Goal: Task Accomplishment & Management: Manage account settings

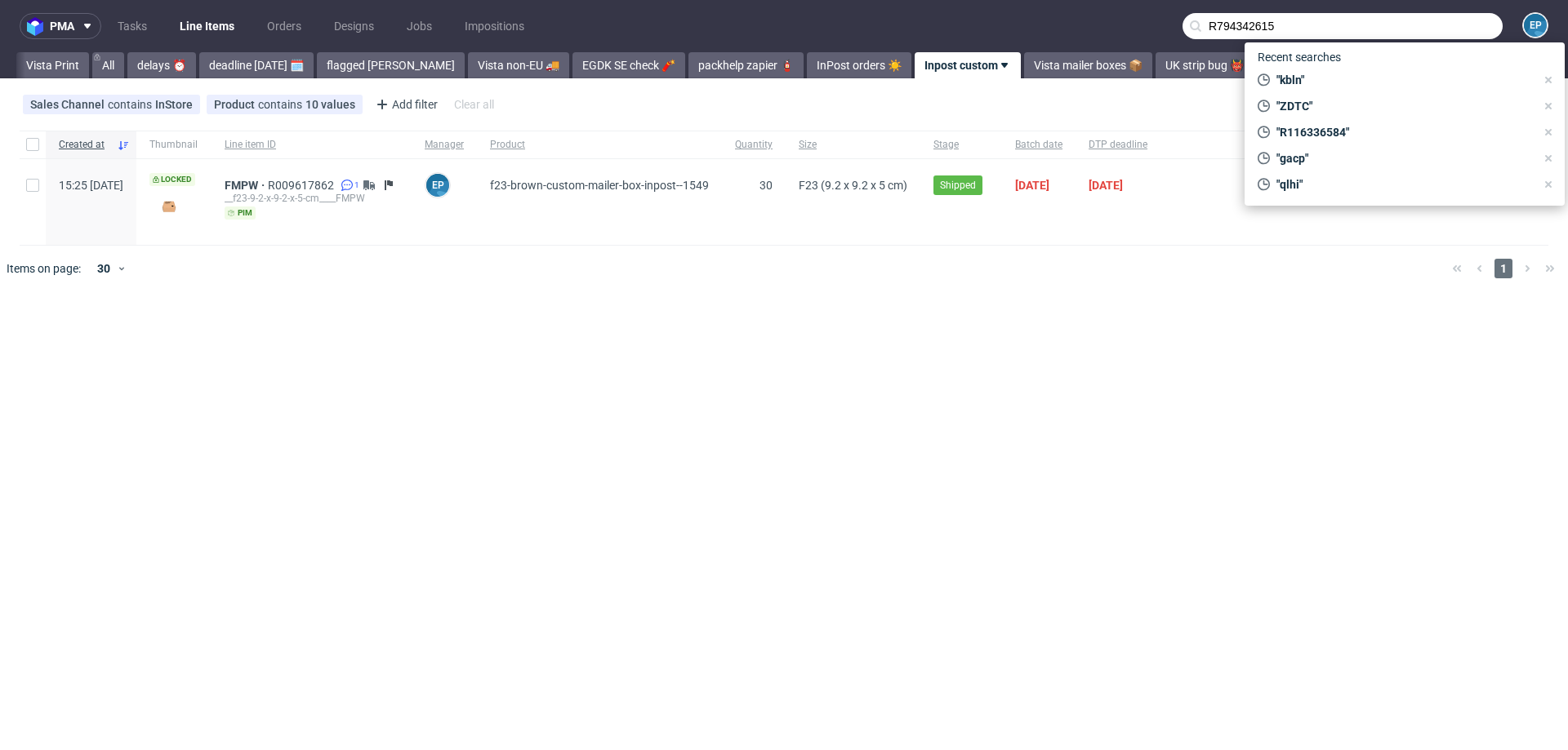
scroll to position [0, 176]
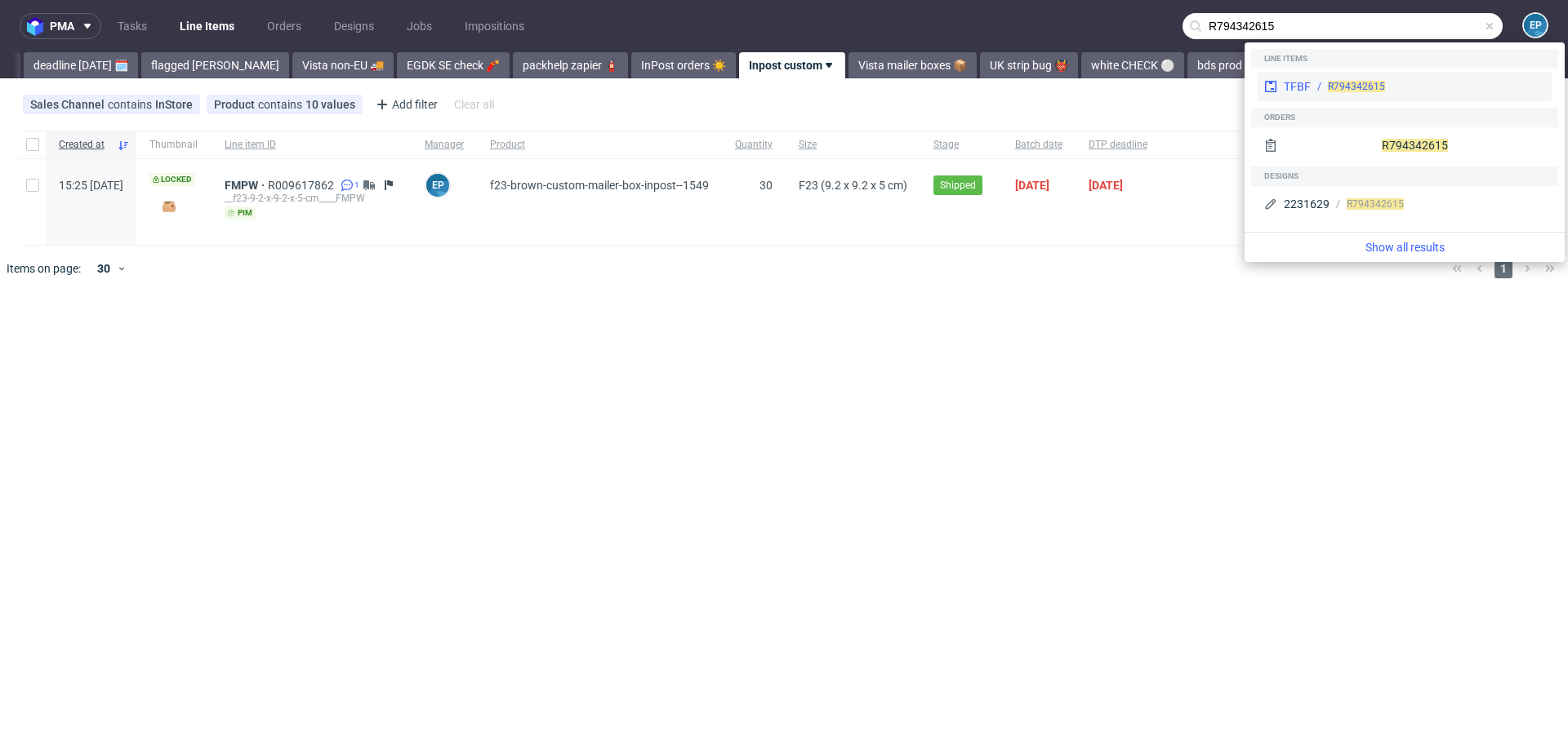
type input "R794342615"
click at [1303, 82] on div "TFBF" at bounding box center [1297, 86] width 27 height 16
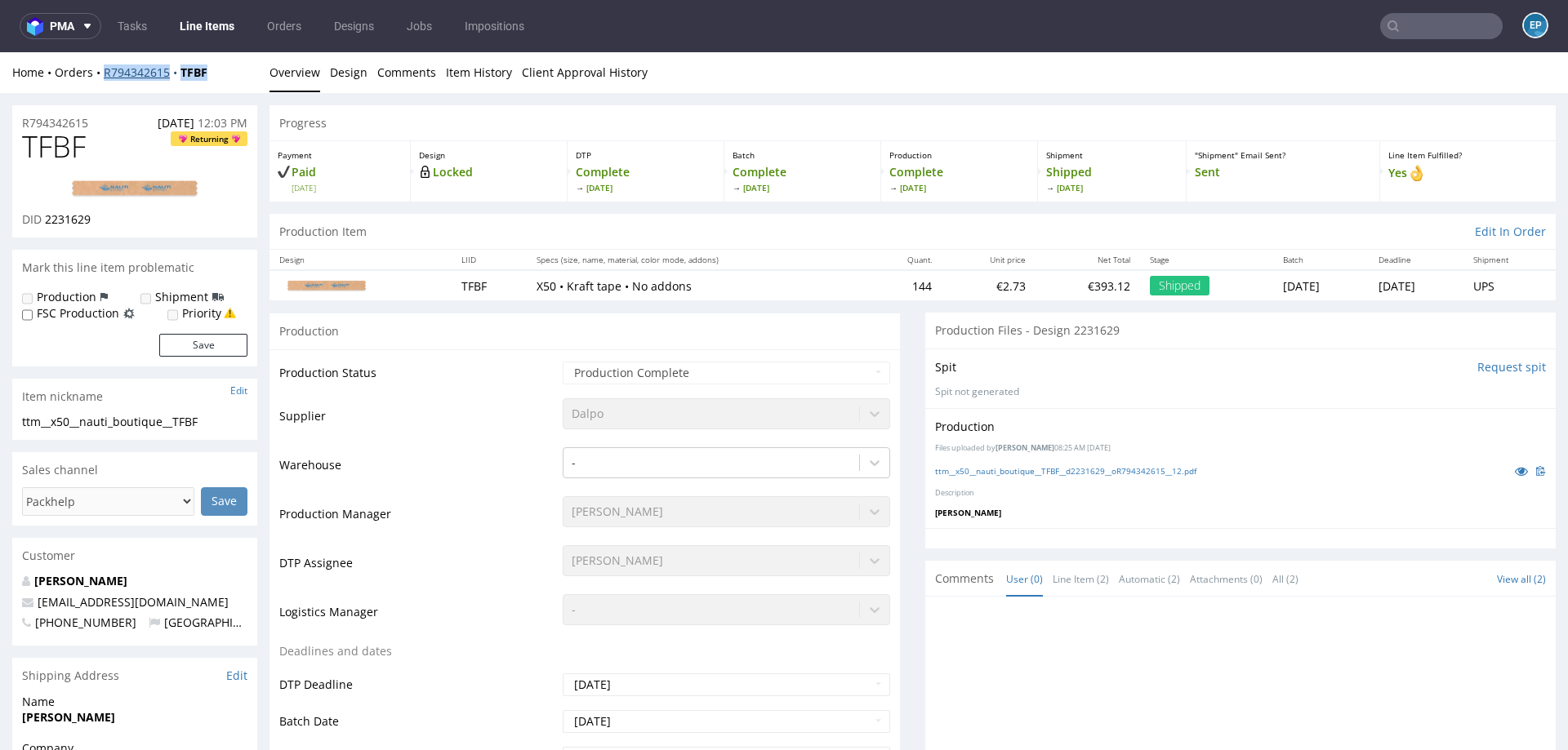
drag, startPoint x: 230, startPoint y: 74, endPoint x: 102, endPoint y: 74, distance: 128.0
click at [102, 74] on div "Home Orders R794342615 TFBF" at bounding box center [135, 72] width 245 height 16
copy div "R794342615 TFBF"
click at [1408, 30] on input "text" at bounding box center [1441, 26] width 123 height 26
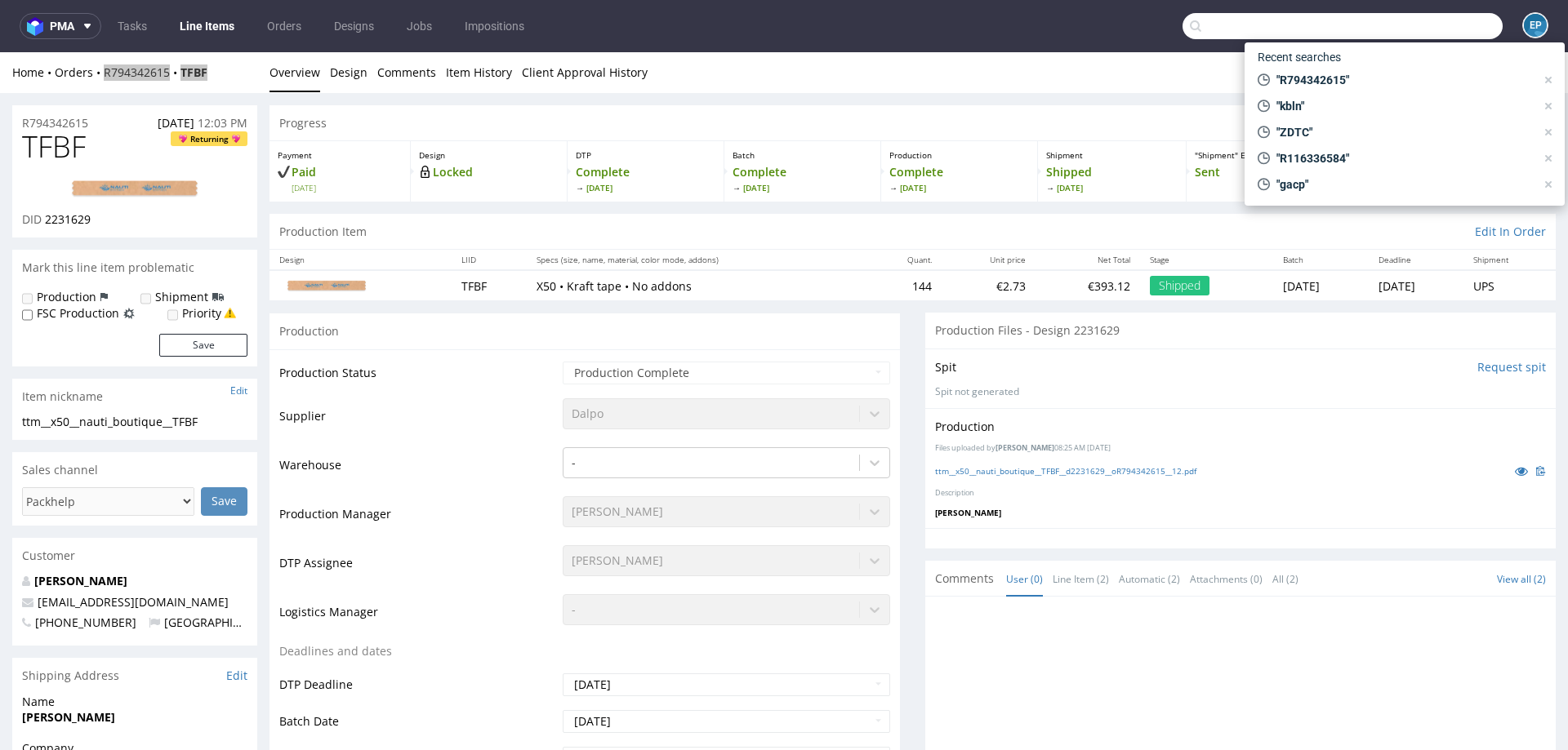
paste input "R116336584"
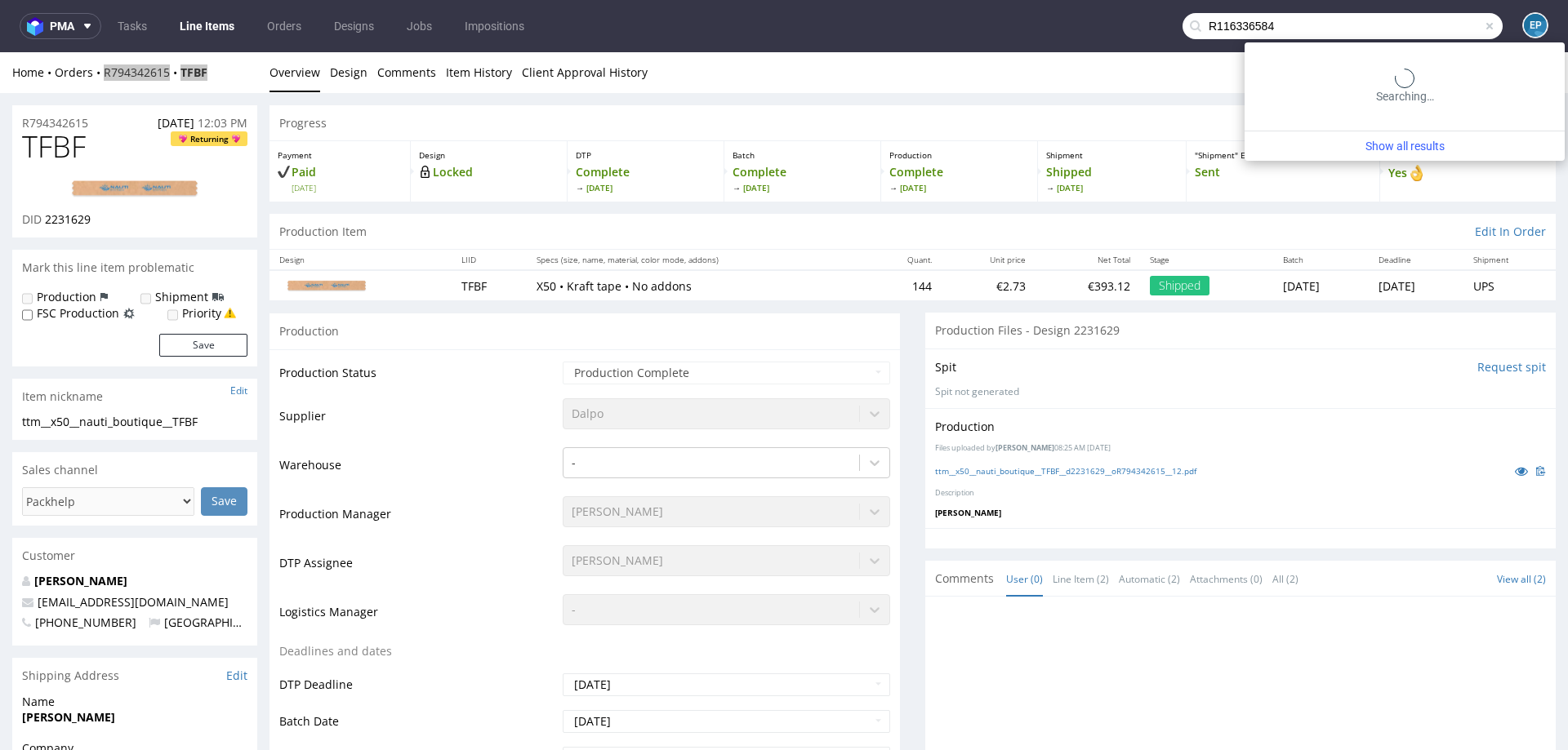
type input "R116336584"
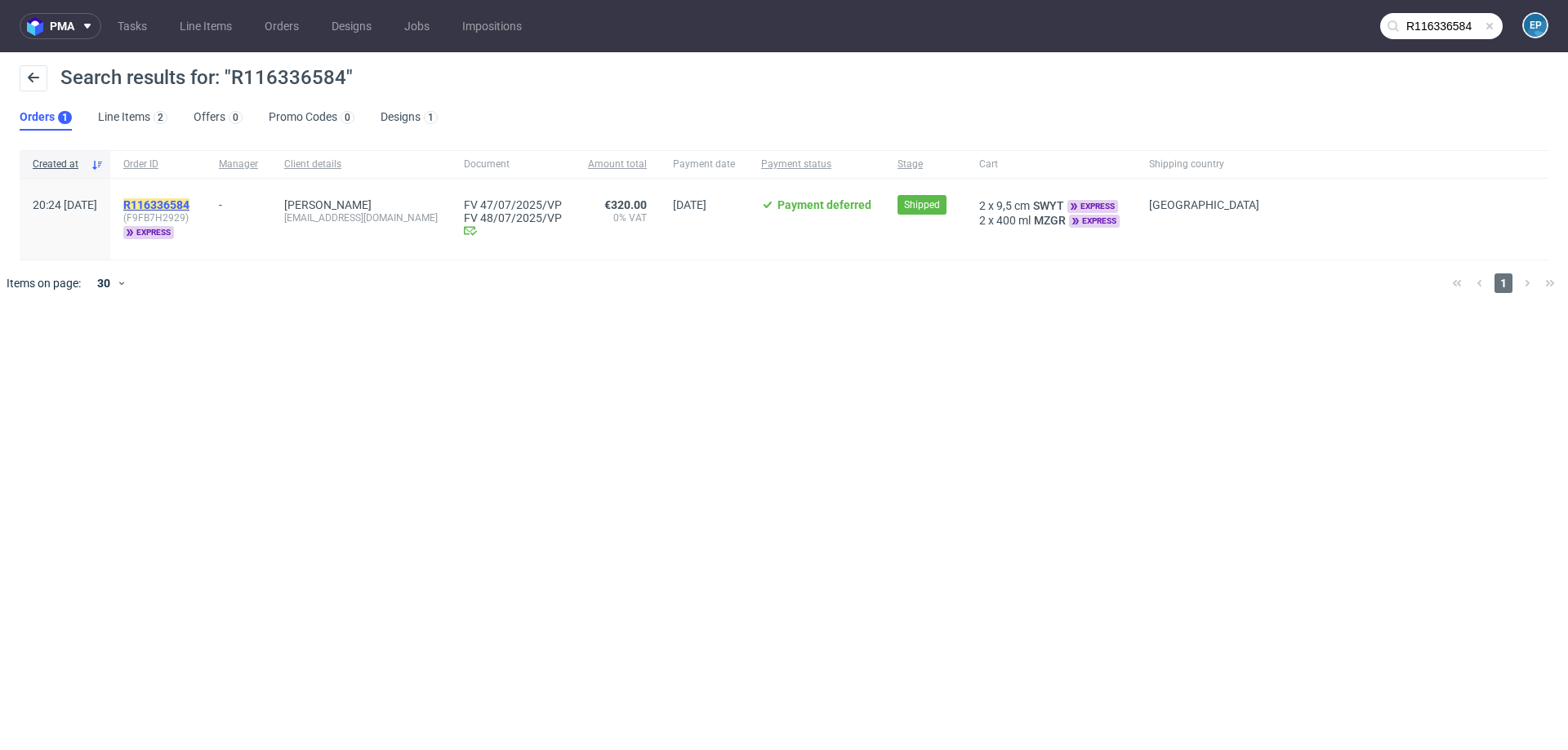
click at [189, 200] on mark "R116336584" at bounding box center [156, 205] width 66 height 13
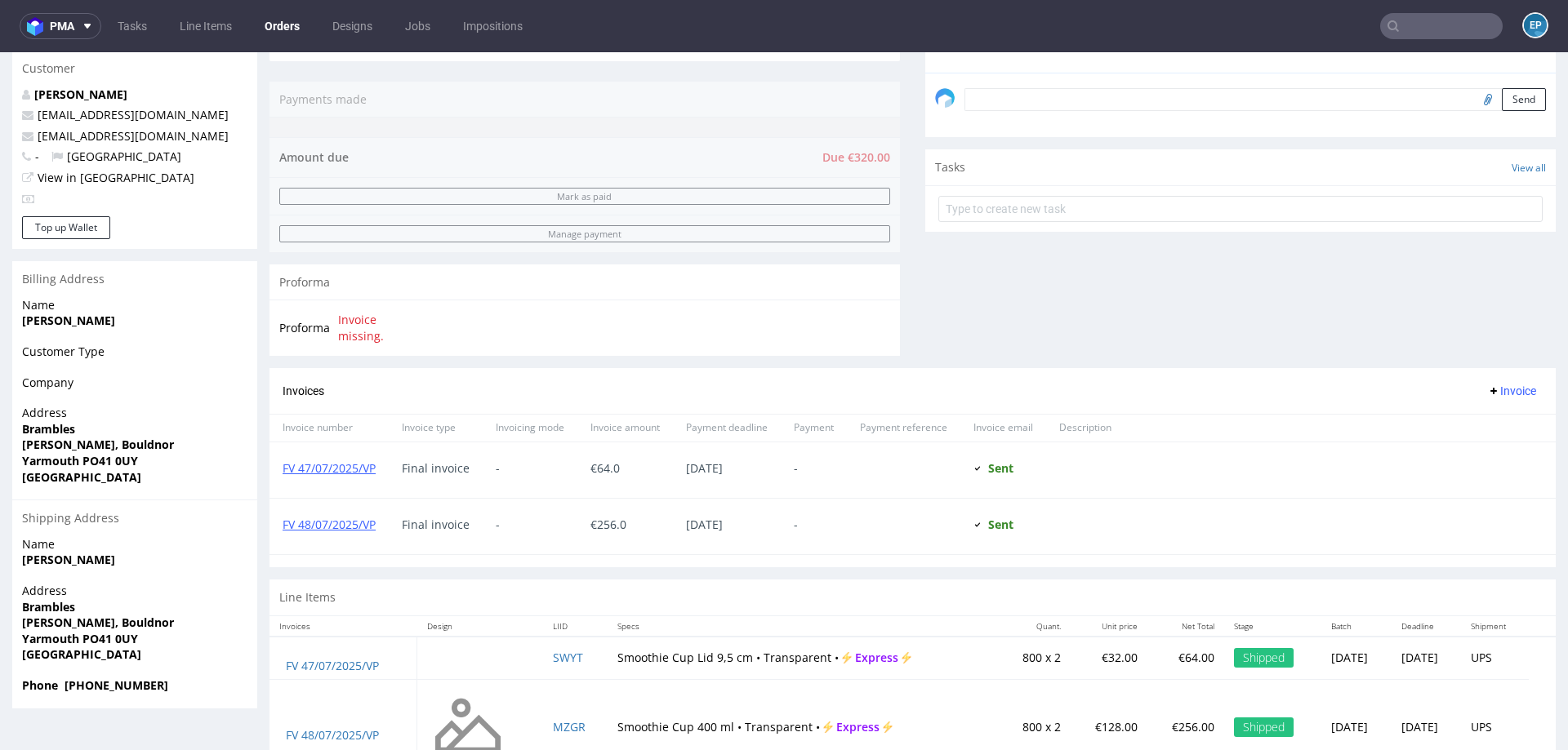
scroll to position [542, 0]
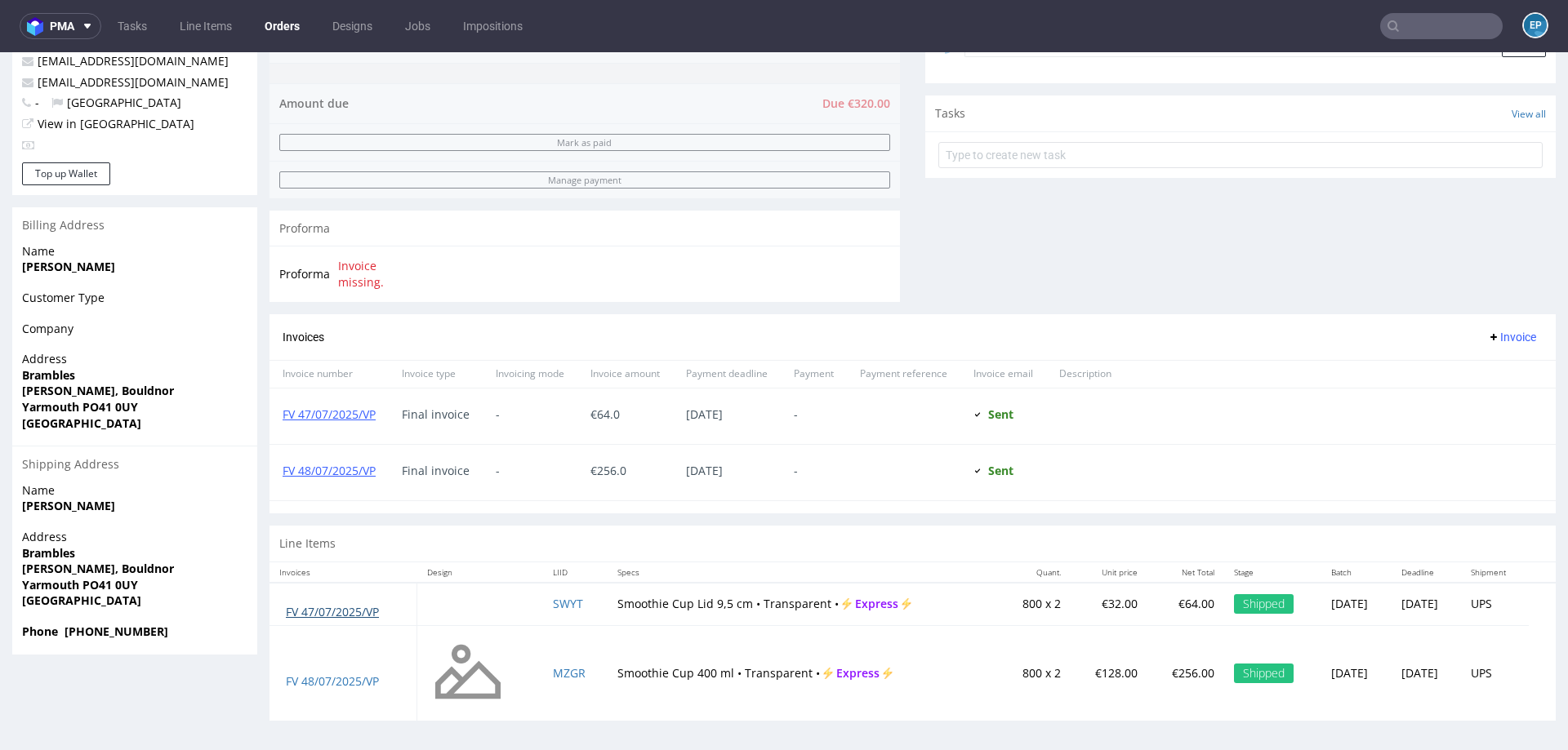
click at [351, 610] on link "FV 47/07/2025/VP" at bounding box center [332, 611] width 93 height 15
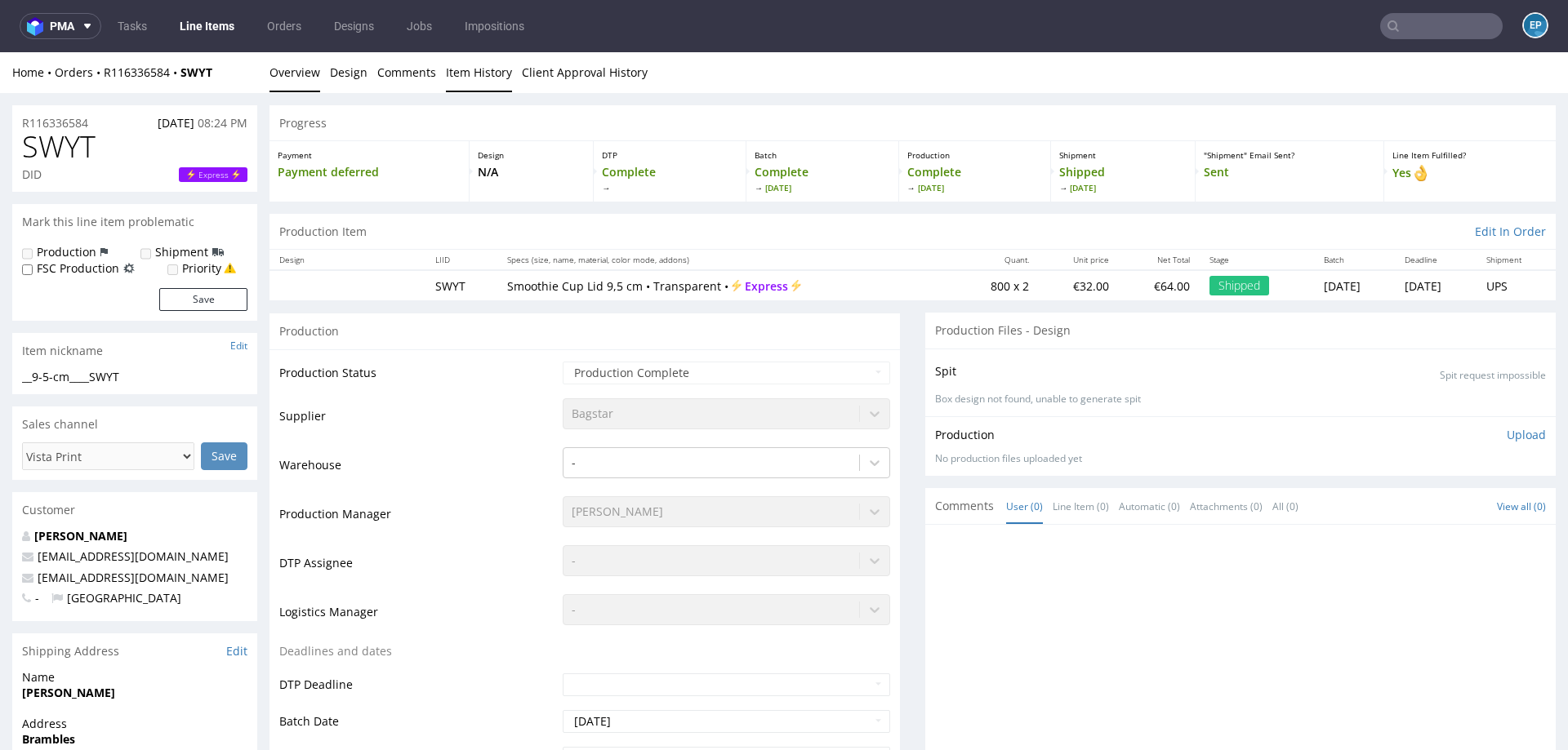
click at [478, 70] on link "Item History" at bounding box center [479, 72] width 66 height 40
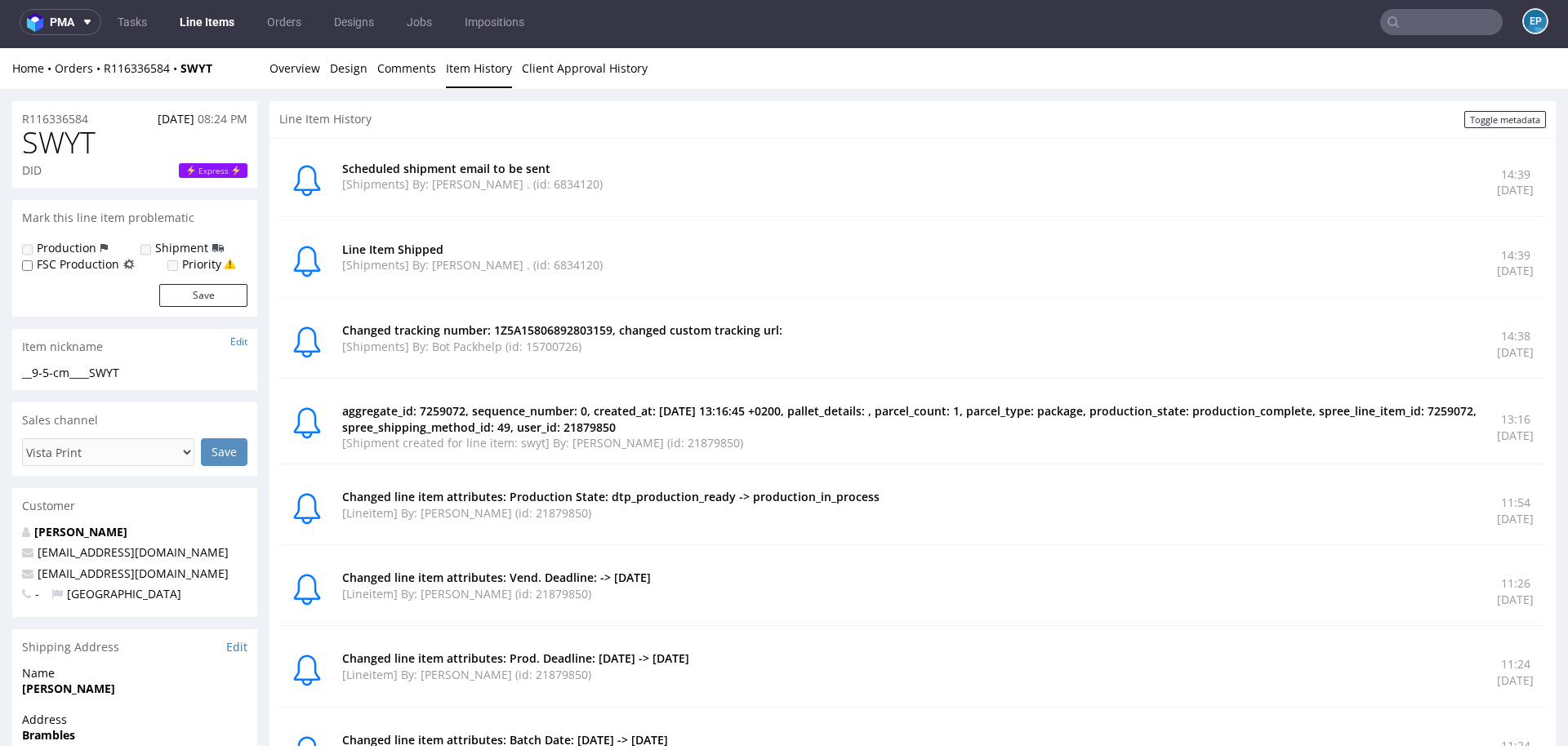
click at [1426, 28] on input "text" at bounding box center [1441, 22] width 123 height 26
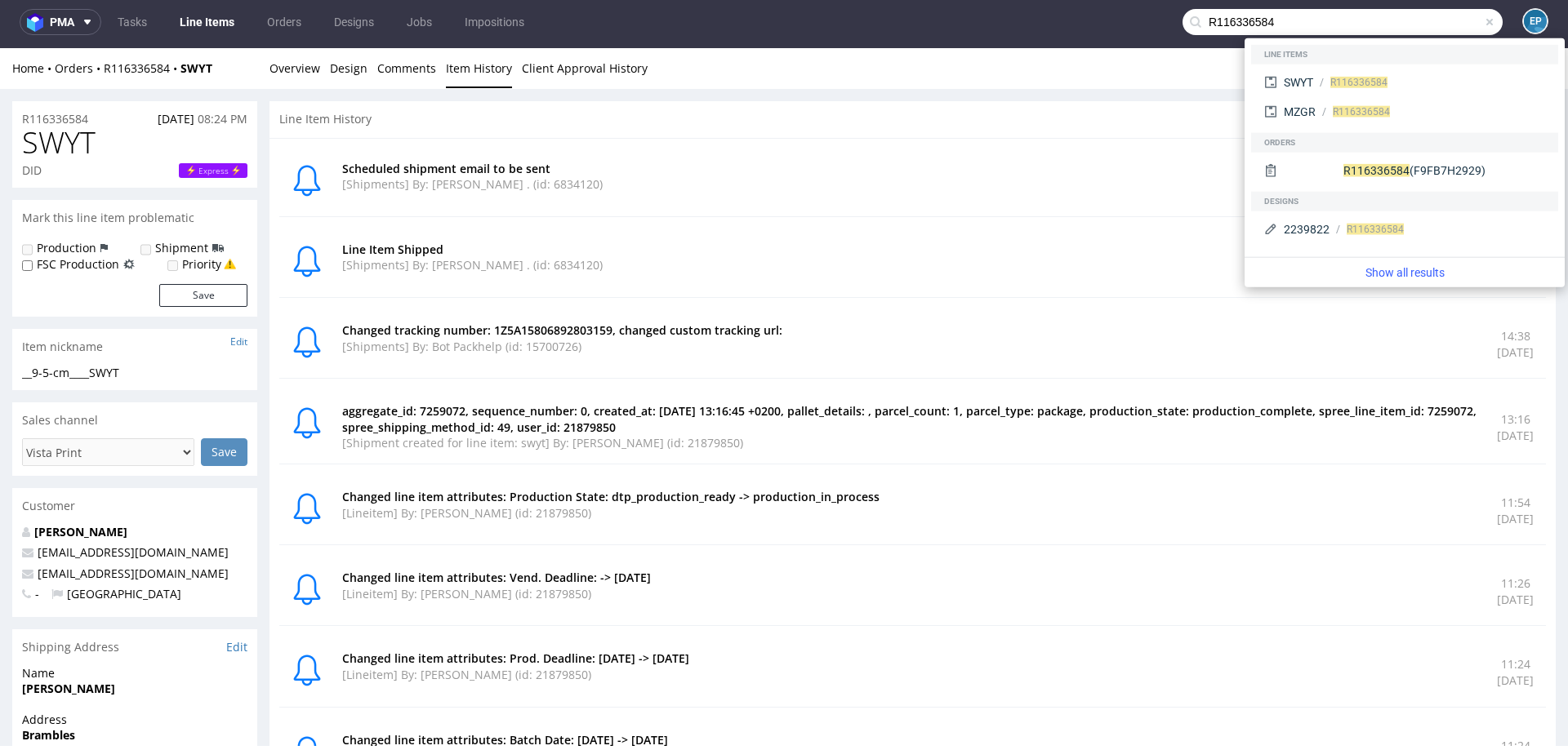
click at [1221, 30] on input "R116336584" at bounding box center [1342, 22] width 320 height 26
paste input "920588833"
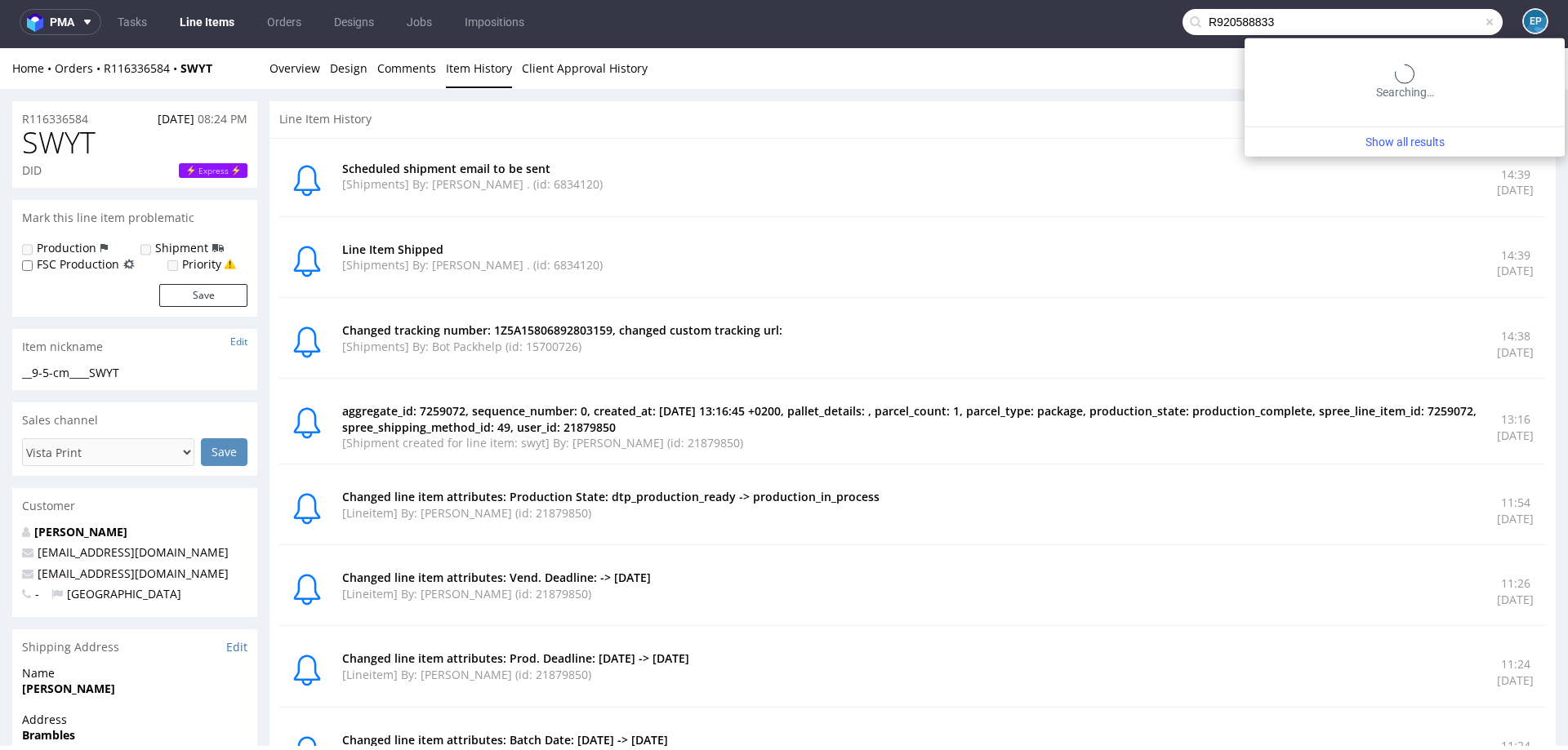
type input "R920588833"
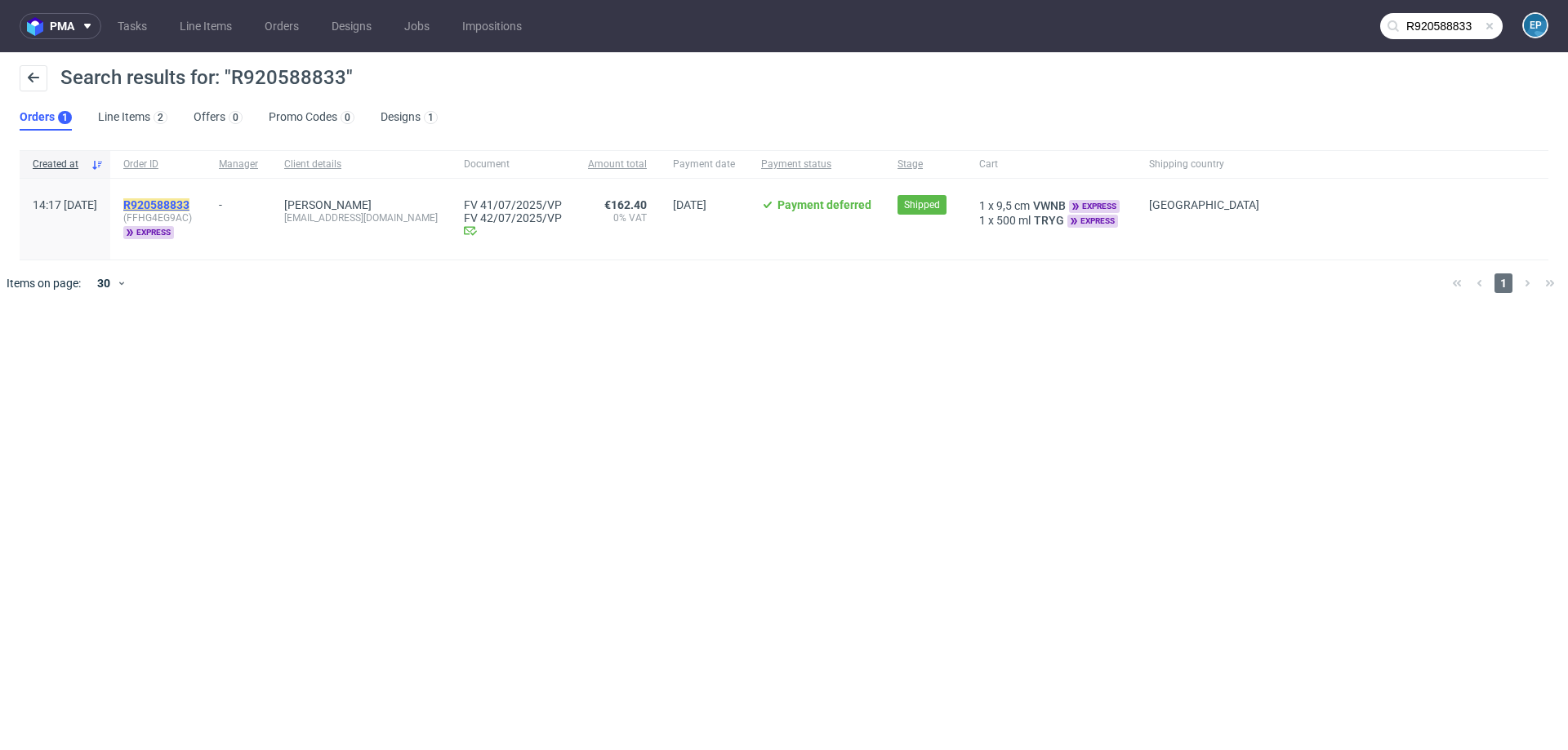
click at [189, 199] on mark "R920588833" at bounding box center [156, 205] width 66 height 13
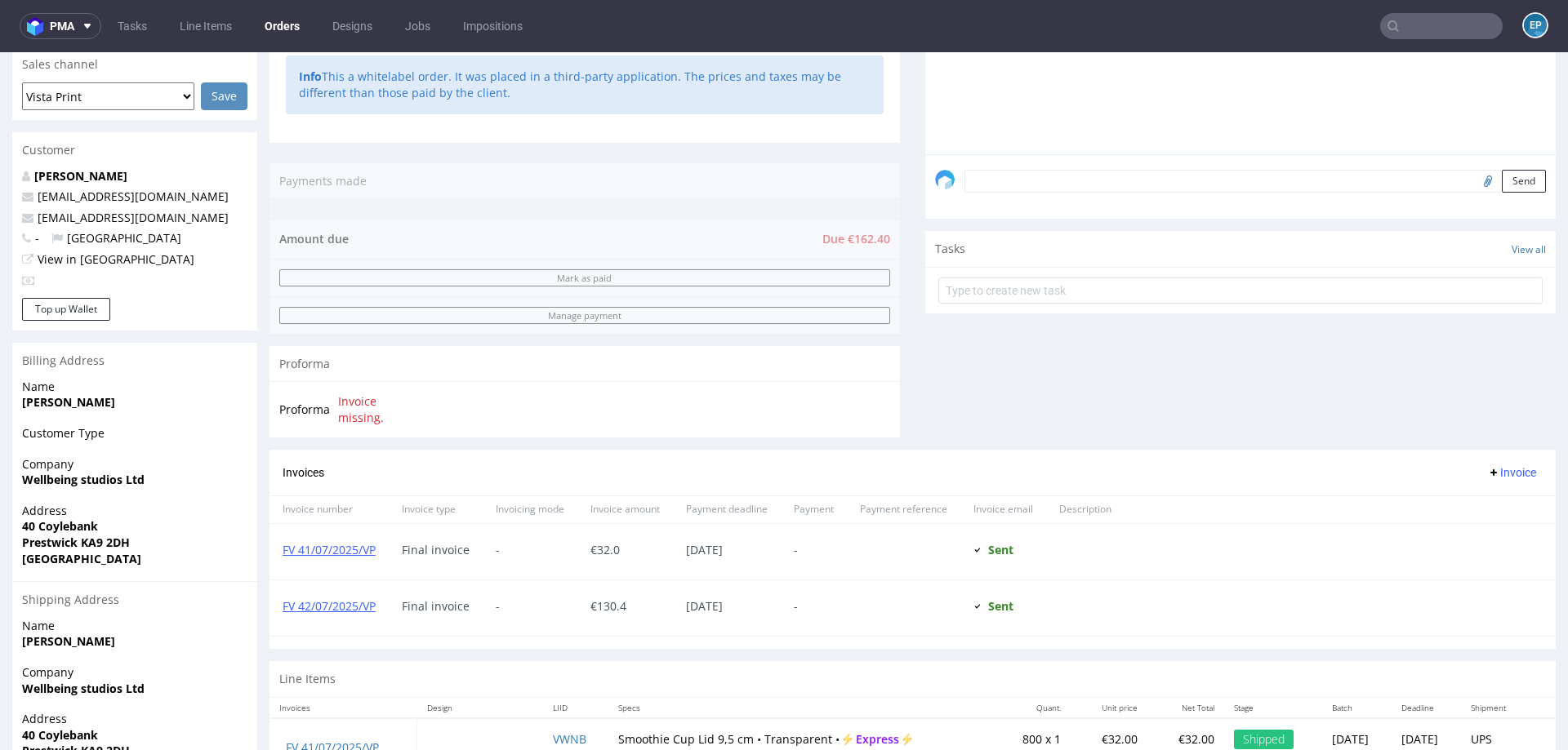
scroll to position [542, 0]
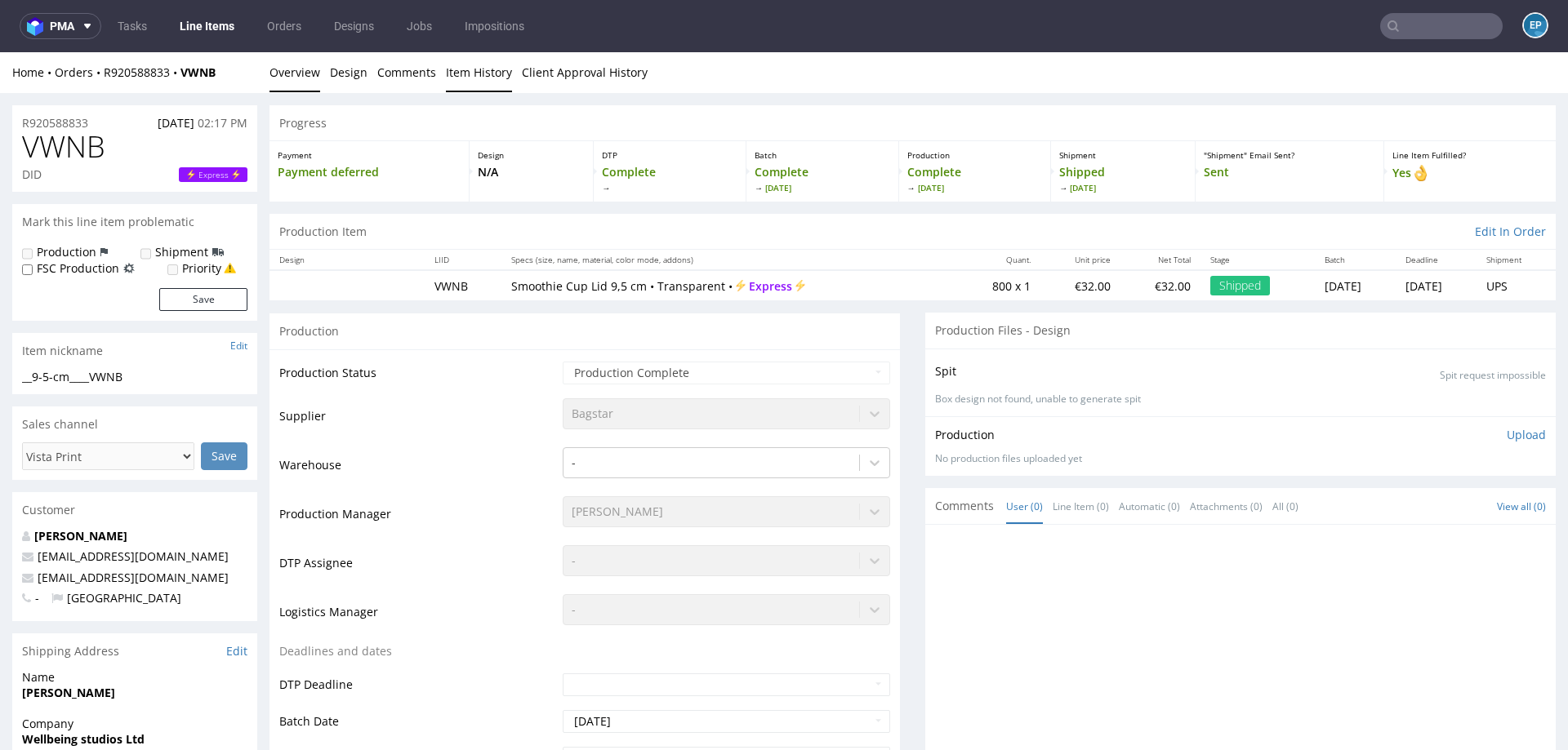
click at [475, 81] on link "Item History" at bounding box center [479, 72] width 66 height 40
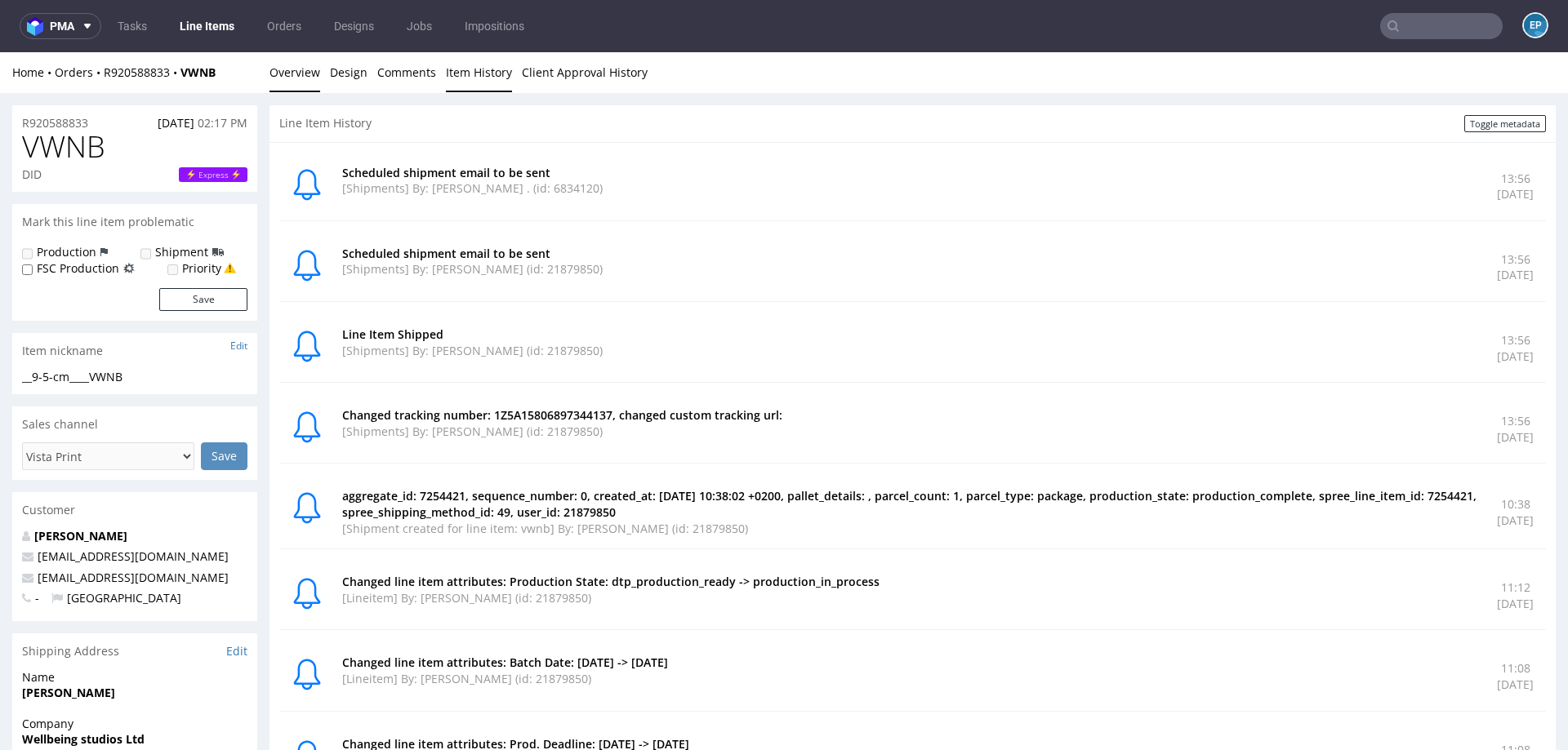
click at [301, 76] on link "Overview" at bounding box center [295, 72] width 50 height 40
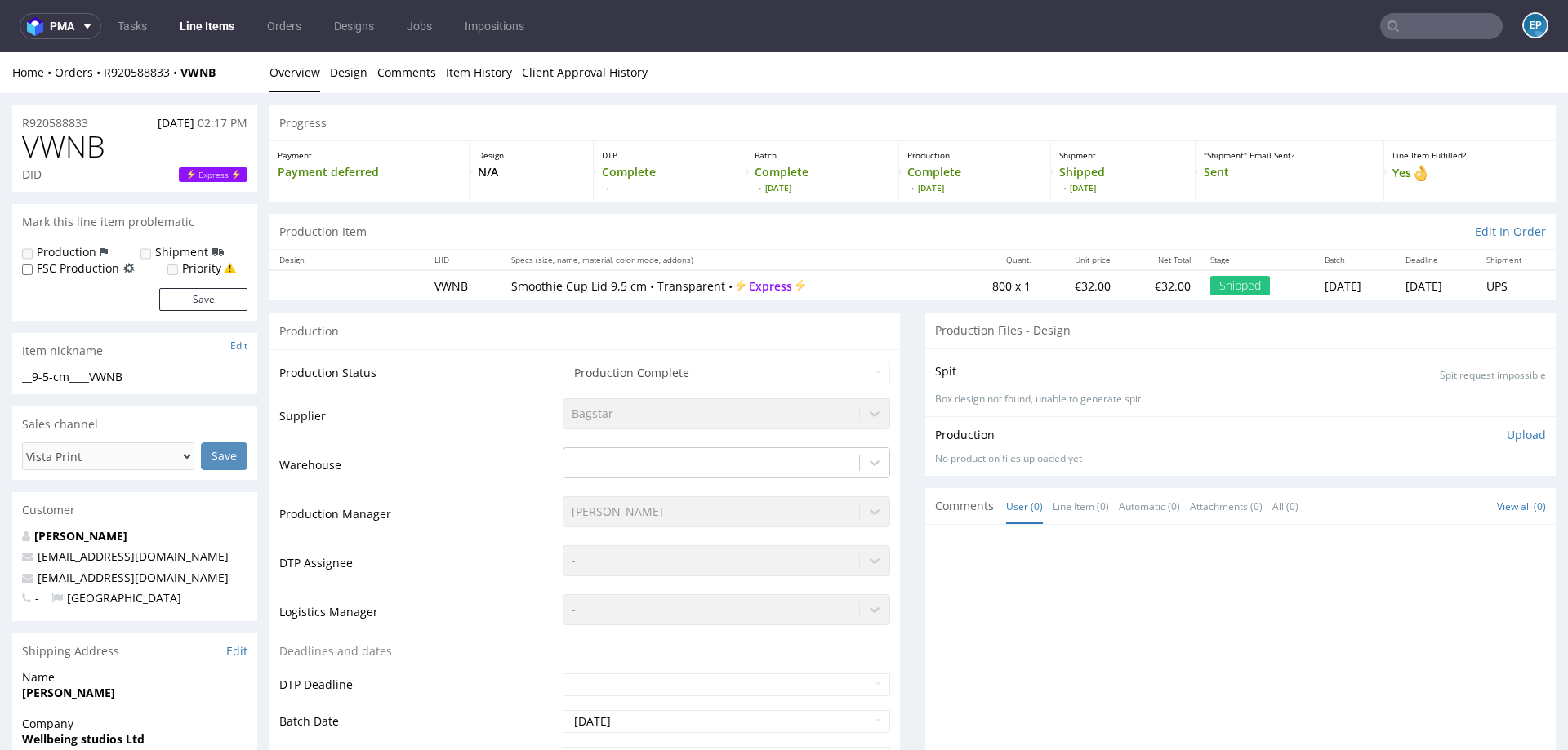
click at [1440, 30] on input "text" at bounding box center [1441, 26] width 123 height 26
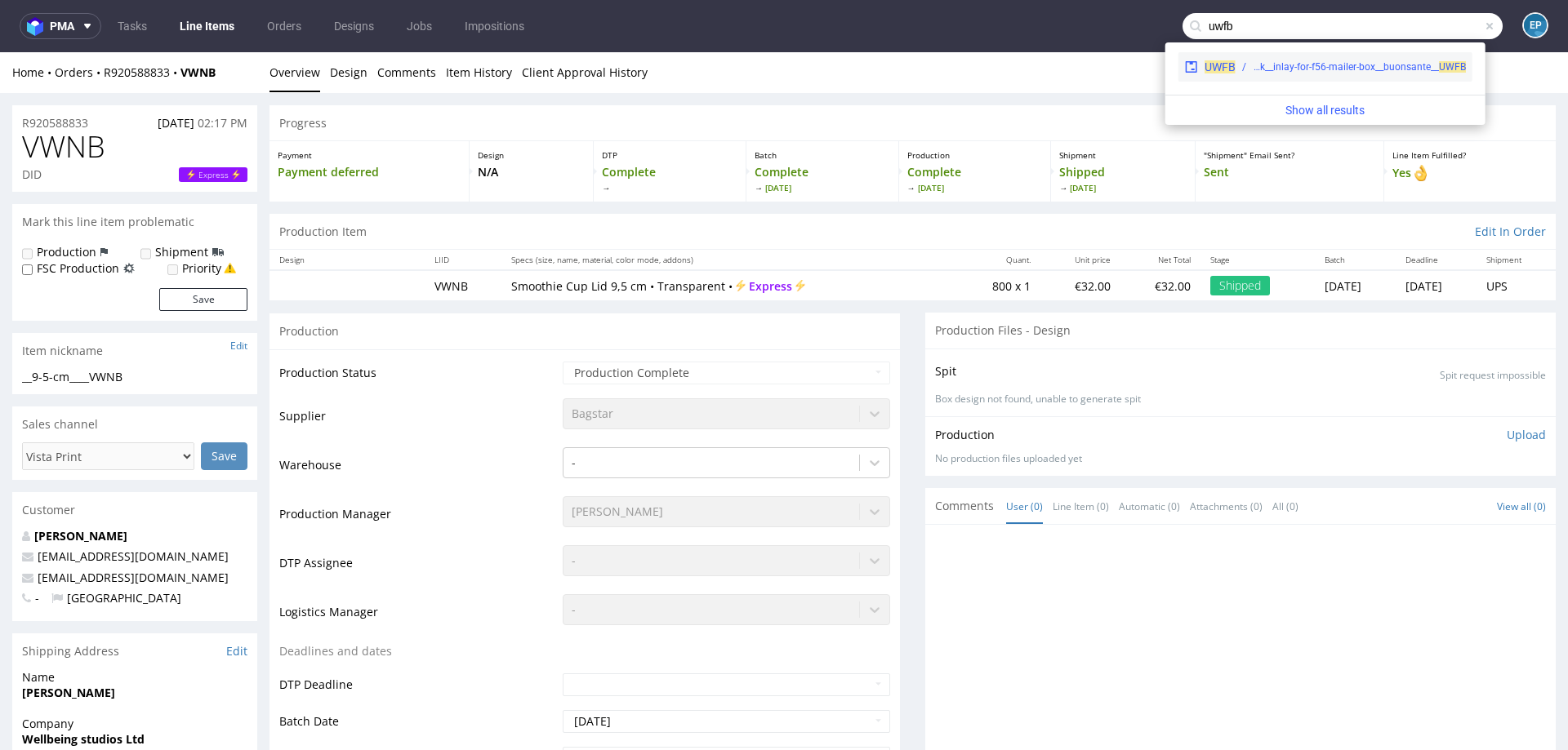
type input "uwfb"
click at [1334, 77] on div "UWFB egdk__inlay-for-f56-mailer-box__buonsante__ UWFB" at bounding box center [1325, 66] width 294 height 29
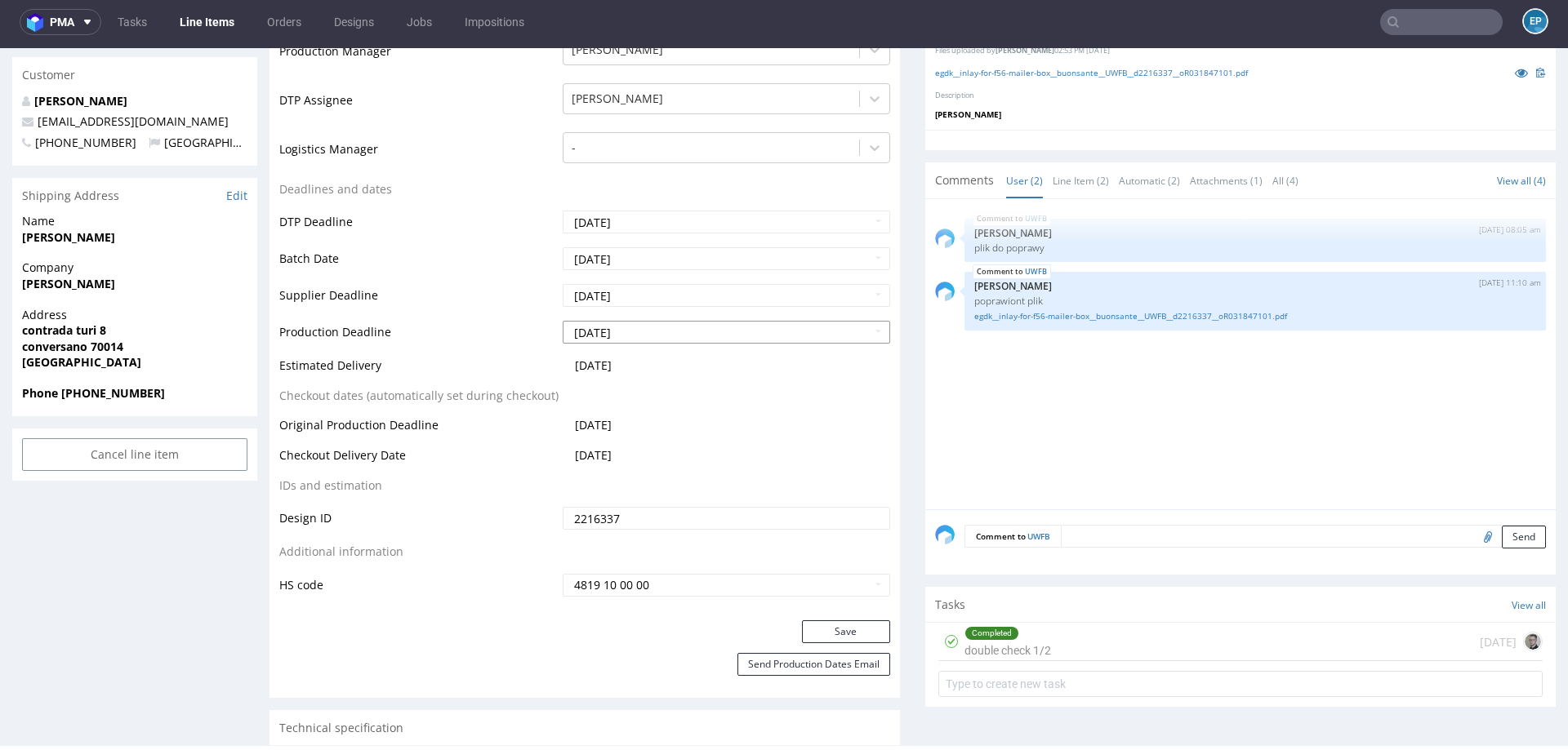
scroll to position [537, 0]
click at [635, 328] on input "2025-08-18" at bounding box center [727, 330] width 328 height 23
click at [463, 346] on td "Production Deadline" at bounding box center [418, 336] width 279 height 37
click at [646, 299] on input "2025-08-18" at bounding box center [727, 293] width 328 height 23
click at [609, 247] on td "25" at bounding box center [598, 244] width 25 height 24
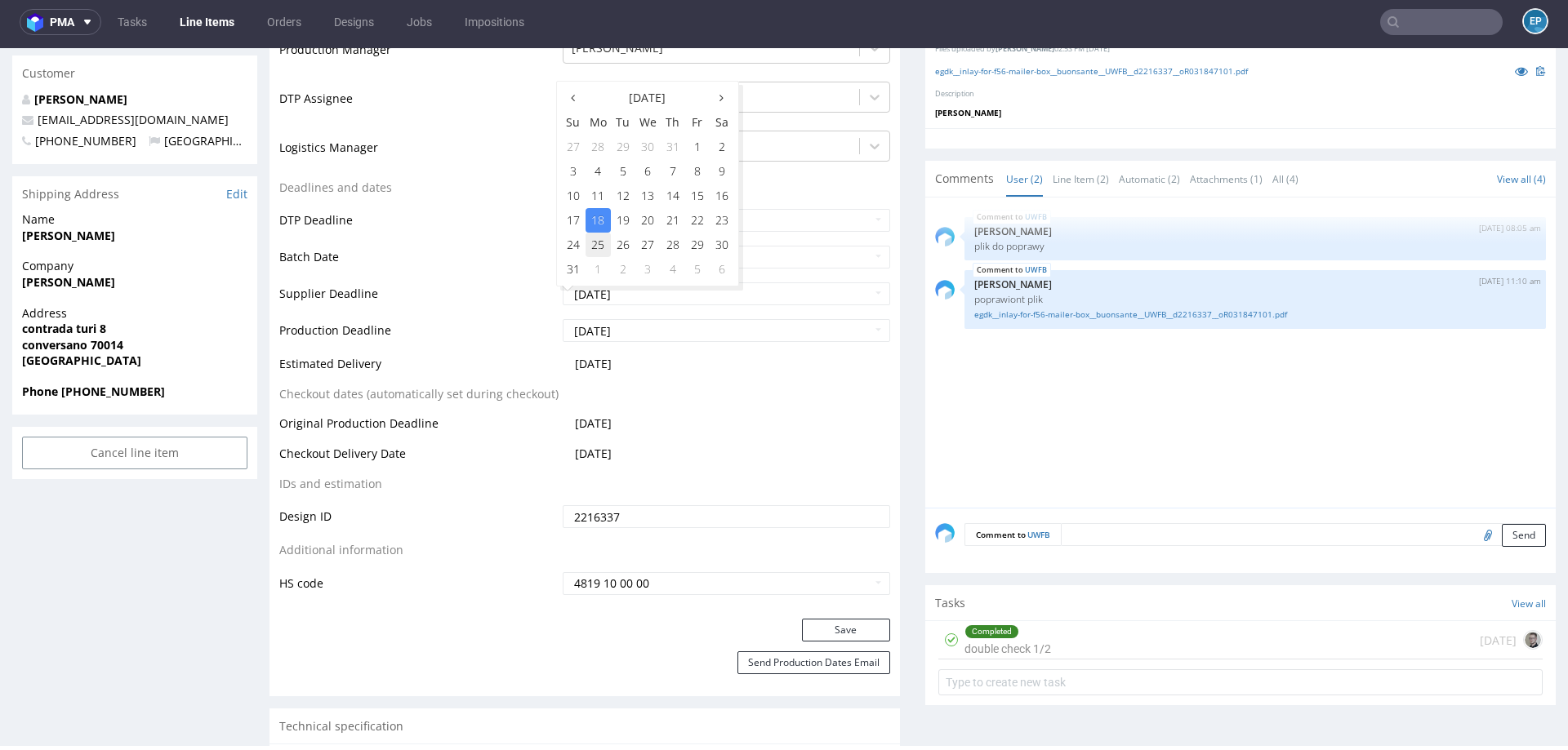
type input "2025-08-25"
click at [616, 330] on input "2025-08-18" at bounding box center [727, 330] width 328 height 23
click at [601, 279] on td "25" at bounding box center [598, 281] width 25 height 24
type input "2025-08-25"
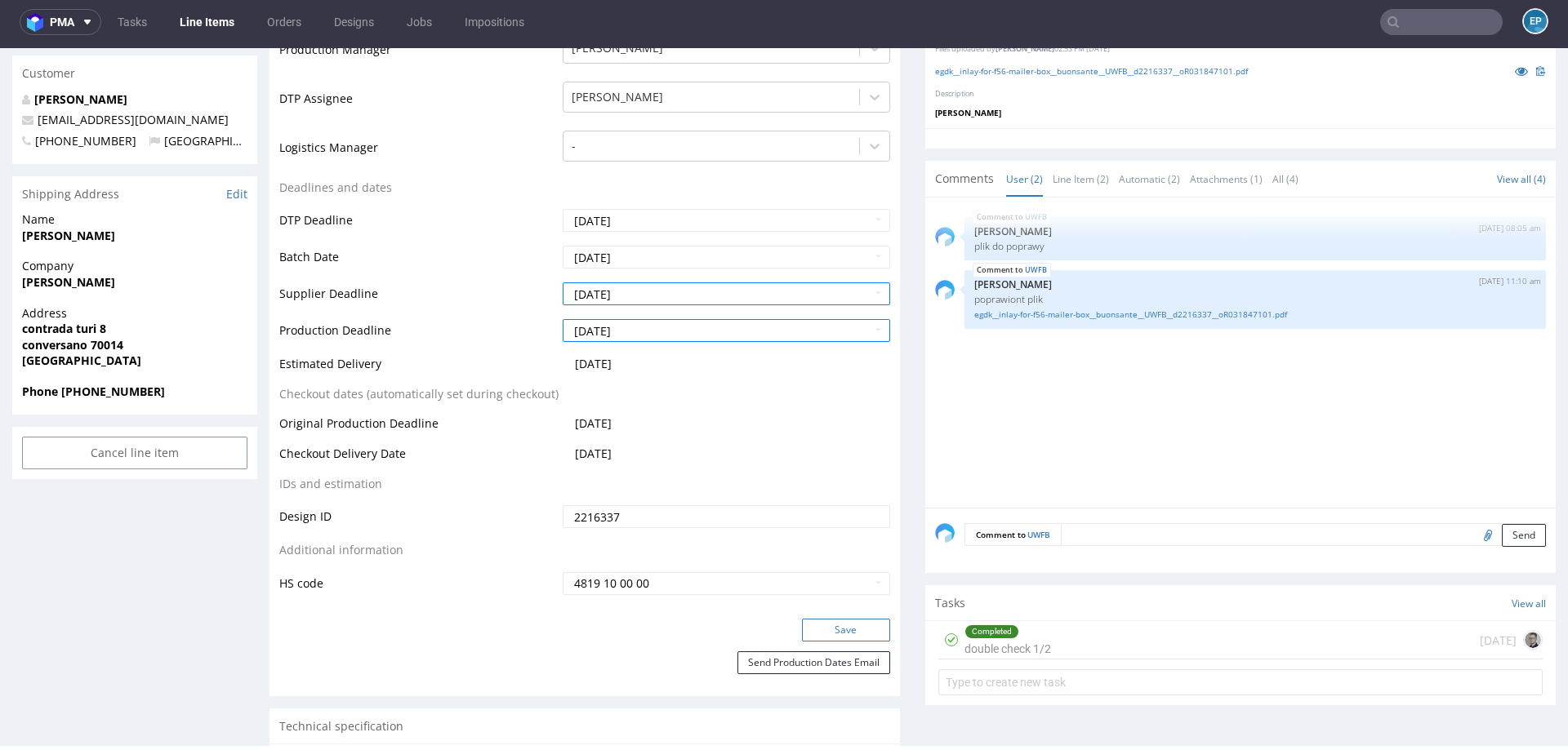
click at [848, 638] on button "Save" at bounding box center [845, 630] width 88 height 23
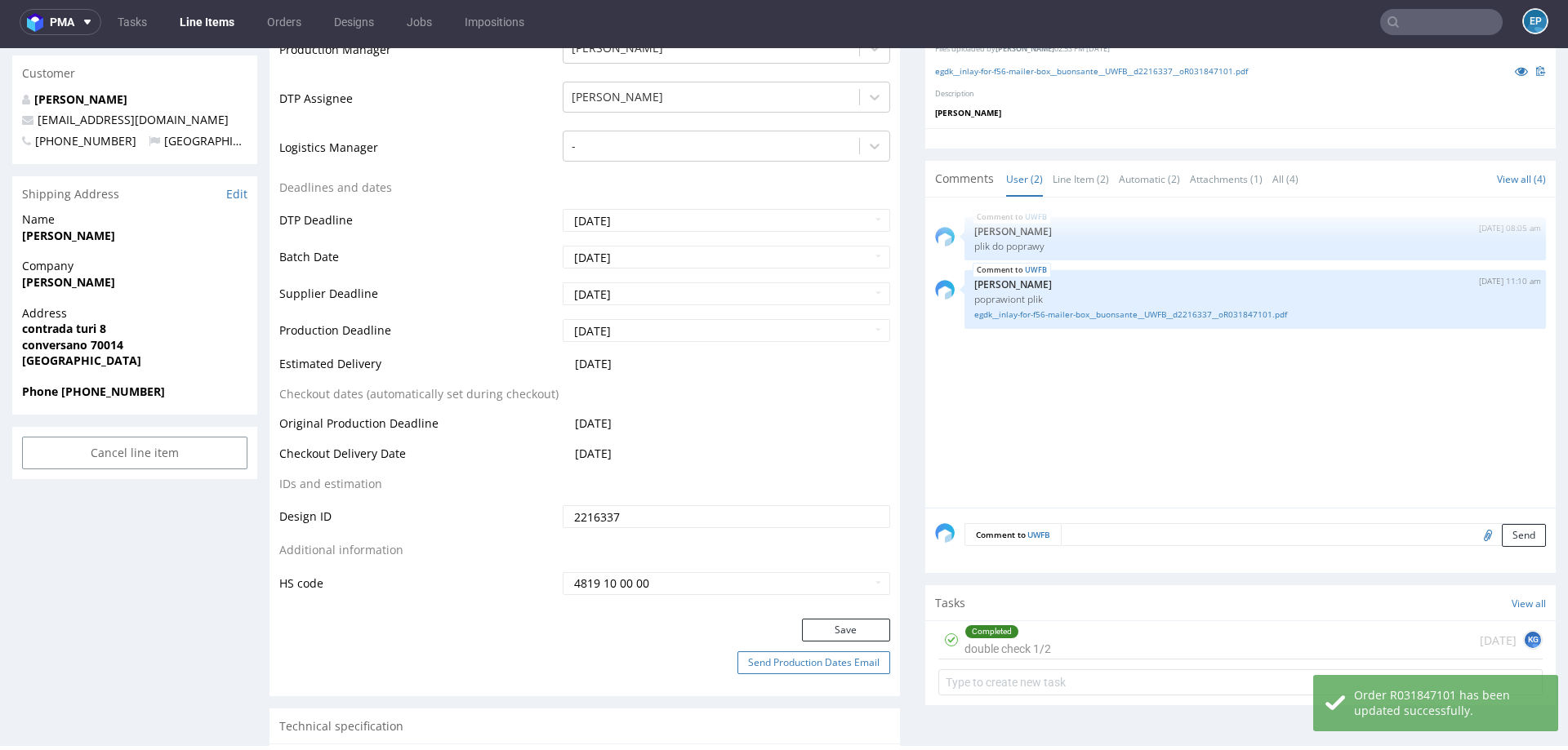
click at [827, 663] on button "Send Production Dates Email" at bounding box center [813, 662] width 153 height 23
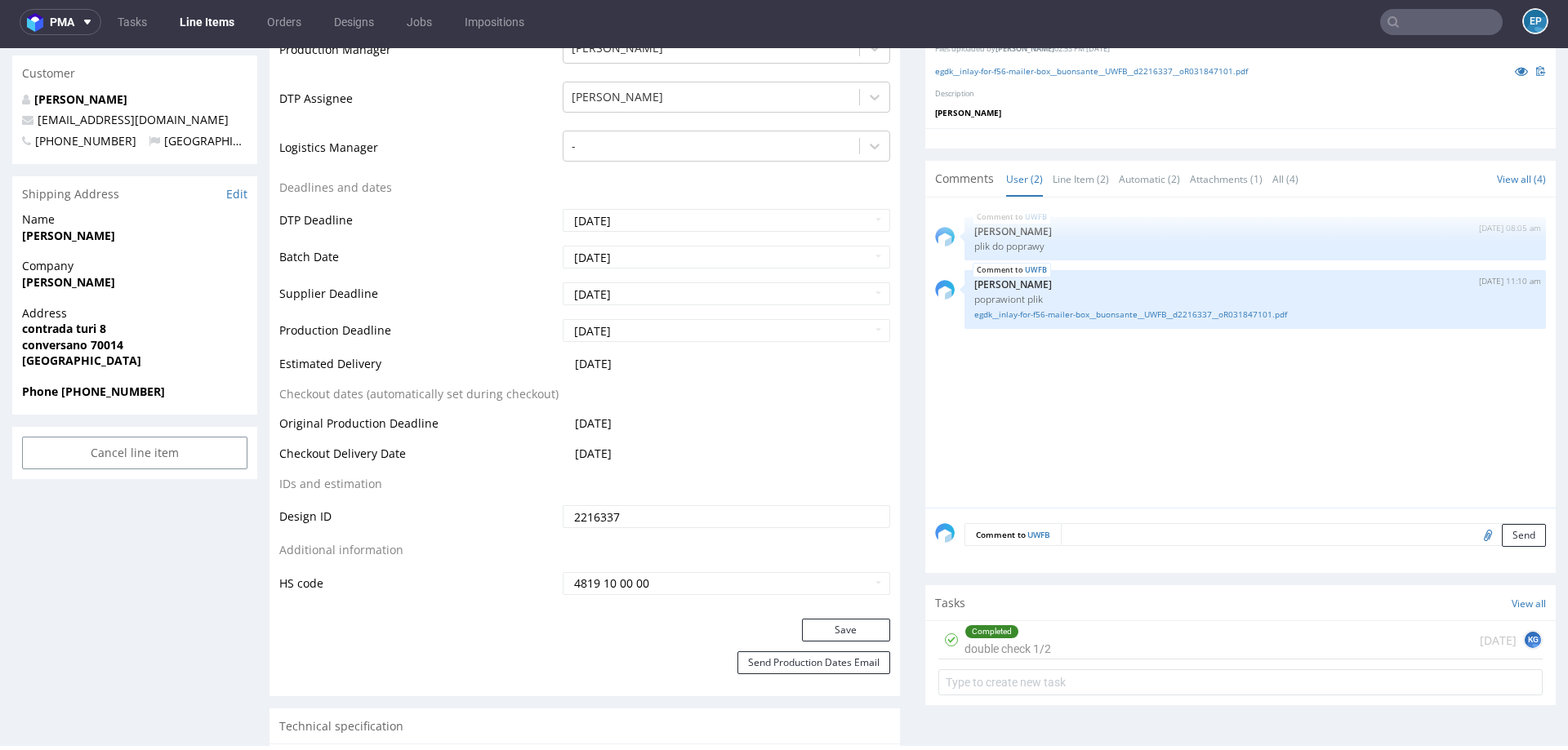
click at [201, 37] on nav "pma Tasks Line Items Orders Designs Jobs Impositions EP" at bounding box center [784, 22] width 1568 height 52
click at [201, 30] on link "Line Items" at bounding box center [207, 22] width 74 height 26
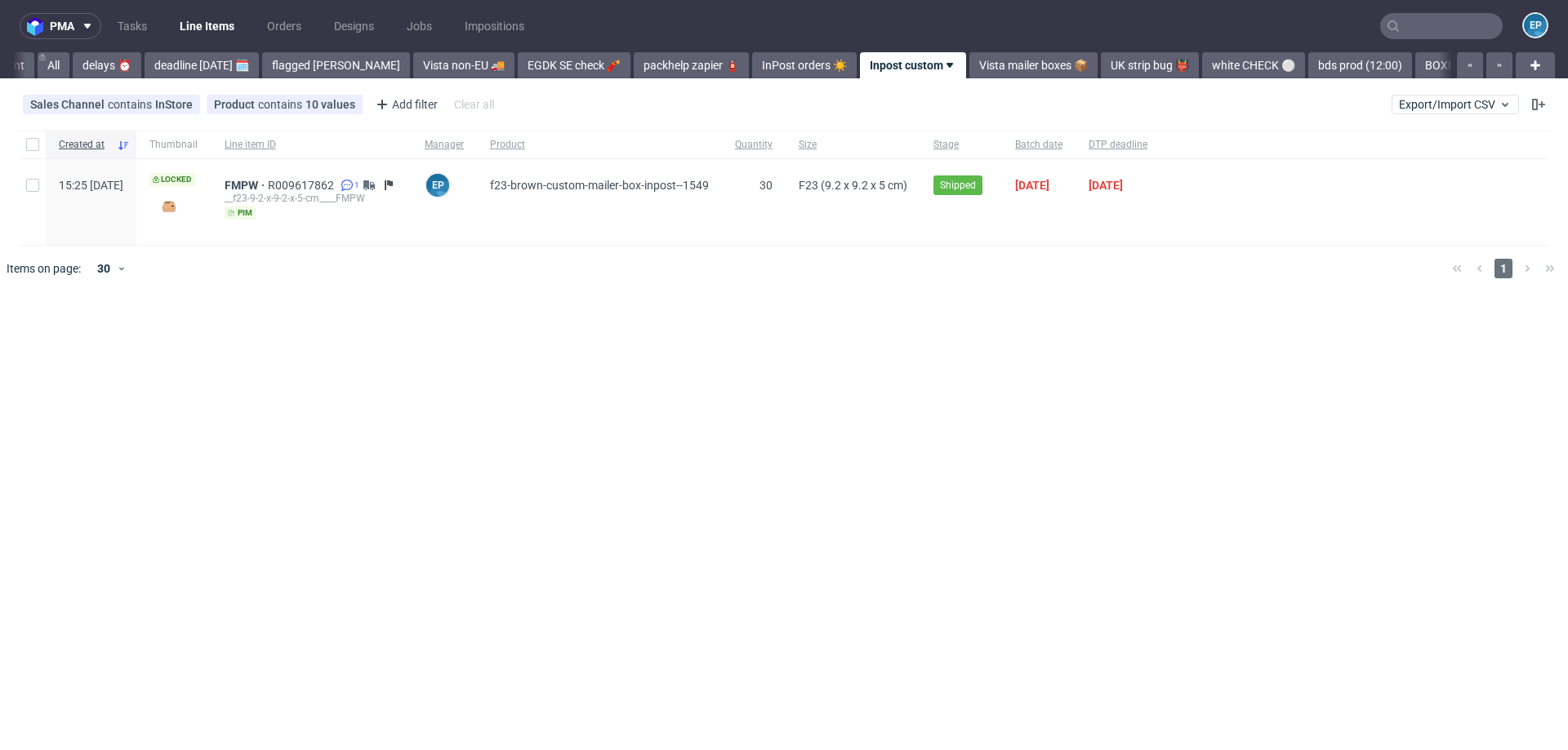
scroll to position [0, 176]
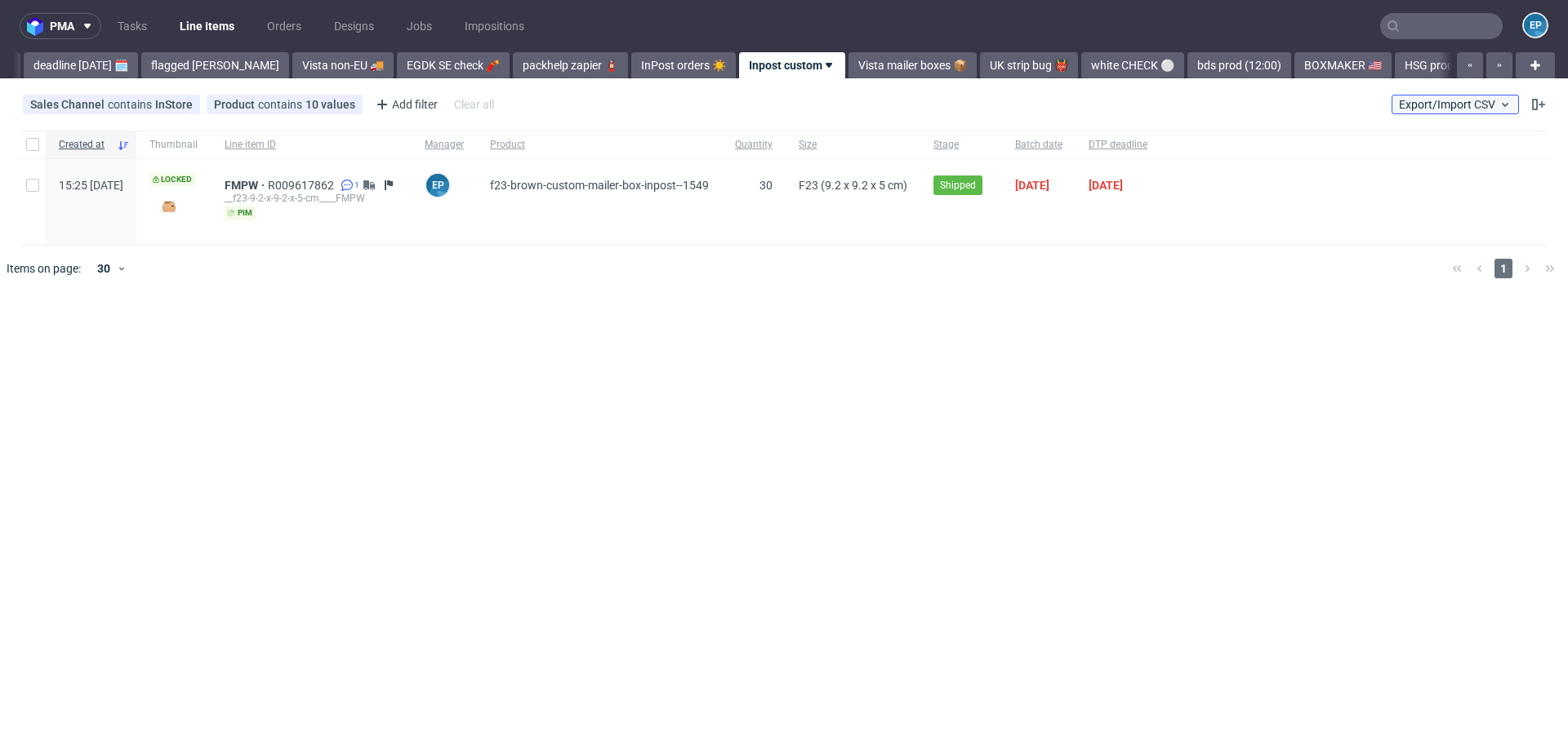
click at [1465, 104] on span "Export/Import CSV" at bounding box center [1455, 105] width 113 height 13
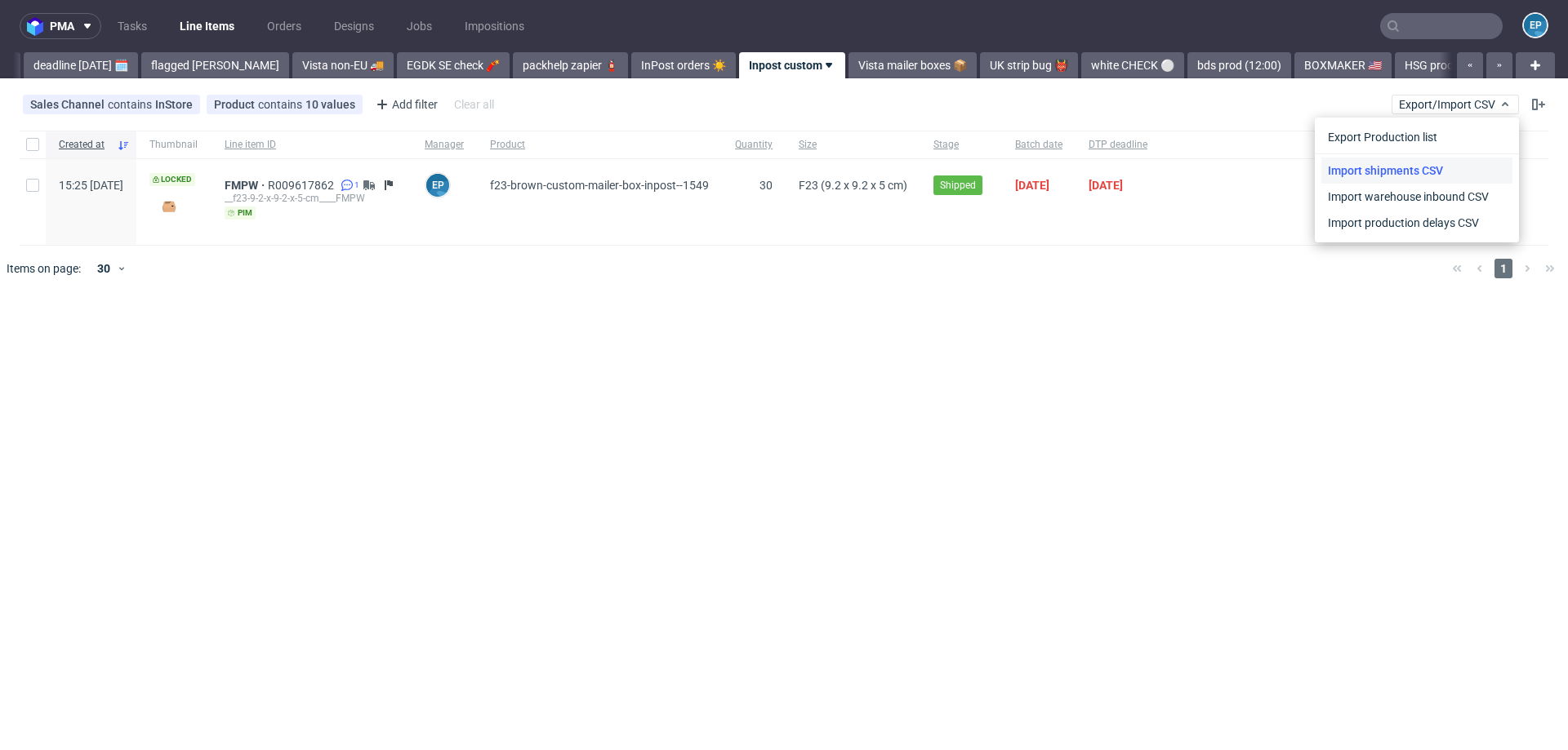
click at [1418, 169] on link "Import shipments CSV" at bounding box center [1416, 170] width 191 height 26
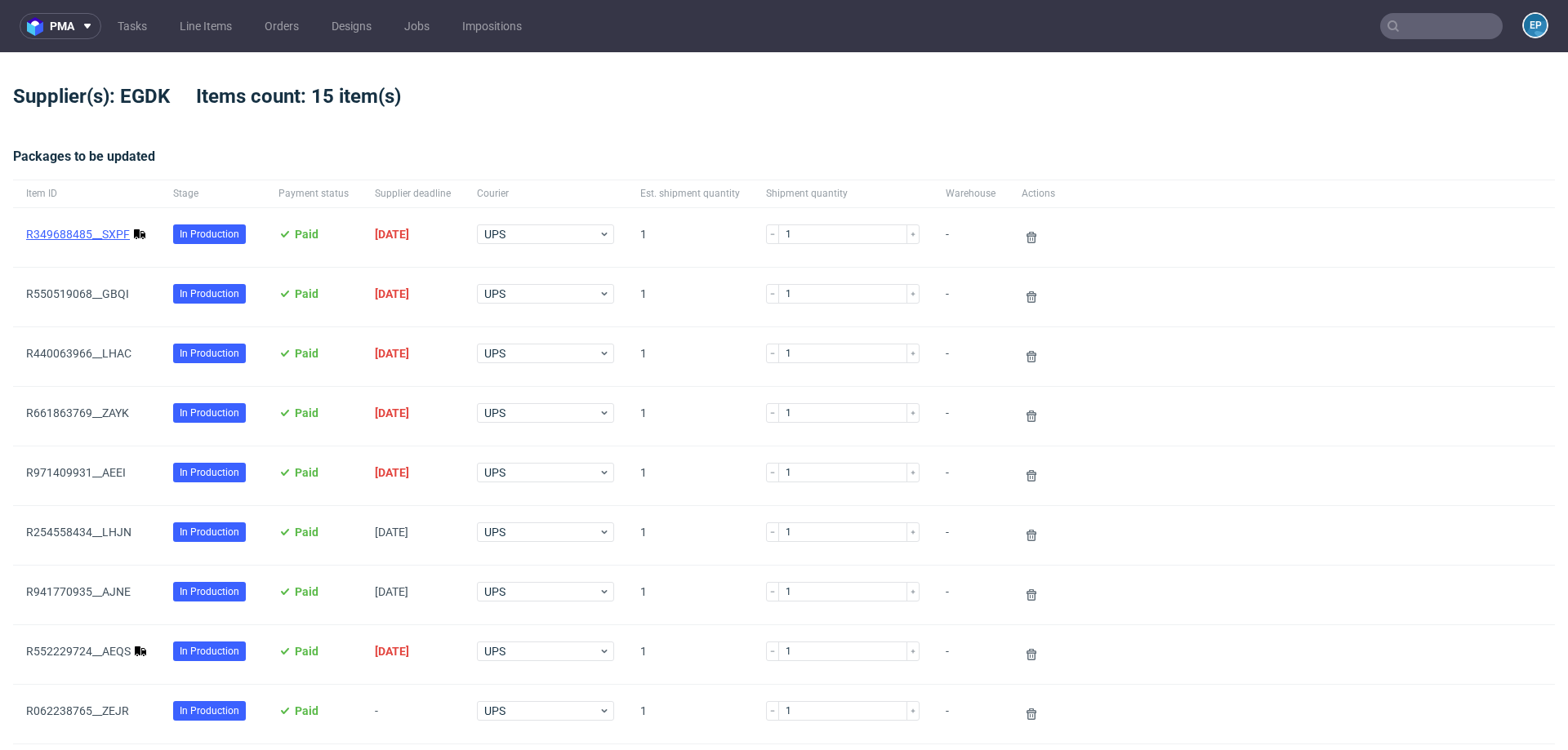
click at [106, 232] on link "R349688485__SXPF" at bounding box center [77, 234] width 103 height 13
click at [92, 645] on link "R552229724__AEQS" at bounding box center [78, 652] width 104 height 13
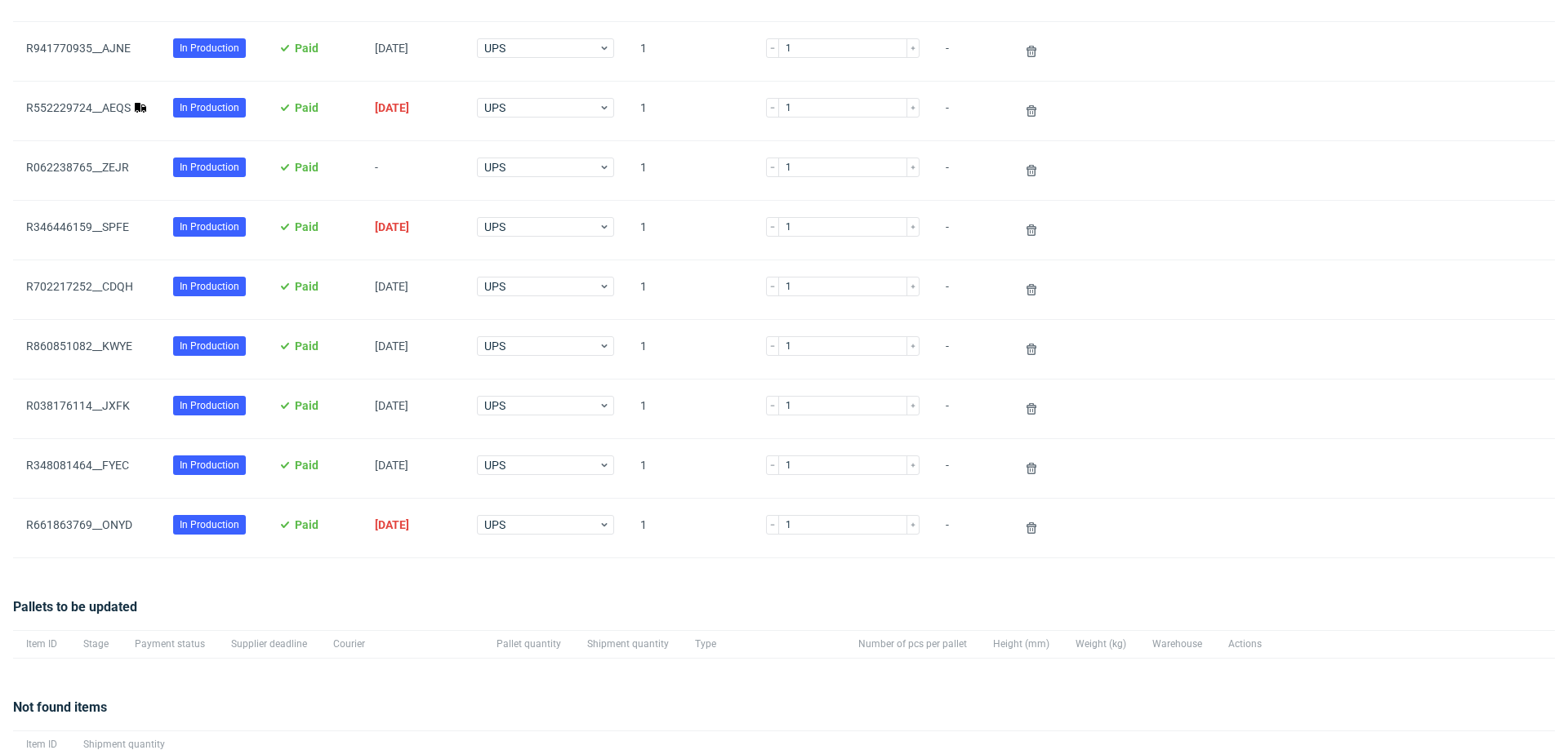
scroll to position [707, 0]
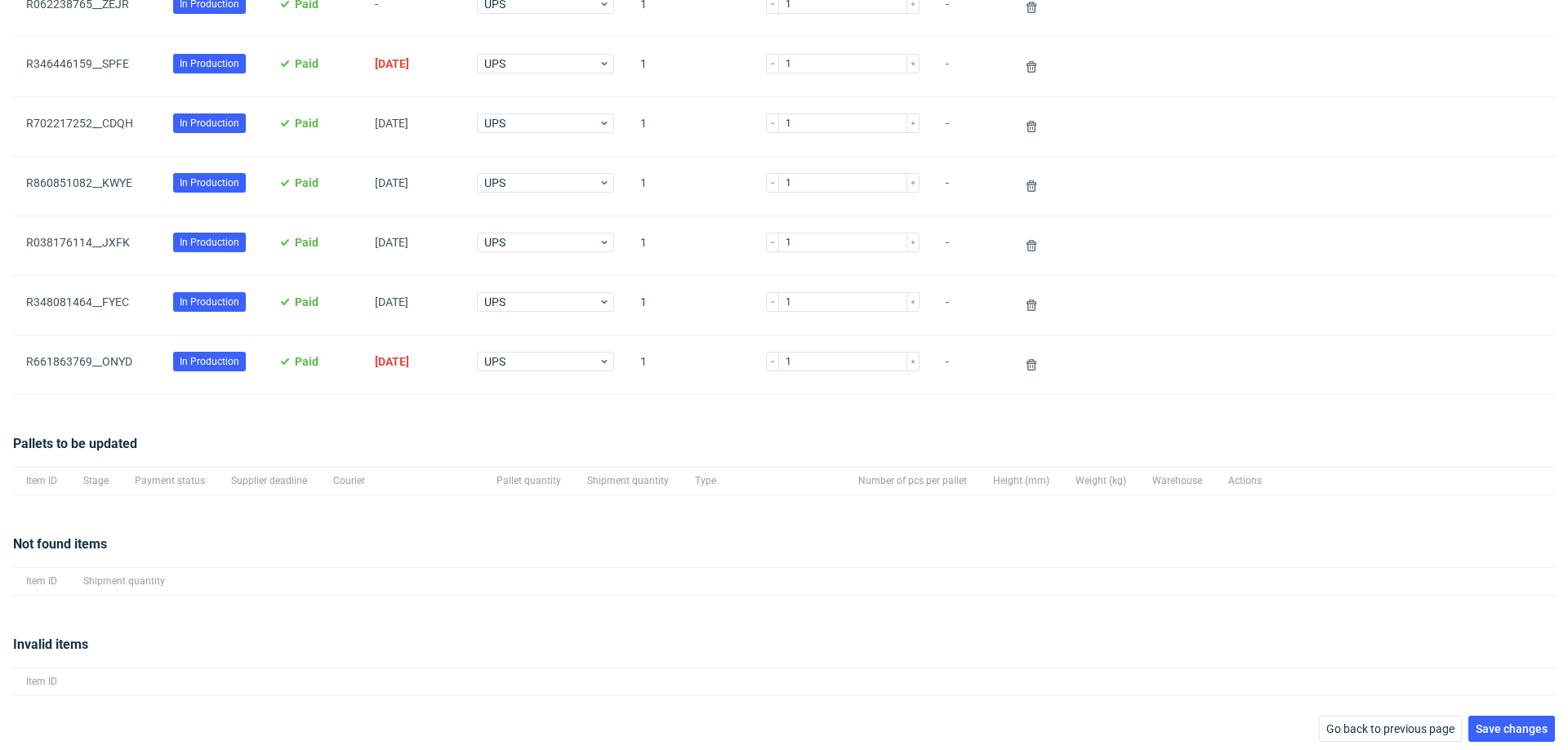
click at [907, 218] on div "1" at bounding box center [843, 246] width 180 height 59
click at [1495, 723] on span "Save changes" at bounding box center [1512, 729] width 72 height 12
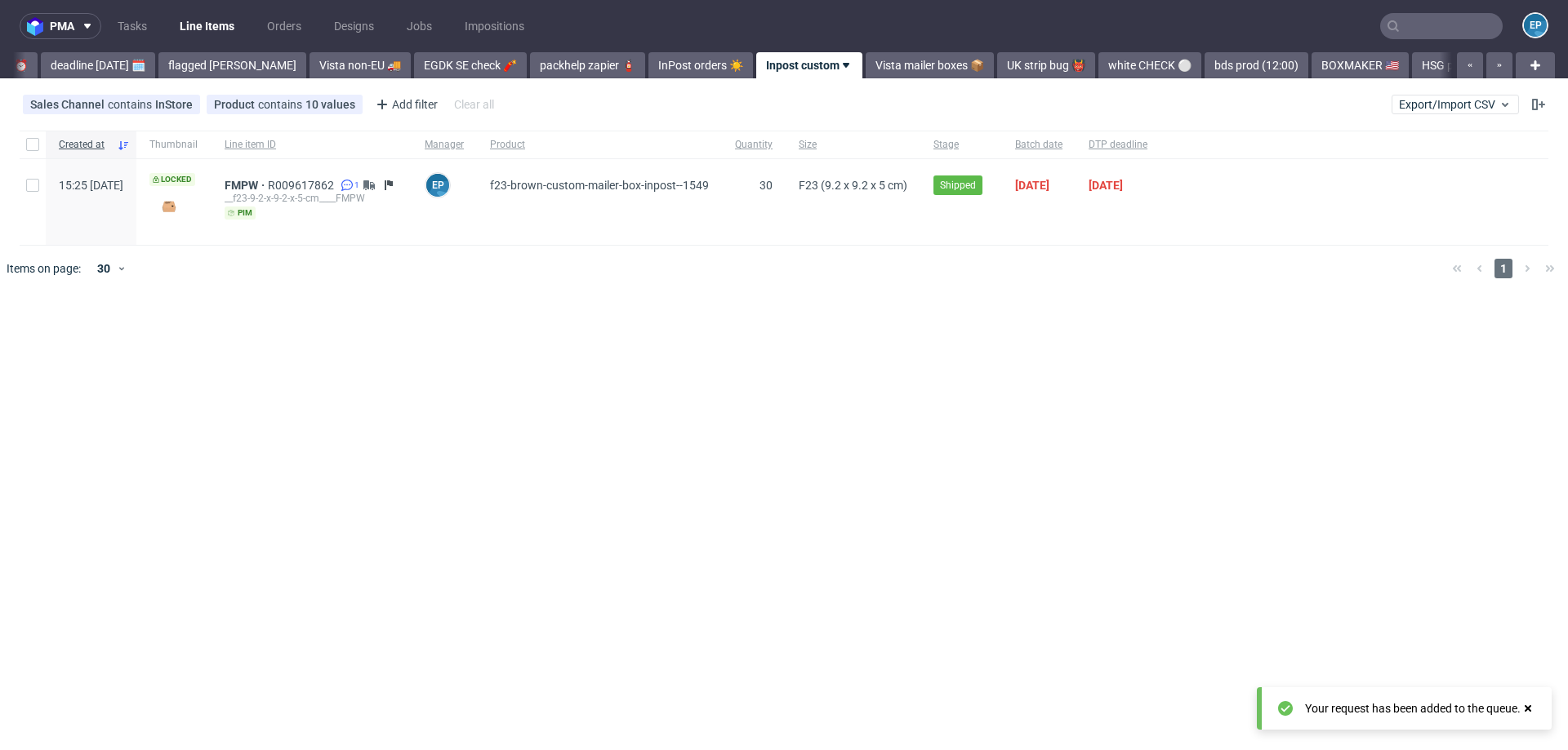
scroll to position [0, 176]
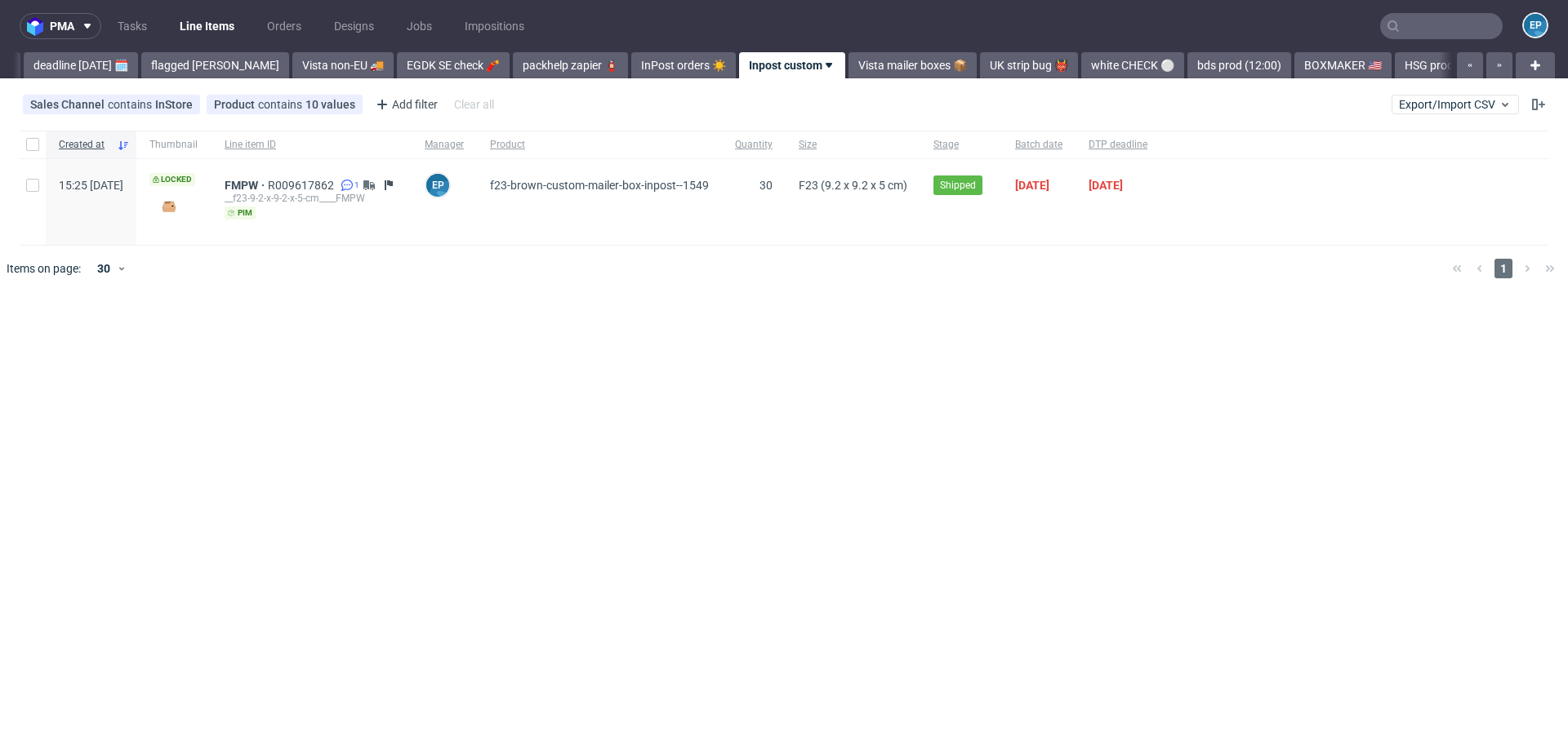
click at [1457, 91] on div "Sales Channel contains InStore Product contains 10 values F23 Brown Custom Mail…" at bounding box center [784, 104] width 1568 height 39
click at [1455, 102] on span "Export/Import CSV" at bounding box center [1455, 105] width 113 height 13
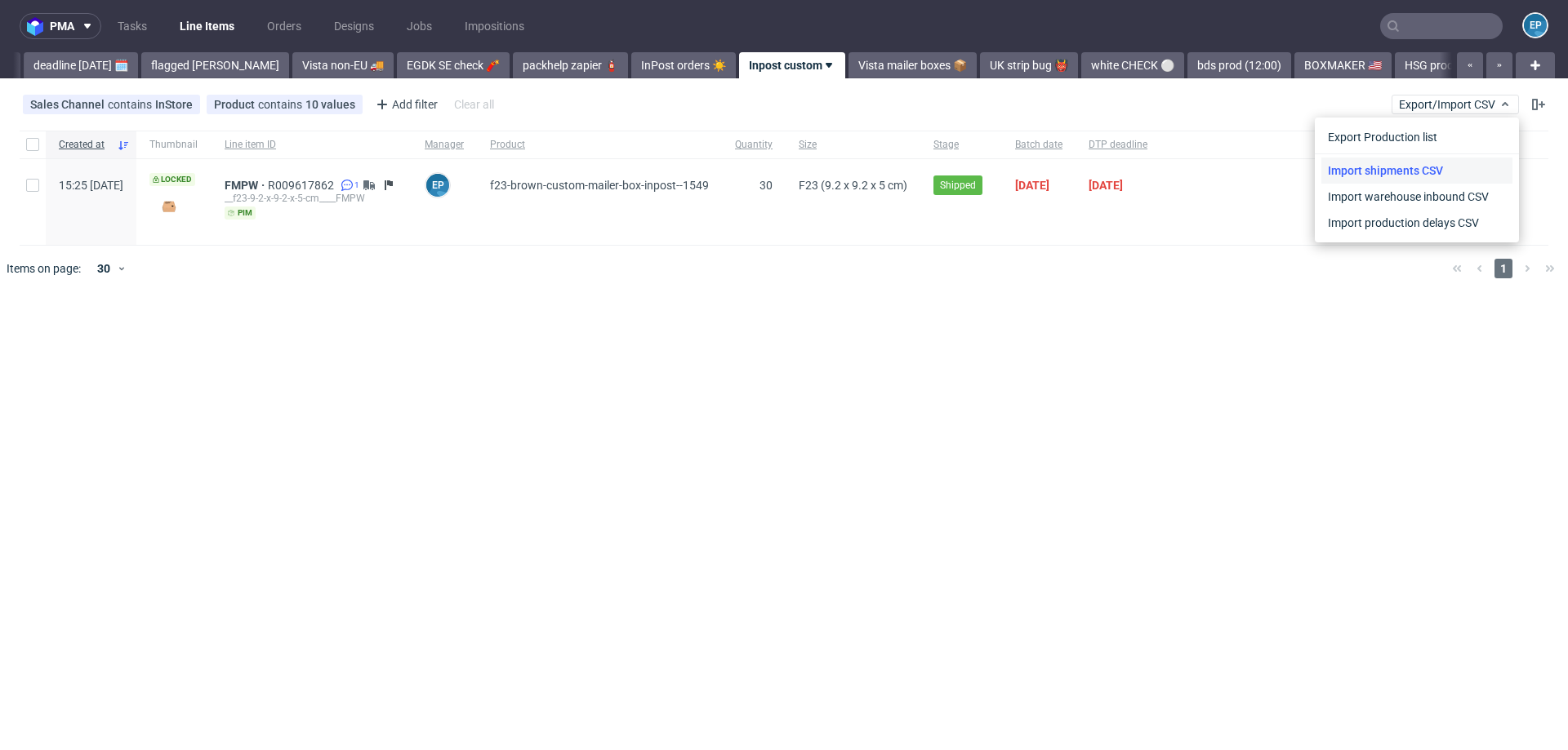
click at [1400, 159] on link "Import shipments CSV" at bounding box center [1416, 170] width 191 height 26
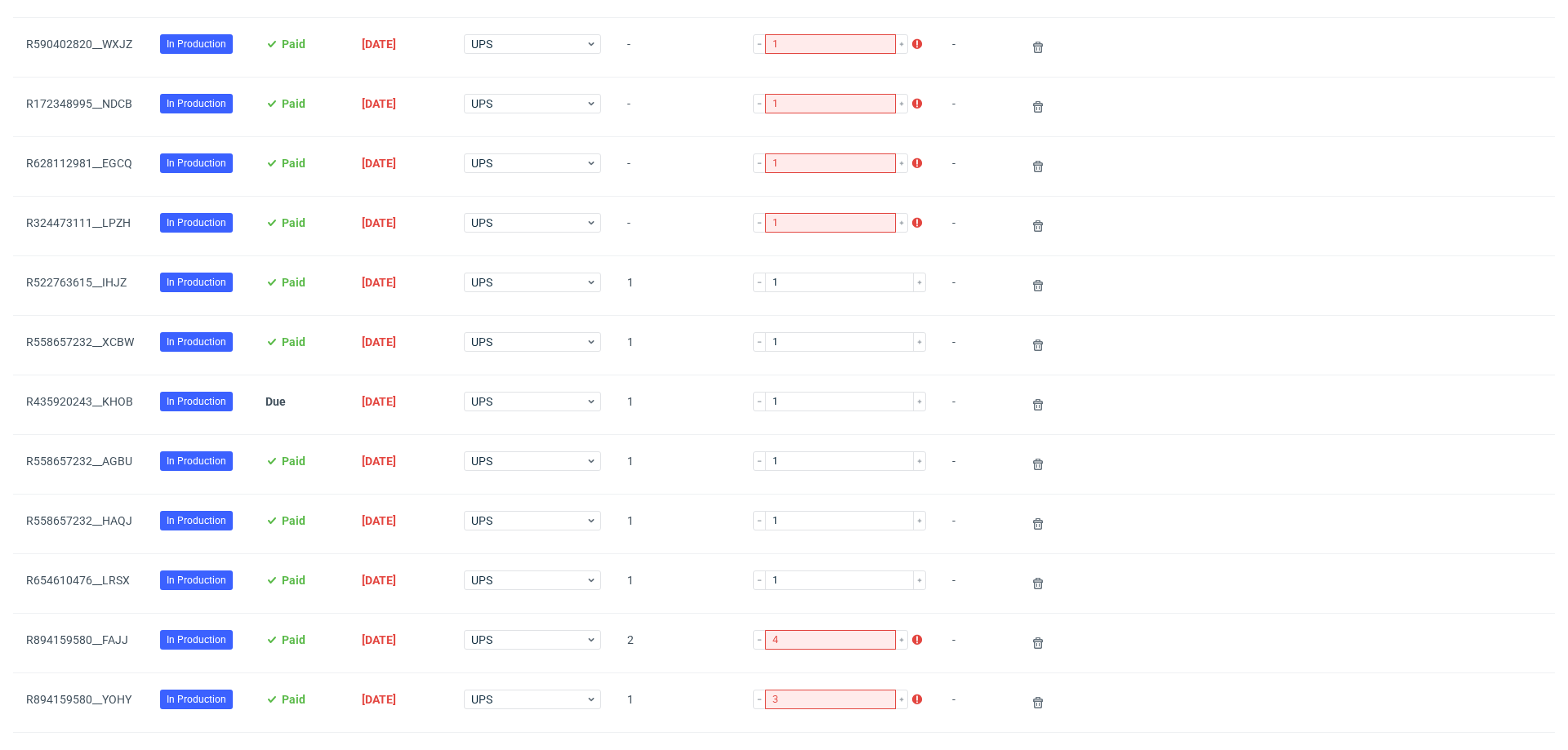
scroll to position [881, 0]
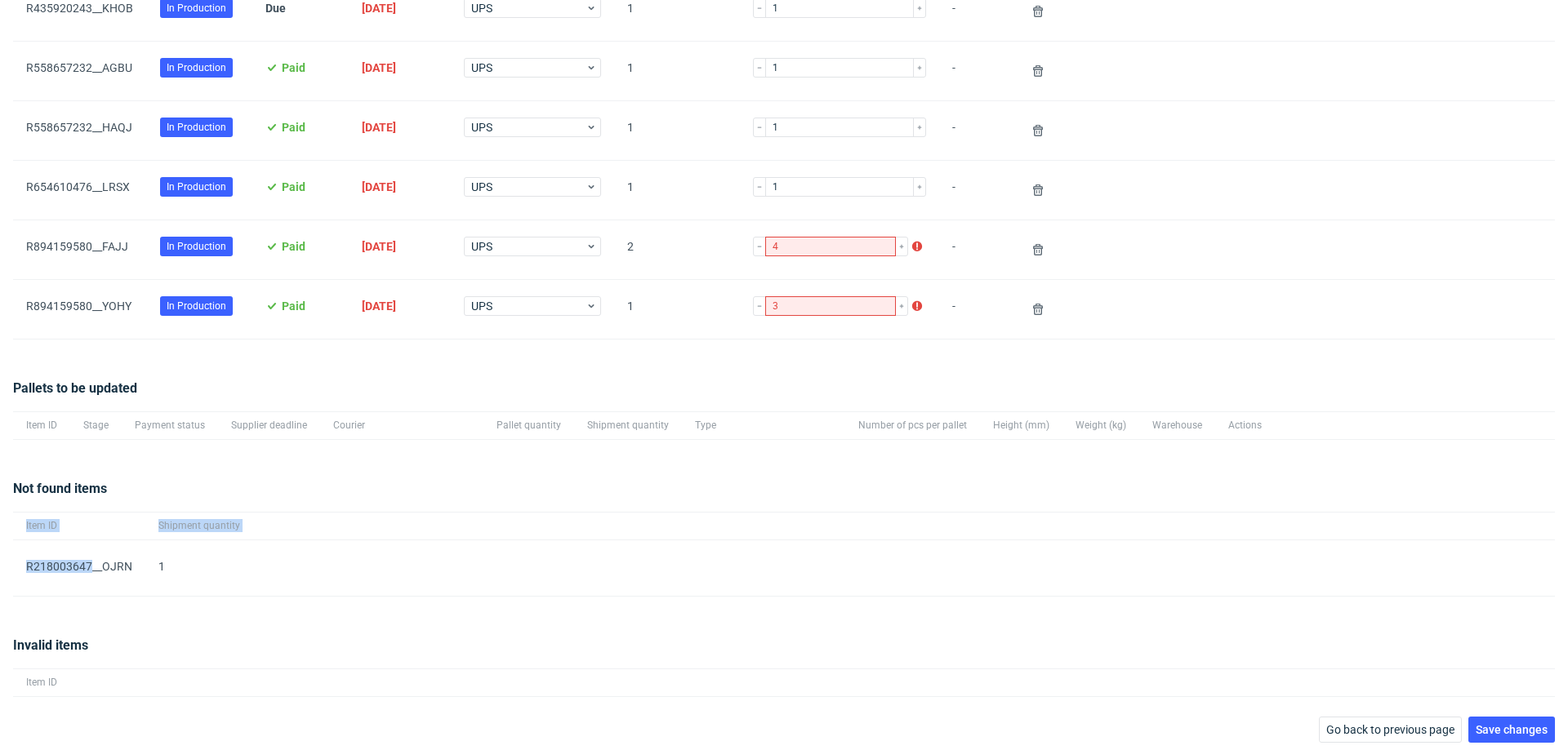
drag, startPoint x: 92, startPoint y: 561, endPoint x: 0, endPoint y: 559, distance: 92.0
click at [0, 559] on div "pma Tasks Line Items Orders Designs Jobs Impositions EP Supplier(s): BDS Items …" at bounding box center [784, 375] width 1568 height 750
click at [50, 564] on span "R218003647__OJRN" at bounding box center [79, 567] width 106 height 13
drag, startPoint x: 92, startPoint y: 563, endPoint x: 14, endPoint y: 559, distance: 78.1
click at [14, 559] on div "R218003647__OJRN" at bounding box center [79, 568] width 132 height 55
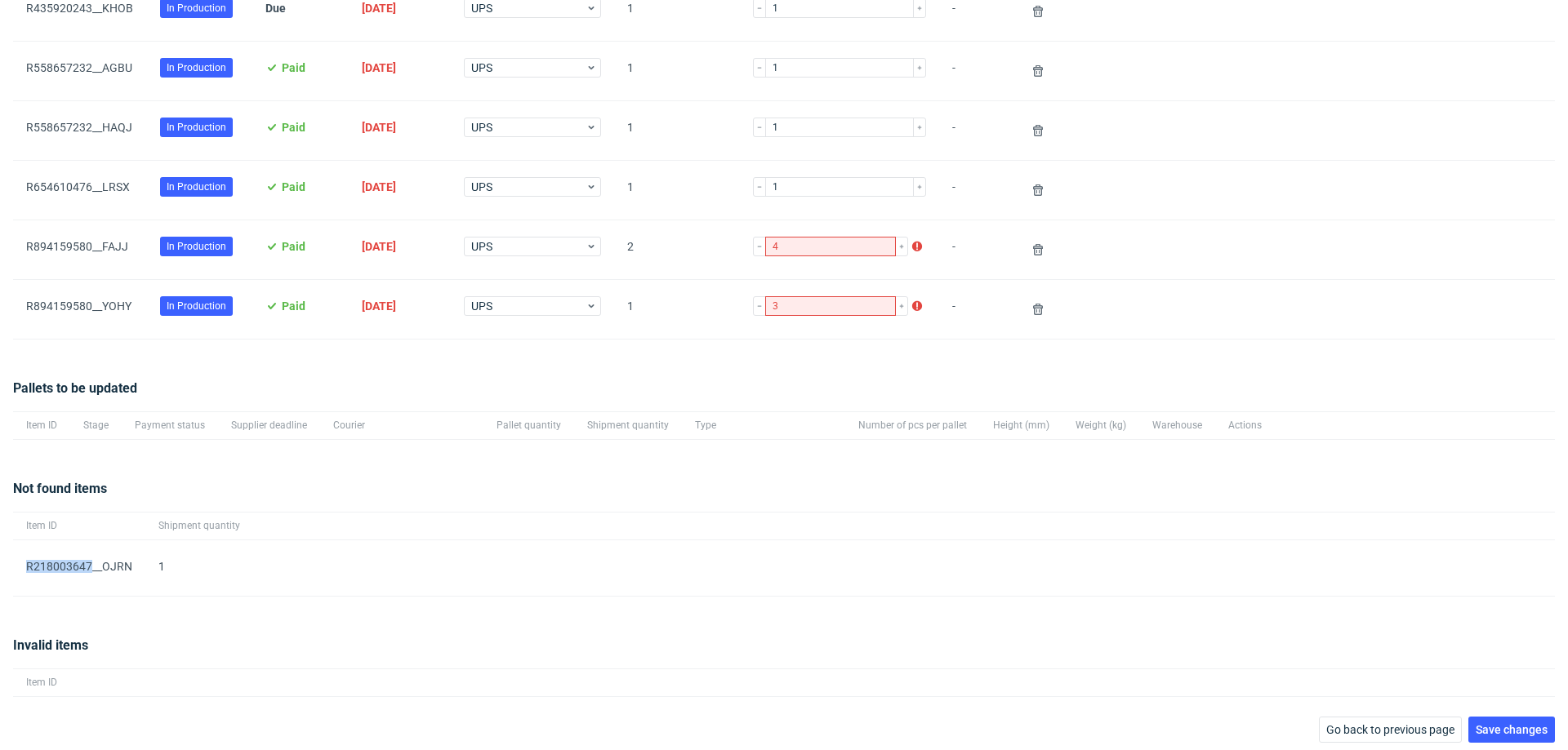
copy span "R218003647"
click at [1476, 726] on span "Save changes" at bounding box center [1512, 730] width 72 height 12
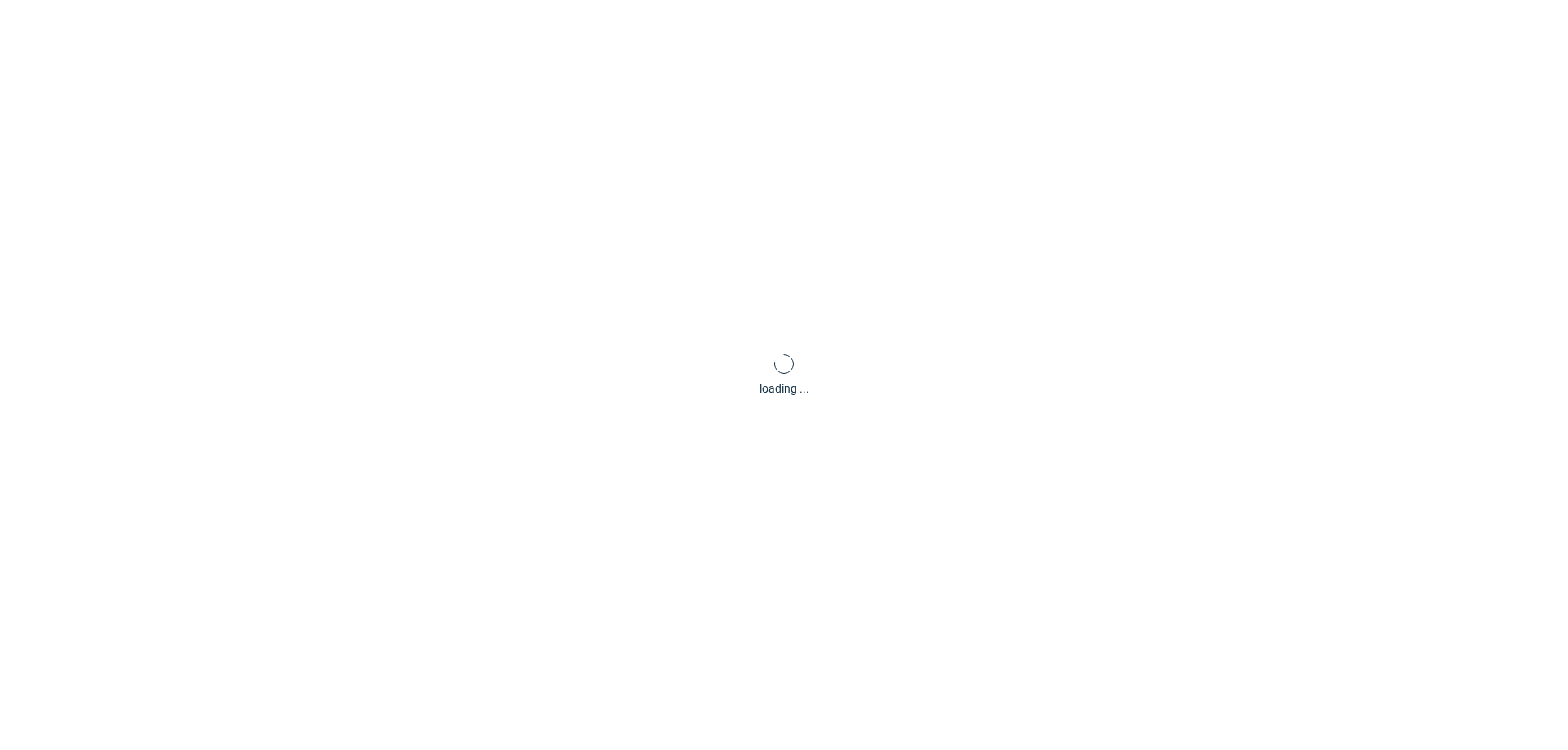
scroll to position [78, 0]
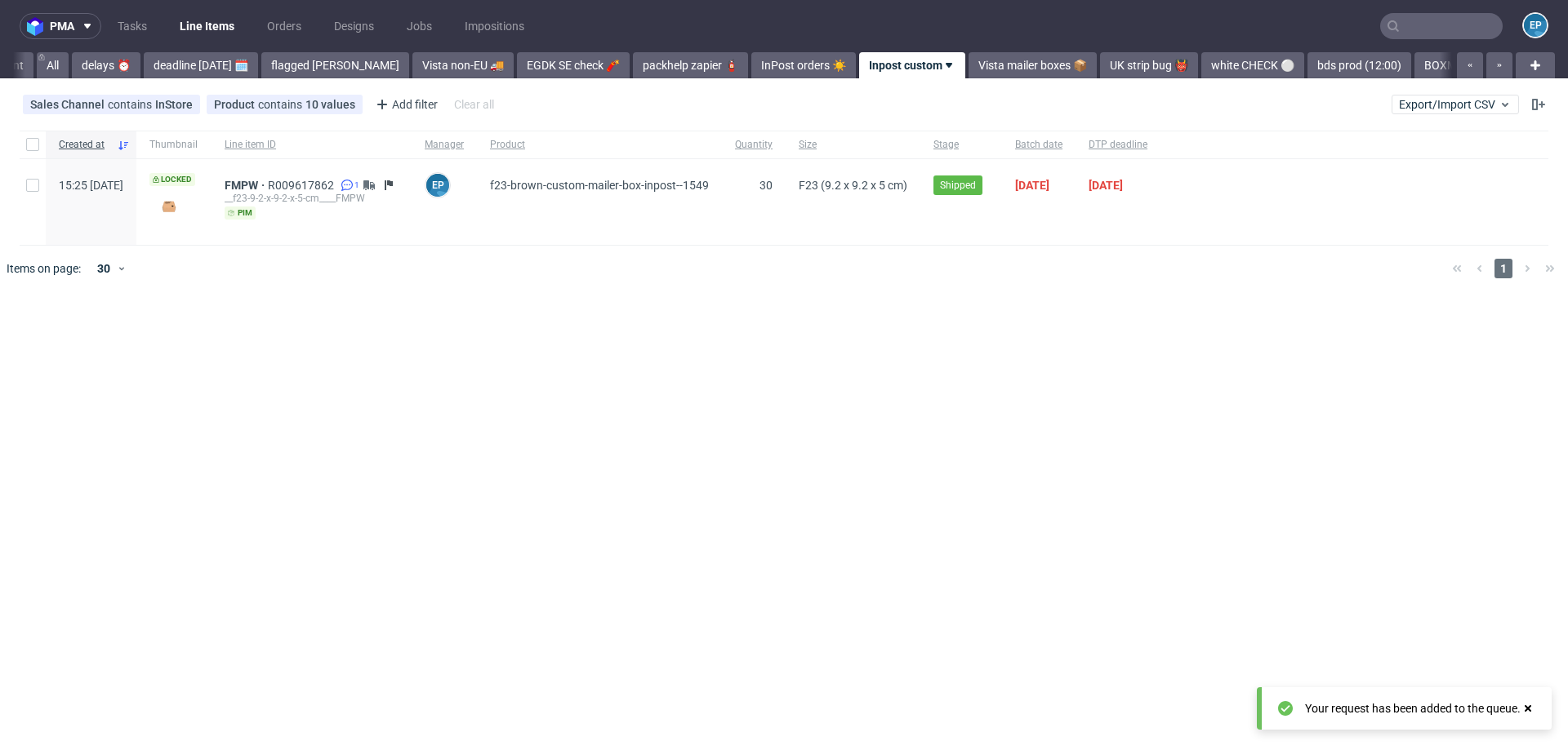
scroll to position [0, 176]
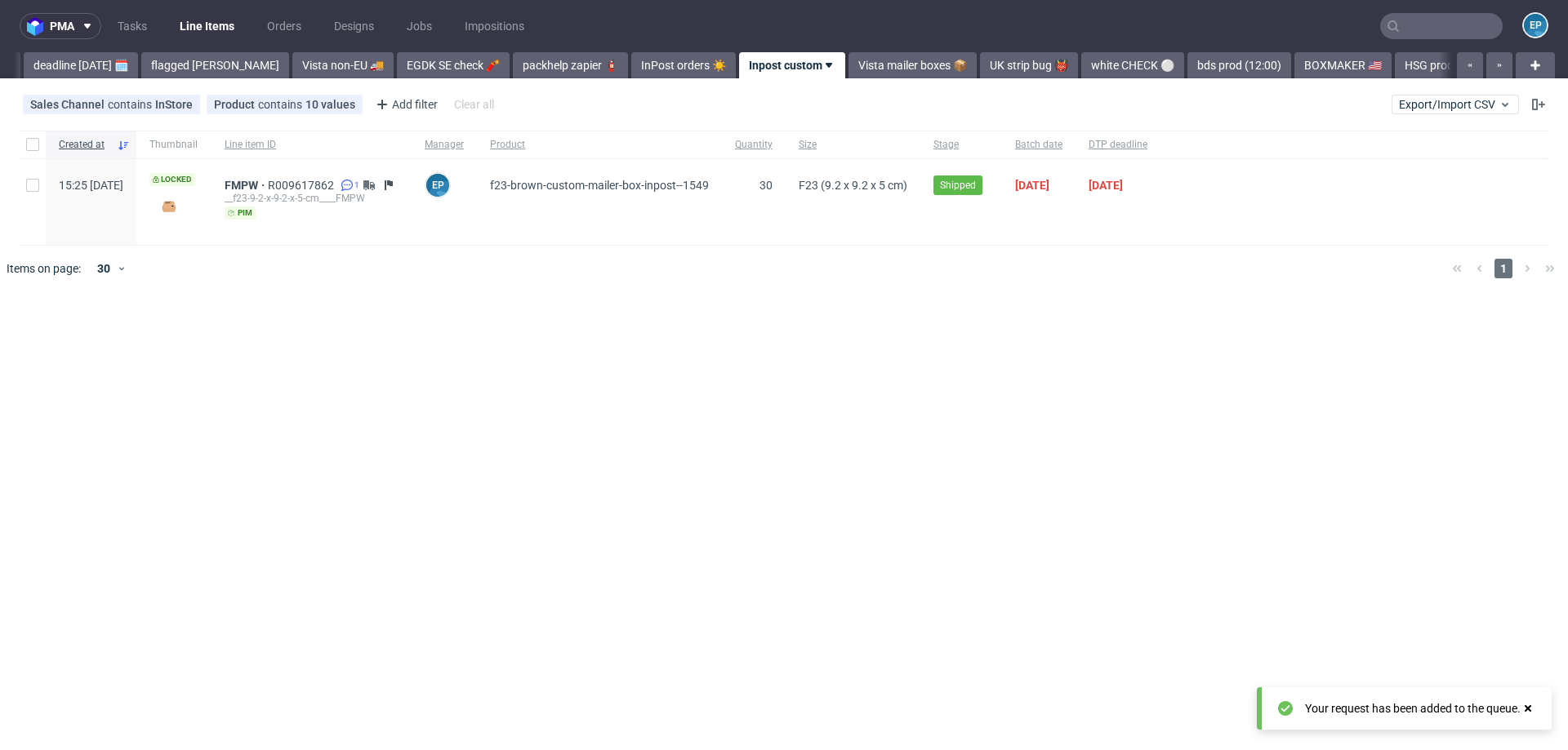
click at [1427, 30] on input "text" at bounding box center [1441, 26] width 123 height 26
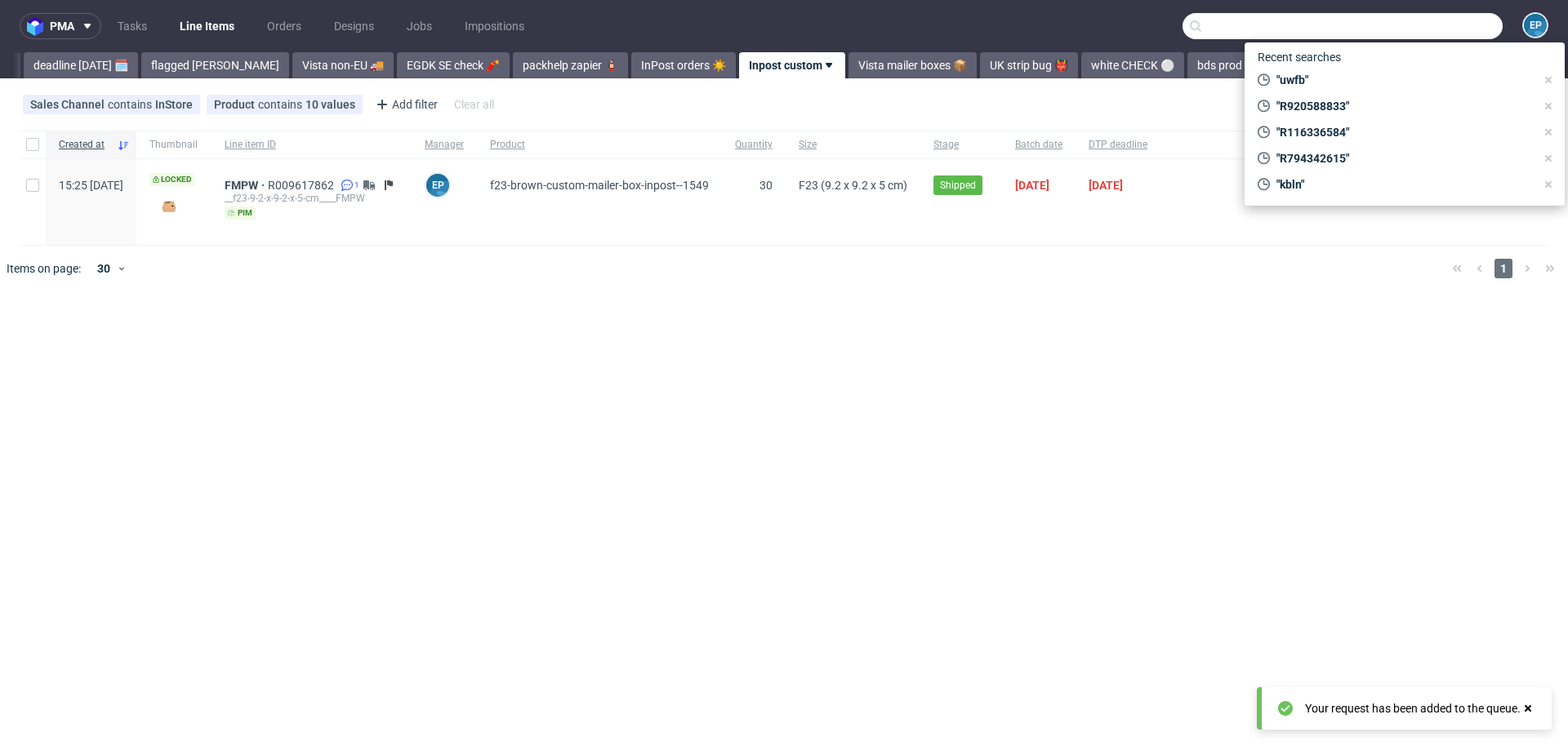
paste input "R218003647"
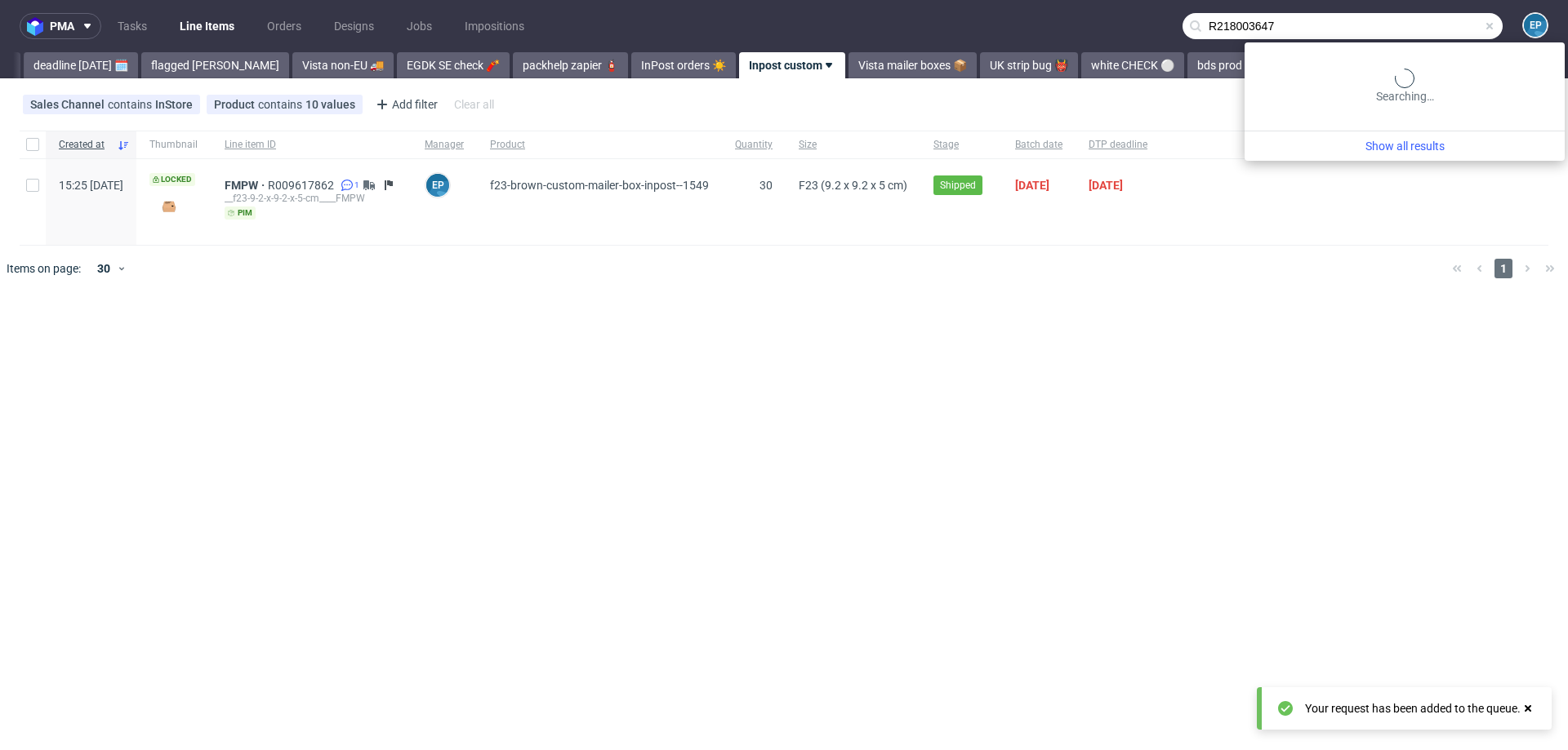
type input "R218003647"
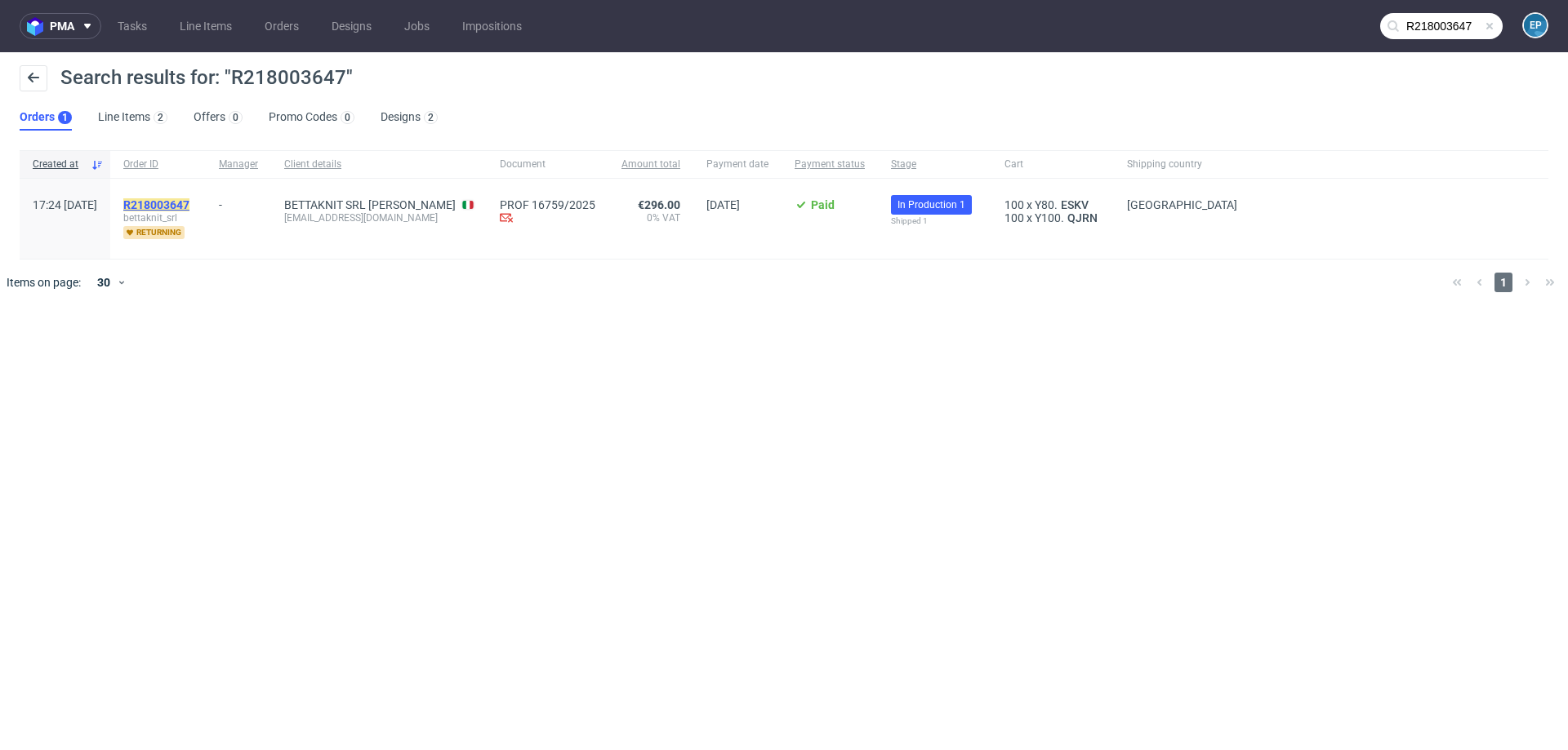
click at [189, 204] on mark "R218003647" at bounding box center [156, 205] width 66 height 13
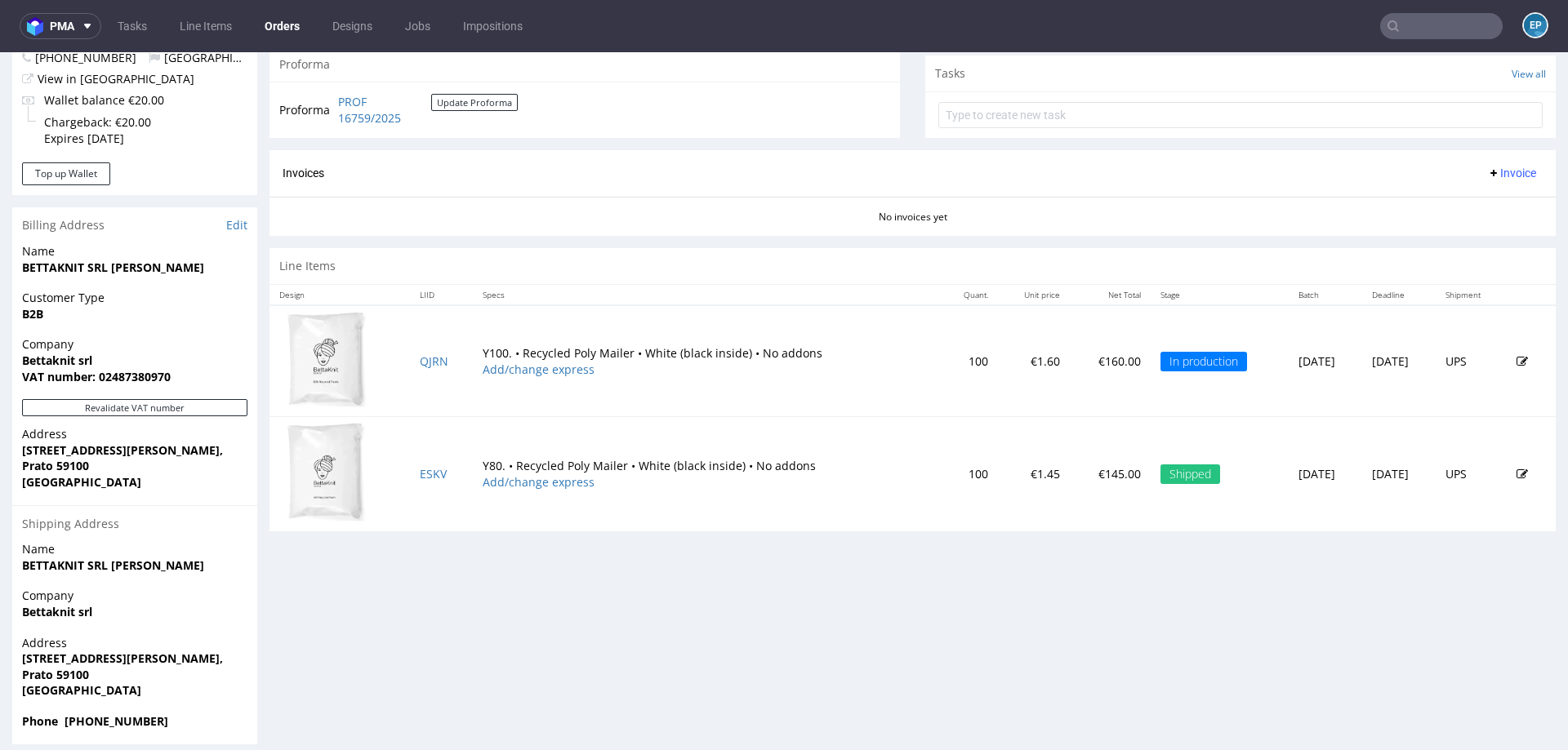
scroll to position [595, 0]
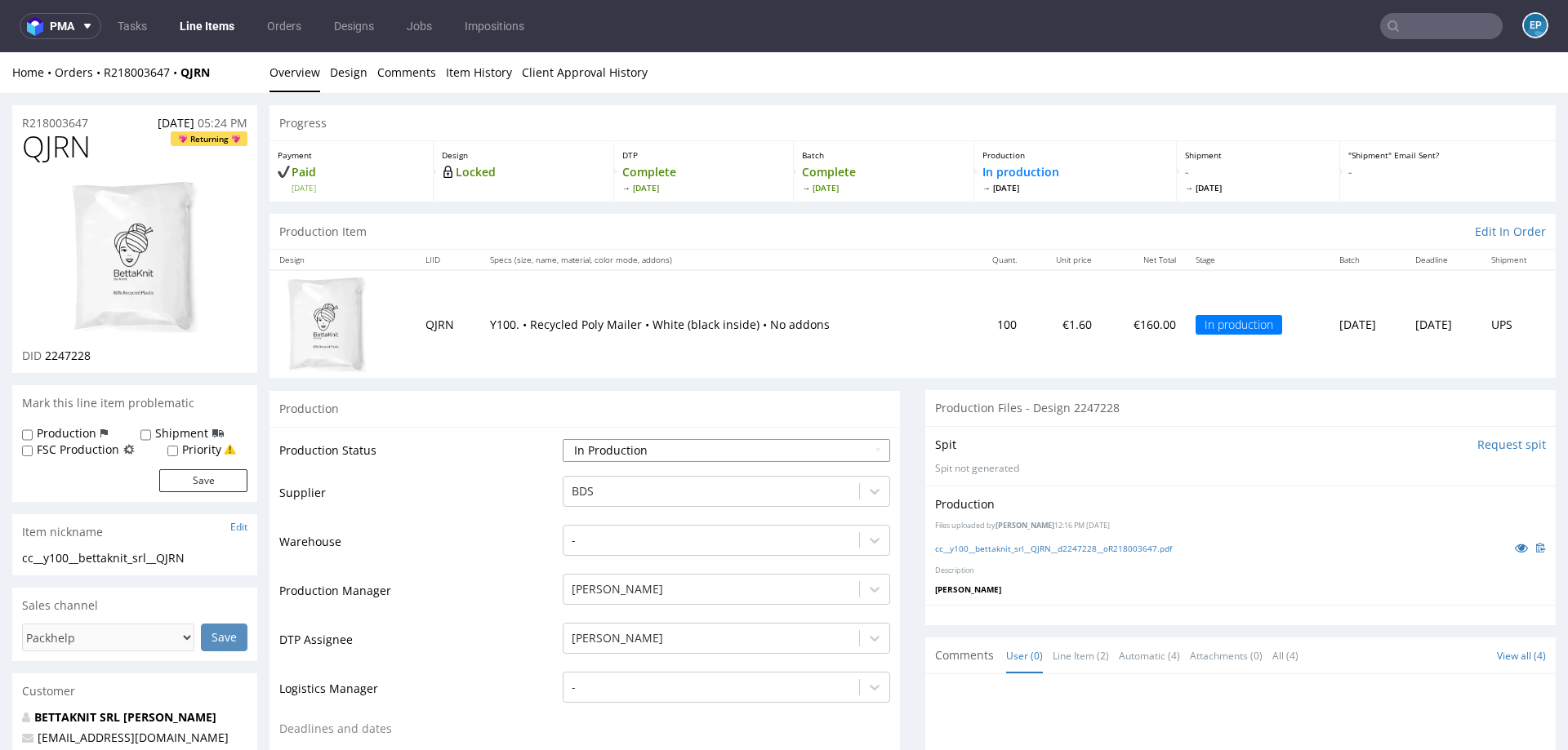
click at [672, 439] on select "Waiting for Artwork Waiting for Diecut Waiting for Mockup Waiting for DTP Waiti…" at bounding box center [727, 450] width 328 height 23
select select "production_complete"
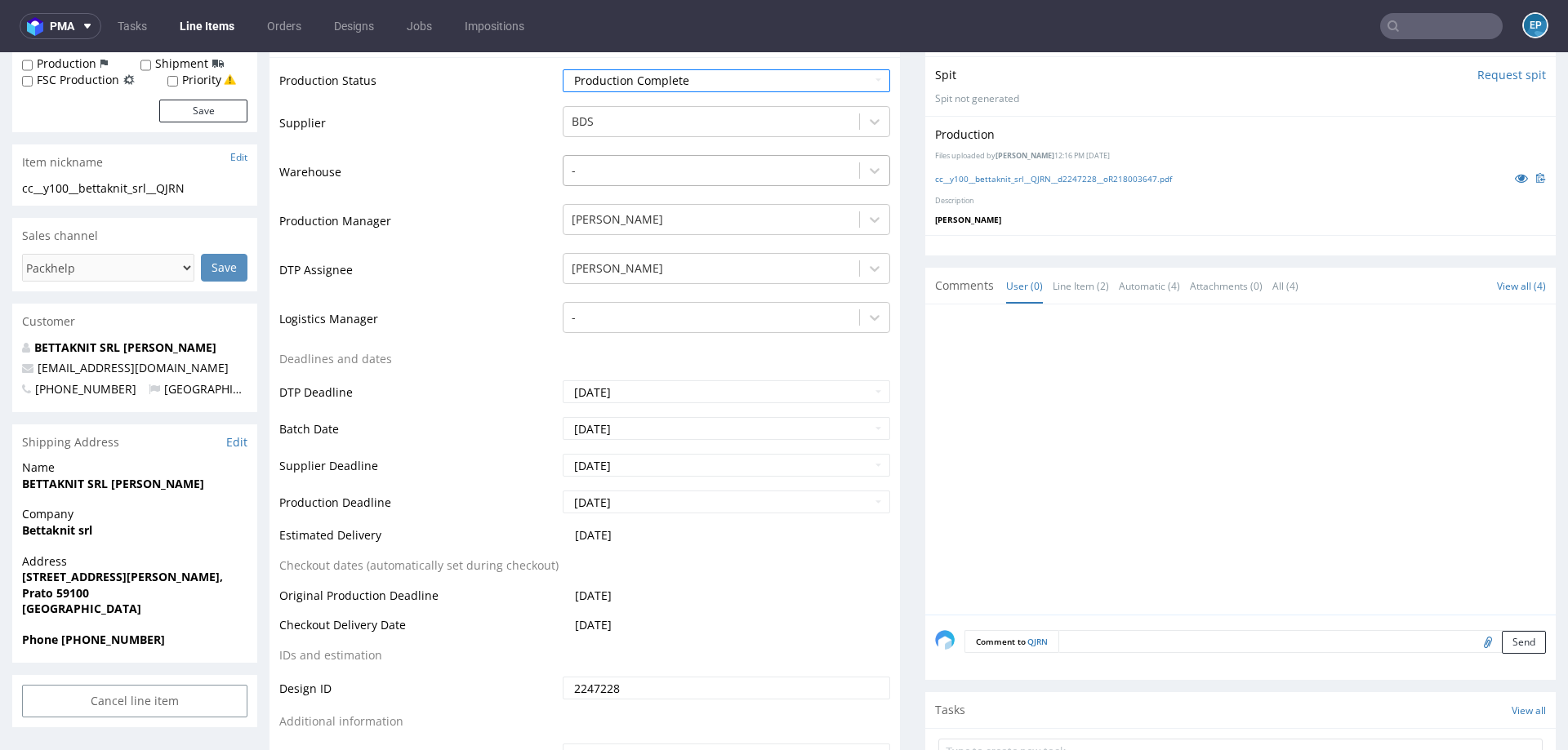
scroll to position [611, 0]
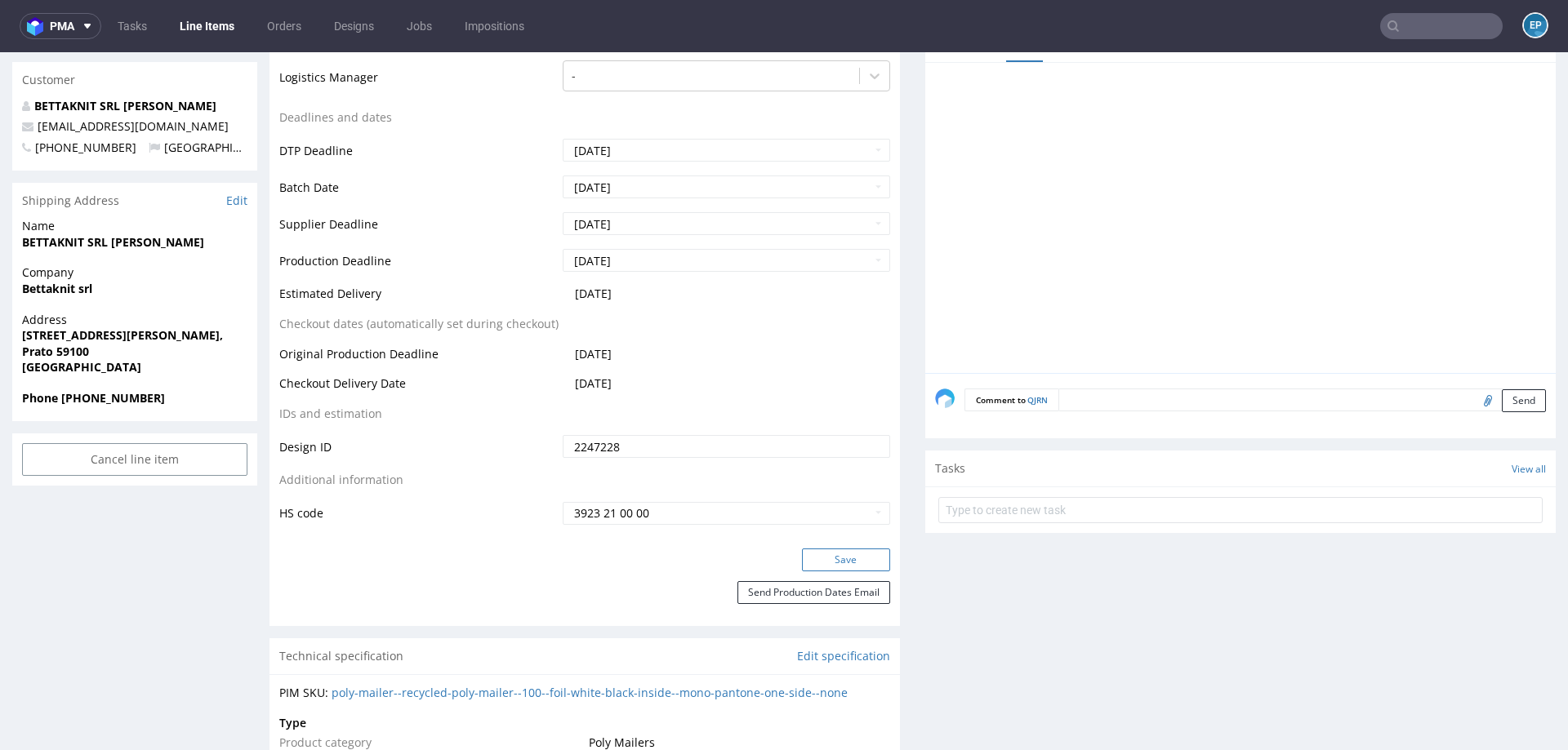
click at [826, 558] on button "Save" at bounding box center [845, 559] width 88 height 23
click at [229, 39] on link "Line Items" at bounding box center [207, 26] width 74 height 26
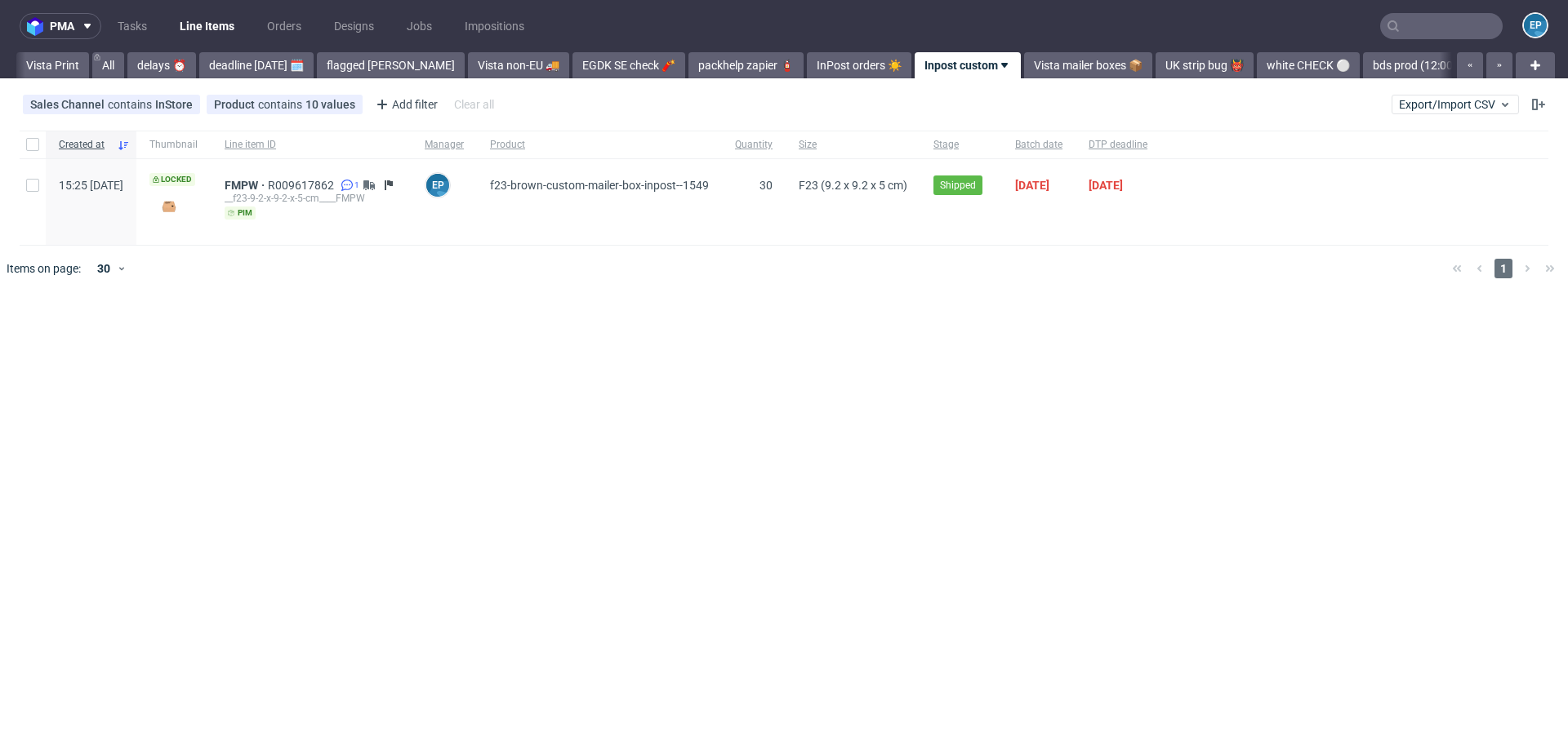
scroll to position [0, 176]
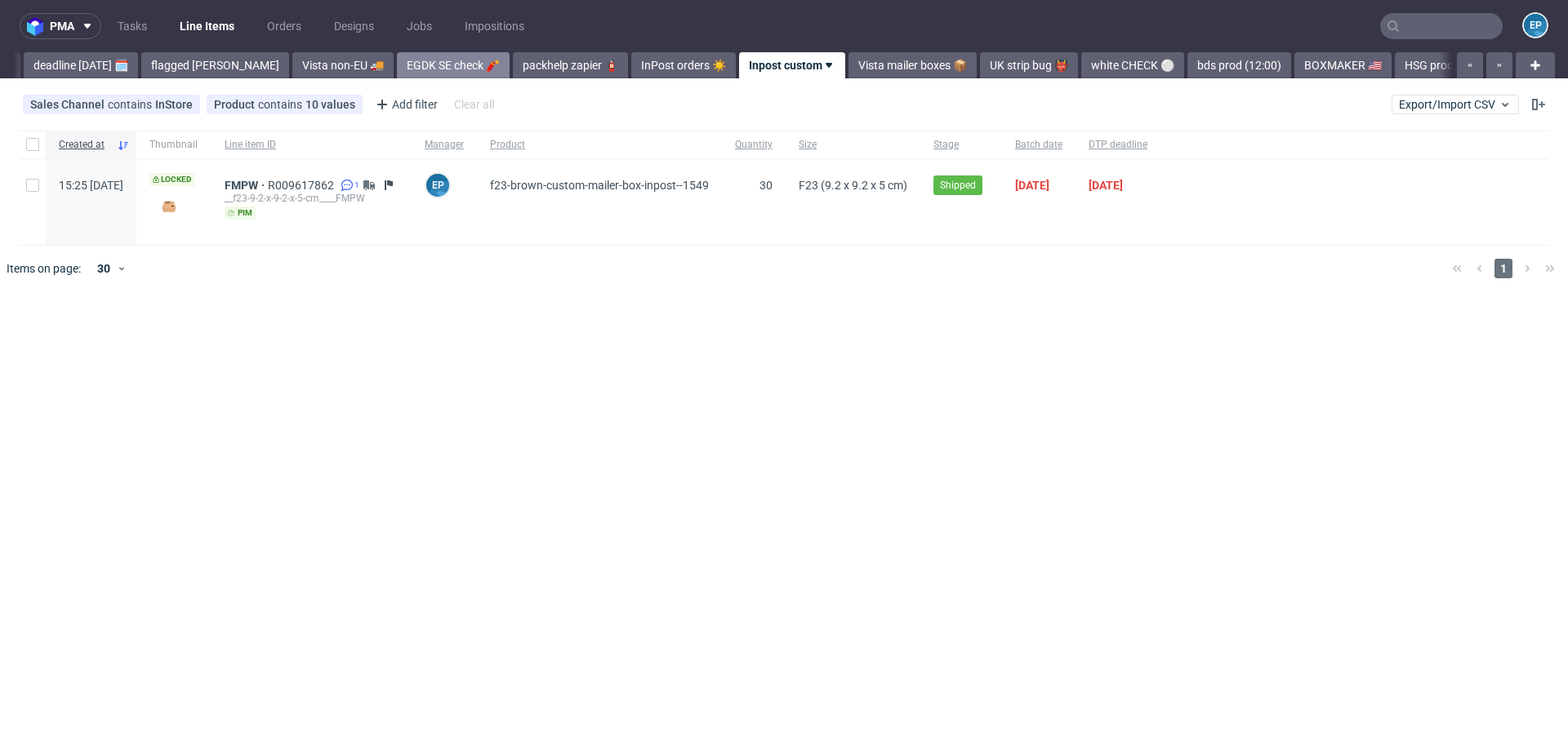
click at [397, 63] on link "EGDK SE check 🧨" at bounding box center [453, 65] width 113 height 26
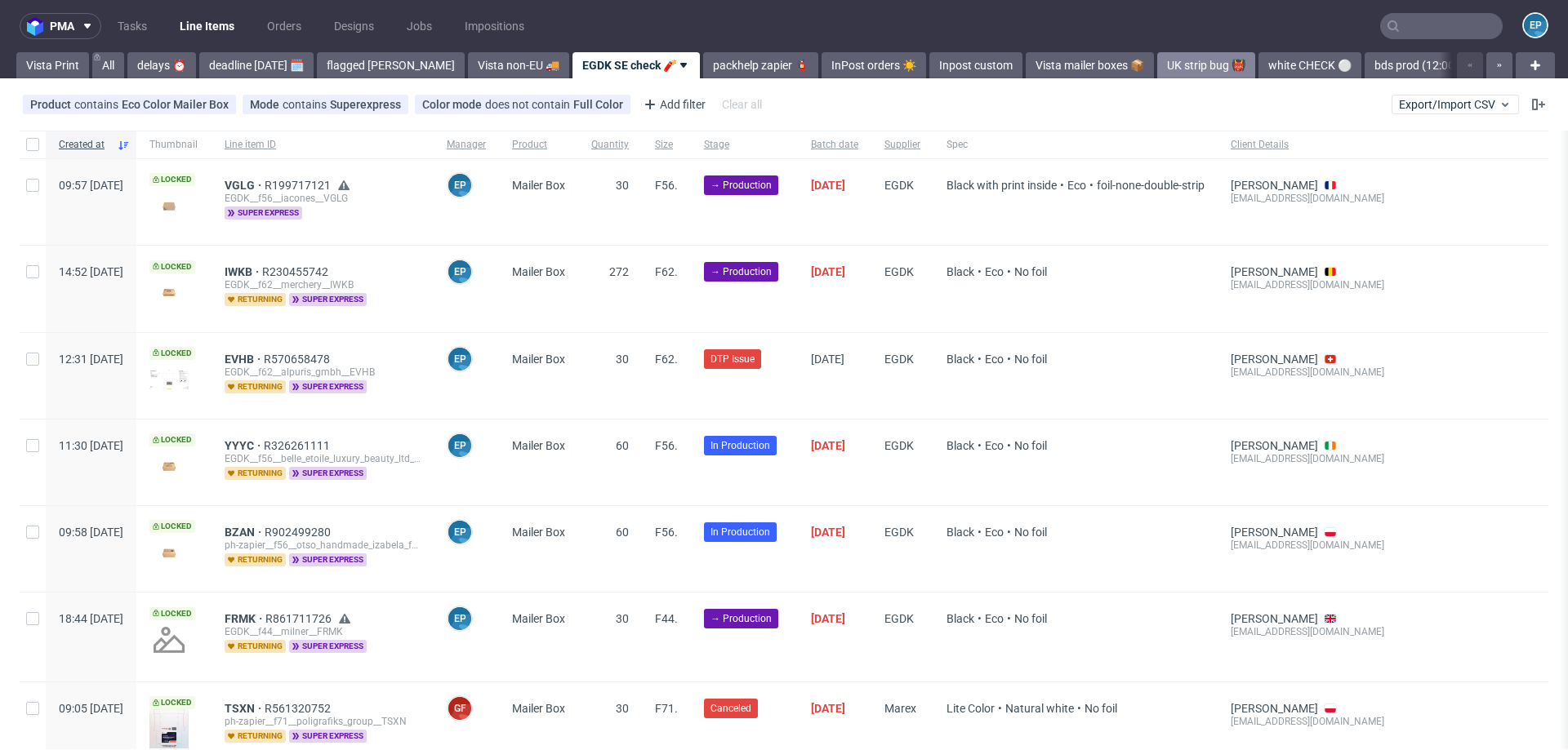
click at [1157, 60] on link "UK strip bug 👹" at bounding box center [1206, 65] width 98 height 26
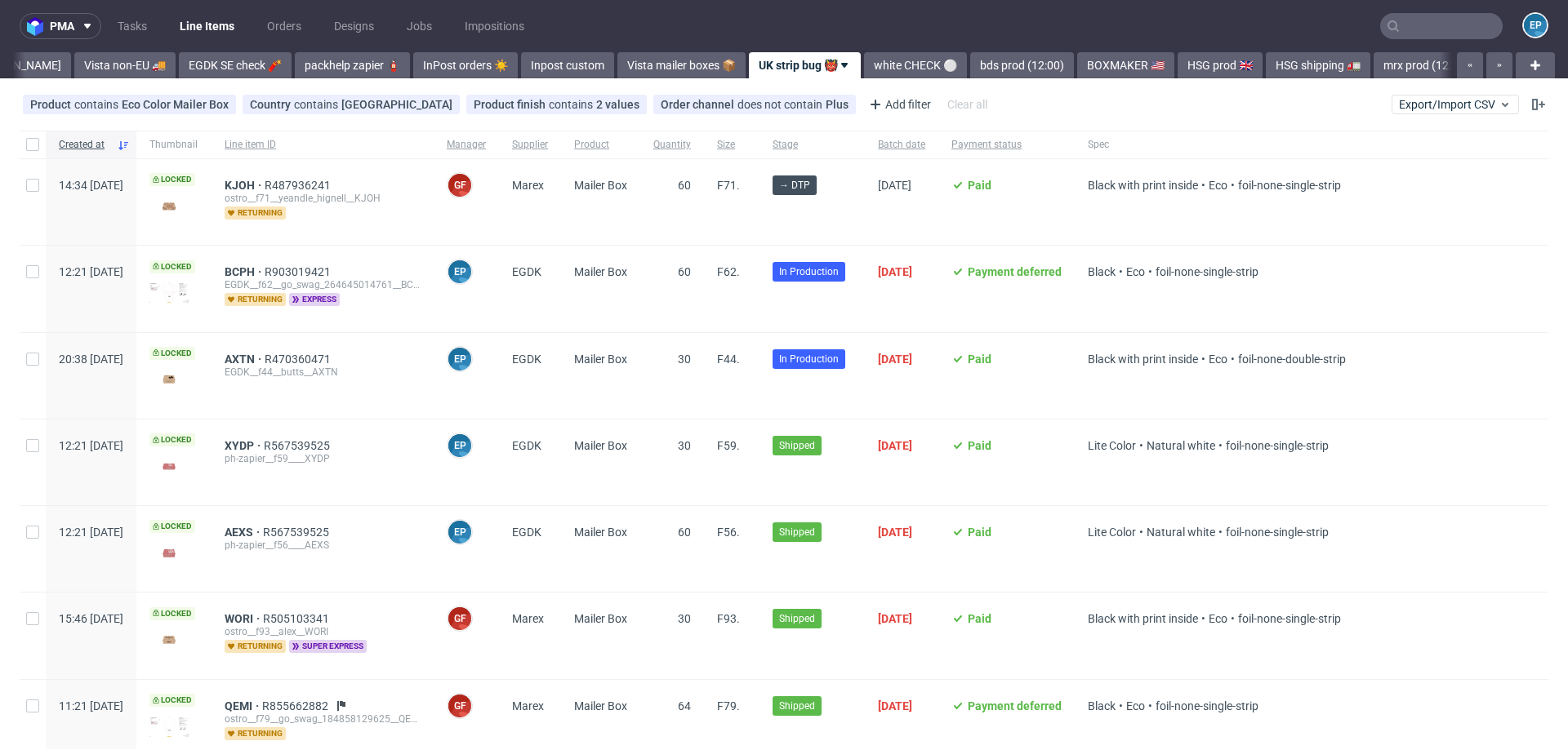
scroll to position [0, 415]
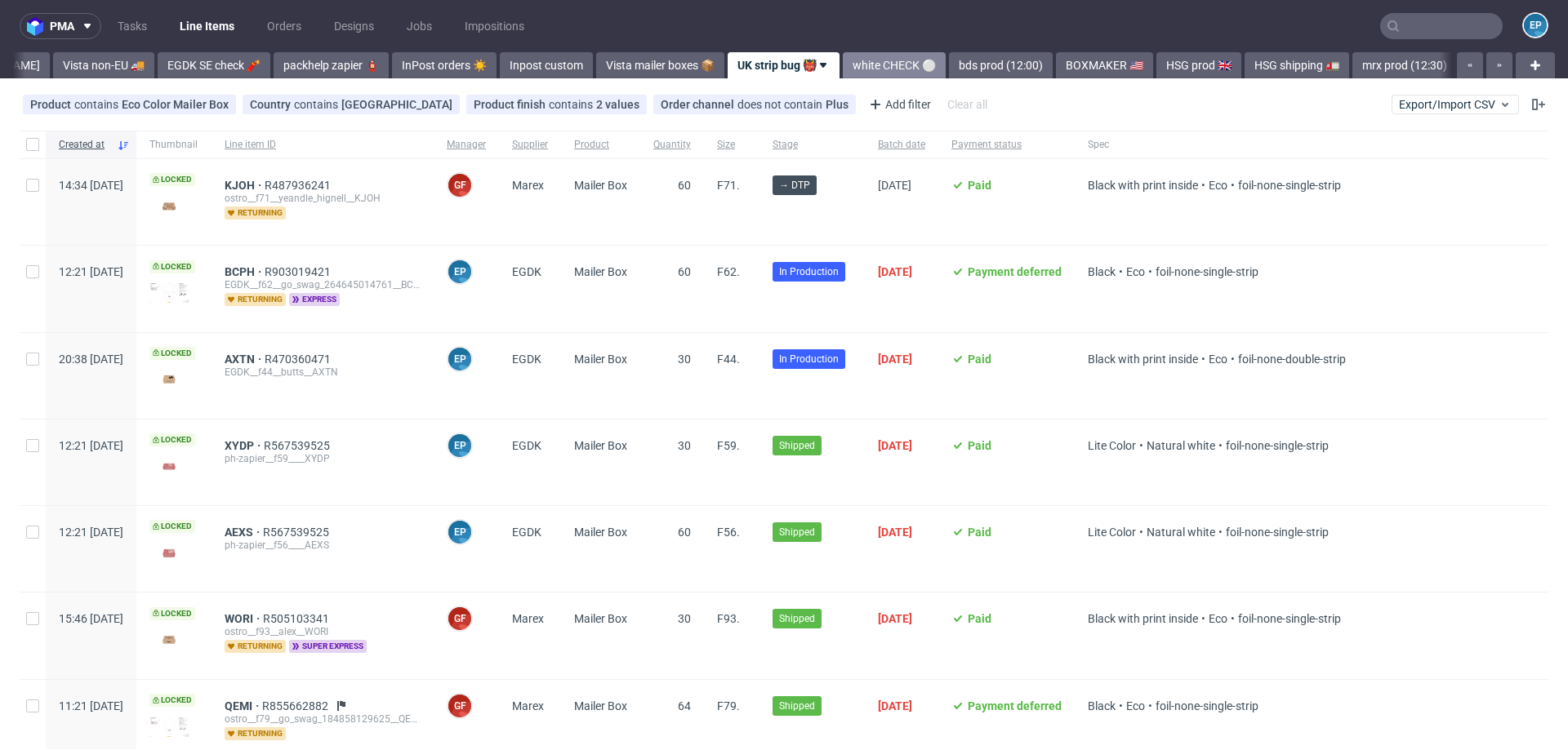
click at [843, 70] on link "white CHECK ⚪️" at bounding box center [894, 65] width 103 height 26
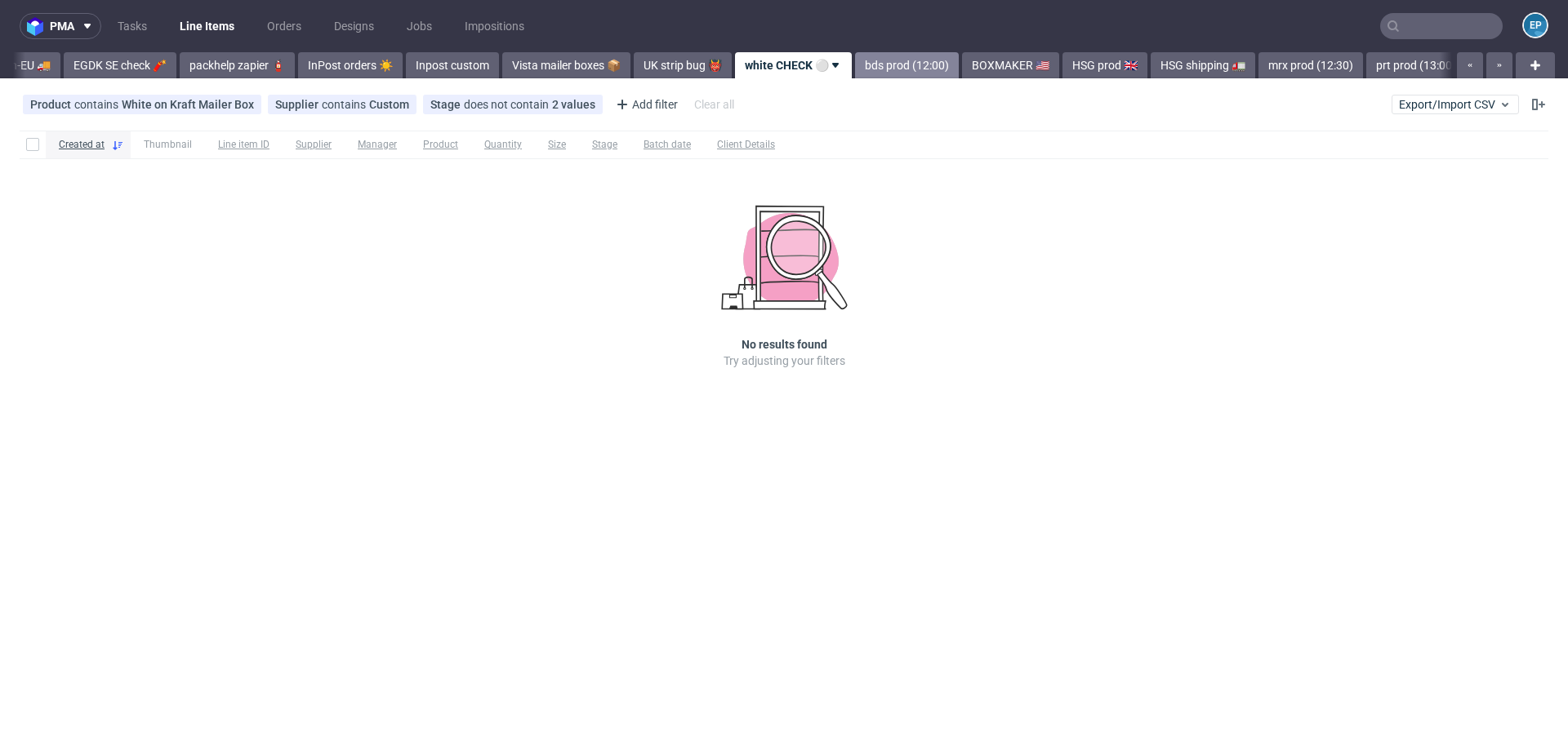
click at [855, 69] on link "bds prod (12:00)" at bounding box center [906, 65] width 103 height 26
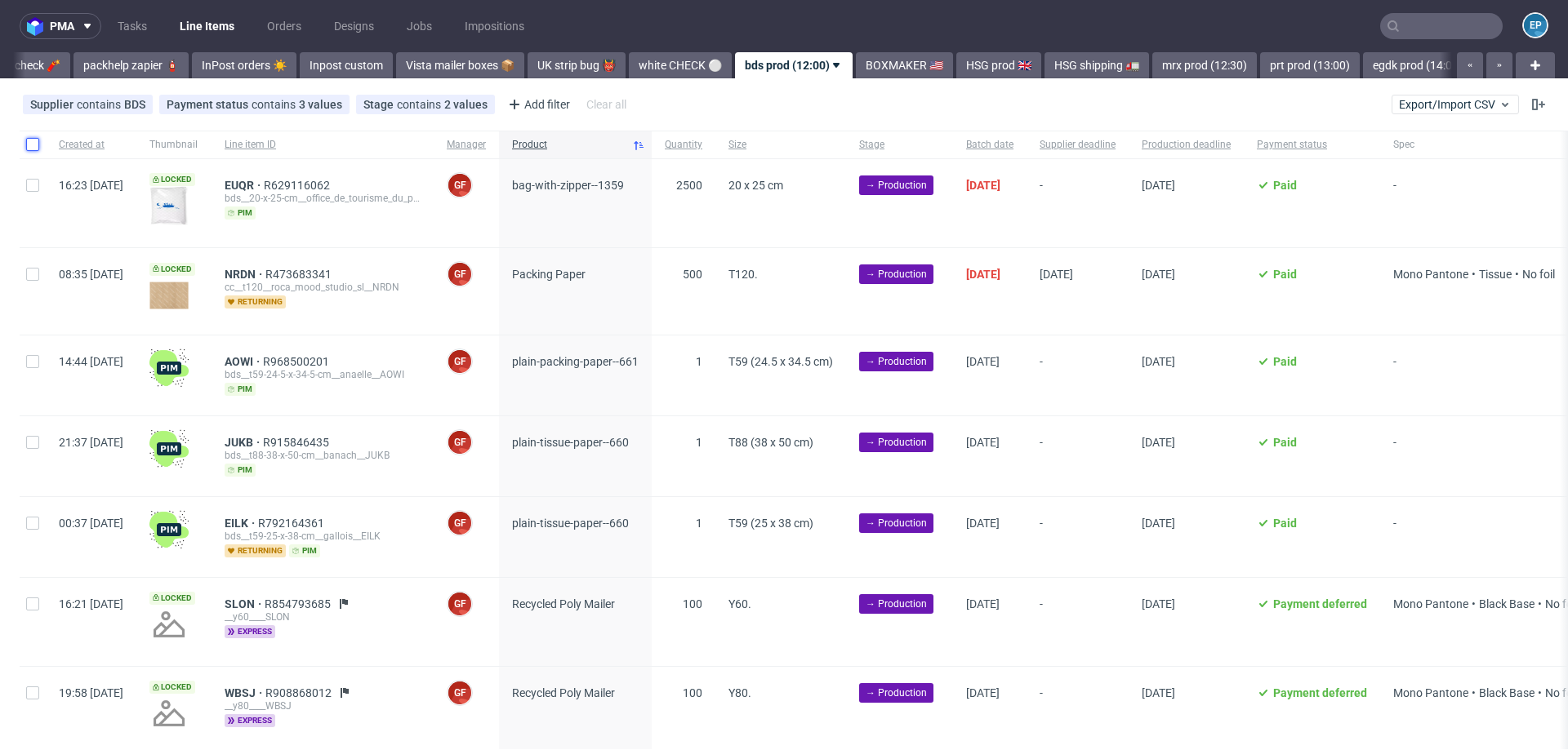
click at [30, 139] on input "checkbox" at bounding box center [33, 144] width 13 height 13
checkbox input "true"
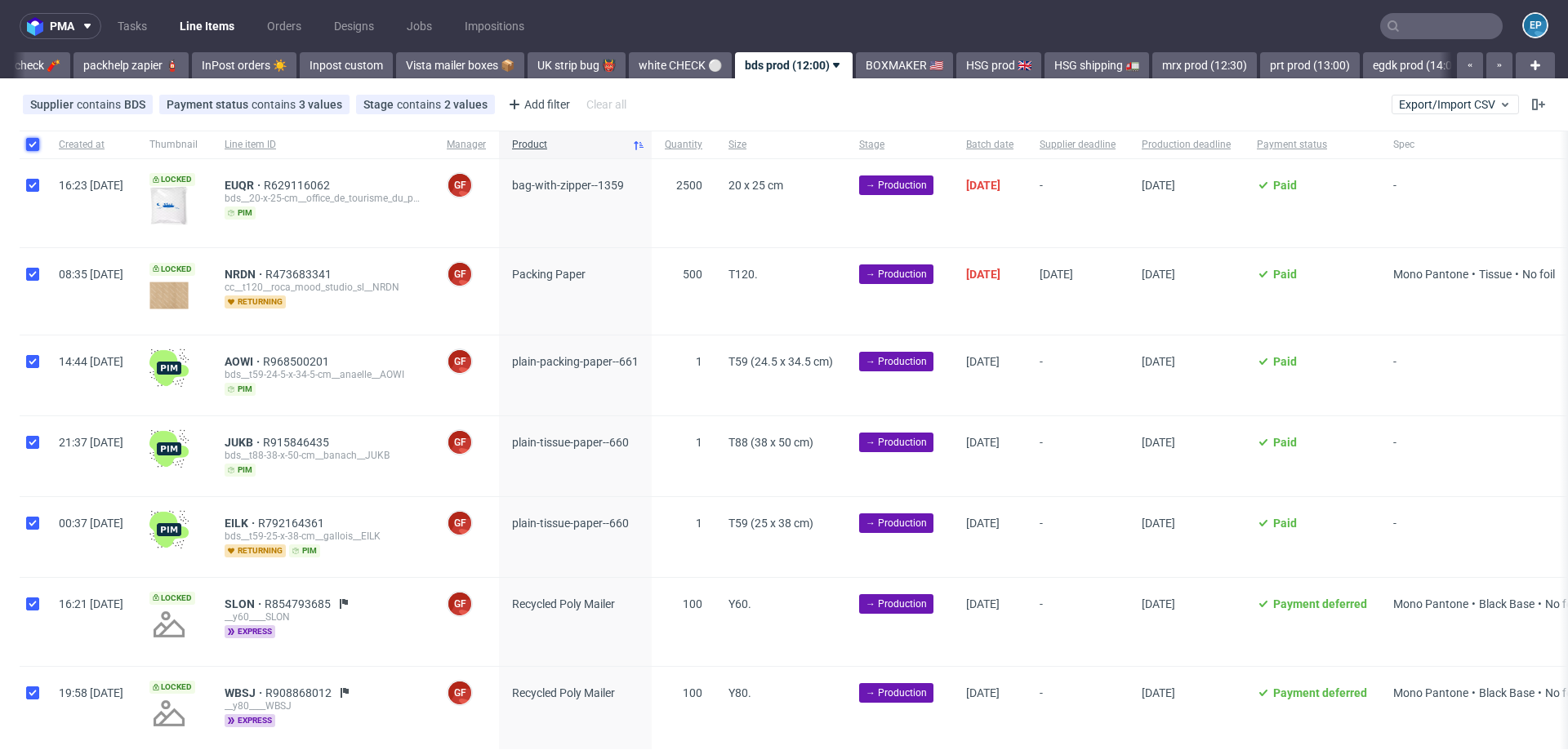
checkbox input "true"
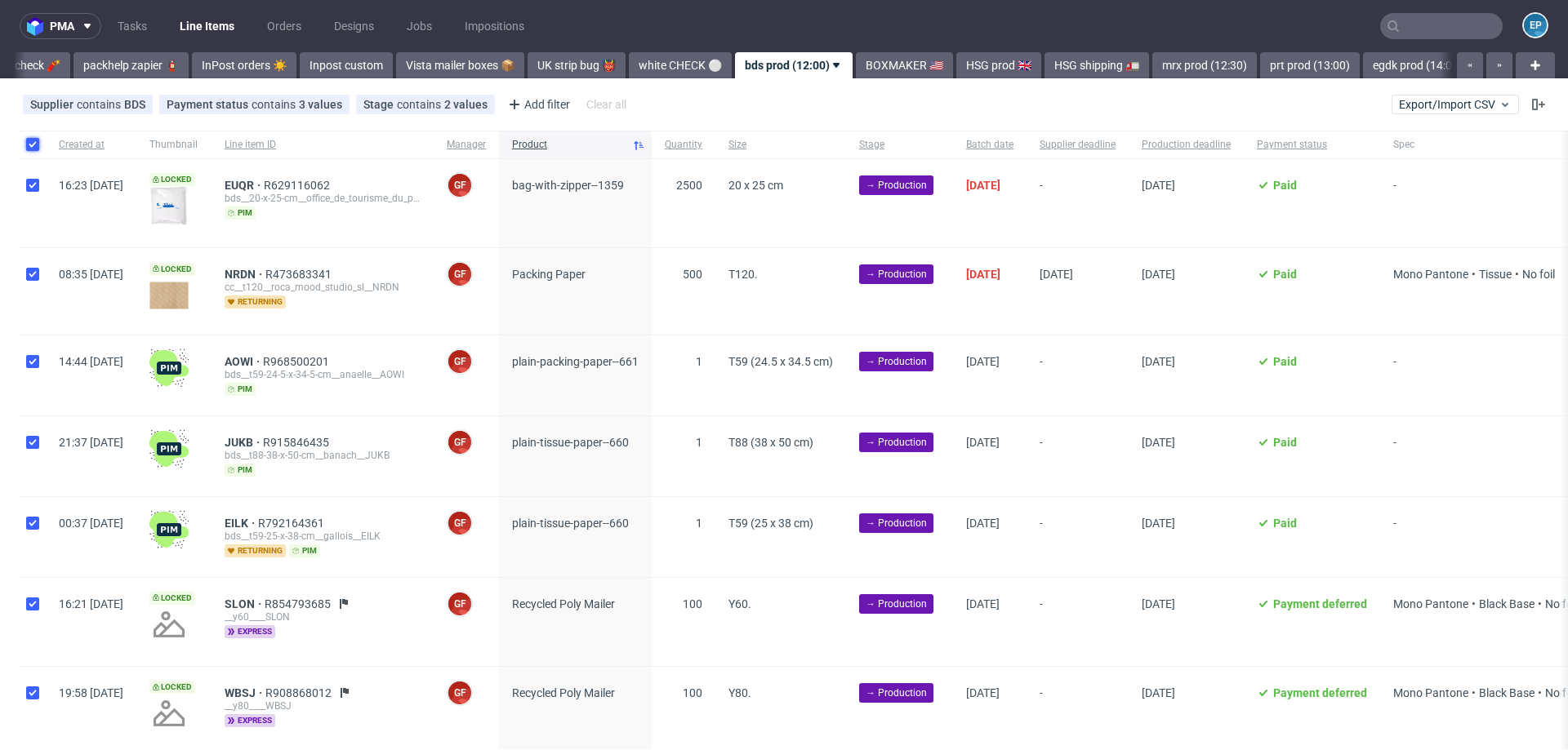
checkbox input "true"
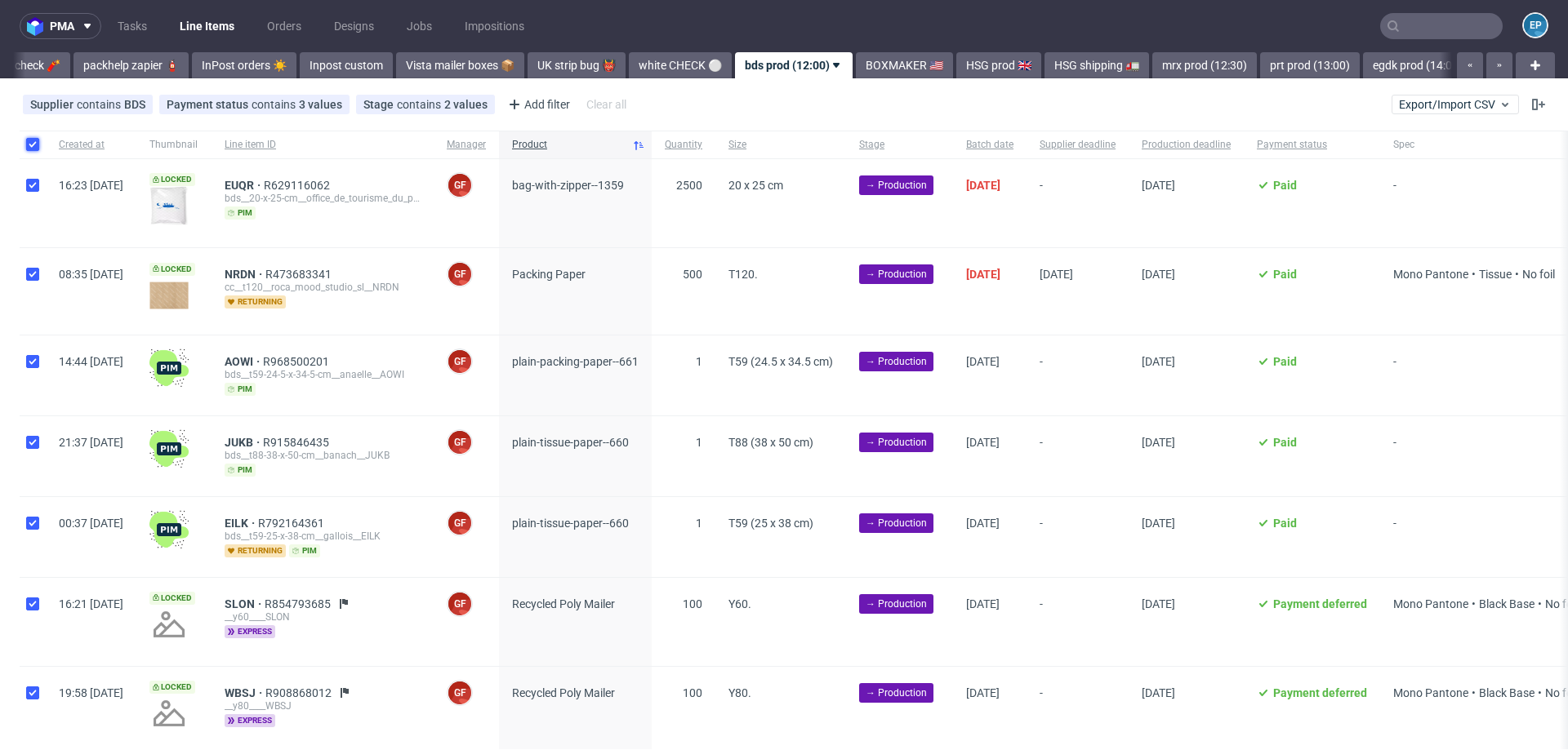
checkbox input "true"
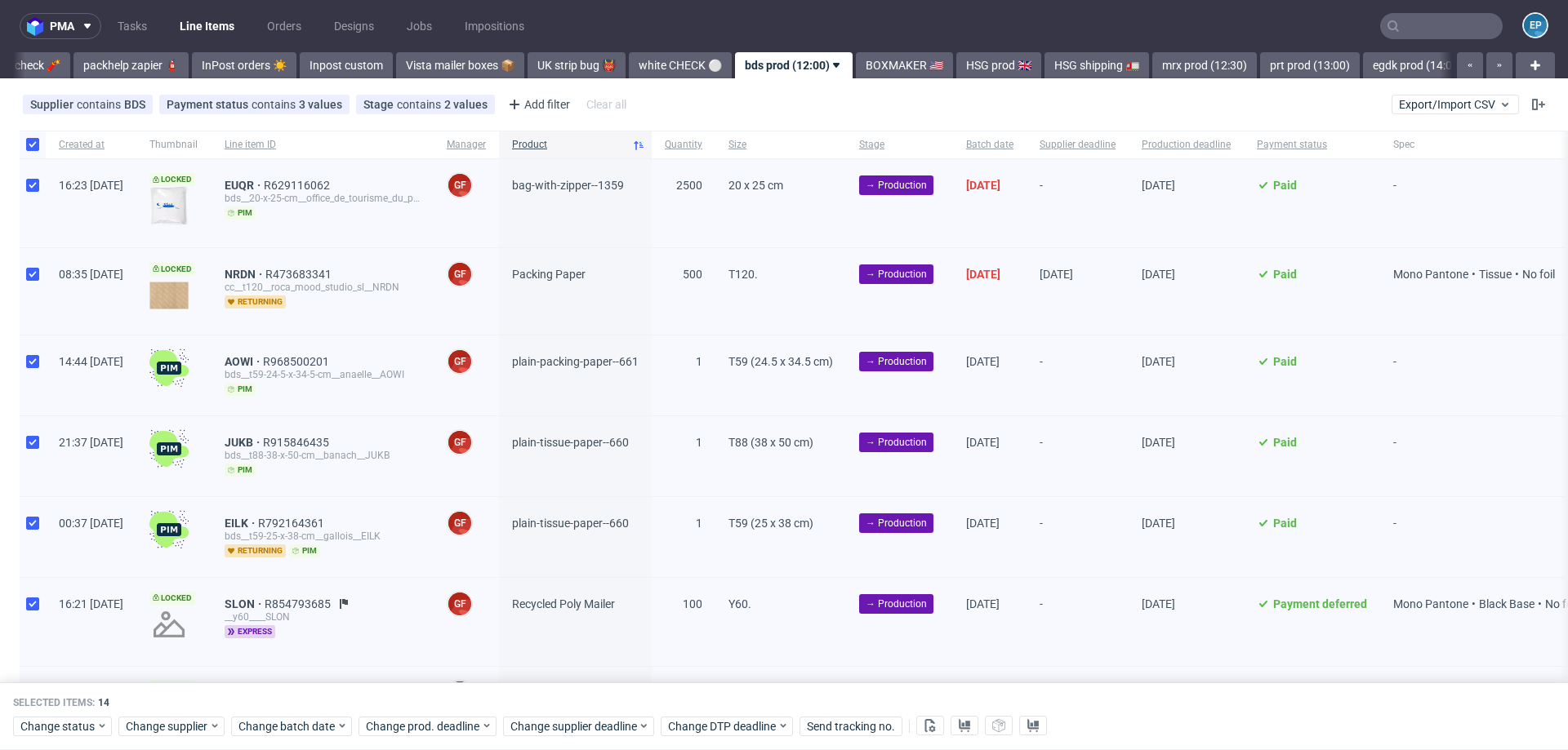
click at [288, 714] on div "Change status Change supplier Change batch date Change prod. deadline Change su…" at bounding box center [784, 725] width 1542 height 24
click at [291, 720] on span "Change batch date" at bounding box center [287, 726] width 98 height 16
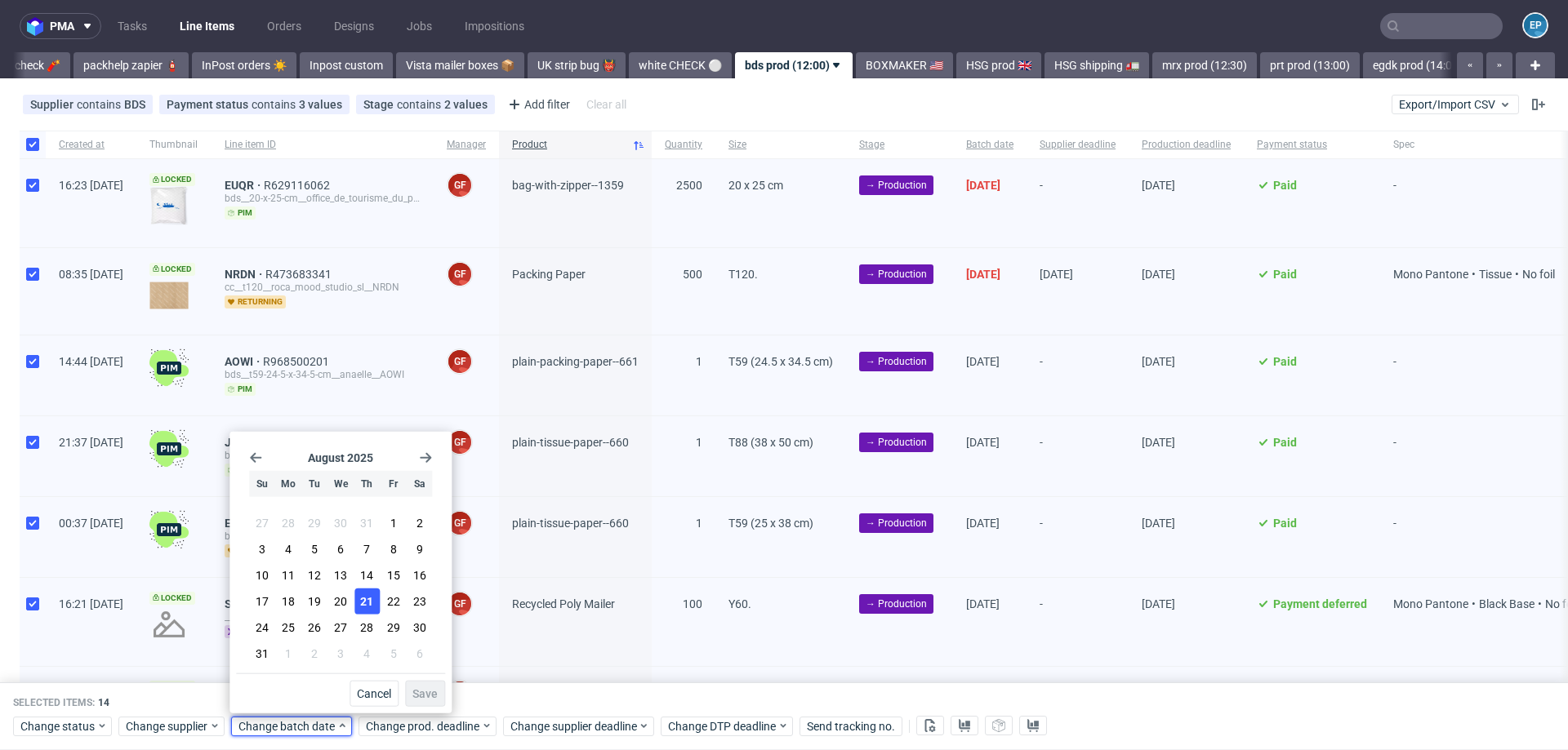
click at [360, 595] on span "21" at bounding box center [367, 601] width 13 height 16
click at [441, 690] on button "Save" at bounding box center [425, 693] width 40 height 26
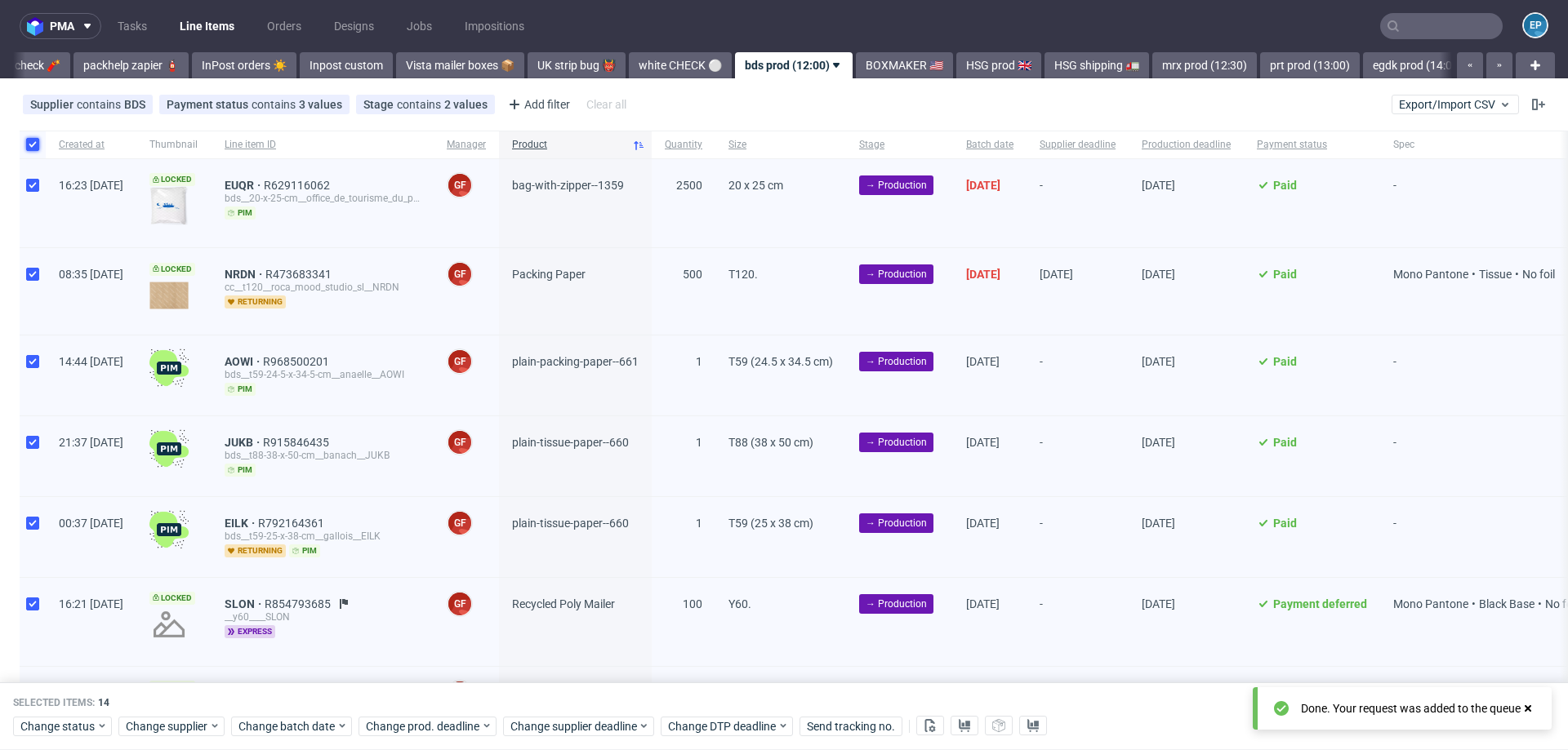
click at [31, 145] on input "checkbox" at bounding box center [33, 144] width 13 height 13
checkbox input "false"
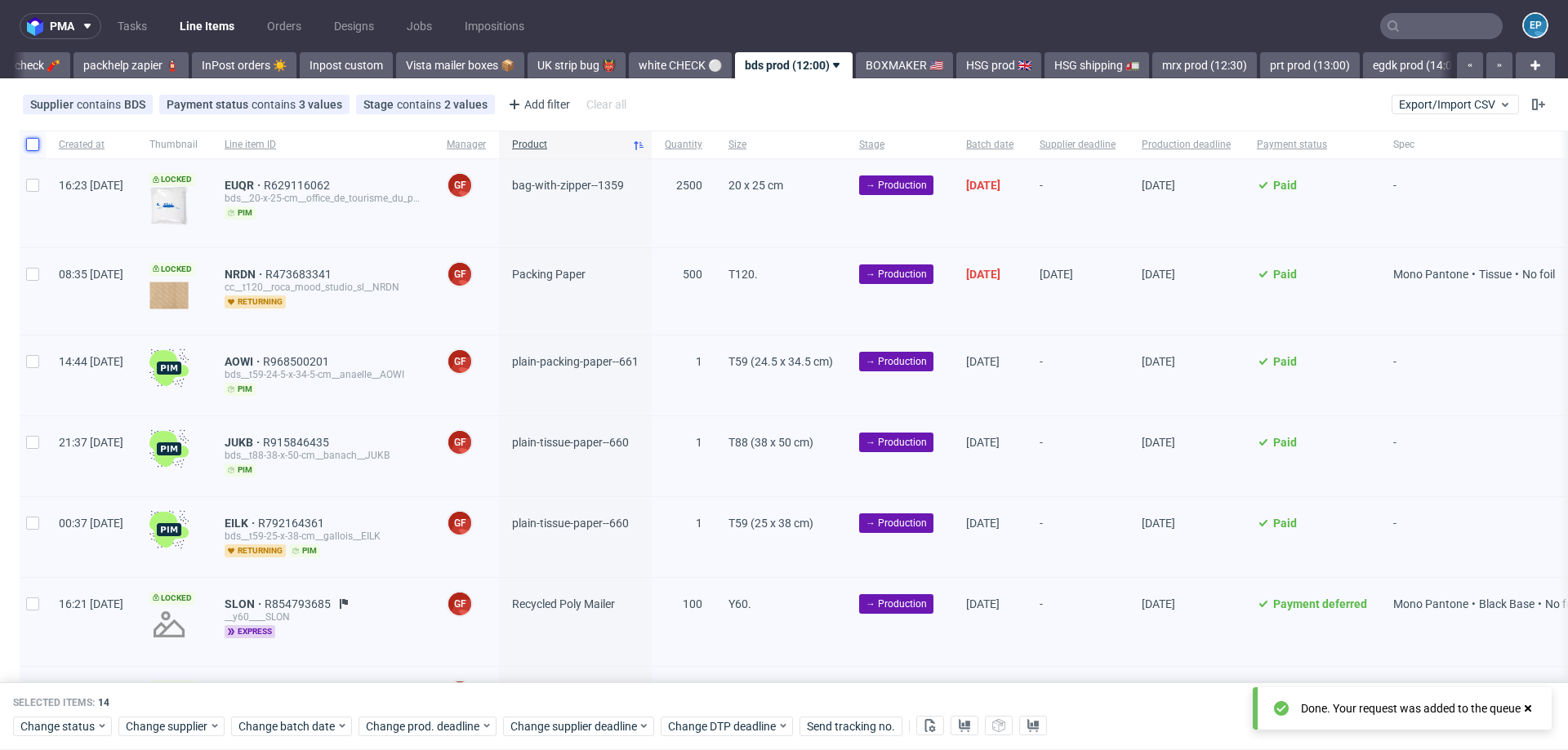
checkbox input "false"
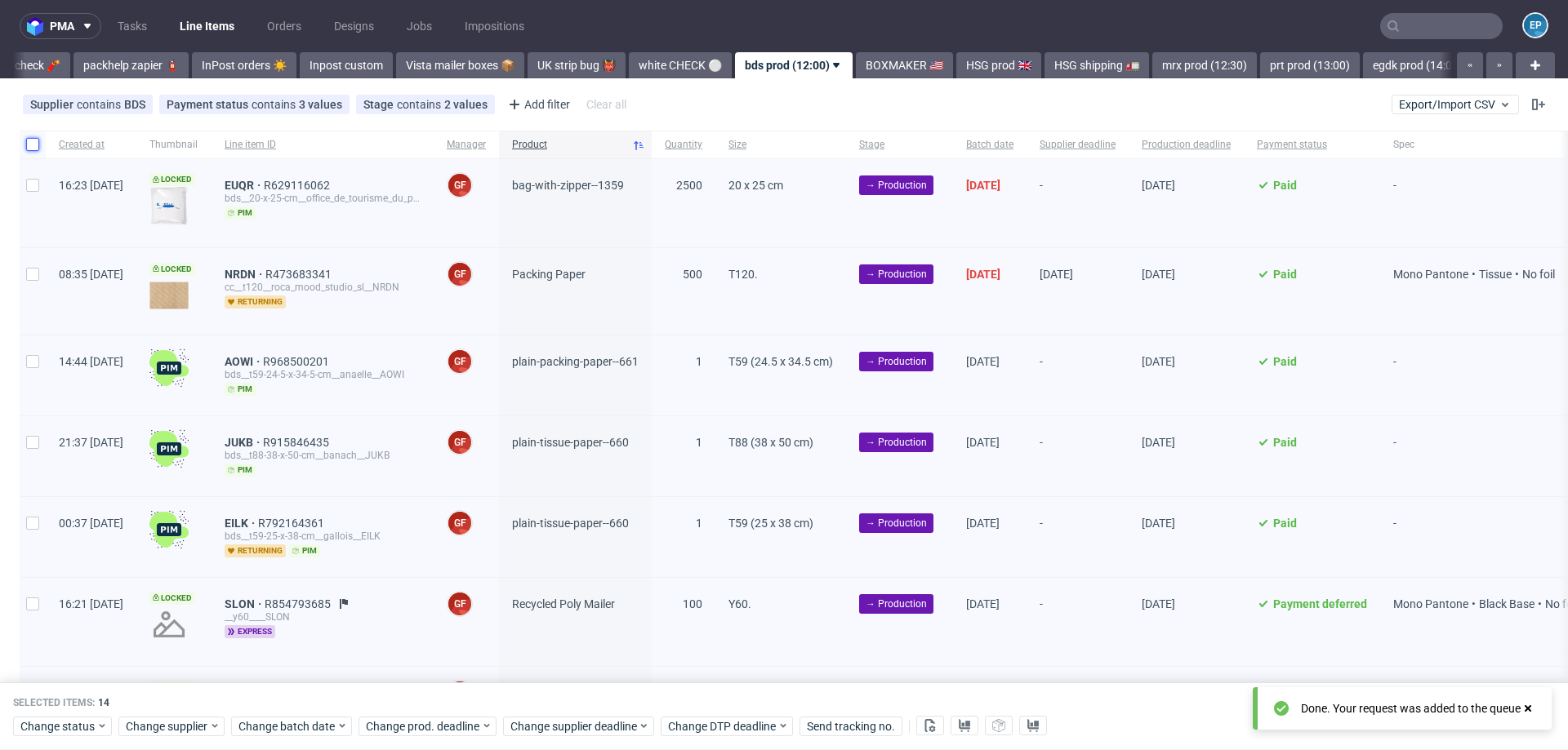
checkbox input "false"
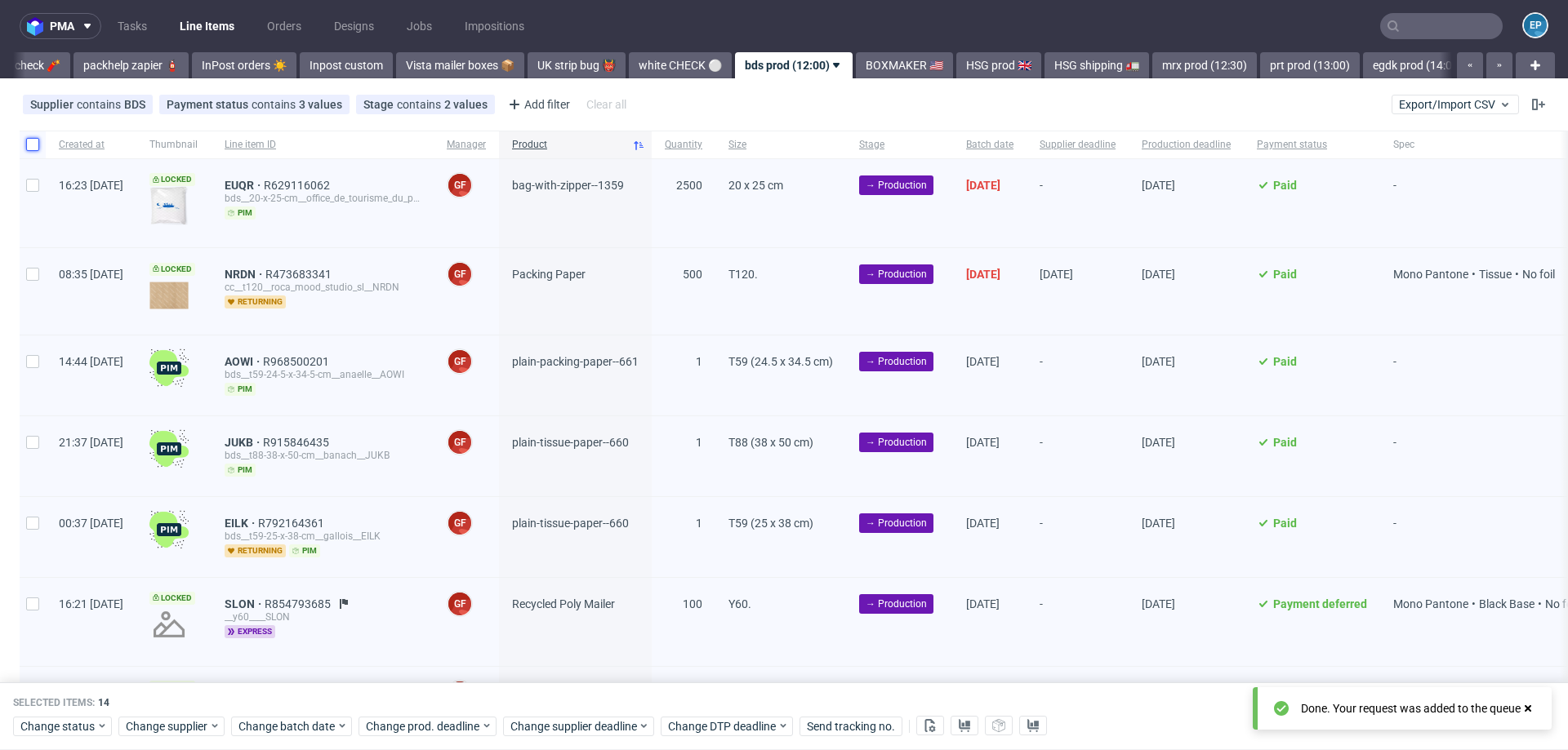
checkbox input "false"
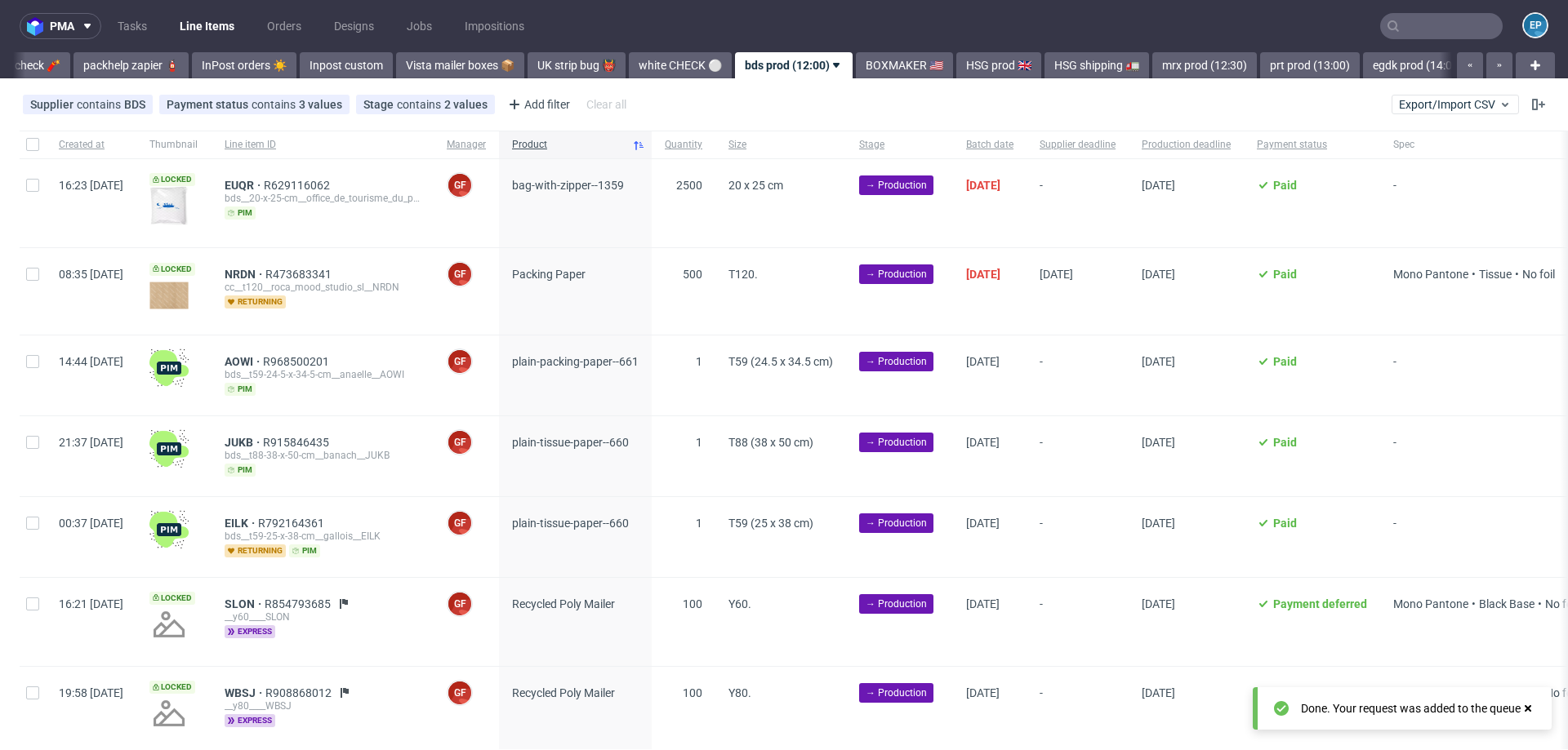
click at [35, 368] on div at bounding box center [32, 375] width 26 height 80
checkbox input "true"
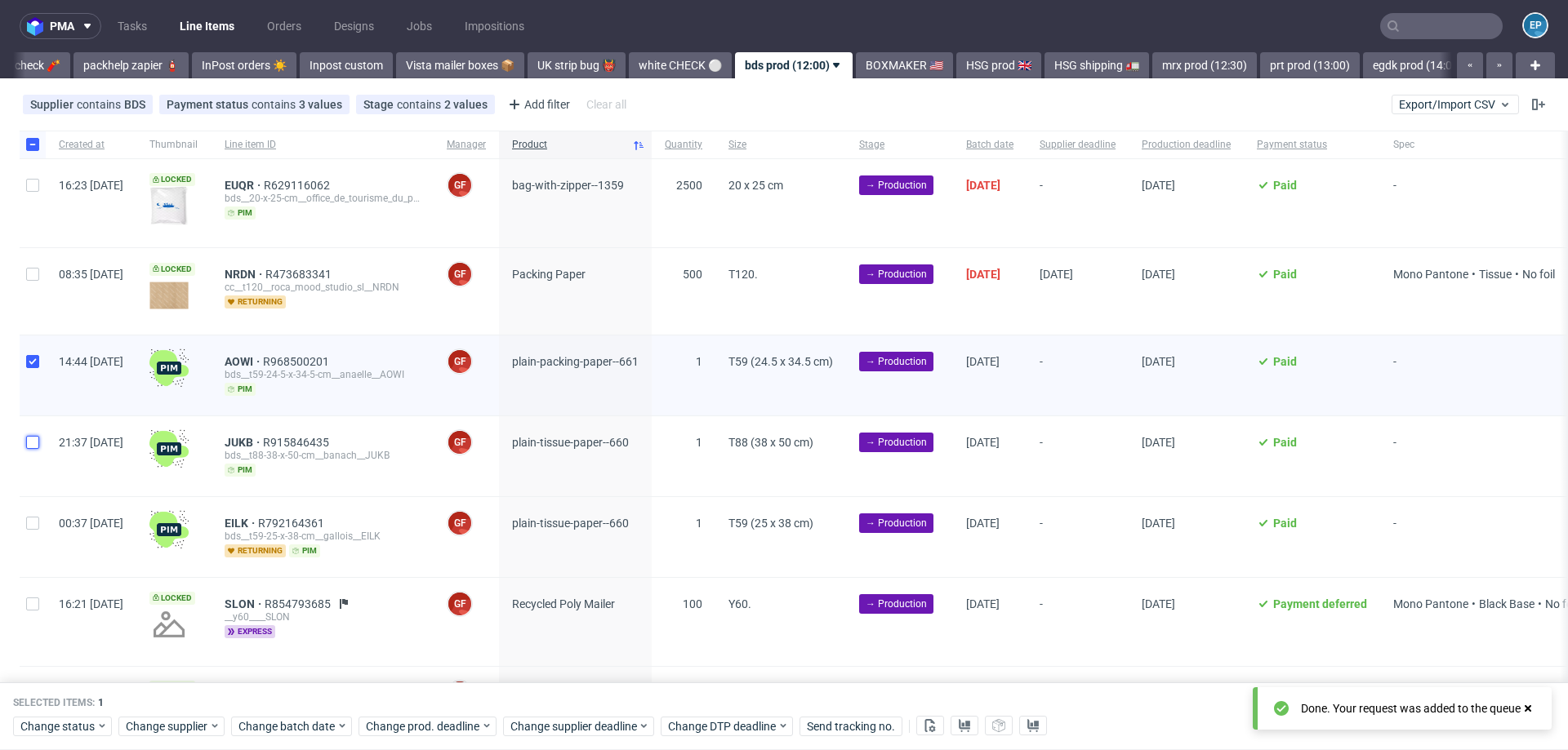
click at [36, 436] on input "checkbox" at bounding box center [33, 443] width 13 height 13
checkbox input "true"
click at [36, 512] on div at bounding box center [32, 537] width 26 height 80
checkbox input "true"
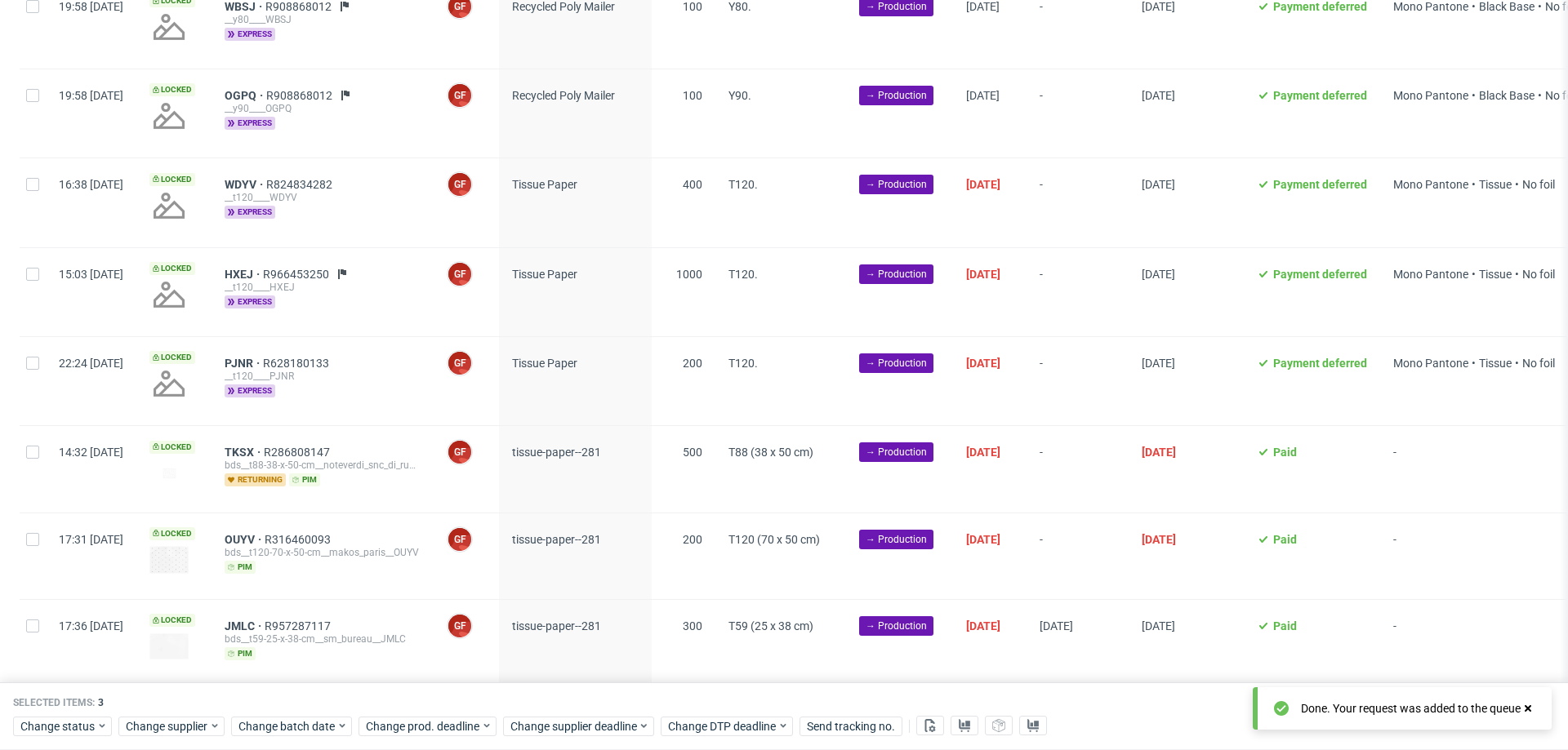
scroll to position [736, 0]
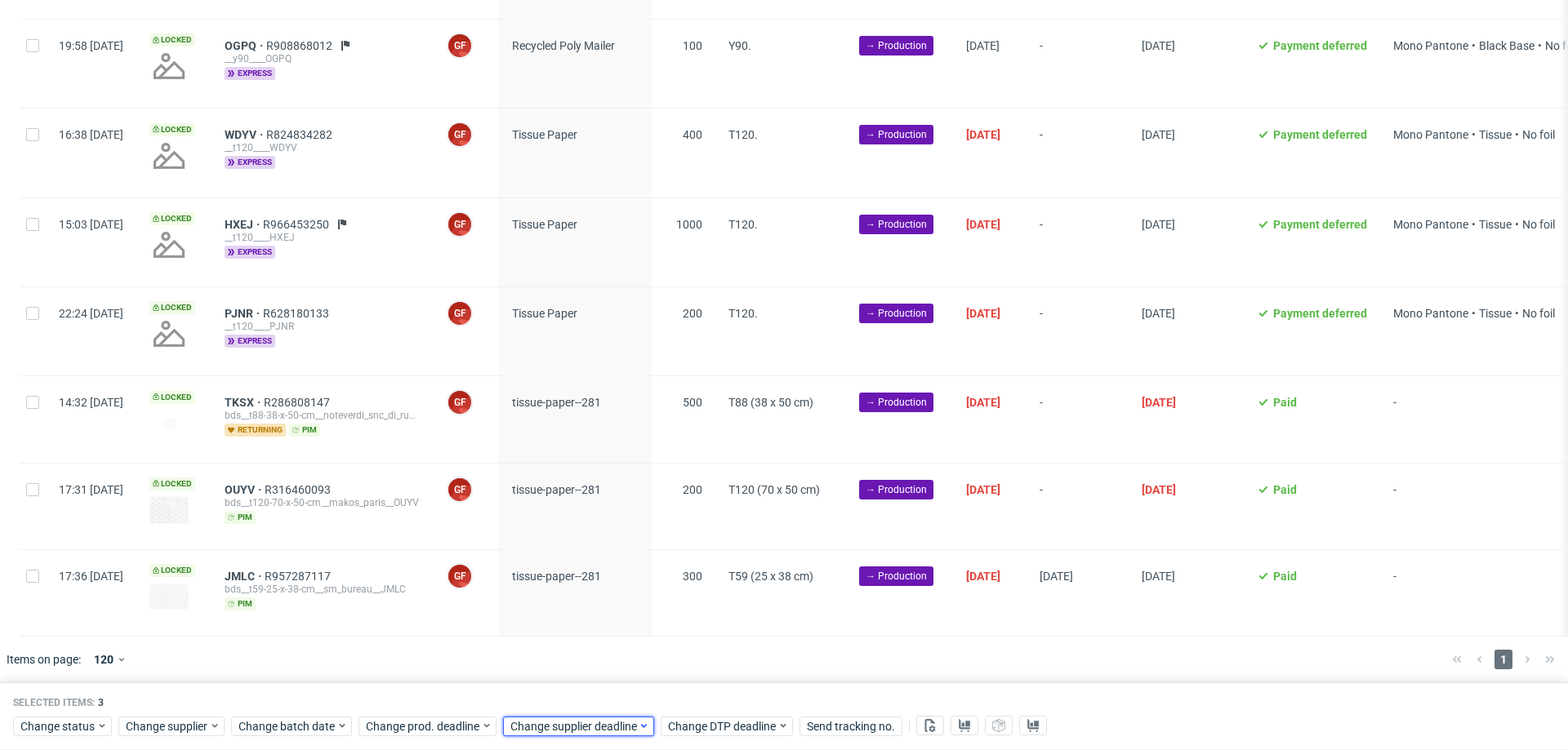
click at [586, 726] on span "Change supplier deadline" at bounding box center [574, 726] width 128 height 16
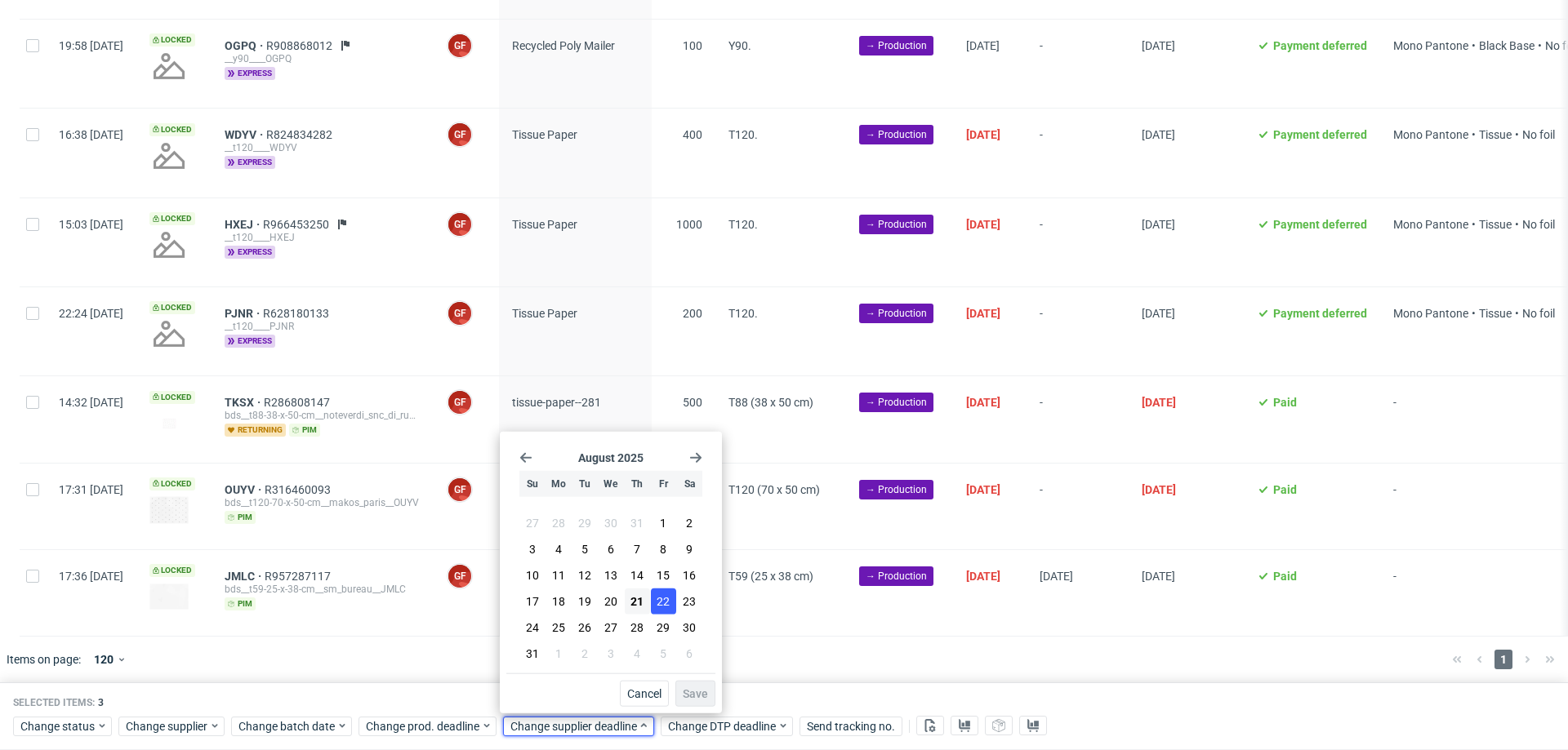
click at [658, 609] on span "22" at bounding box center [663, 601] width 13 height 16
click at [693, 701] on button "Save" at bounding box center [696, 693] width 40 height 26
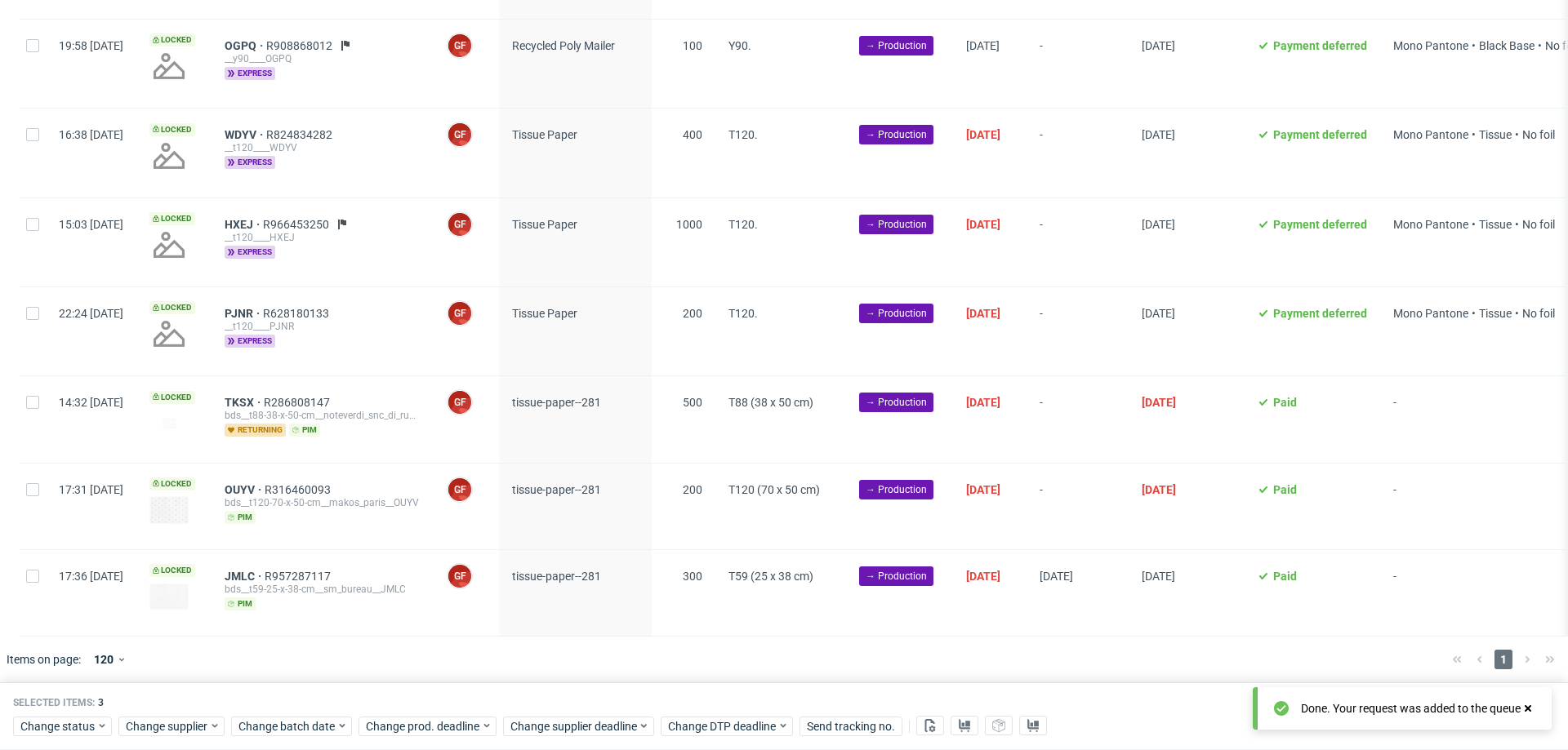
scroll to position [0, 0]
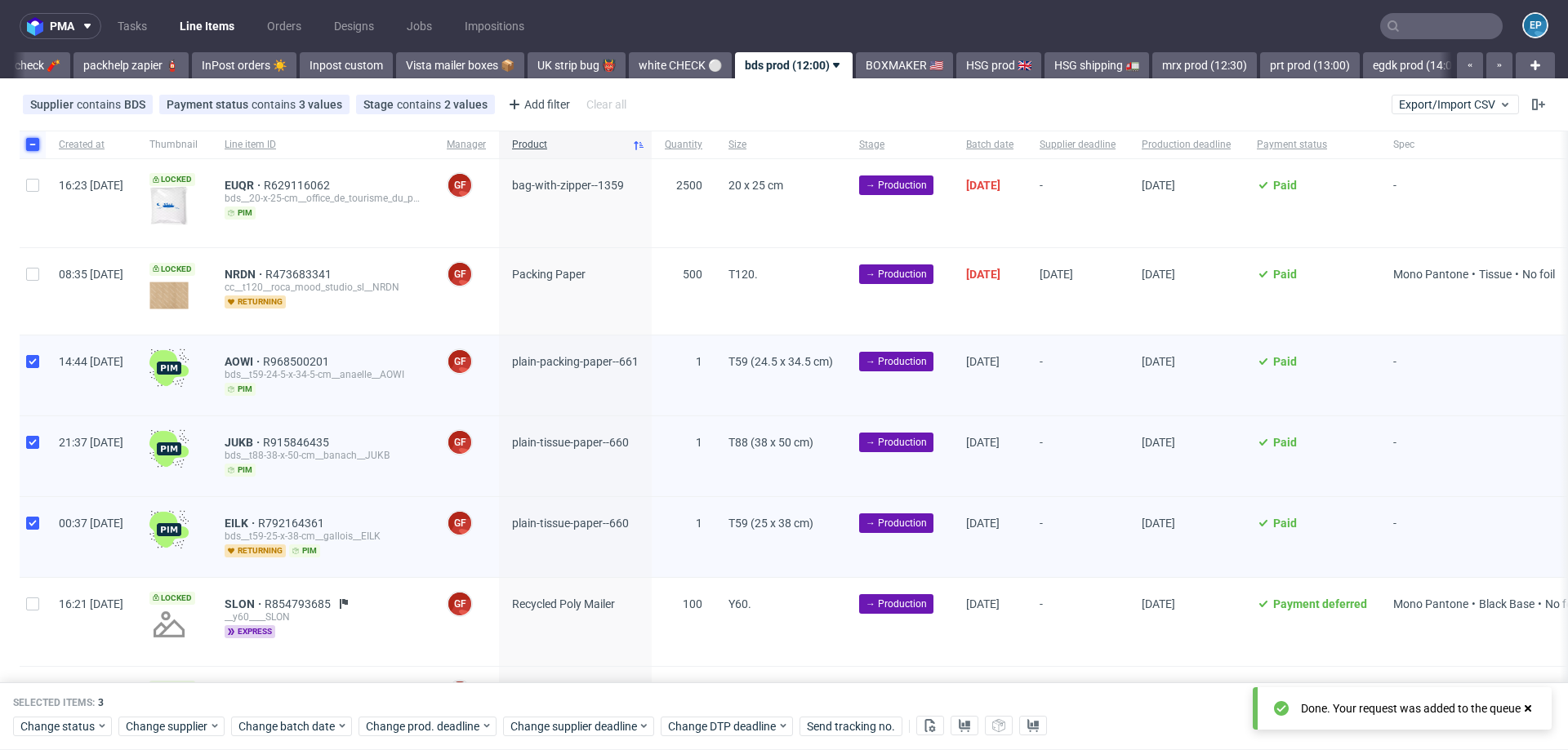
click at [33, 140] on input "checkbox" at bounding box center [33, 144] width 13 height 13
checkbox input "false"
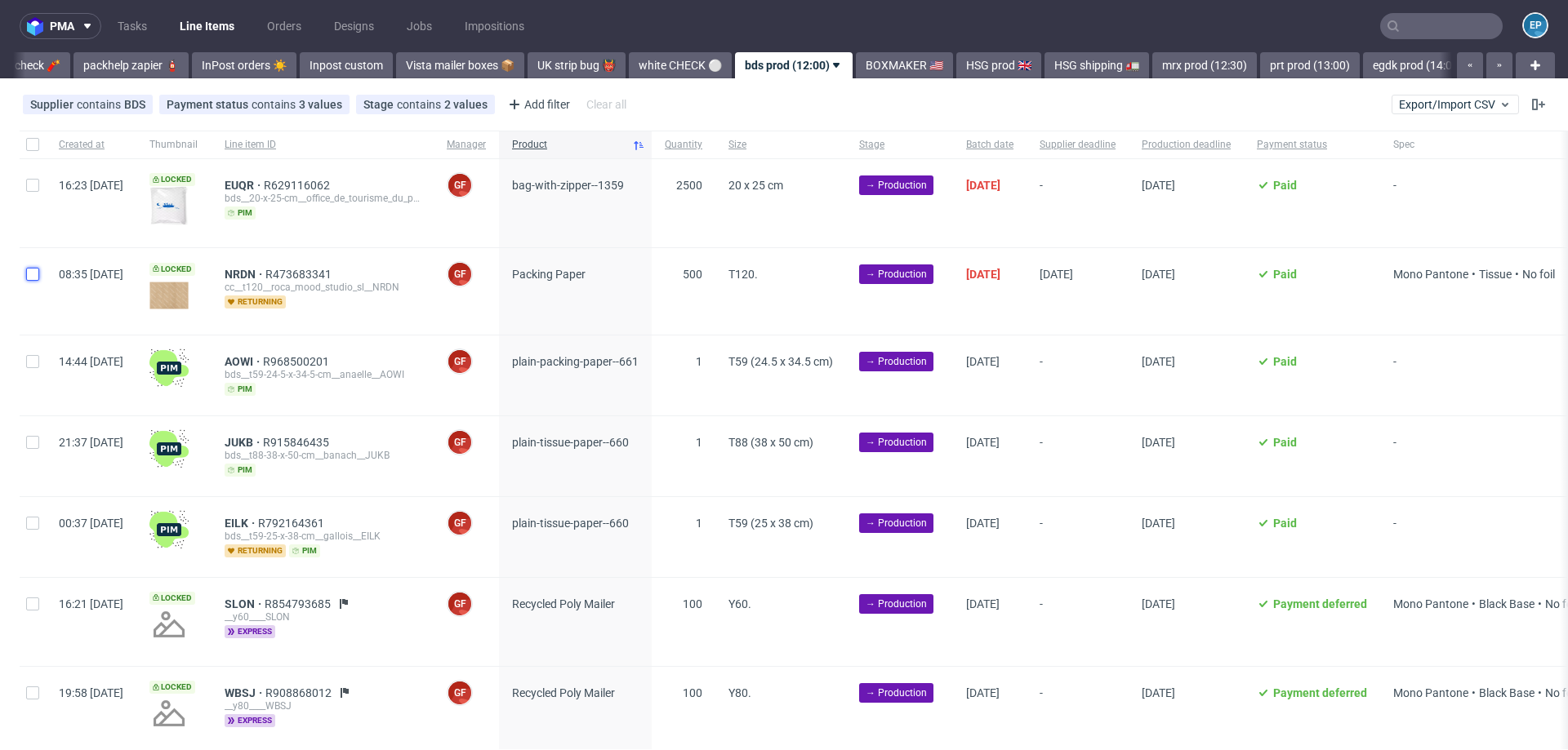
click at [32, 275] on input "checkbox" at bounding box center [33, 275] width 13 height 13
checkbox input "true"
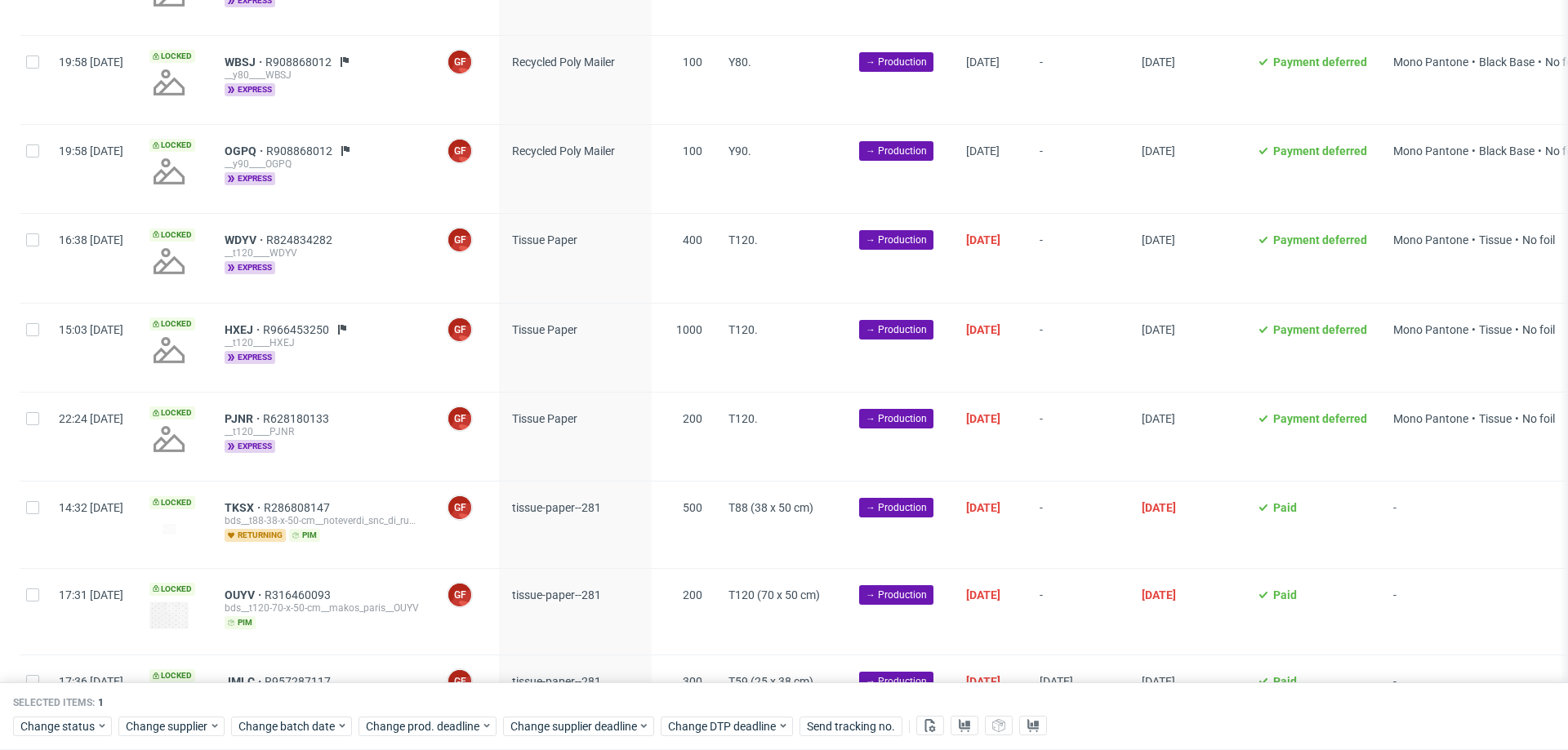
scroll to position [736, 0]
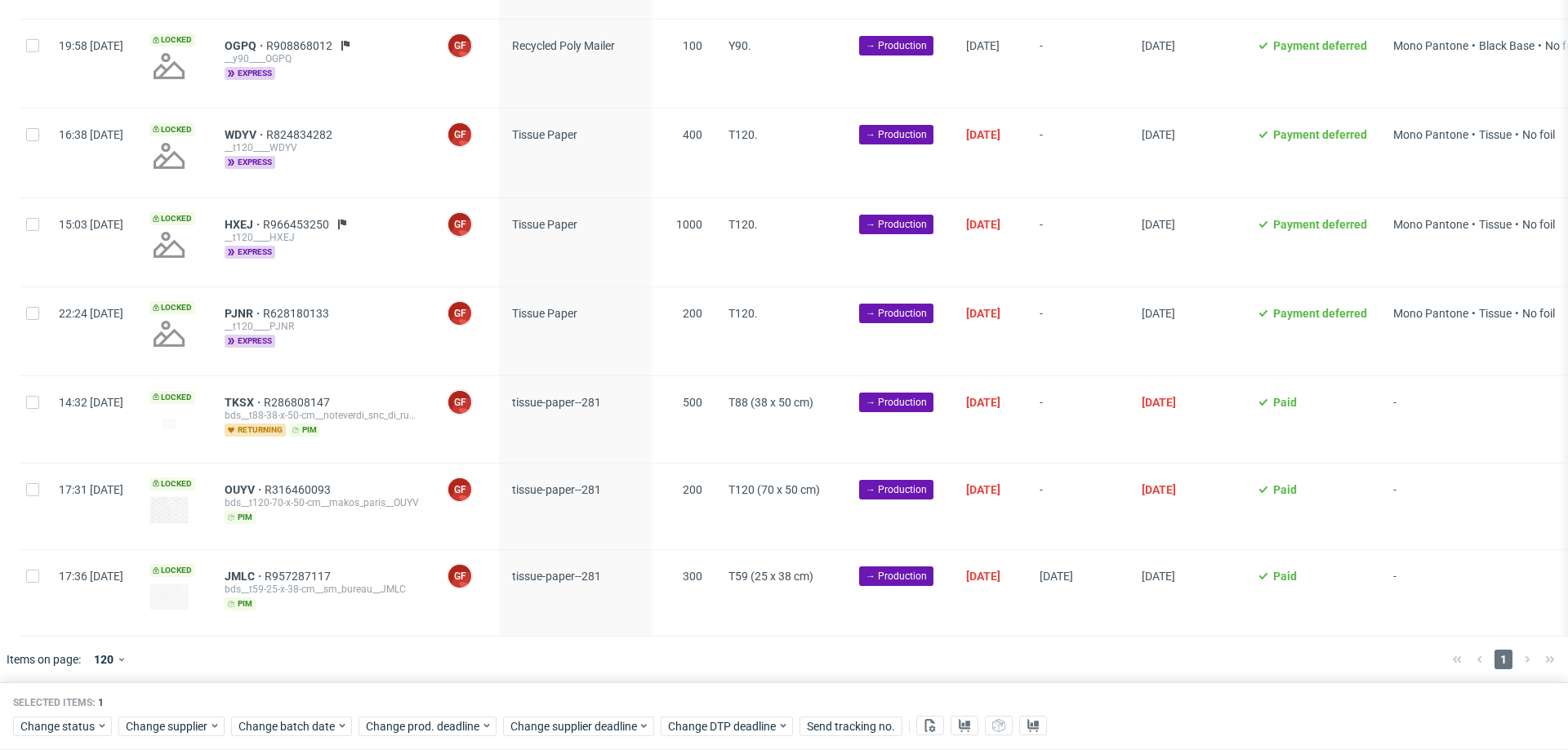
click at [38, 144] on div at bounding box center [32, 152] width 26 height 88
checkbox input "true"
click at [34, 227] on div at bounding box center [32, 242] width 26 height 88
checkbox input "true"
click at [37, 313] on input "checkbox" at bounding box center [33, 313] width 13 height 13
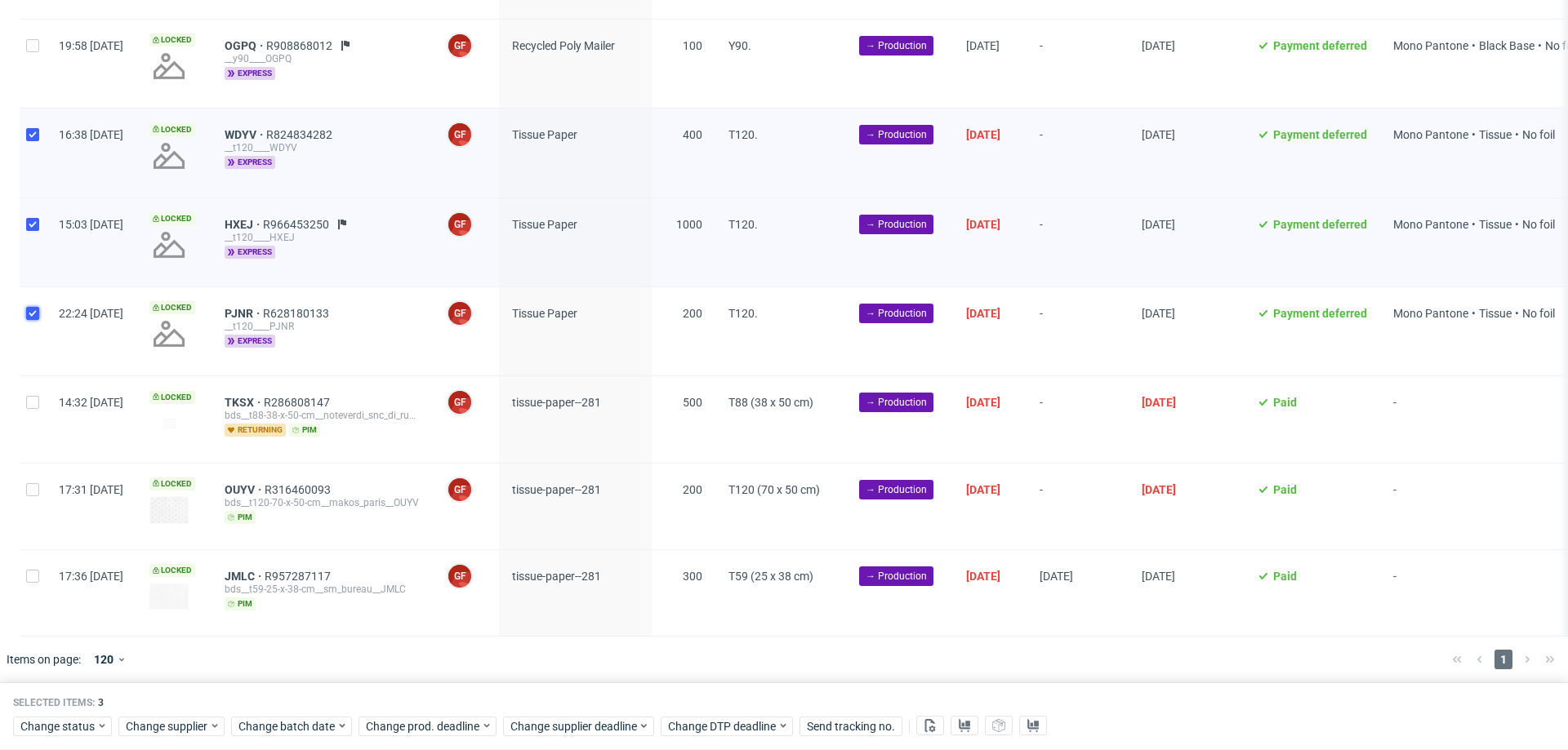
checkbox input "true"
click at [34, 388] on div at bounding box center [32, 419] width 26 height 86
checkbox input "true"
click at [34, 467] on div at bounding box center [32, 506] width 26 height 86
checkbox input "true"
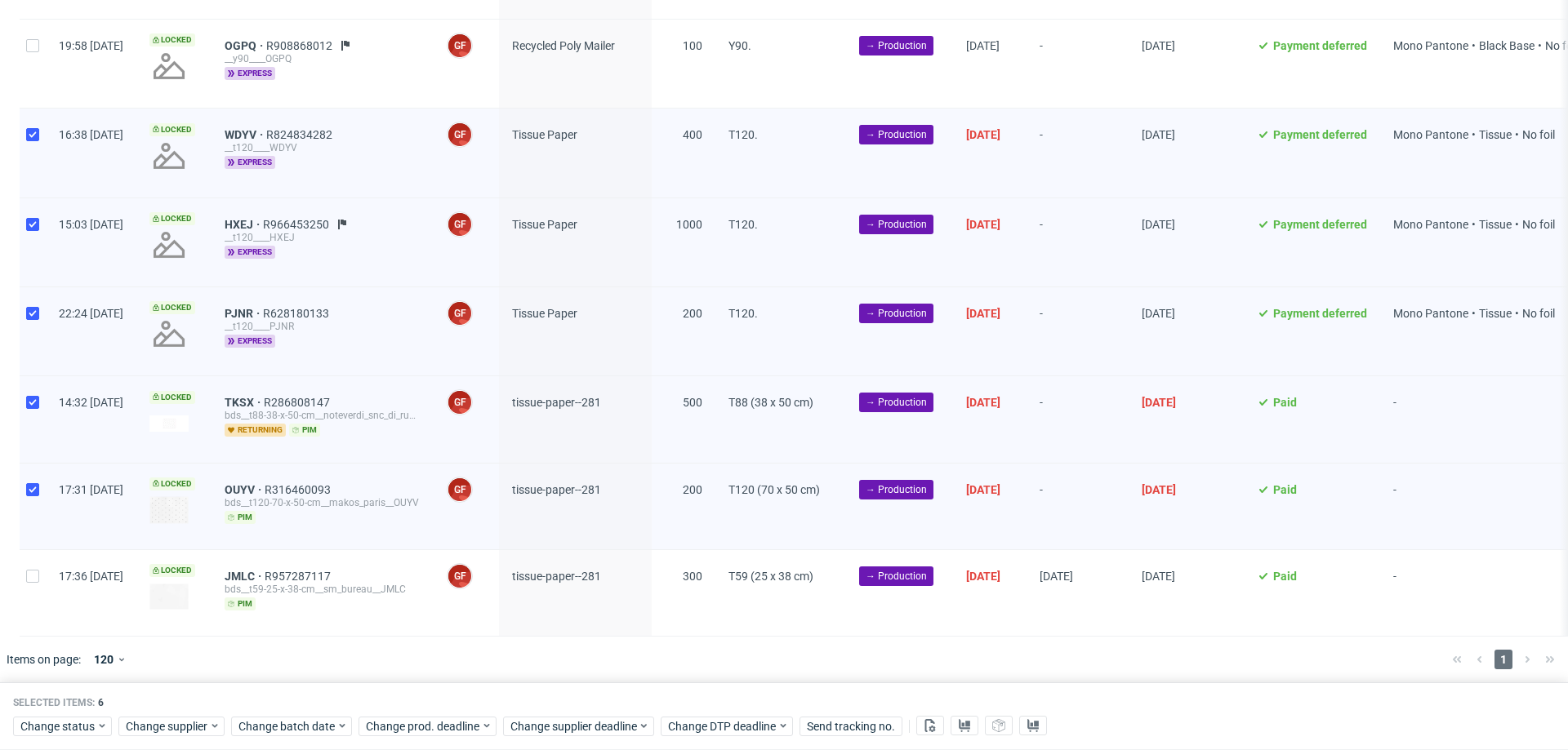
click at [47, 580] on div "17:36 Tue 12.08.2025" at bounding box center [91, 593] width 91 height 86
click at [35, 577] on div at bounding box center [32, 593] width 26 height 86
checkbox input "true"
click at [581, 718] on span "Change supplier deadline" at bounding box center [574, 726] width 128 height 16
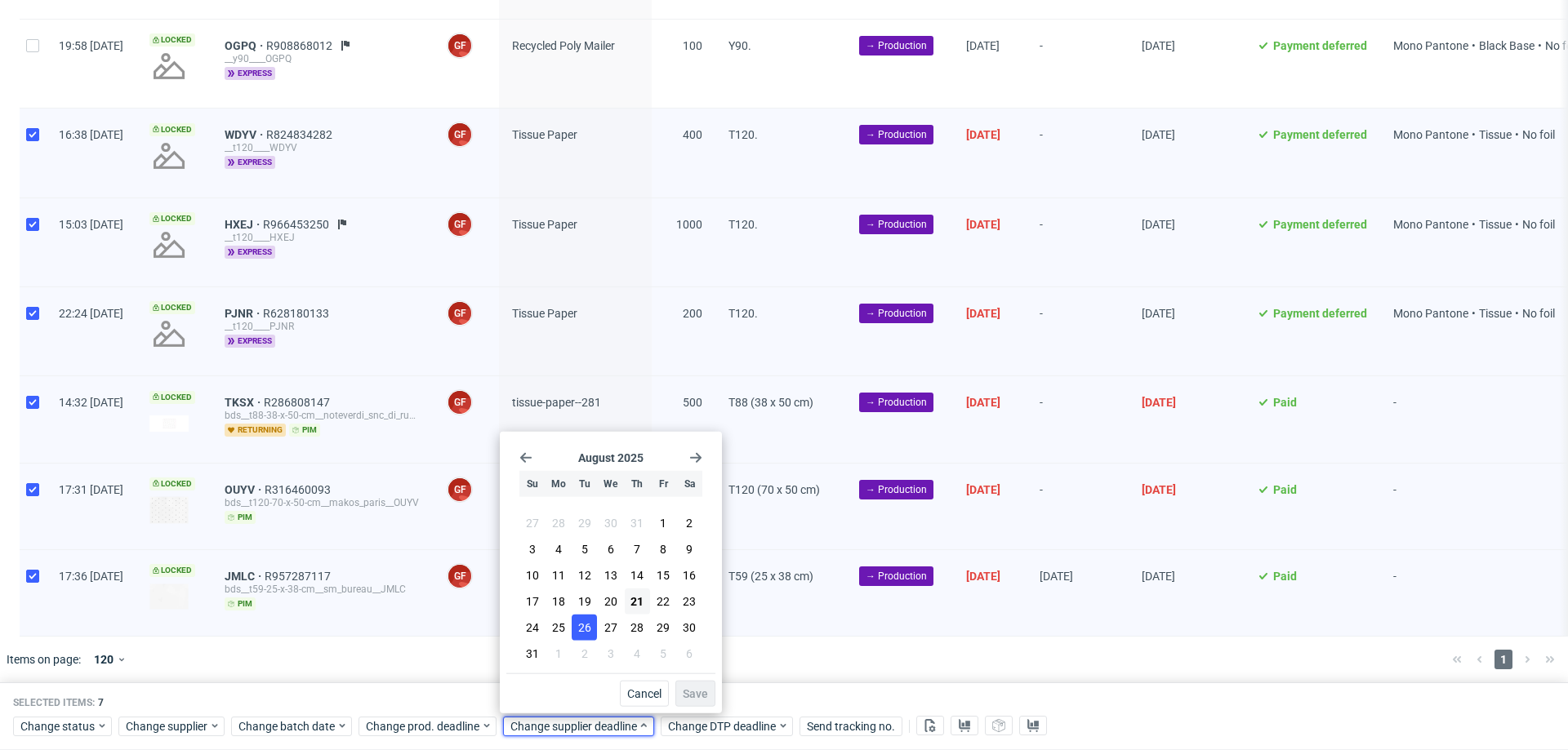
click at [595, 625] on button "26" at bounding box center [584, 627] width 25 height 26
click at [697, 696] on span "Save" at bounding box center [695, 694] width 25 height 12
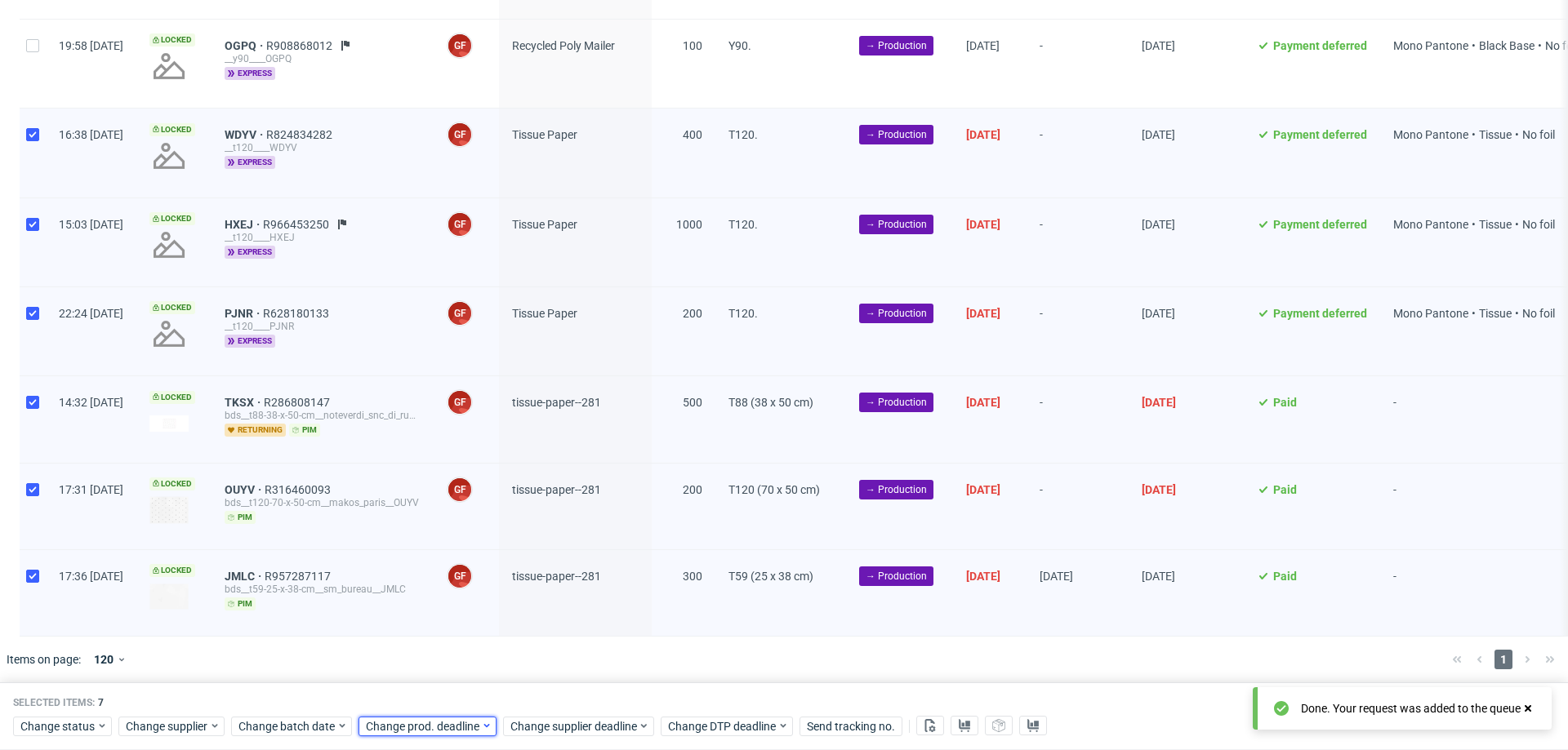
click at [425, 732] on span "Change prod. deadline" at bounding box center [423, 726] width 115 height 16
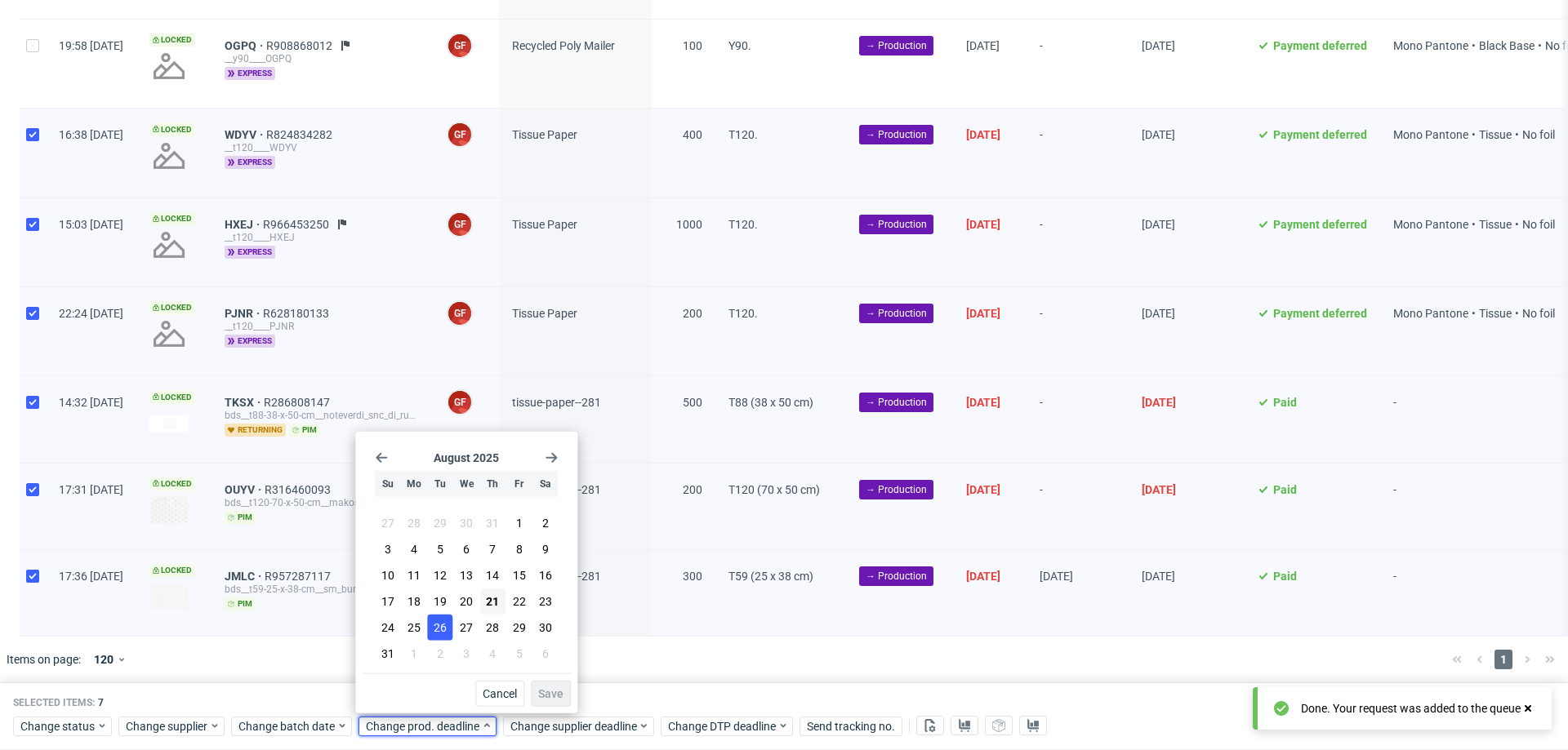
click at [441, 622] on span "26" at bounding box center [440, 627] width 13 height 16
click at [554, 688] on span "Save" at bounding box center [550, 694] width 25 height 12
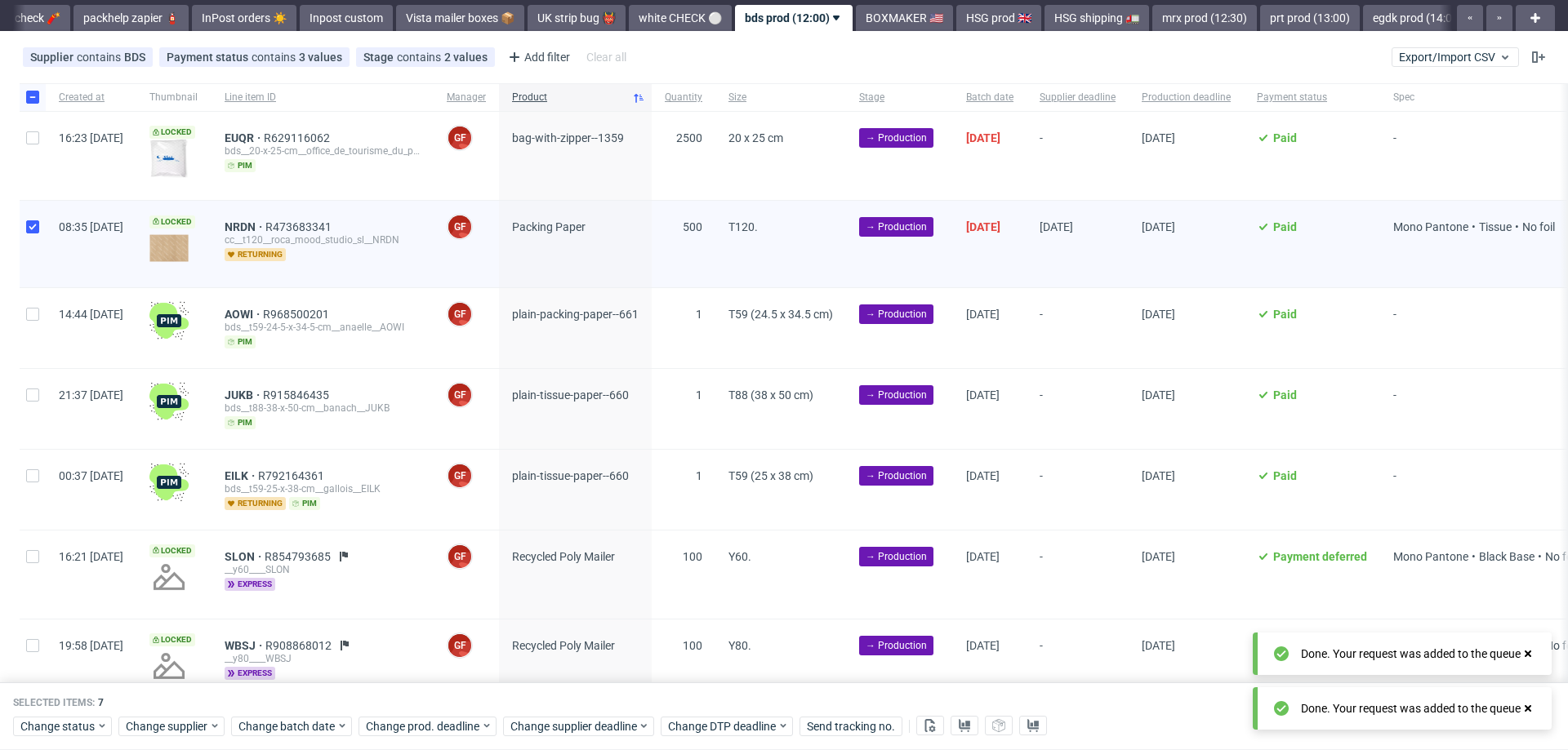
scroll to position [0, 0]
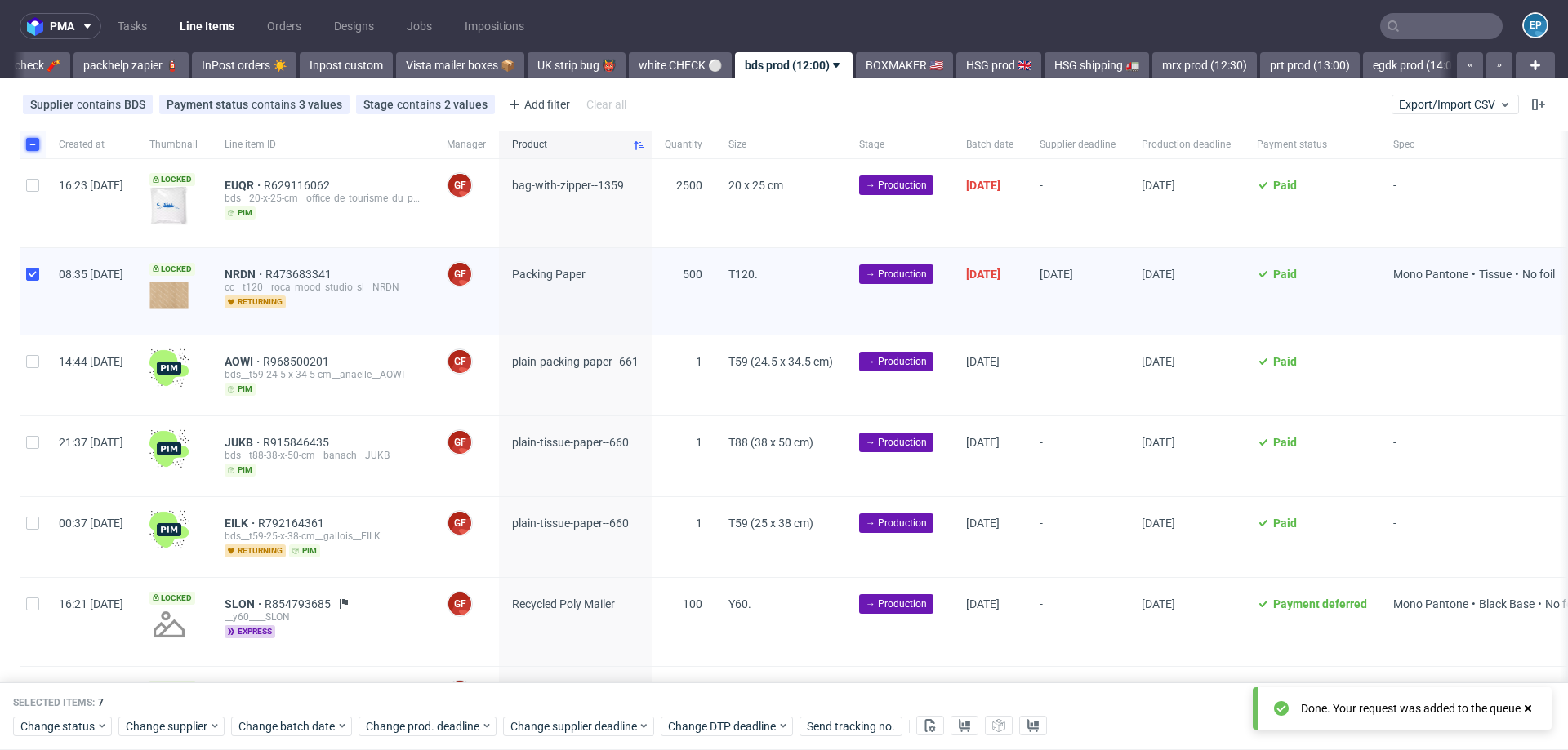
click at [33, 139] on input "checkbox" at bounding box center [33, 144] width 13 height 13
checkbox input "false"
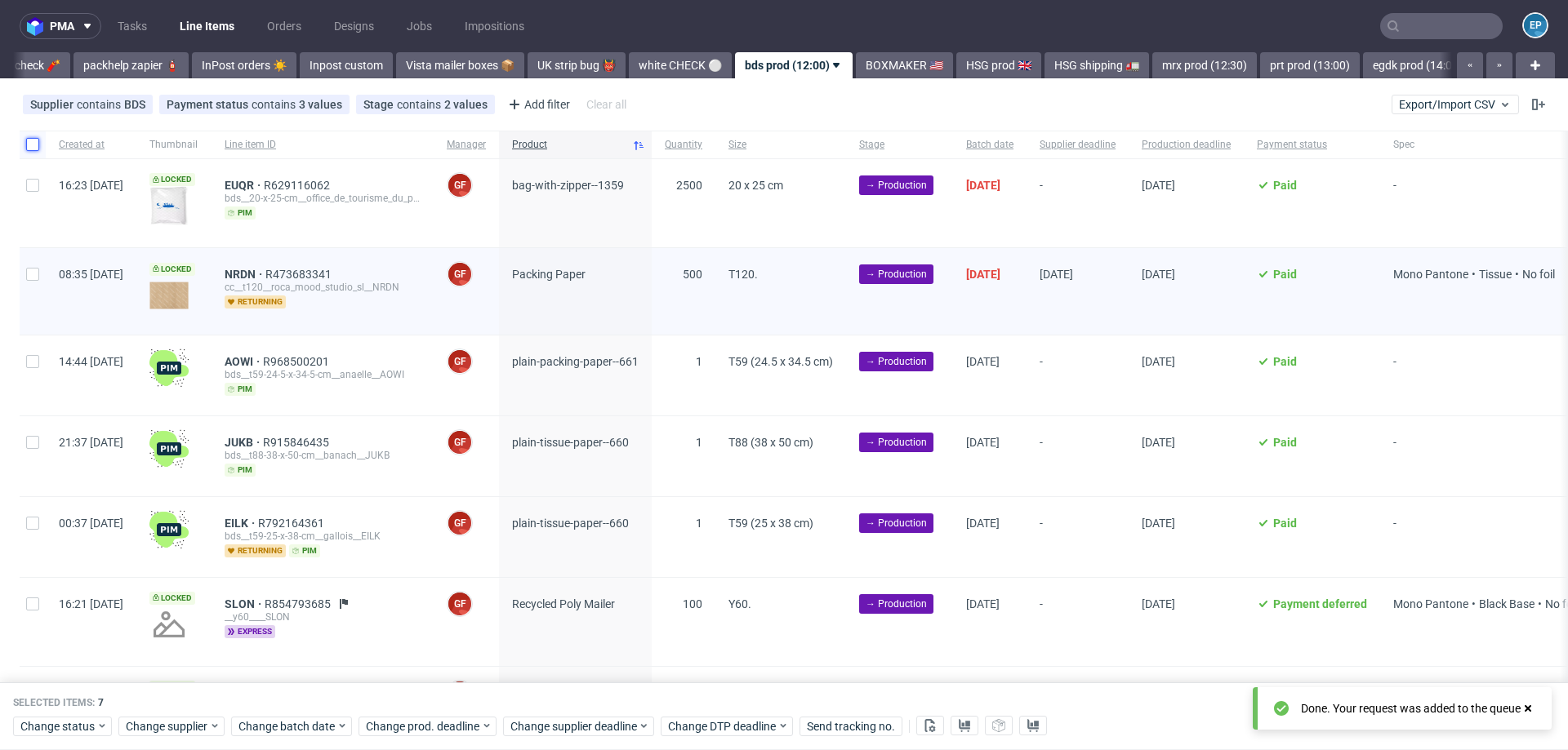
checkbox input "false"
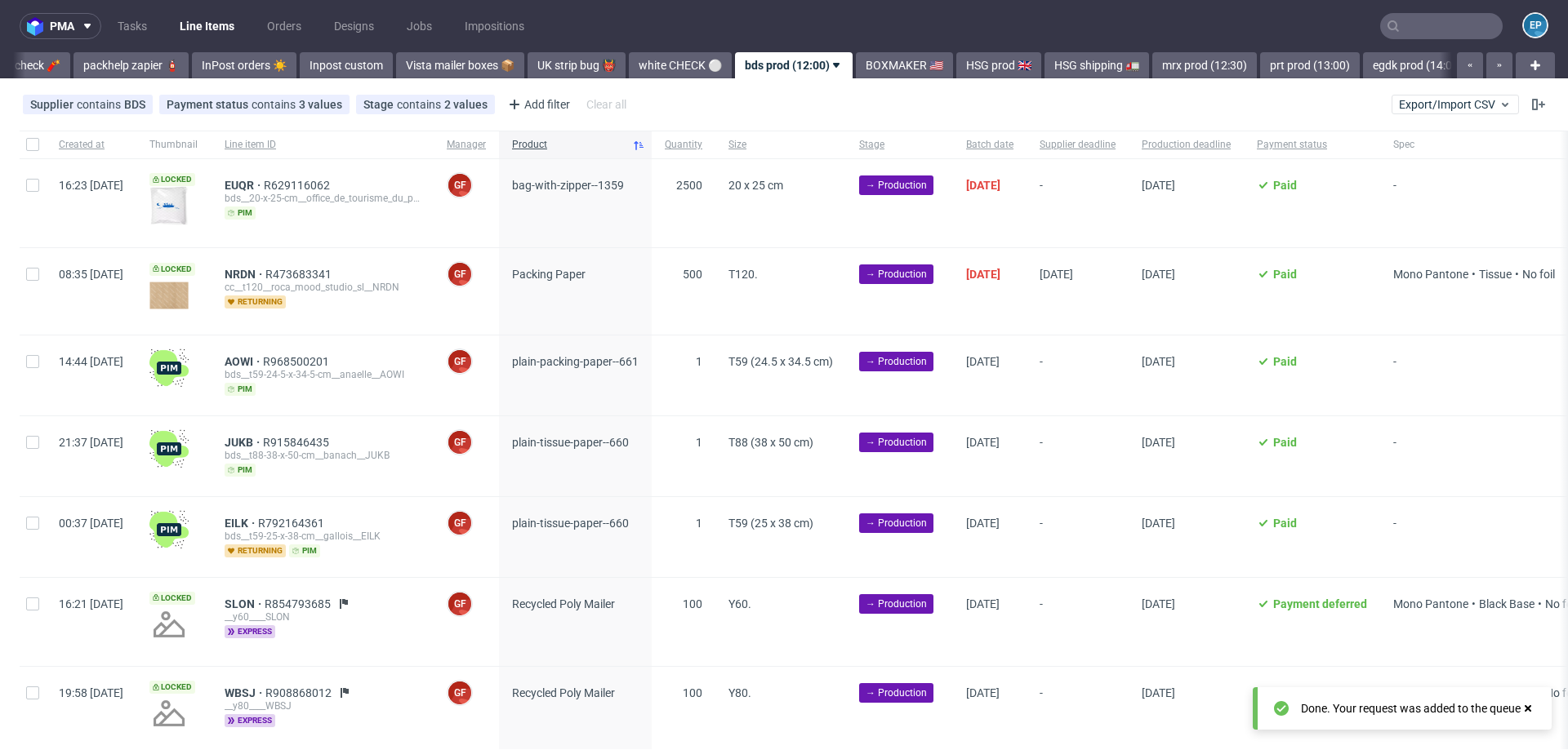
click at [34, 210] on div at bounding box center [32, 202] width 26 height 88
checkbox input "true"
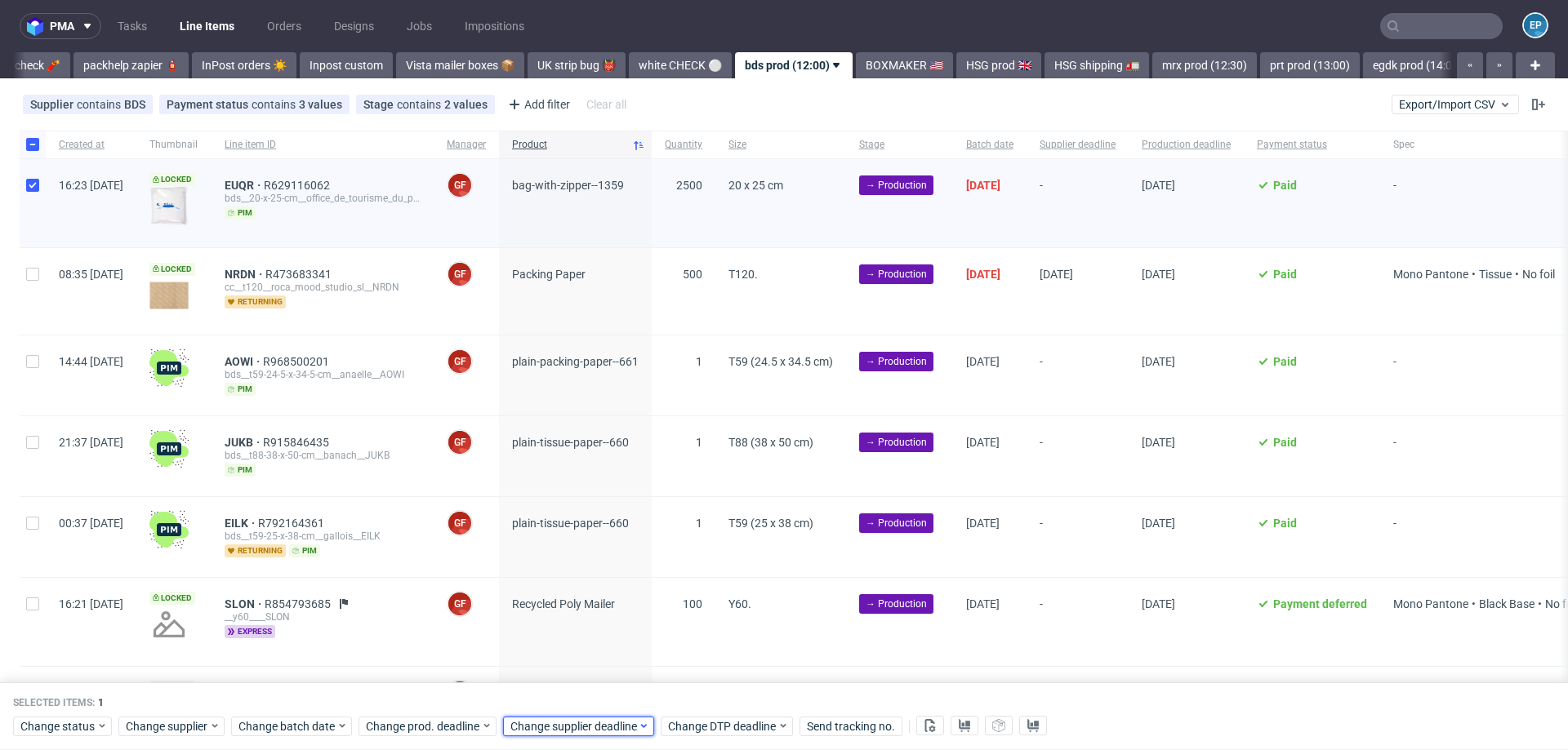
click at [609, 727] on span "Change supplier deadline" at bounding box center [574, 726] width 128 height 16
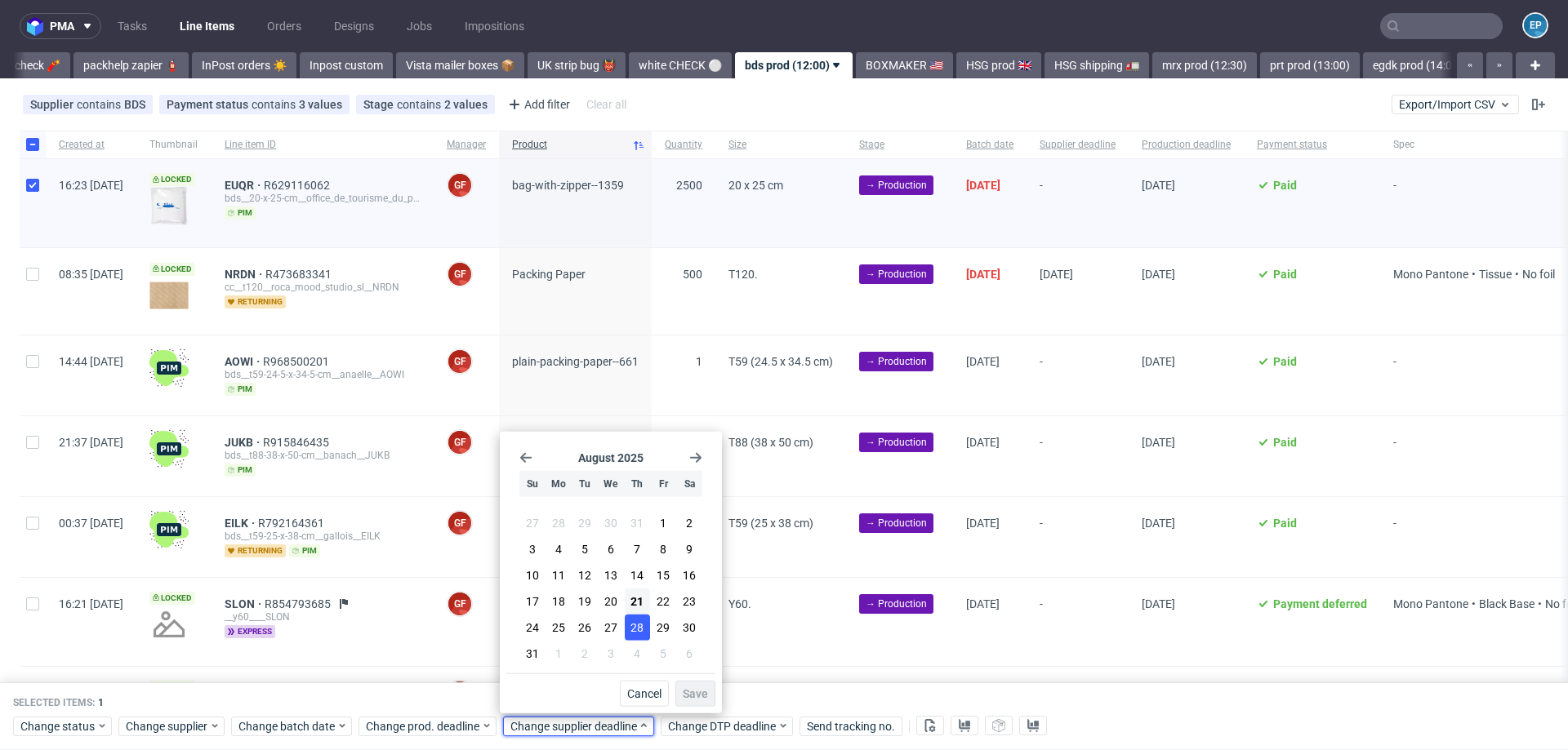
click at [645, 632] on button "28" at bounding box center [637, 627] width 25 height 26
click at [639, 632] on span "28" at bounding box center [637, 627] width 13 height 16
click at [692, 688] on span "Save" at bounding box center [695, 694] width 25 height 12
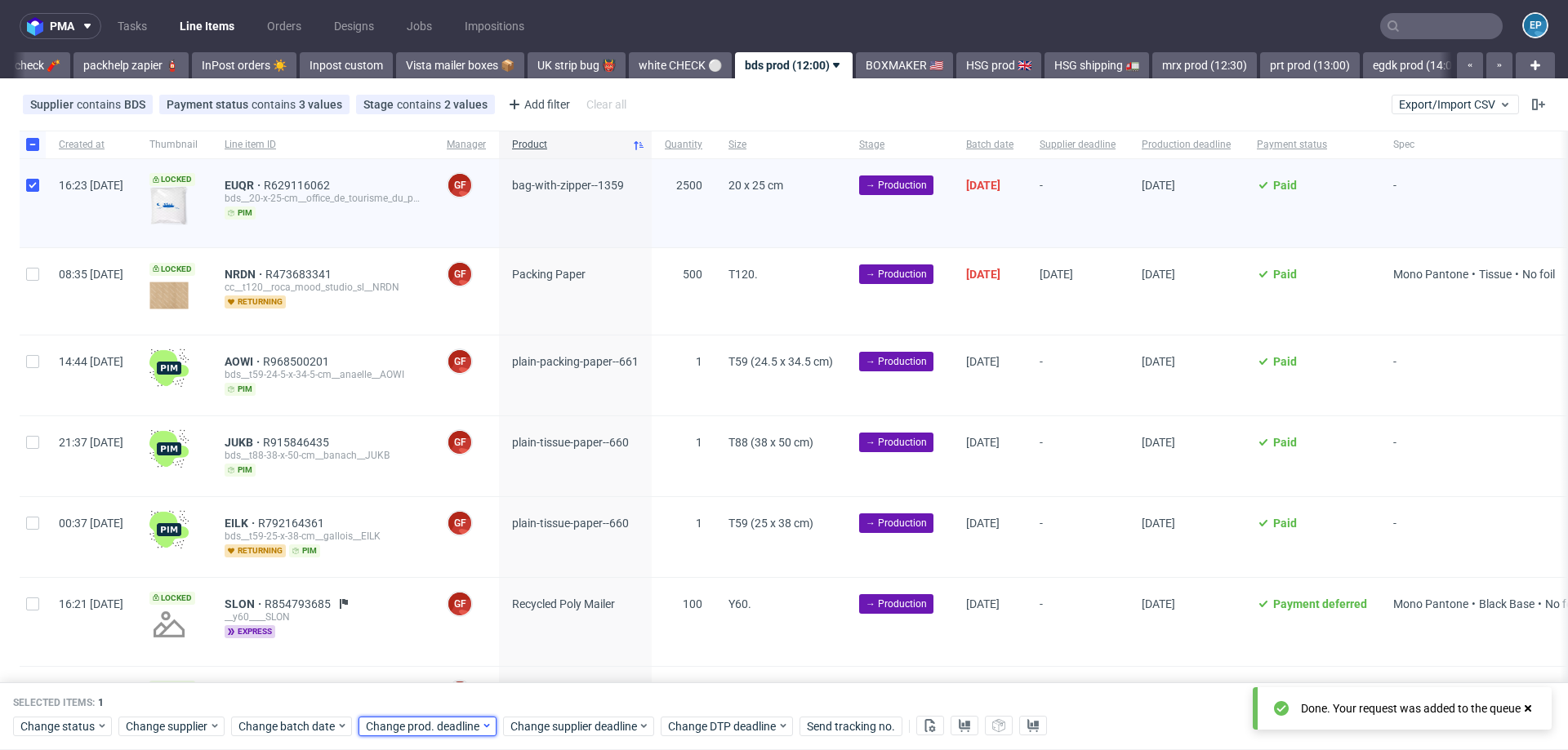
click at [468, 729] on span "Change prod. deadline" at bounding box center [423, 726] width 115 height 16
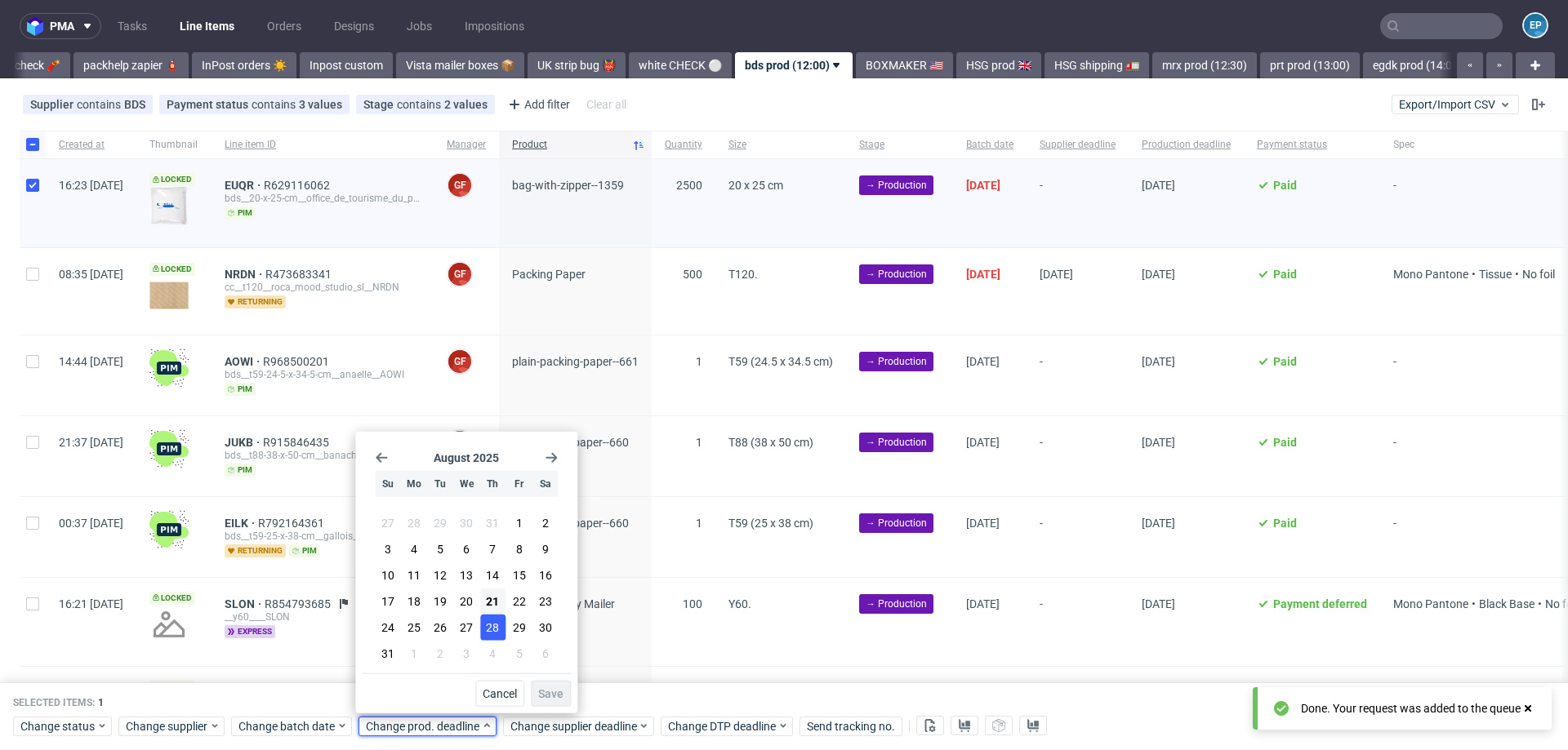
click at [503, 621] on button "28" at bounding box center [492, 627] width 25 height 26
click at [555, 692] on span "Save" at bounding box center [550, 694] width 25 height 12
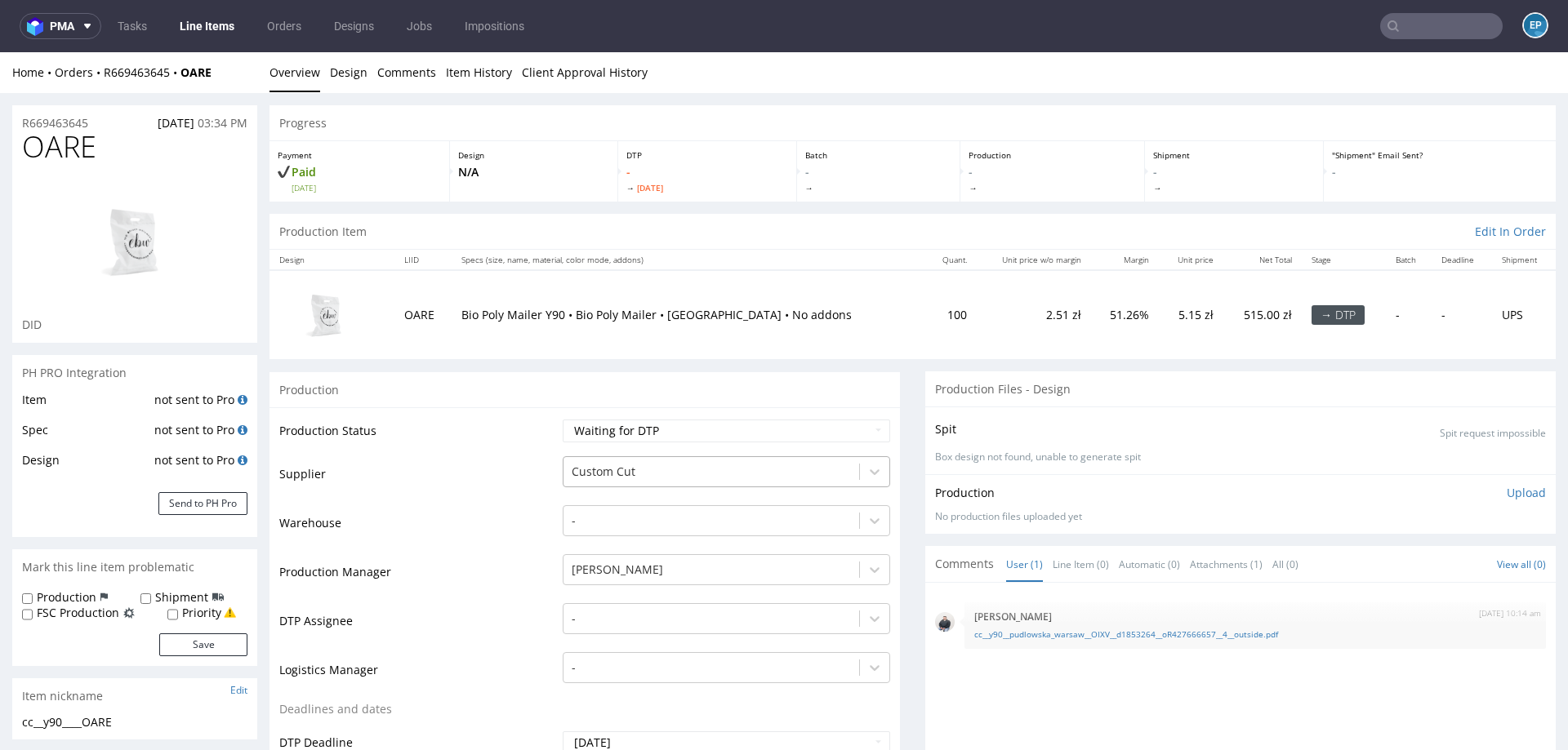
click at [648, 468] on div at bounding box center [711, 471] width 279 height 19
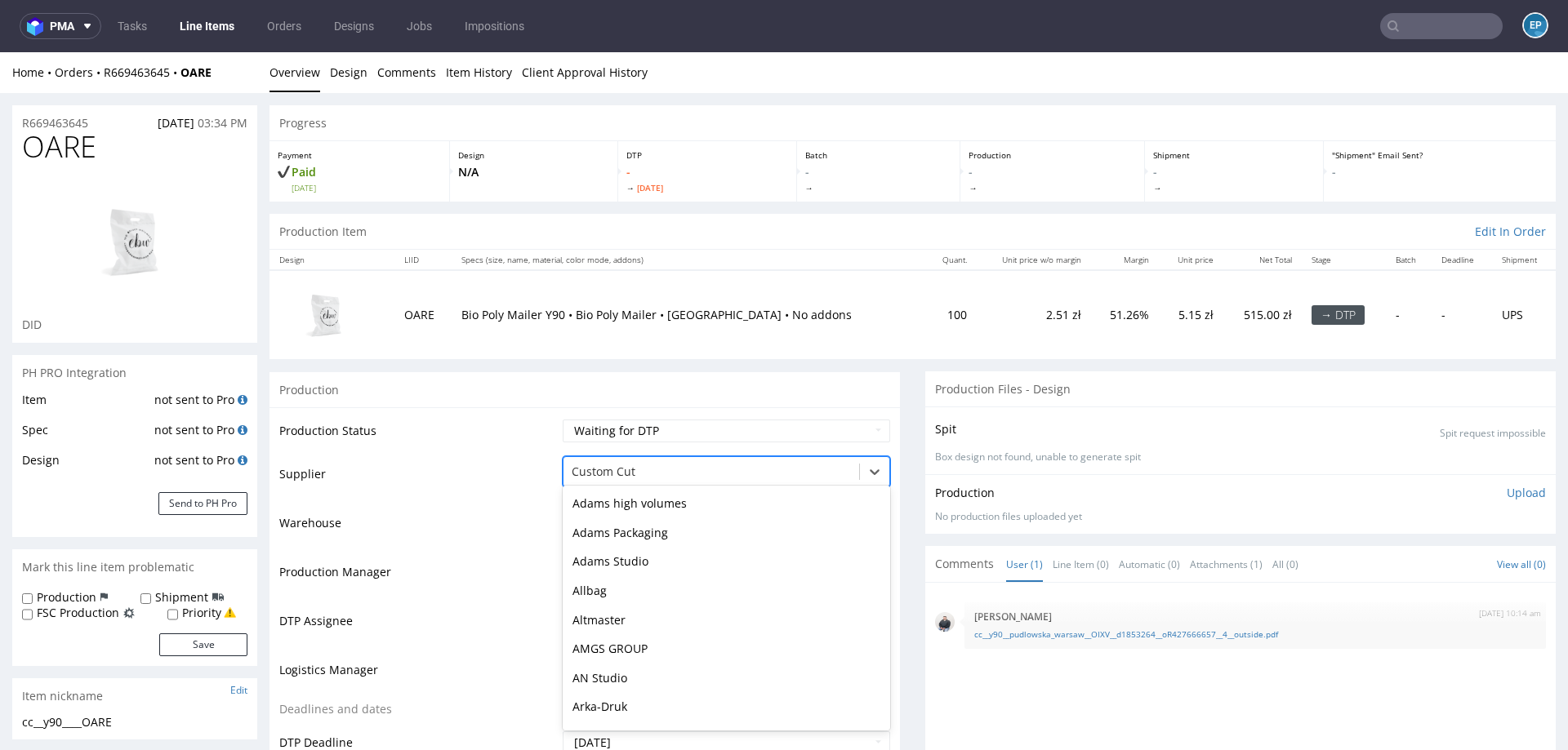
scroll to position [466, 0]
type input "bds"
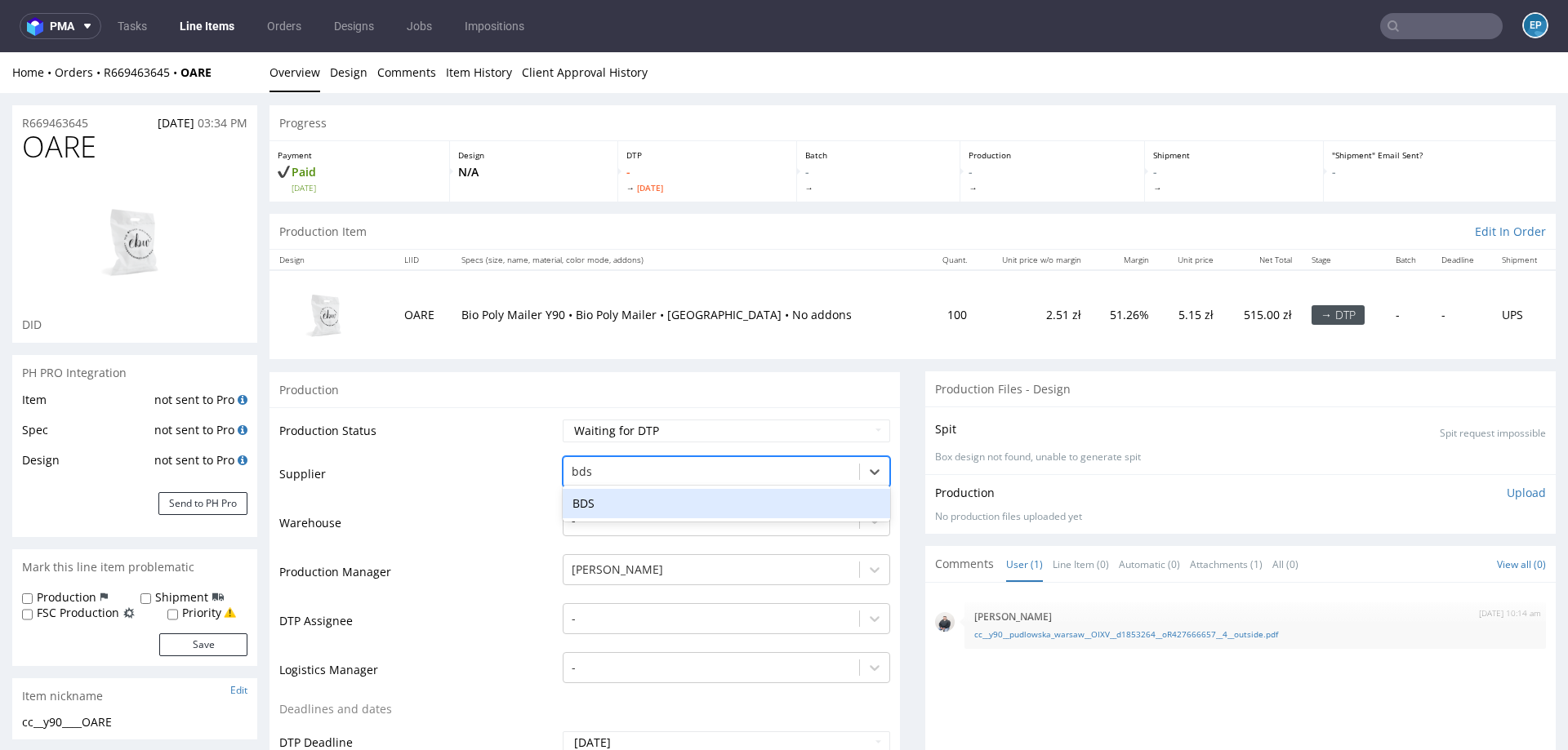
click at [635, 501] on div "BDS" at bounding box center [727, 503] width 328 height 29
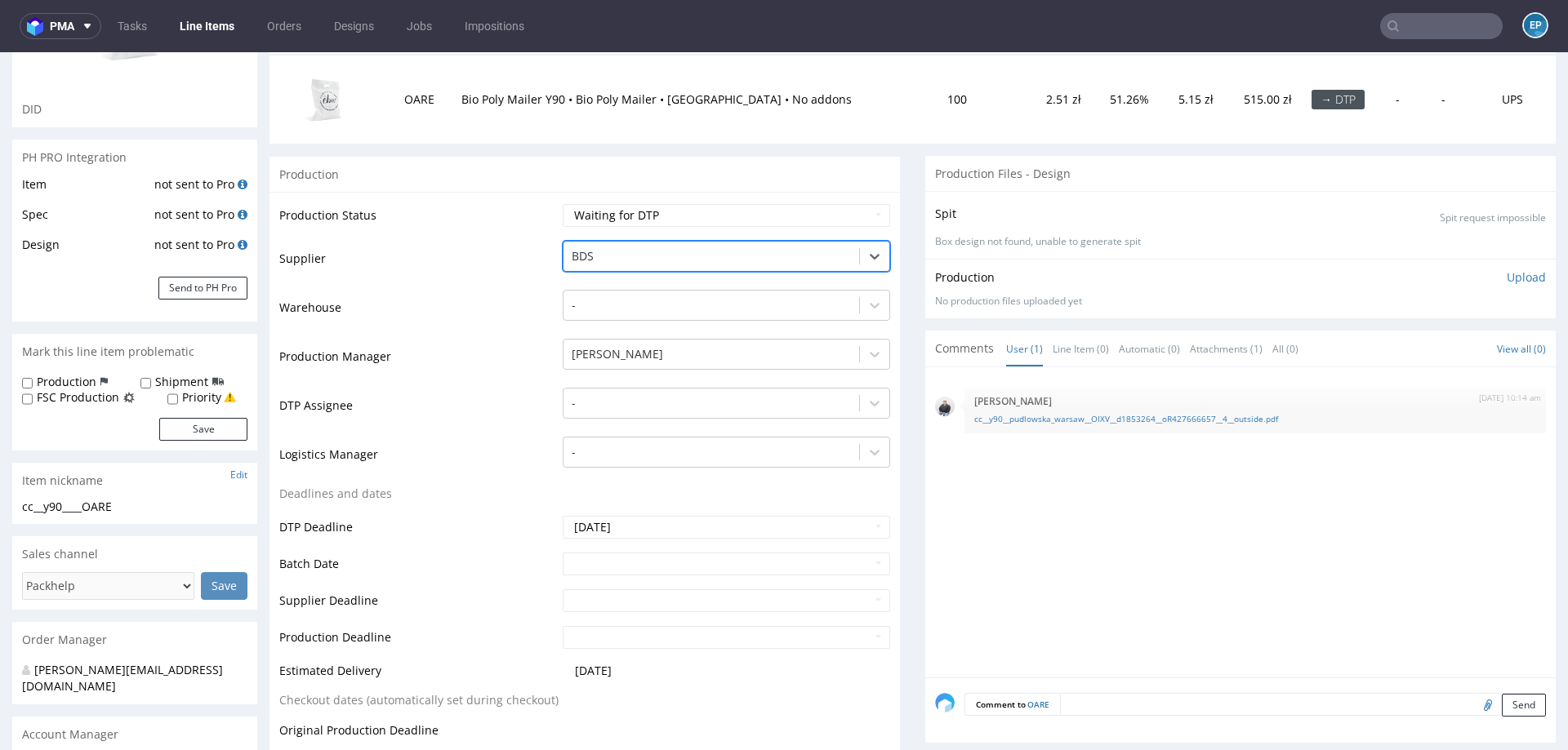
scroll to position [485, 0]
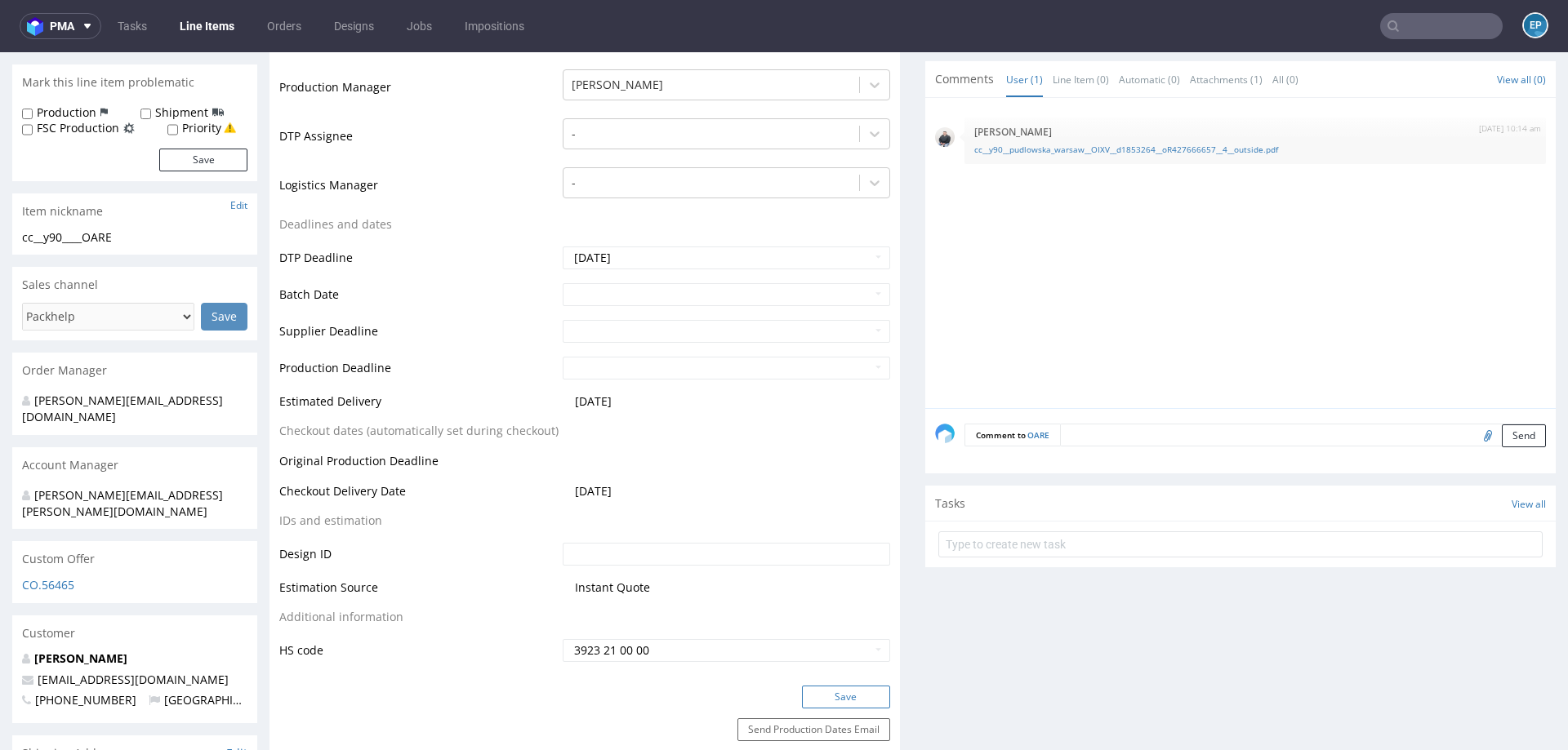
click at [822, 699] on button "Save" at bounding box center [845, 696] width 88 height 23
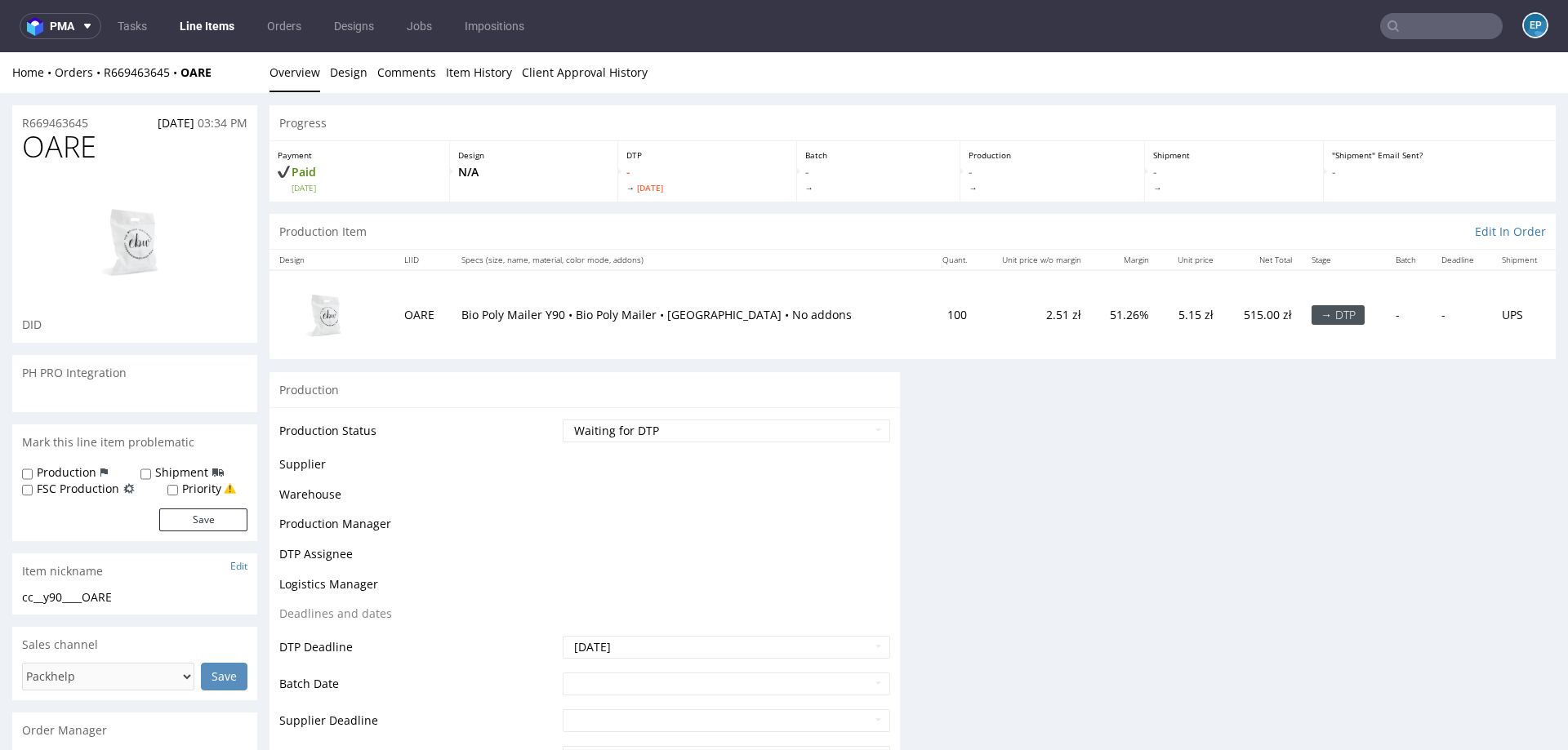
scroll to position [0, 0]
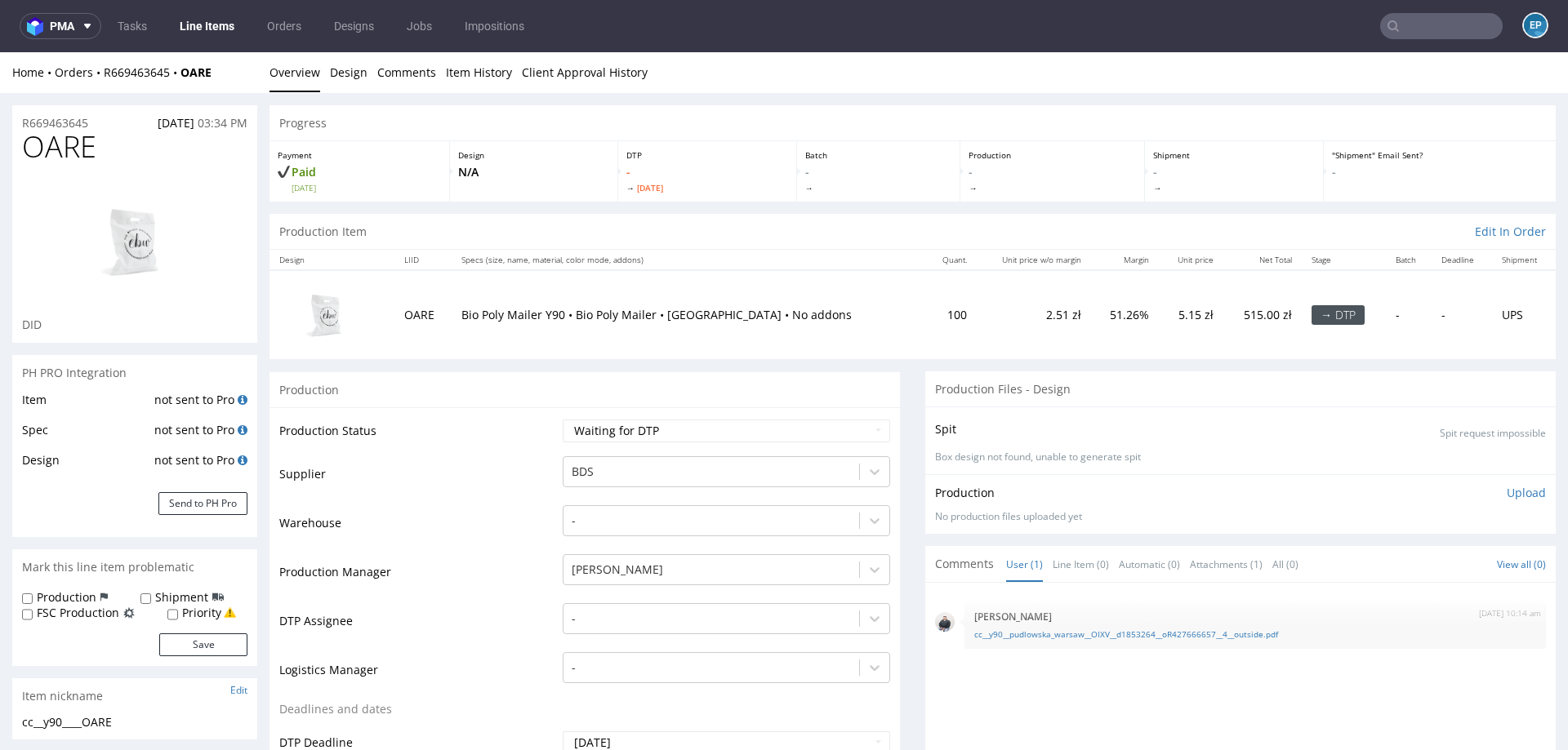
click at [1452, 35] on input "text" at bounding box center [1441, 26] width 123 height 26
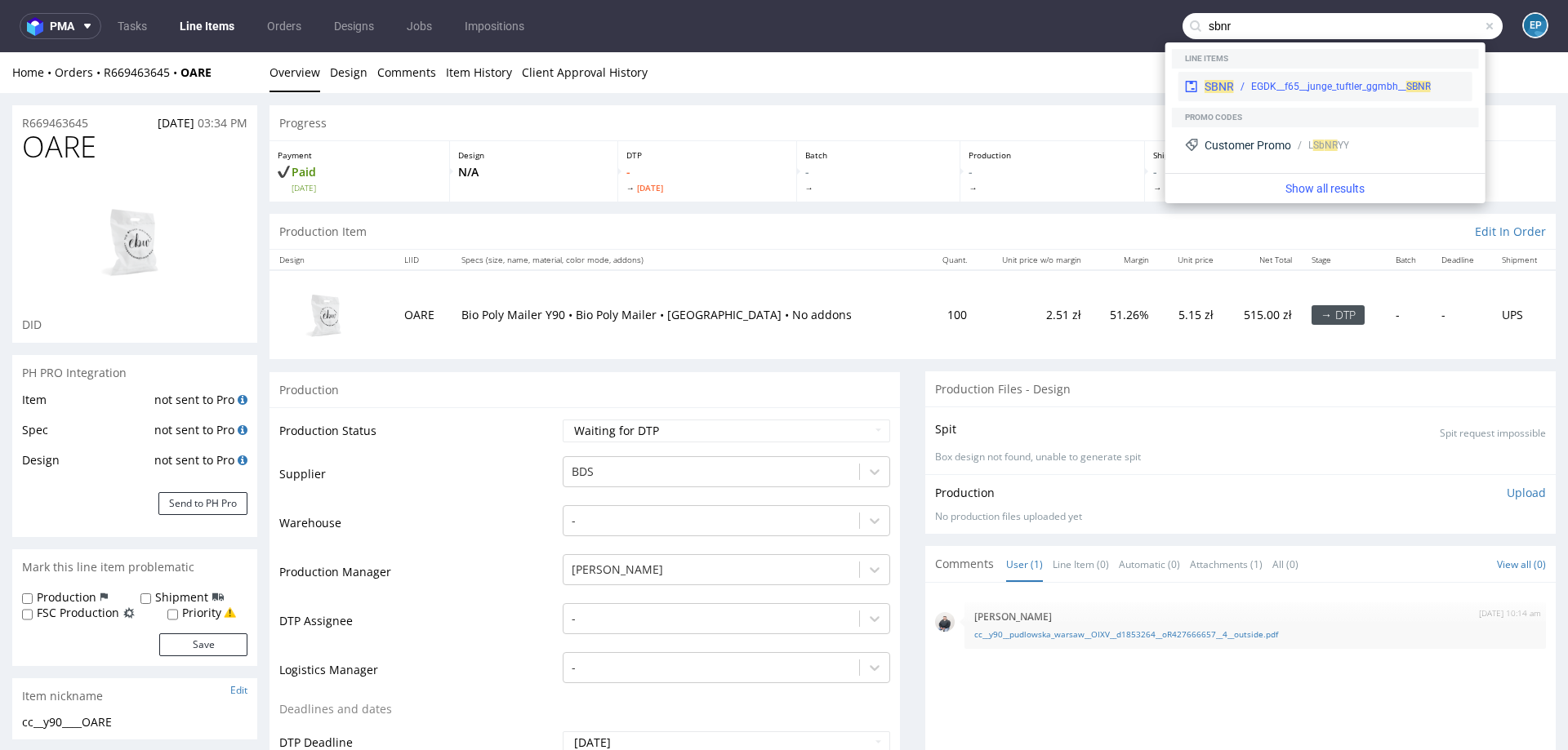
type input "sbnr"
click at [1271, 76] on div "SBNR EGDK__f65__junge_tuftler_ggmbh__ SBNR" at bounding box center [1325, 87] width 294 height 29
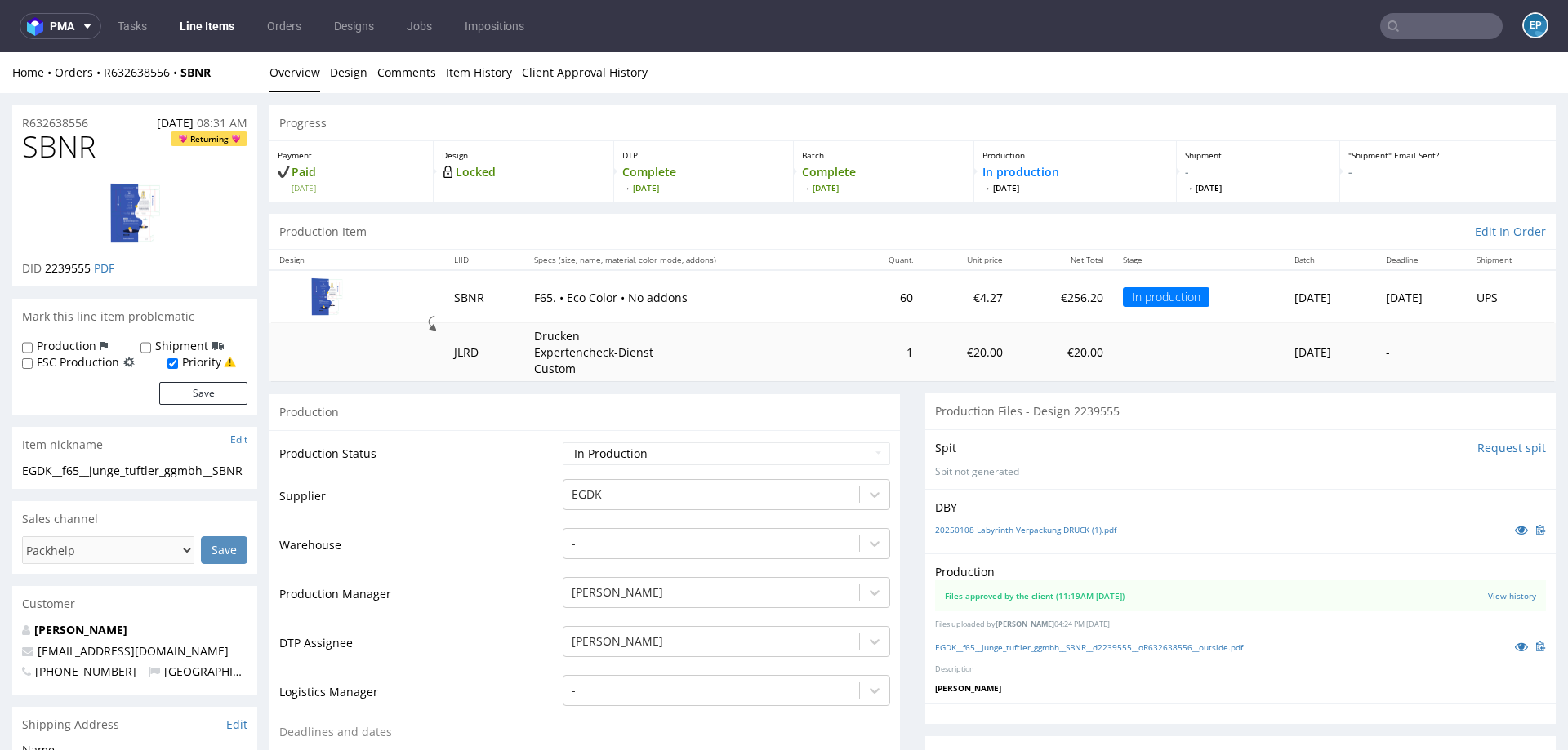
scroll to position [187, 0]
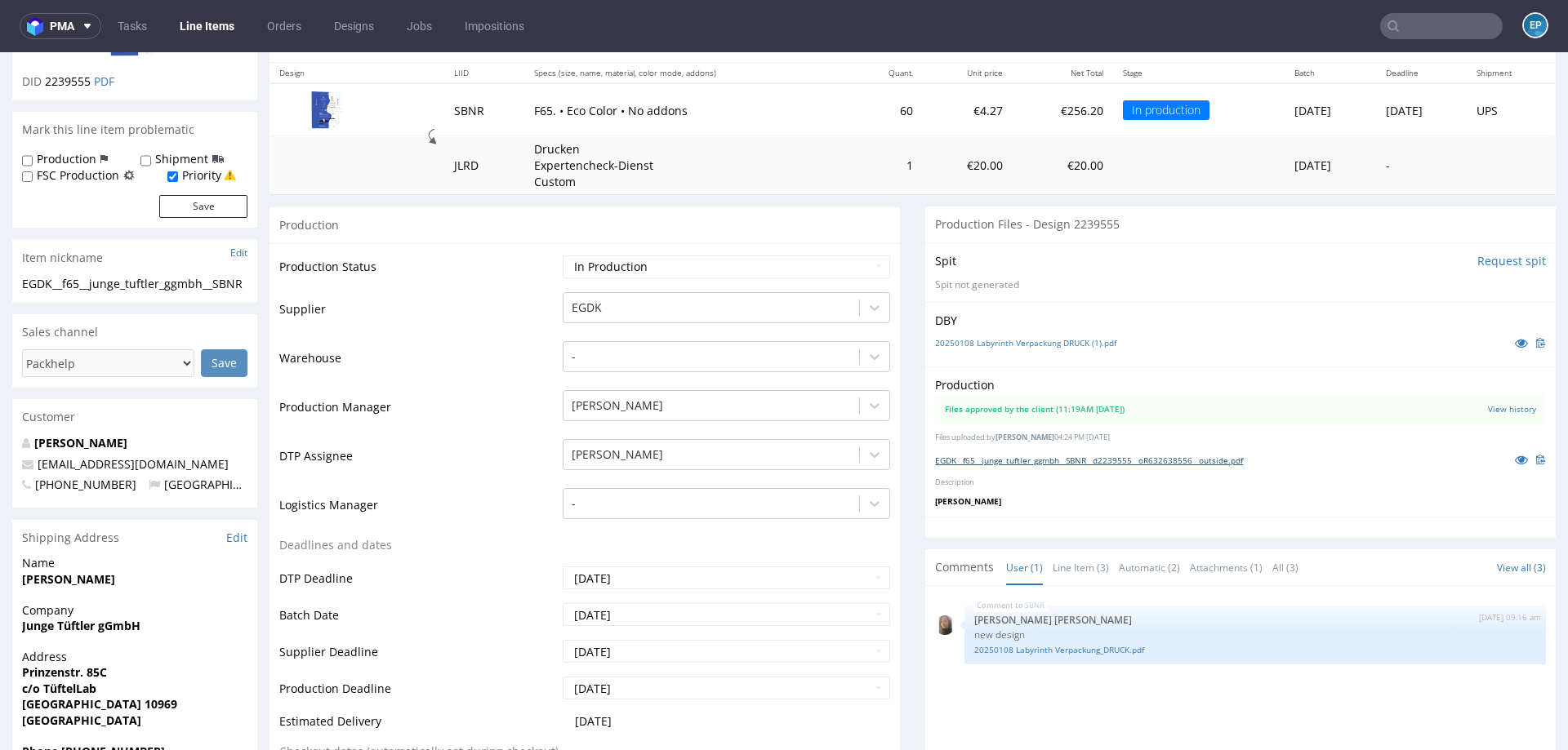
click at [1013, 462] on link "EGDK__f65__junge_tuftler_ggmbh__SBNR__d2239555__oR632638556__outside.pdf" at bounding box center [1089, 460] width 308 height 12
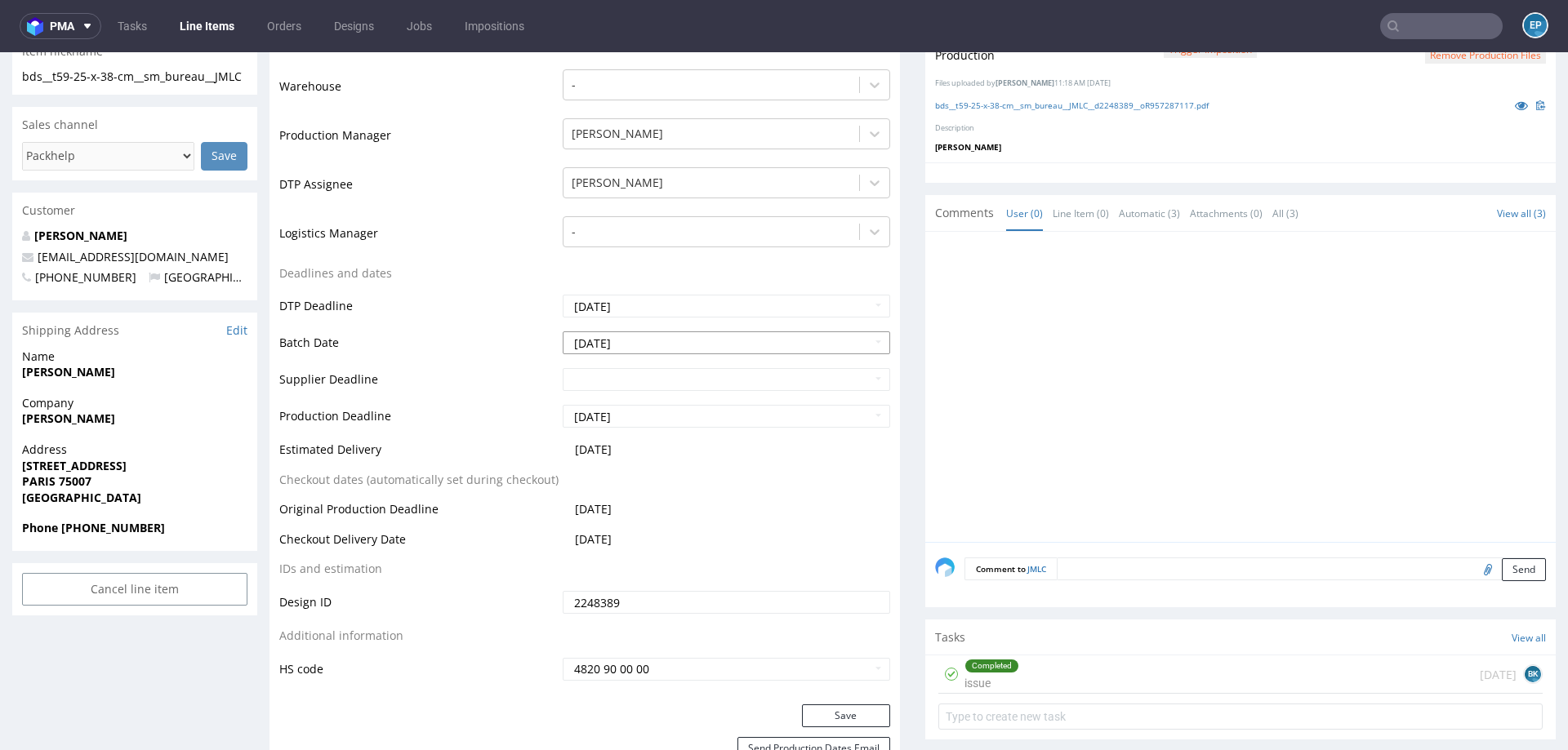
scroll to position [443, 0]
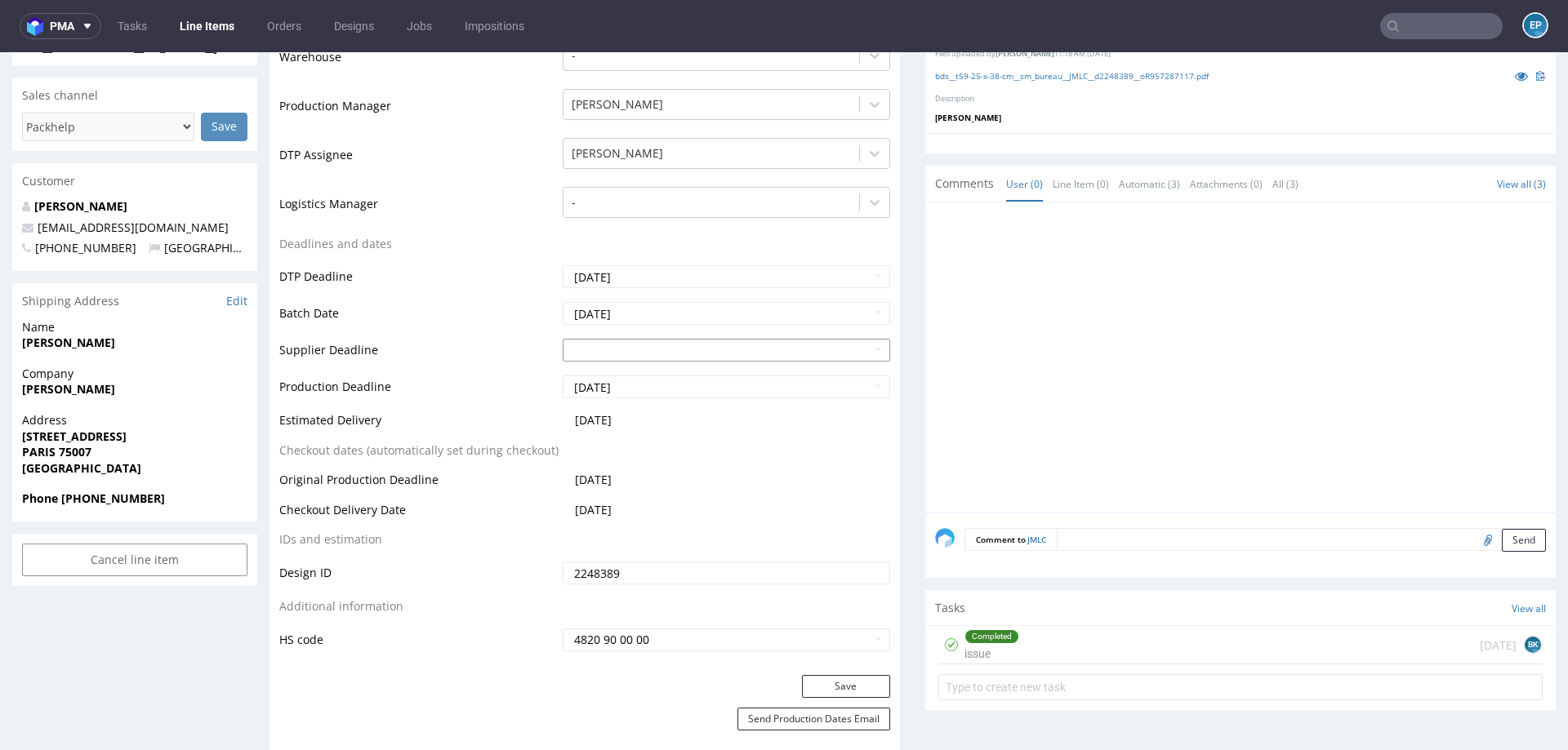
click at [641, 348] on input "text" at bounding box center [727, 349] width 328 height 23
click at [448, 307] on td "Batch Date" at bounding box center [418, 319] width 279 height 37
click at [668, 238] on td "21" at bounding box center [672, 239] width 24 height 24
type input "2025-08-21"
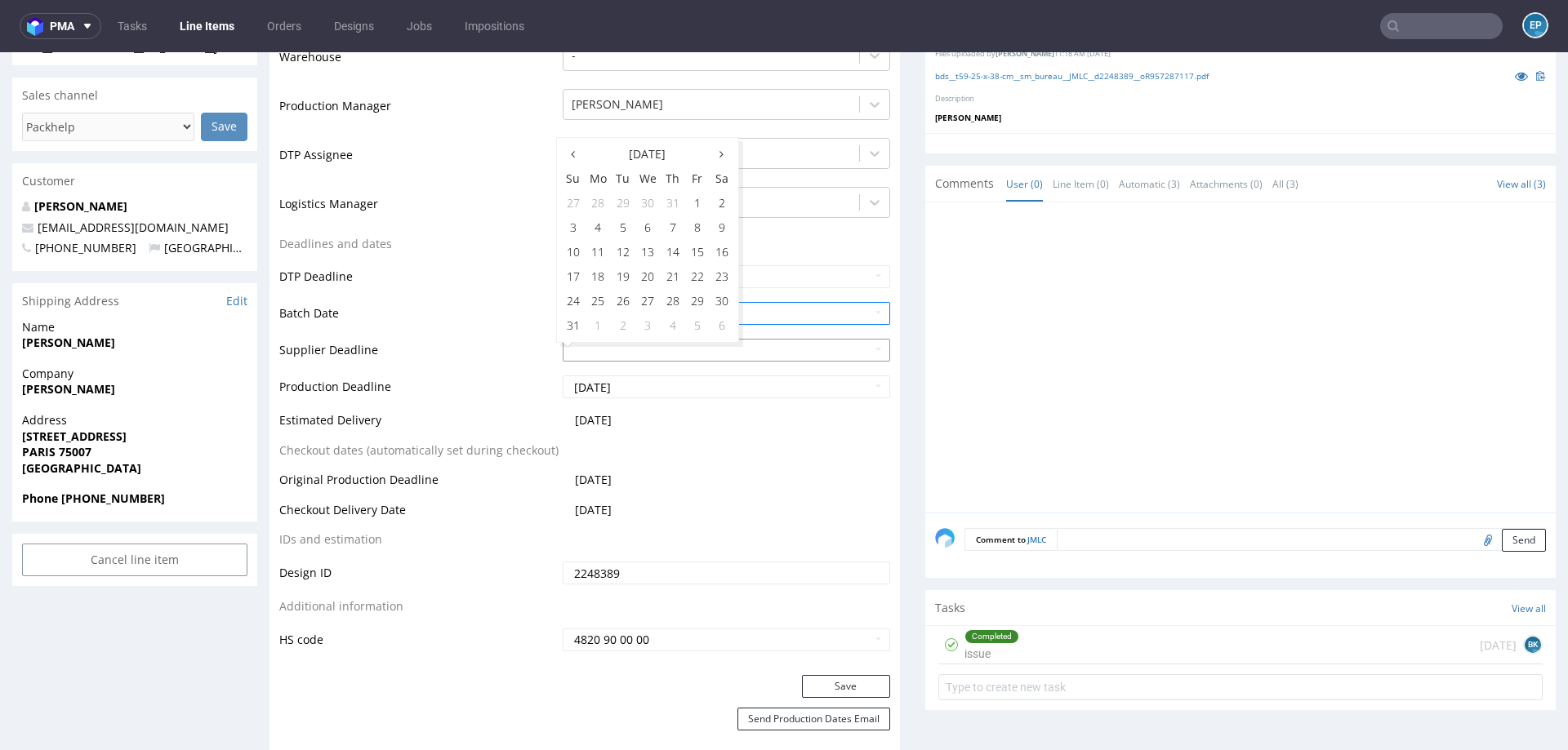
click at [651, 348] on input "text" at bounding box center [727, 349] width 328 height 23
click at [620, 303] on td "26" at bounding box center [623, 301] width 24 height 24
type input "2025-08-26"
click at [617, 333] on td "26" at bounding box center [623, 338] width 24 height 24
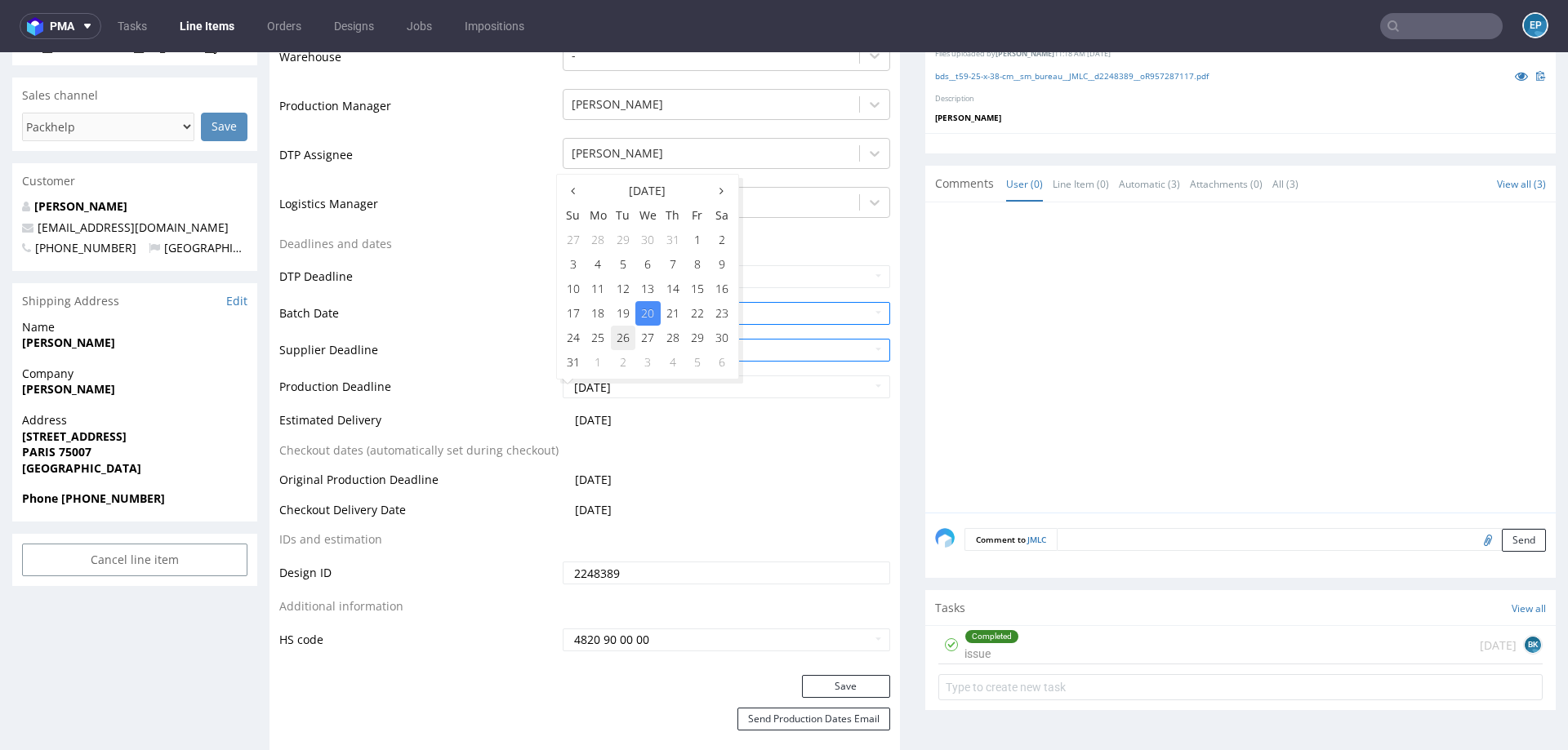
type input "2025-08-26"
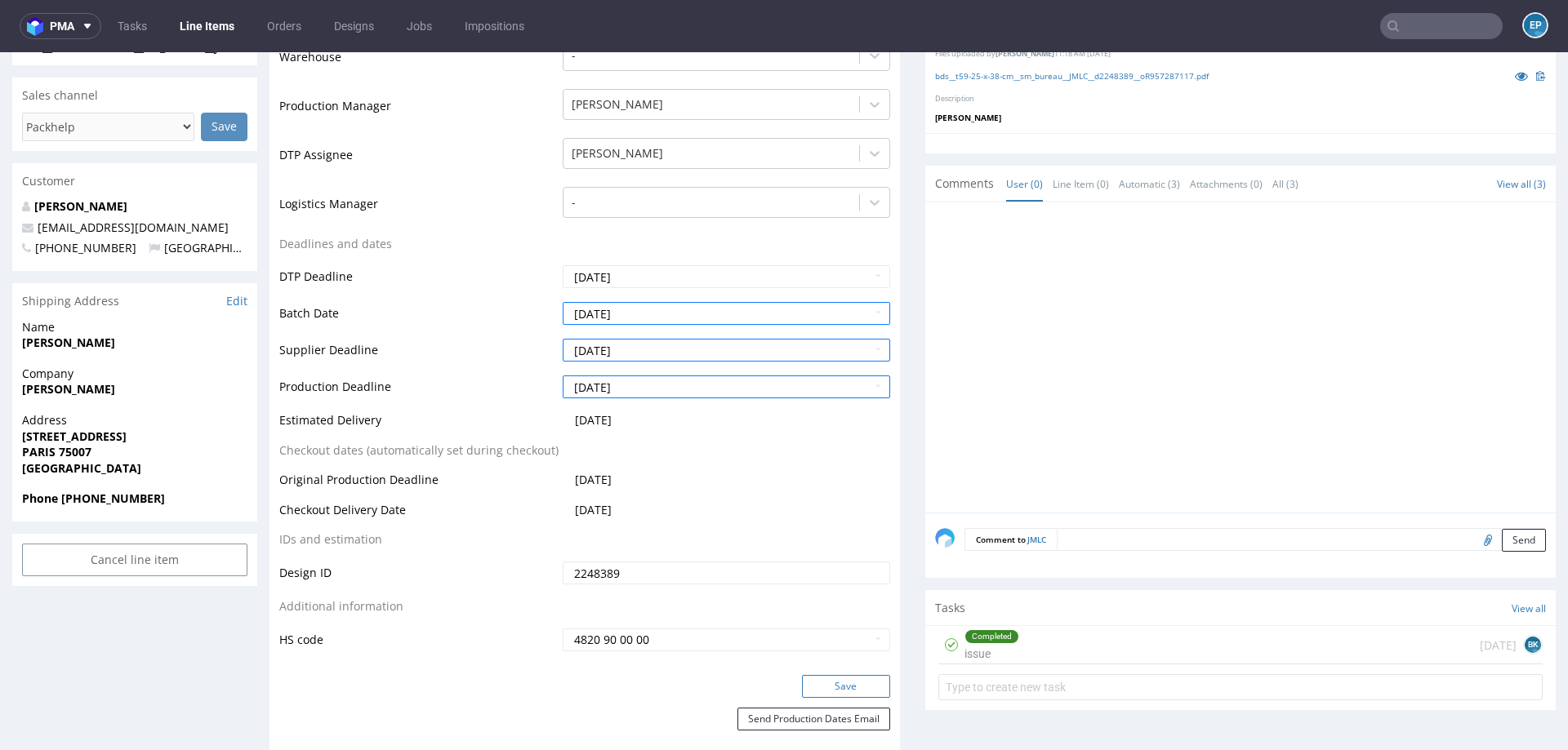
click at [838, 684] on button "Save" at bounding box center [845, 686] width 88 height 23
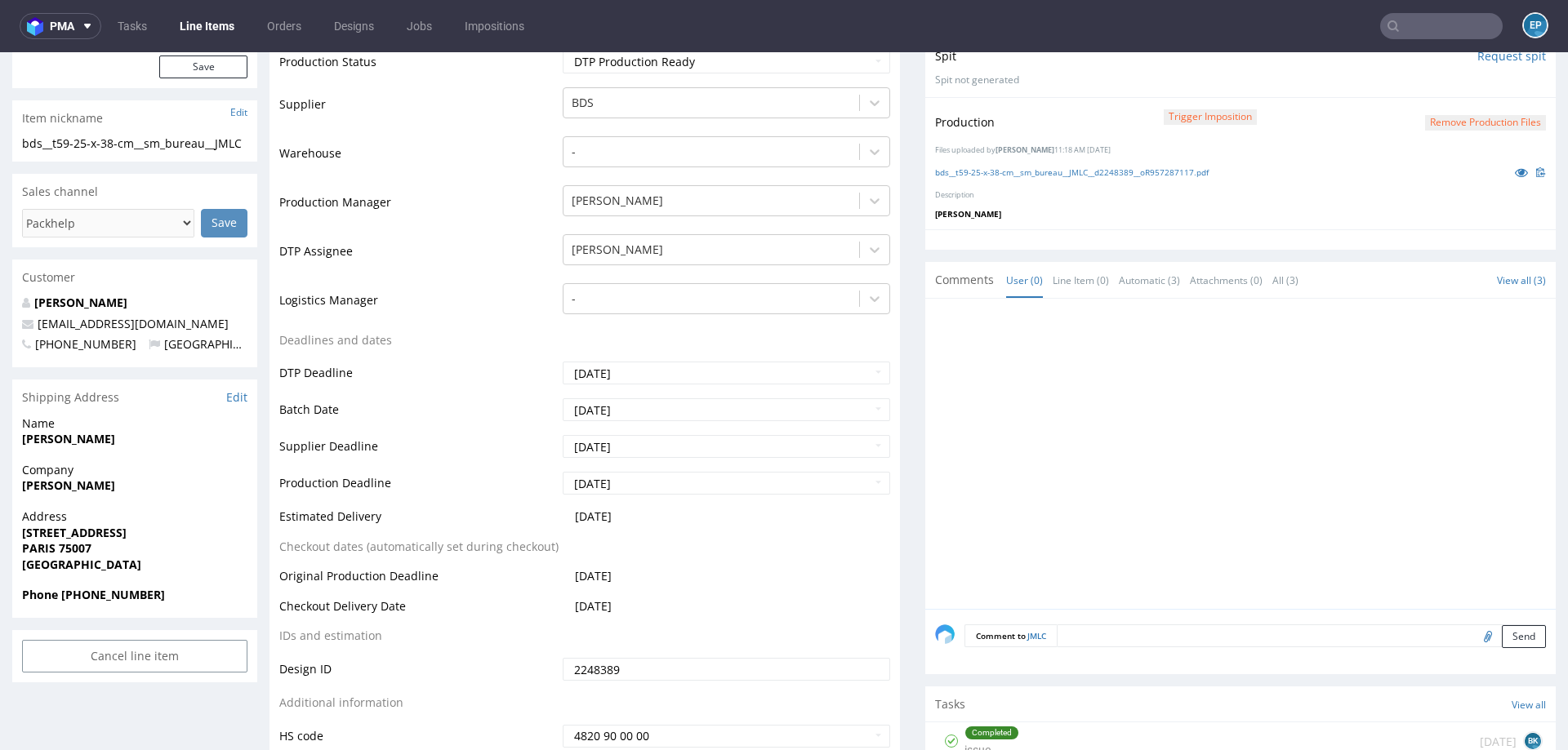
scroll to position [389, 0]
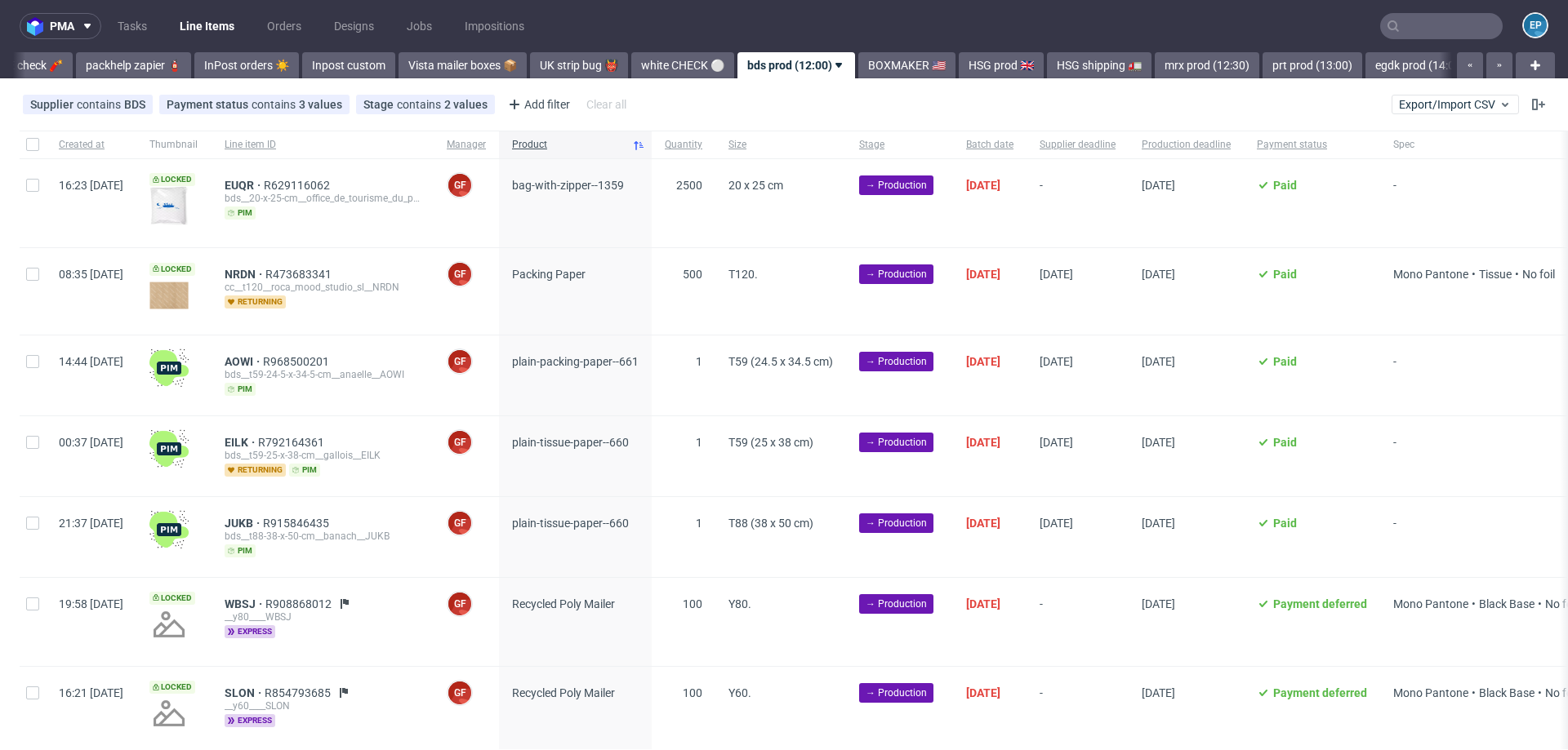
scroll to position [0, 624]
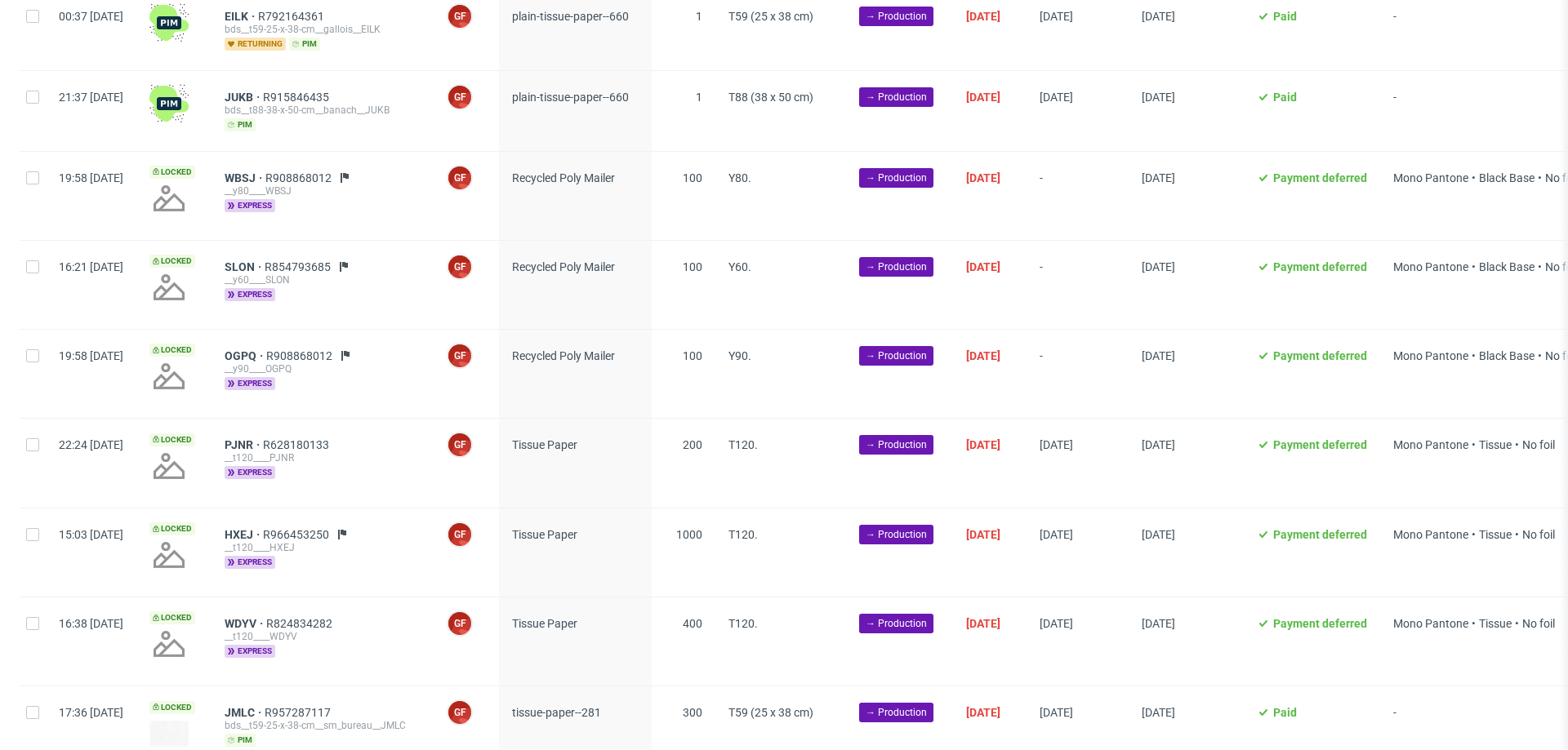
scroll to position [410, 0]
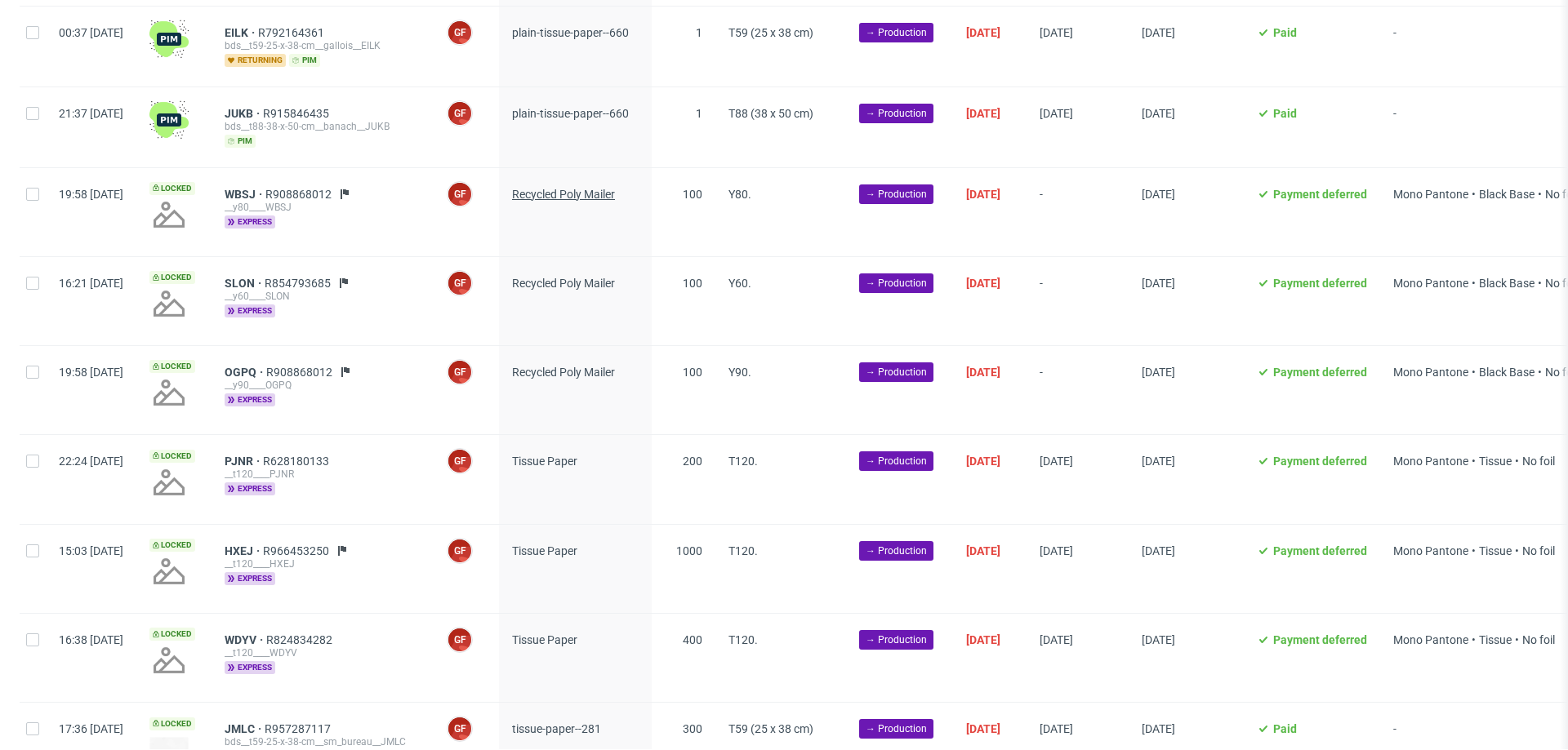
click at [578, 189] on span "Recycled Poly Mailer" at bounding box center [563, 194] width 103 height 13
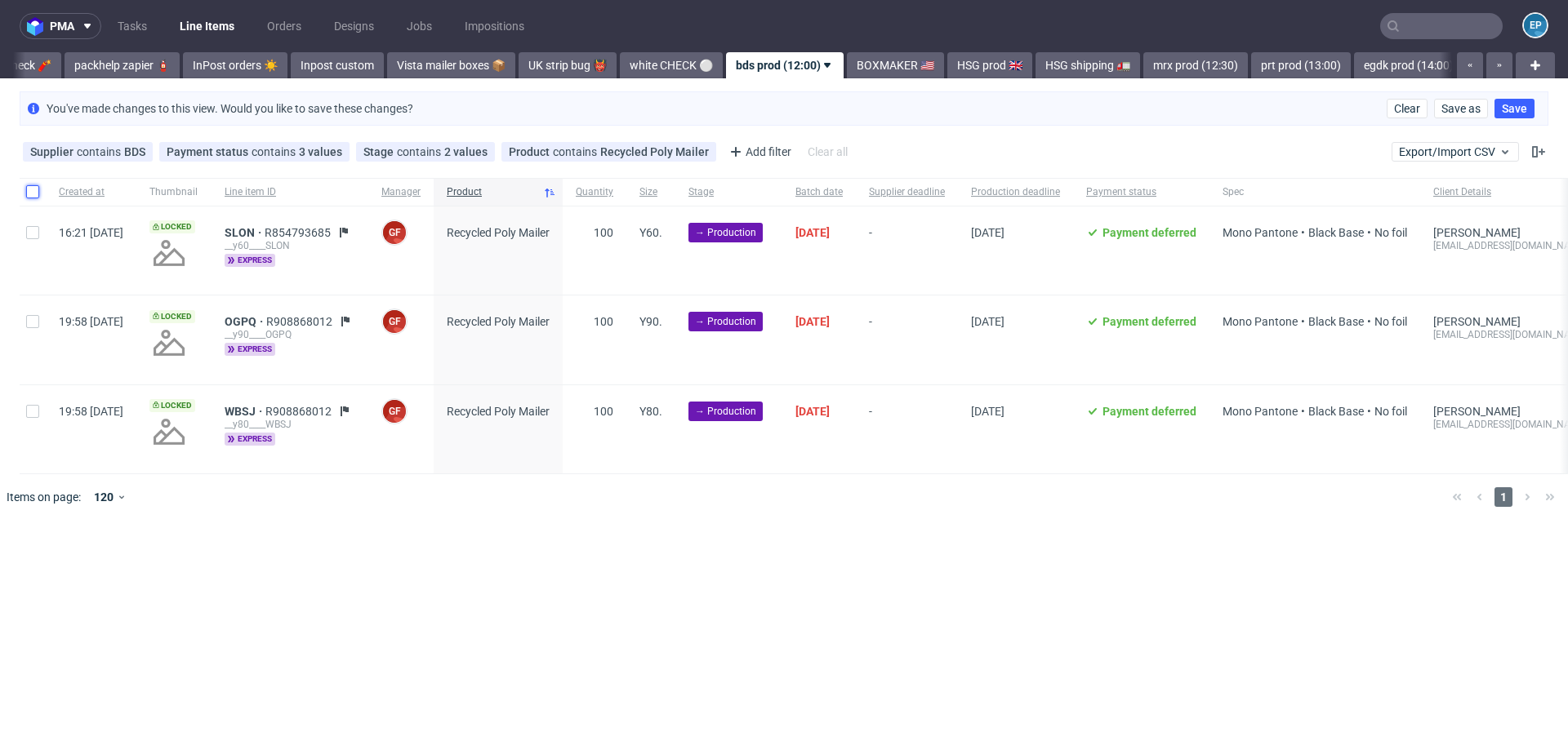
click at [39, 197] on input "checkbox" at bounding box center [33, 192] width 13 height 13
checkbox input "true"
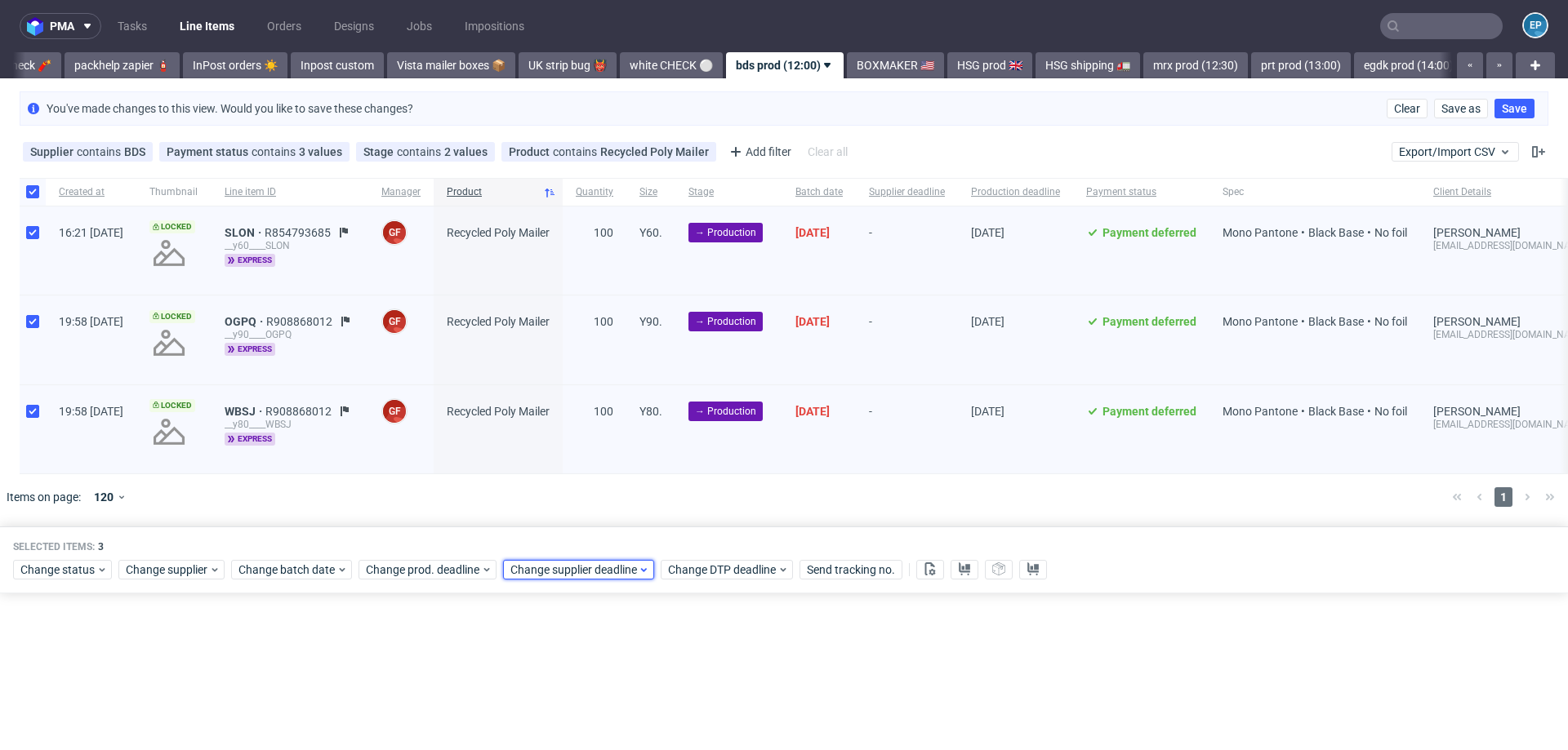
click at [587, 560] on div "Change supplier deadline" at bounding box center [579, 569] width 151 height 19
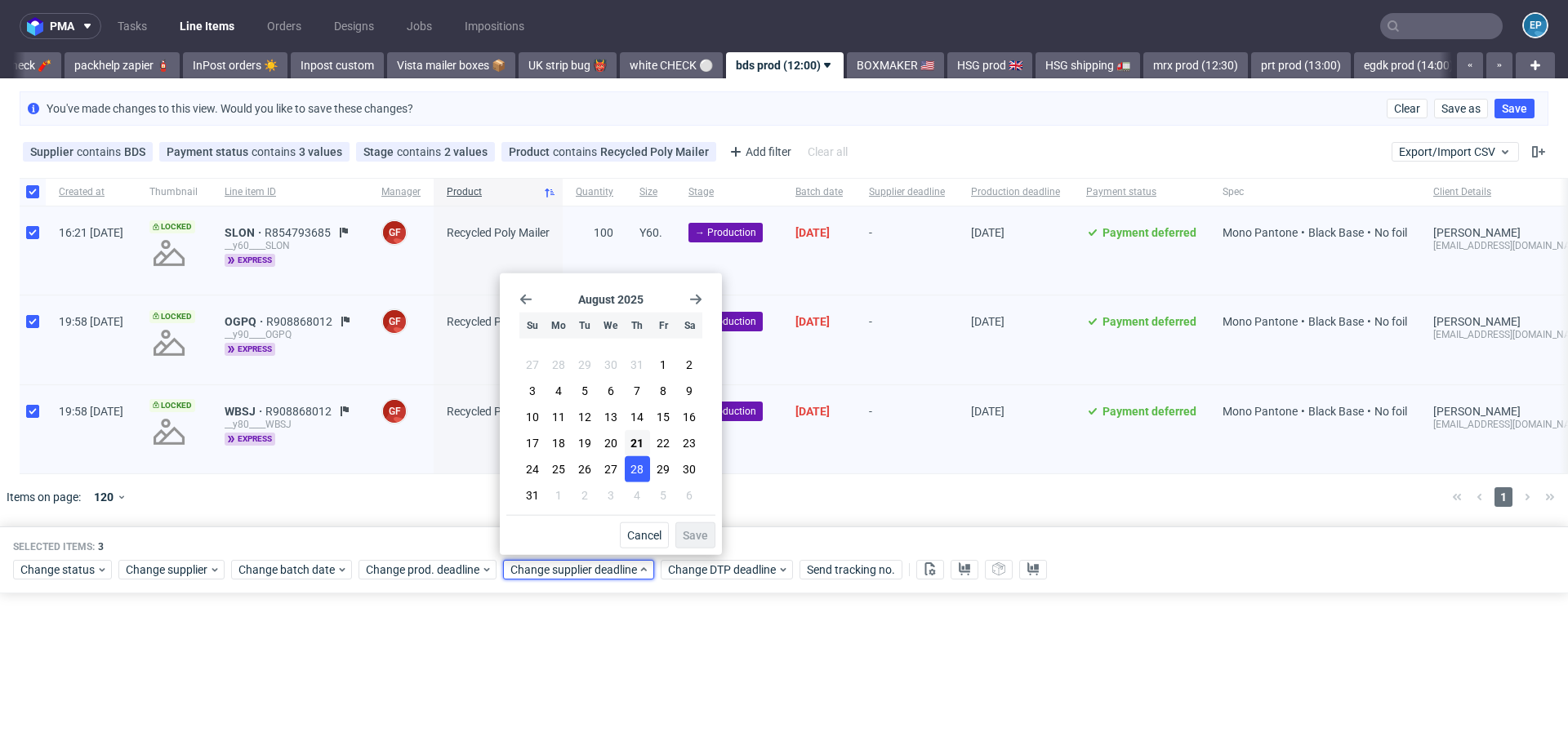
click at [630, 469] on span "28" at bounding box center [637, 469] width 13 height 16
click at [681, 532] on button "Save" at bounding box center [696, 535] width 40 height 26
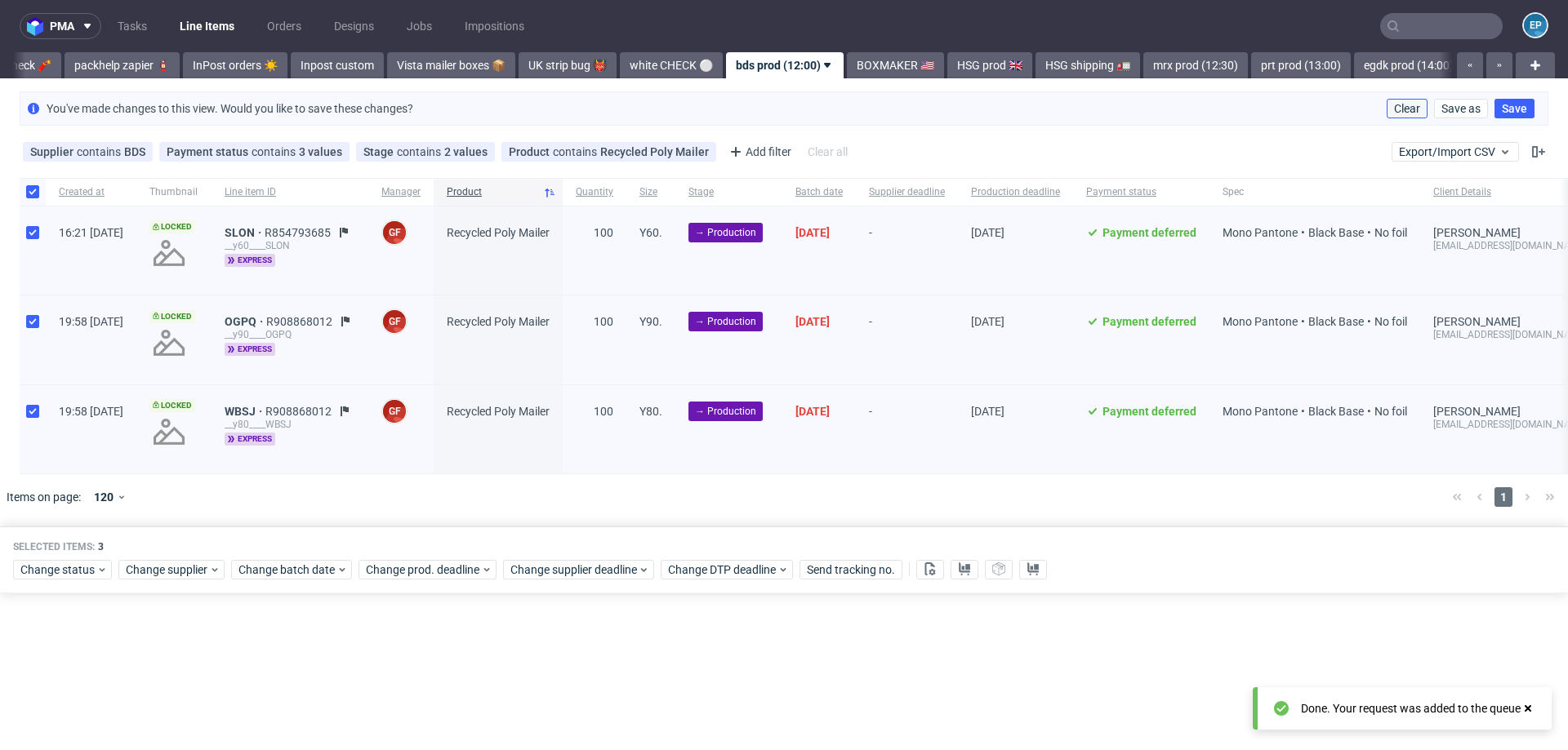
click at [1402, 107] on span "Clear" at bounding box center [1407, 108] width 26 height 12
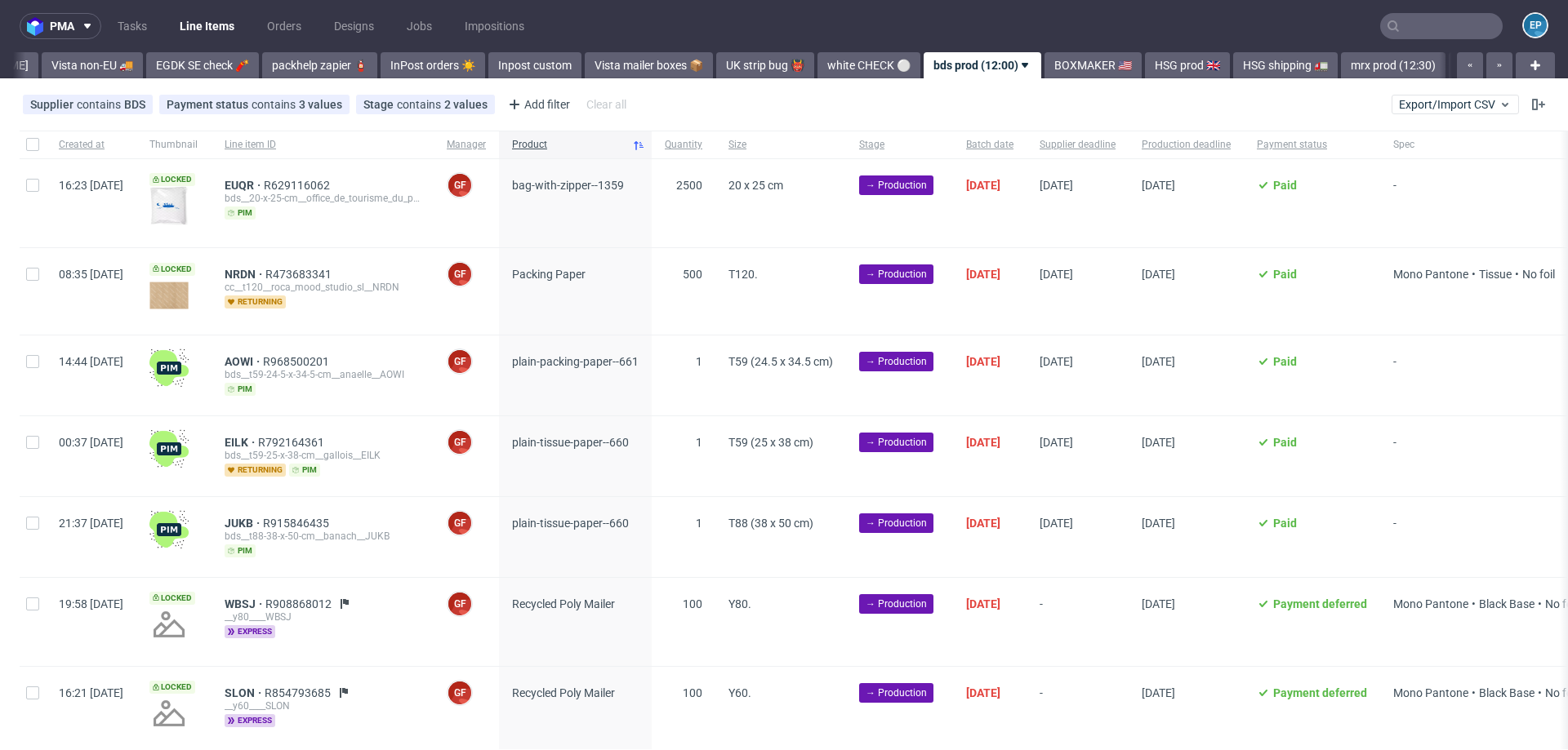
scroll to position [0, 624]
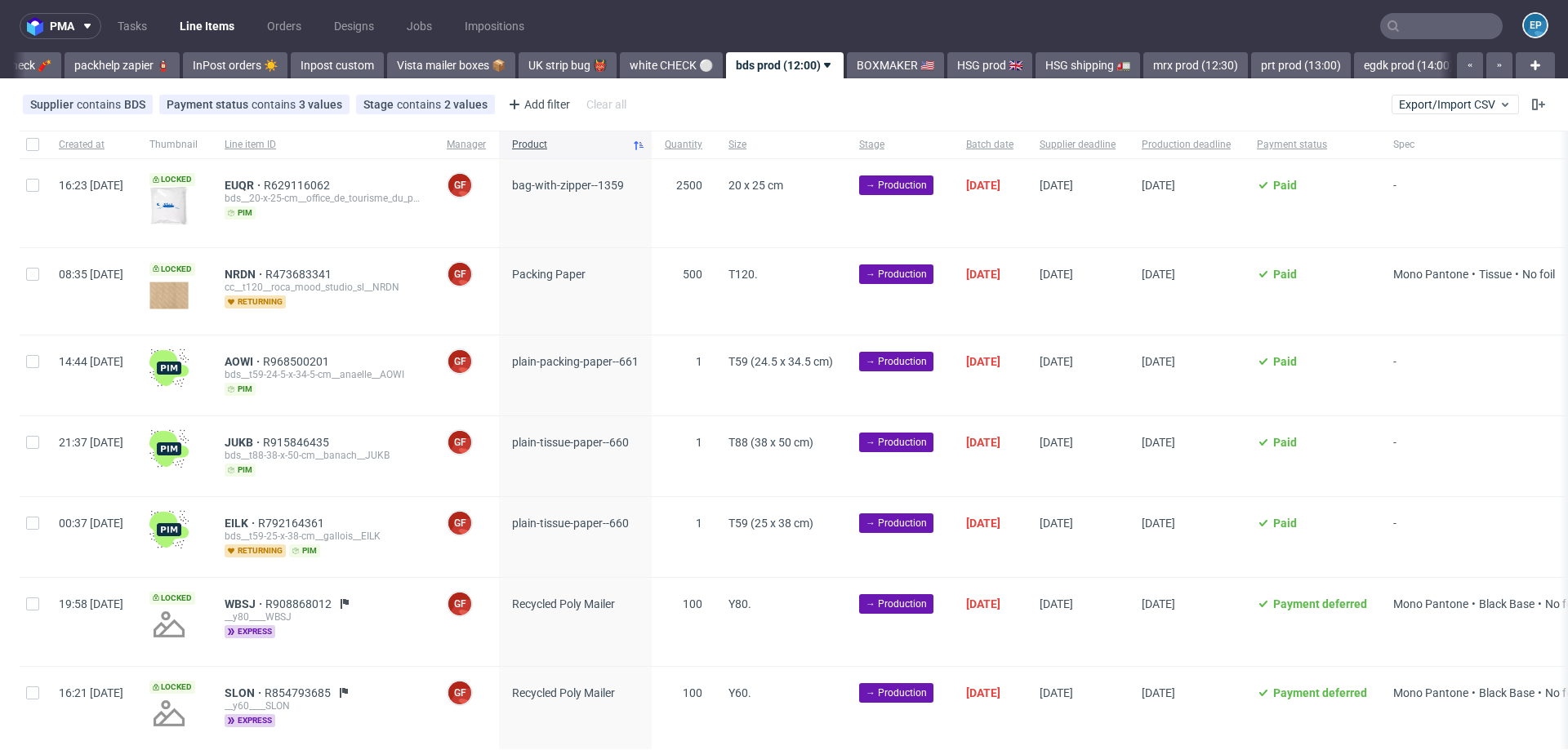
click at [18, 144] on div "Created at Thumbnail Line item ID Manager Product Quantity Size Stage Batch dat…" at bounding box center [784, 751] width 1568 height 1242
click at [27, 144] on input "checkbox" at bounding box center [33, 144] width 13 height 13
checkbox input "true"
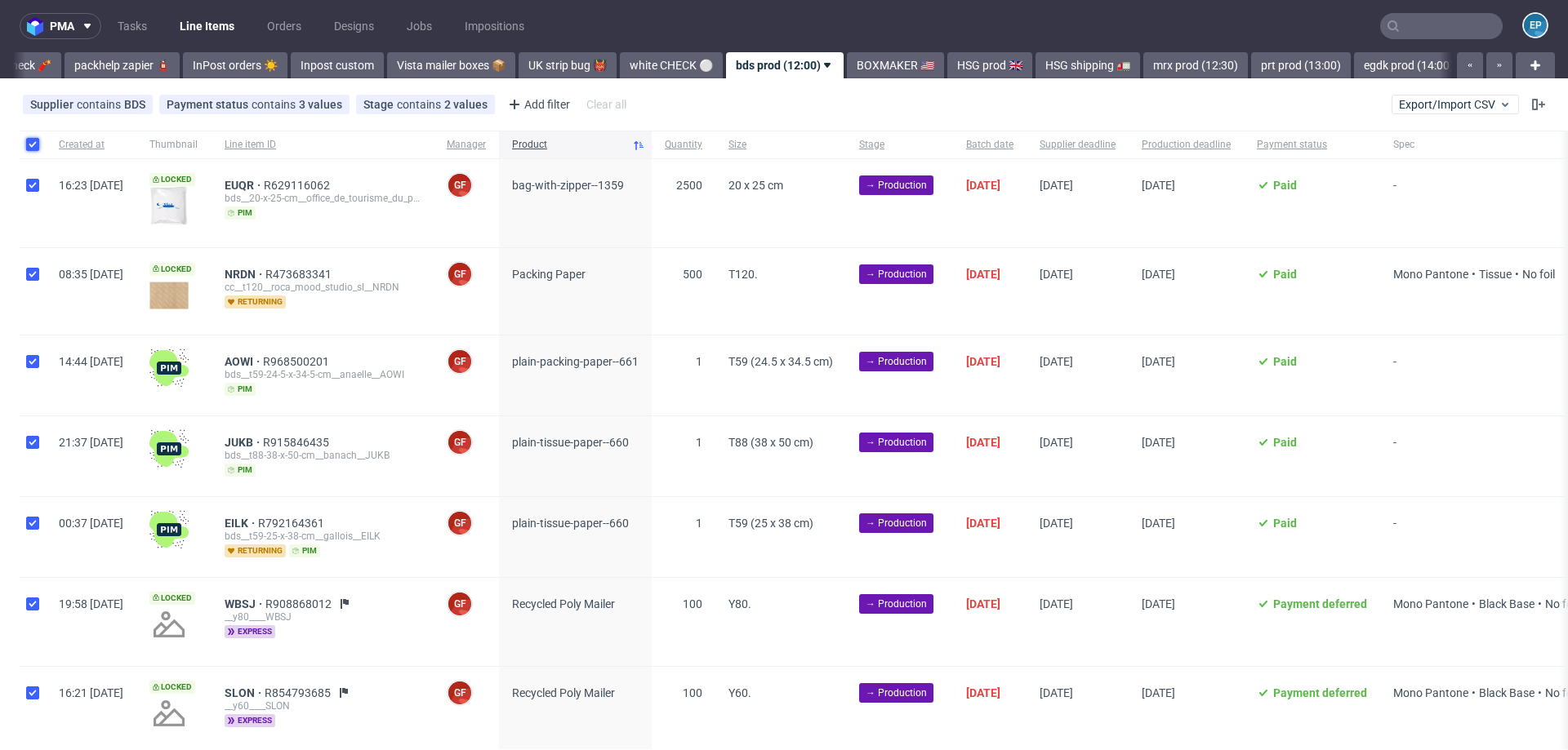
checkbox input "true"
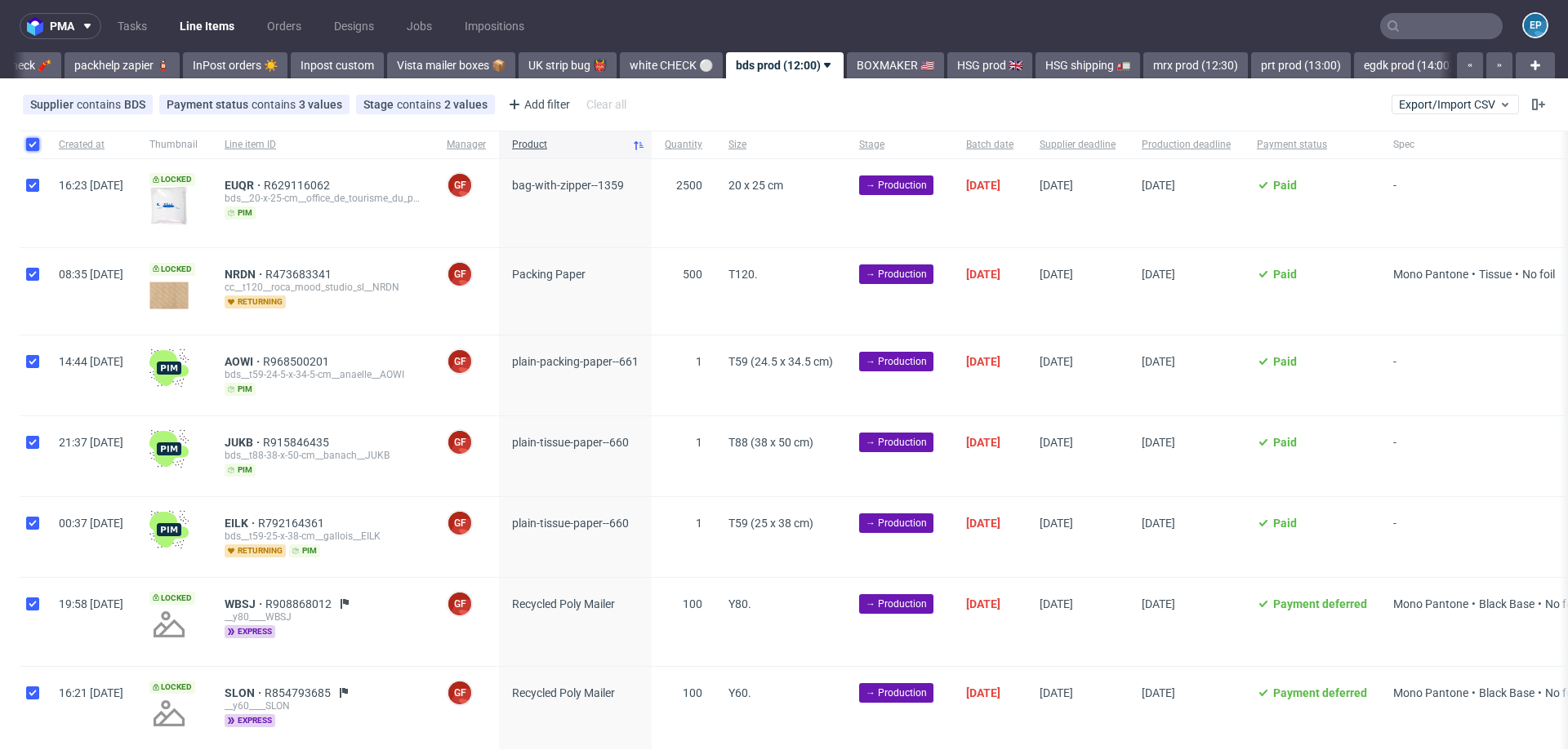
checkbox input "true"
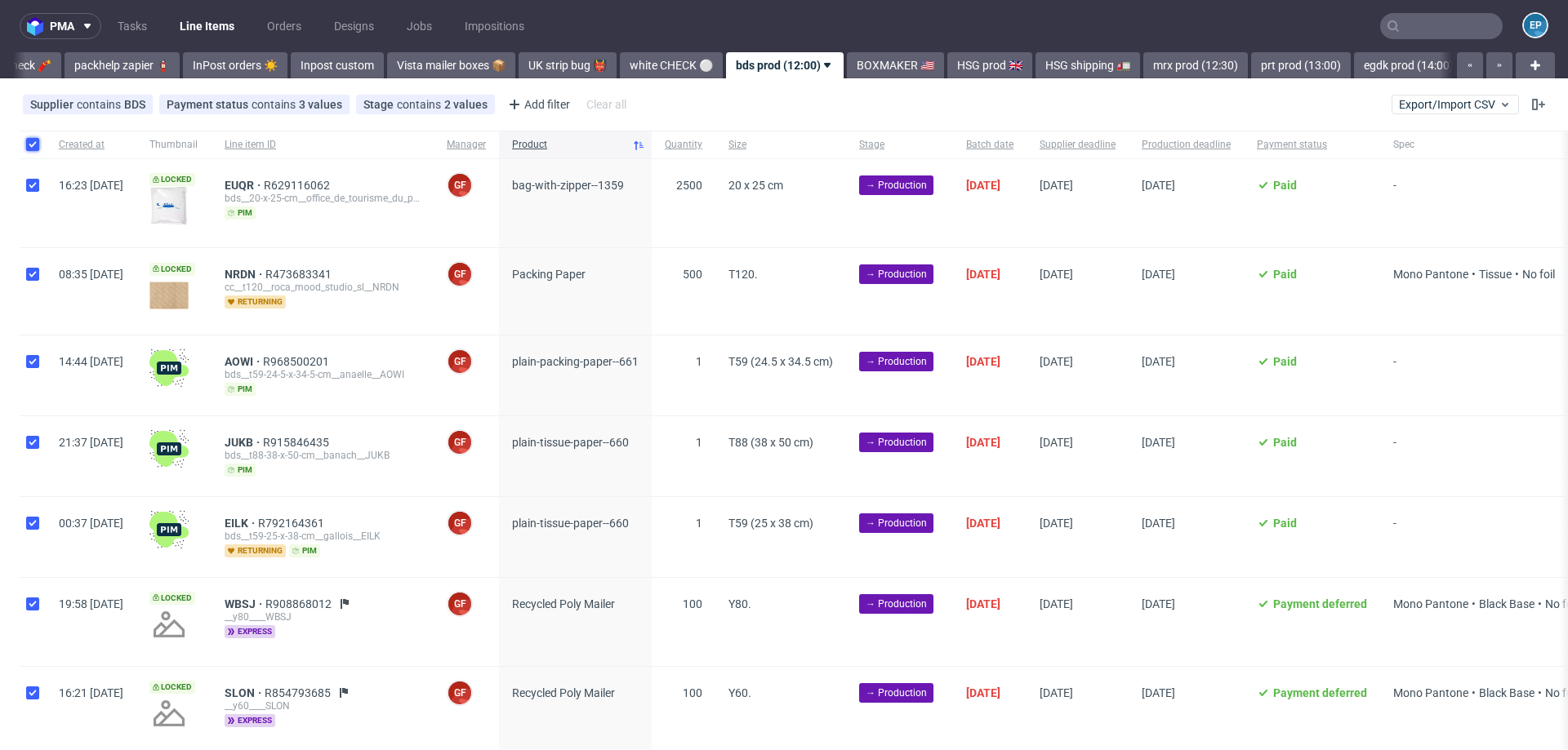
checkbox input "true"
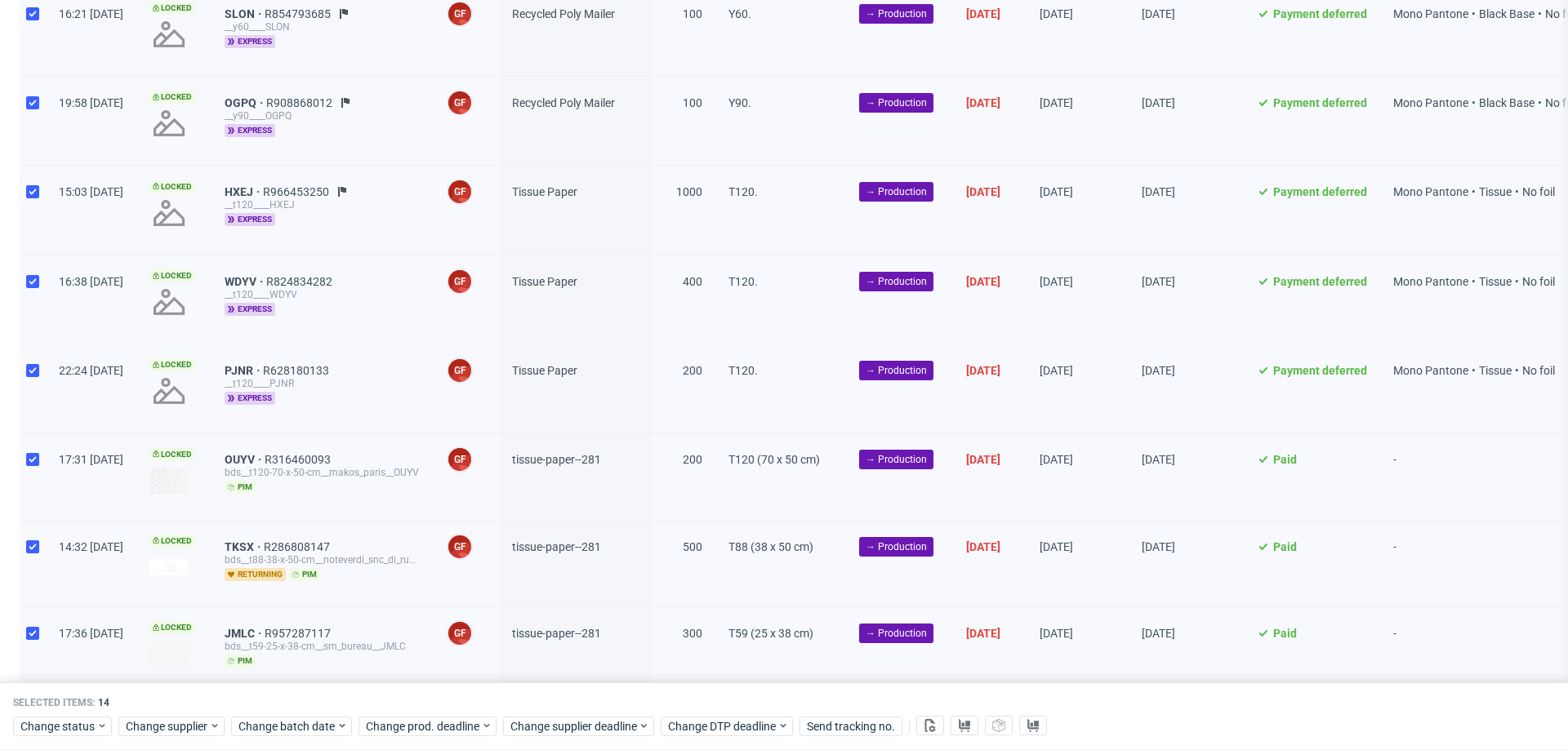
scroll to position [736, 0]
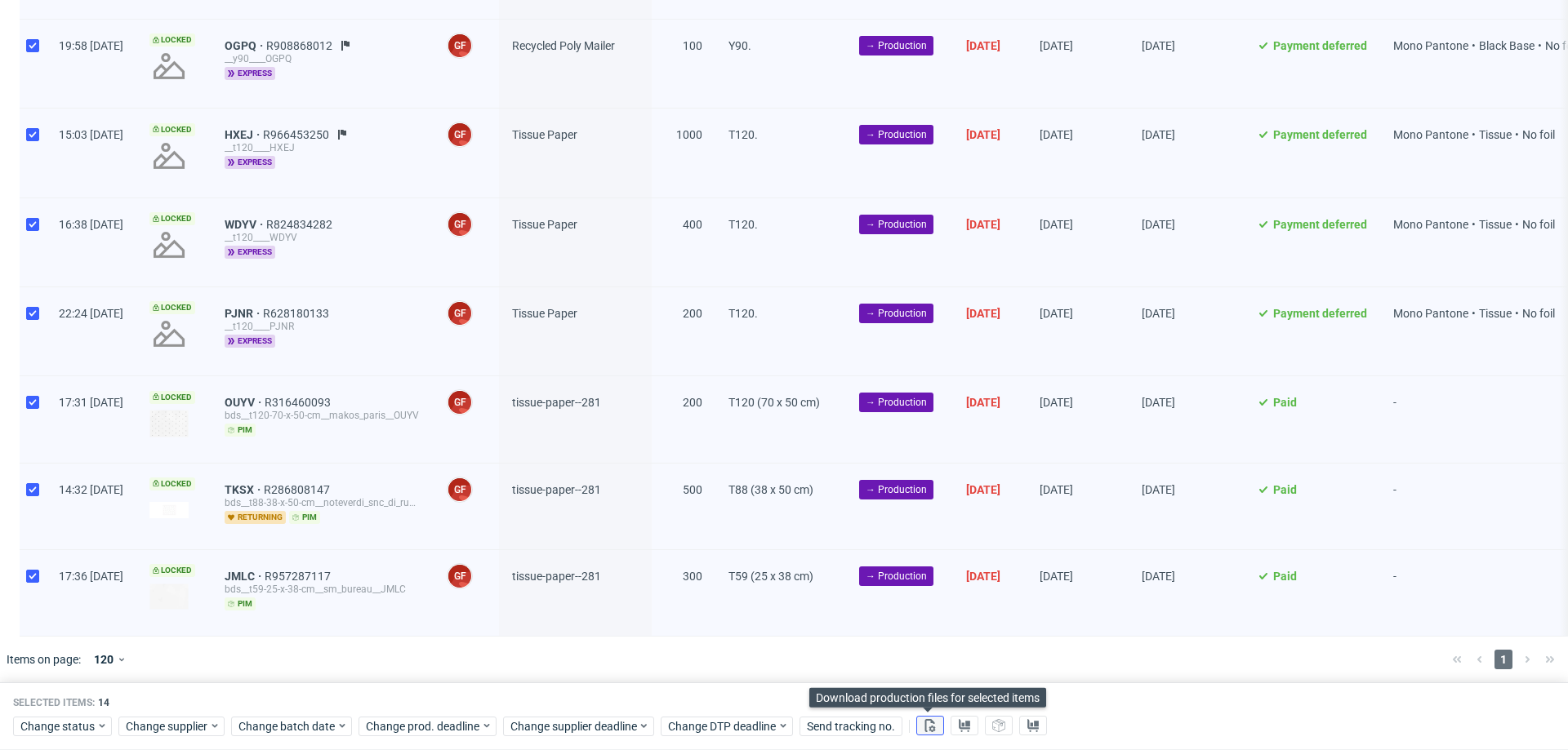
click at [937, 717] on button at bounding box center [929, 726] width 28 height 19
click at [967, 717] on button at bounding box center [964, 726] width 28 height 19
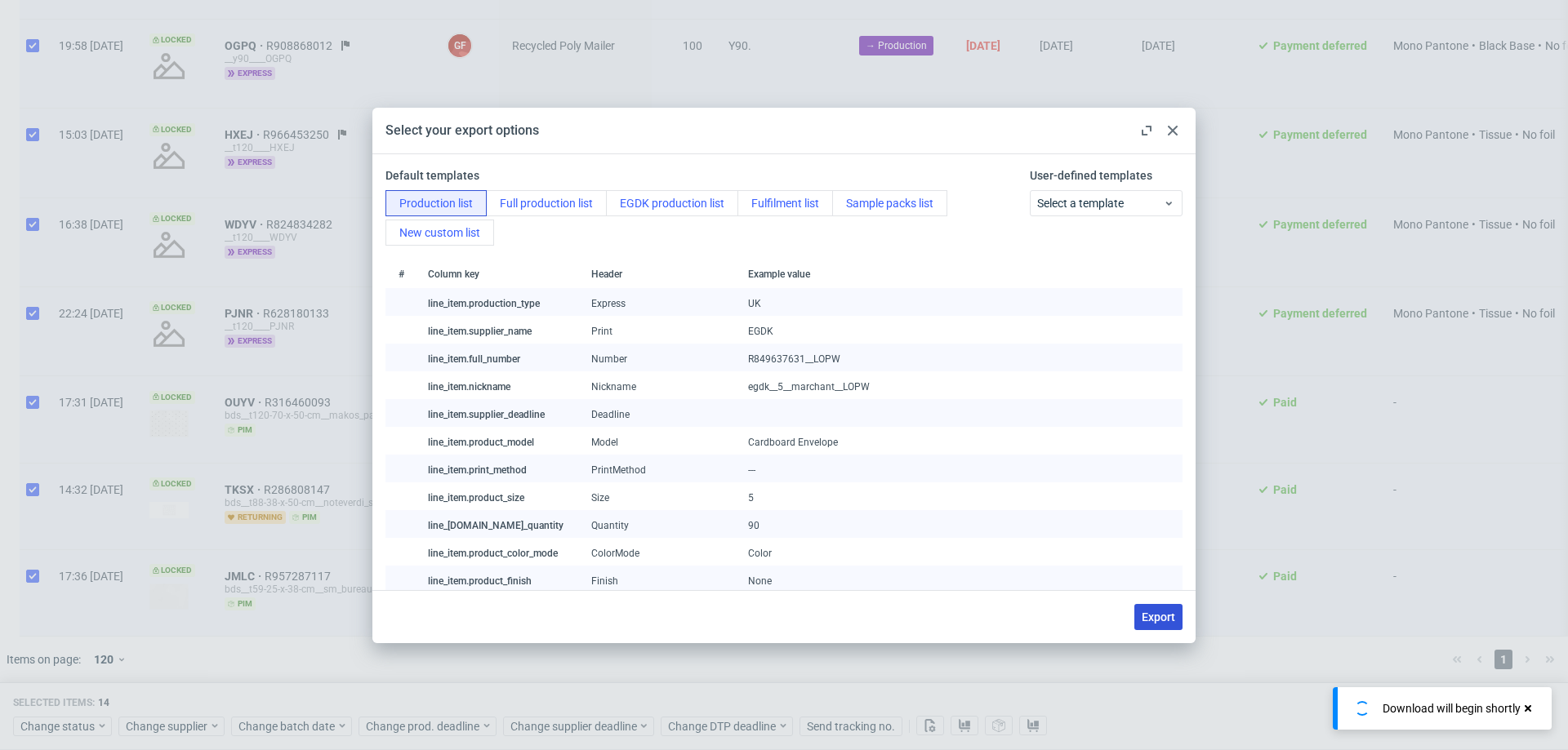
click at [1143, 607] on button "Export" at bounding box center [1158, 616] width 48 height 26
checkbox input "false"
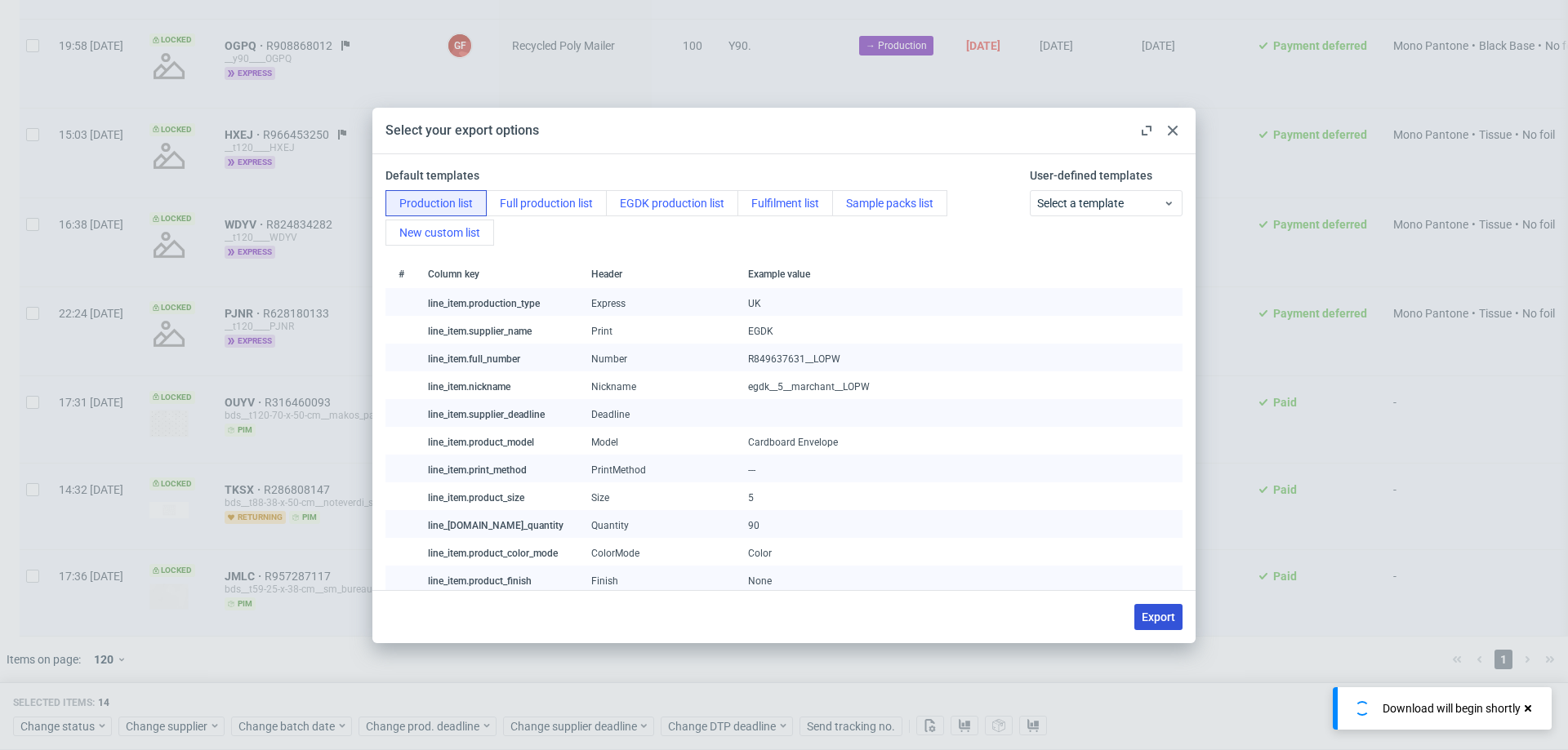
checkbox input "false"
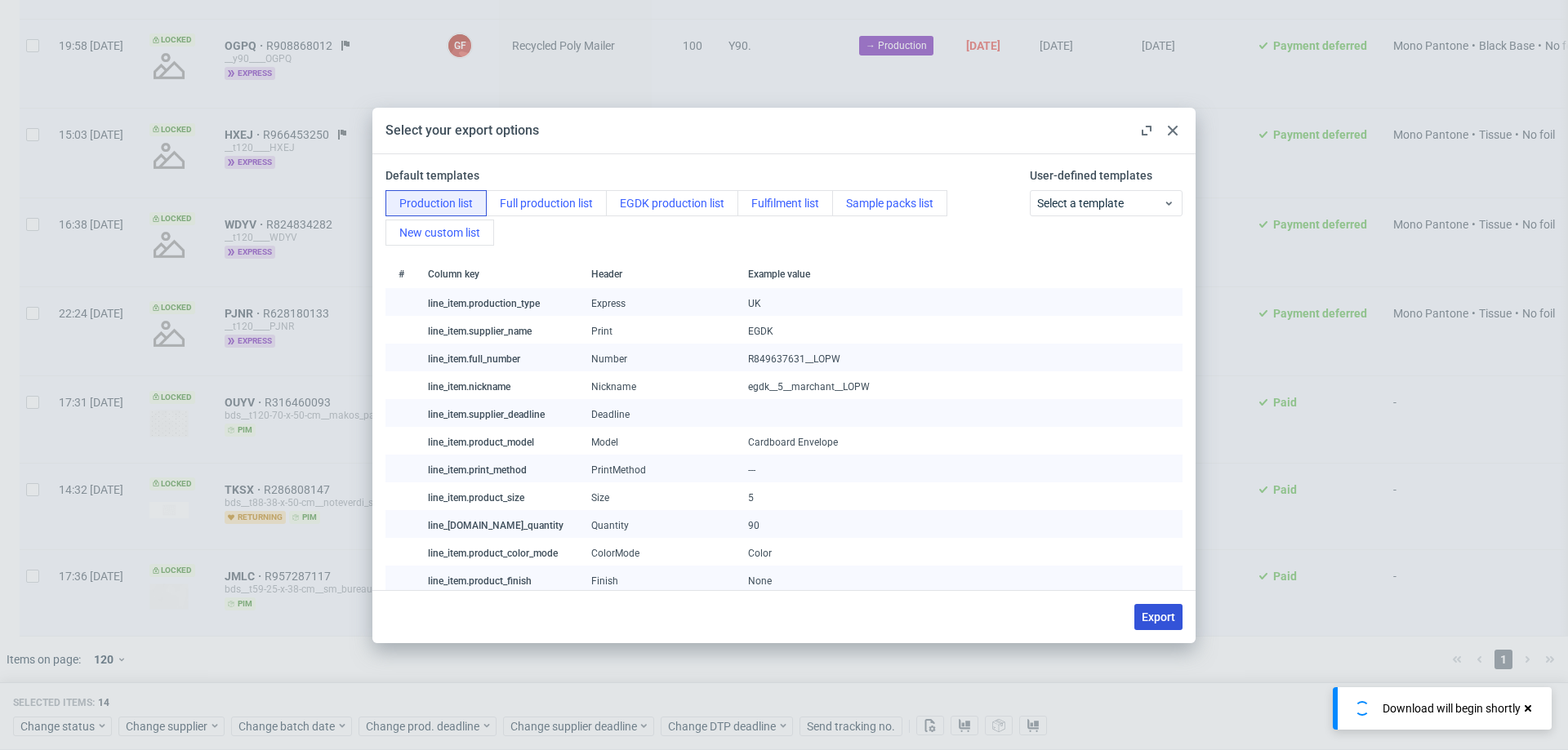
checkbox input "false"
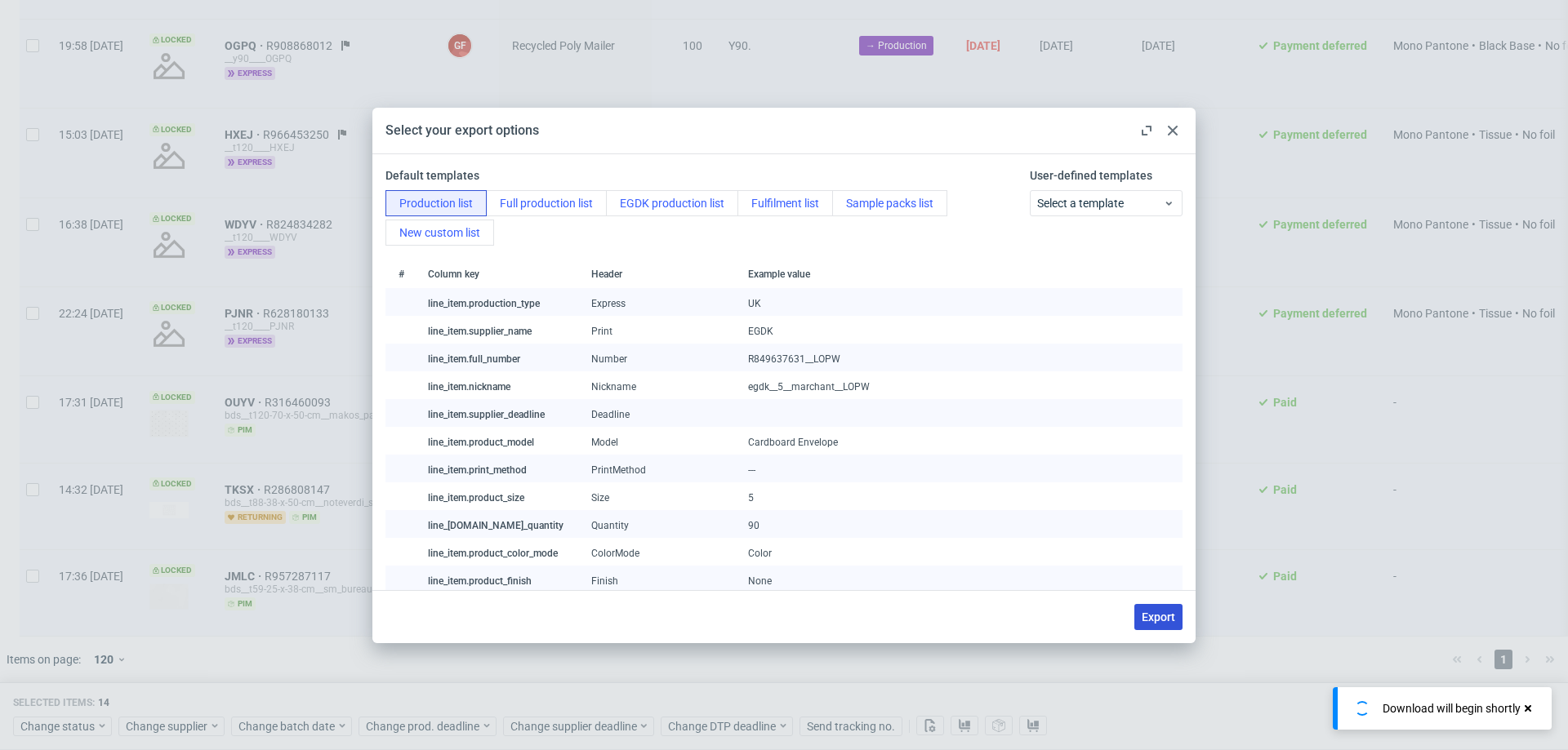
checkbox input "false"
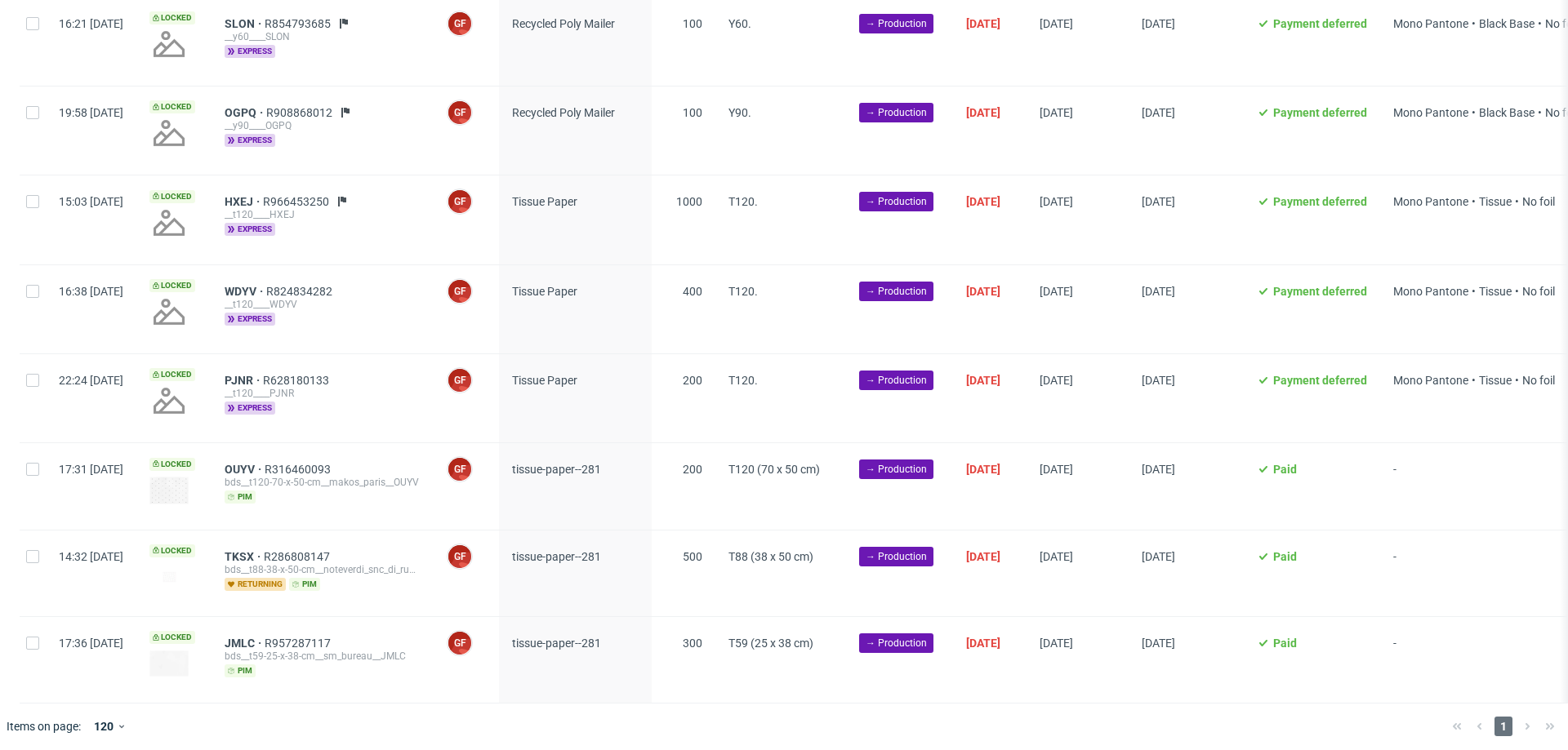
scroll to position [0, 0]
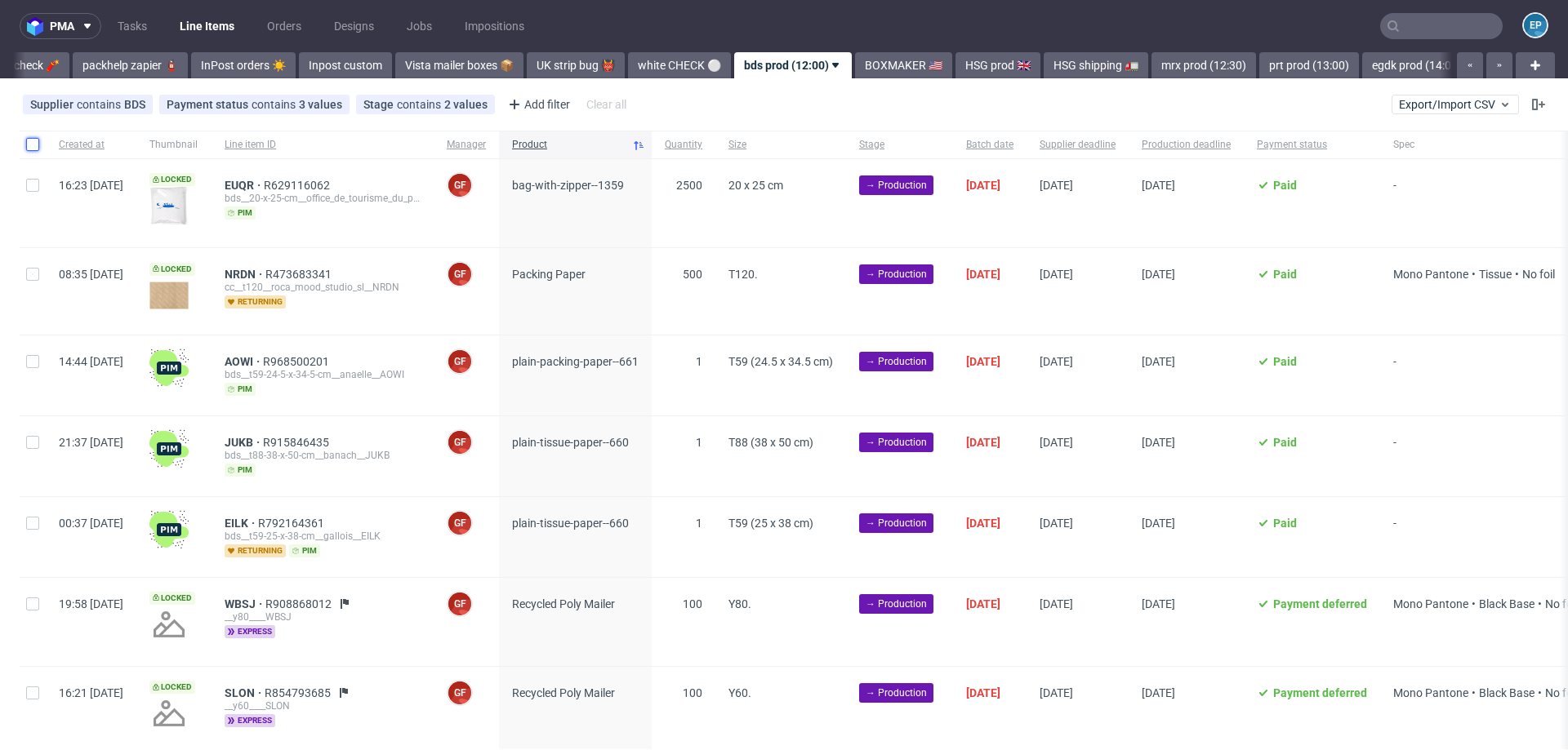
click at [36, 145] on input "checkbox" at bounding box center [33, 144] width 13 height 13
checkbox input "true"
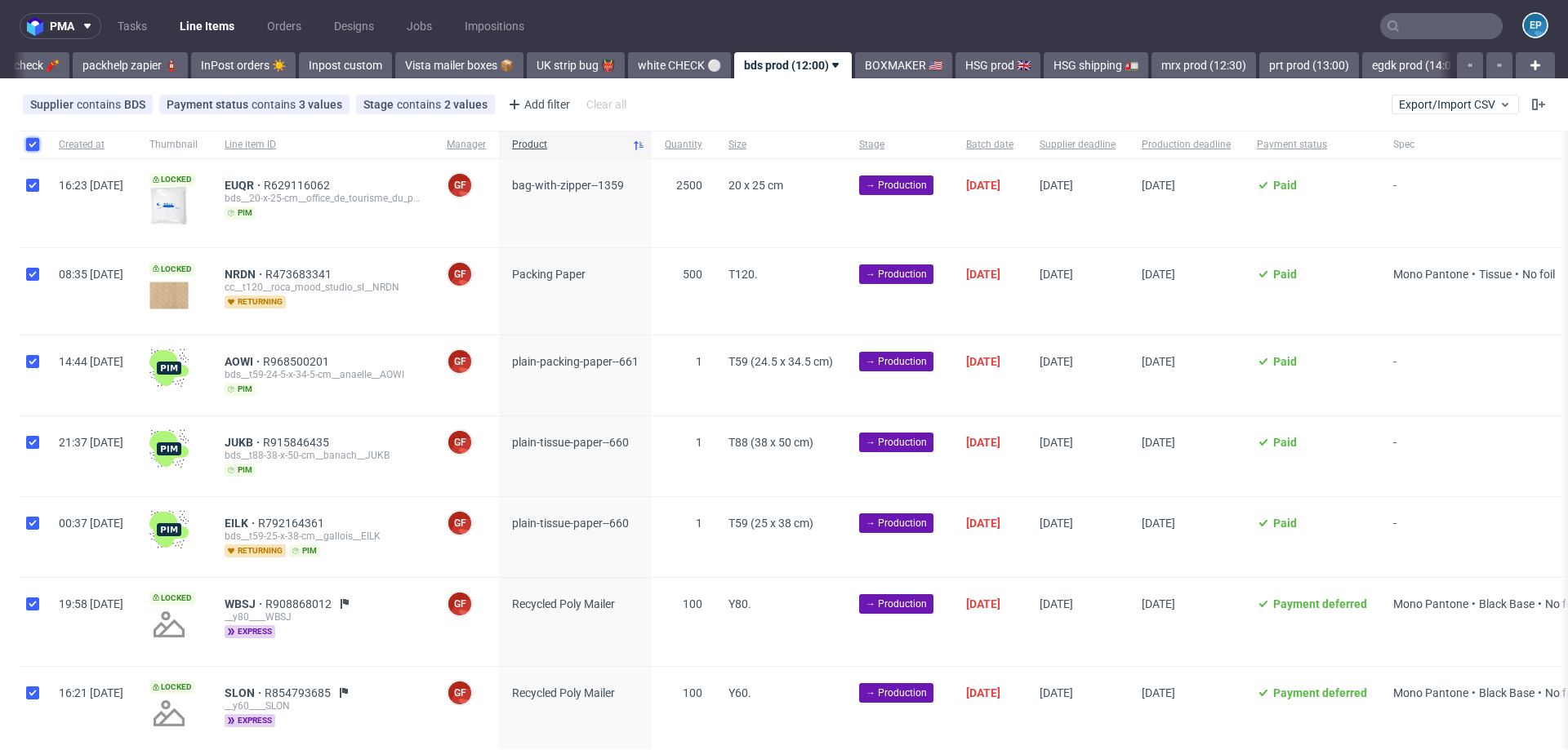
checkbox input "true"
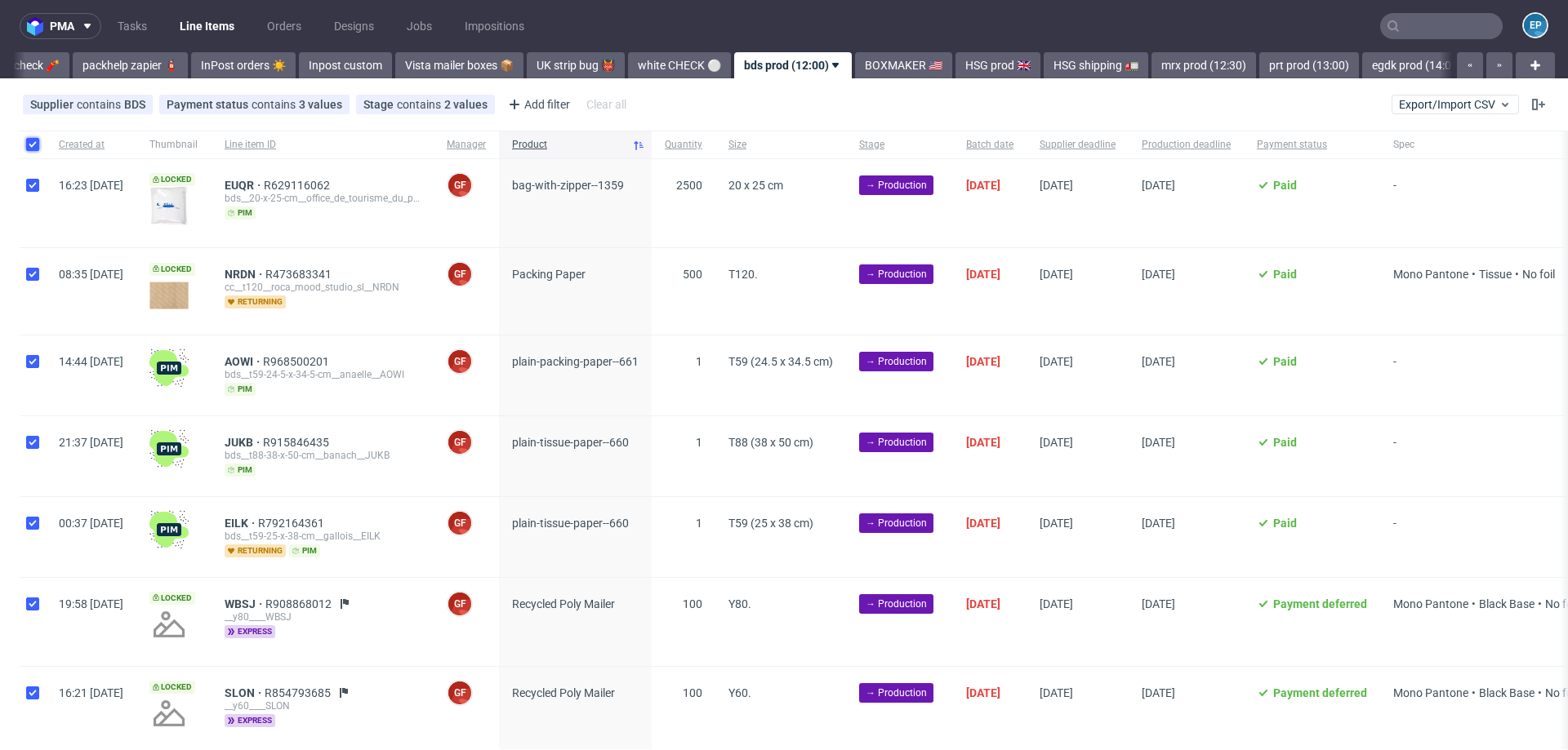
checkbox input "true"
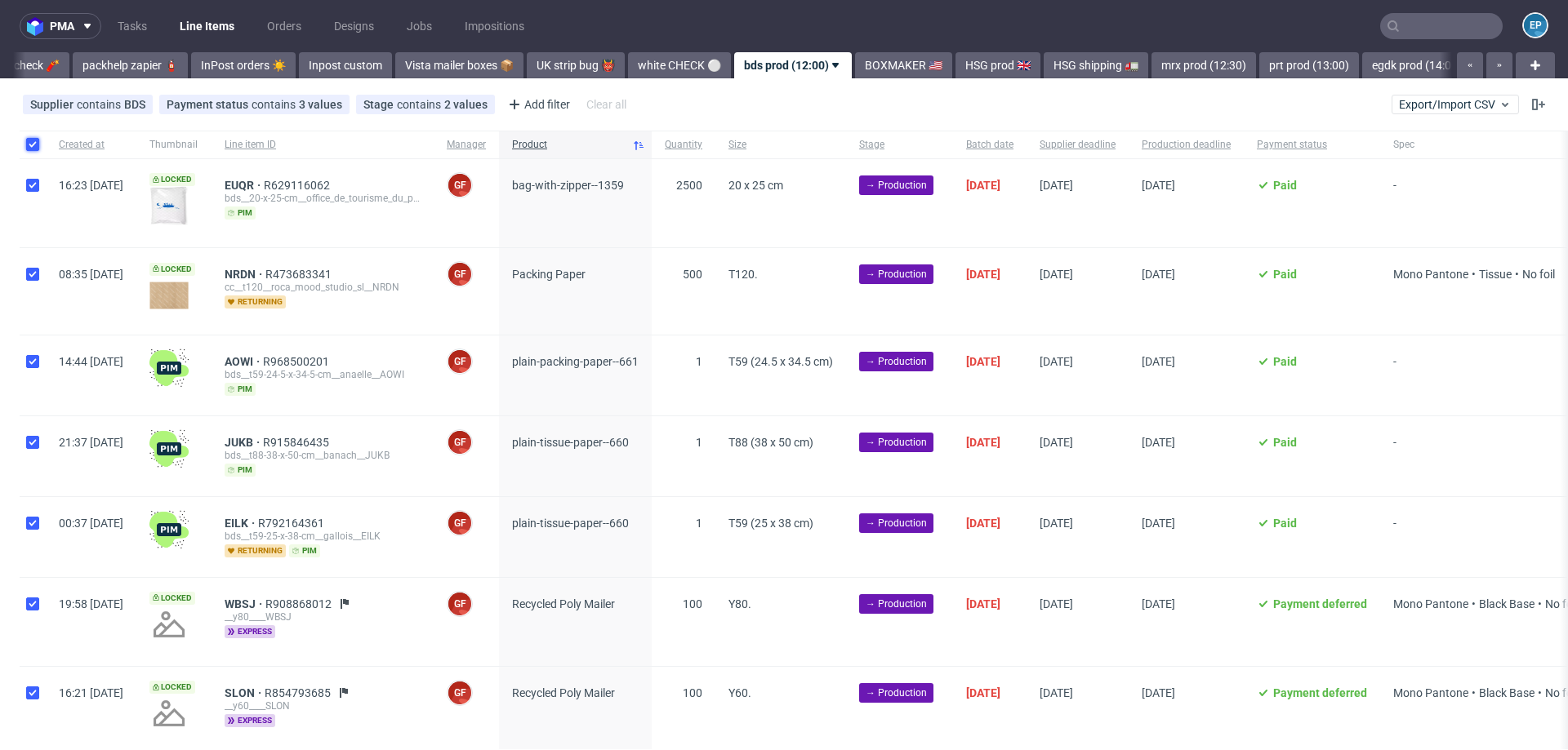
checkbox input "true"
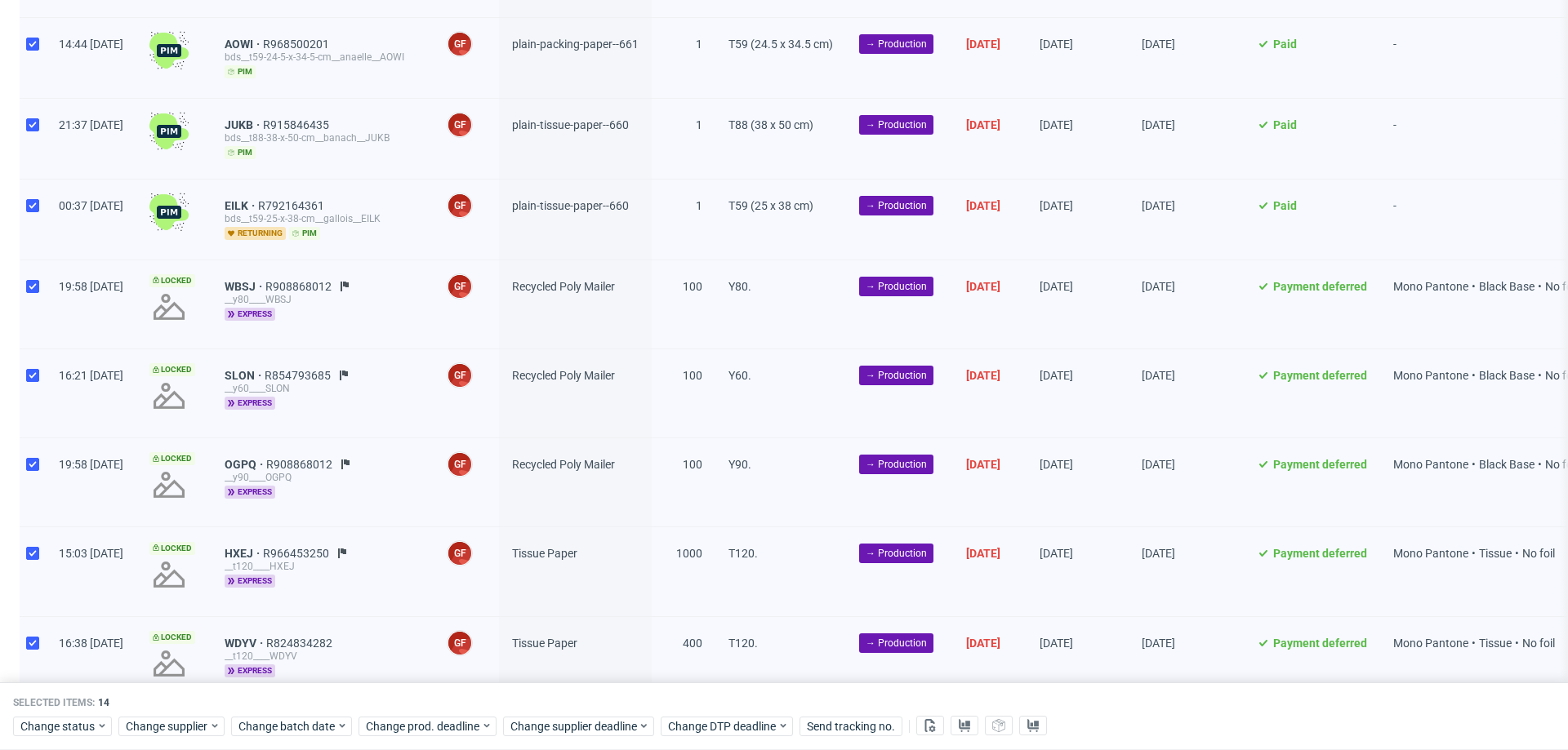
scroll to position [736, 0]
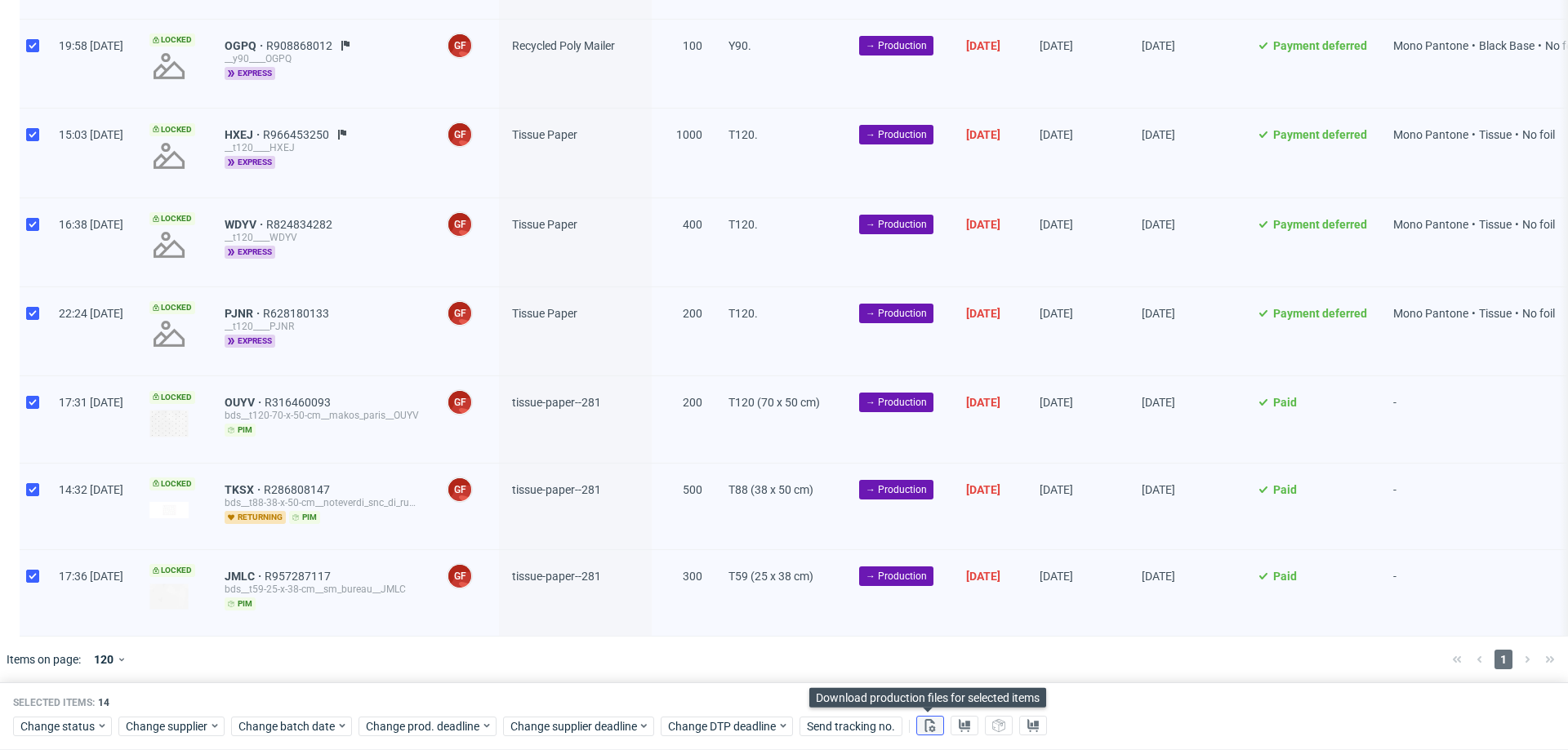
click at [926, 735] on button at bounding box center [929, 726] width 28 height 19
click at [961, 727] on use at bounding box center [965, 726] width 12 height 13
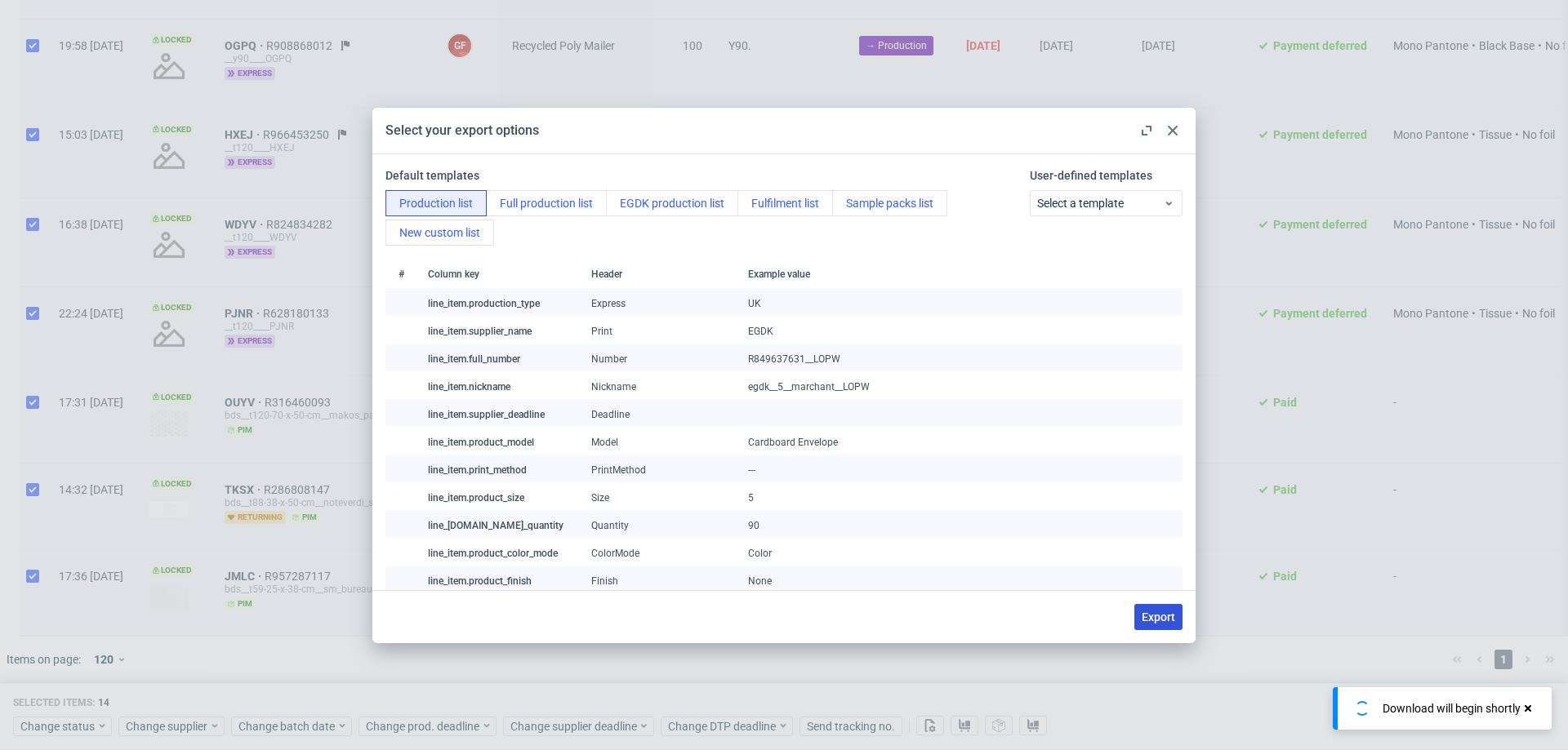
click at [1145, 605] on button "Export" at bounding box center [1158, 616] width 48 height 26
checkbox input "false"
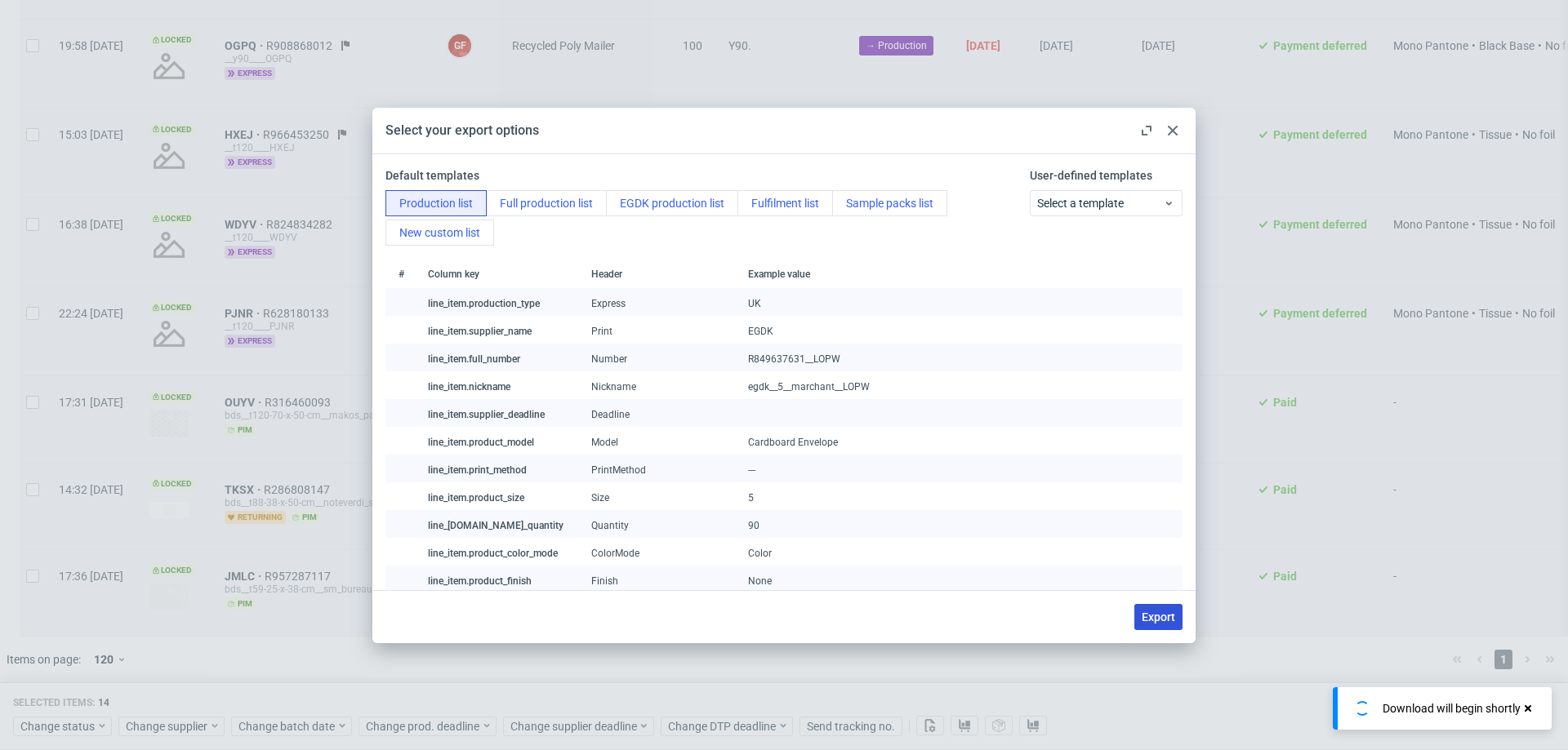
checkbox input "false"
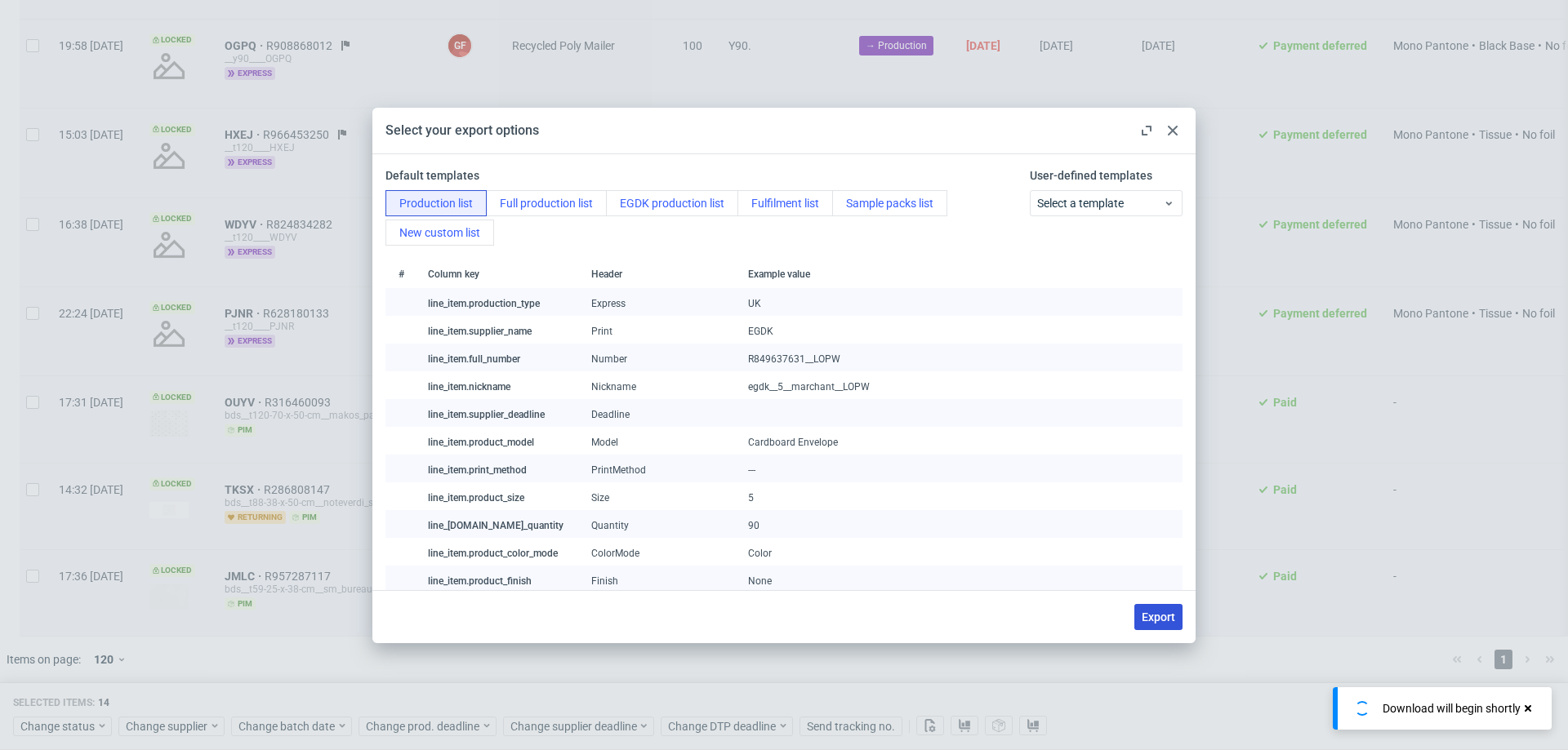
checkbox input "false"
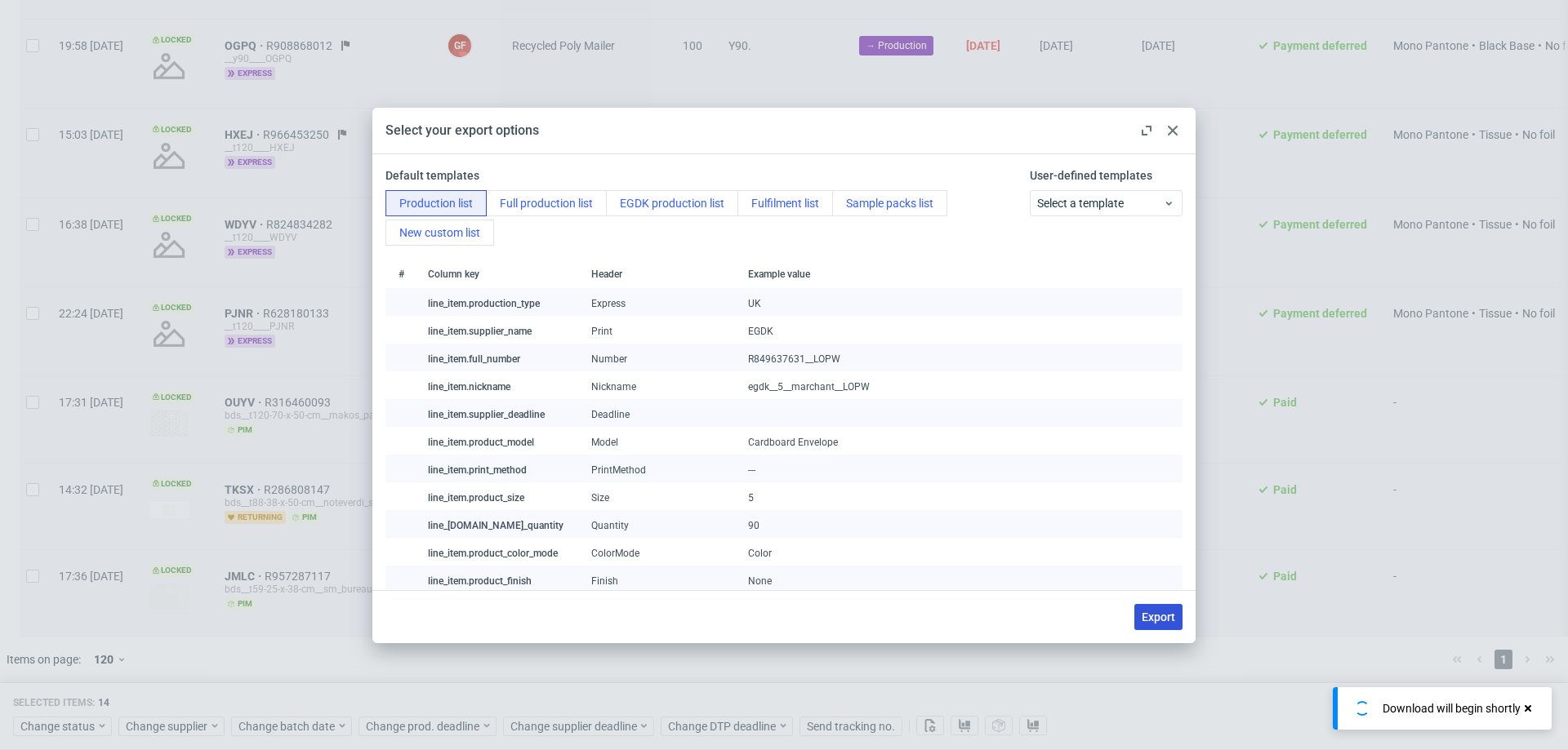
checkbox input "false"
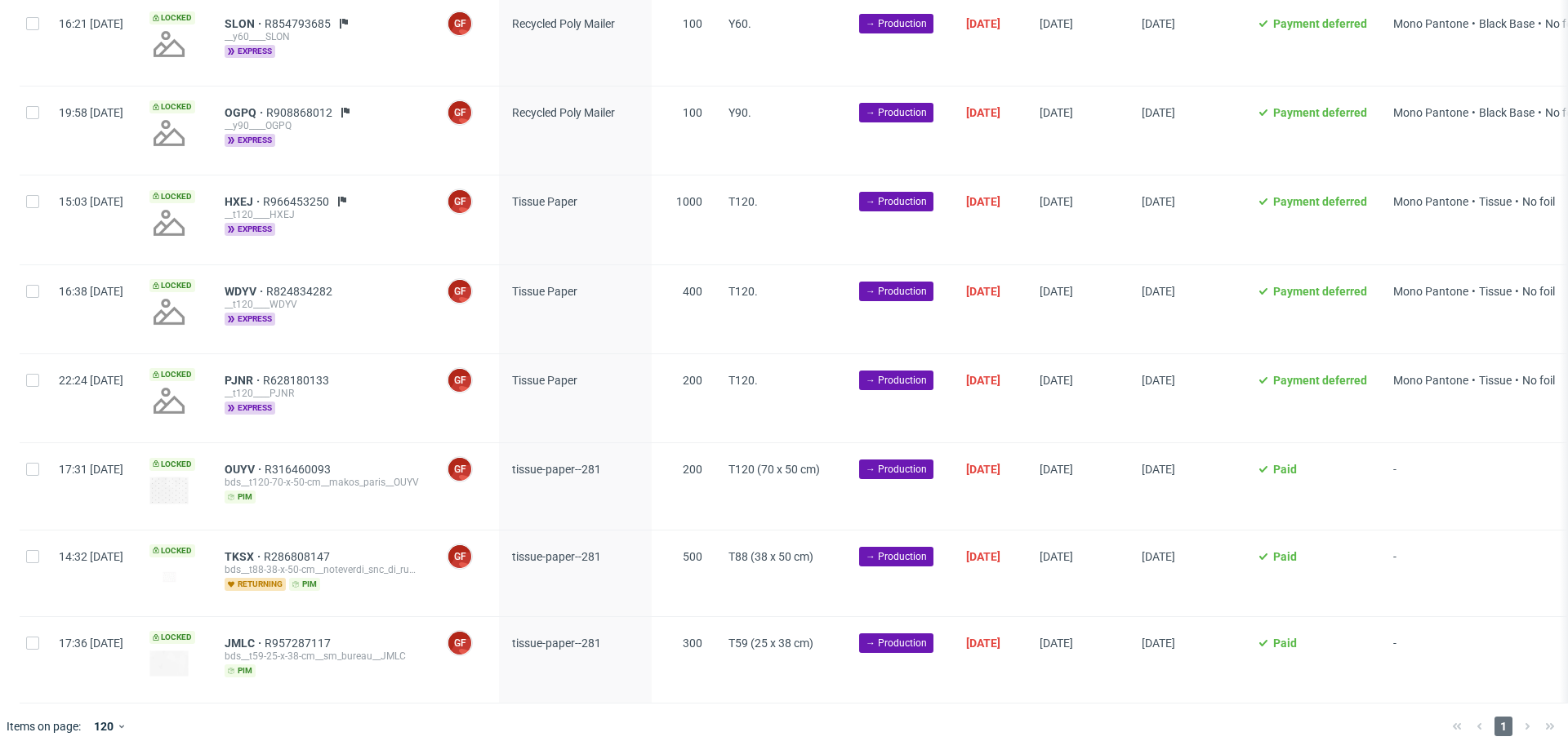
scroll to position [0, 0]
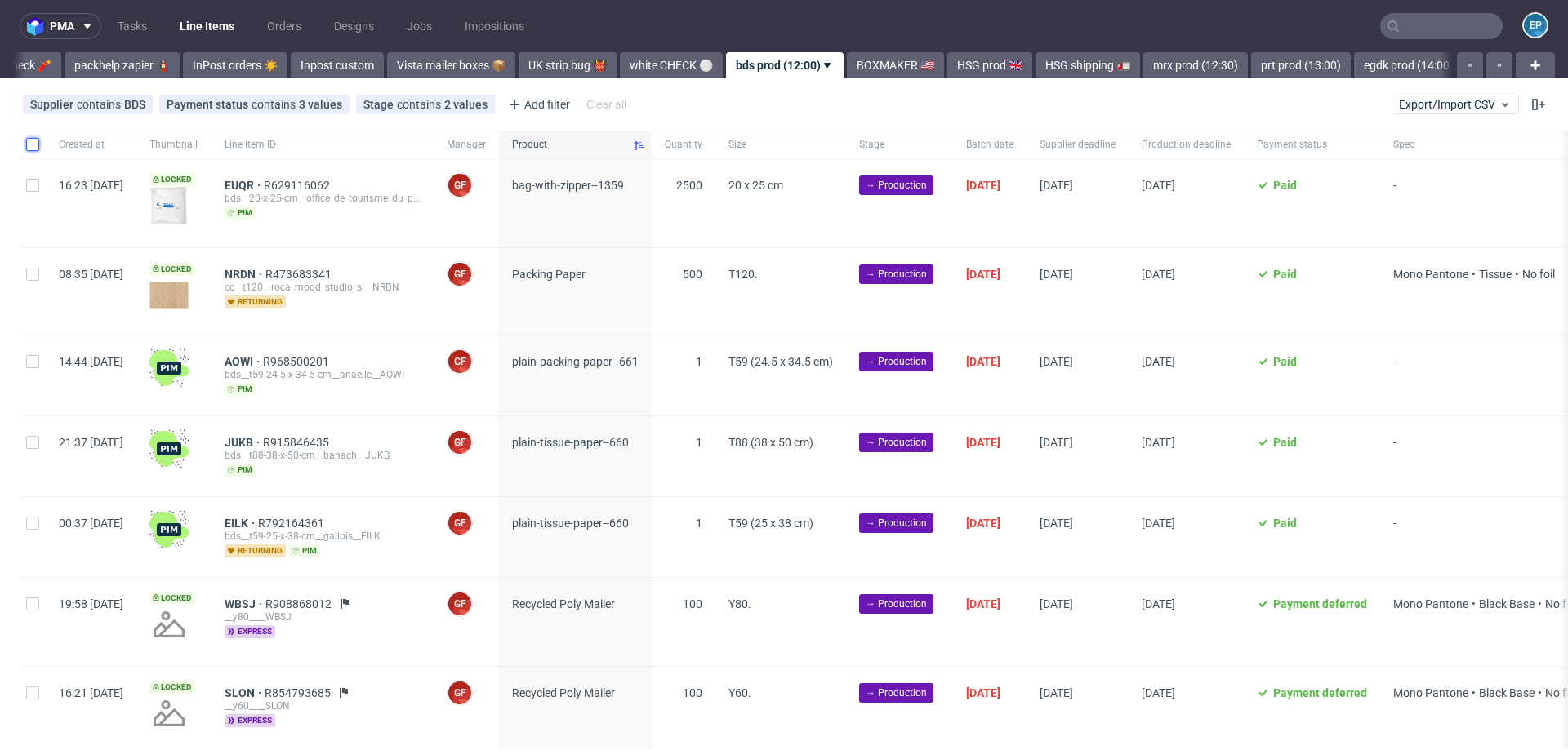
click at [29, 144] on input "checkbox" at bounding box center [33, 144] width 13 height 13
checkbox input "true"
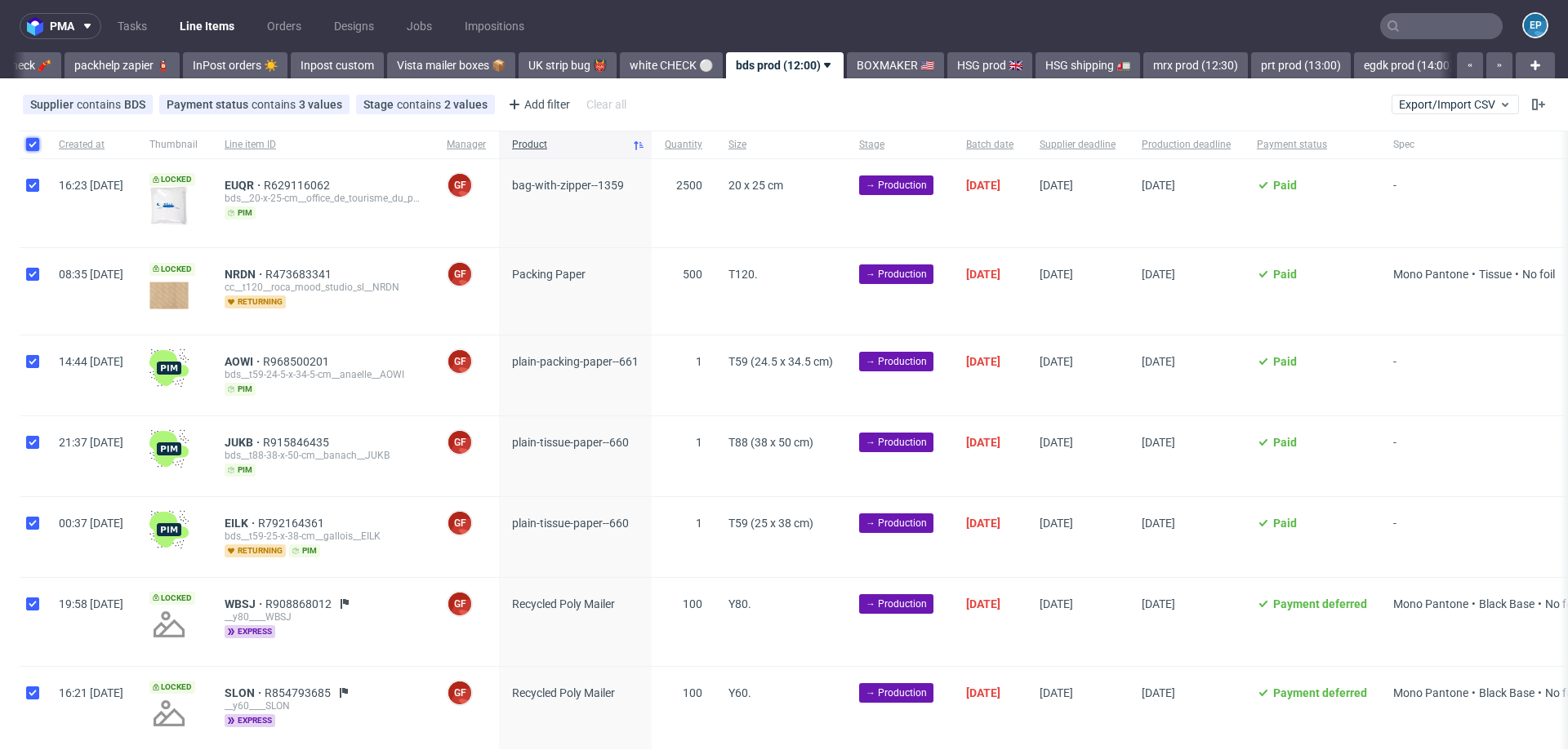
checkbox input "true"
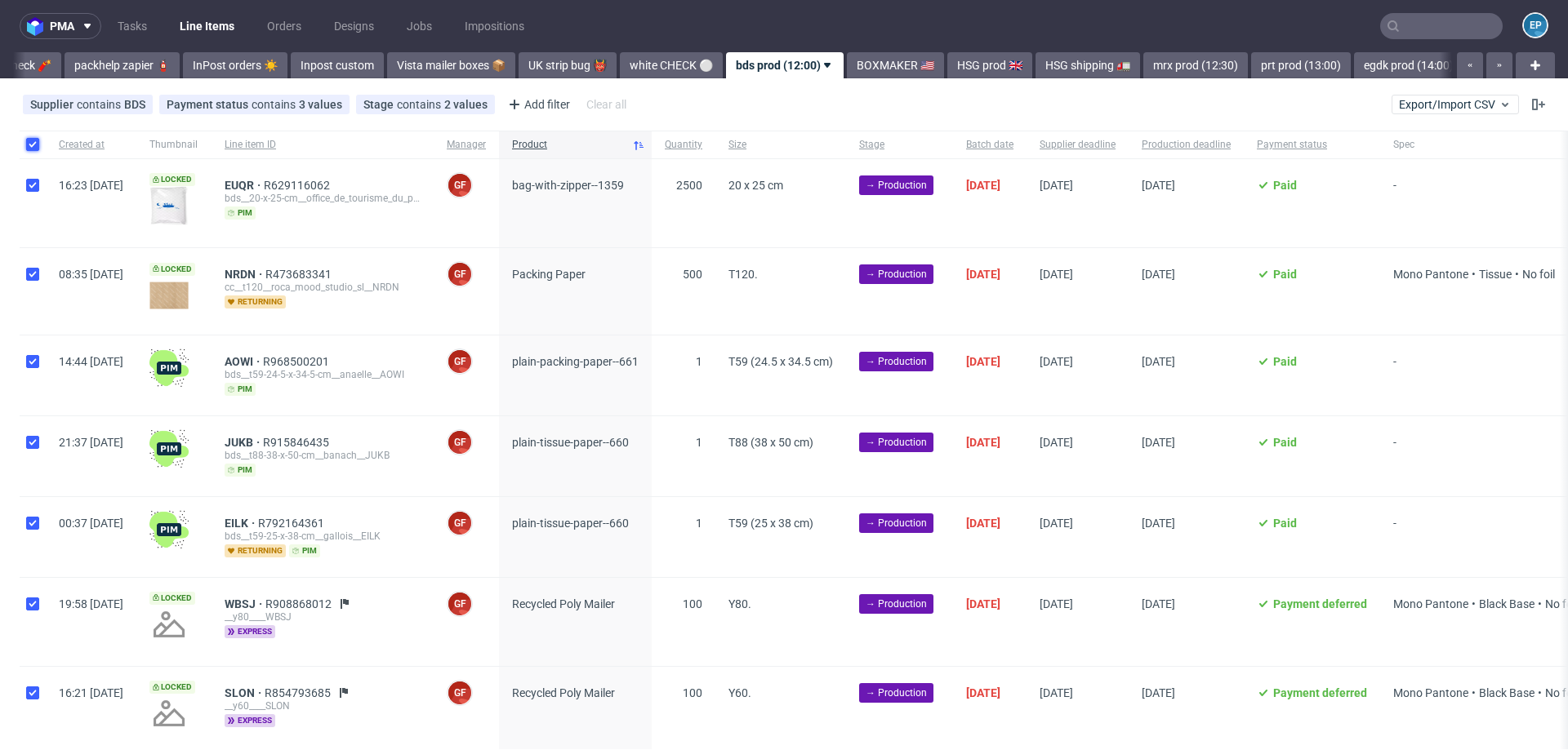
checkbox input "true"
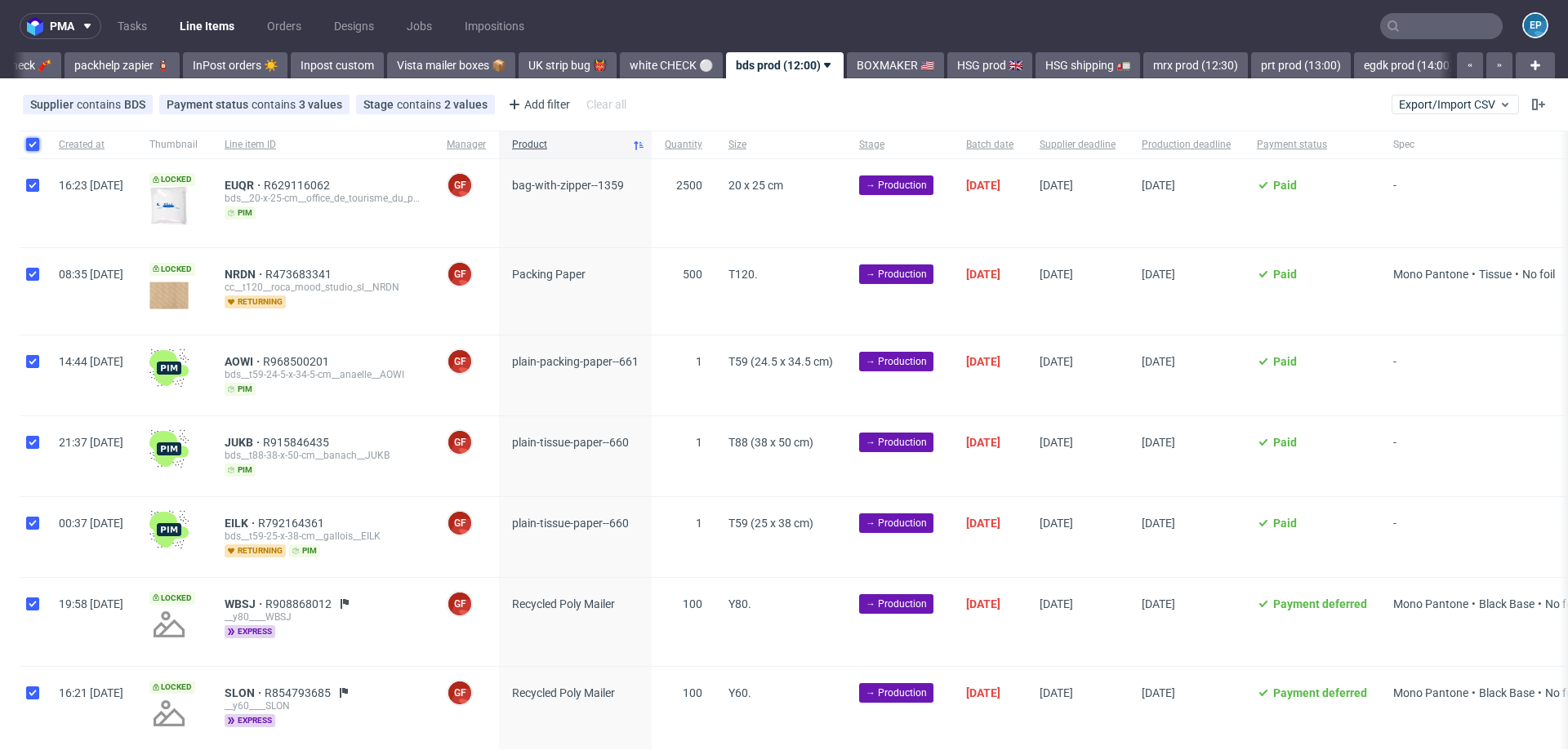
checkbox input "true"
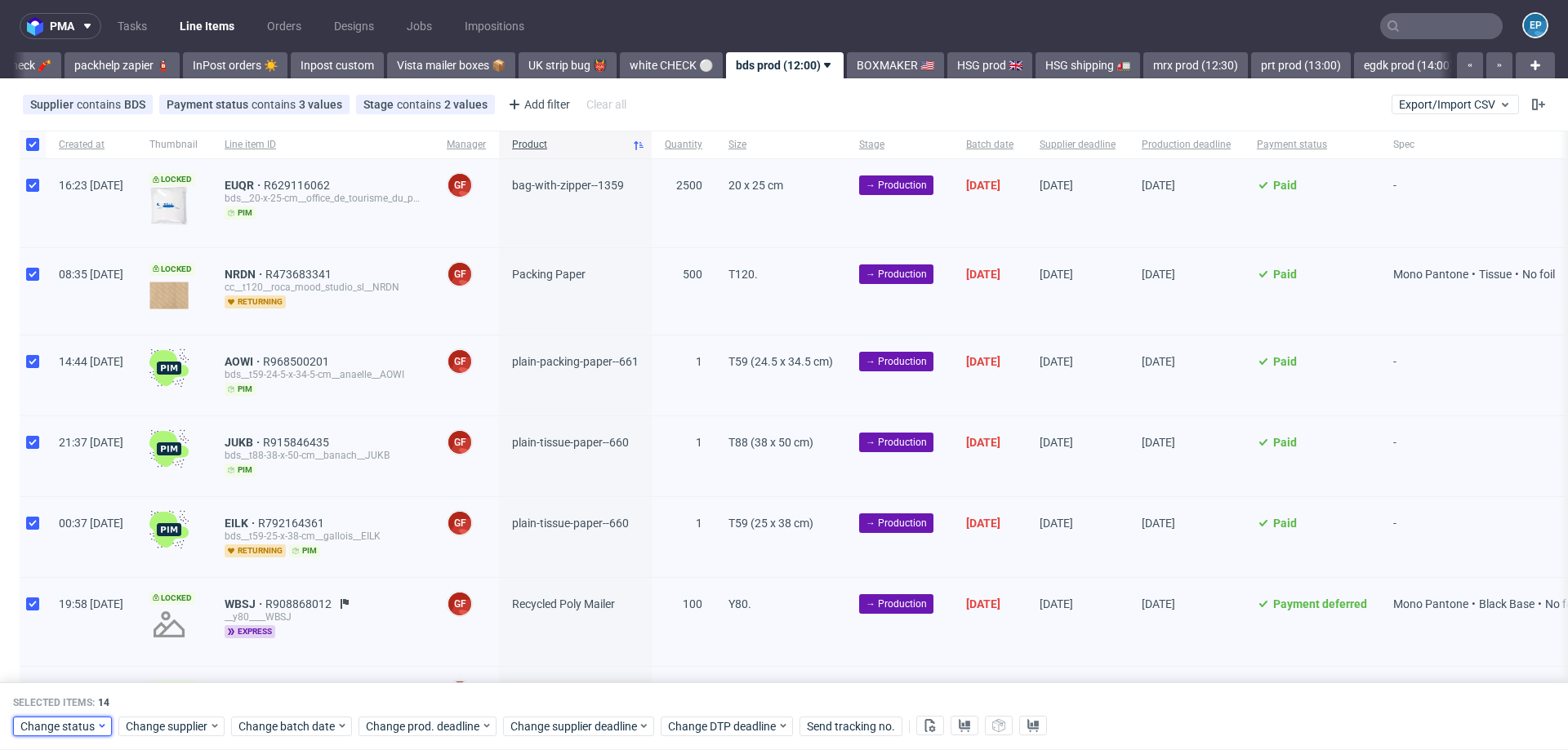
click at [45, 722] on span "Change status" at bounding box center [58, 726] width 76 height 16
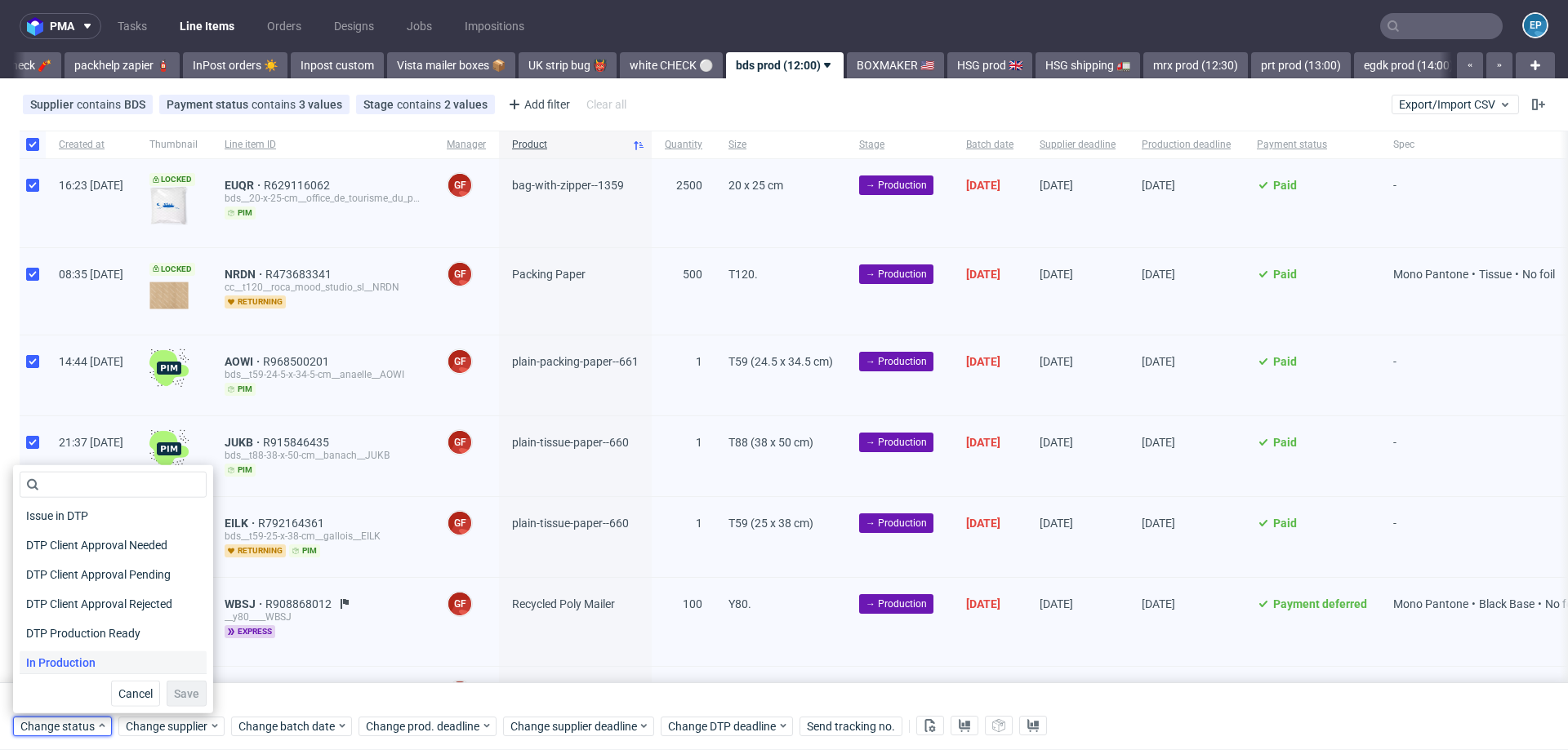
scroll to position [97, 0]
click at [73, 648] on span "In Production" at bounding box center [61, 658] width 82 height 23
click at [174, 693] on span "Save" at bounding box center [187, 694] width 25 height 12
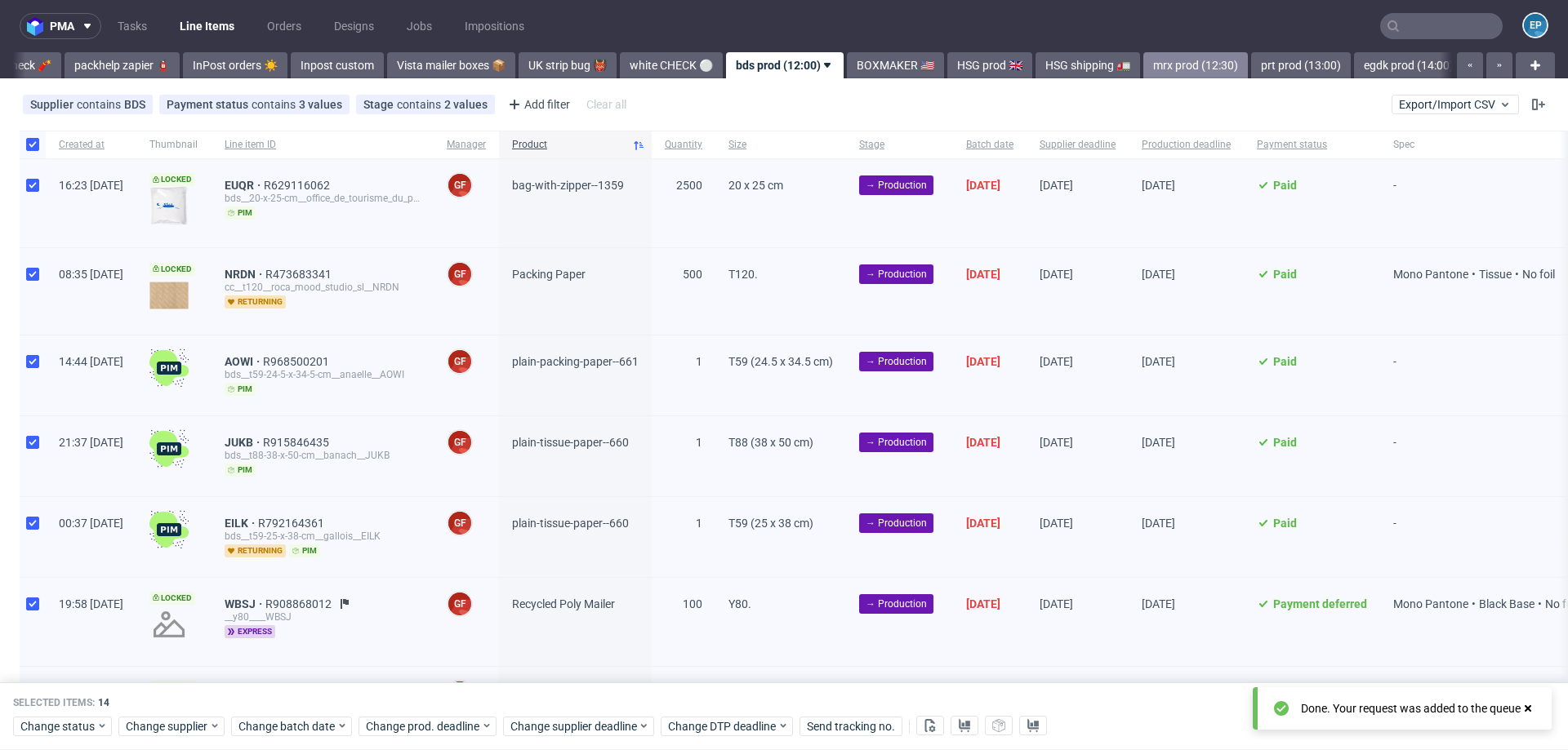
click at [1144, 64] on link "mrx prod (12:30)" at bounding box center [1195, 65] width 104 height 26
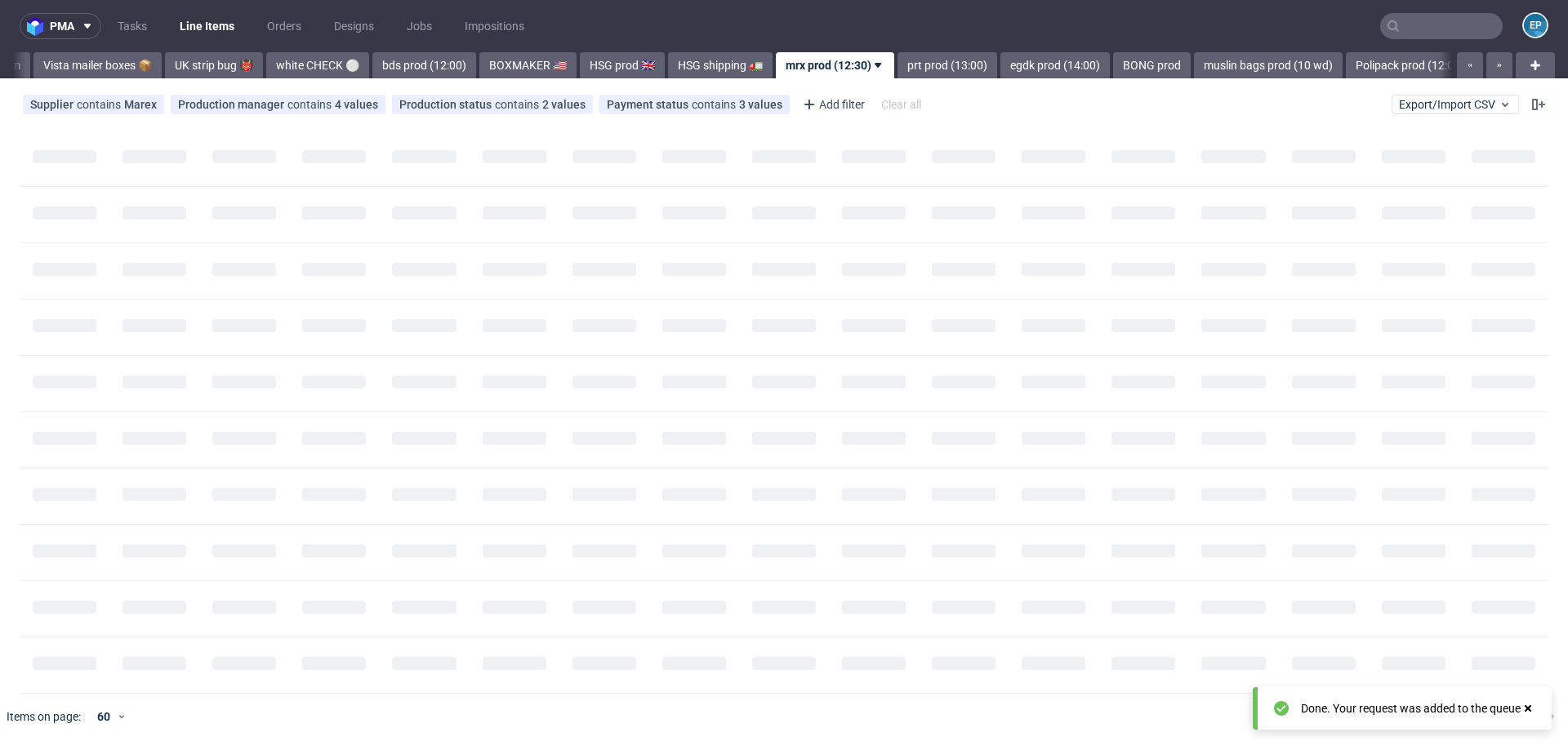
scroll to position [0, 1015]
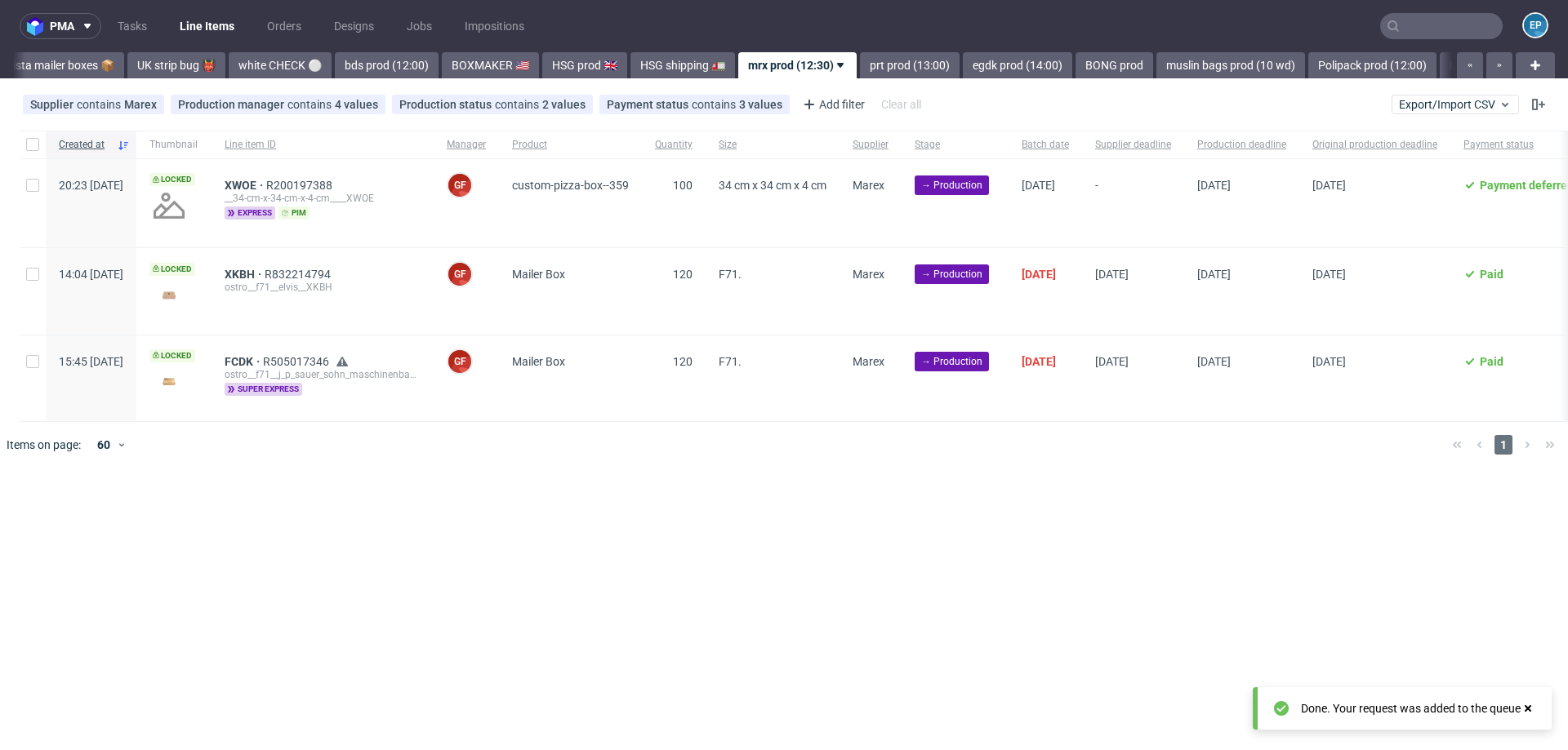
click at [24, 203] on div at bounding box center [32, 202] width 26 height 88
checkbox input "true"
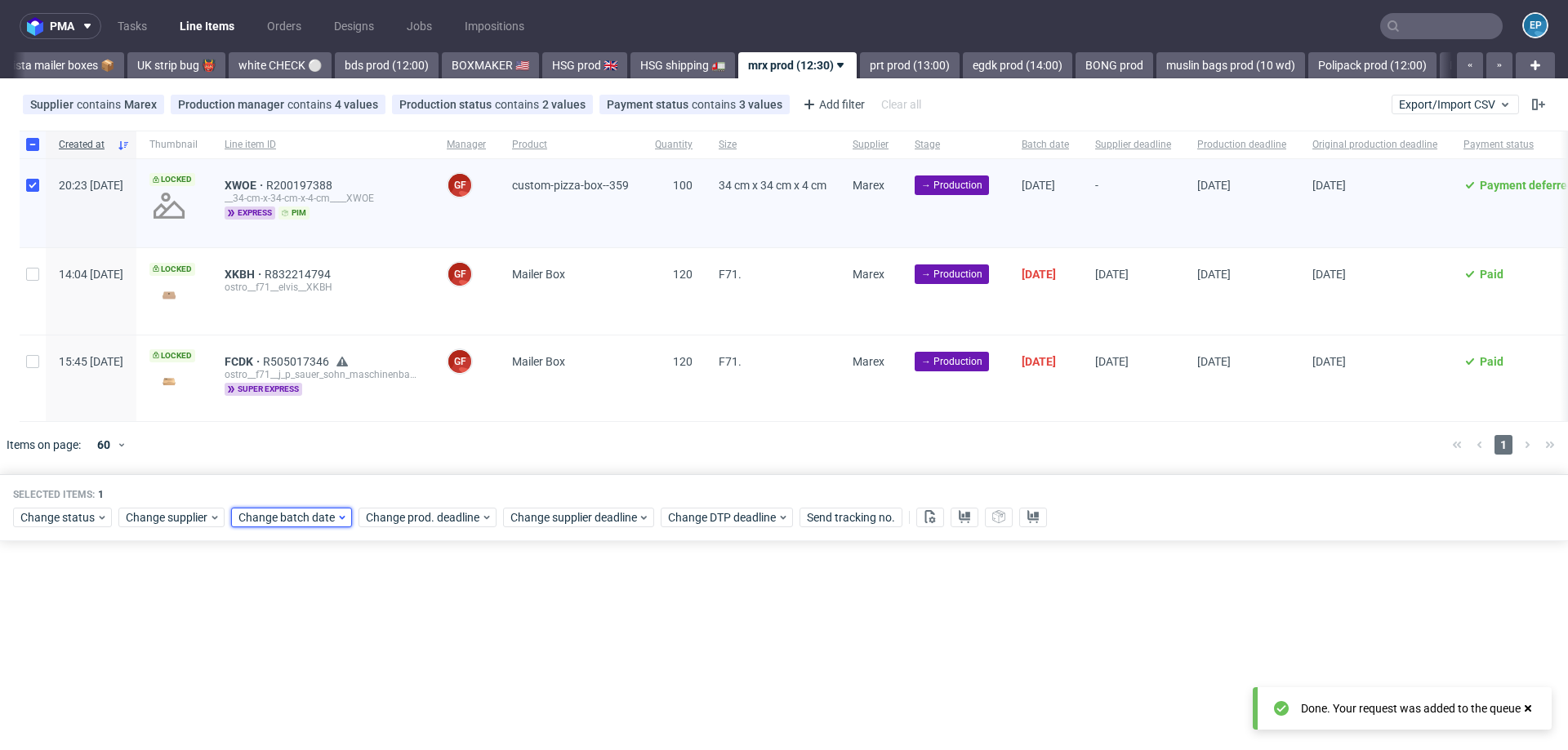
click at [283, 517] on span "Change batch date" at bounding box center [287, 517] width 98 height 16
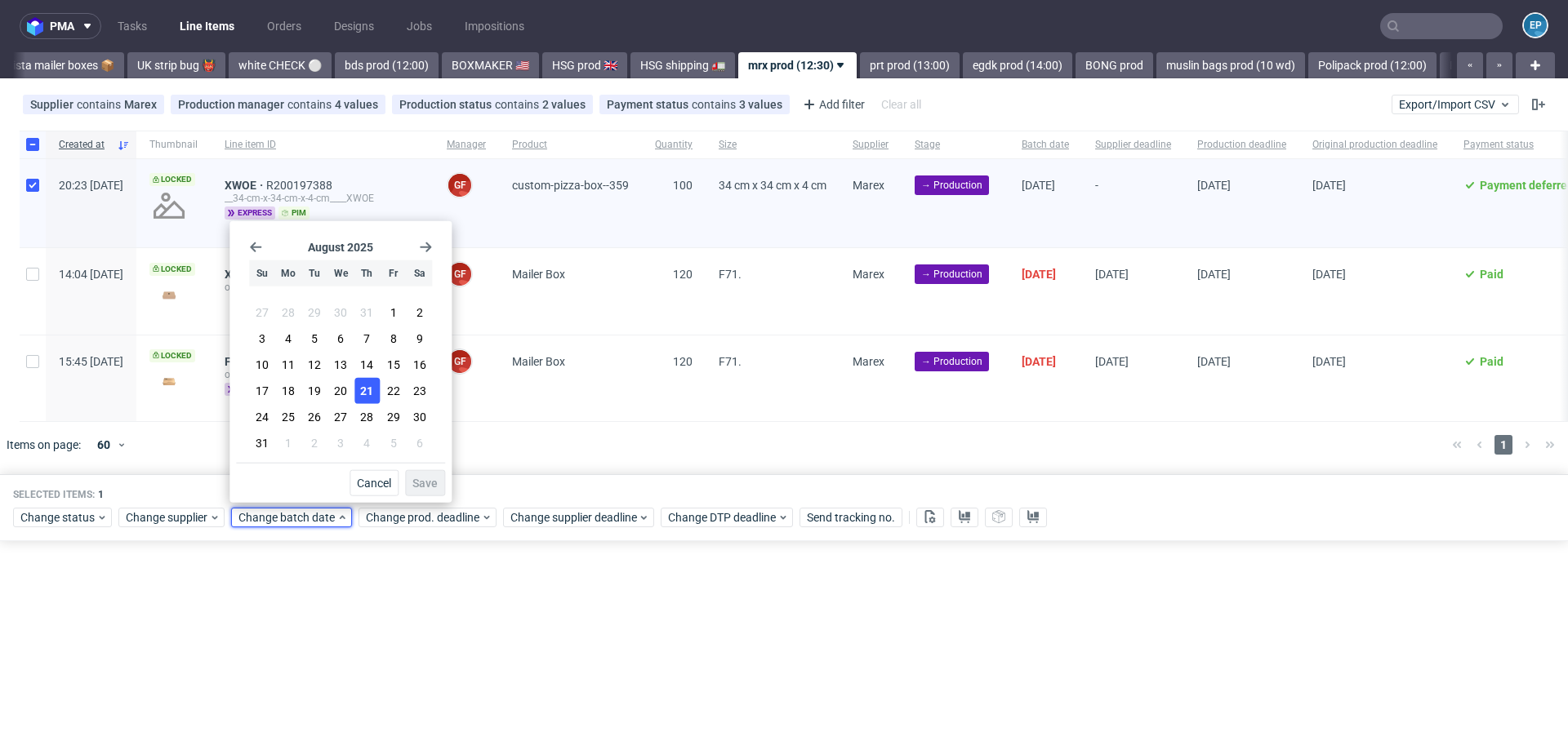
click at [365, 397] on span "21" at bounding box center [367, 391] width 13 height 16
click at [425, 459] on div "August 2025 Su Mo Tu We Th Fr Sa 27 28 29 30 31 1 2 3 4 5 6 7 8 9 10 11 12 13 1…" at bounding box center [340, 345] width 209 height 235
click at [429, 473] on button "Save" at bounding box center [425, 483] width 40 height 26
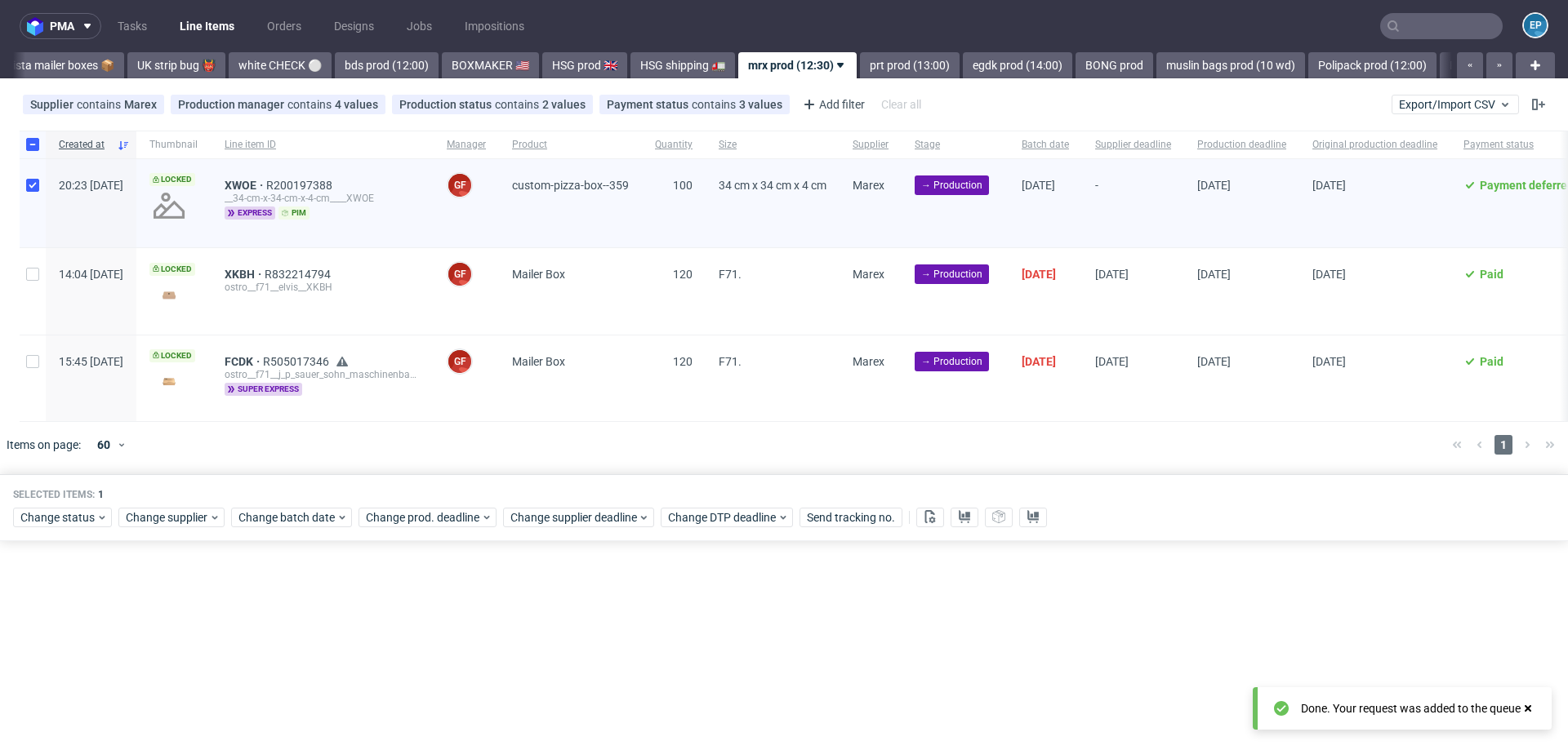
click at [539, 505] on div "Change status Change supplier Change batch date Change prod. deadline Change su…" at bounding box center [784, 517] width 1542 height 24
click at [541, 511] on span "Change supplier deadline" at bounding box center [574, 517] width 128 height 16
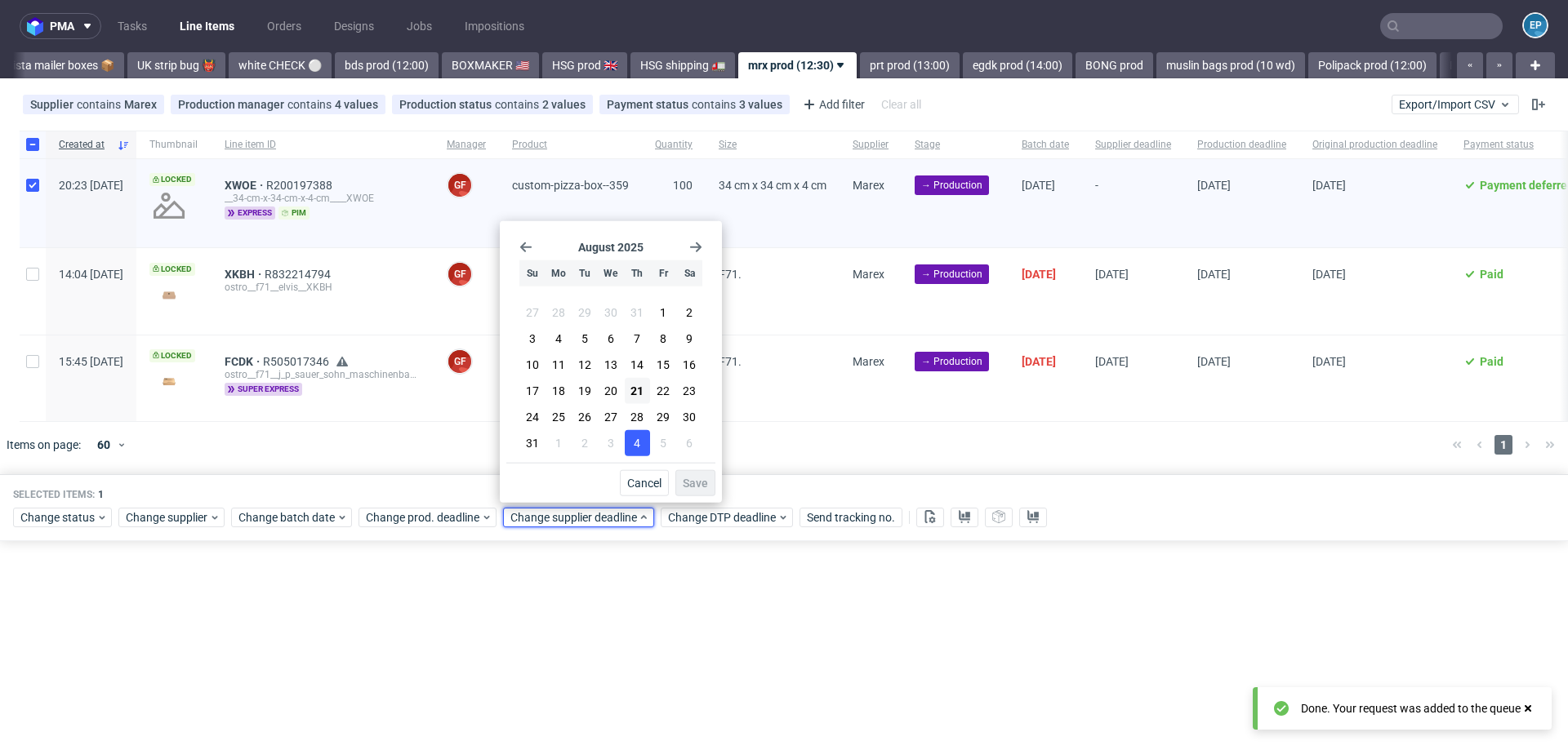
click at [646, 438] on button "4" at bounding box center [637, 443] width 25 height 26
click at [592, 449] on button "2" at bounding box center [584, 443] width 25 height 26
click at [696, 490] on button "Save" at bounding box center [696, 483] width 40 height 26
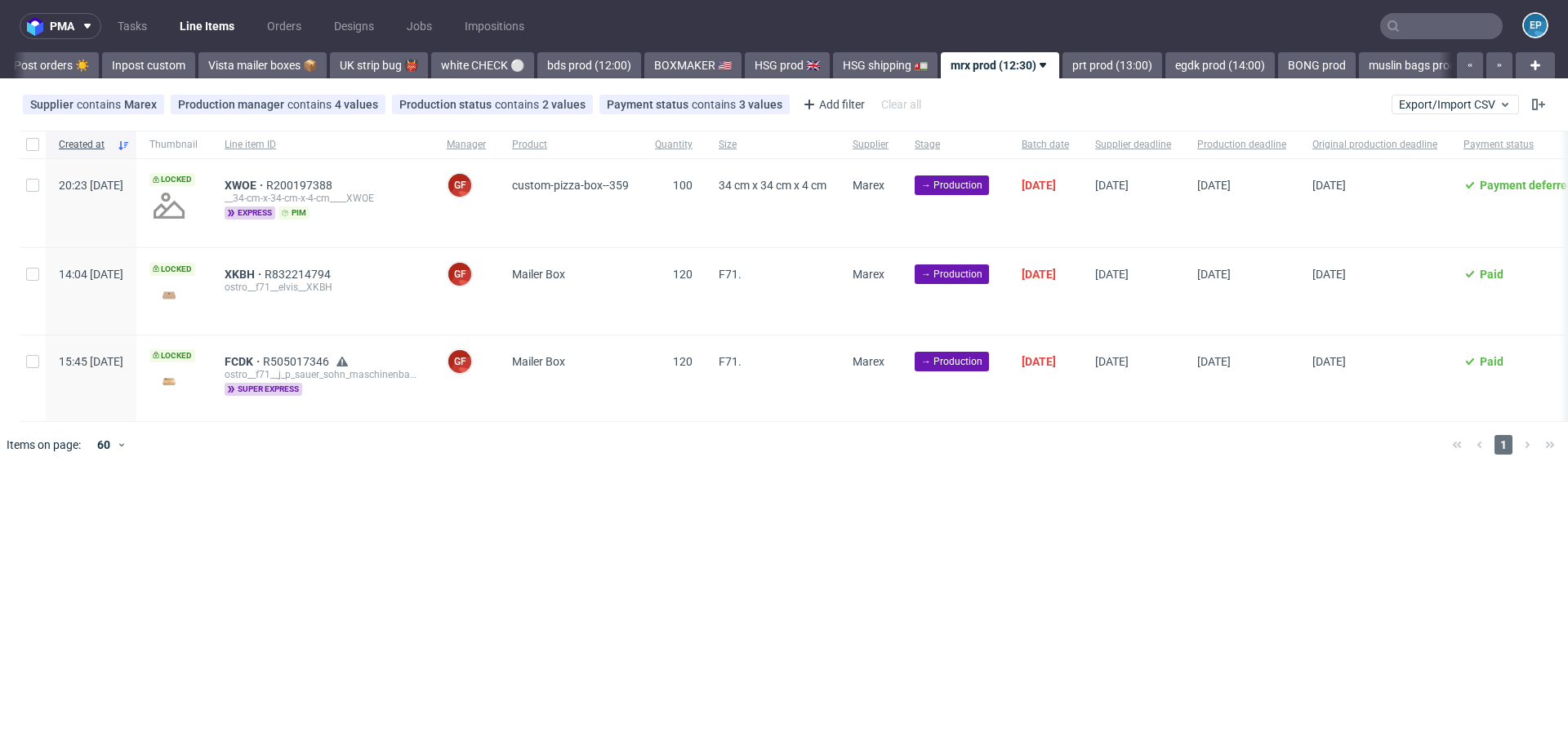
scroll to position [0, 1015]
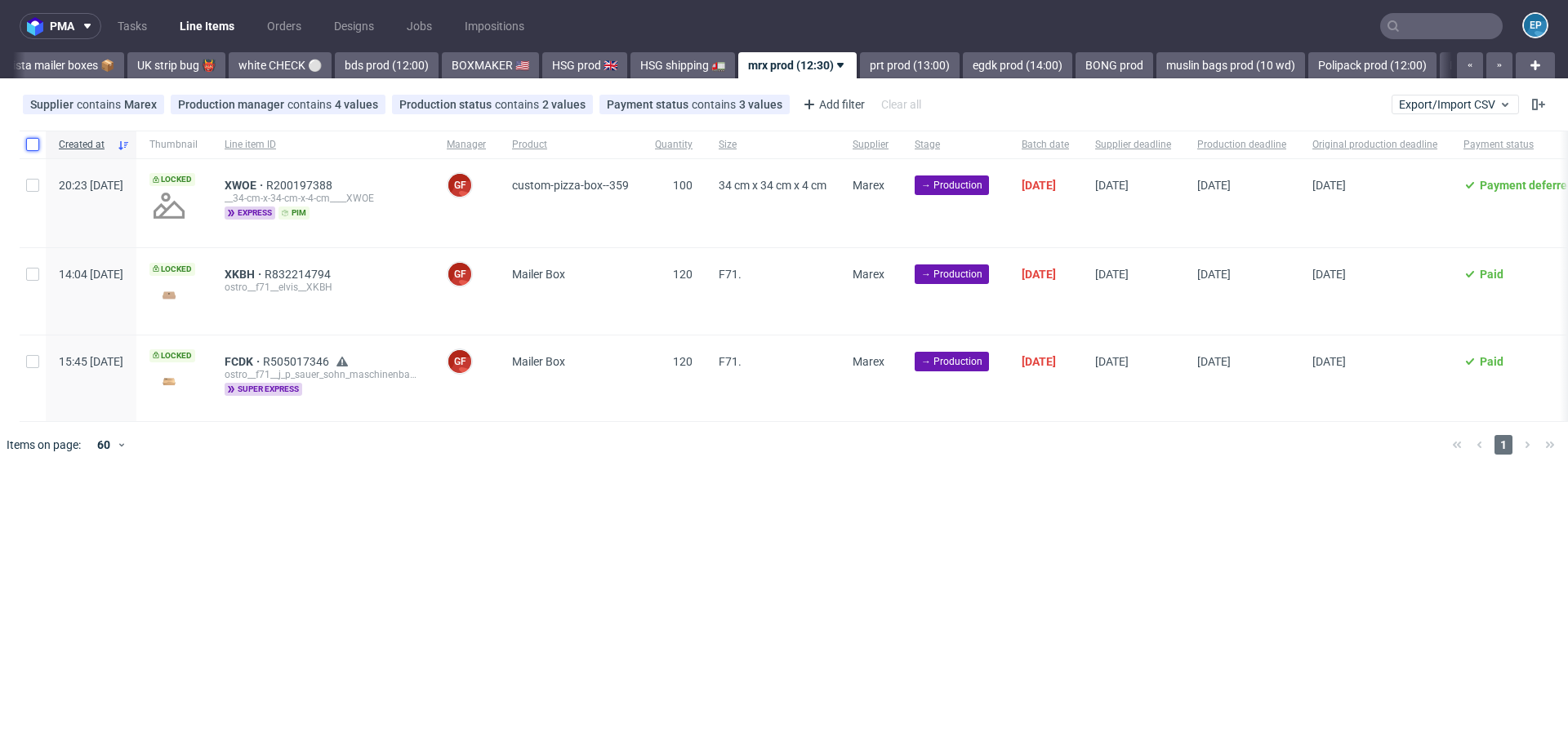
click at [32, 144] on input "checkbox" at bounding box center [33, 144] width 13 height 13
checkbox input "true"
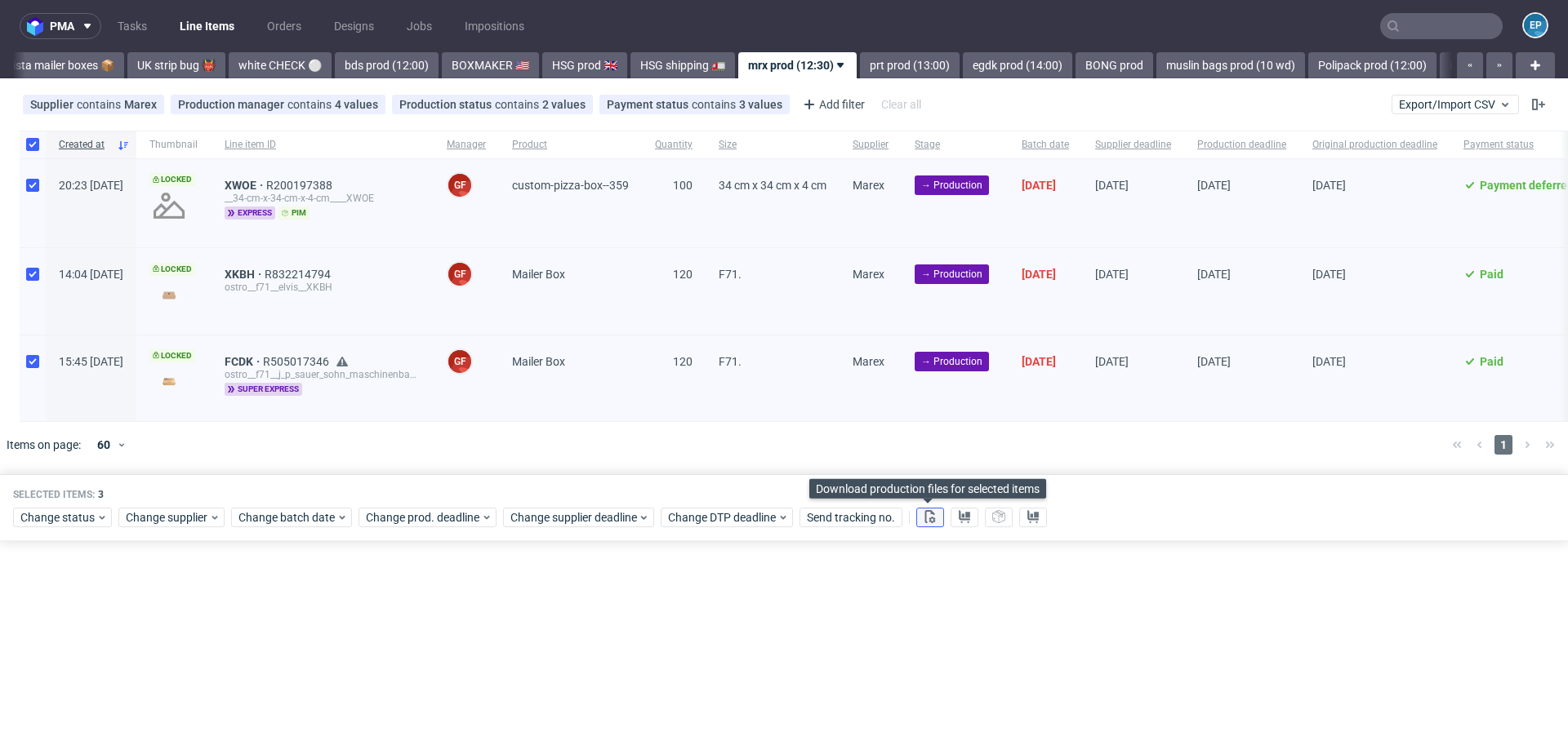
click at [938, 511] on button at bounding box center [929, 517] width 28 height 19
click at [958, 512] on icon at bounding box center [965, 517] width 13 height 13
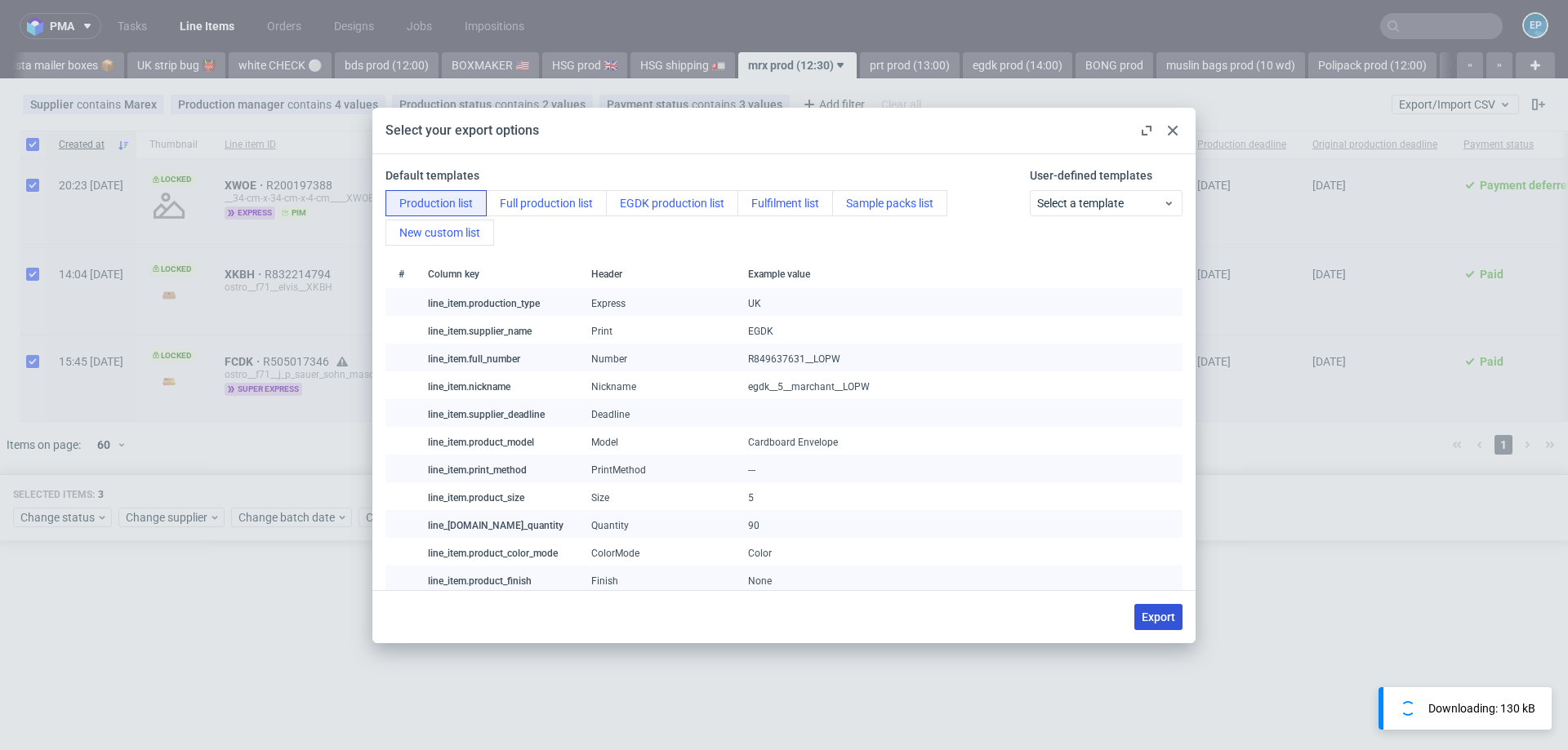
click at [1152, 621] on span "Export" at bounding box center [1158, 617] width 34 height 12
checkbox input "false"
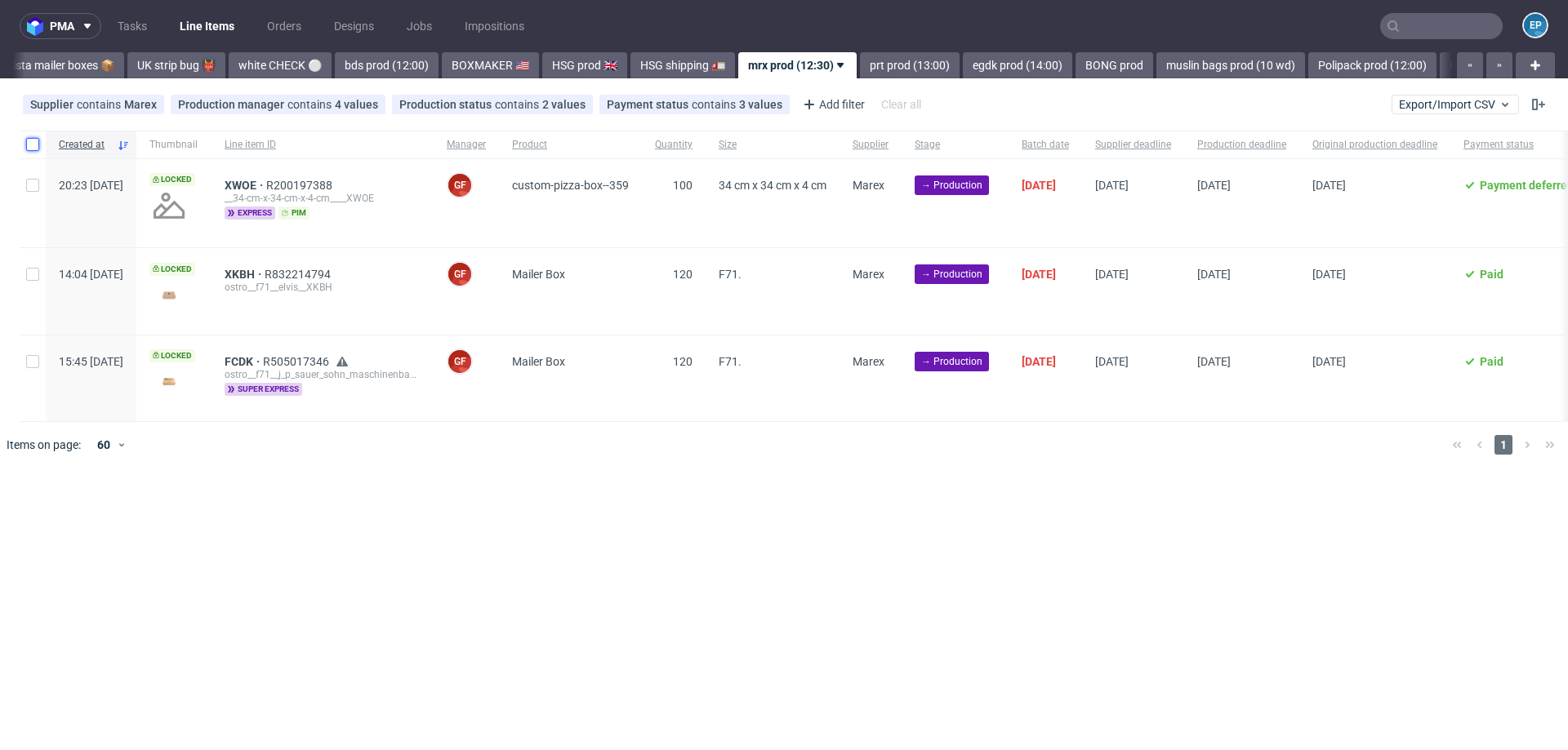
click at [31, 146] on input "checkbox" at bounding box center [33, 144] width 13 height 13
checkbox input "true"
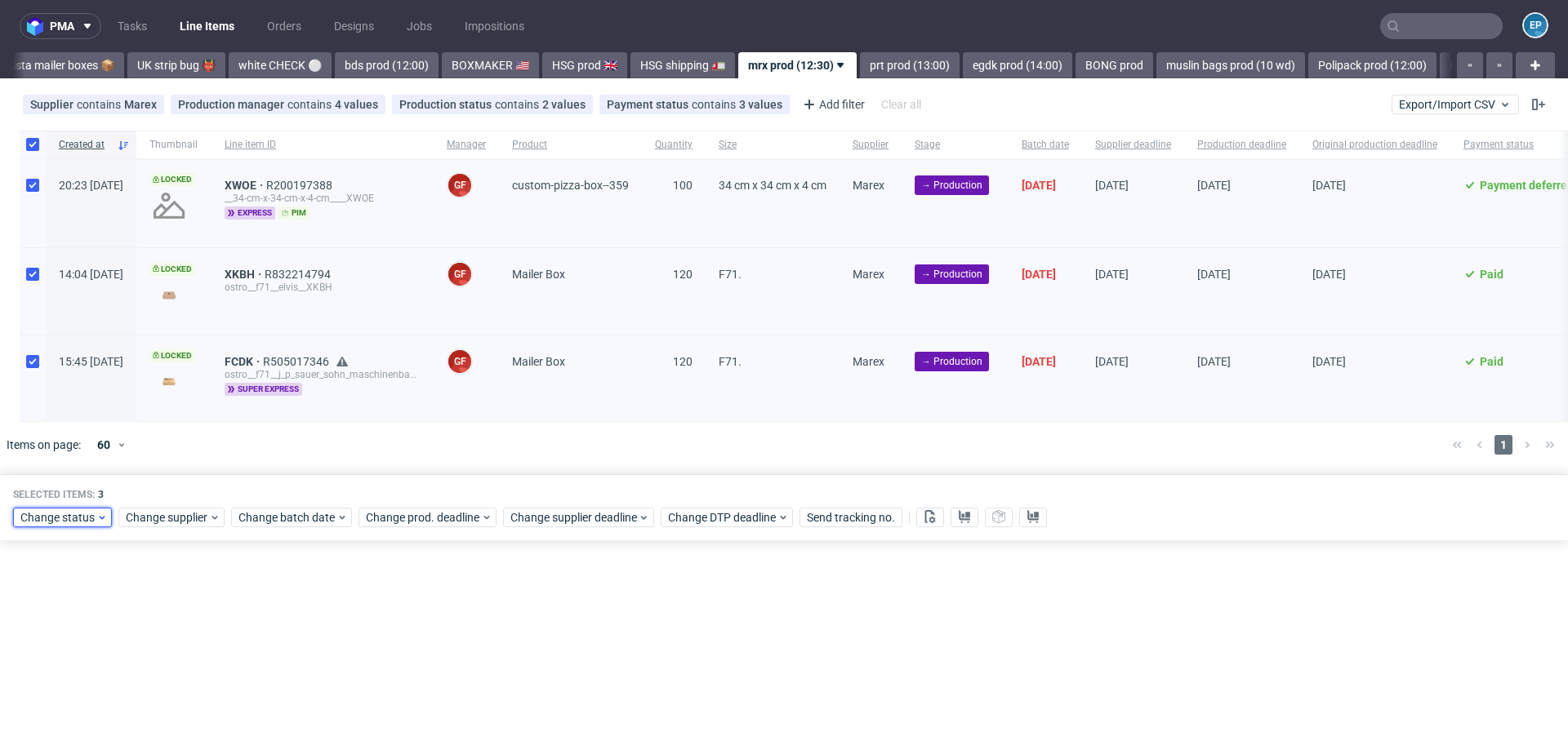
click at [42, 518] on span "Change status" at bounding box center [58, 517] width 76 height 16
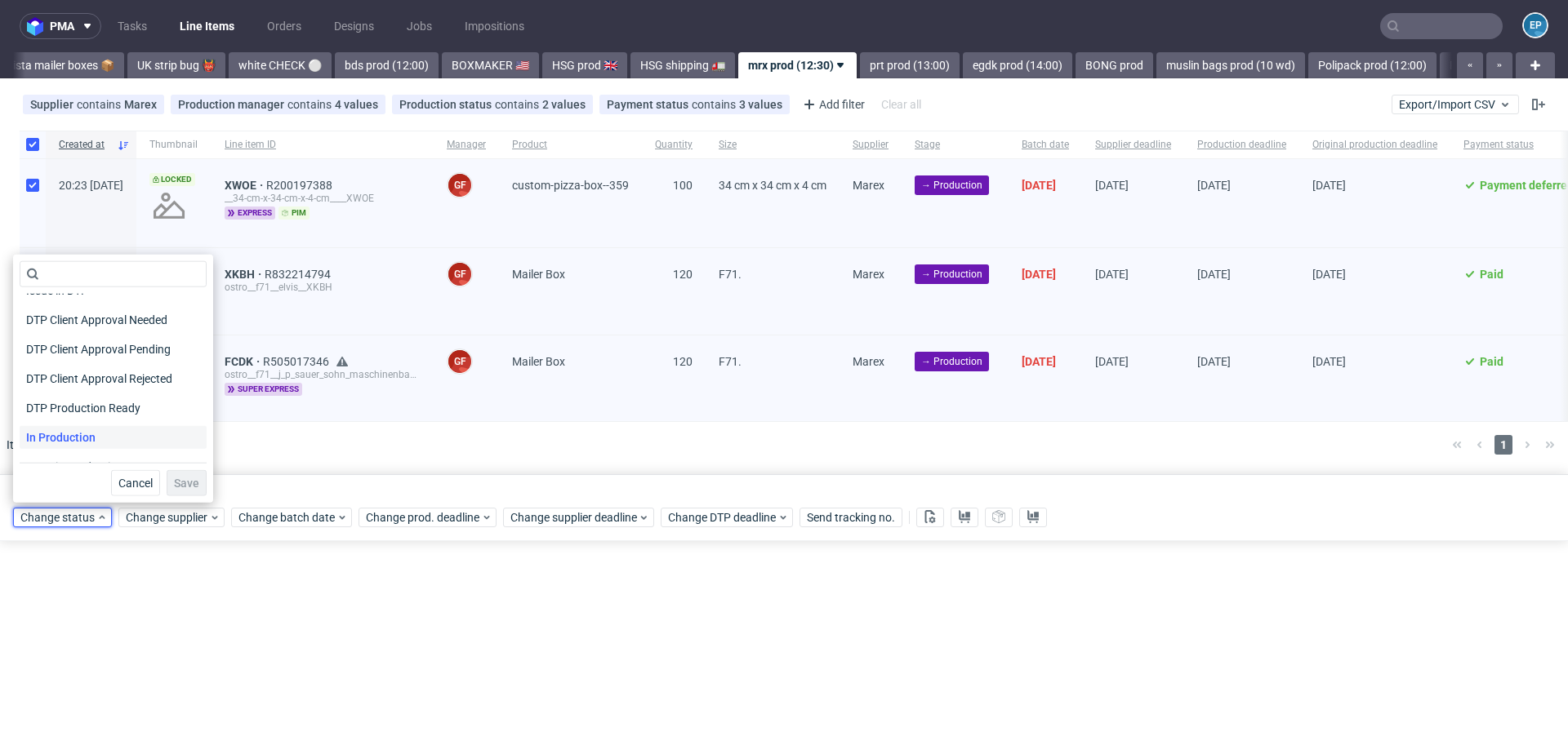
scroll to position [108, 0]
click at [73, 431] on span "In Production" at bounding box center [61, 434] width 82 height 23
click at [174, 479] on span "Save" at bounding box center [187, 483] width 25 height 12
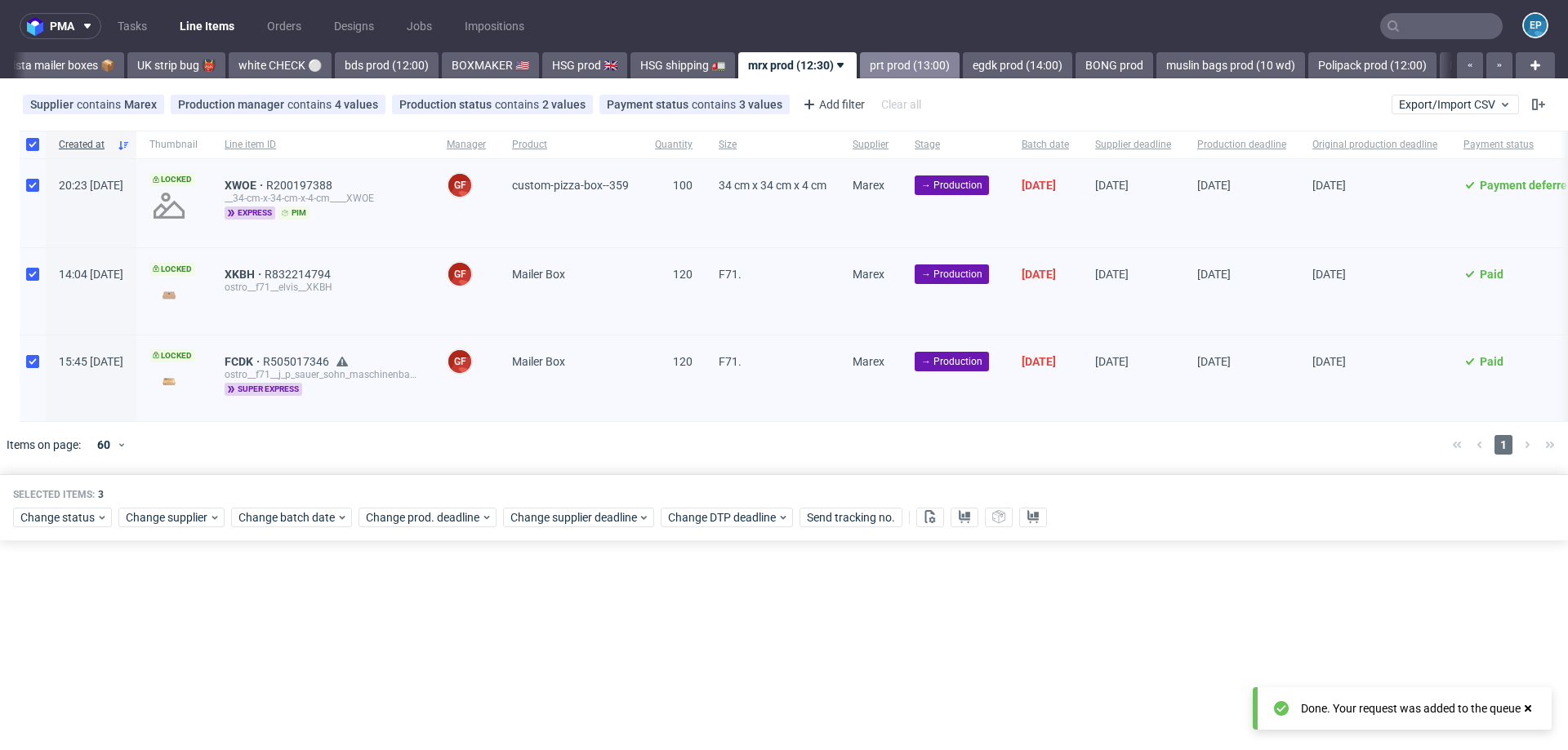
click at [860, 63] on link "prt prod (13:00)" at bounding box center [909, 65] width 100 height 26
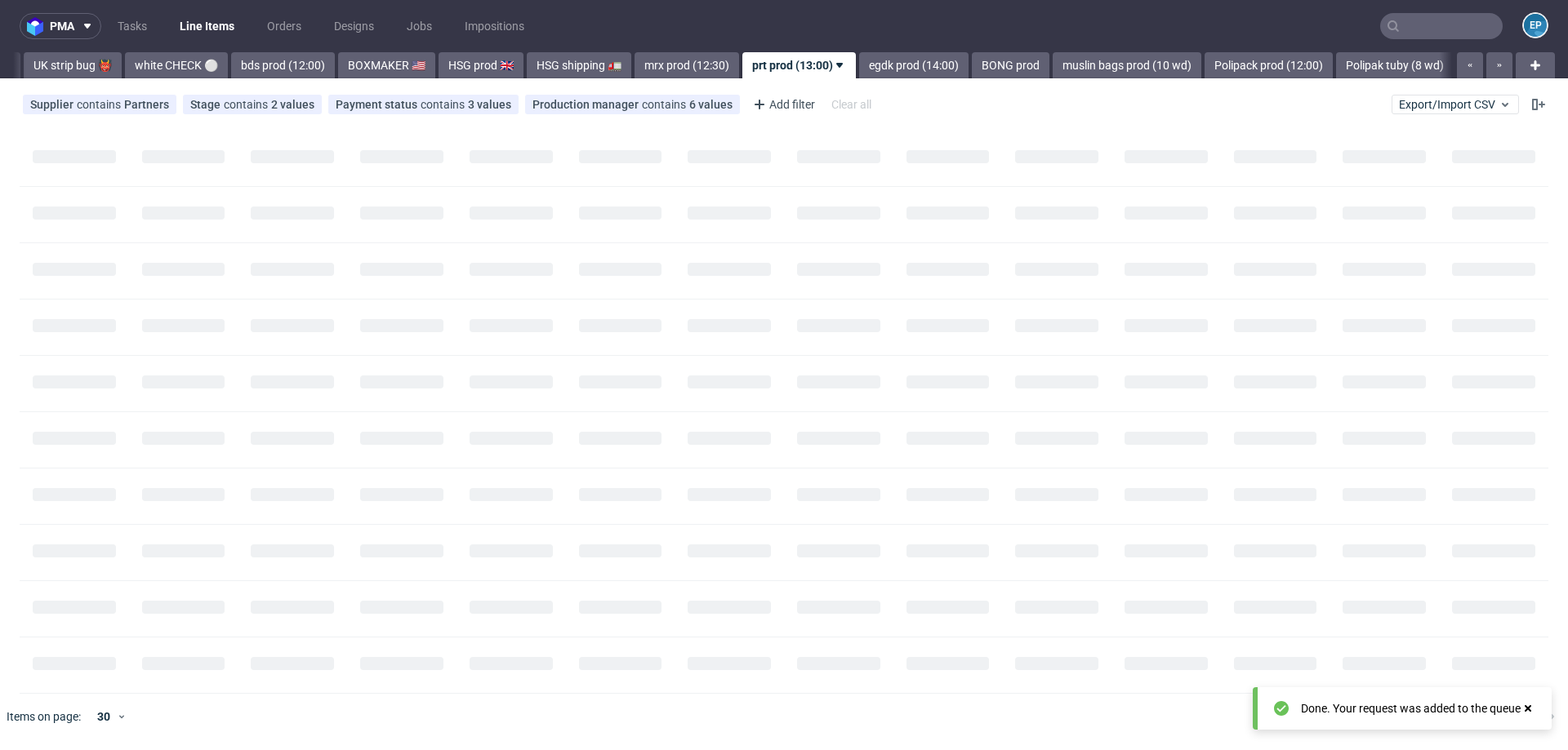
scroll to position [0, 1120]
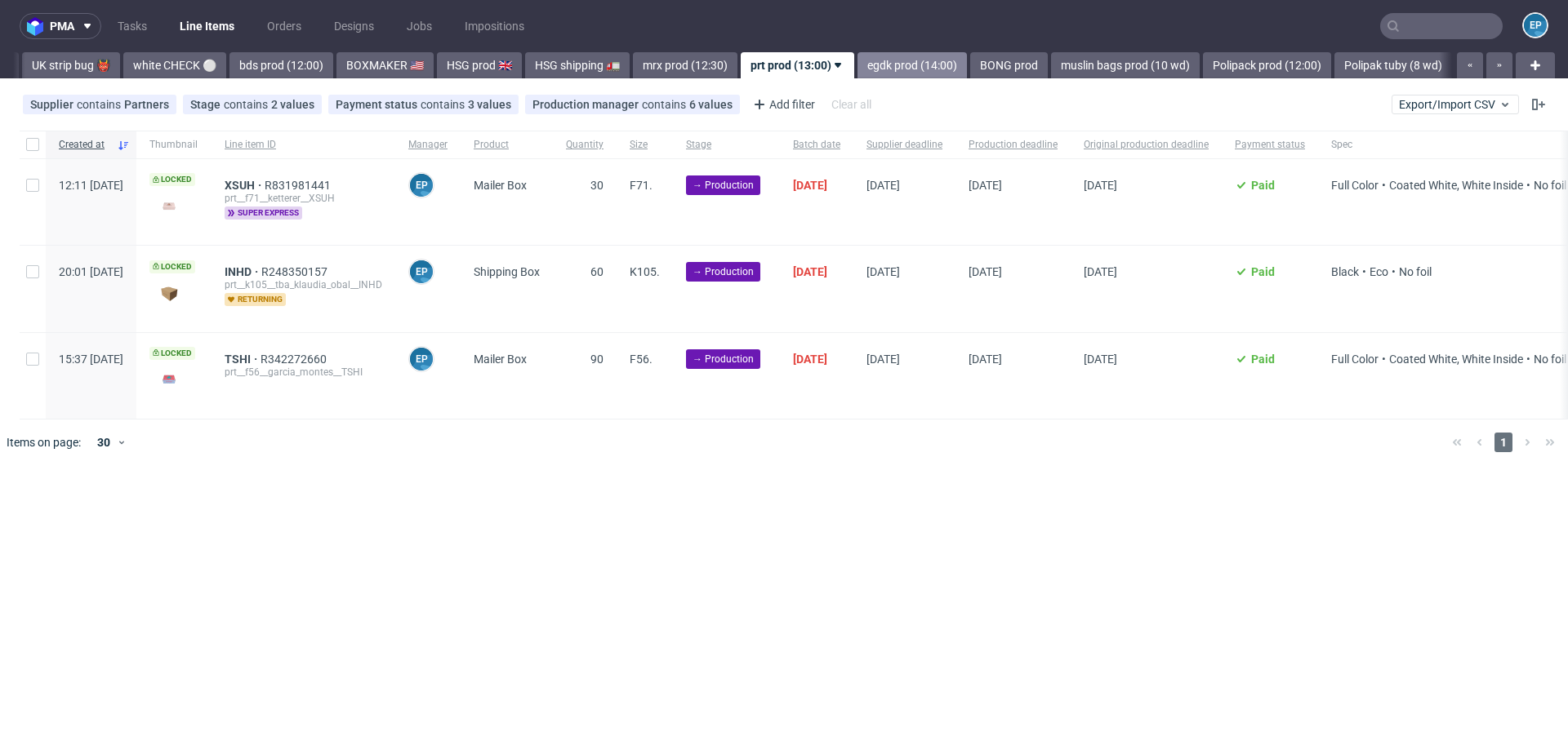
click at [857, 63] on link "egdk prod (14:00)" at bounding box center [912, 65] width 109 height 26
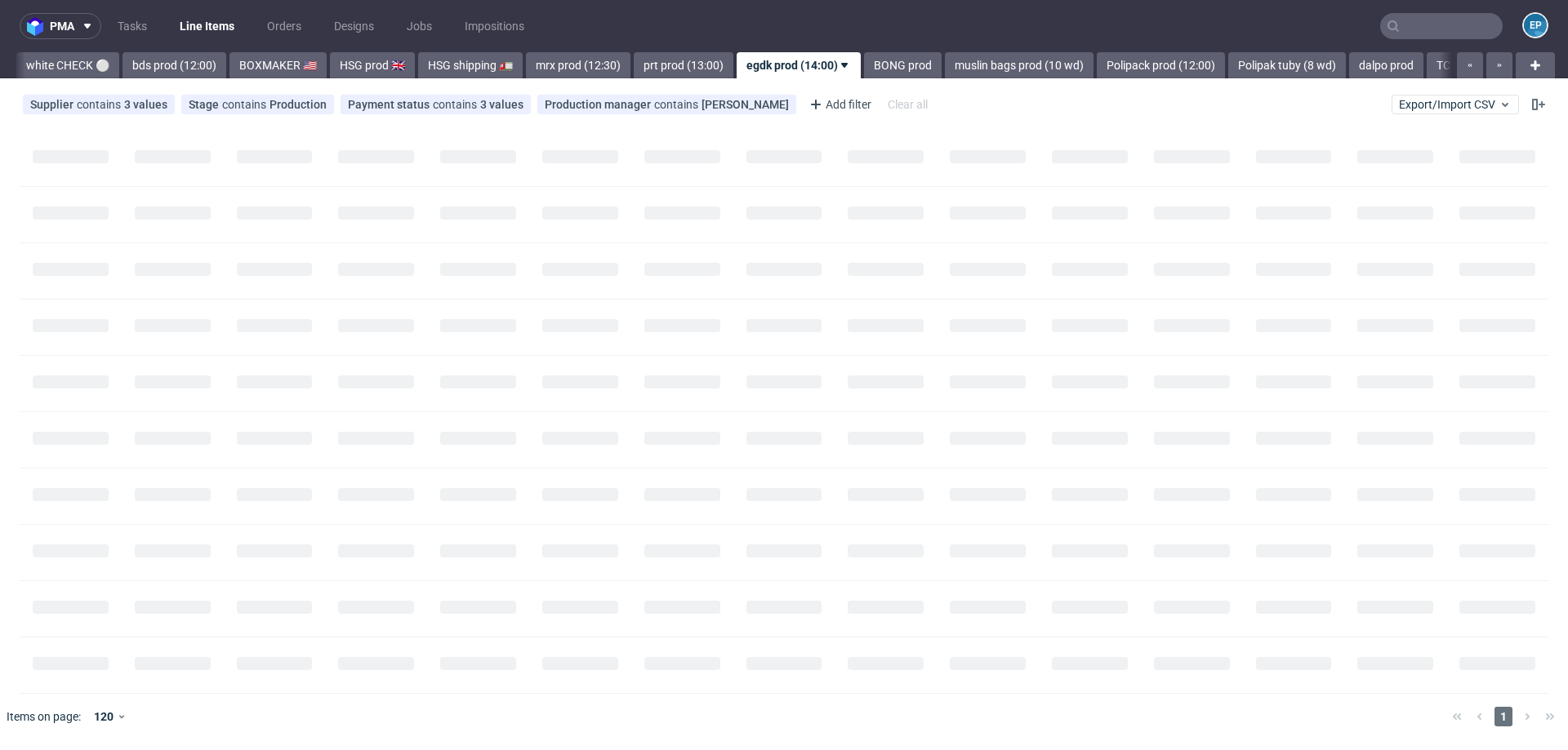
click at [864, 63] on link "BONG prod" at bounding box center [902, 65] width 77 height 26
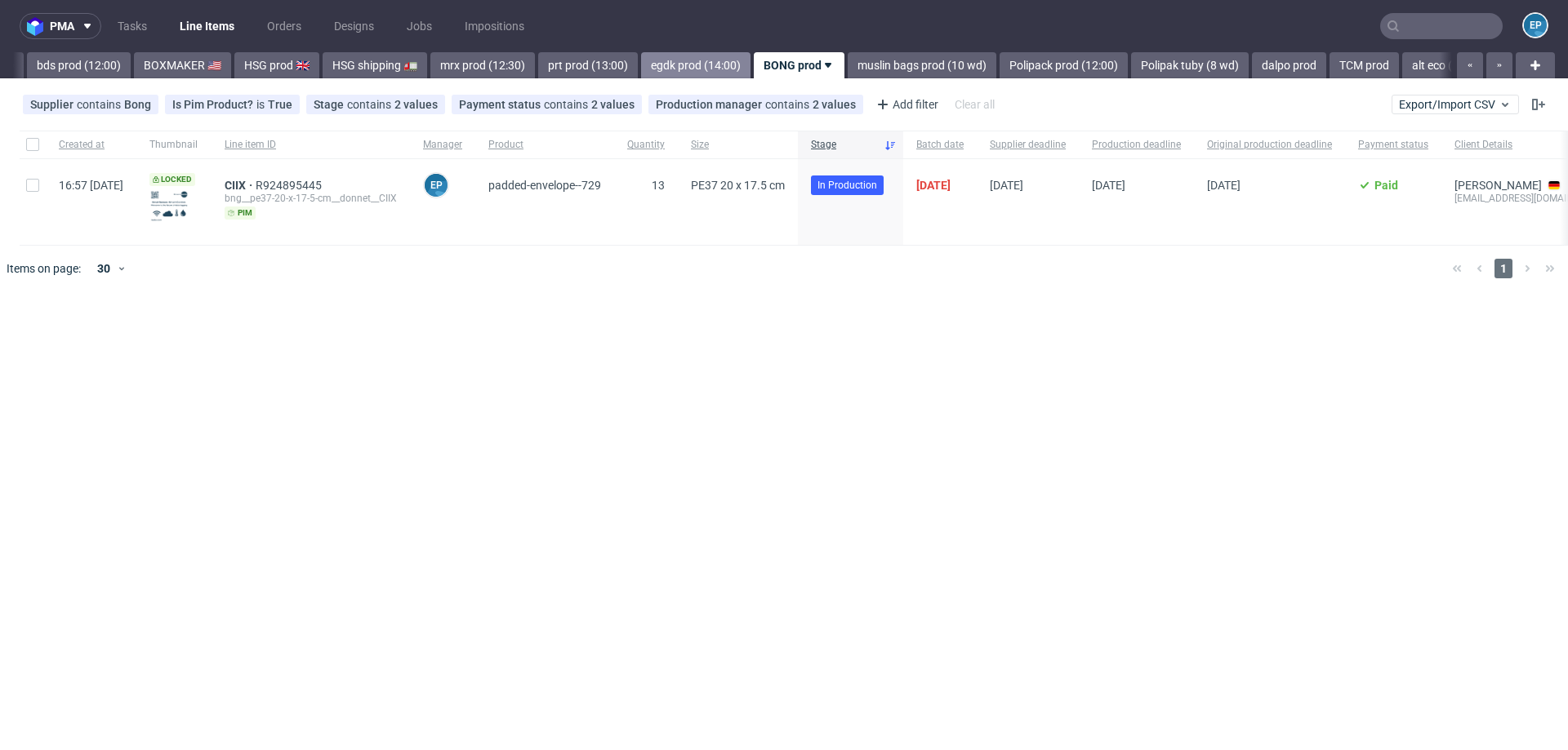
click at [848, 63] on link "muslin bags prod (10 wd)" at bounding box center [922, 65] width 149 height 26
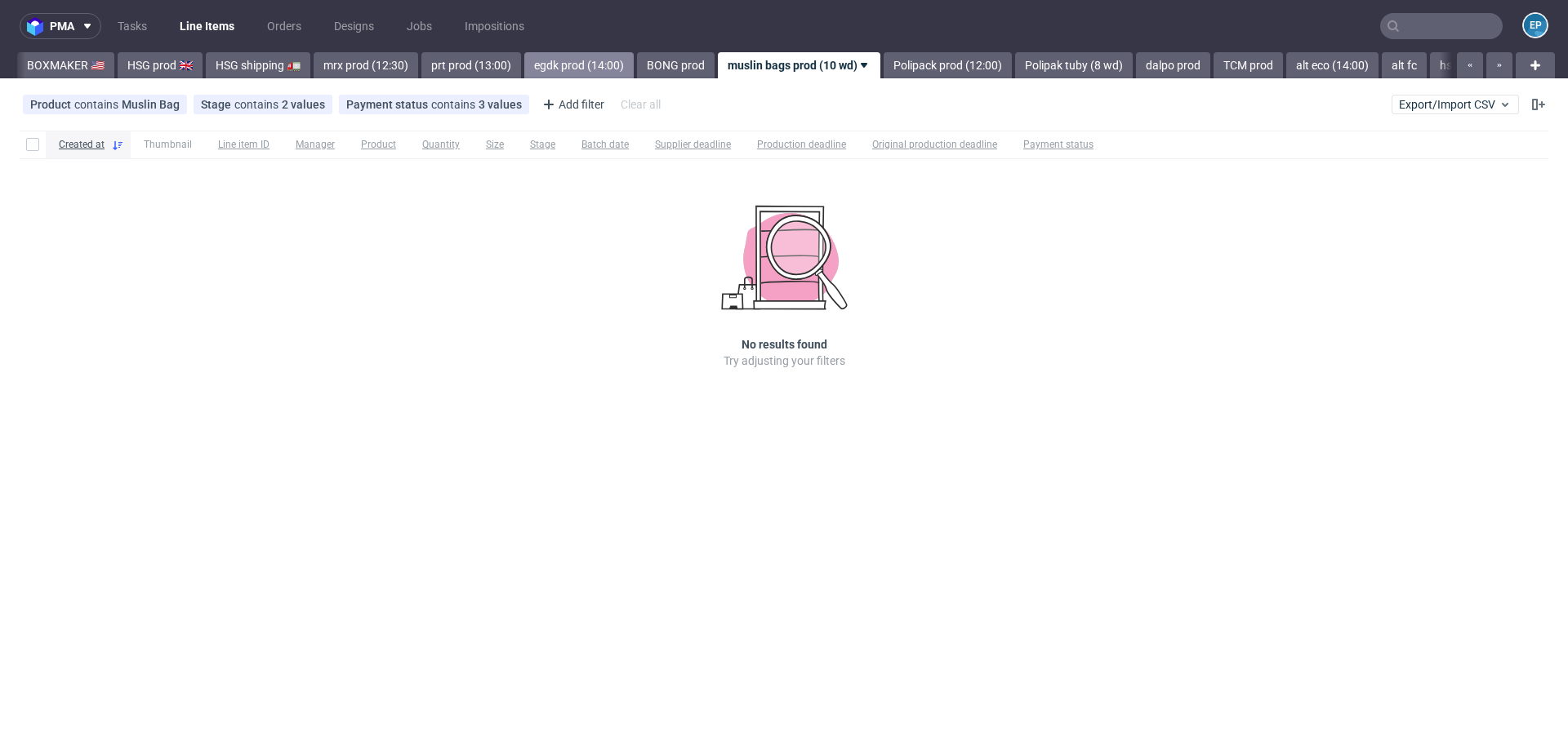
click at [883, 63] on link "Polipack prod (12:00)" at bounding box center [947, 65] width 129 height 26
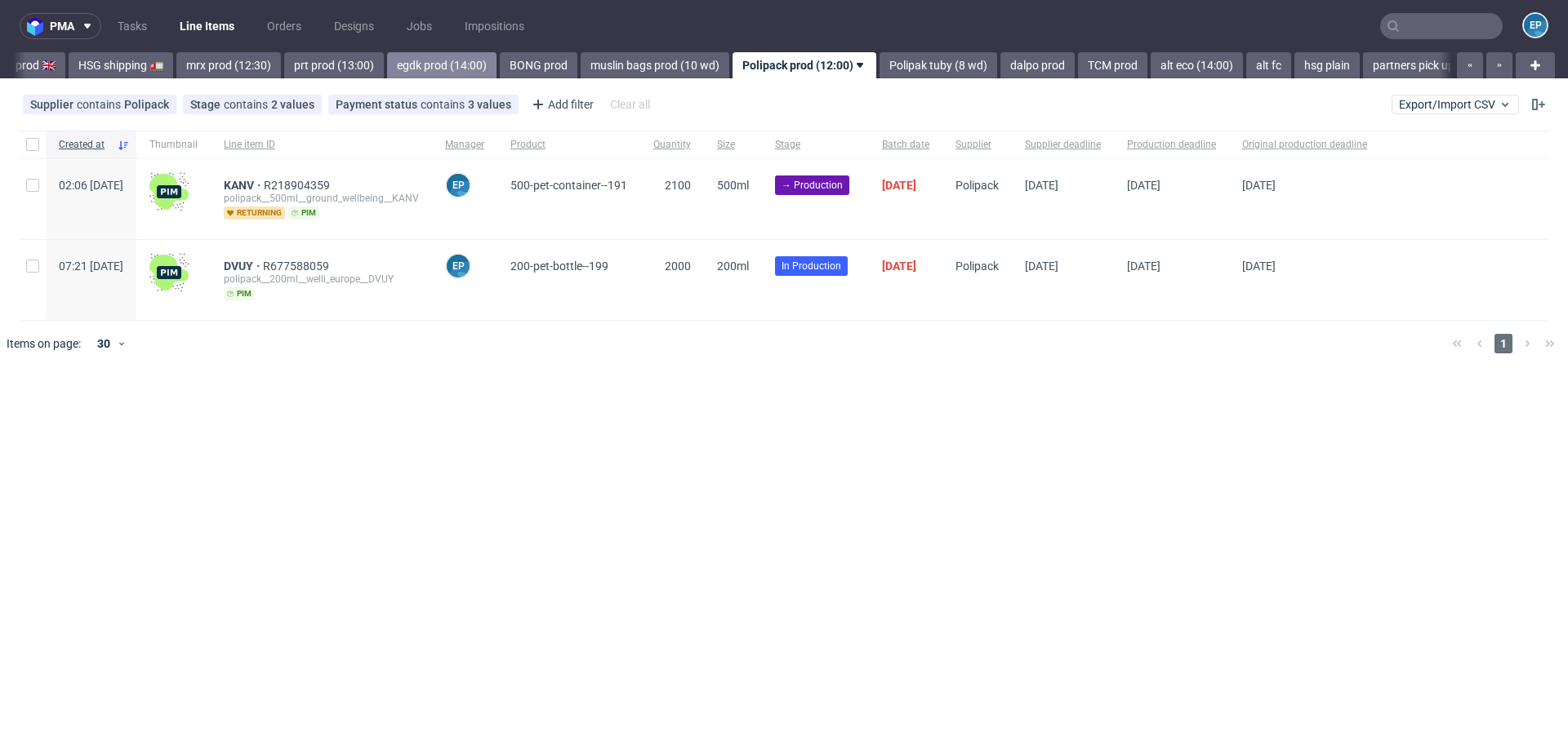
scroll to position [0, 1581]
click at [875, 63] on link "Polipak tuby (8 wd)" at bounding box center [934, 65] width 118 height 26
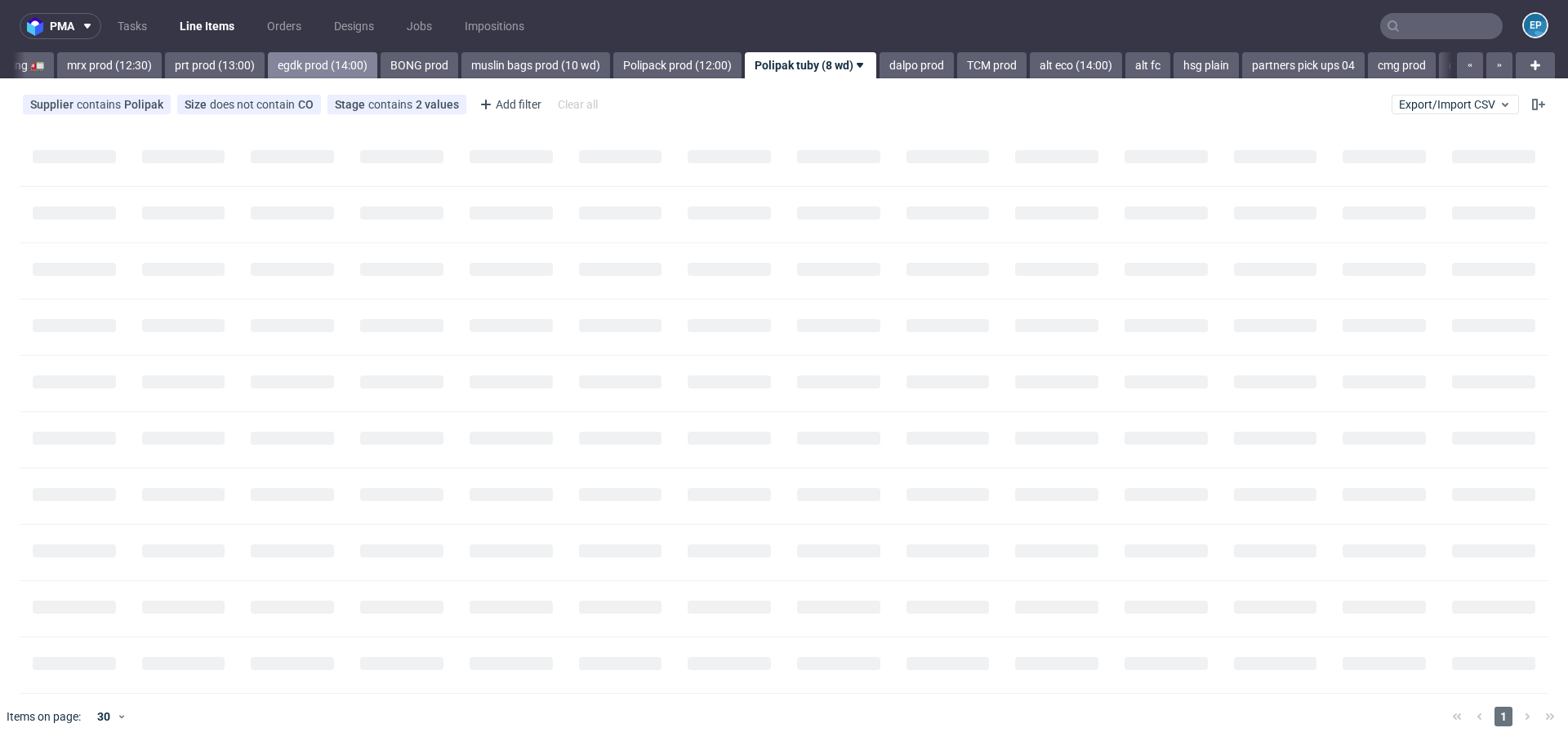
scroll to position [0, 1707]
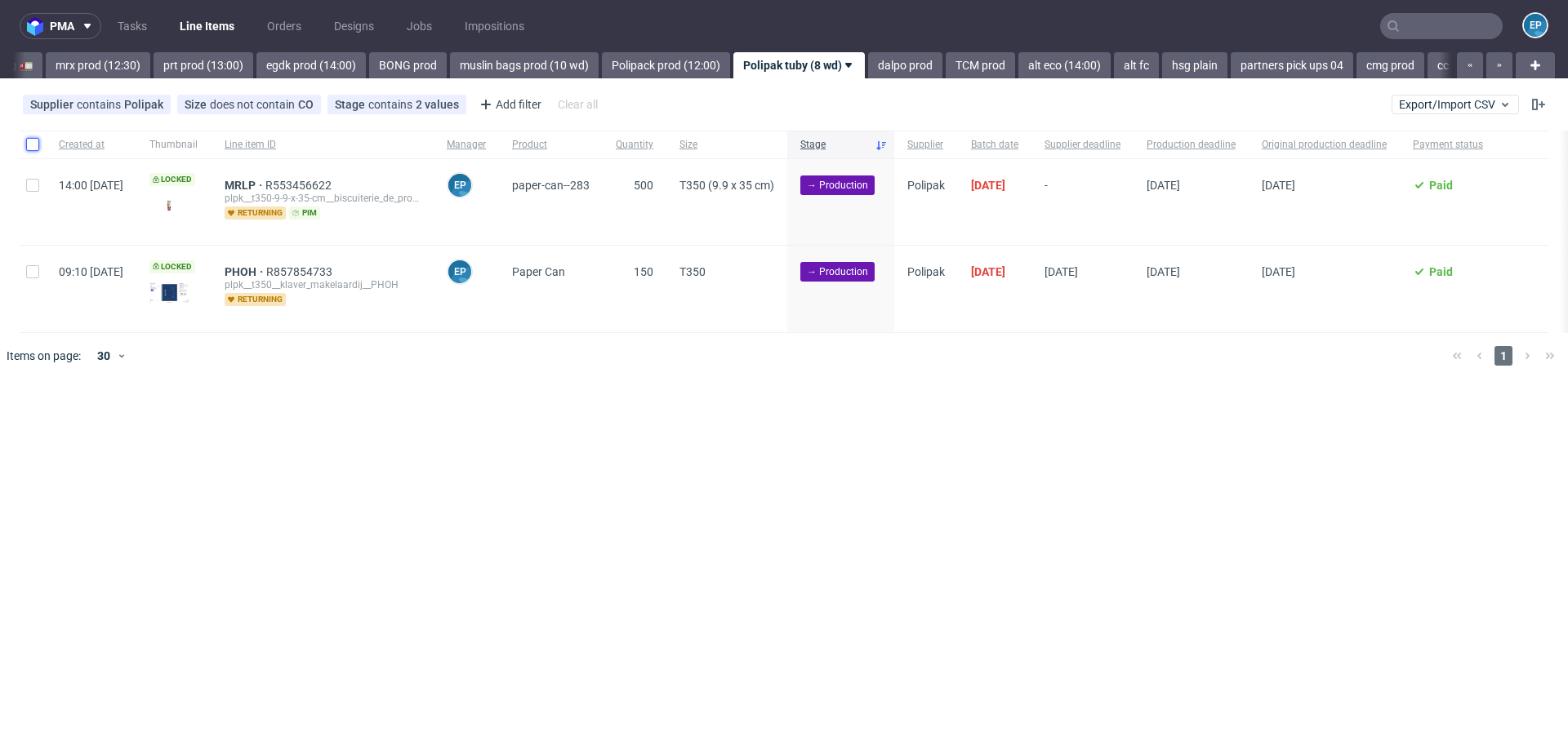
click at [29, 147] on input "checkbox" at bounding box center [33, 144] width 13 height 13
checkbox input "true"
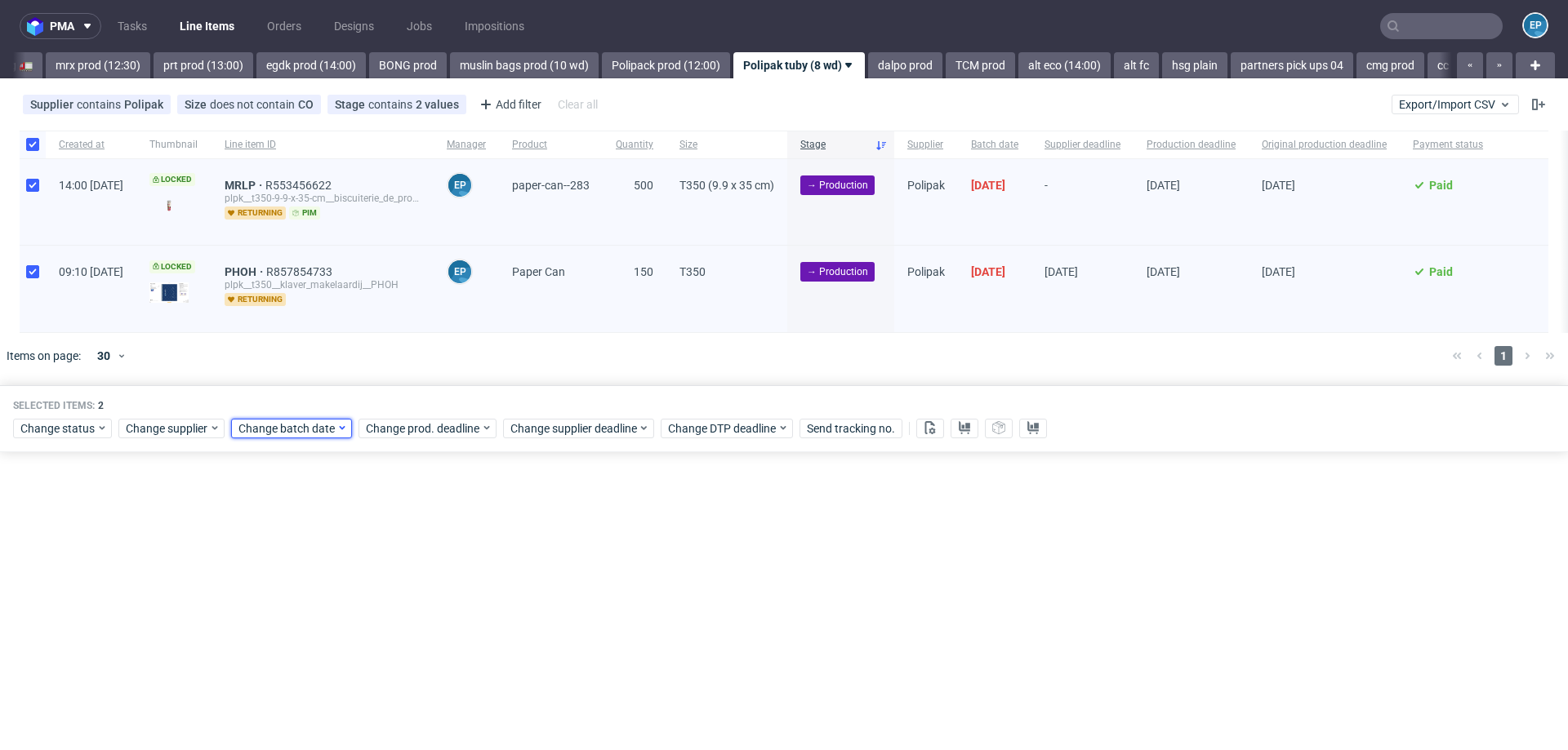
click at [291, 421] on span "Change batch date" at bounding box center [287, 427] width 98 height 16
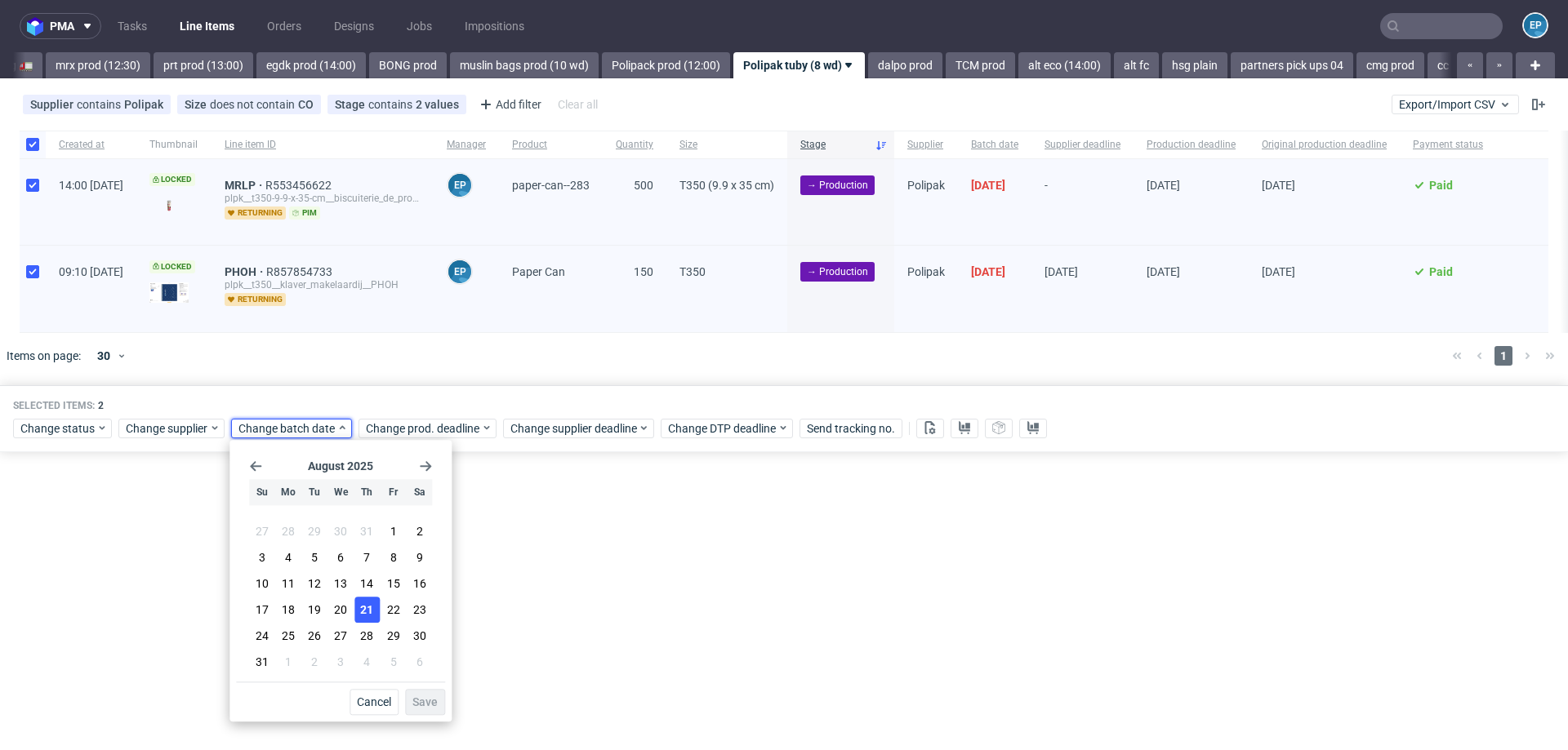
click at [376, 607] on button "21" at bounding box center [367, 609] width 25 height 26
click at [436, 703] on span "Save" at bounding box center [425, 702] width 25 height 12
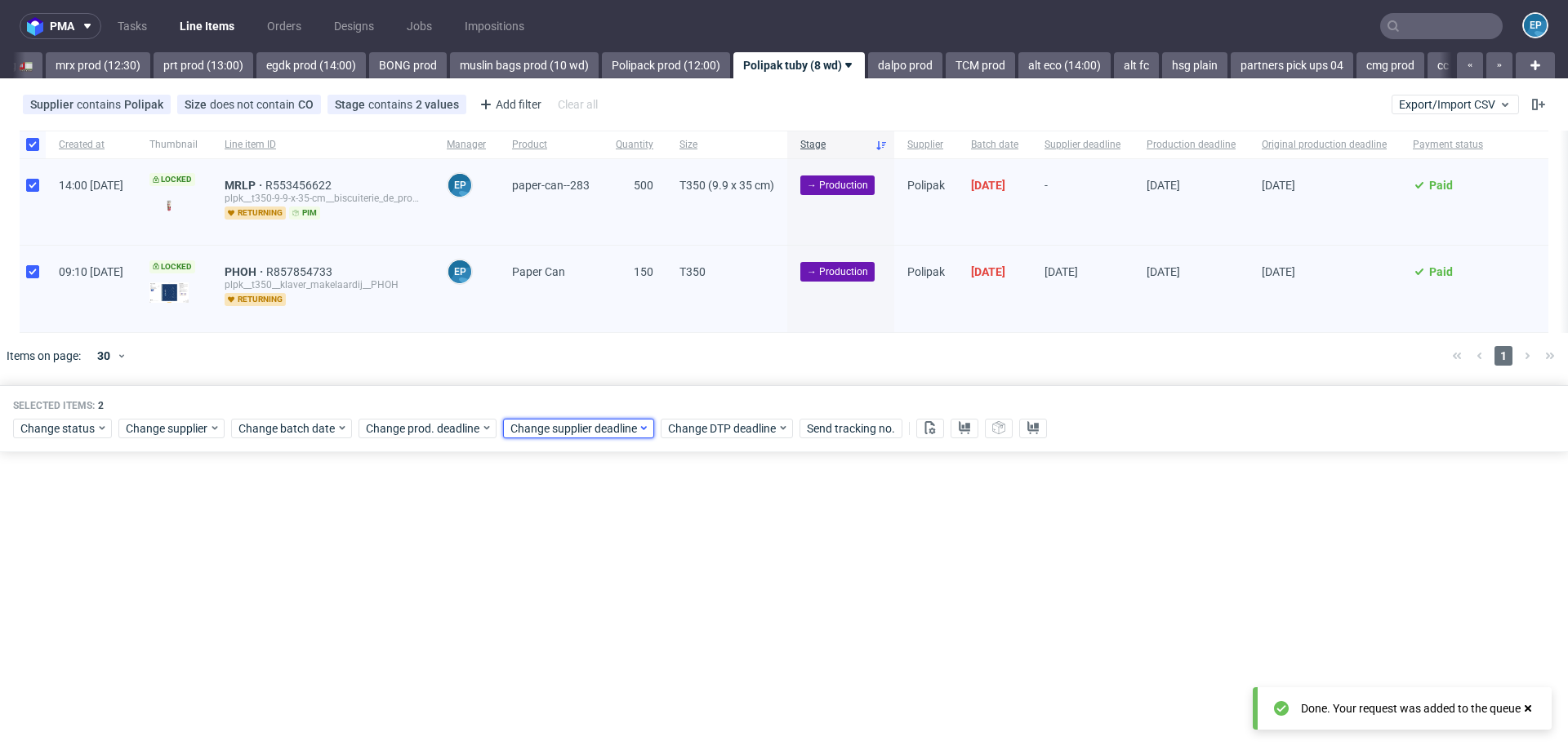
click at [529, 428] on span "Change supplier deadline" at bounding box center [574, 427] width 128 height 16
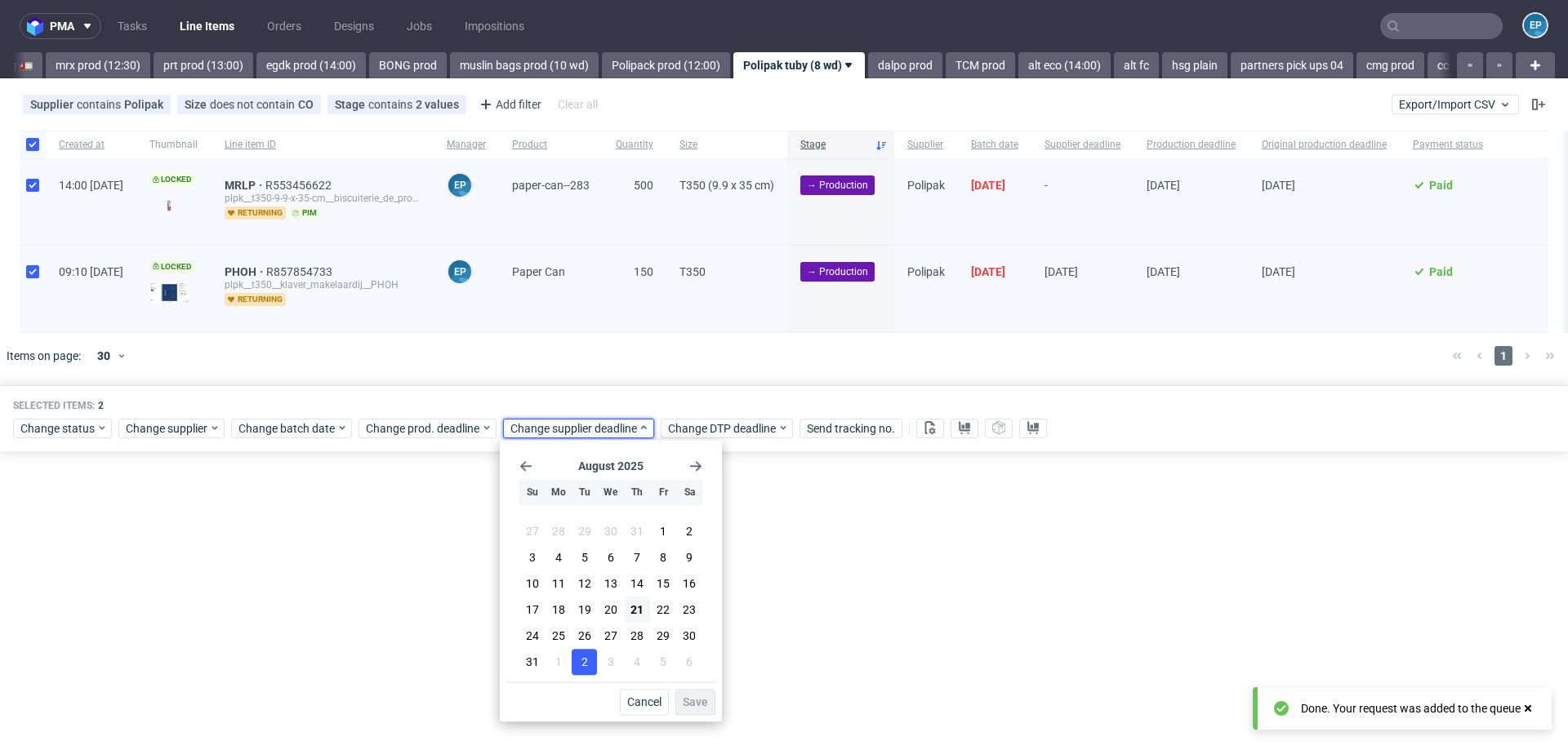
click at [584, 663] on span "2" at bounding box center [585, 661] width 7 height 16
click at [698, 699] on span "Save" at bounding box center [695, 702] width 25 height 12
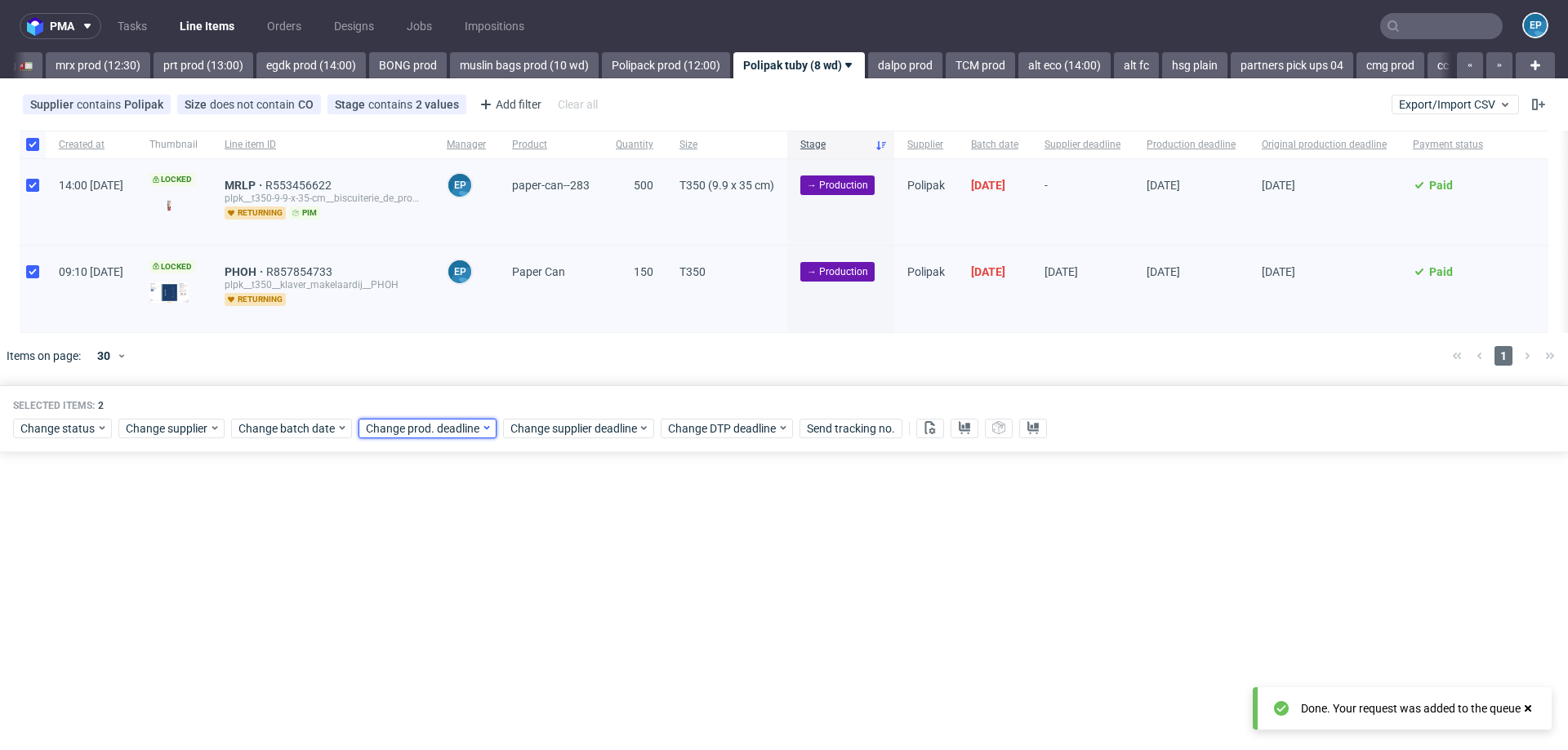
click at [450, 421] on span "Change prod. deadline" at bounding box center [423, 427] width 115 height 16
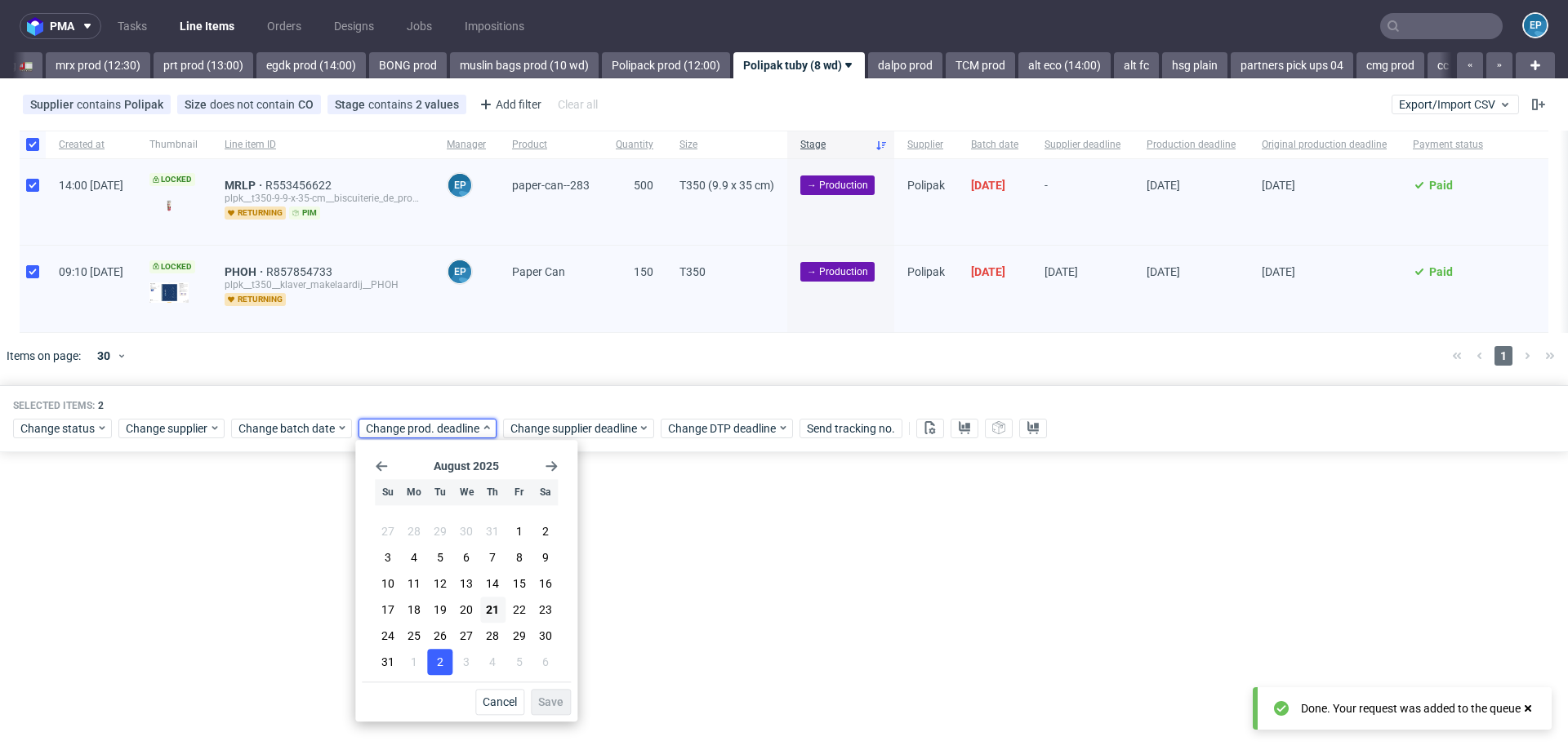
click at [439, 662] on span "2" at bounding box center [440, 661] width 7 height 16
click at [573, 711] on div "August 2025 Su Mo Tu We Th Fr Sa 27 28 29 30 31 1 2 3 4 5 6 7 8 9 10 11 12 13 1…" at bounding box center [466, 580] width 222 height 281
click at [562, 704] on span "Save" at bounding box center [550, 702] width 25 height 12
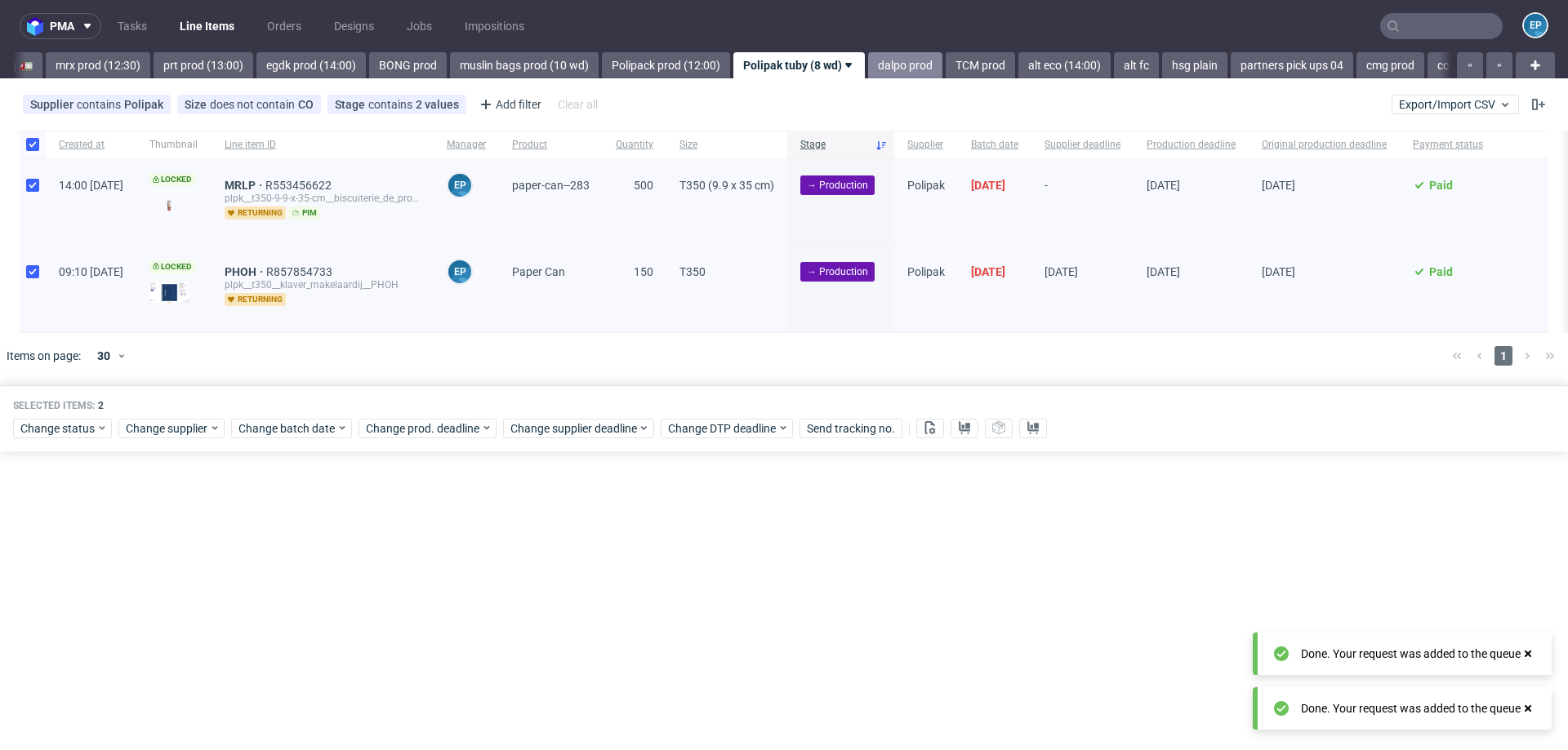
click at [868, 60] on link "dalpo prod" at bounding box center [905, 65] width 74 height 26
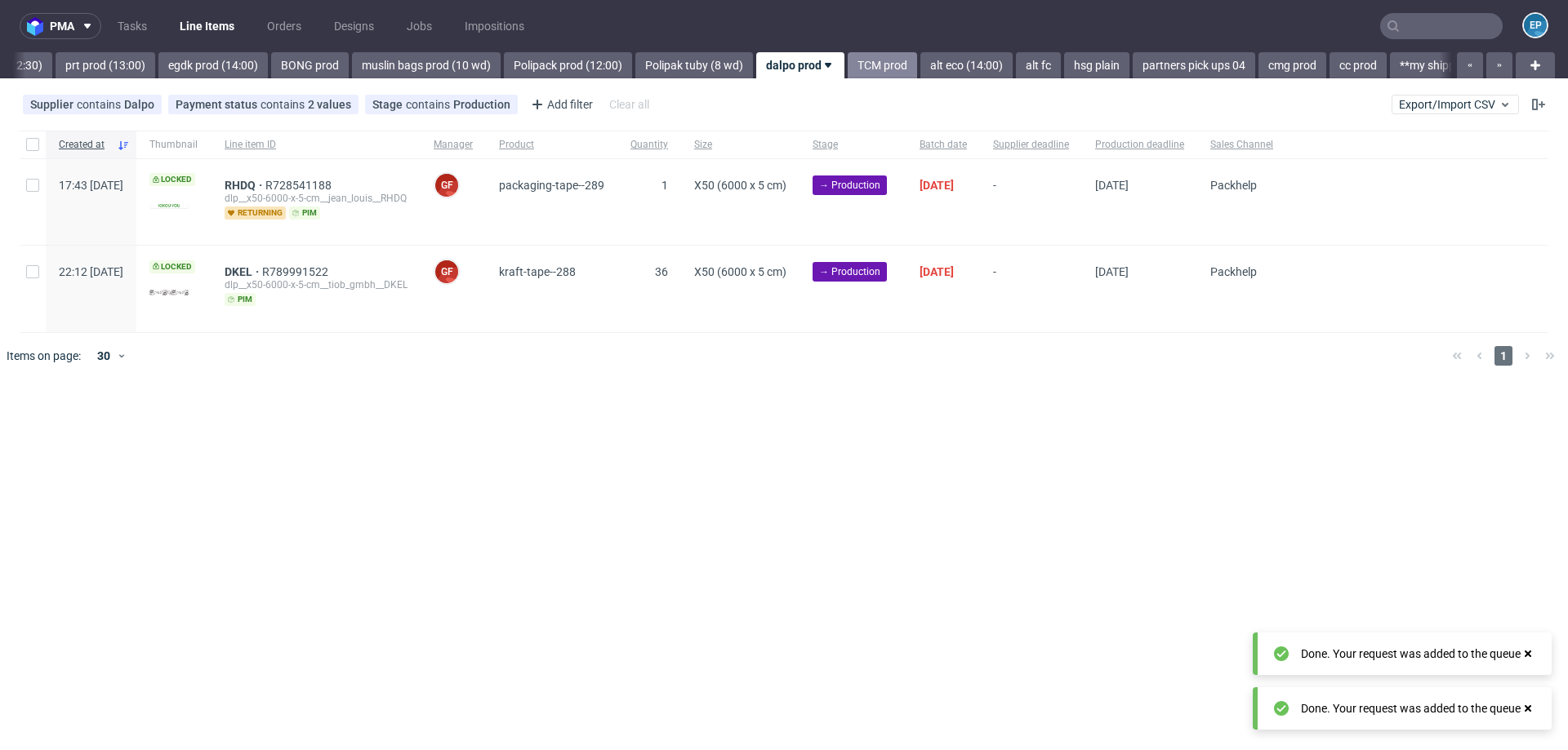
click at [848, 66] on link "TCM prod" at bounding box center [882, 65] width 70 height 26
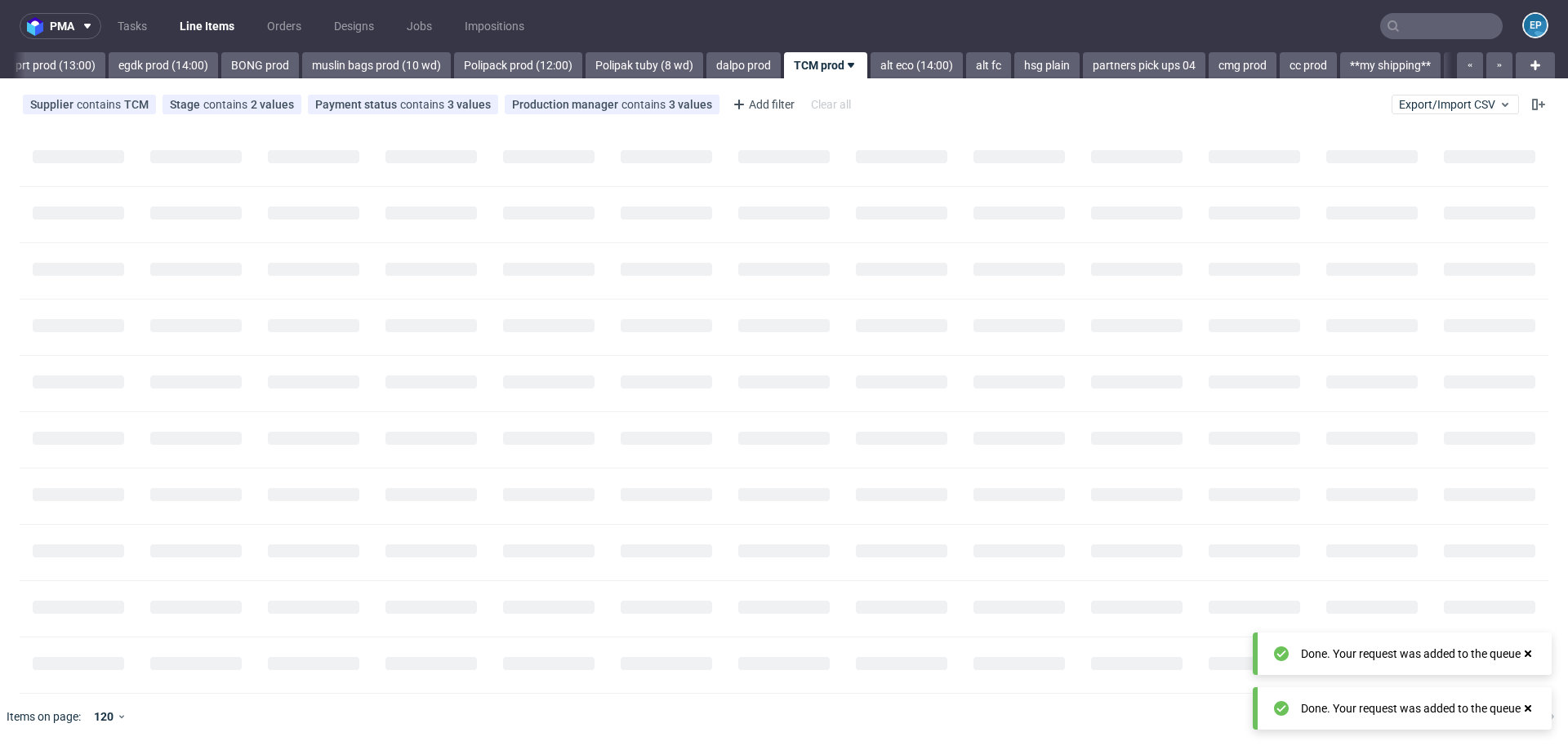
scroll to position [0, 1881]
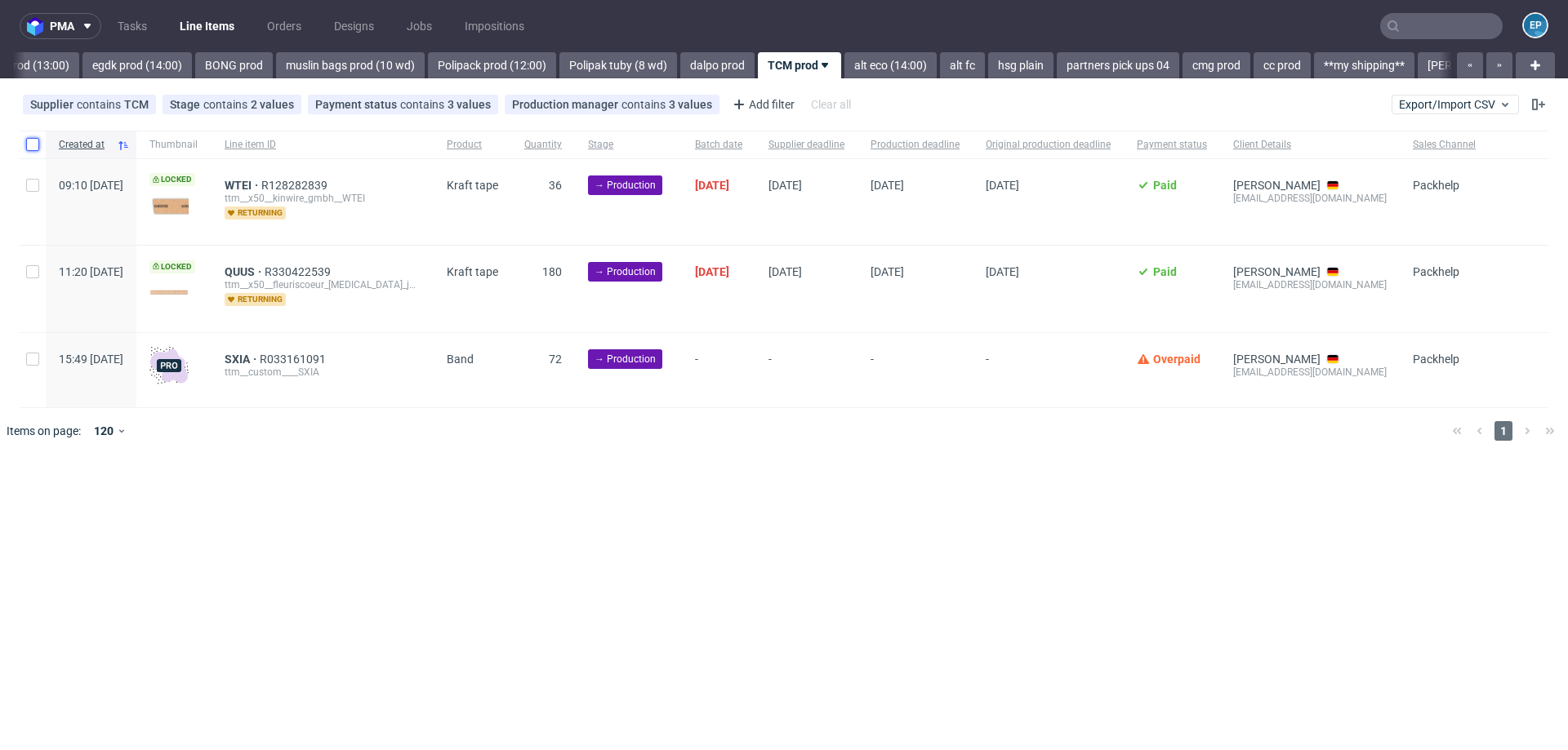
click at [38, 140] on input "checkbox" at bounding box center [33, 144] width 13 height 13
checkbox input "true"
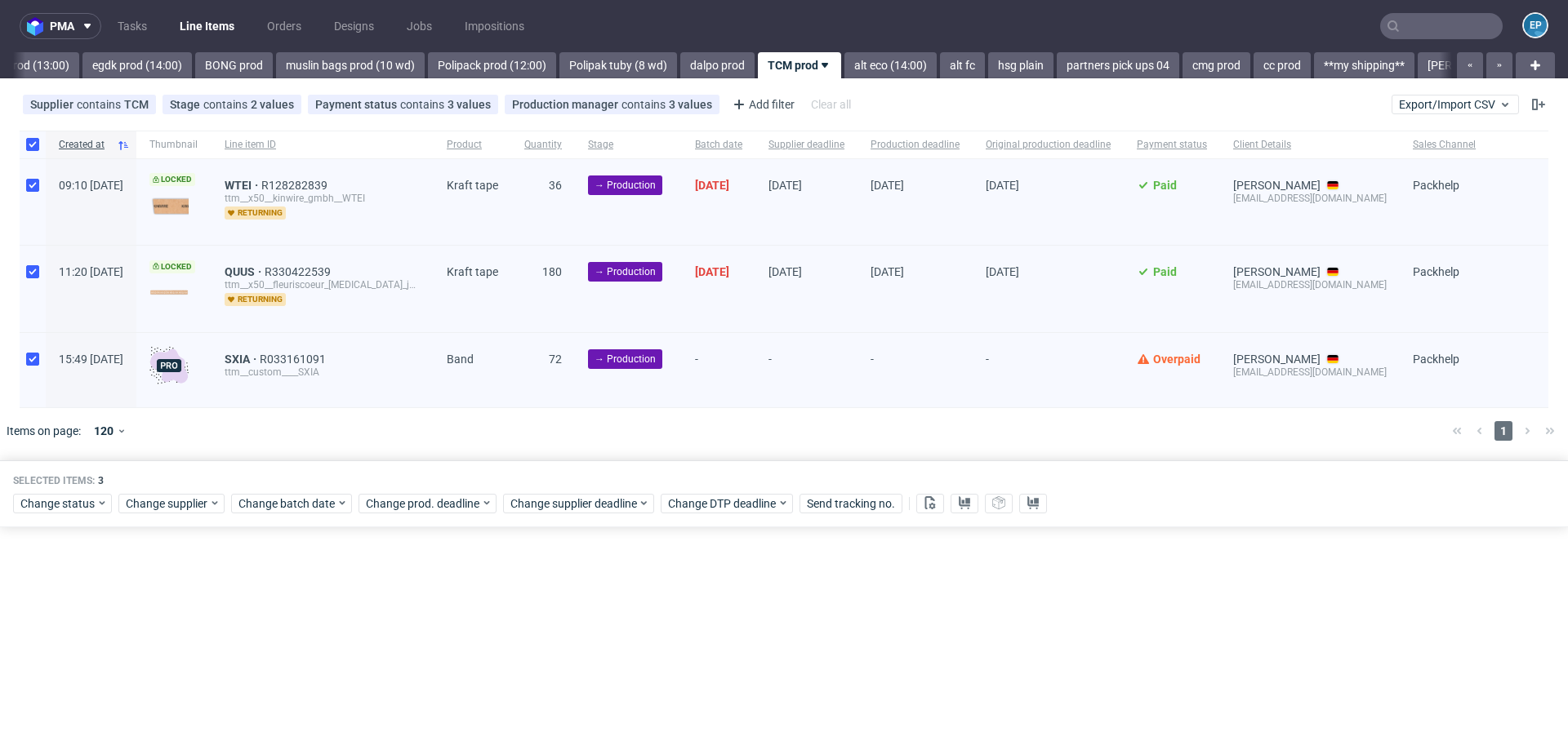
click at [301, 491] on div "Change status Change supplier Change batch date Change prod. deadline Change su…" at bounding box center [784, 502] width 1542 height 24
click at [303, 503] on span "Change batch date" at bounding box center [287, 503] width 98 height 16
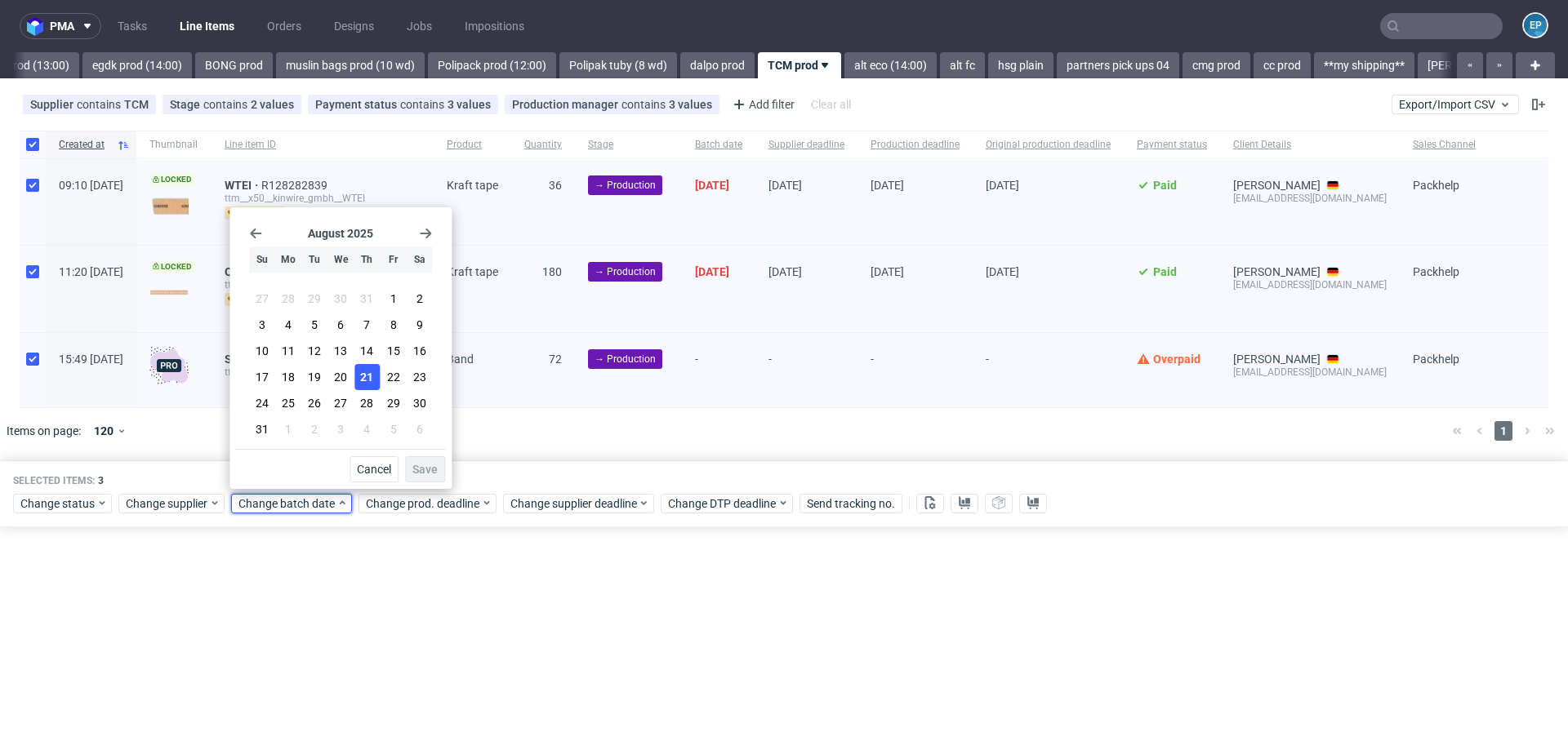
click at [368, 374] on span "21" at bounding box center [367, 376] width 13 height 16
click at [419, 459] on button "Save" at bounding box center [425, 469] width 40 height 26
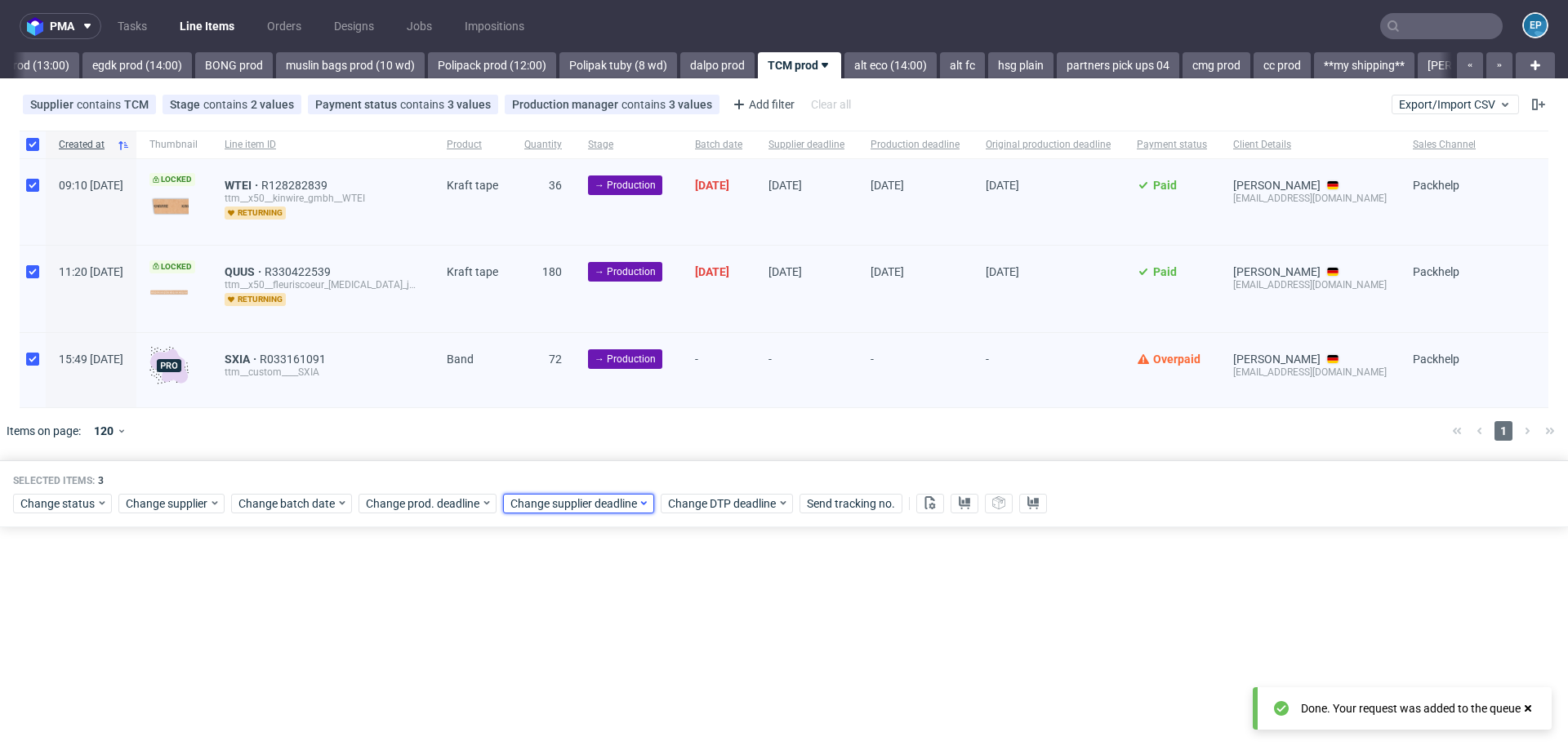
click at [555, 505] on span "Change supplier deadline" at bounding box center [574, 503] width 128 height 16
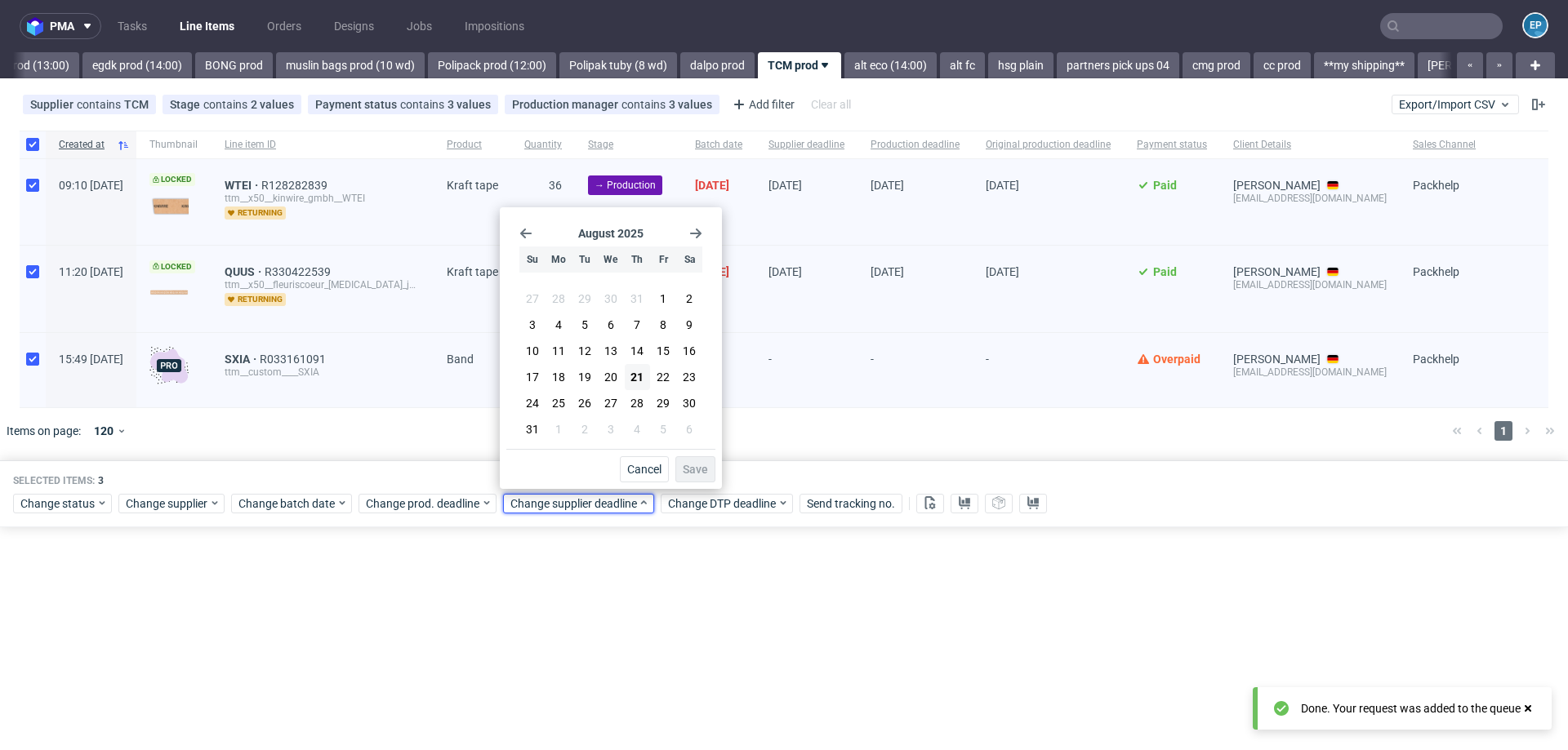
click at [697, 234] on icon "Go forward 1 month" at bounding box center [696, 233] width 13 height 13
click at [515, 231] on div "September 2025 Su Mo Tu We Th Fr Sa 31 1 2 3 4 5 6 7 8 9 10 11 12 13 14 15 16 1…" at bounding box center [610, 332] width 209 height 235
click at [520, 231] on icon "Go back 1 month" at bounding box center [526, 233] width 13 height 13
click at [640, 430] on button "4" at bounding box center [637, 429] width 25 height 26
click at [696, 471] on span "Save" at bounding box center [695, 469] width 25 height 12
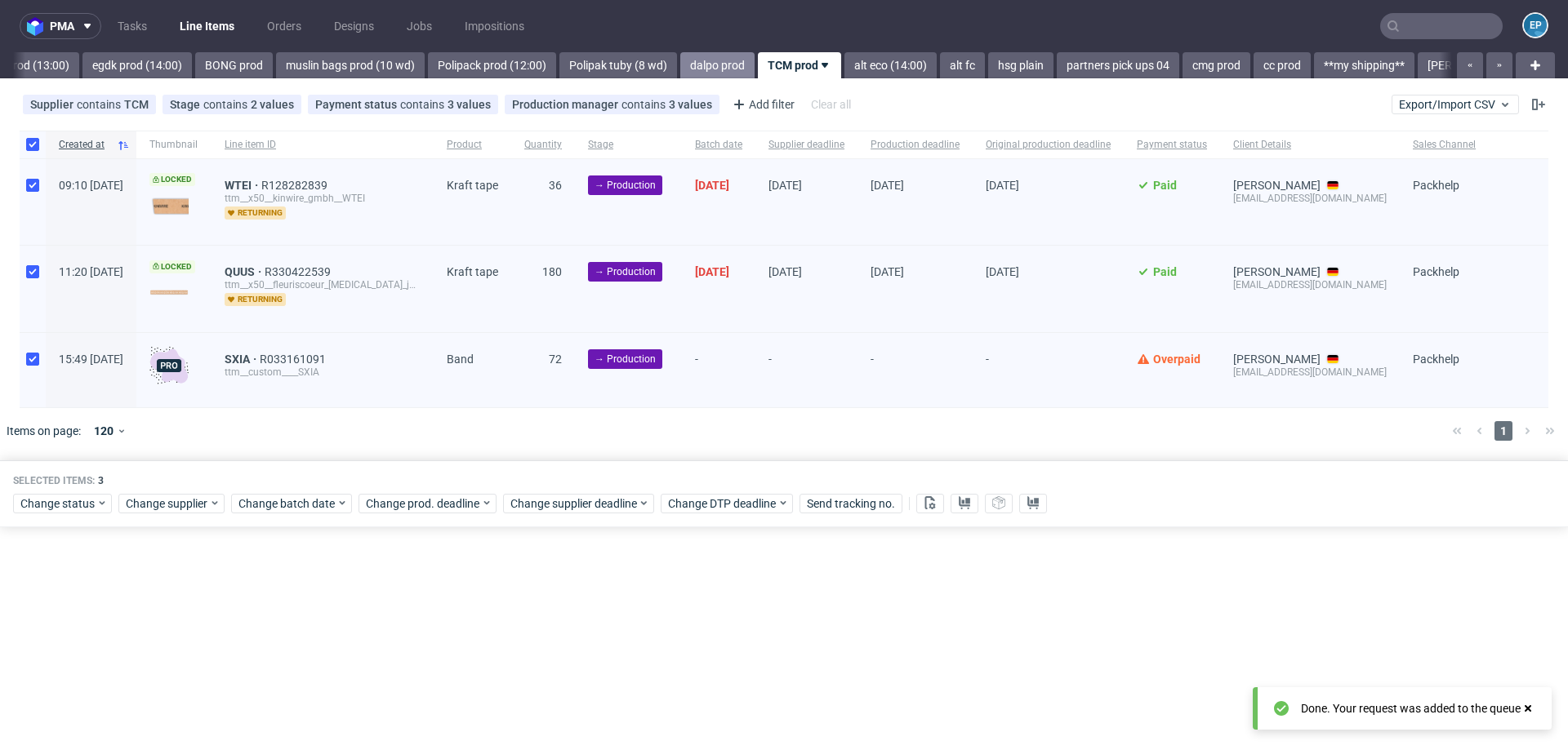
click at [680, 65] on link "dalpo prod" at bounding box center [717, 65] width 74 height 26
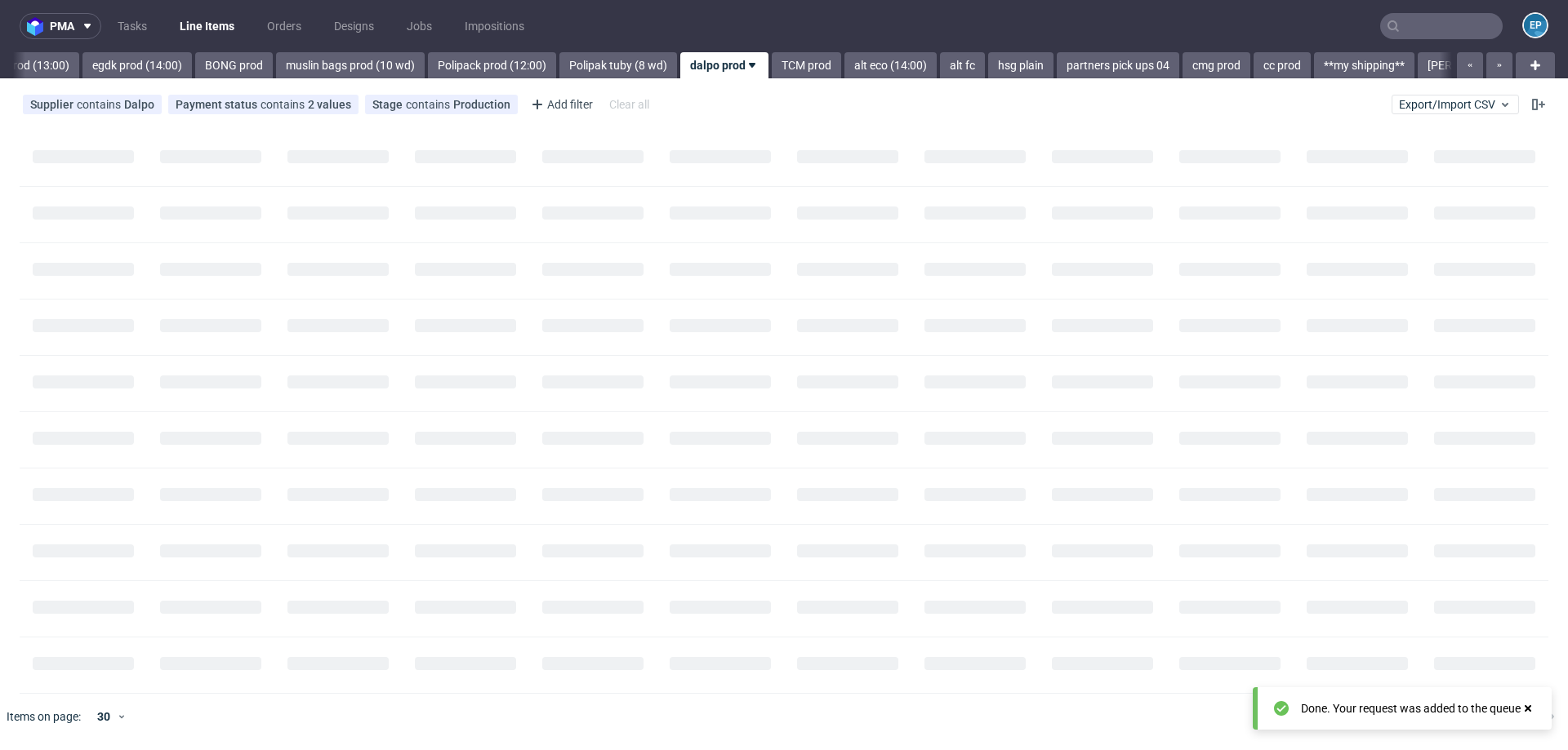
scroll to position [0, 1805]
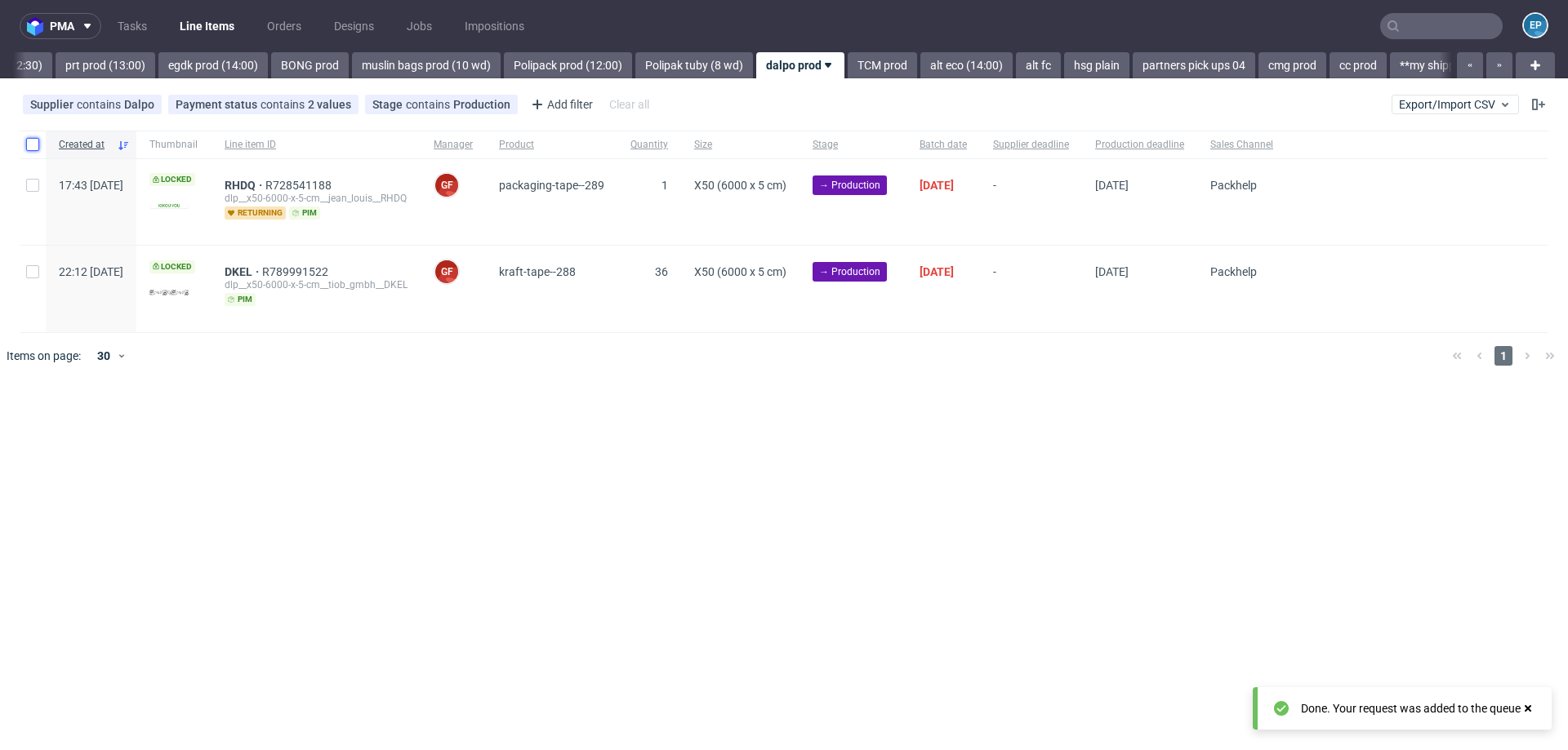
click at [33, 147] on input "checkbox" at bounding box center [33, 144] width 13 height 13
checkbox input "true"
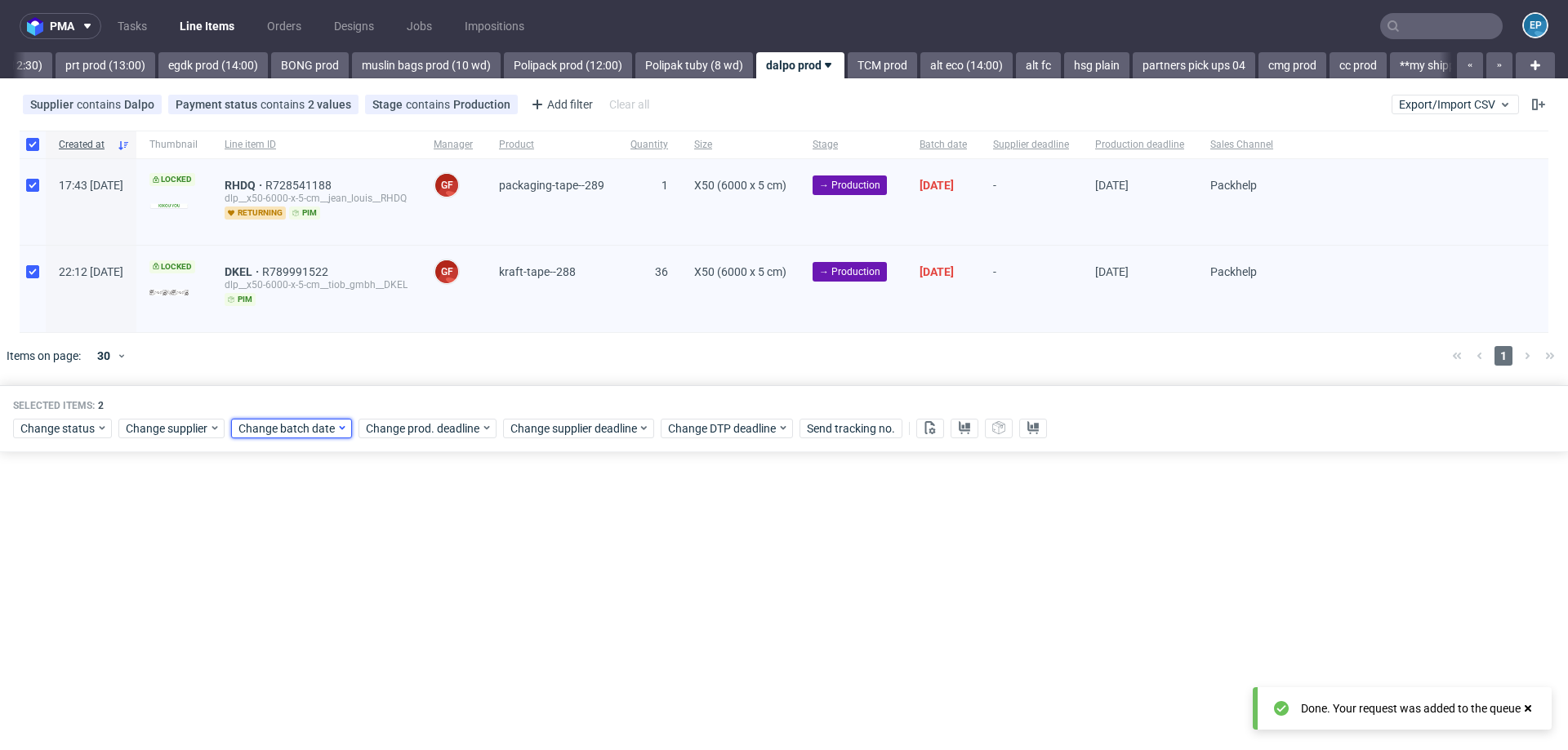
click at [249, 428] on span "Change batch date" at bounding box center [287, 427] width 98 height 16
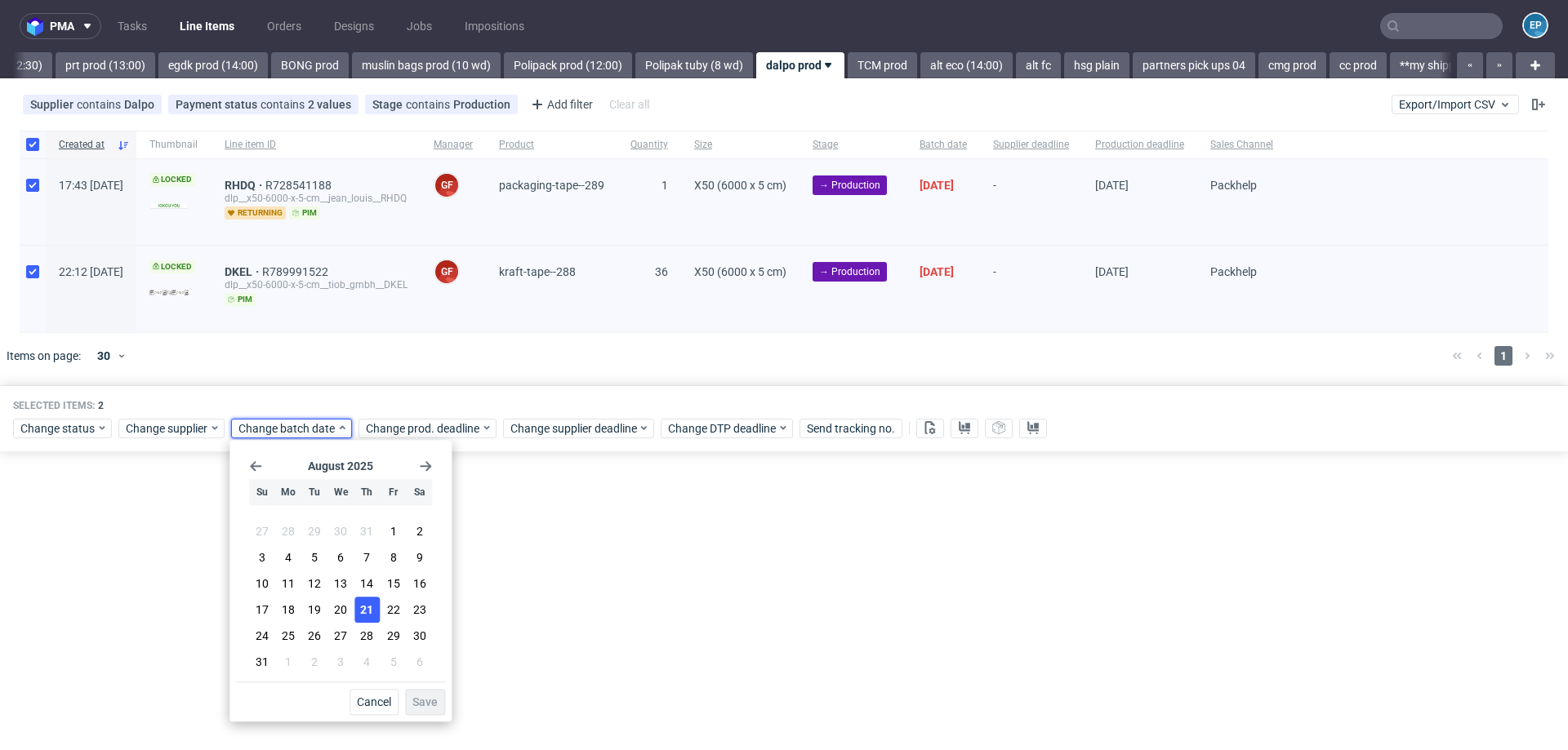
click at [368, 610] on span "21" at bounding box center [367, 609] width 13 height 16
click at [434, 700] on span "Save" at bounding box center [425, 702] width 25 height 12
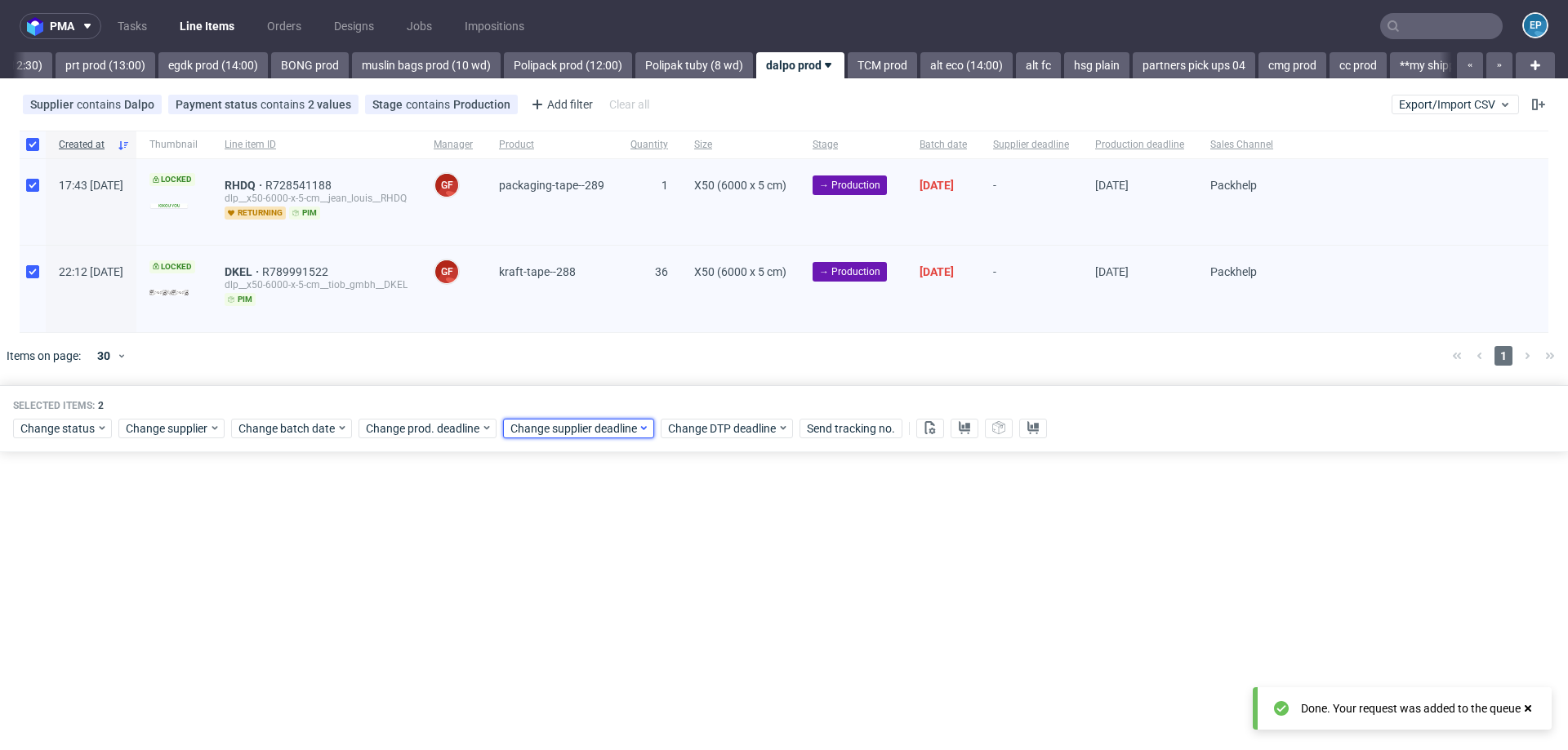
click at [532, 433] on span "Change supplier deadline" at bounding box center [574, 427] width 128 height 16
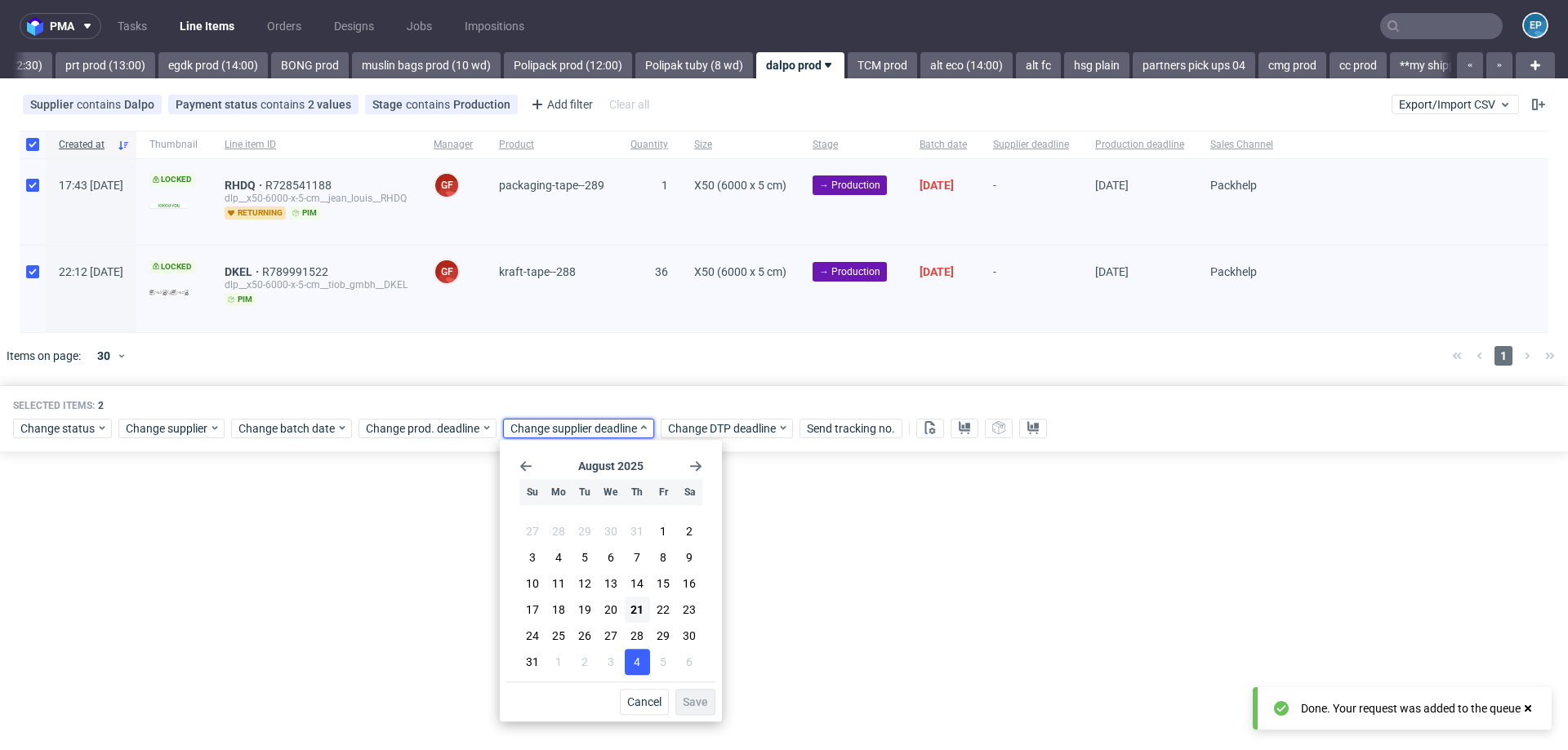
click at [637, 667] on span "4" at bounding box center [637, 661] width 7 height 16
click at [710, 700] on button "Save" at bounding box center [696, 701] width 40 height 26
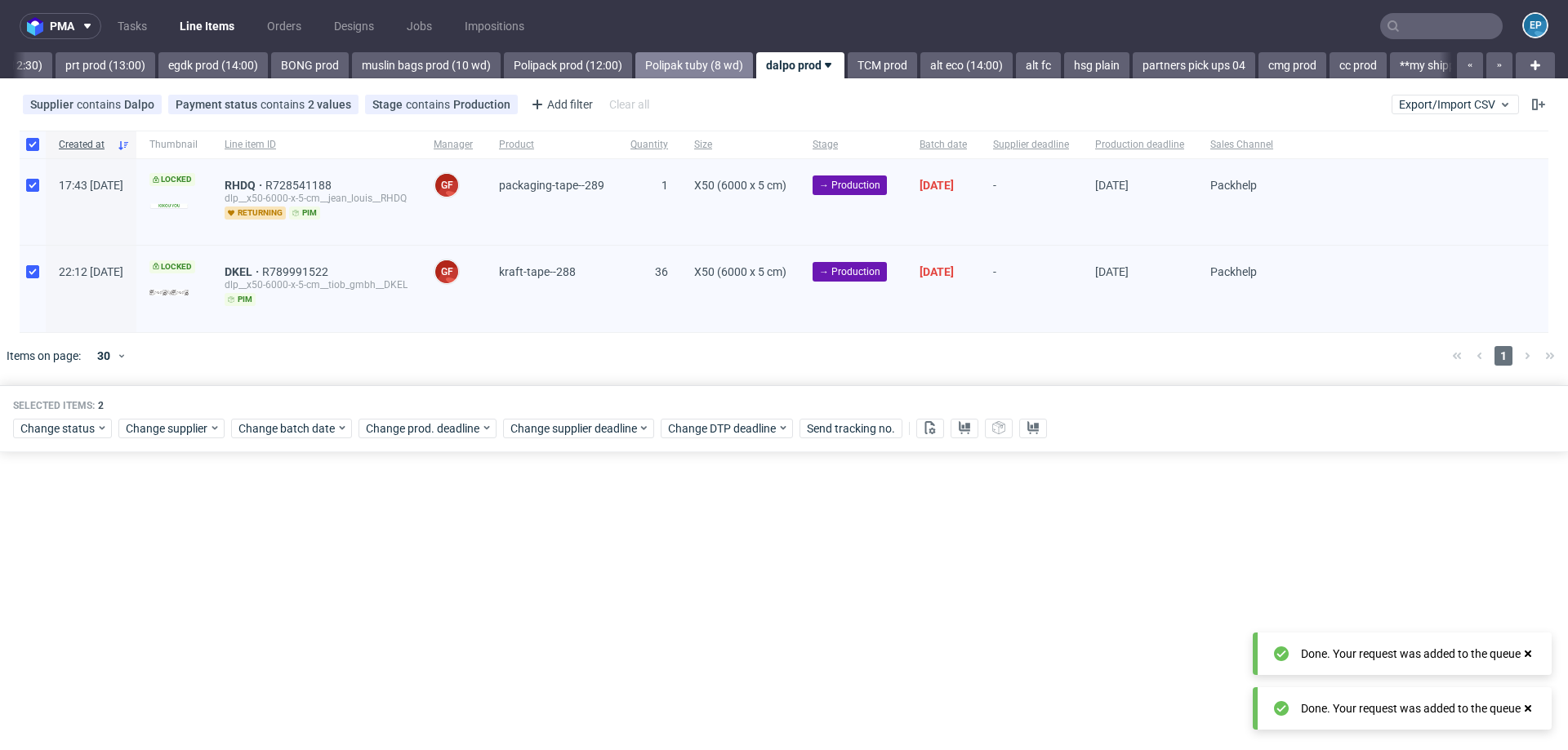
click at [635, 62] on link "Polipak tuby (8 wd)" at bounding box center [694, 65] width 118 height 26
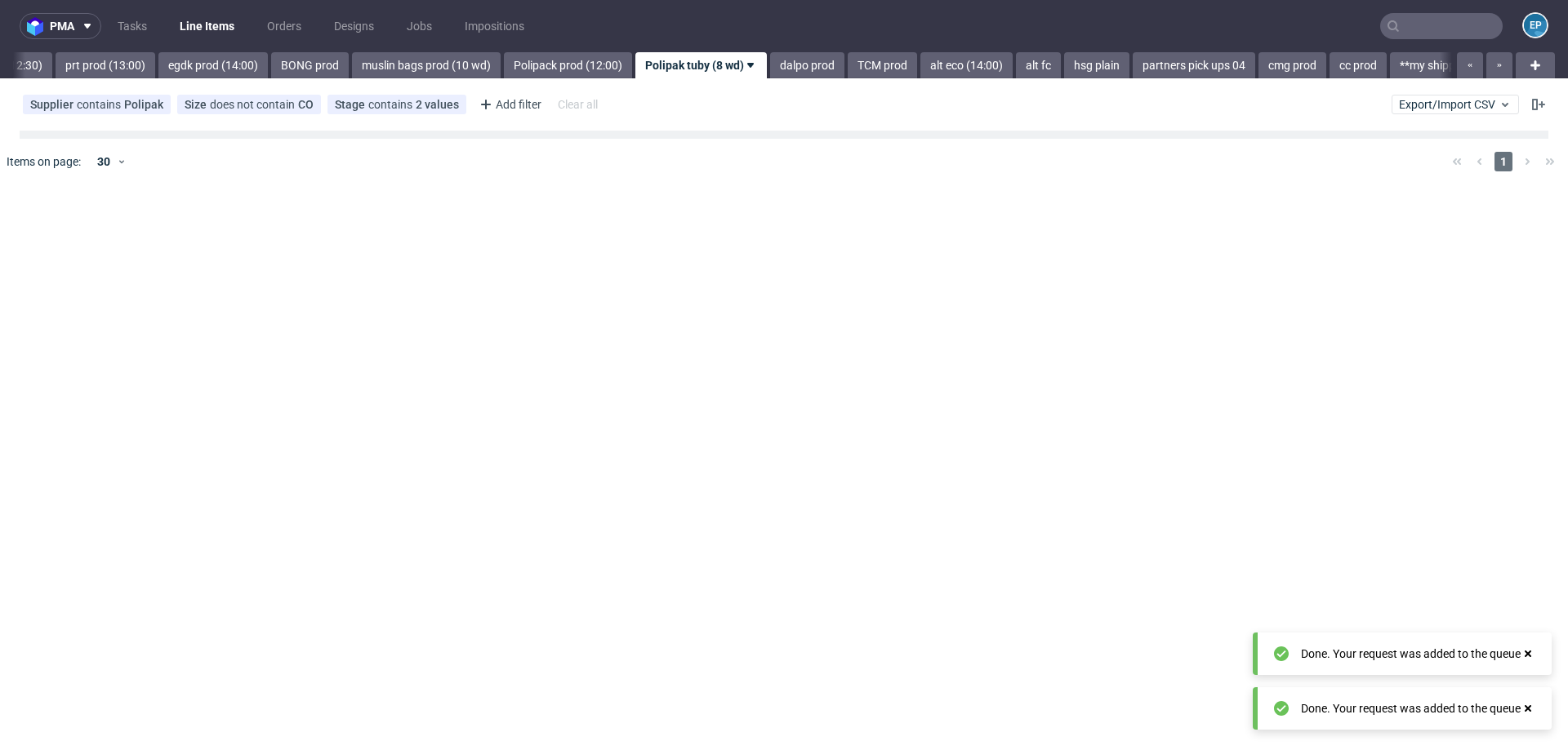
scroll to position [0, 1707]
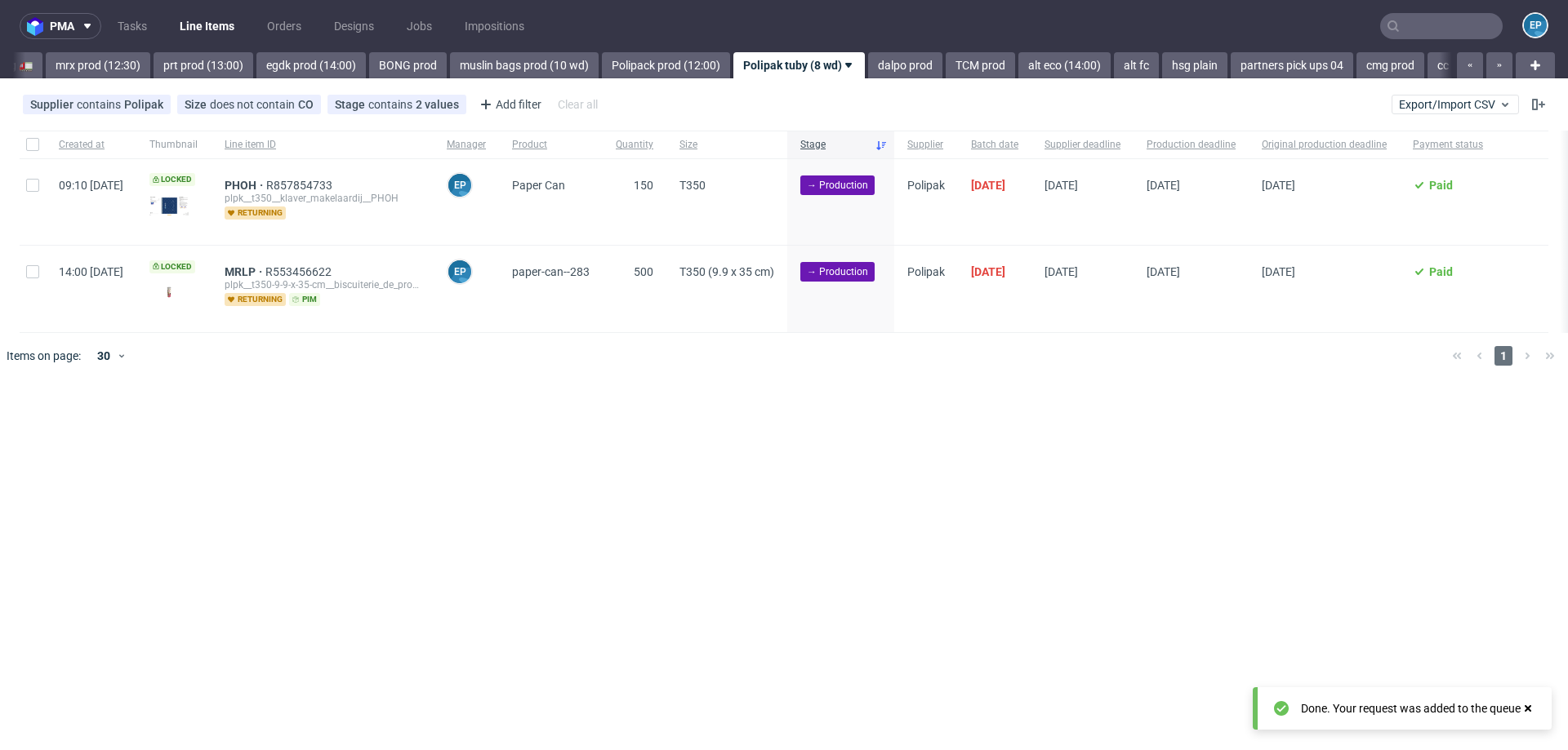
click at [41, 144] on div at bounding box center [32, 144] width 26 height 28
checkbox input "true"
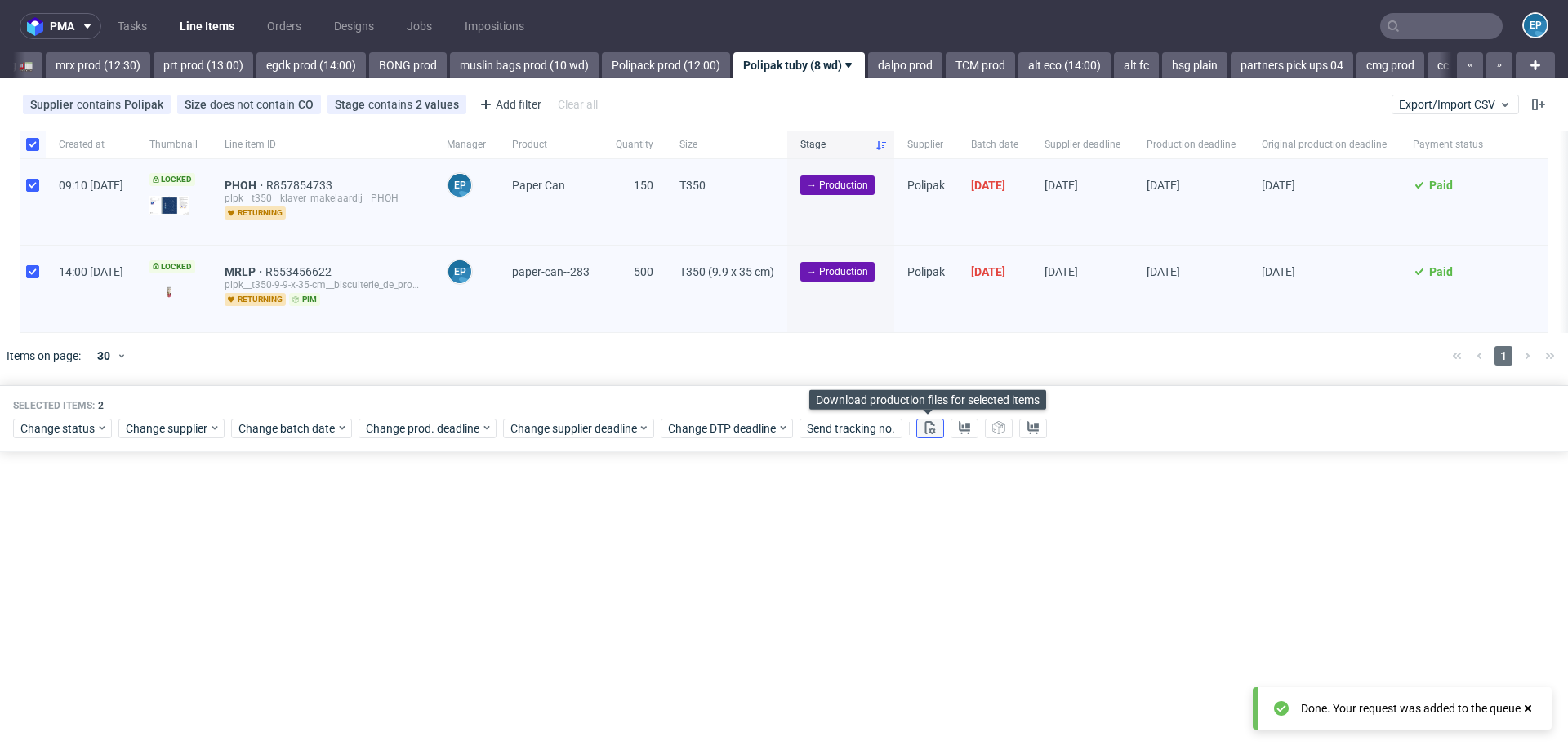
click at [938, 432] on button at bounding box center [929, 427] width 28 height 19
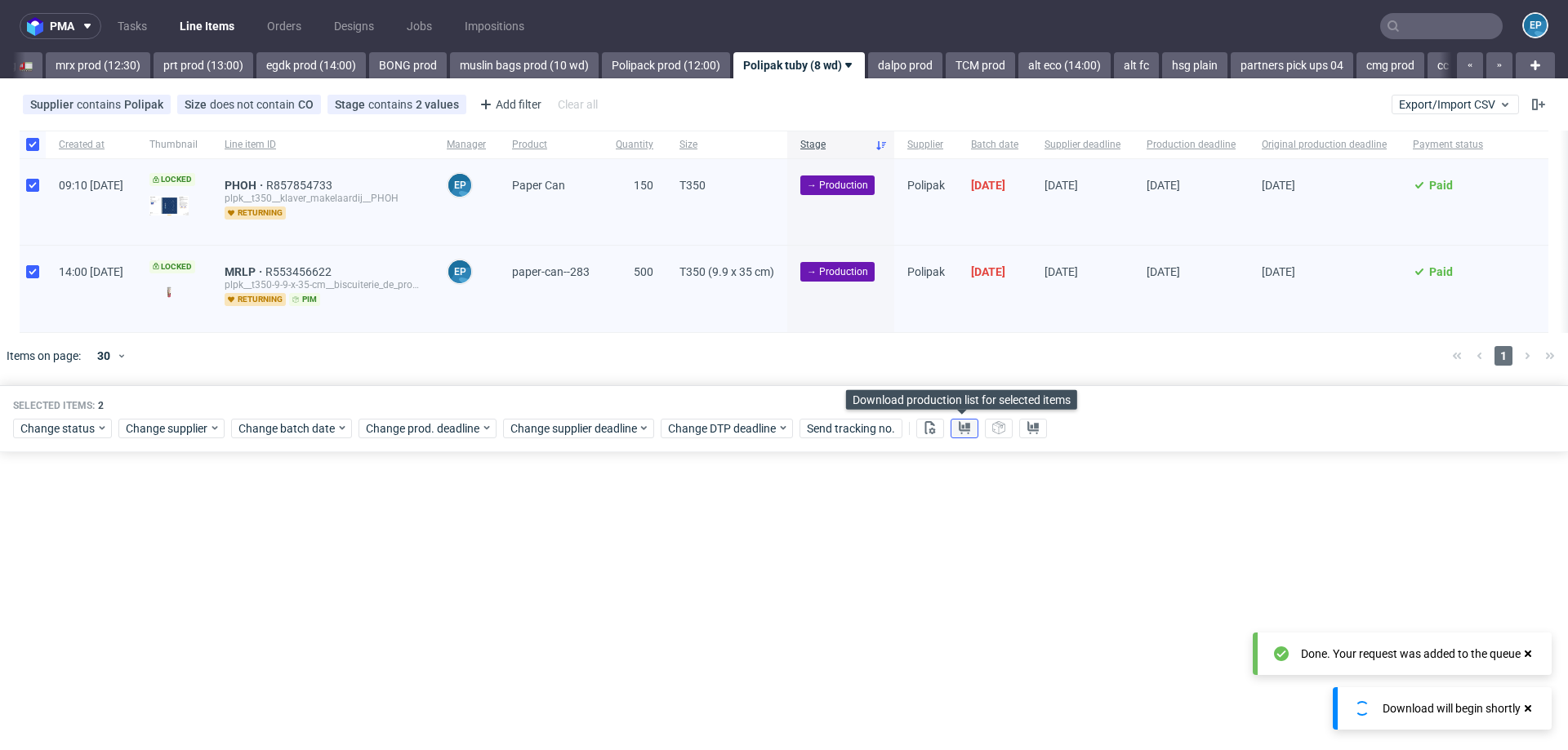
click at [963, 432] on icon at bounding box center [965, 427] width 13 height 13
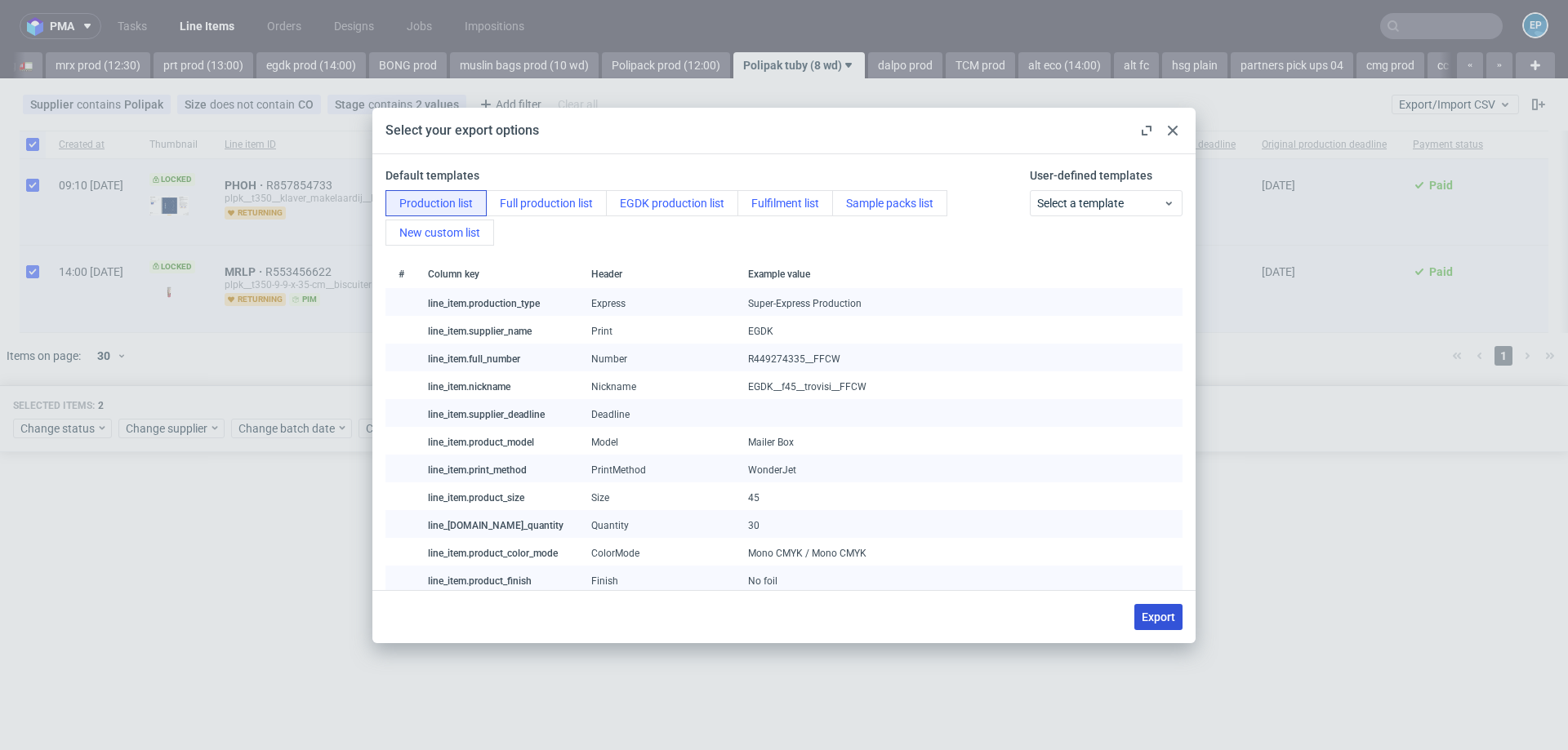
click at [1157, 619] on span "Export" at bounding box center [1158, 617] width 34 height 12
checkbox input "false"
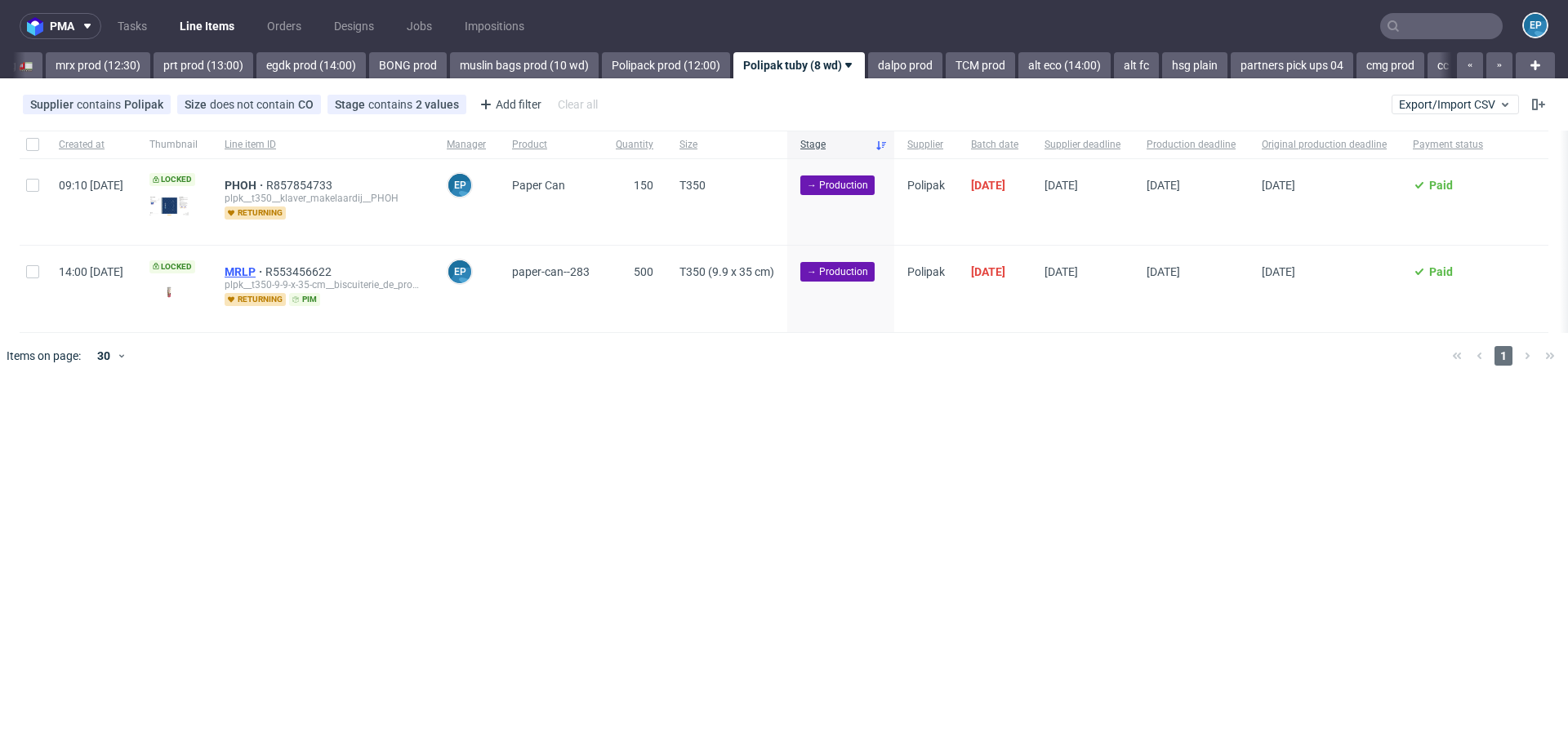
click at [266, 272] on span "MRLP" at bounding box center [245, 272] width 41 height 13
click at [266, 187] on span "PHOH" at bounding box center [245, 186] width 42 height 13
click at [26, 143] on input "checkbox" at bounding box center [33, 144] width 13 height 13
checkbox input "true"
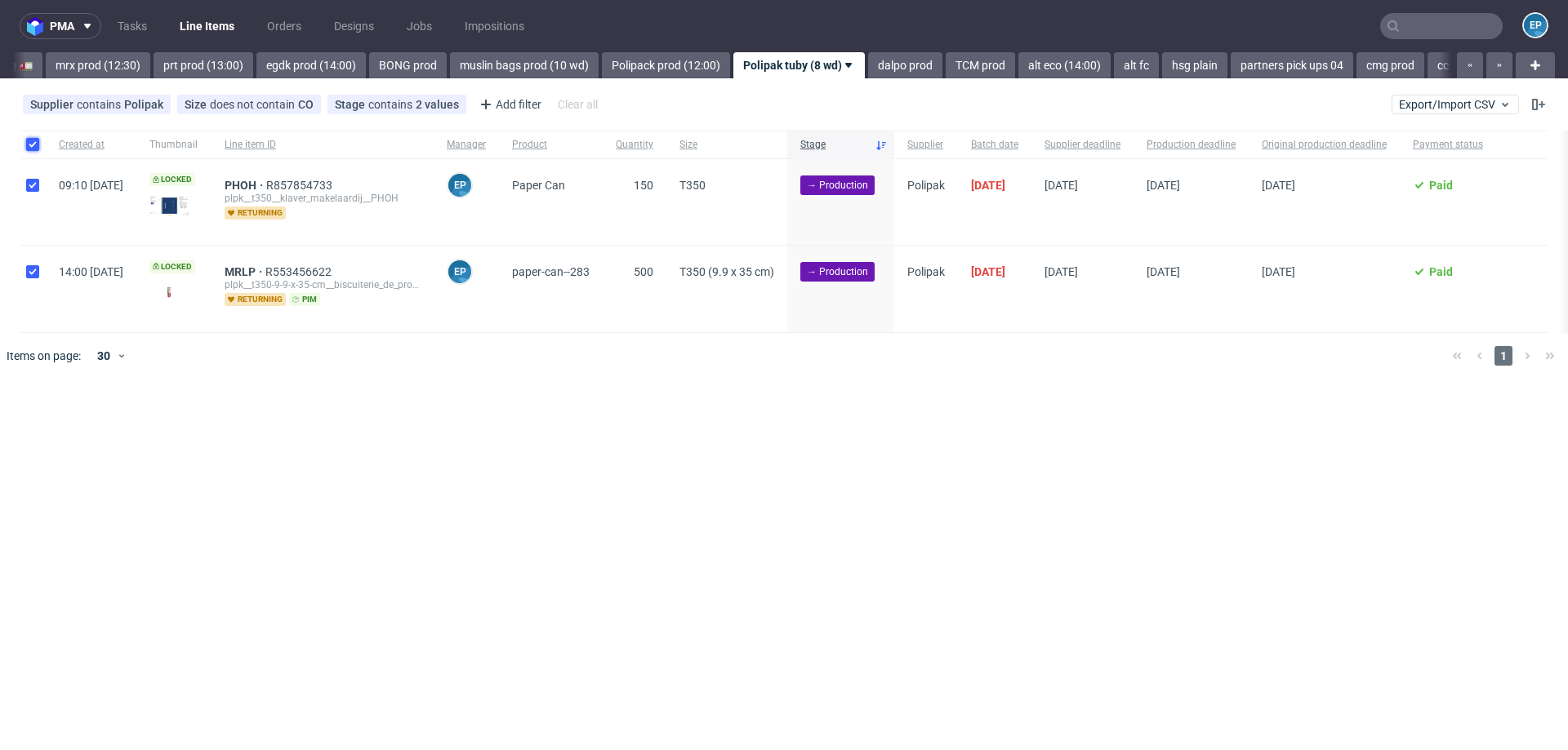
checkbox input "true"
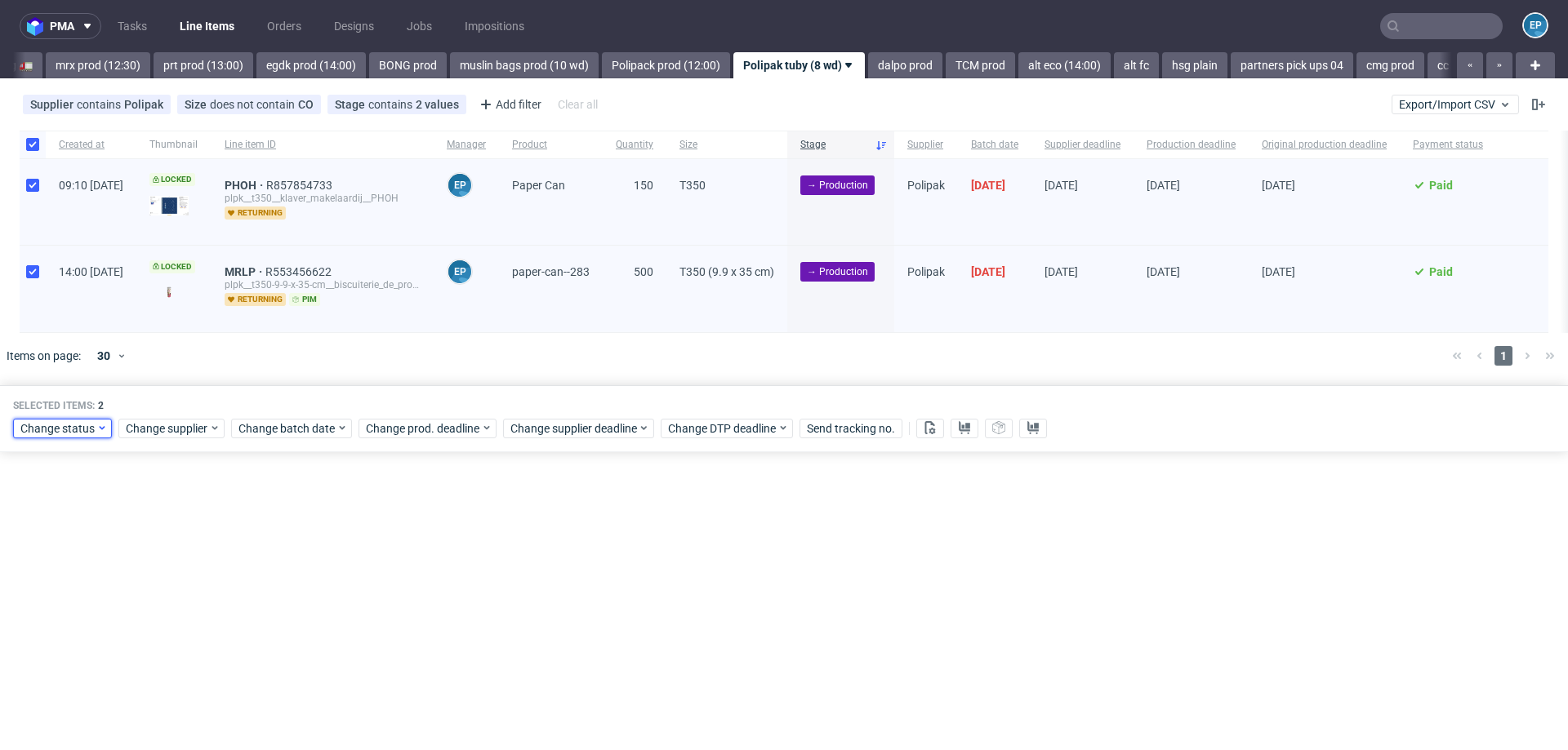
click at [76, 429] on span "Change status" at bounding box center [58, 427] width 76 height 16
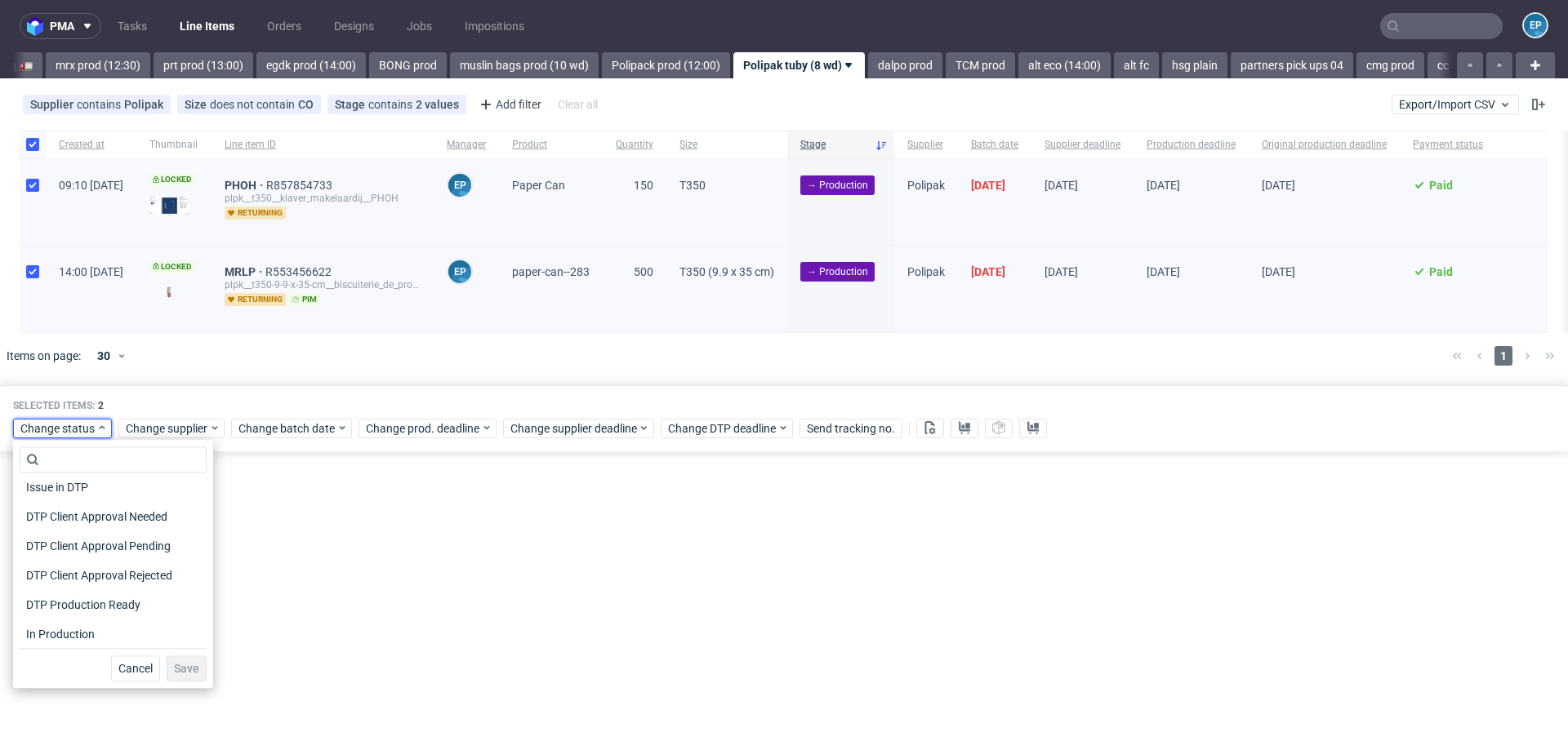
scroll to position [101, 0]
click at [75, 630] on span "In Production" at bounding box center [61, 627] width 82 height 23
click at [180, 663] on span "Save" at bounding box center [187, 669] width 25 height 12
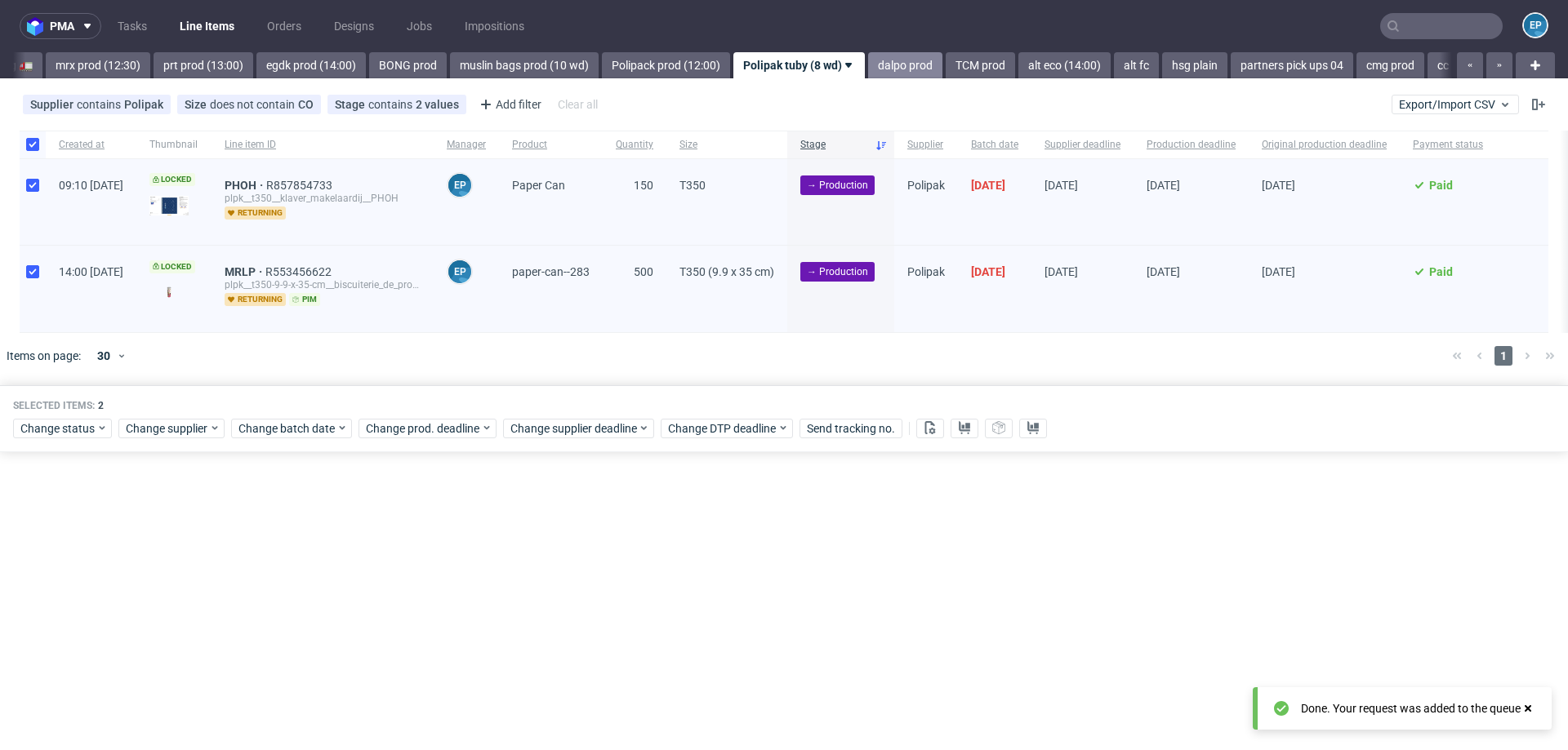
click at [868, 58] on link "dalpo prod" at bounding box center [905, 65] width 74 height 26
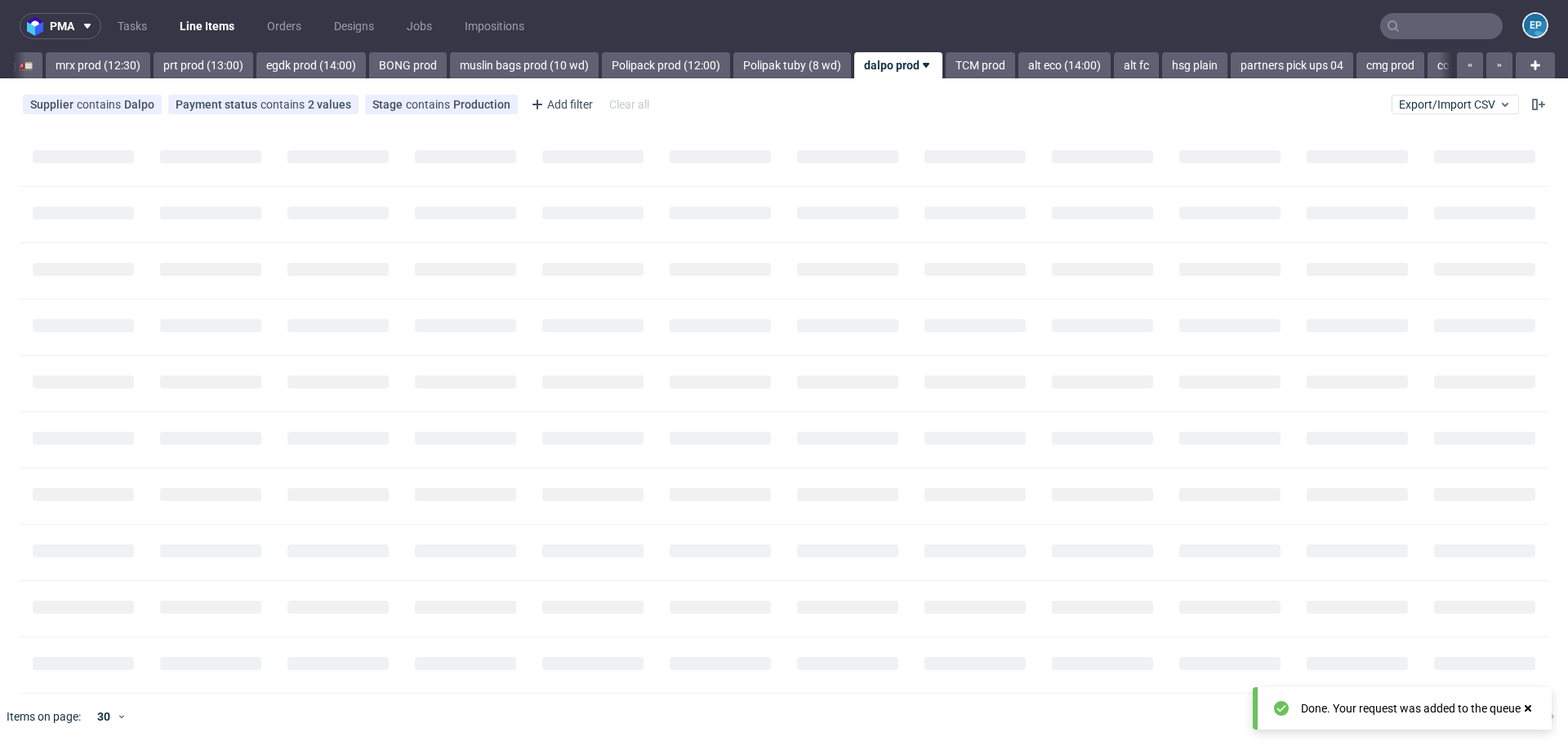
scroll to position [0, 1805]
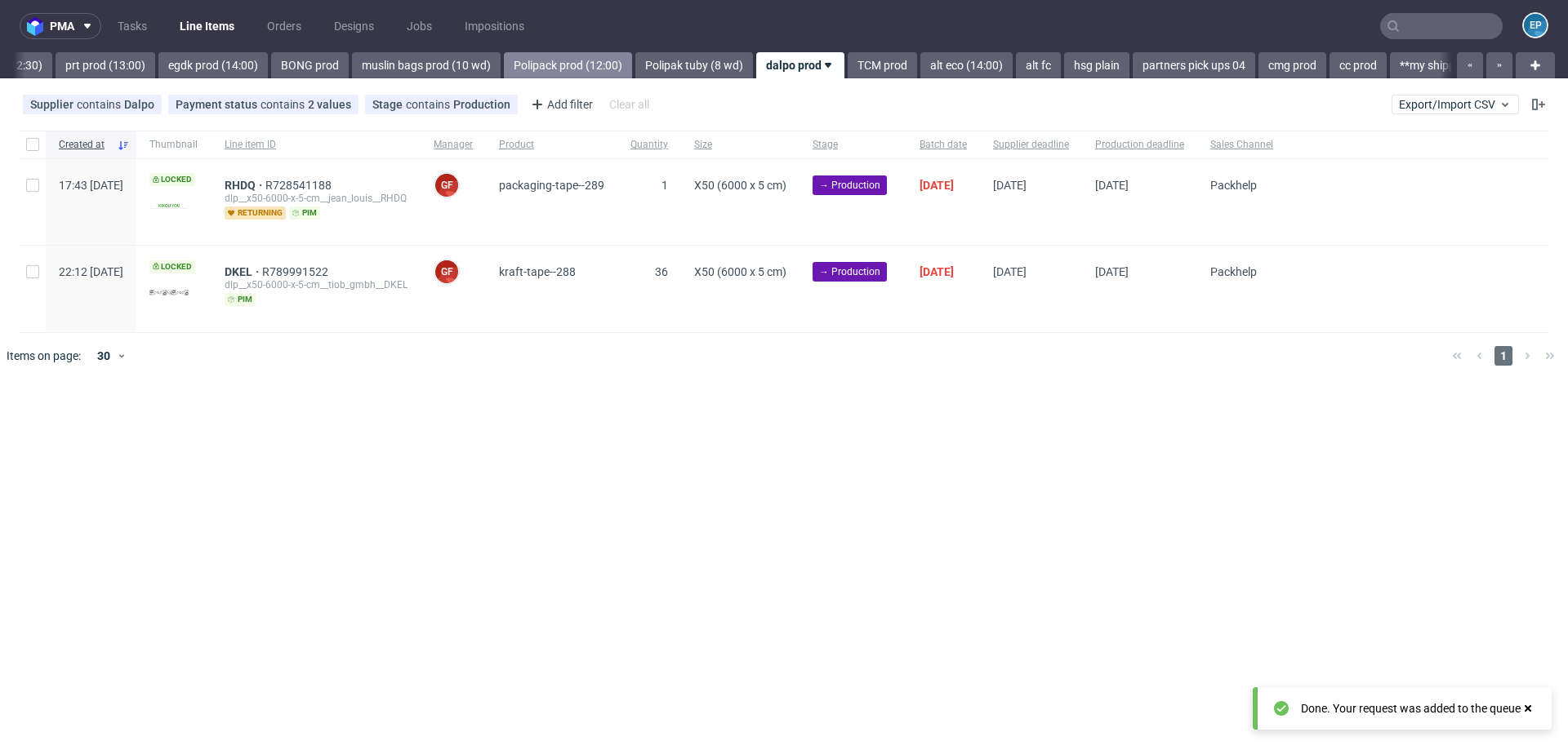
click at [504, 61] on link "Polipack prod (12:00)" at bounding box center [568, 65] width 129 height 26
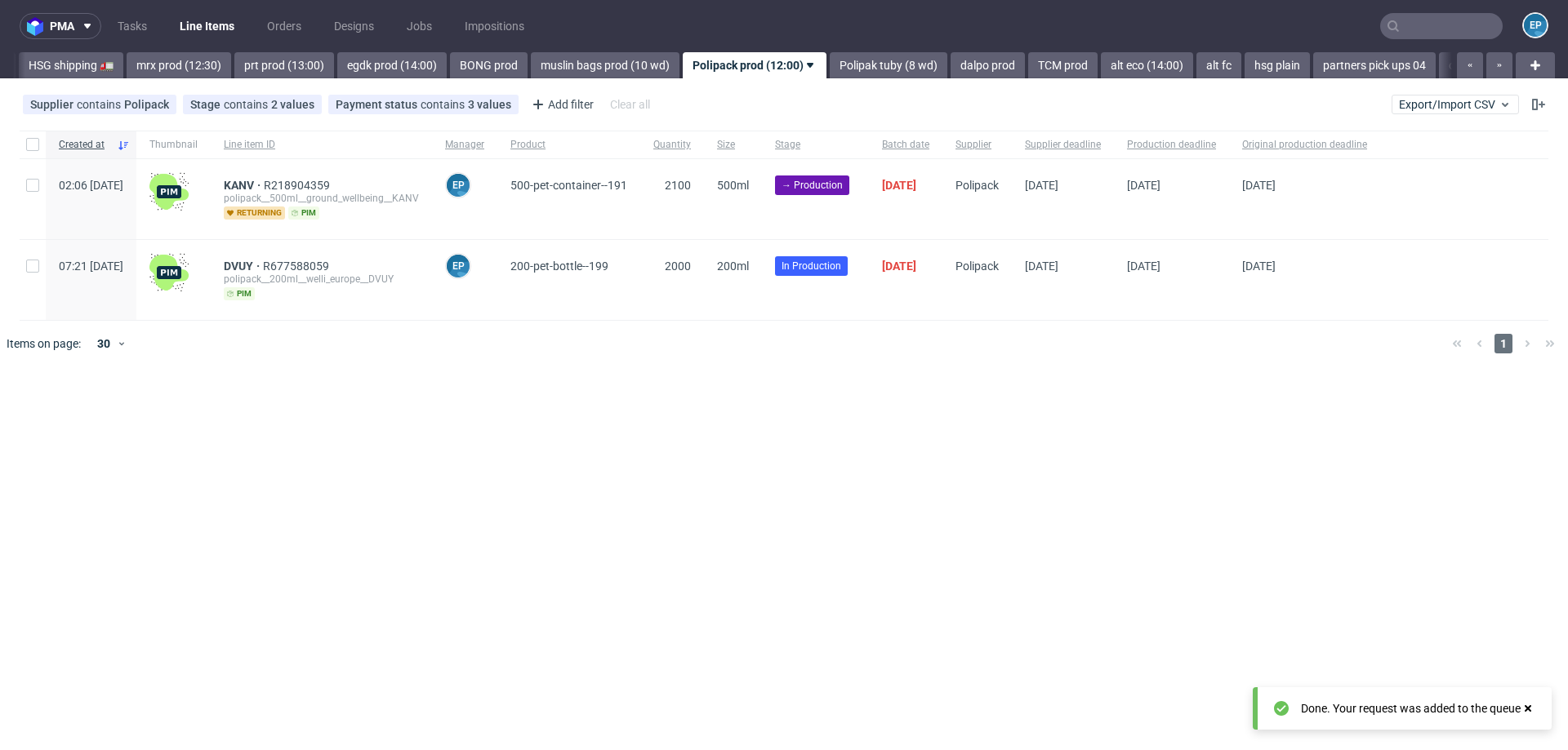
scroll to position [0, 1581]
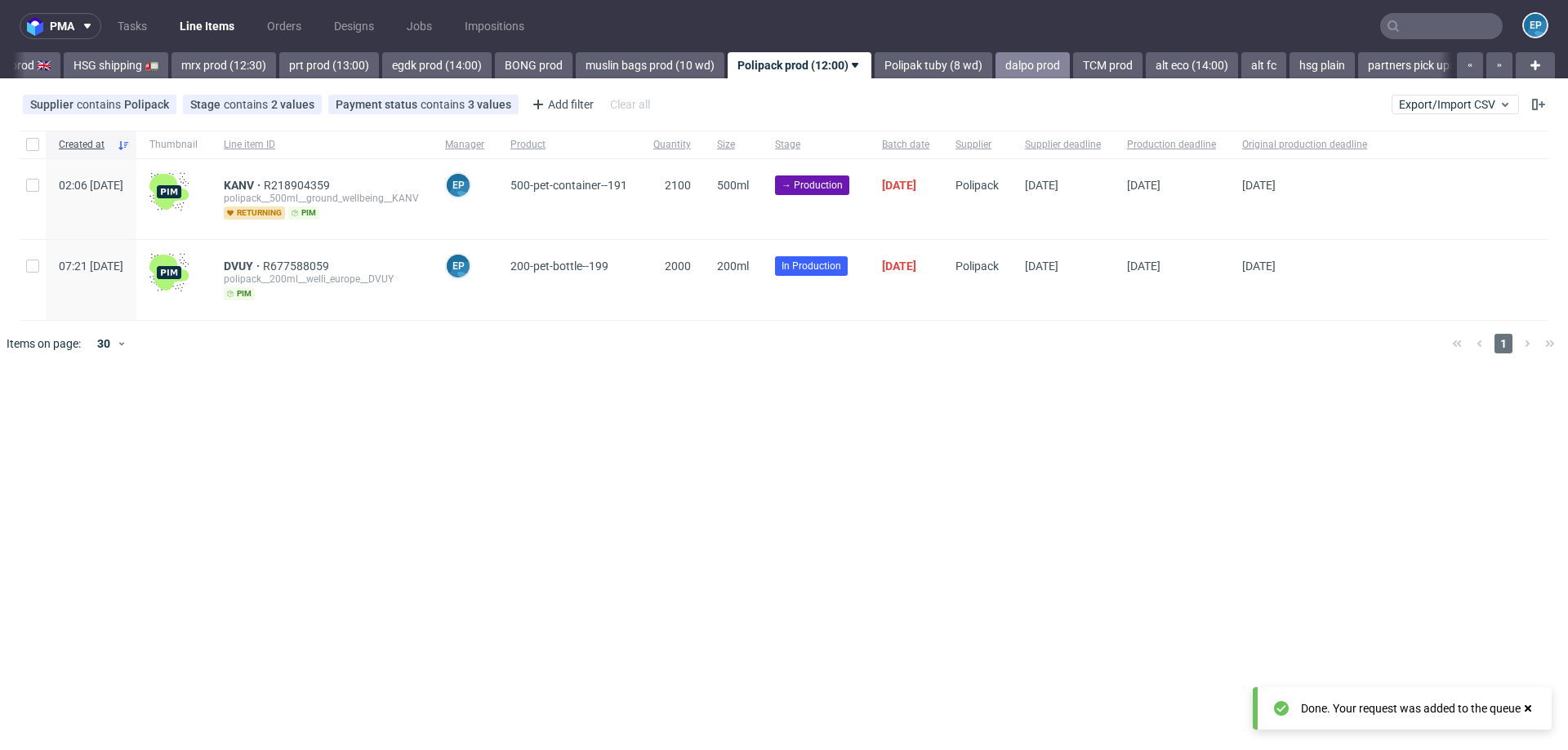
click at [996, 66] on link "dalpo prod" at bounding box center [1033, 65] width 74 height 26
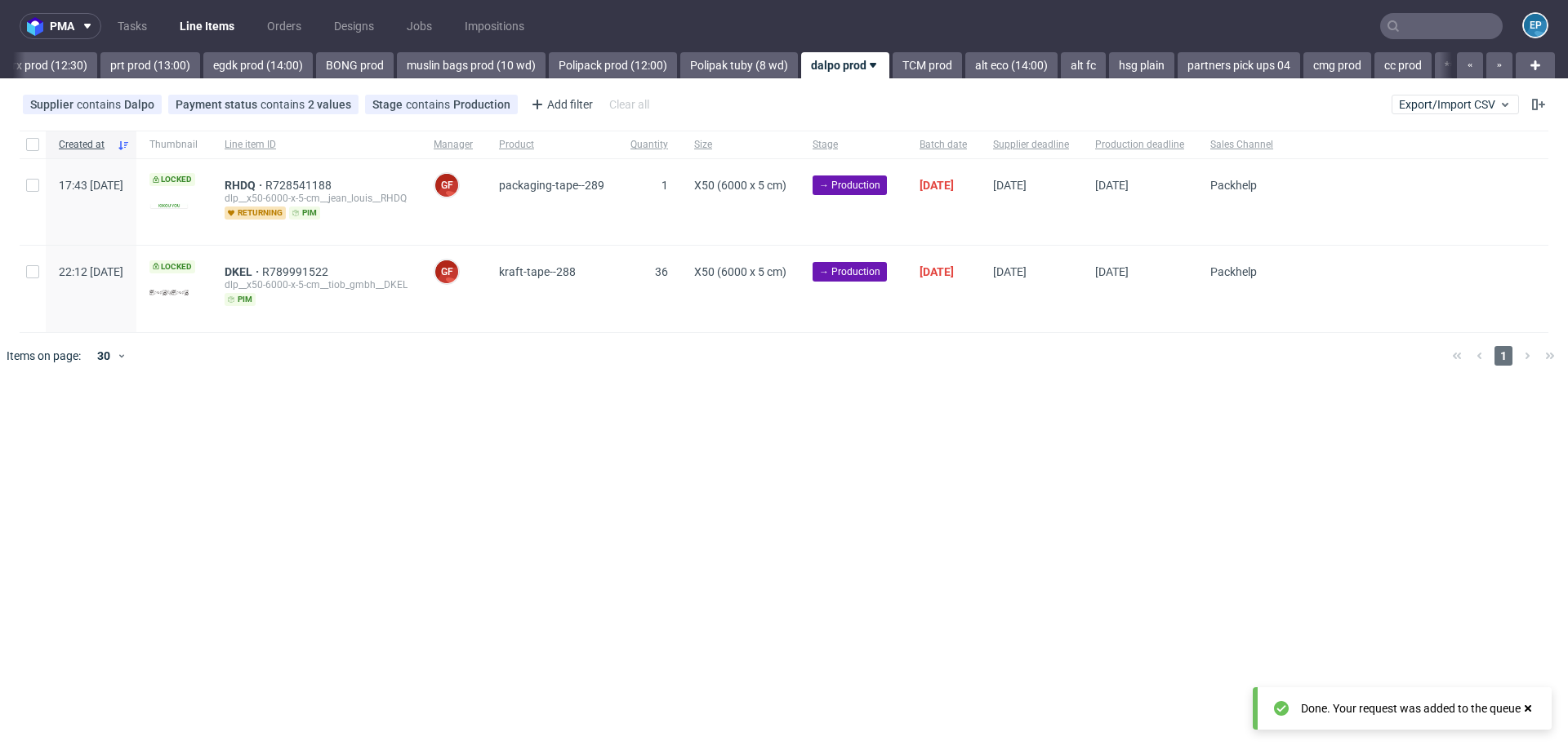
scroll to position [0, 1805]
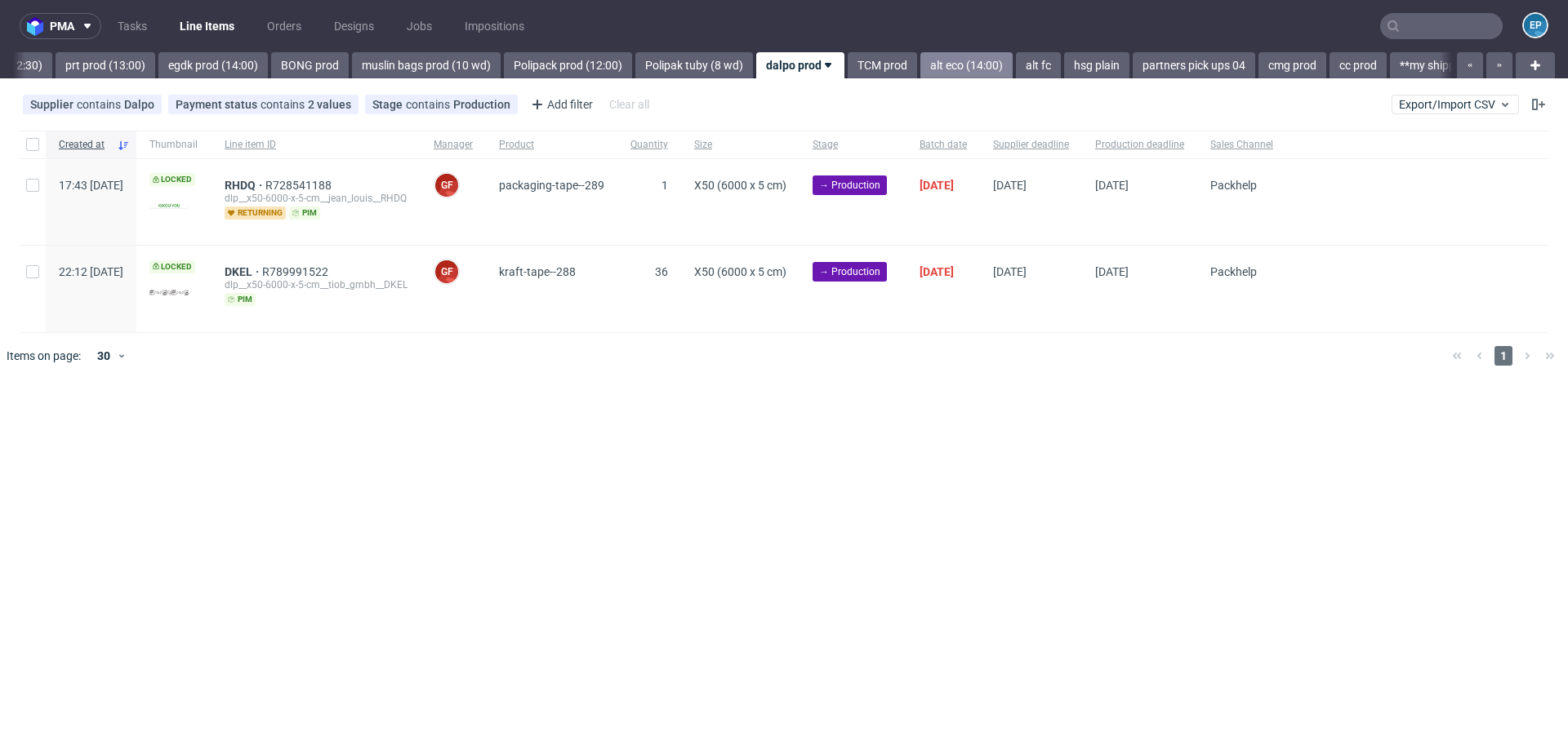
click at [920, 68] on link "alt eco (14:00)" at bounding box center [966, 65] width 92 height 26
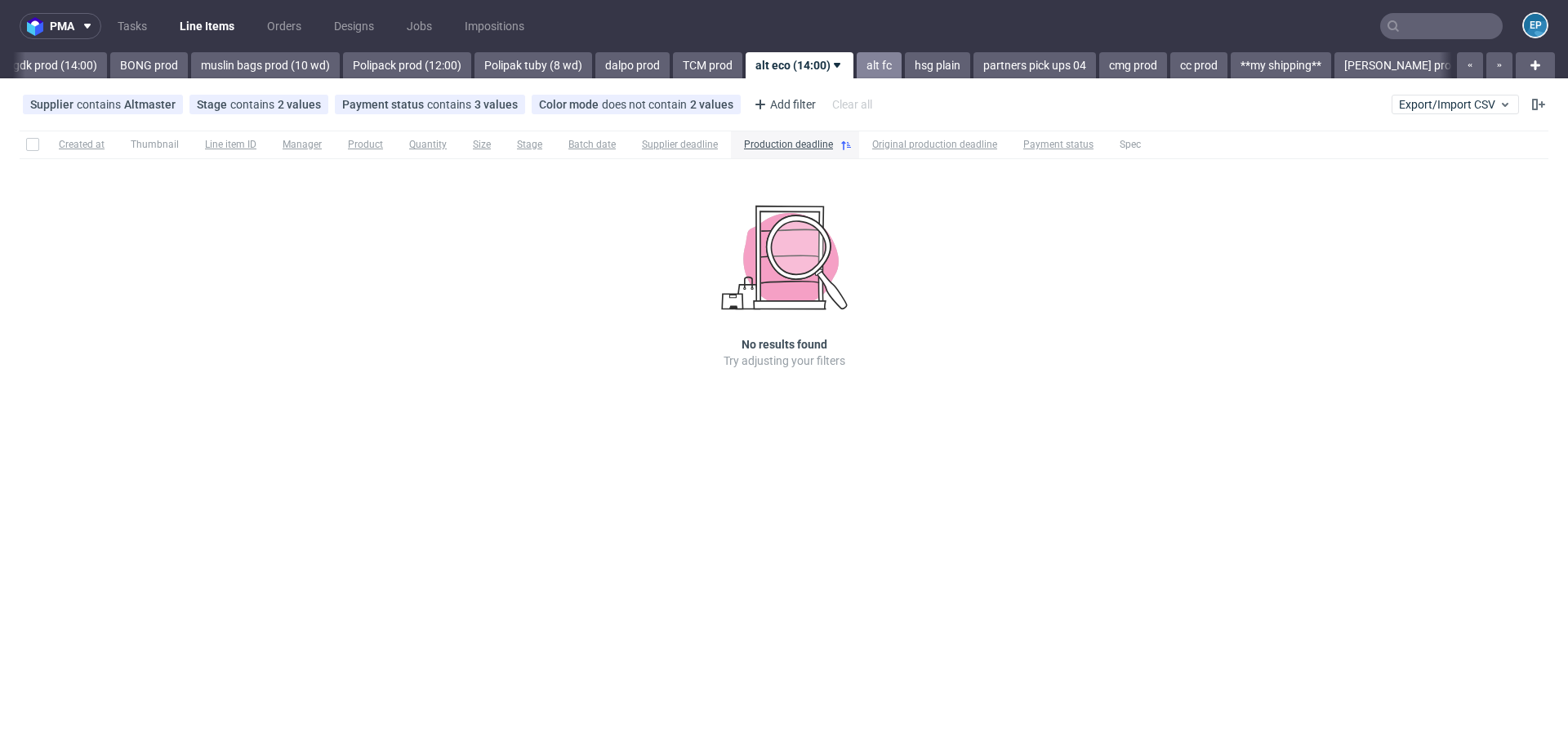
click at [856, 71] on link "alt fc" at bounding box center [878, 65] width 45 height 26
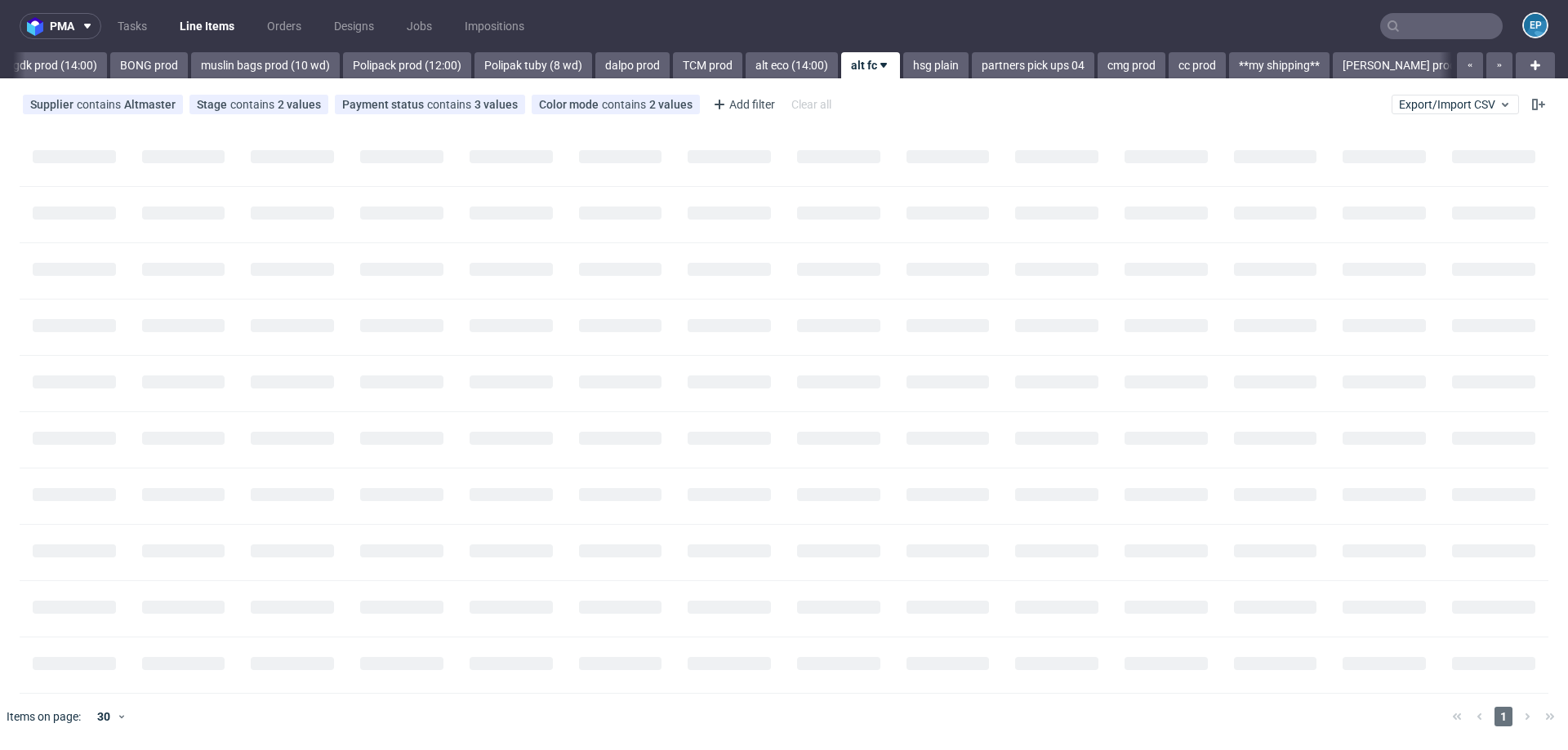
scroll to position [0, 2037]
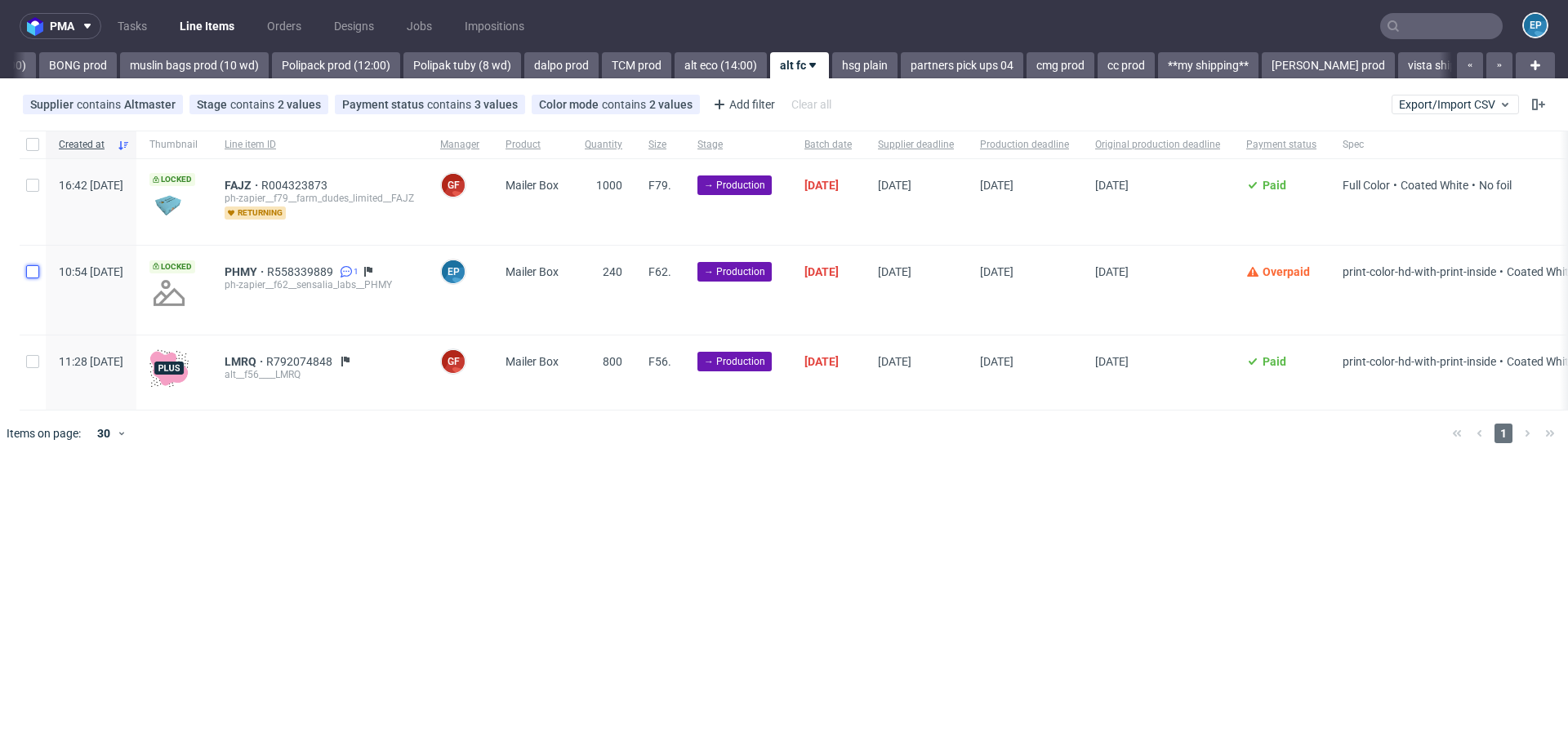
click at [29, 274] on input "checkbox" at bounding box center [33, 272] width 13 height 13
checkbox input "true"
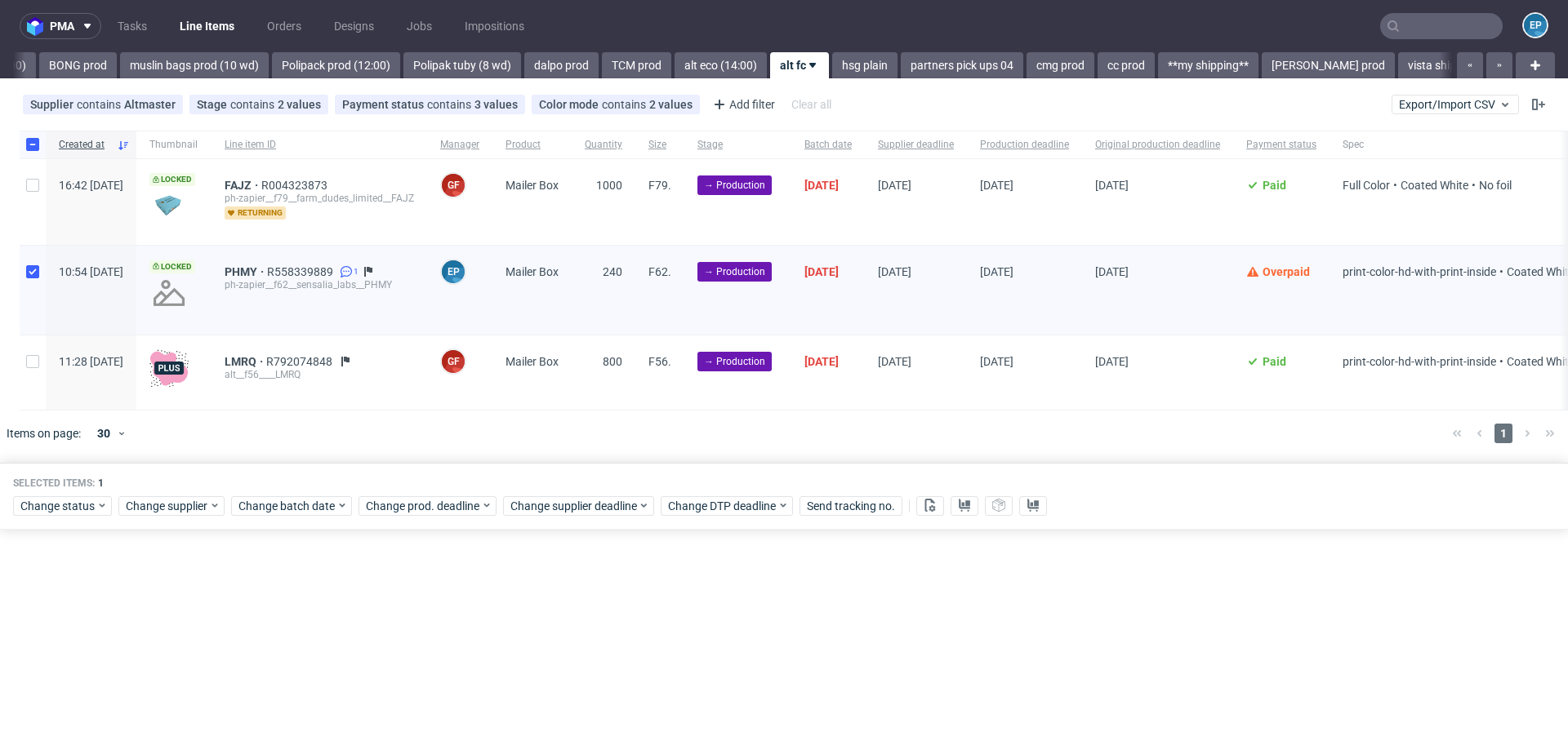
click at [29, 373] on div at bounding box center [32, 372] width 26 height 74
checkbox input "true"
click at [69, 509] on span "Change status" at bounding box center [58, 506] width 76 height 16
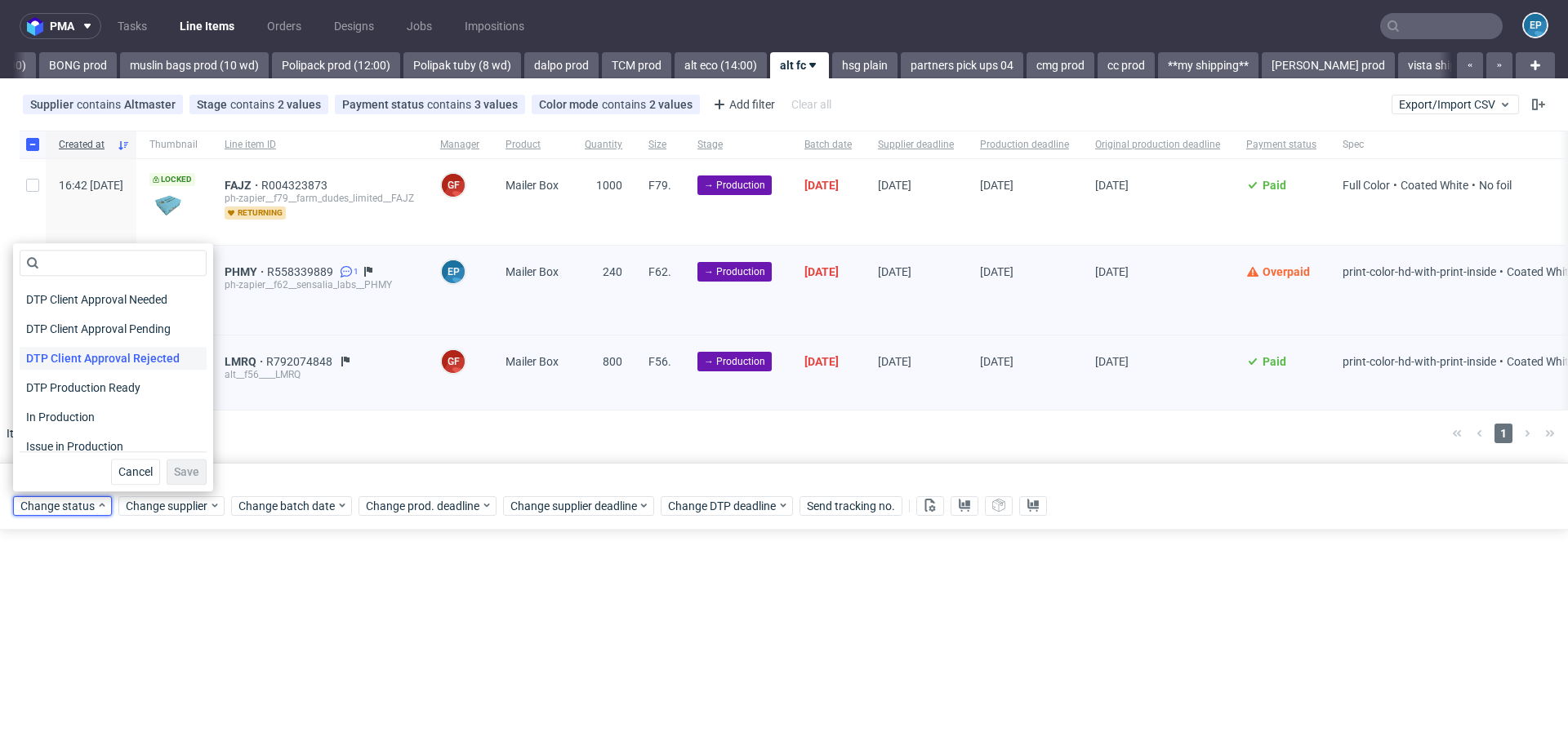
scroll to position [118, 0]
click at [82, 412] on span "In Production" at bounding box center [61, 414] width 82 height 23
click at [173, 461] on button "Save" at bounding box center [187, 471] width 40 height 26
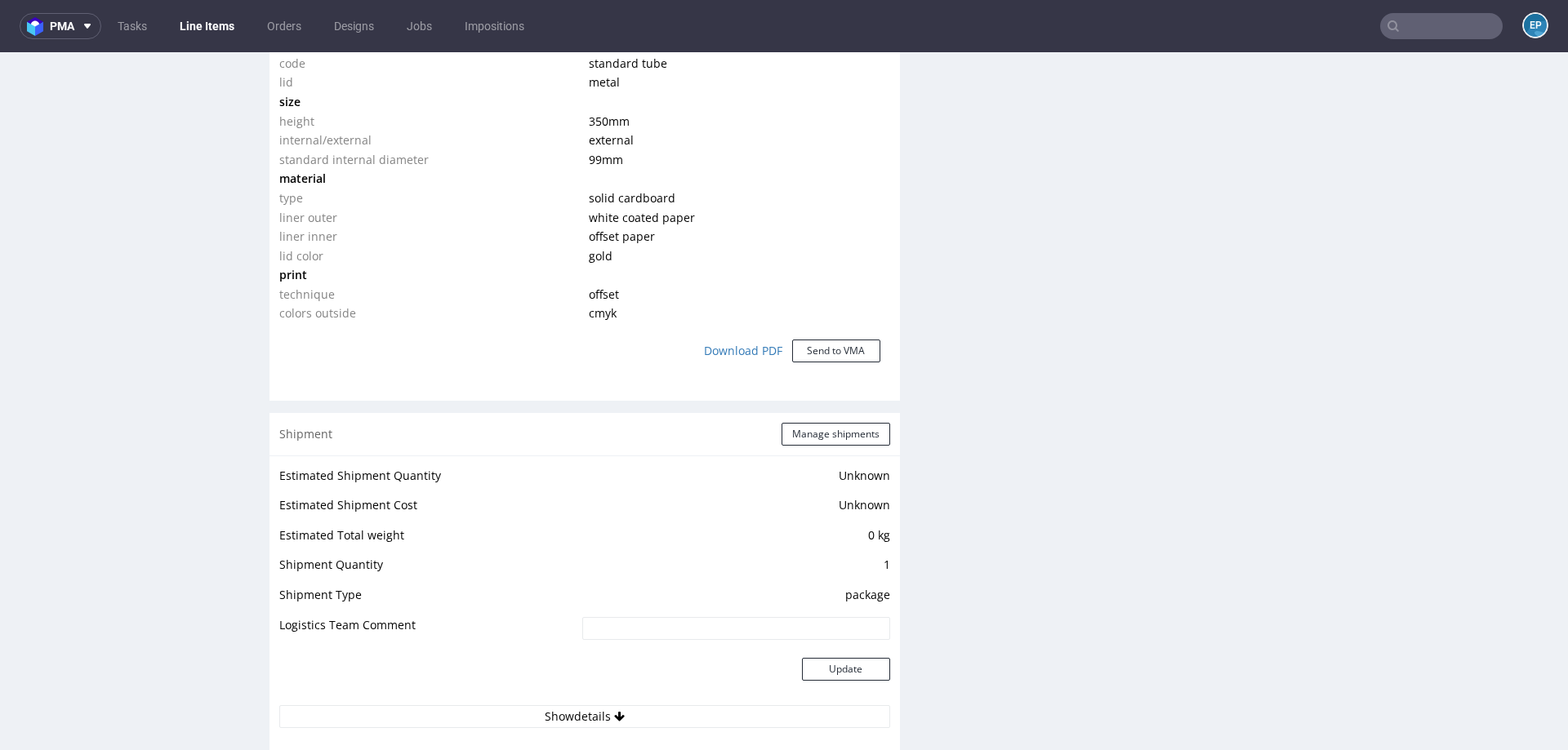
scroll to position [1263, 0]
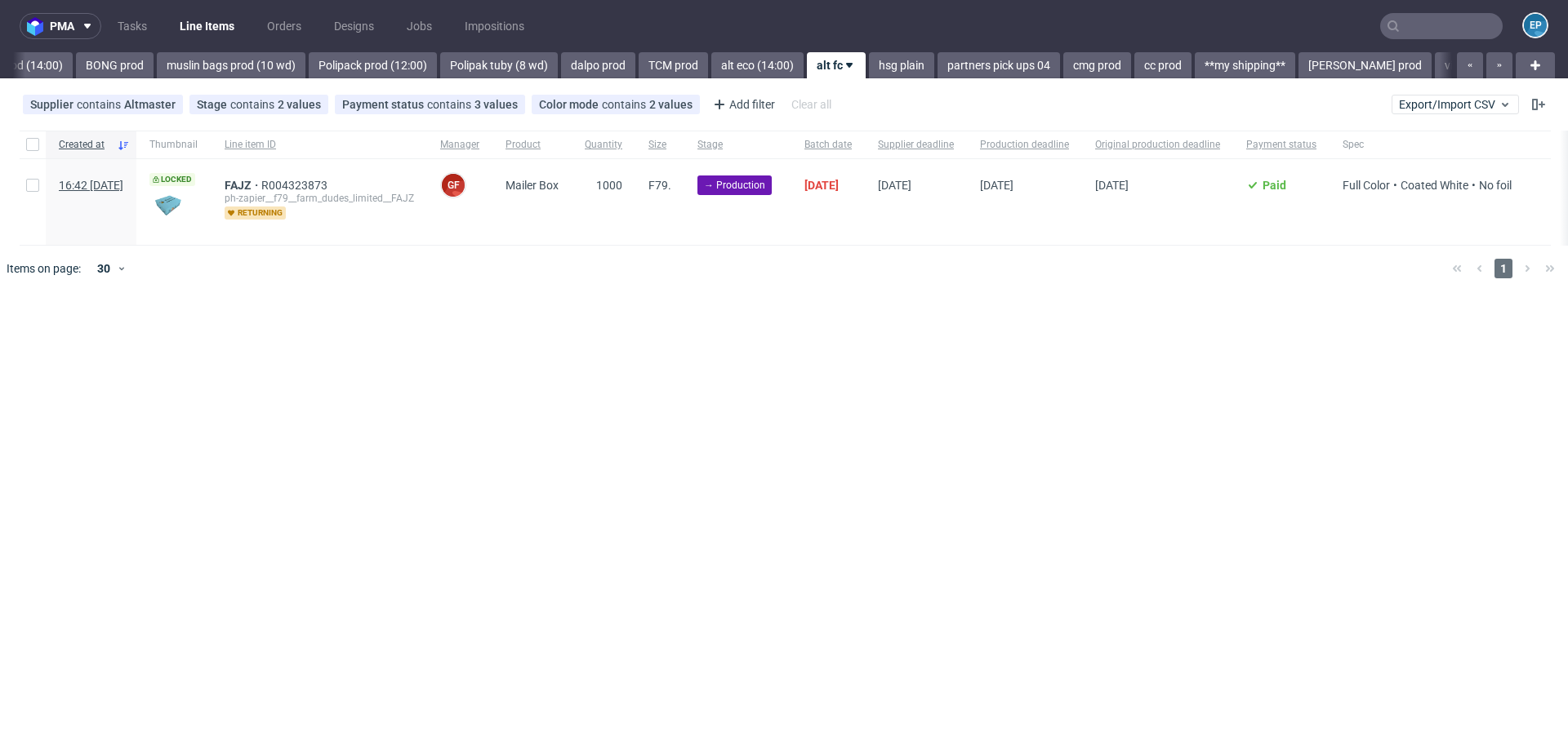
scroll to position [0, 2037]
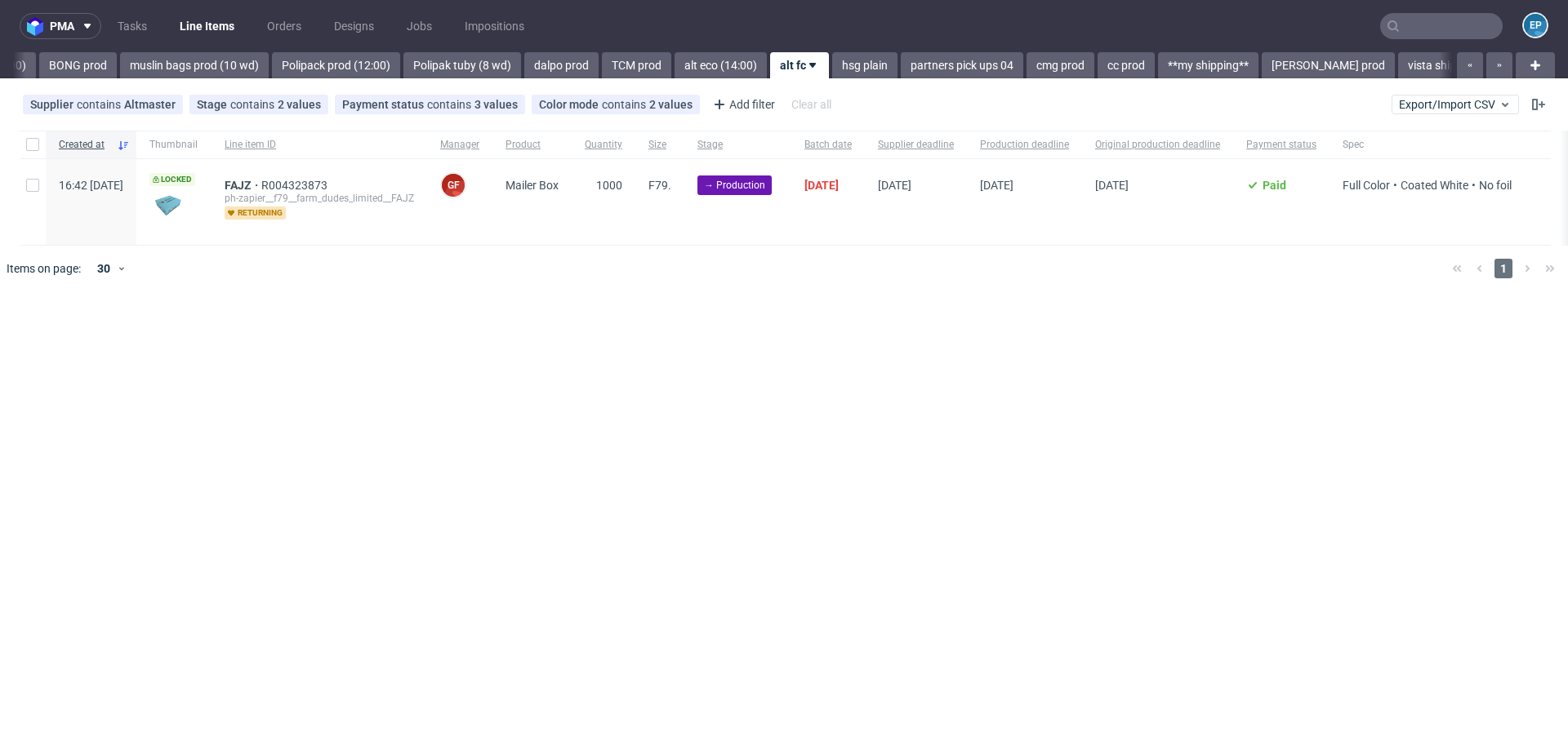
click at [41, 186] on div at bounding box center [32, 202] width 26 height 86
checkbox input "true"
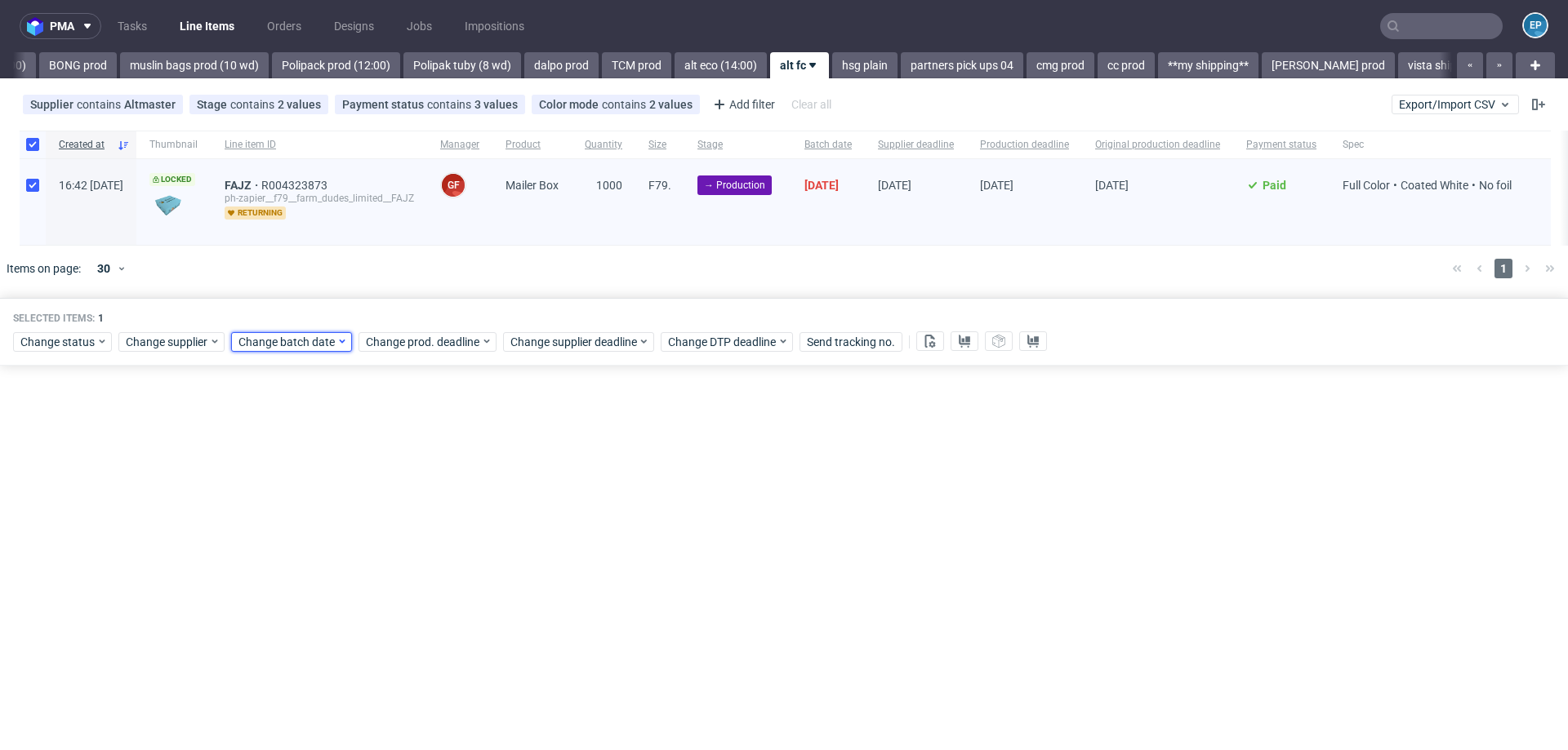
click at [297, 340] on span "Change batch date" at bounding box center [287, 341] width 98 height 16
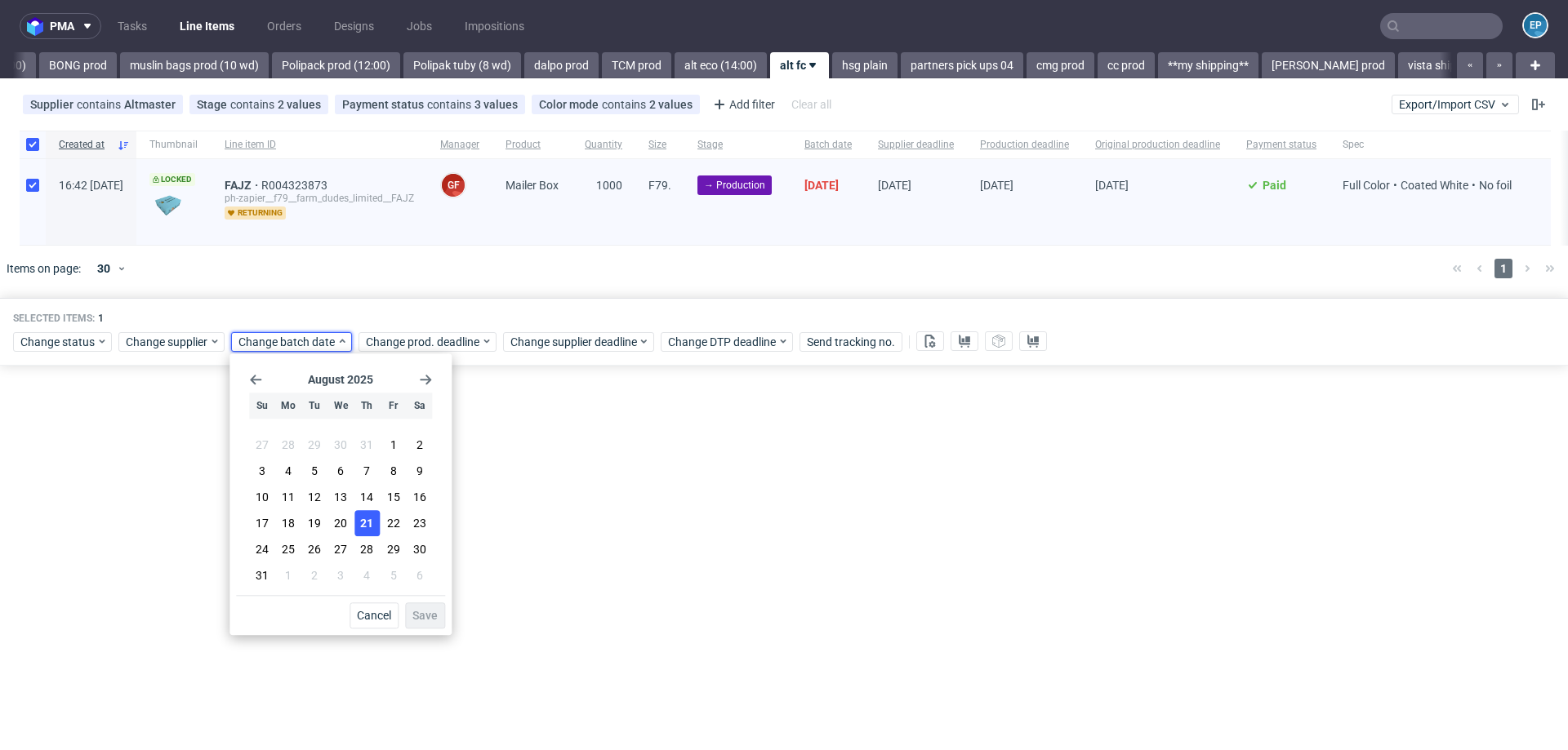
click at [361, 535] on button "21" at bounding box center [367, 522] width 25 height 26
click at [425, 608] on button "Save" at bounding box center [425, 615] width 40 height 26
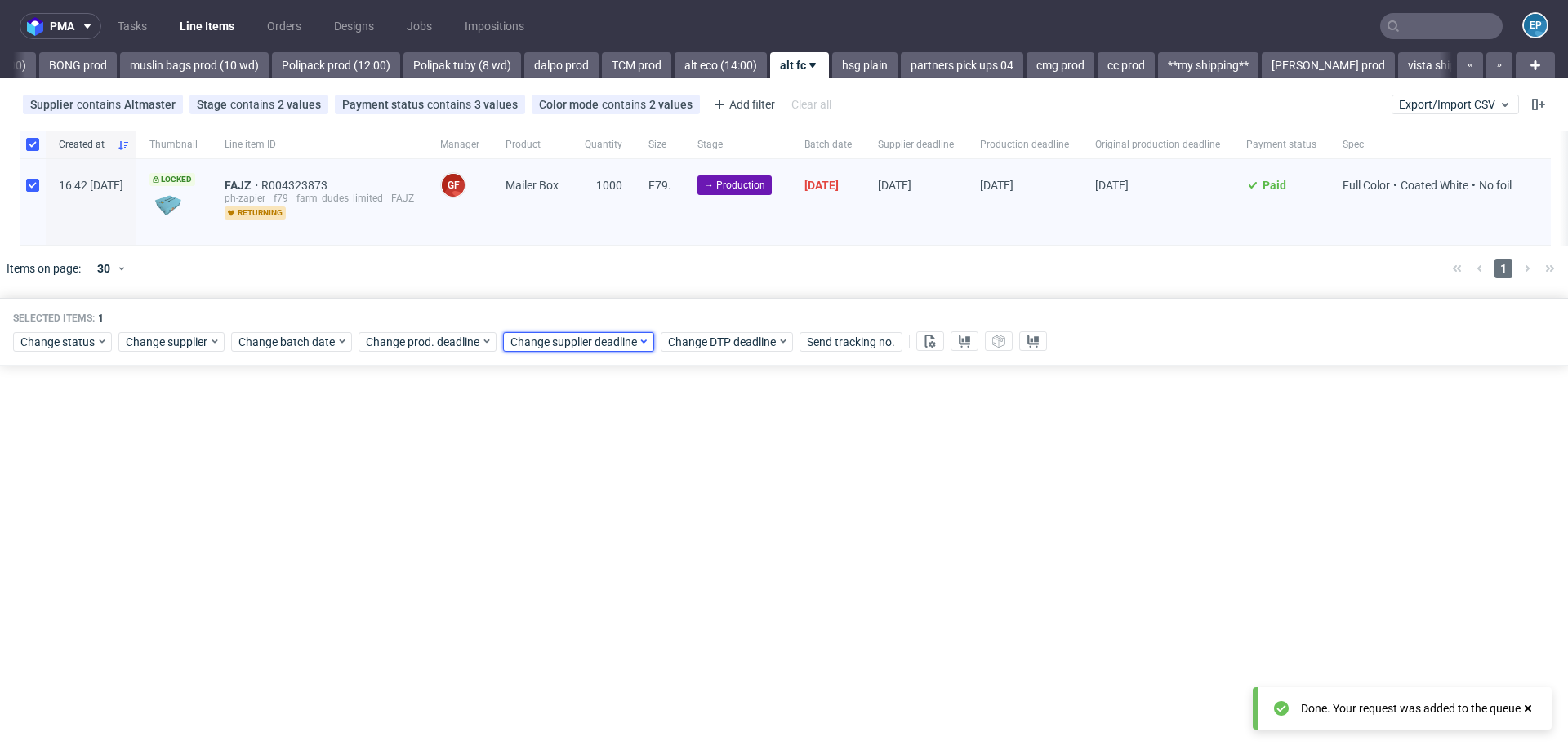
click at [598, 340] on span "Change supplier deadline" at bounding box center [574, 341] width 128 height 16
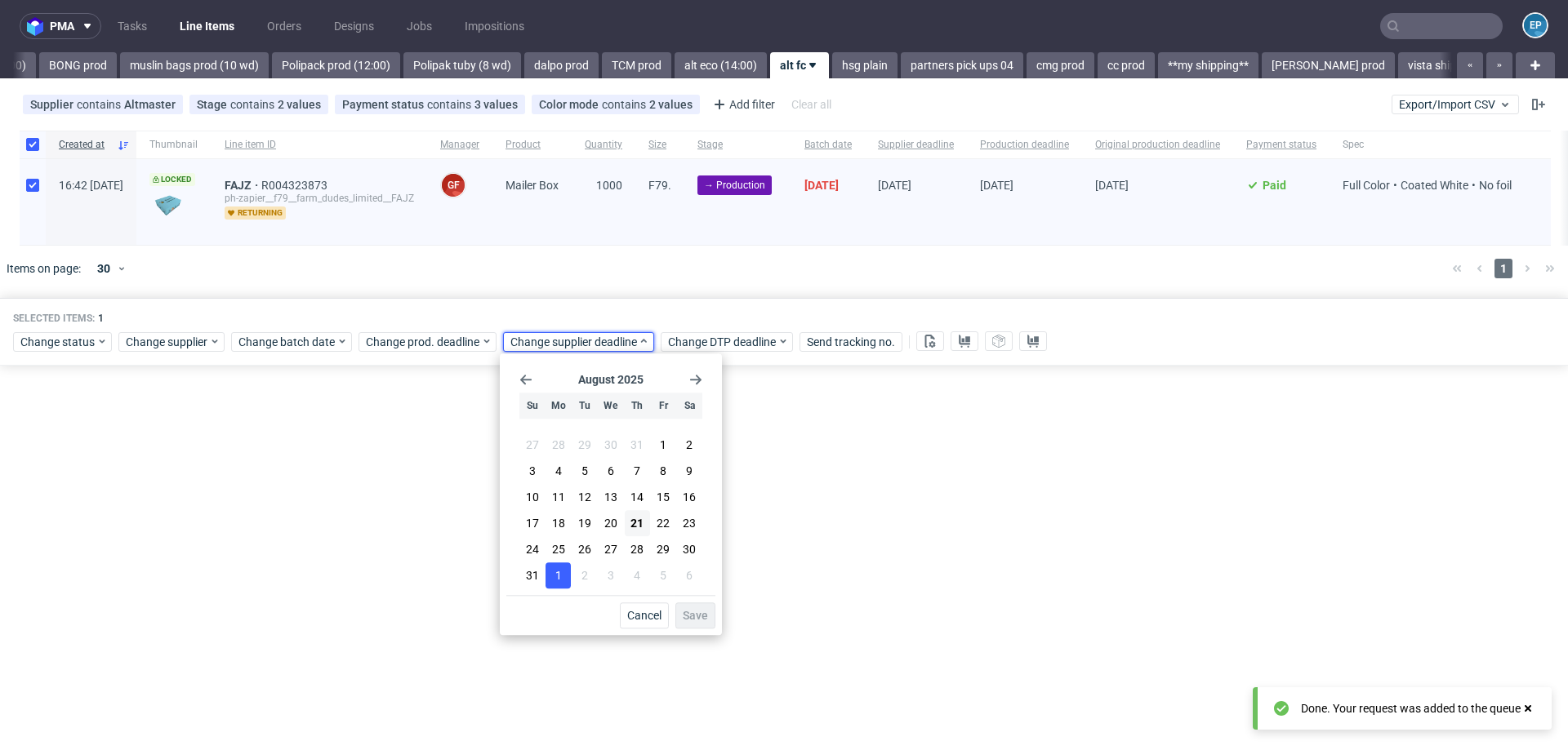
click at [550, 574] on button "1" at bounding box center [558, 575] width 25 height 26
click at [684, 613] on span "Save" at bounding box center [695, 616] width 25 height 12
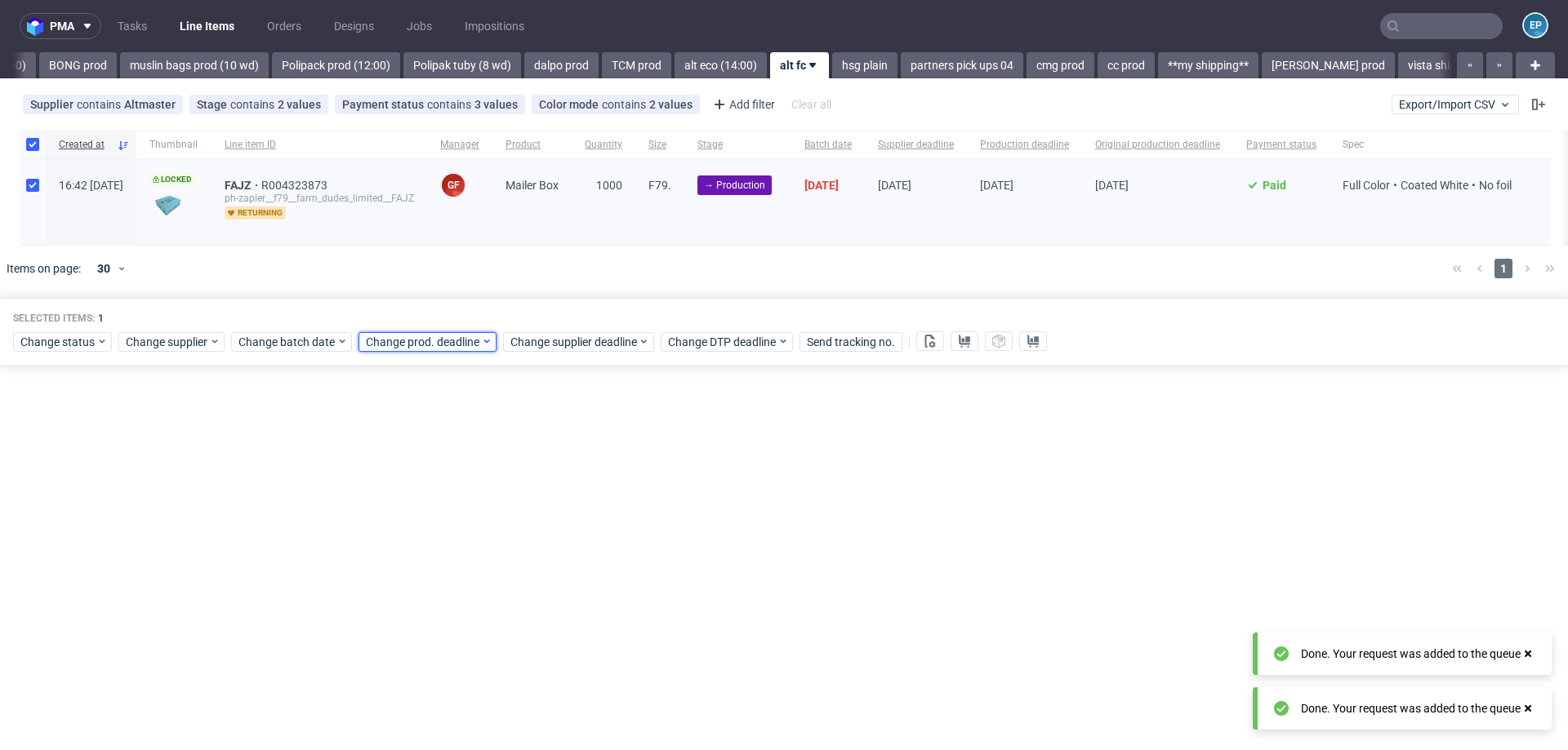
click at [430, 338] on span "Change prod. deadline" at bounding box center [423, 341] width 115 height 16
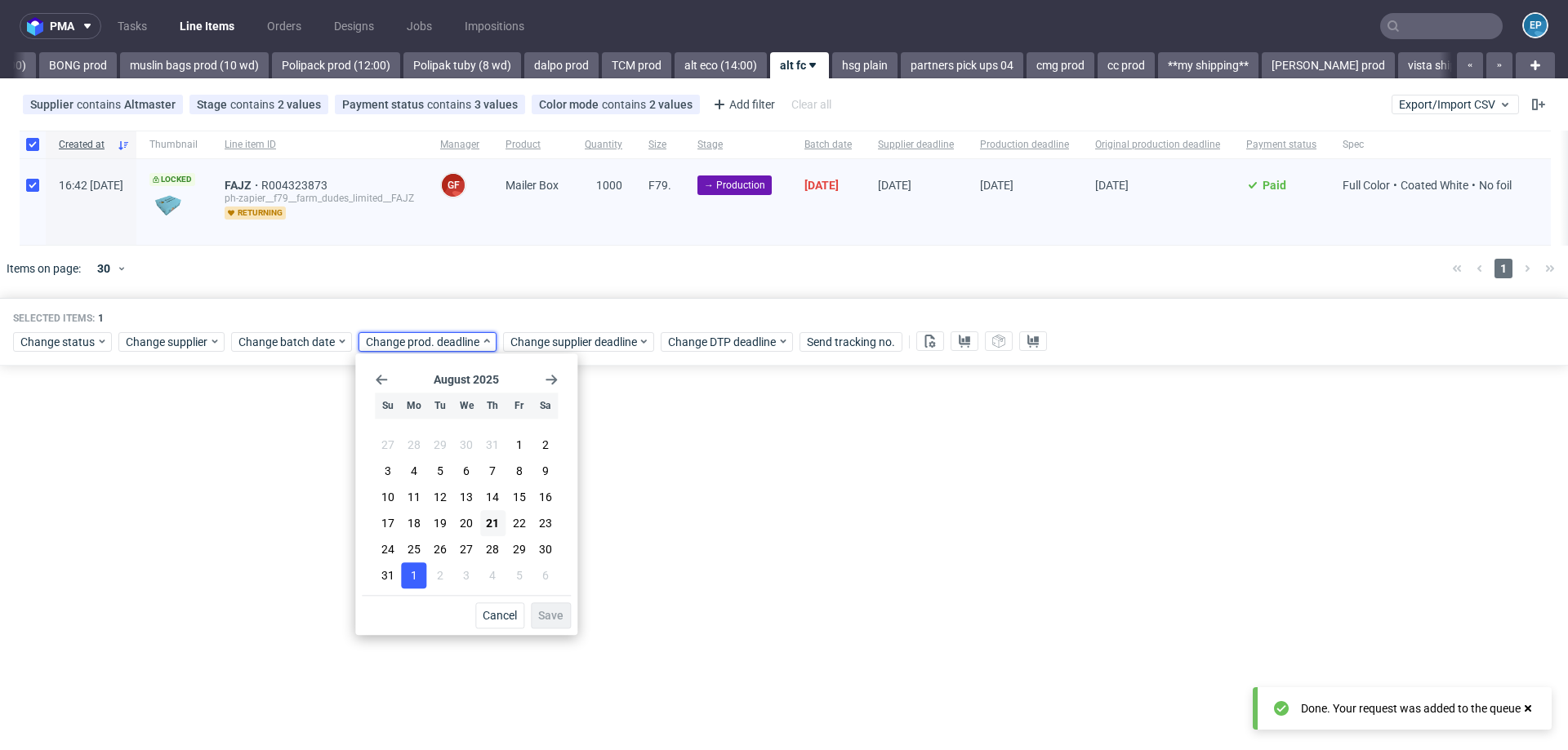
click at [418, 575] on button "1" at bounding box center [413, 575] width 25 height 26
click at [565, 619] on button "Save" at bounding box center [551, 615] width 40 height 26
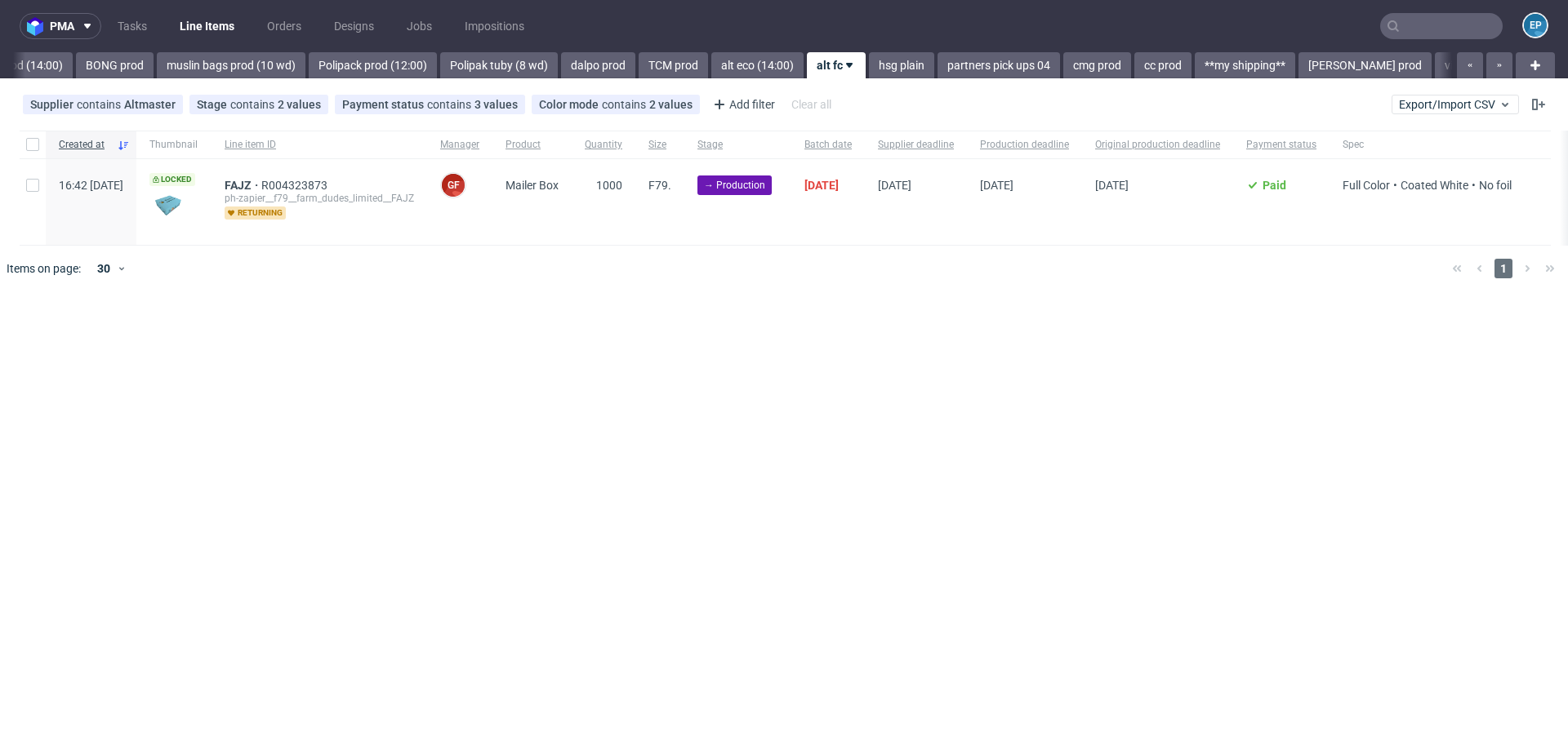
scroll to position [0, 2037]
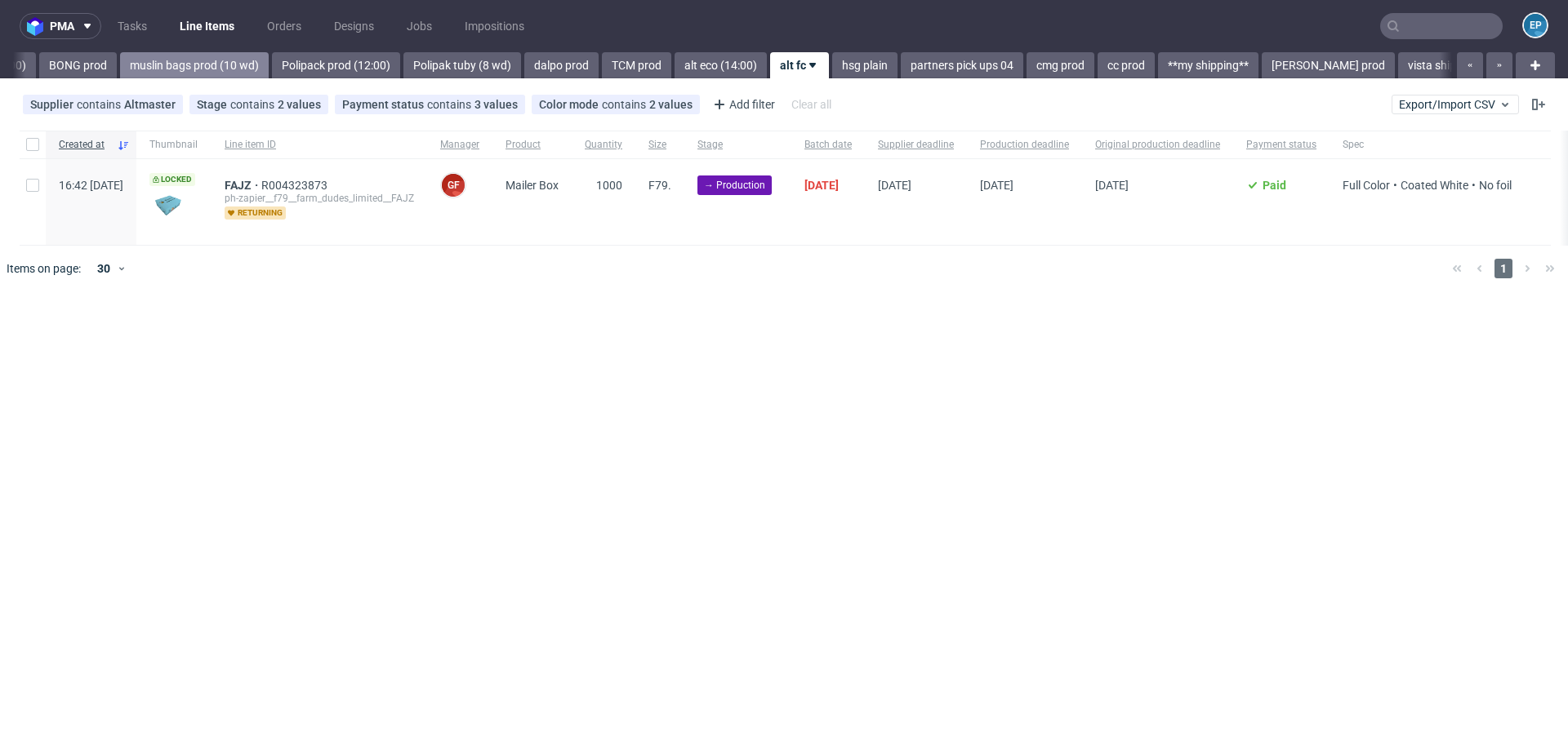
click at [135, 56] on link "muslin bags prod (10 wd)" at bounding box center [194, 65] width 149 height 26
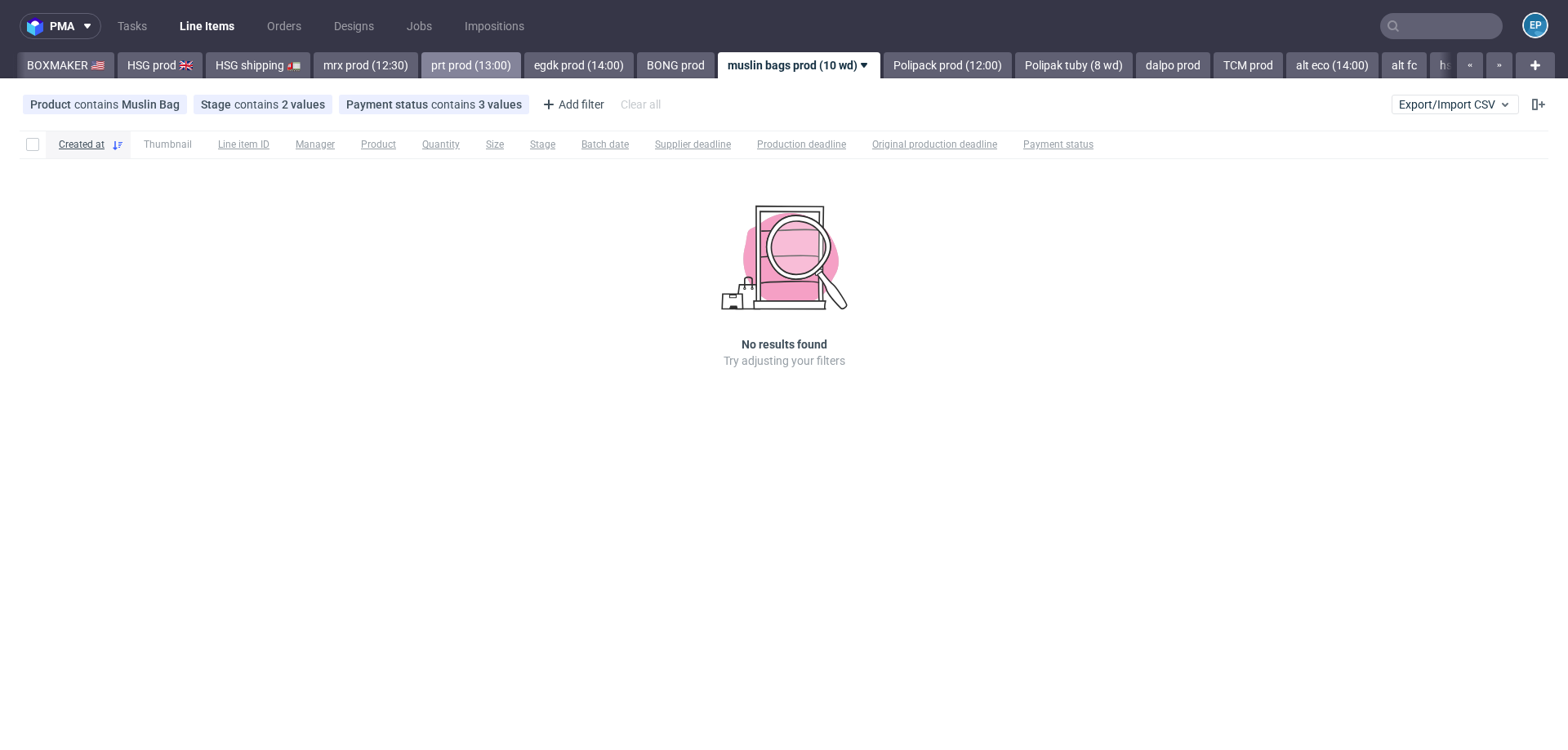
click at [424, 63] on link "prt prod (13:00)" at bounding box center [471, 65] width 100 height 26
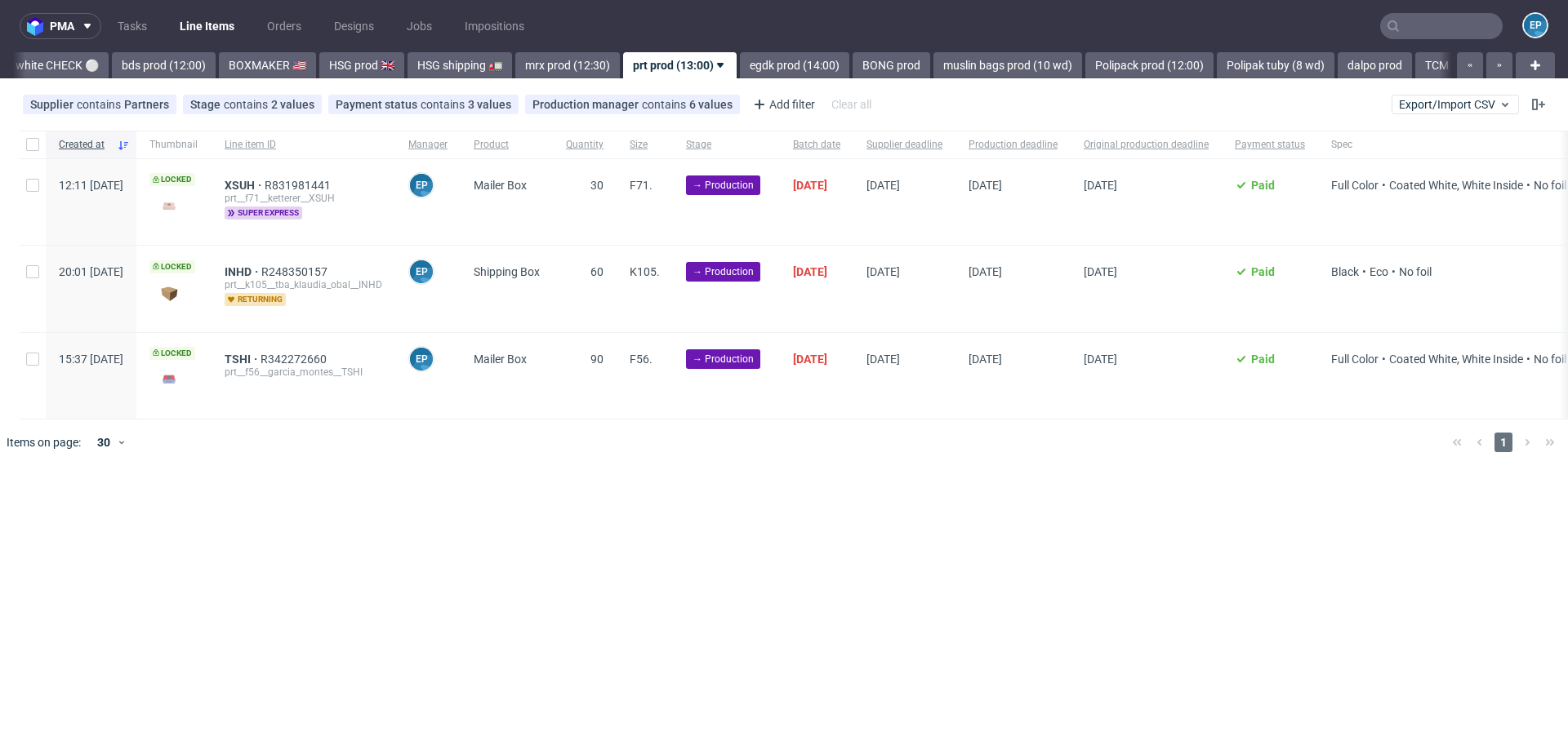
scroll to position [0, 1120]
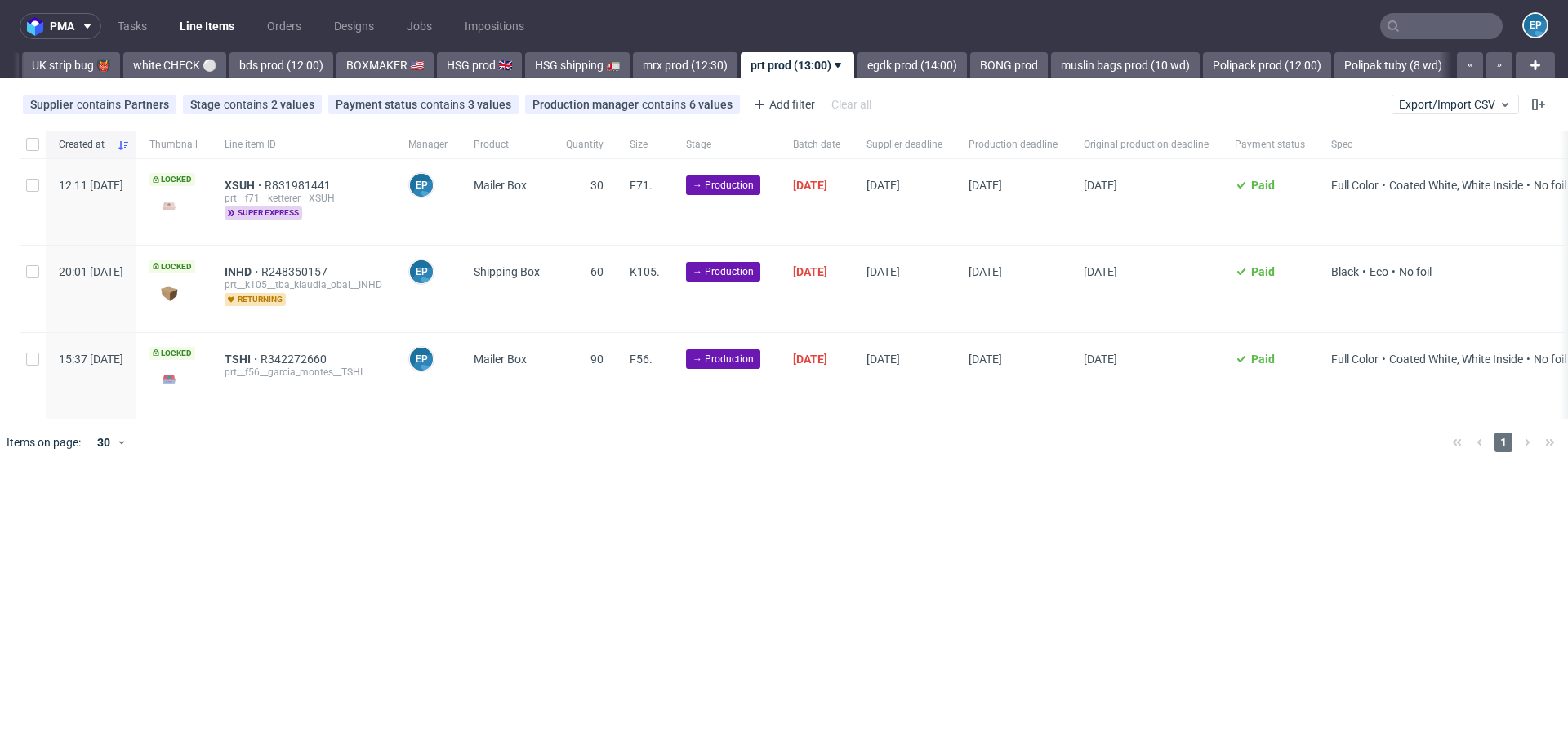
click at [20, 143] on div at bounding box center [32, 144] width 26 height 28
checkbox input "true"
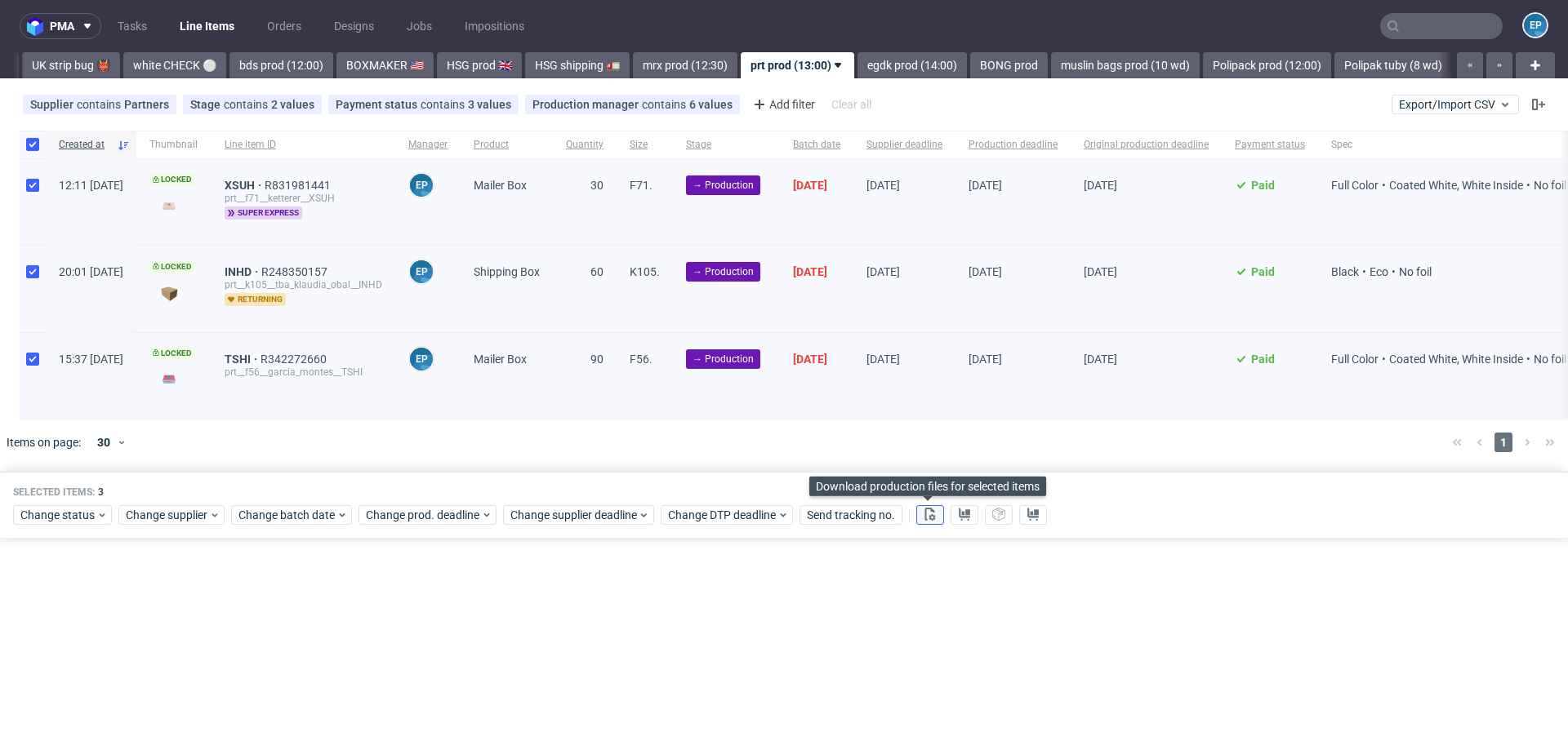
click at [928, 520] on button at bounding box center [929, 514] width 28 height 19
click at [957, 519] on button at bounding box center [964, 514] width 28 height 19
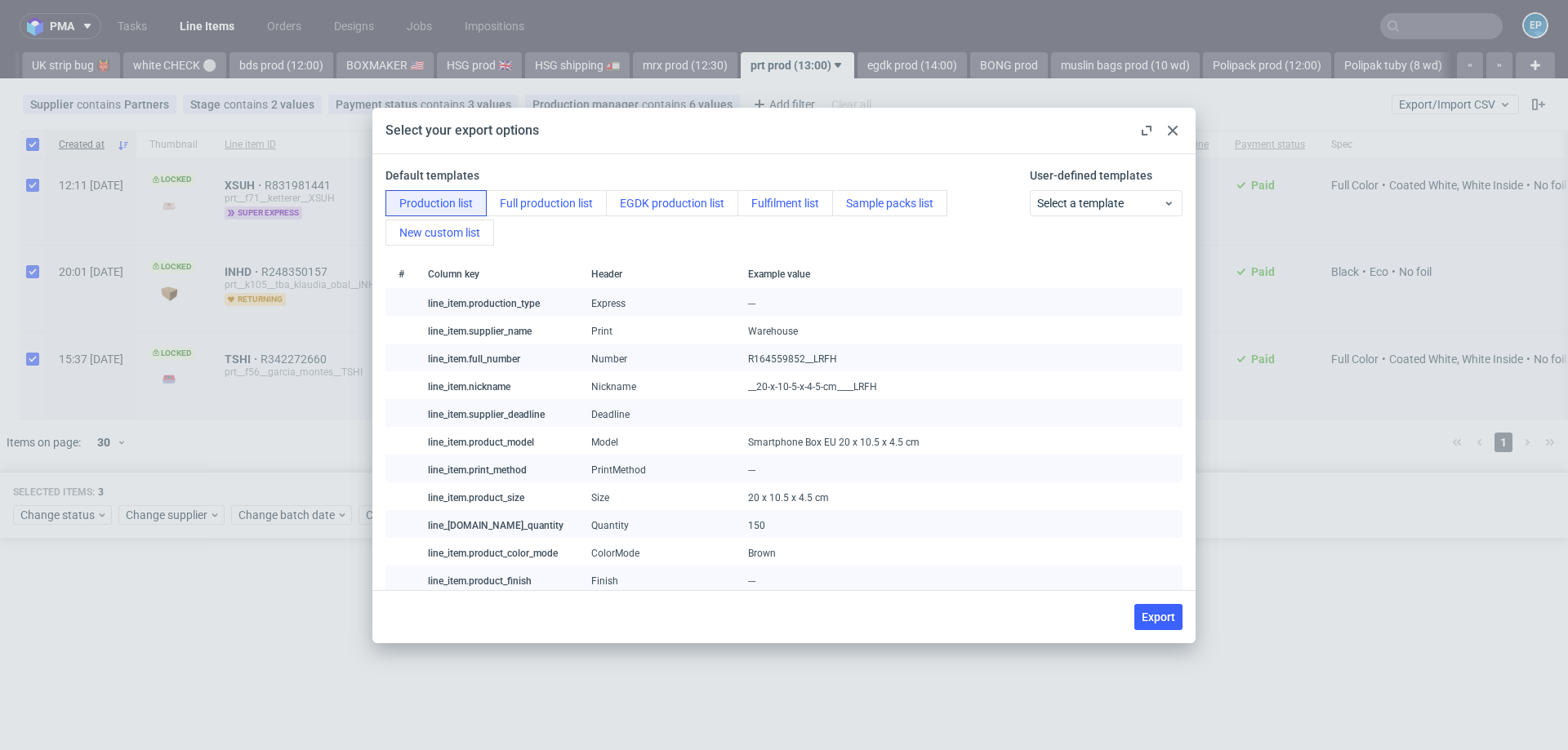
click at [983, 214] on div "Production list Full production list EGDK production list Fulfilment list Sampl…" at bounding box center [704, 218] width 638 height 55
click at [1065, 203] on span "Select a template" at bounding box center [1100, 202] width 127 height 16
click at [1065, 266] on div "prt production list" at bounding box center [1106, 269] width 139 height 29
click at [1151, 607] on button "Export" at bounding box center [1158, 616] width 48 height 26
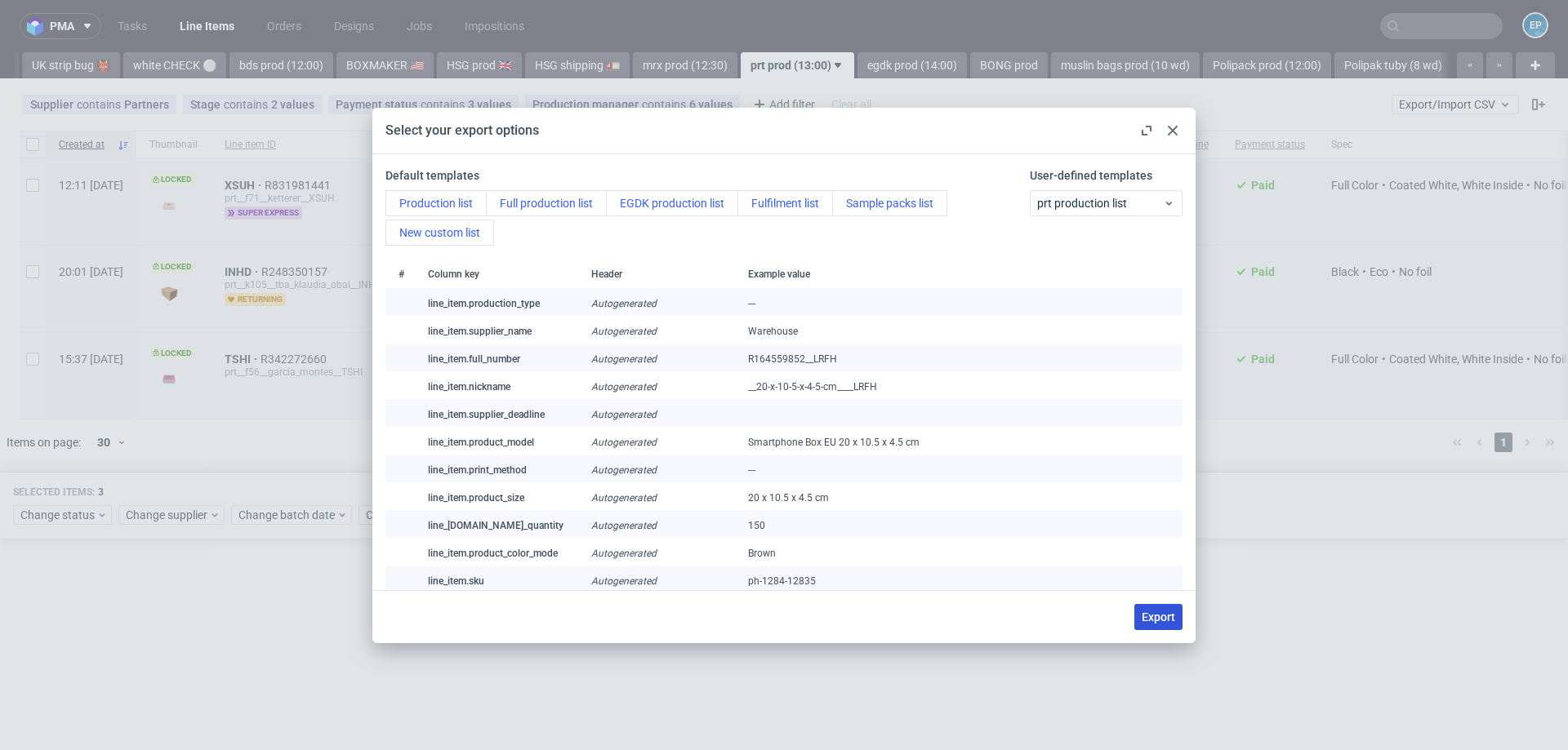
checkbox input "false"
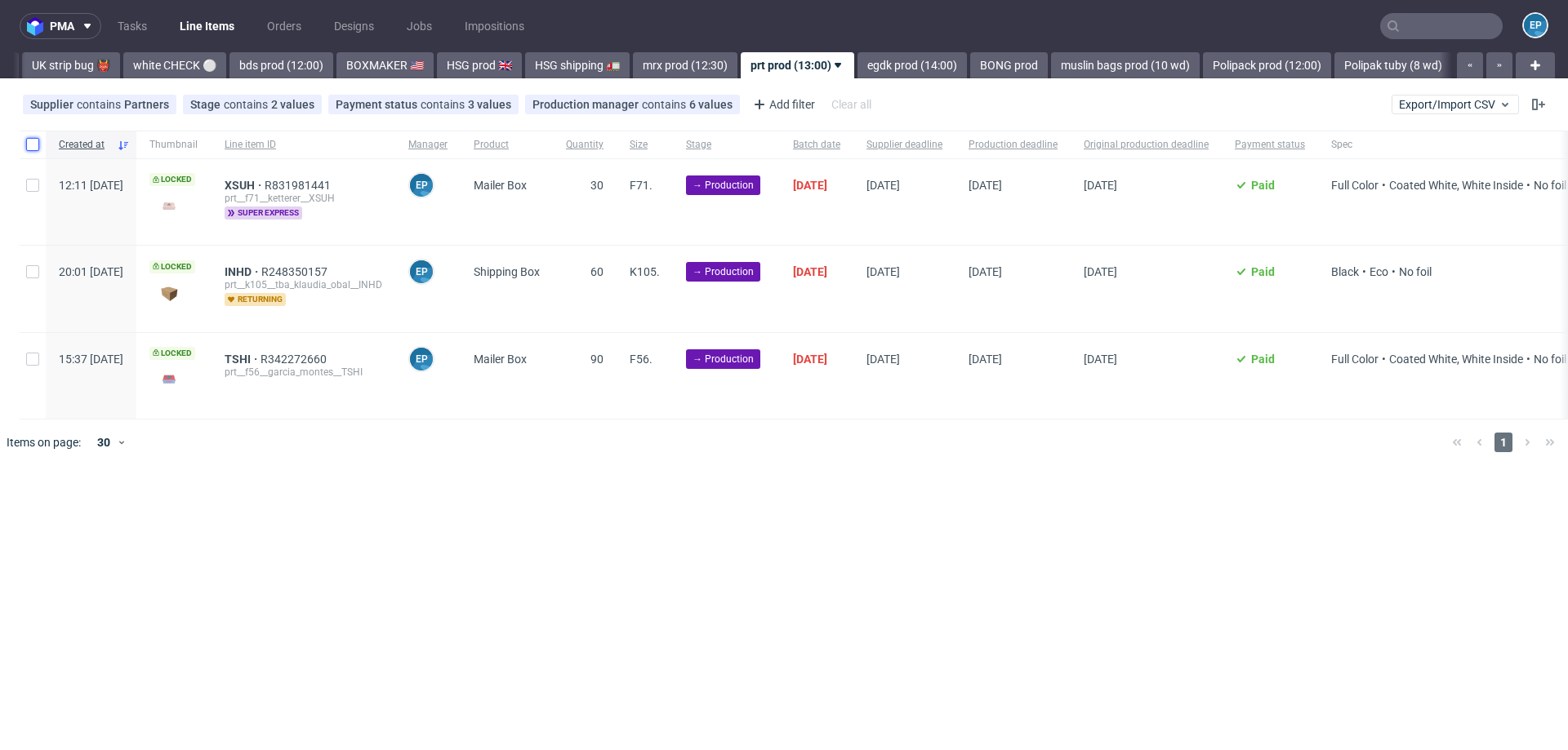
click at [34, 143] on input "checkbox" at bounding box center [33, 144] width 13 height 13
checkbox input "true"
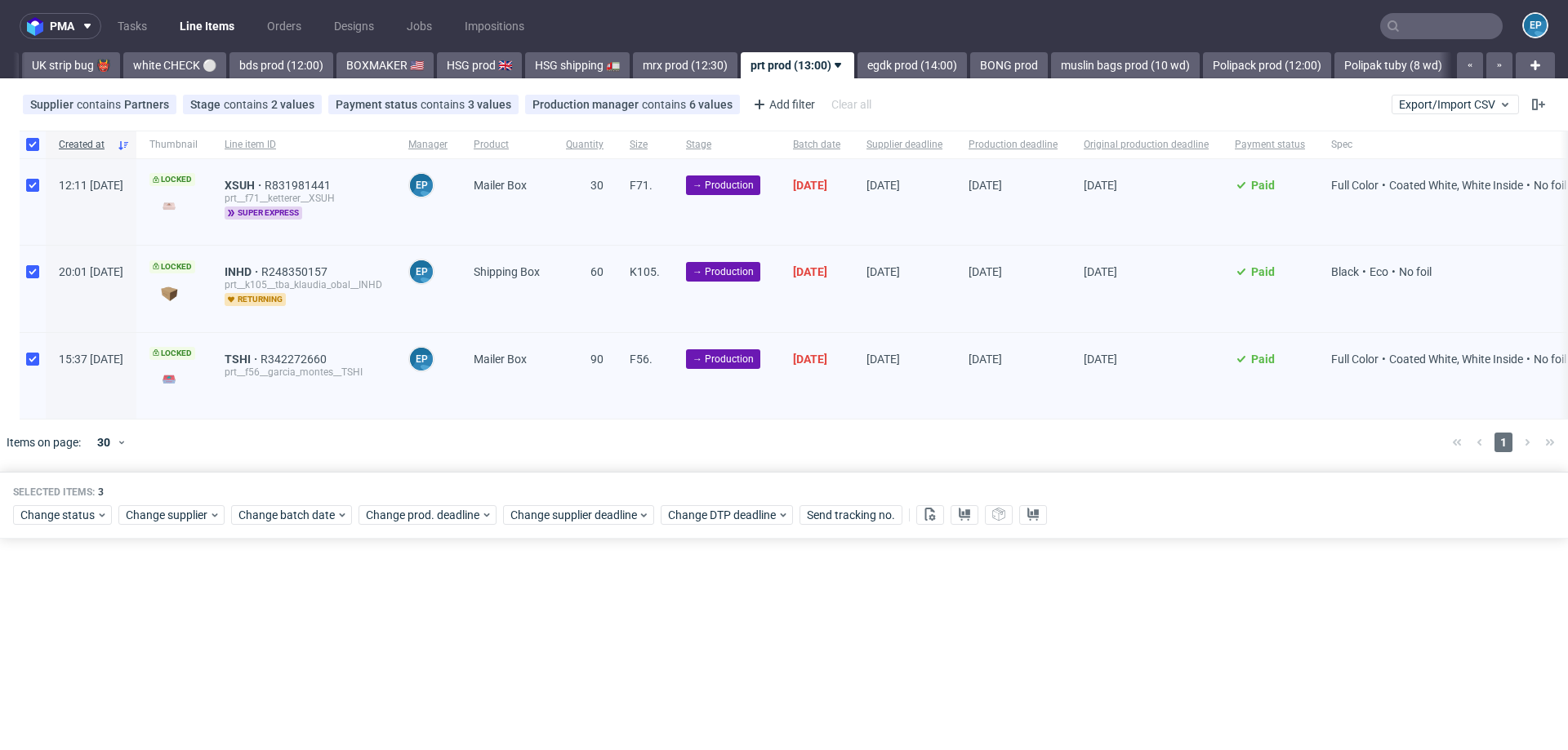
click at [71, 492] on span "Selected items:" at bounding box center [54, 492] width 82 height 13
click at [72, 511] on span "Change status" at bounding box center [58, 514] width 76 height 16
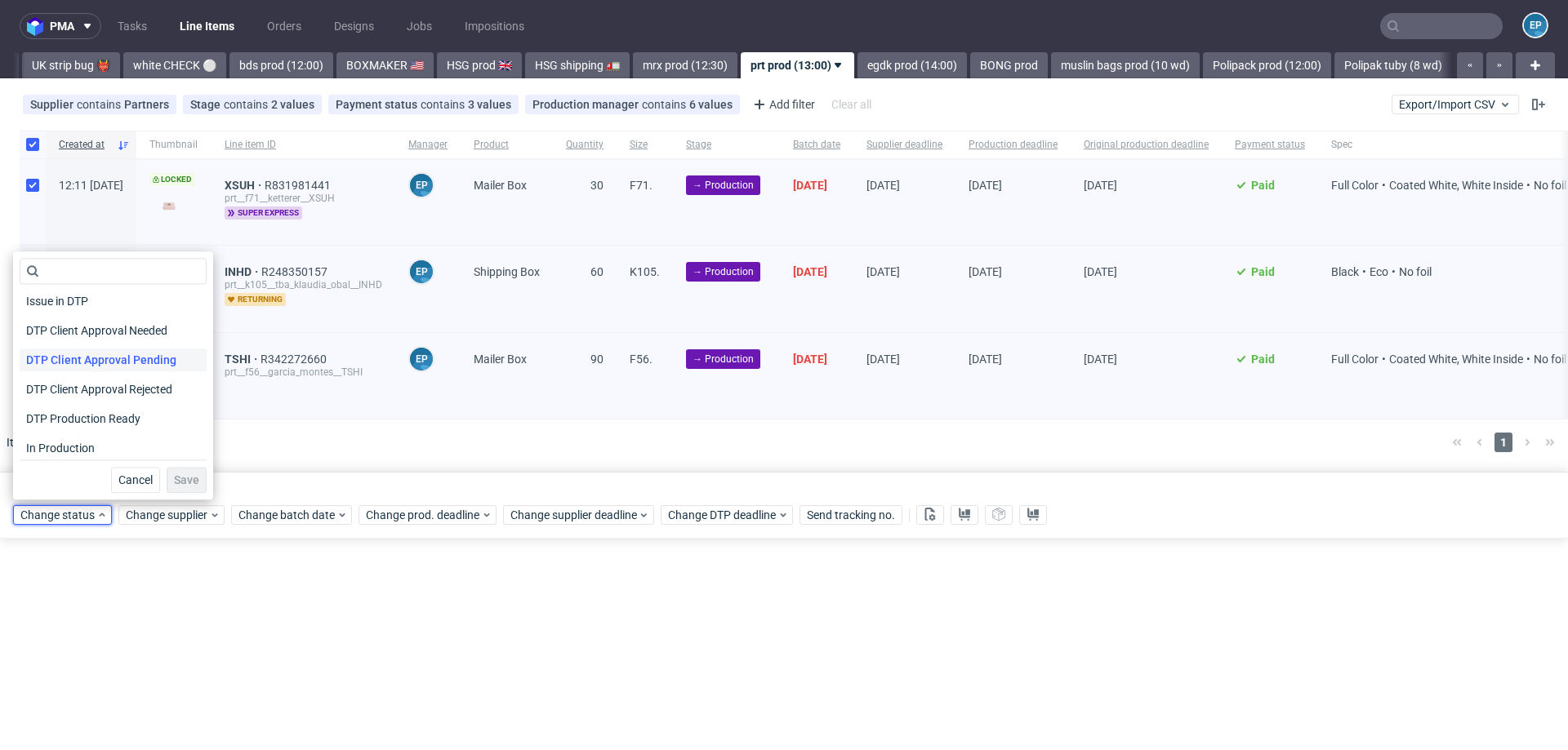
scroll to position [99, 0]
click at [71, 439] on span "In Production" at bounding box center [61, 441] width 82 height 23
click at [174, 475] on span "Save" at bounding box center [187, 480] width 25 height 12
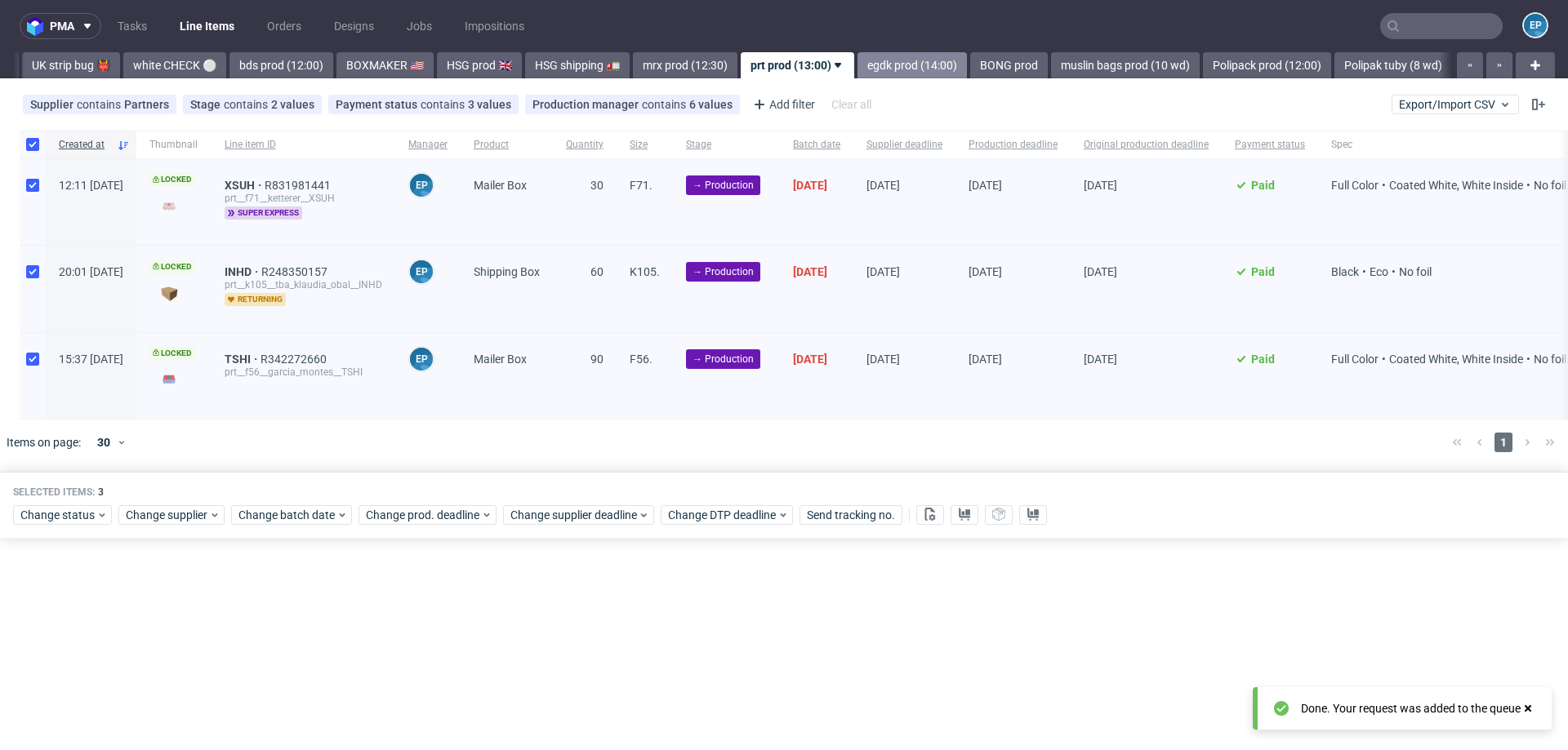
click at [857, 70] on link "egdk prod (14:00)" at bounding box center [912, 65] width 109 height 26
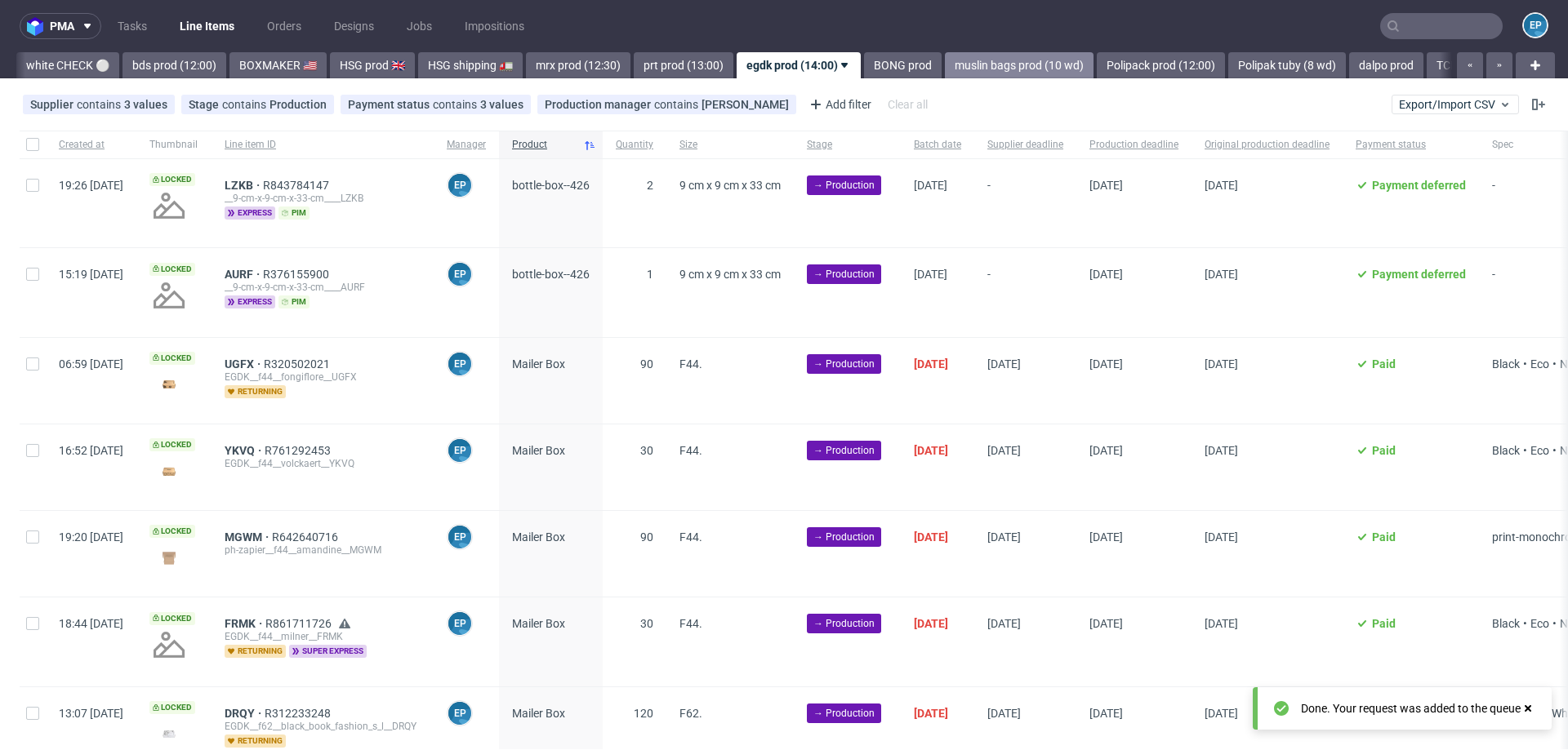
scroll to position [0, 1236]
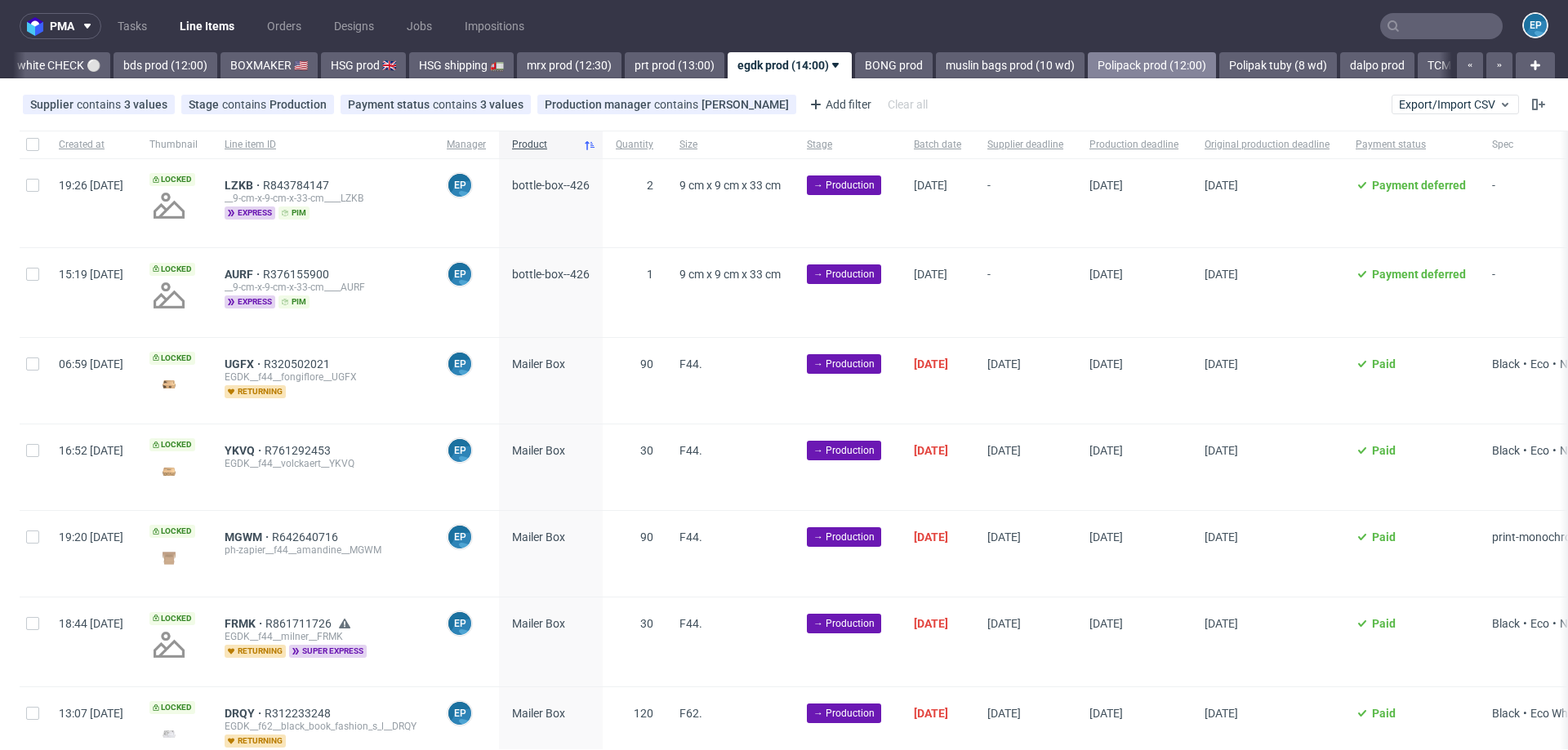
click at [1087, 68] on link "Polipack prod (12:00)" at bounding box center [1151, 65] width 129 height 26
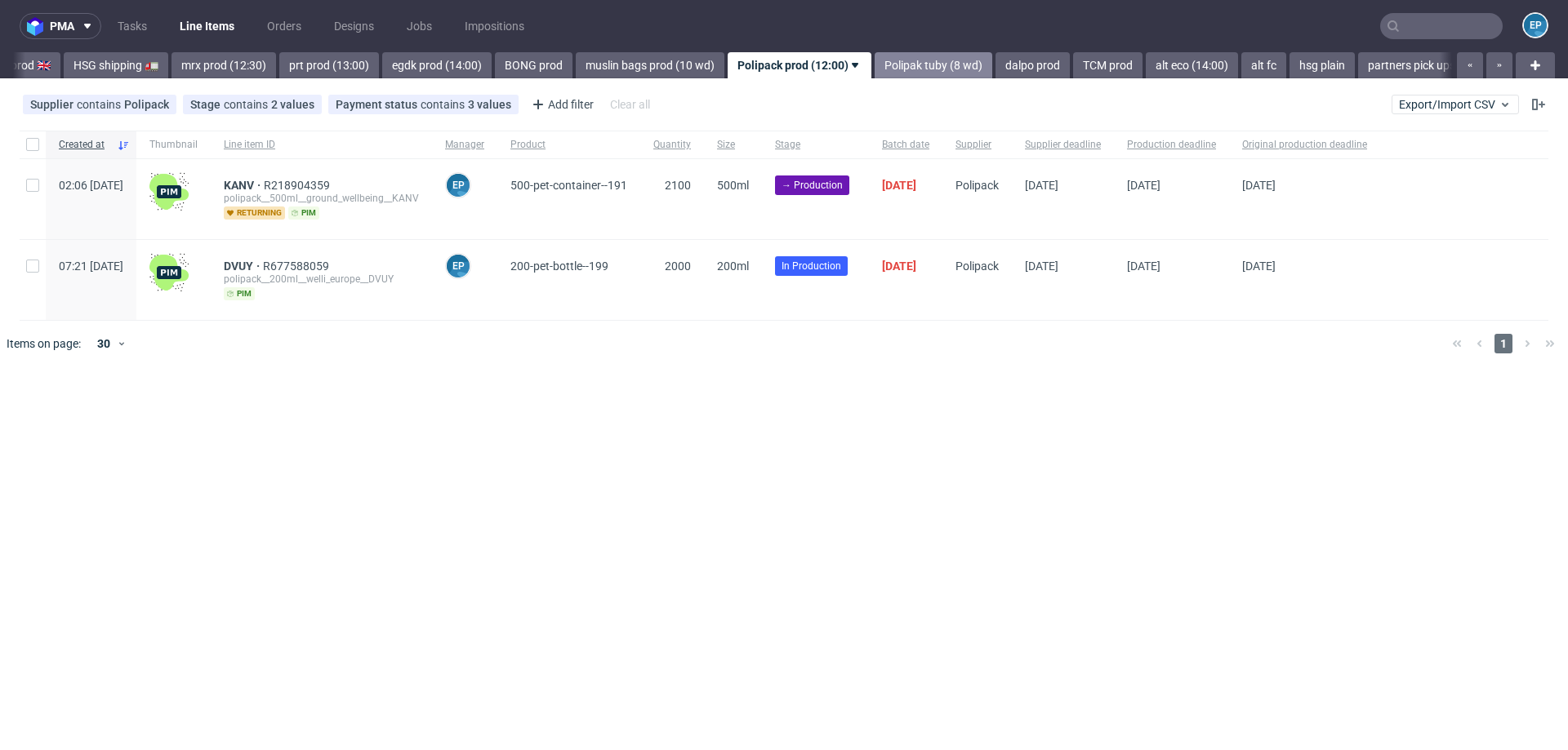
click at [875, 67] on link "Polipak tuby (8 wd)" at bounding box center [934, 65] width 118 height 26
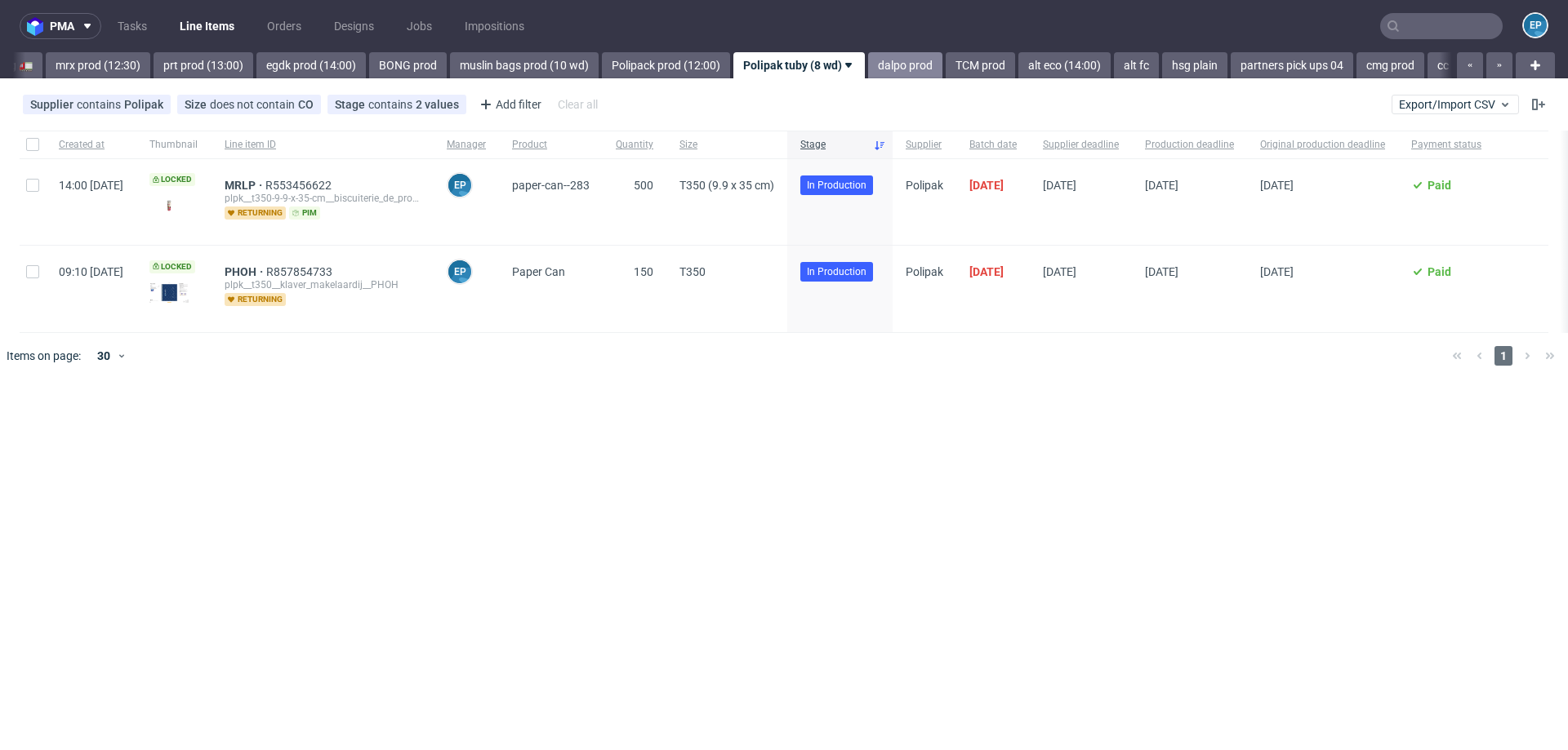
click at [868, 70] on link "dalpo prod" at bounding box center [905, 65] width 74 height 26
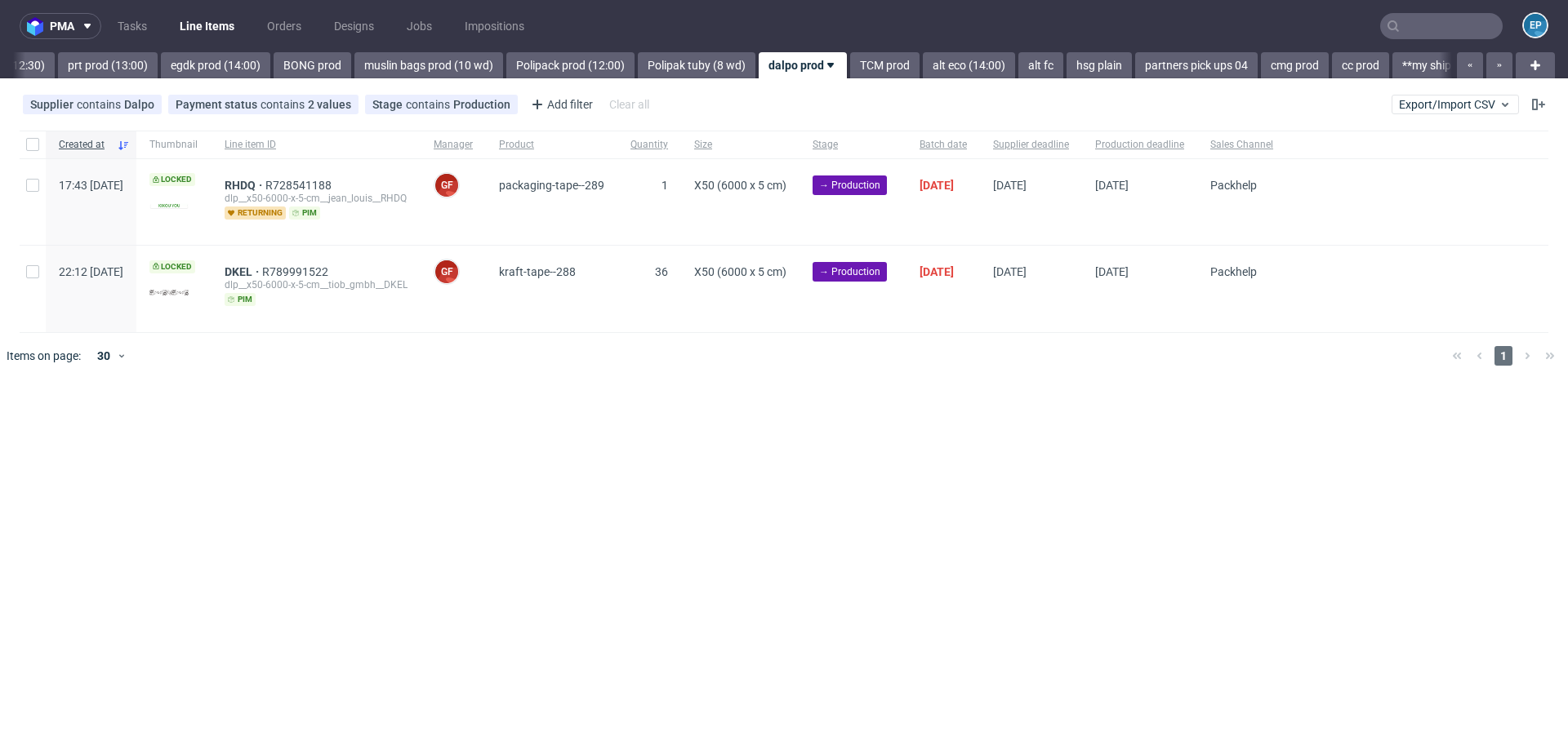
scroll to position [0, 1805]
click at [35, 150] on input "checkbox" at bounding box center [33, 144] width 13 height 13
checkbox input "true"
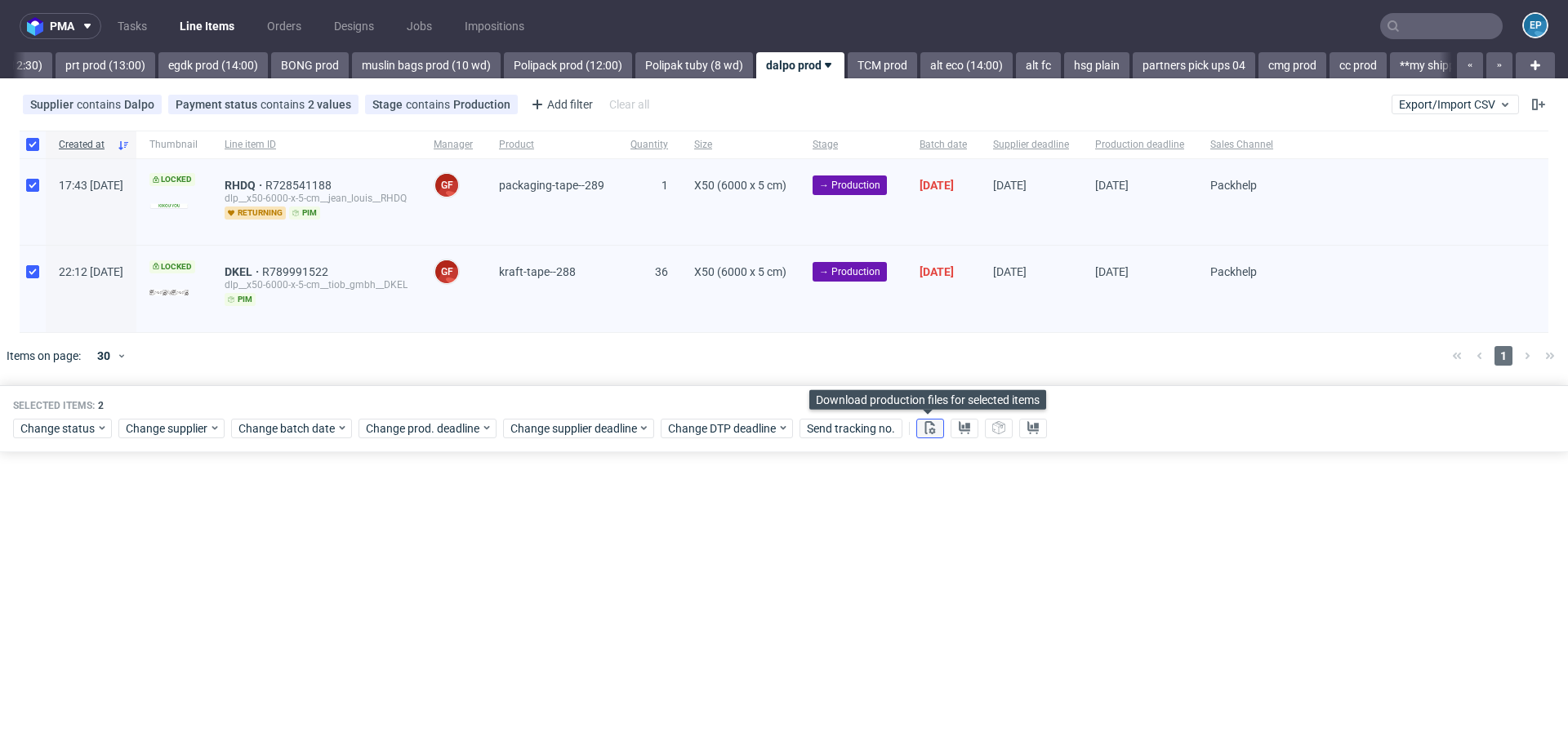
click at [935, 427] on button at bounding box center [929, 427] width 28 height 19
click at [960, 427] on use at bounding box center [965, 427] width 12 height 13
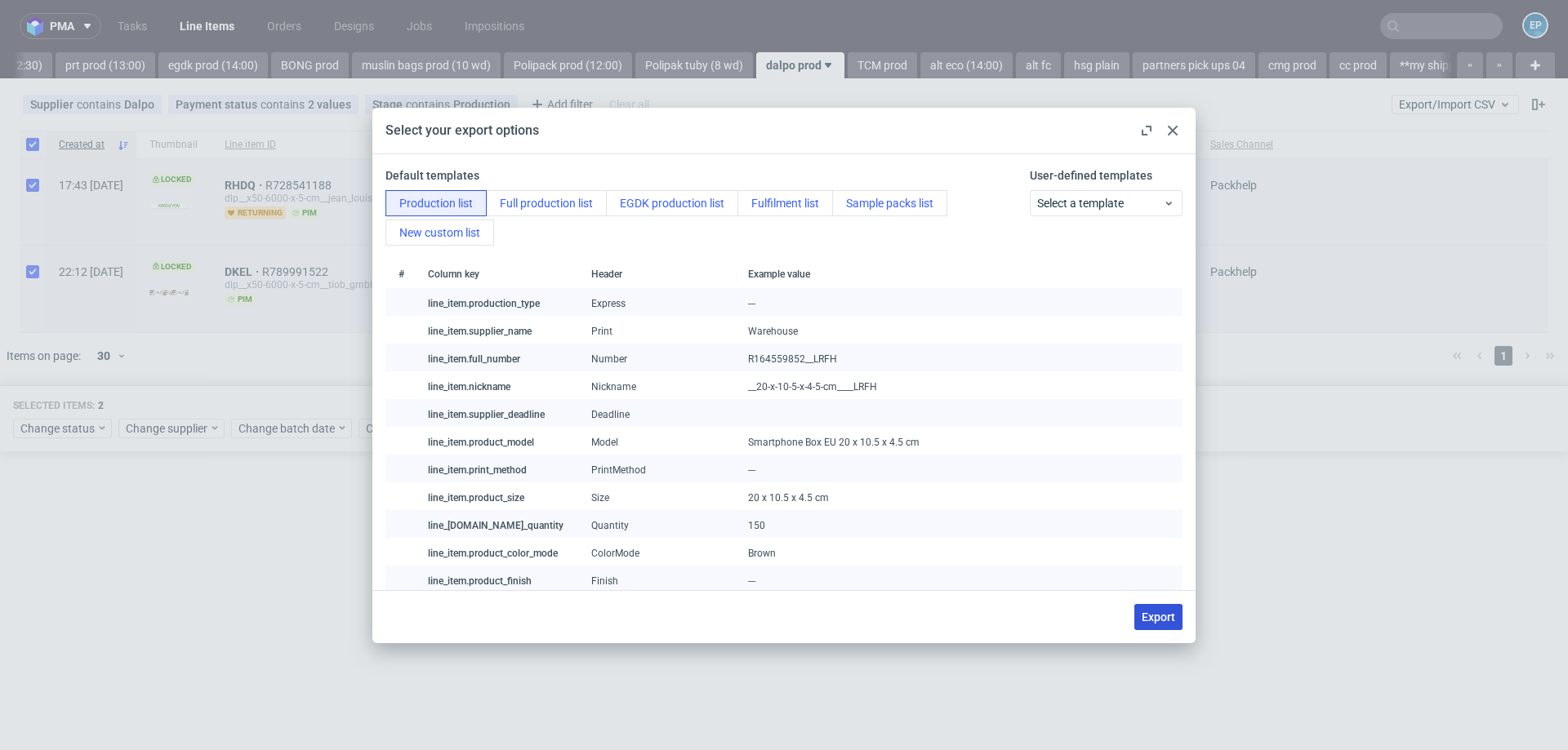
click at [1170, 619] on span "Export" at bounding box center [1158, 617] width 34 height 12
checkbox input "false"
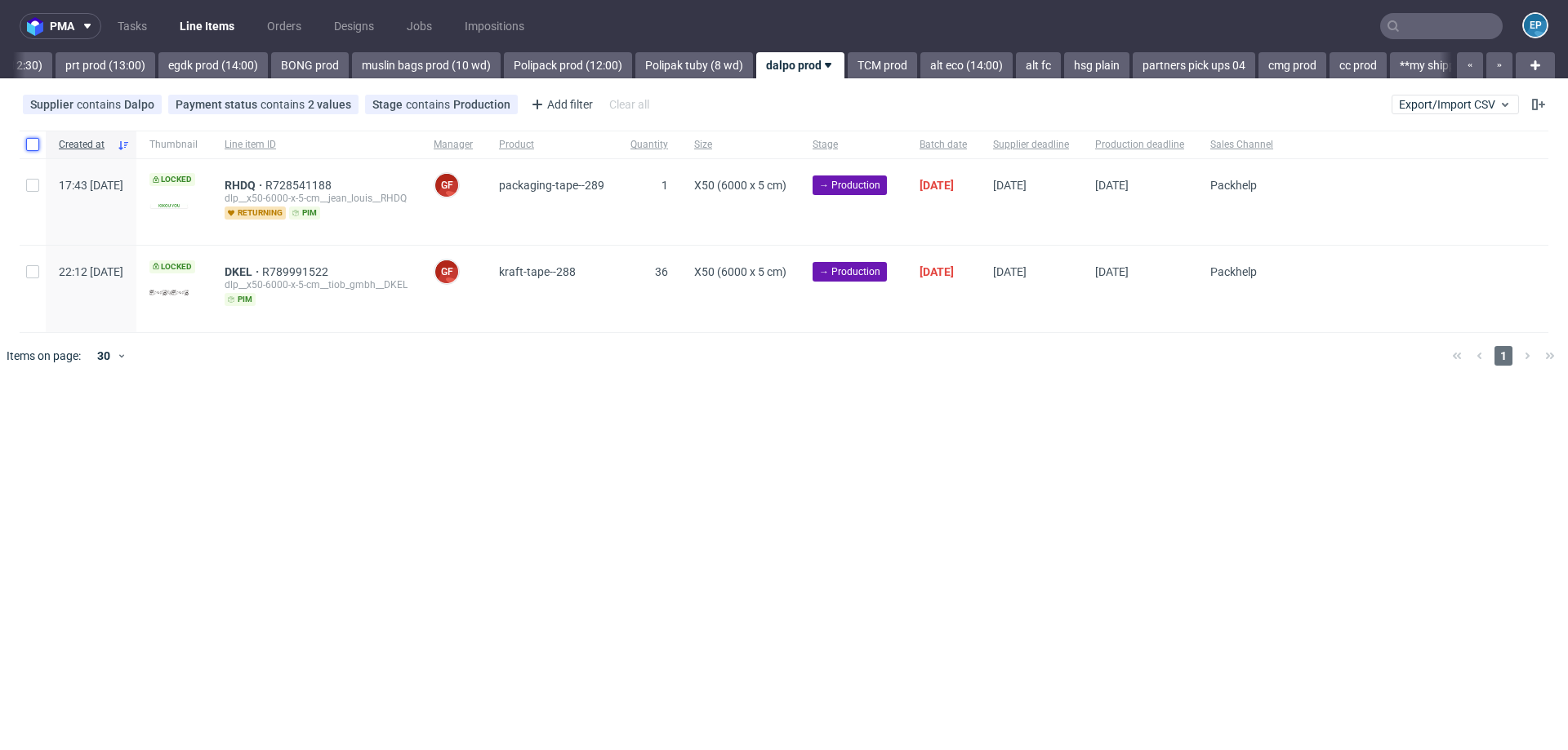
click at [34, 142] on input "checkbox" at bounding box center [33, 144] width 13 height 13
checkbox input "true"
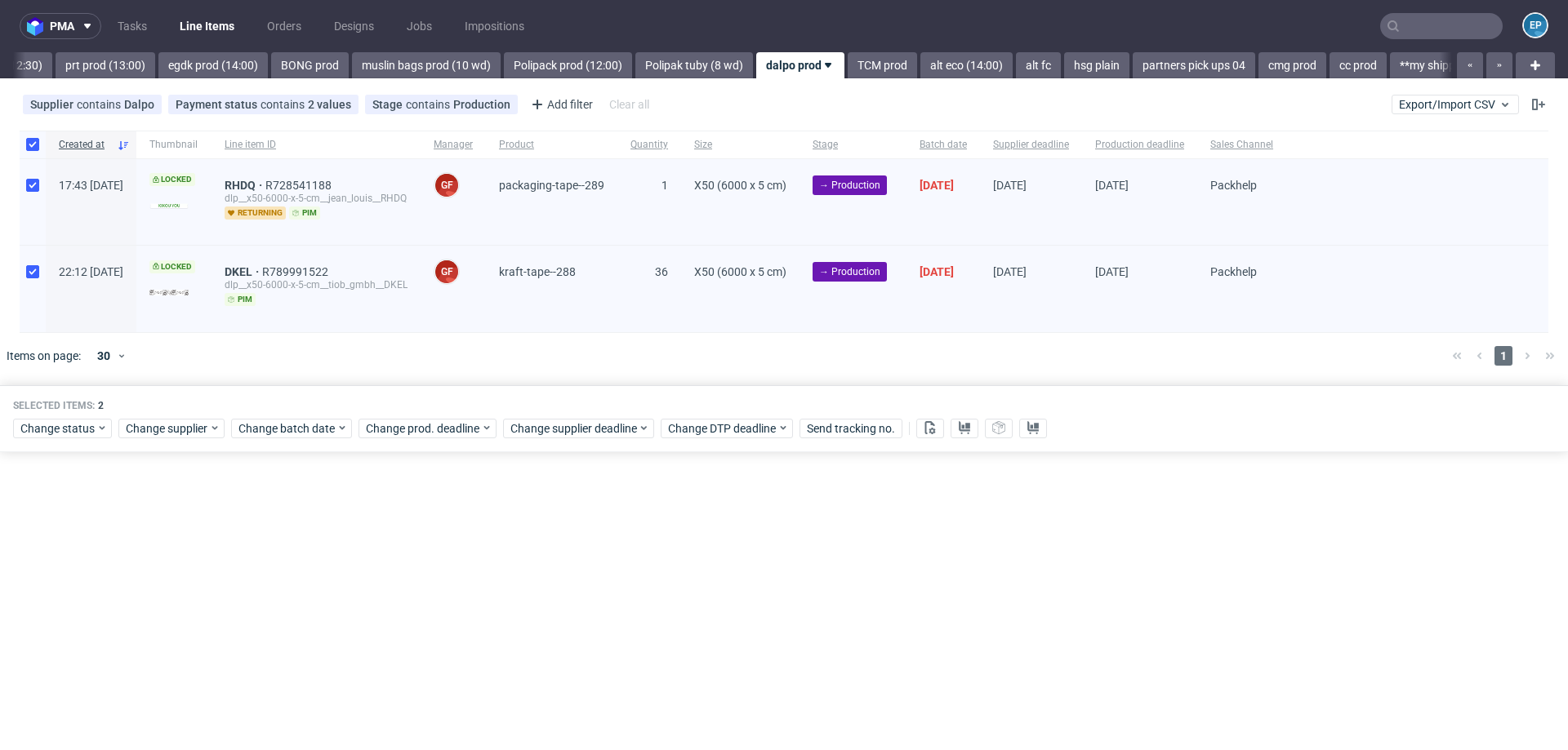
click at [49, 437] on div "Selected items: 2 Change status Change supplier Change batch date Change prod. …" at bounding box center [784, 419] width 1568 height 68
click at [74, 428] on span "Change status" at bounding box center [58, 427] width 76 height 16
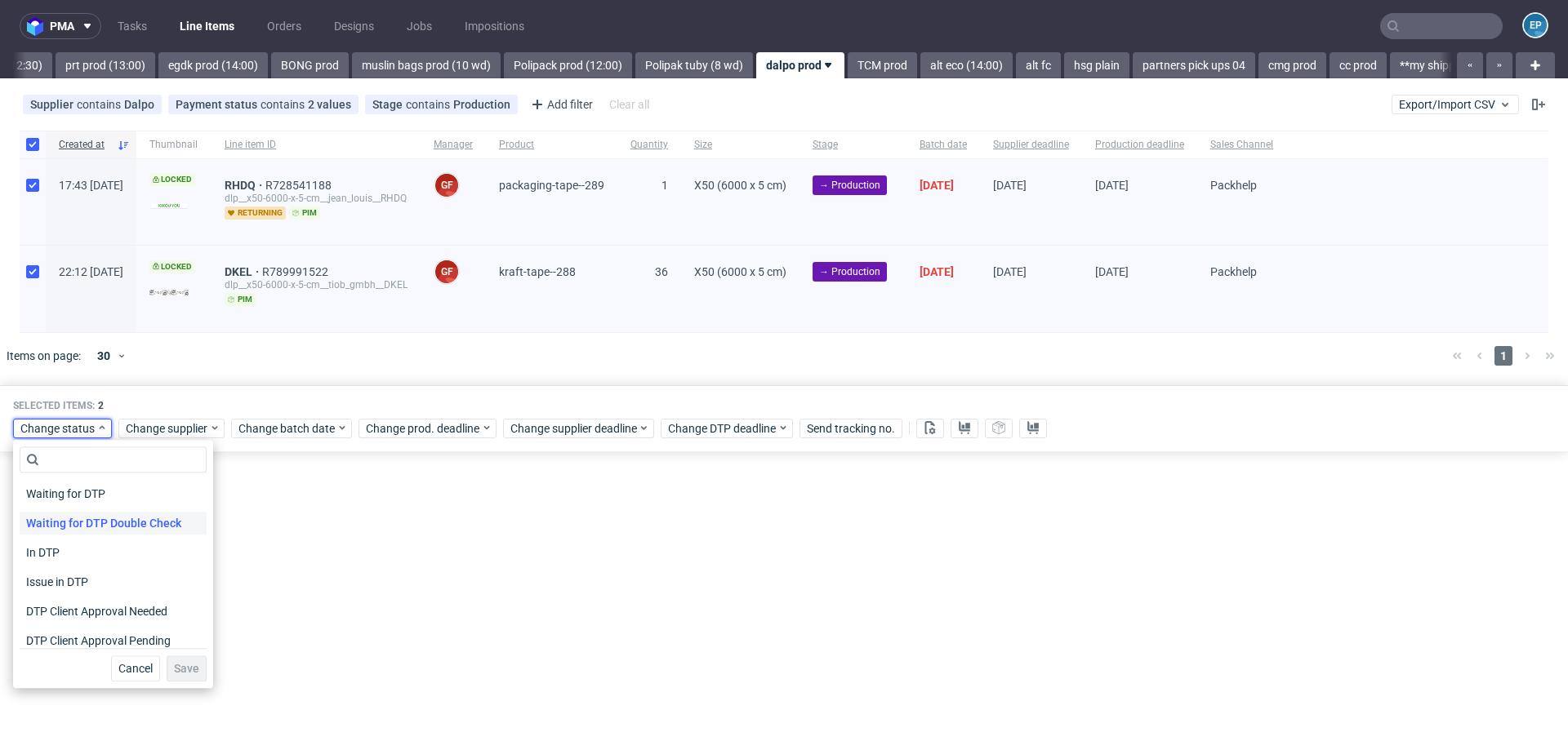
scroll to position [139, 0]
click at [68, 601] on div "In Production" at bounding box center [113, 590] width 187 height 29
click at [68, 597] on span "In Production" at bounding box center [61, 590] width 82 height 23
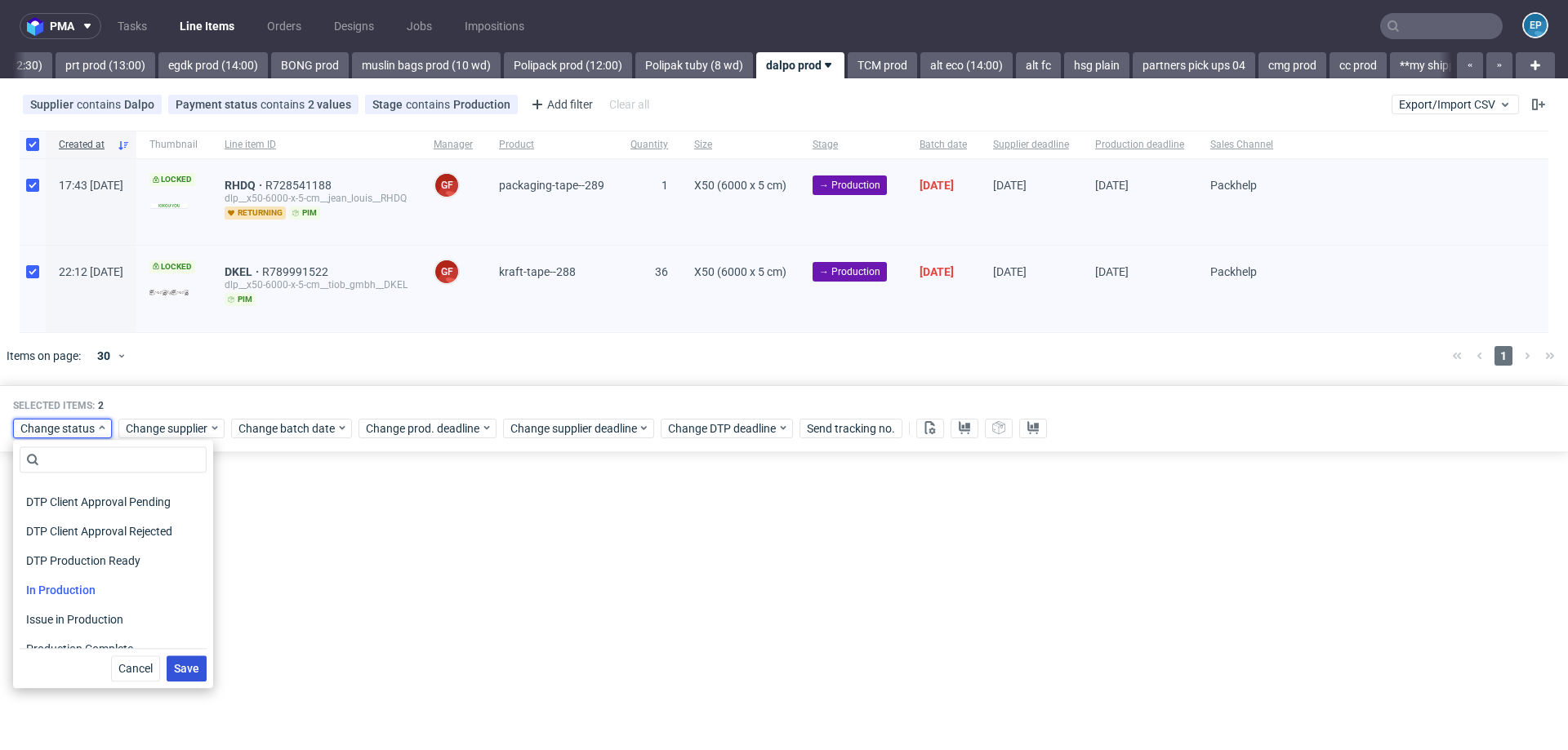
click at [166, 659] on button "Save" at bounding box center [187, 668] width 40 height 26
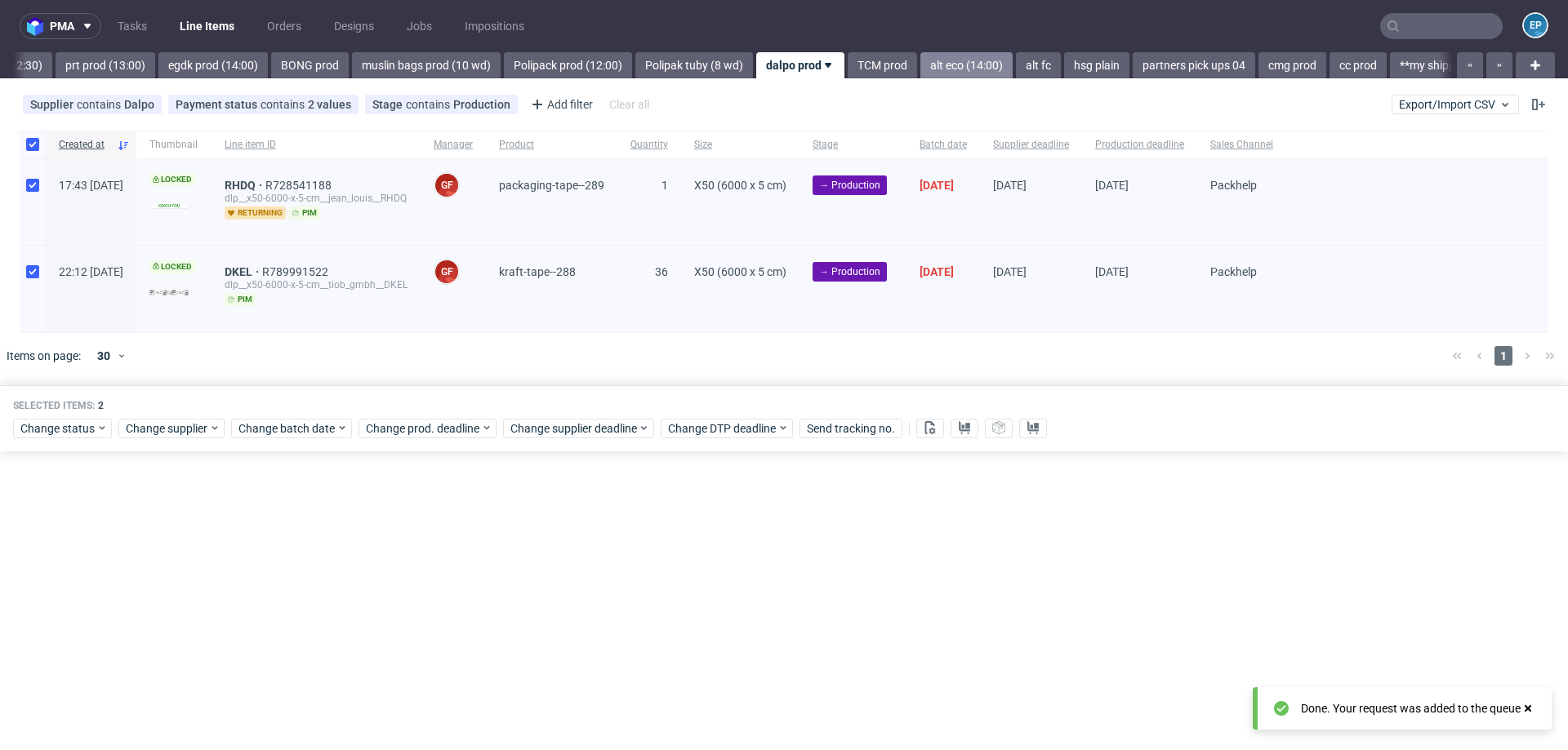
click at [920, 63] on link "alt eco (14:00)" at bounding box center [966, 65] width 92 height 26
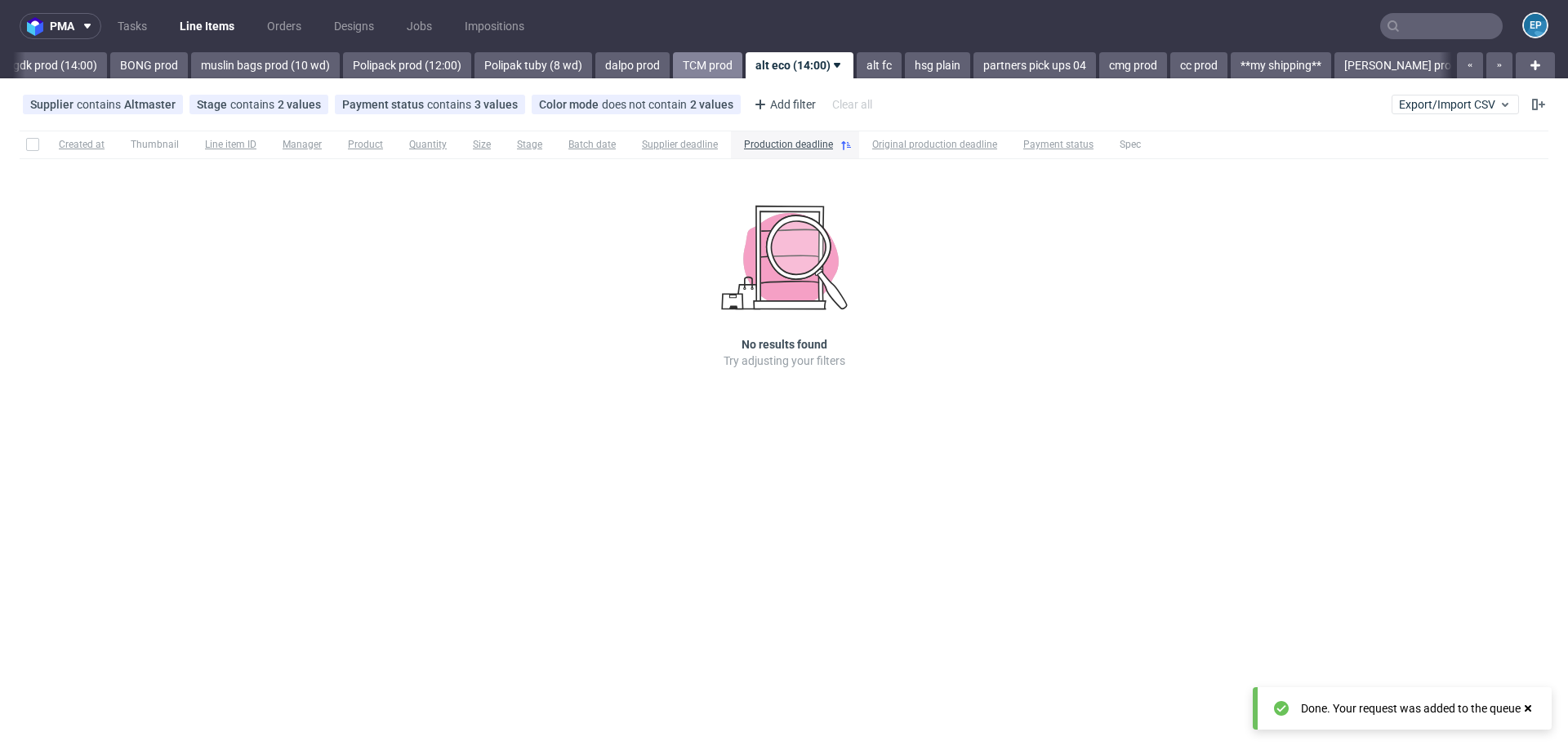
click at [673, 72] on link "TCM prod" at bounding box center [708, 65] width 70 height 26
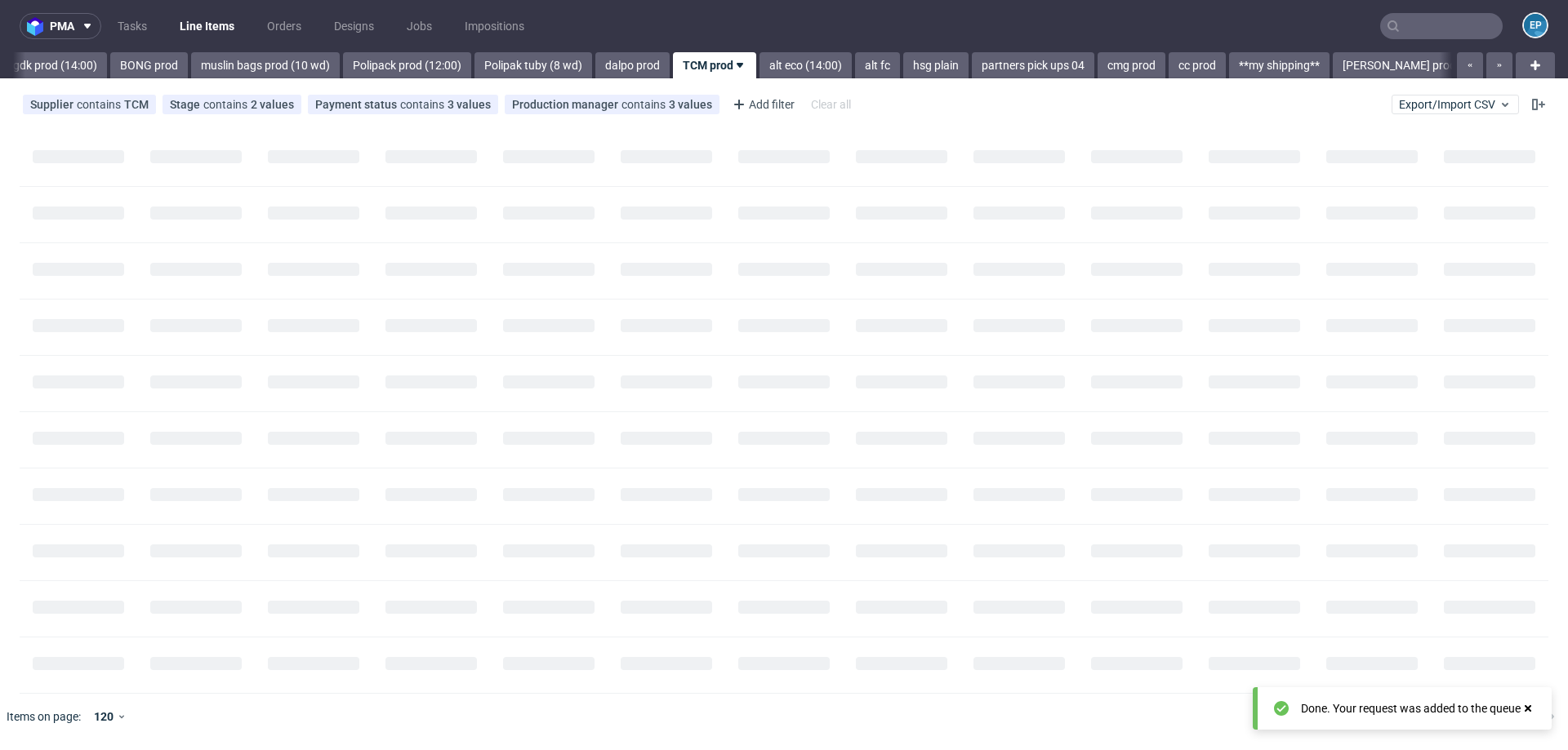
scroll to position [0, 1881]
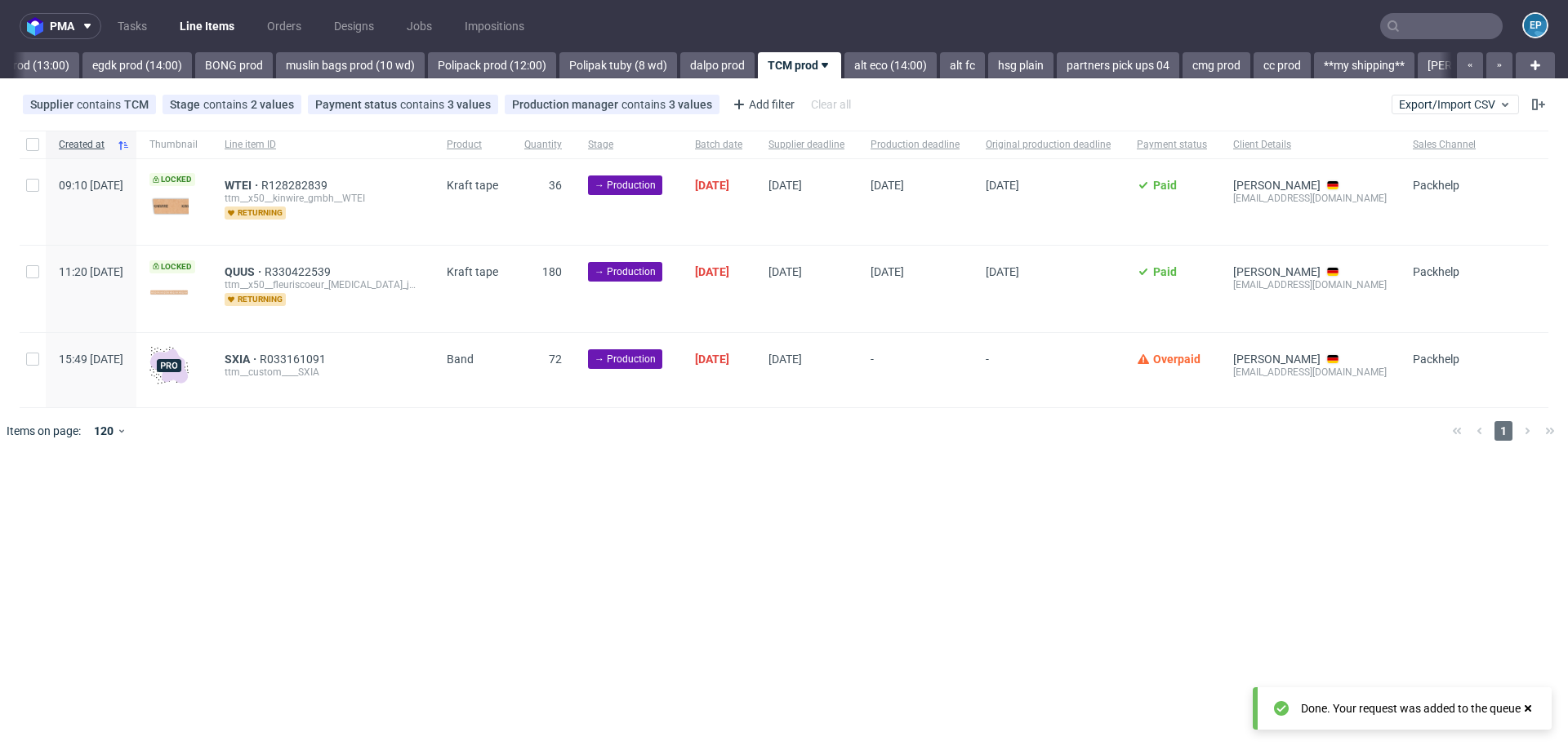
click at [25, 366] on div at bounding box center [32, 370] width 26 height 74
checkbox input "true"
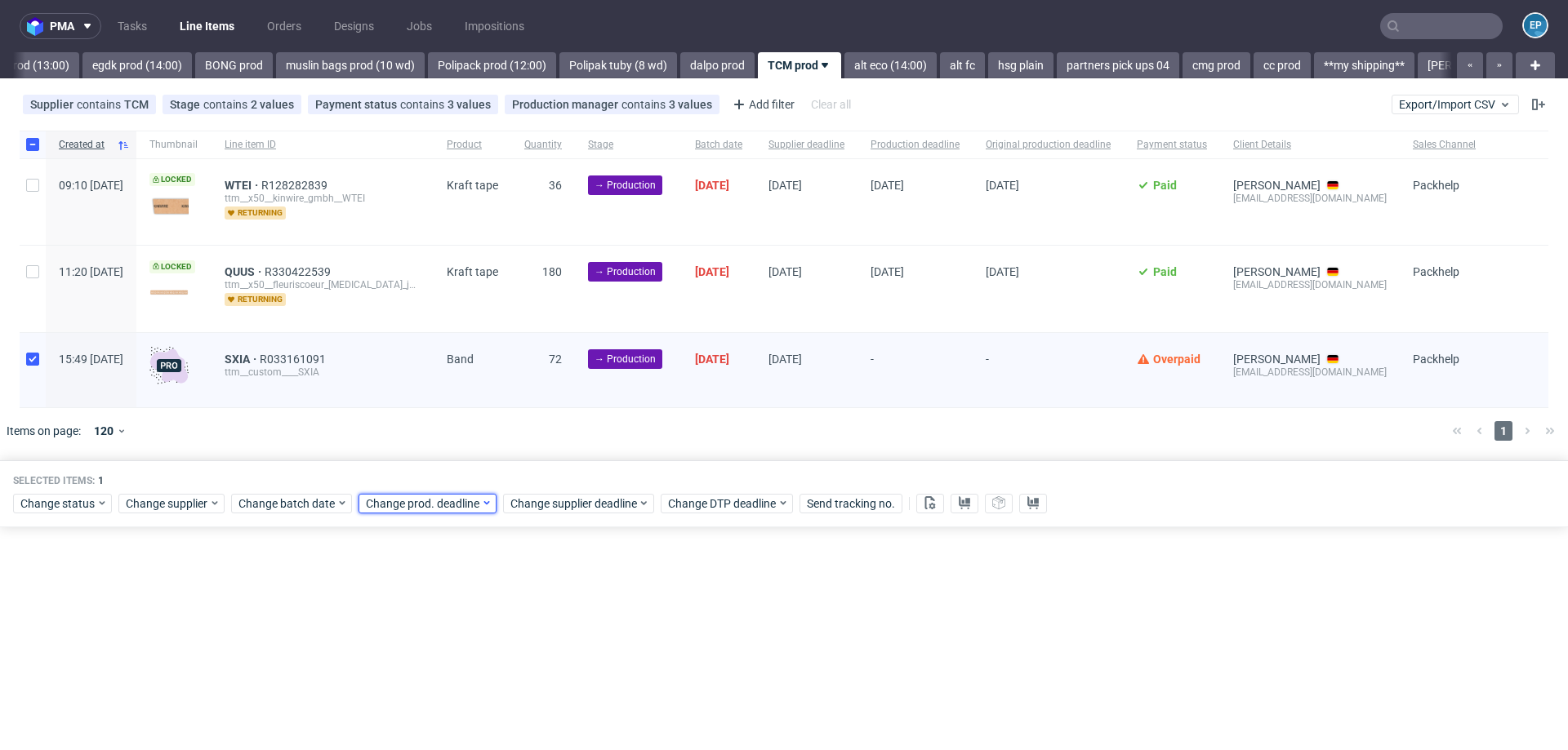
click at [466, 504] on span "Change prod. deadline" at bounding box center [423, 503] width 115 height 16
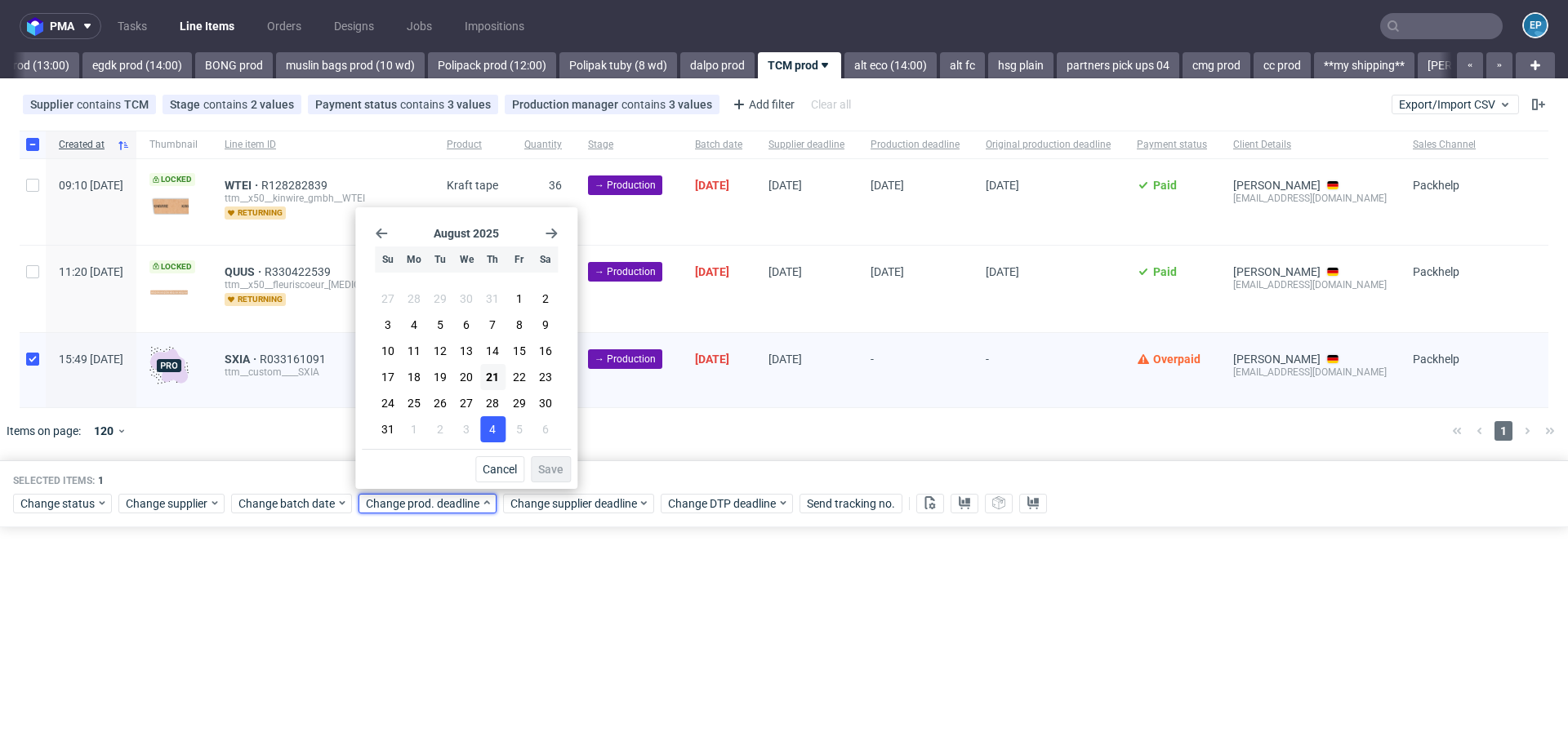
click at [493, 427] on span "4" at bounding box center [492, 428] width 7 height 16
click at [539, 468] on span "Save" at bounding box center [550, 469] width 25 height 12
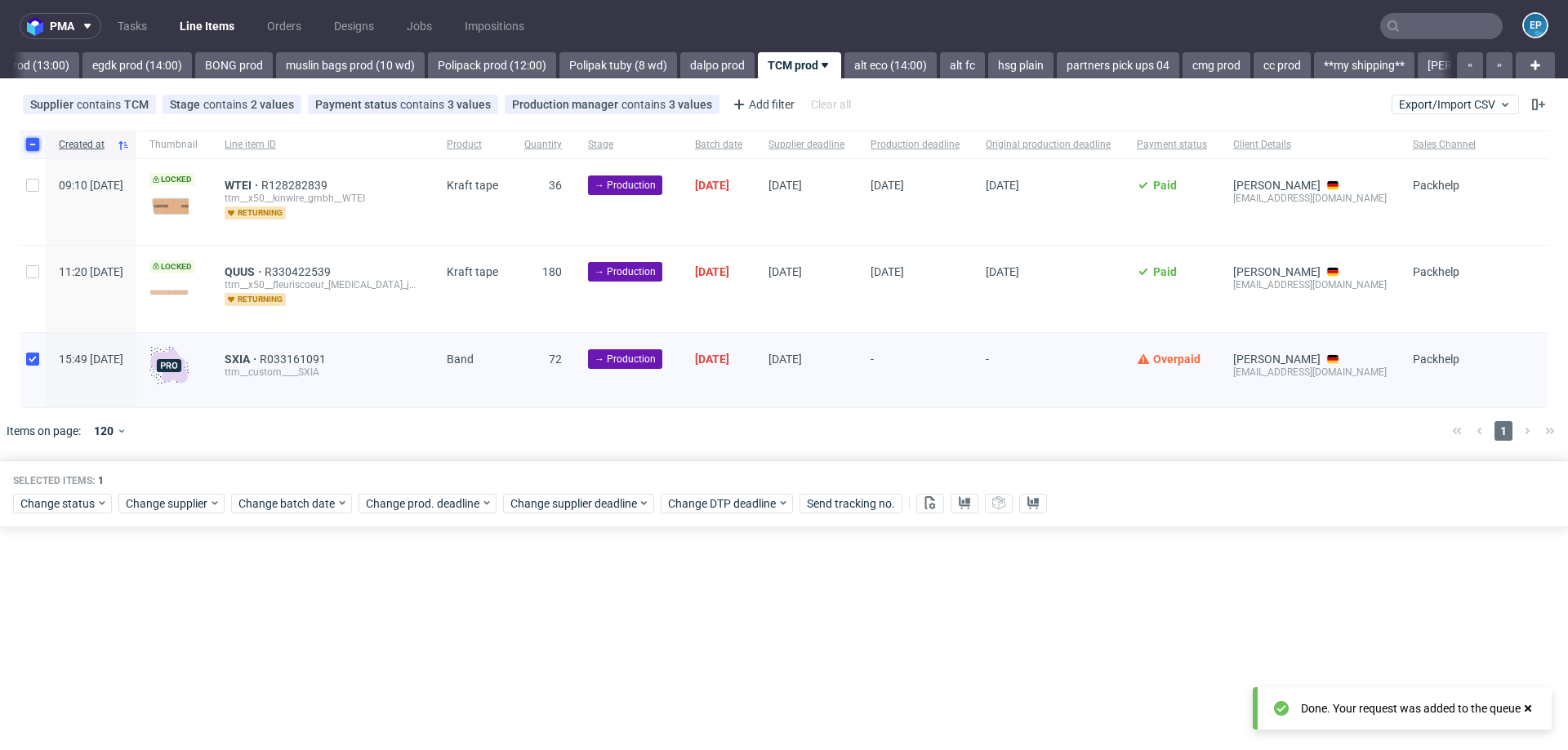
click at [29, 147] on input "checkbox" at bounding box center [33, 144] width 13 height 13
checkbox input "false"
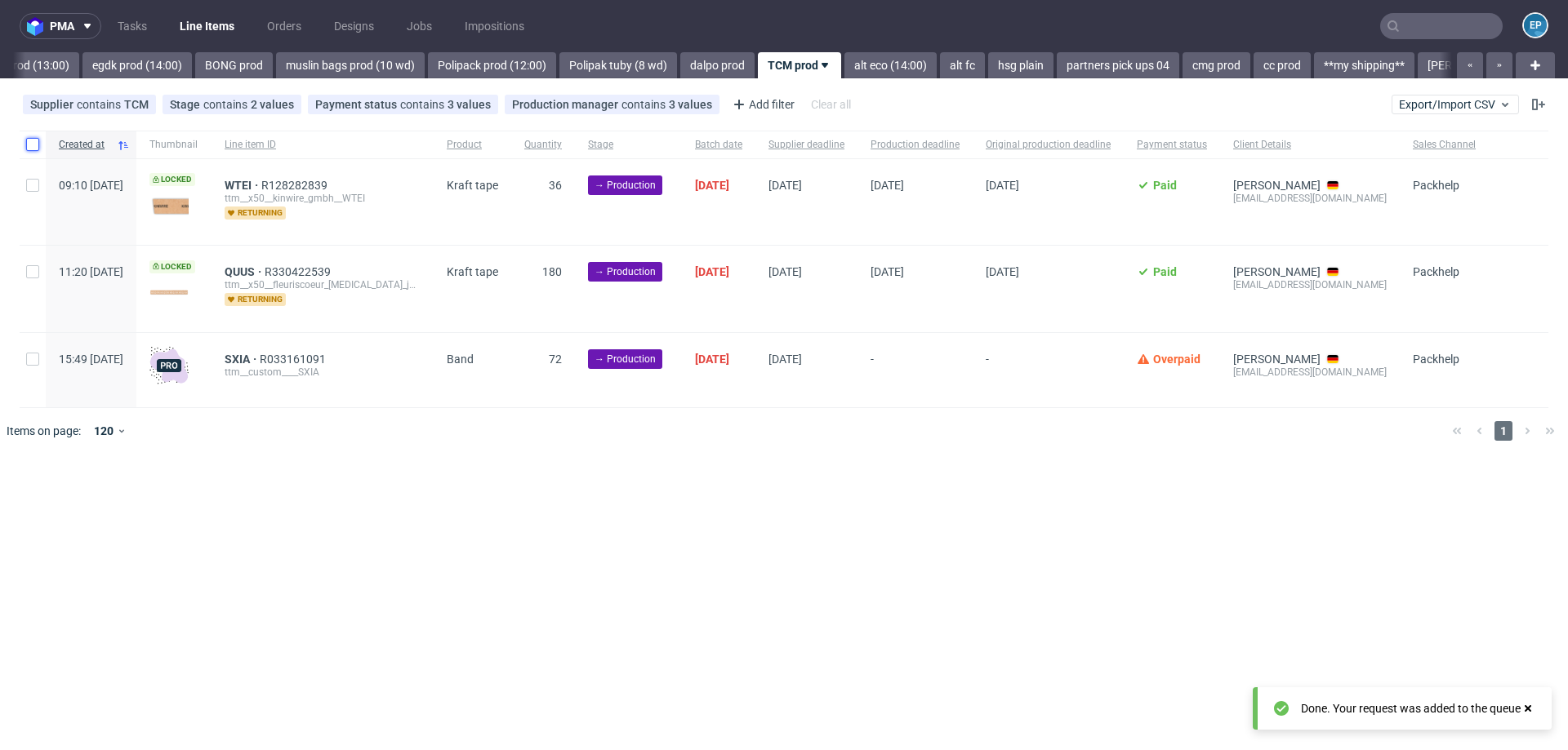
click at [29, 147] on input "checkbox" at bounding box center [33, 144] width 13 height 13
checkbox input "true"
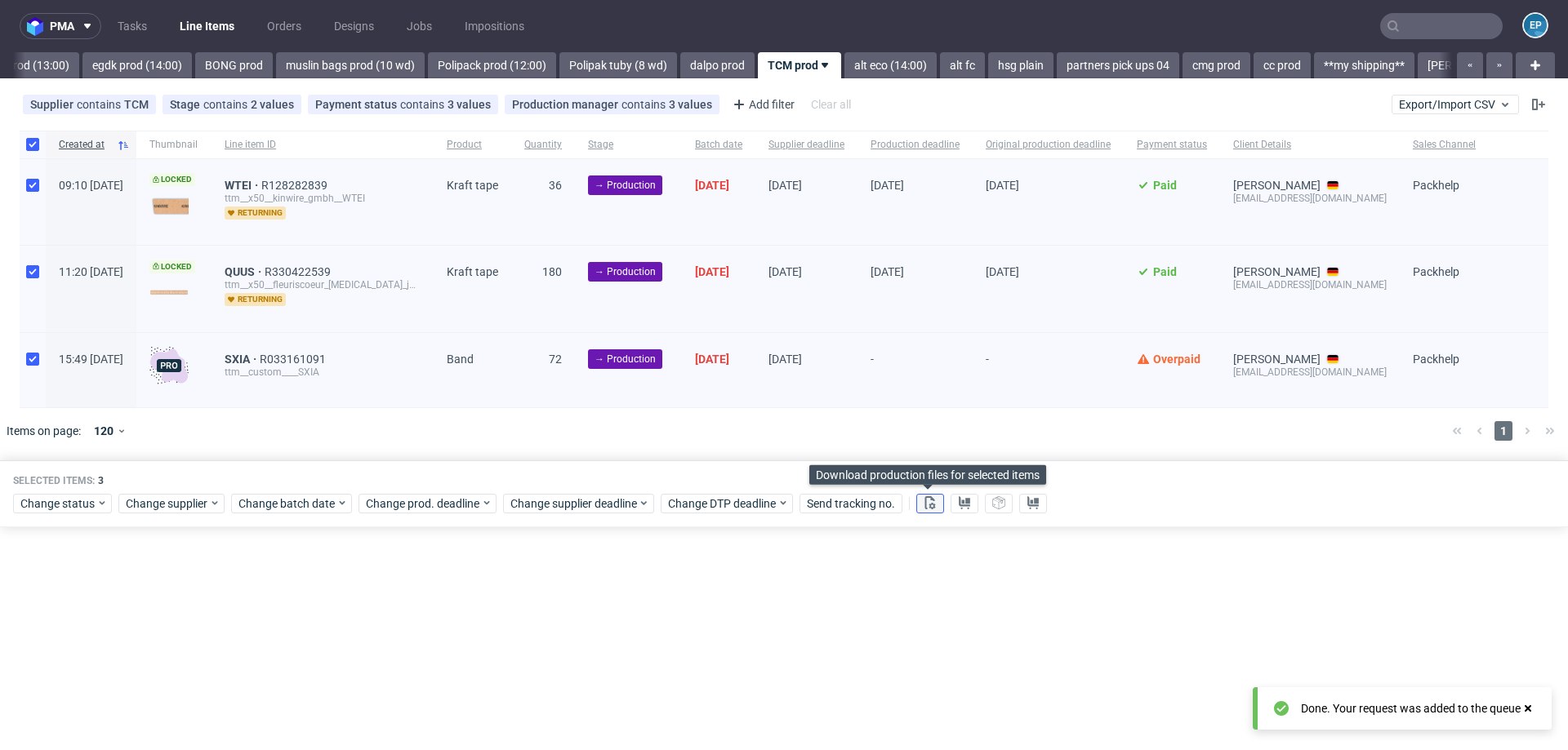
click at [937, 506] on button at bounding box center [929, 503] width 28 height 19
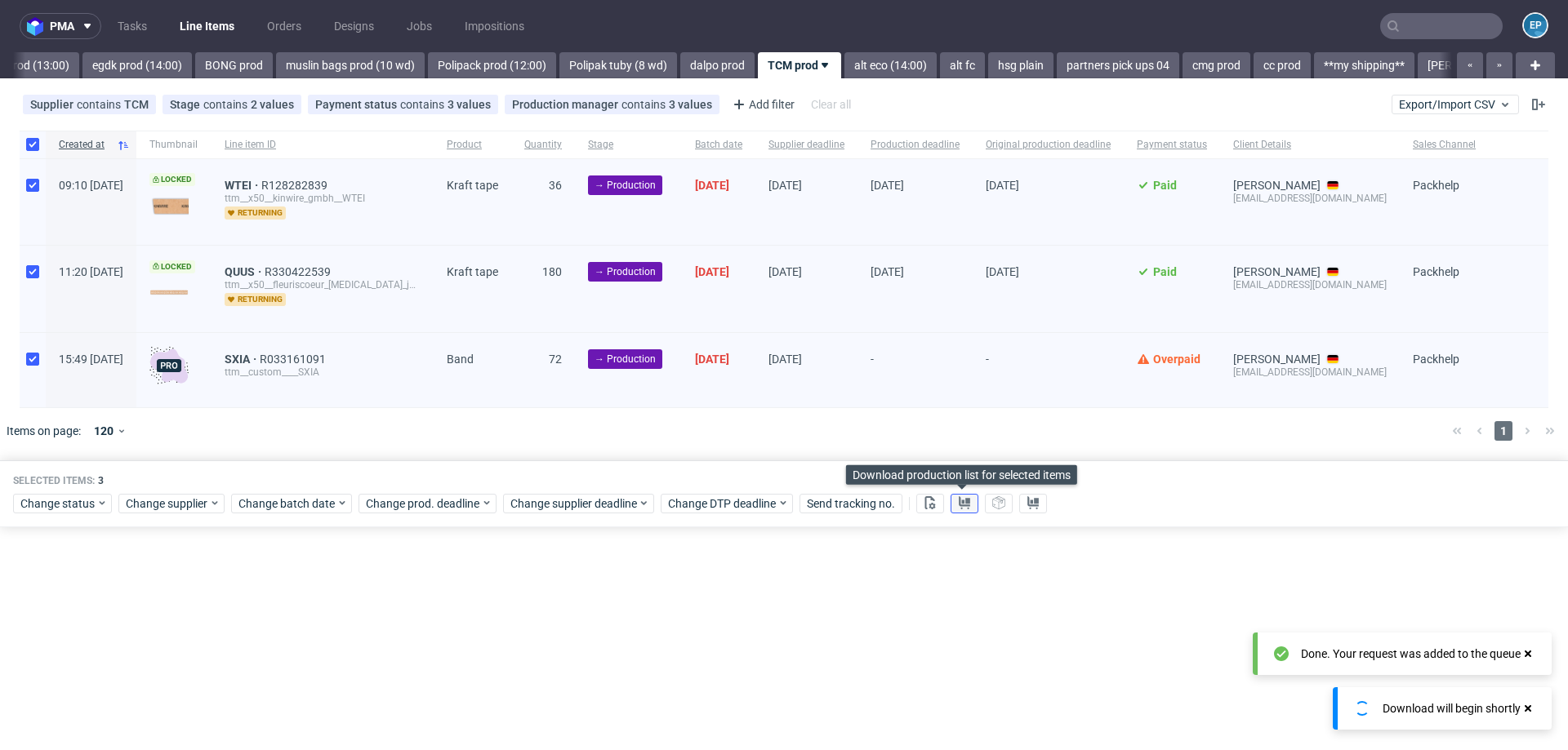
click at [962, 504] on use at bounding box center [965, 503] width 12 height 13
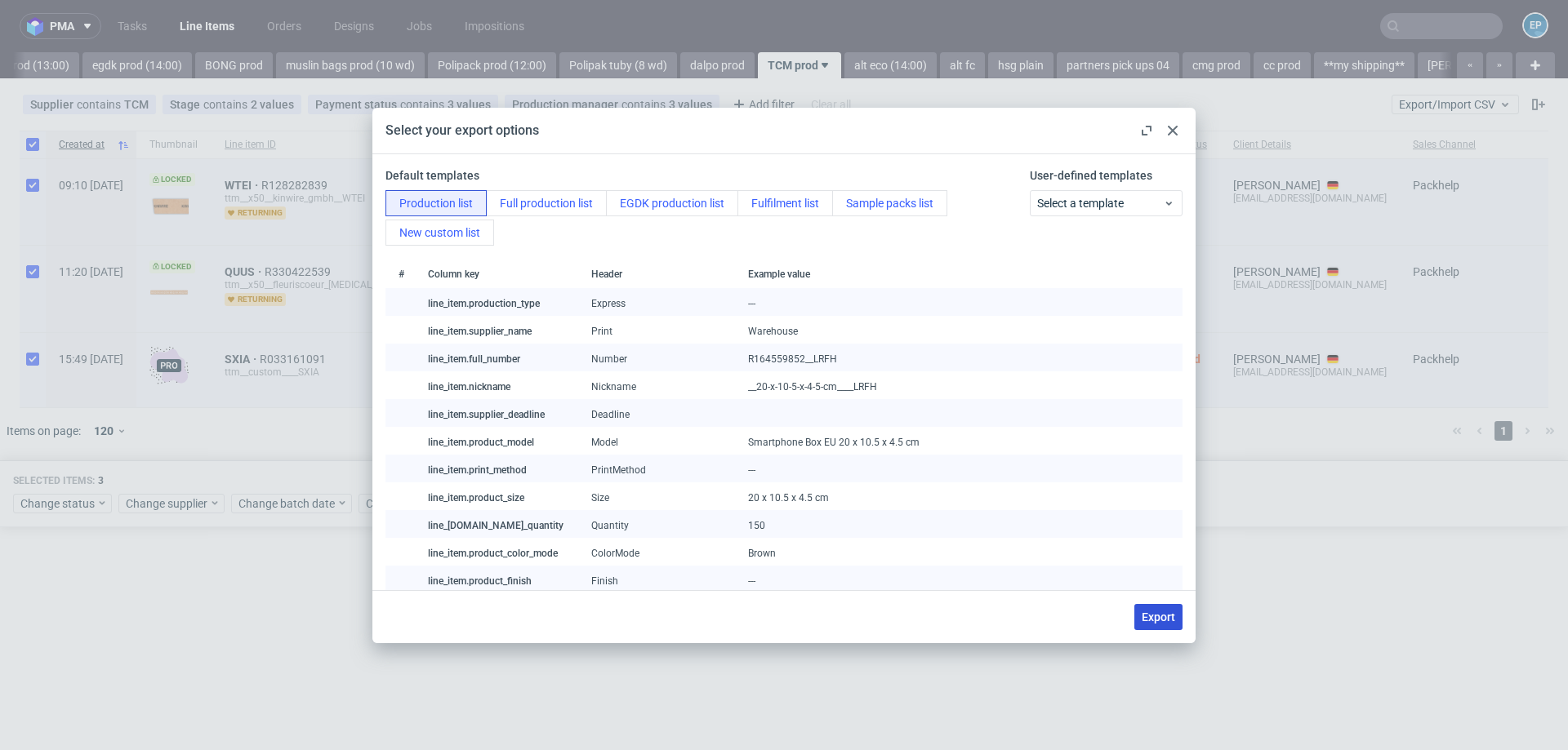
click at [1144, 615] on span "Export" at bounding box center [1158, 617] width 34 height 12
checkbox input "false"
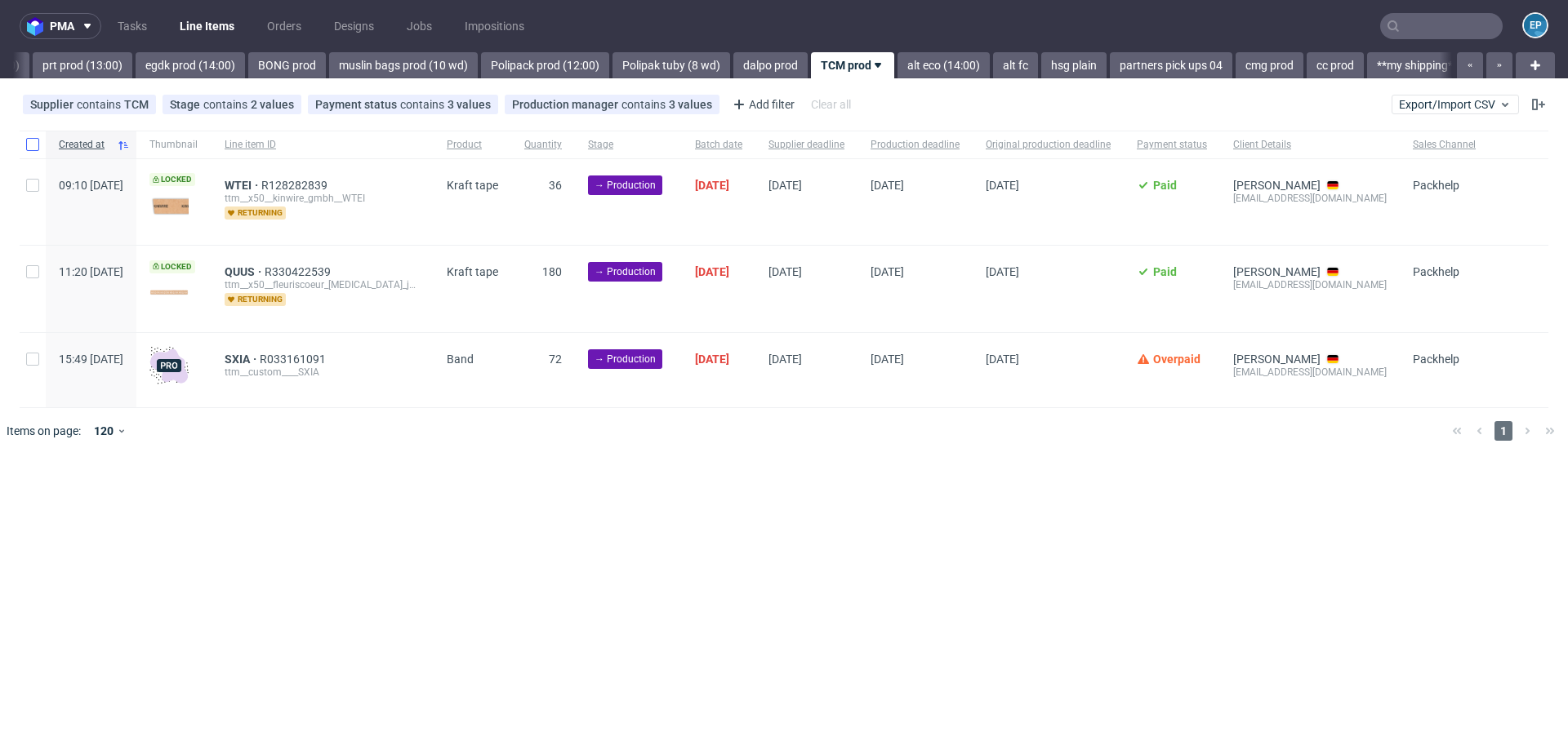
scroll to position [0, 1881]
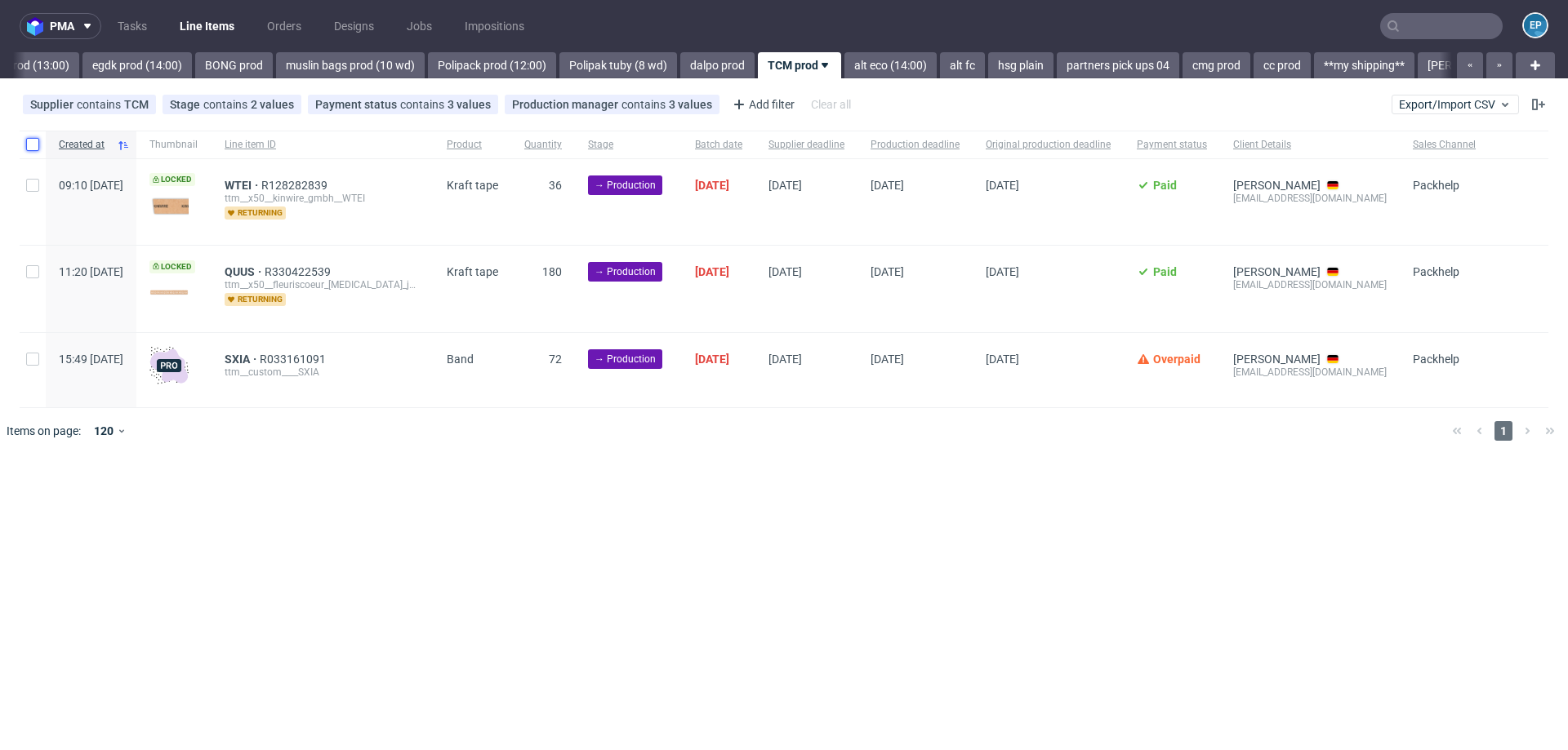
click at [33, 144] on input "checkbox" at bounding box center [33, 144] width 13 height 13
checkbox input "true"
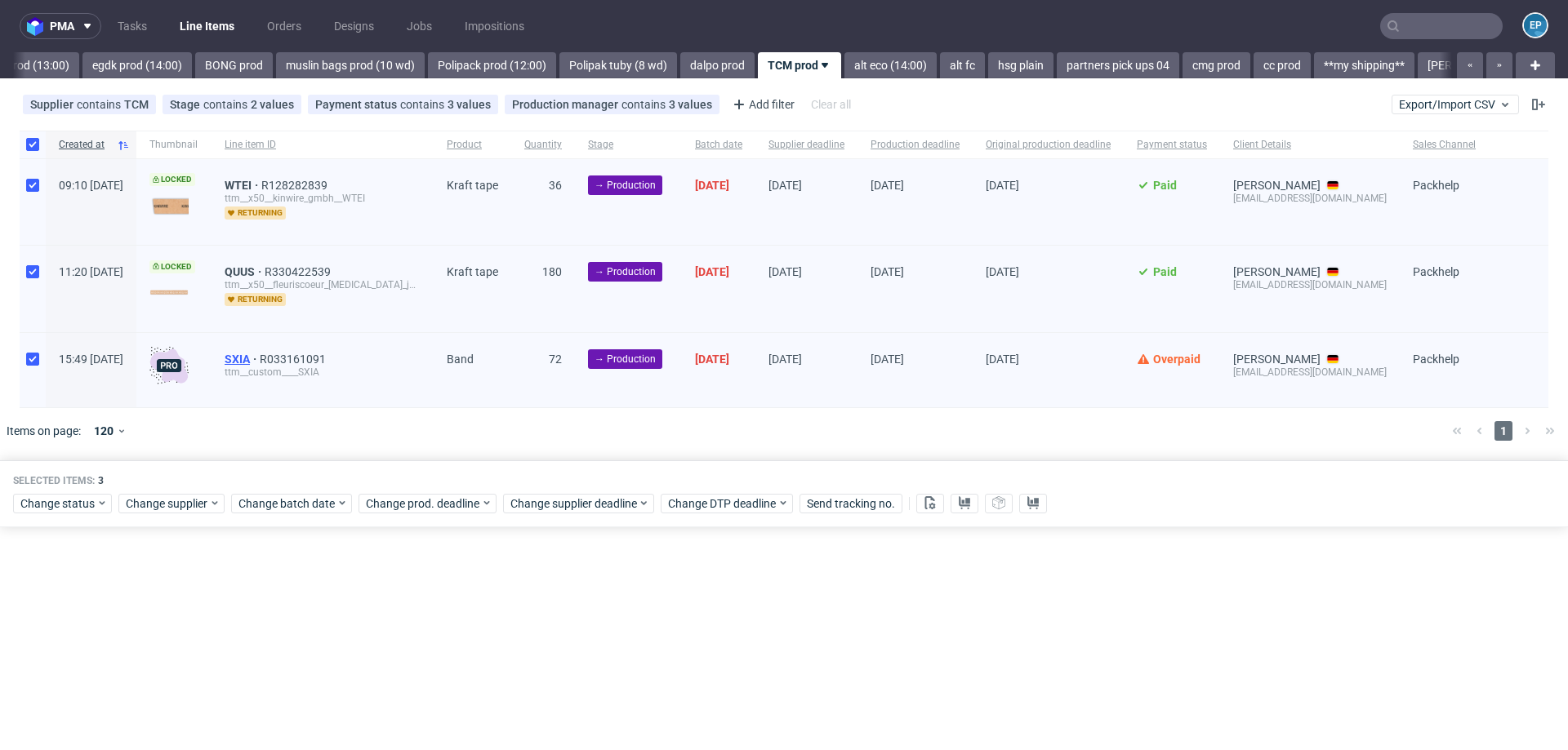
click at [260, 356] on span "SXIA" at bounding box center [242, 359] width 35 height 13
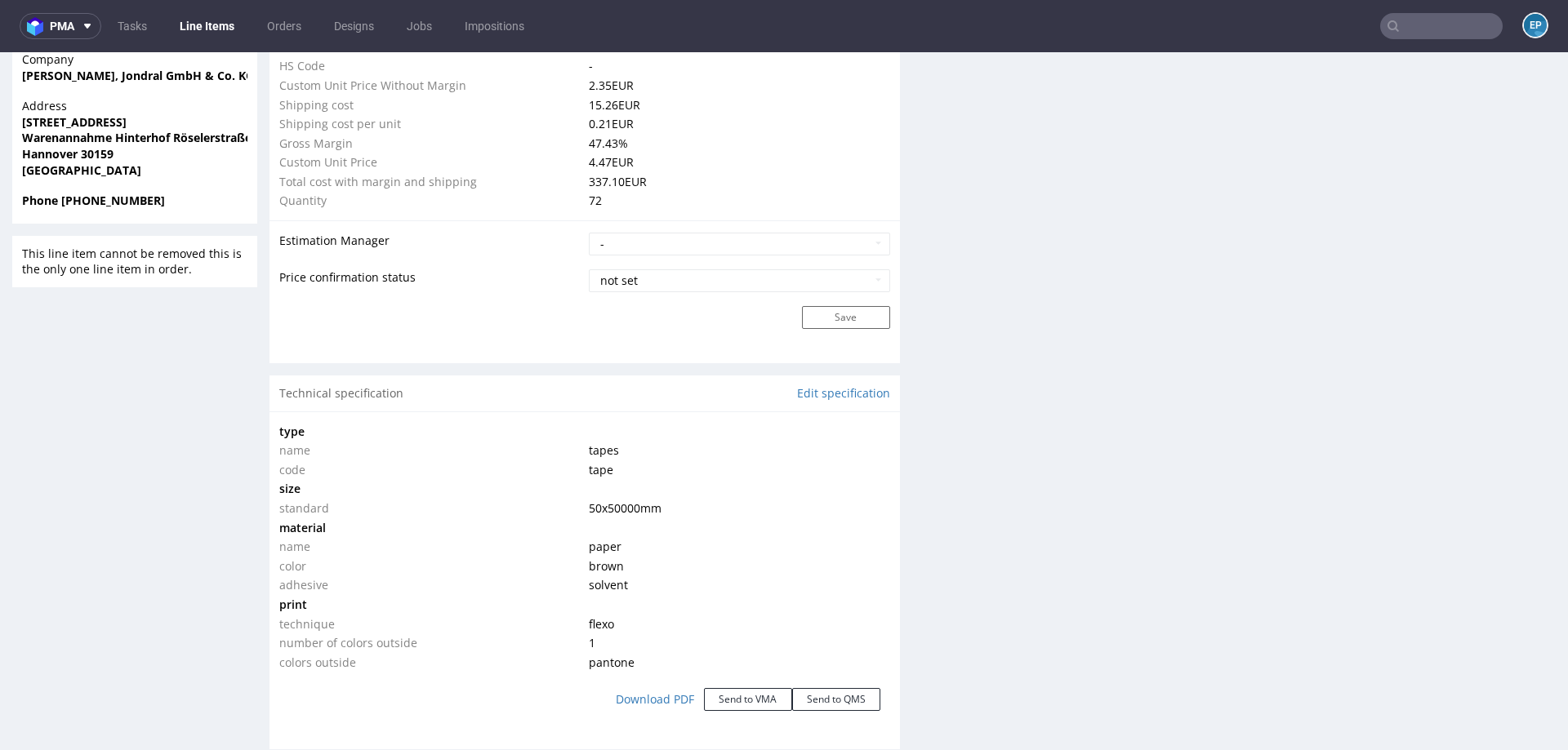
scroll to position [1193, 0]
click at [205, 26] on link "Line Items" at bounding box center [207, 26] width 74 height 26
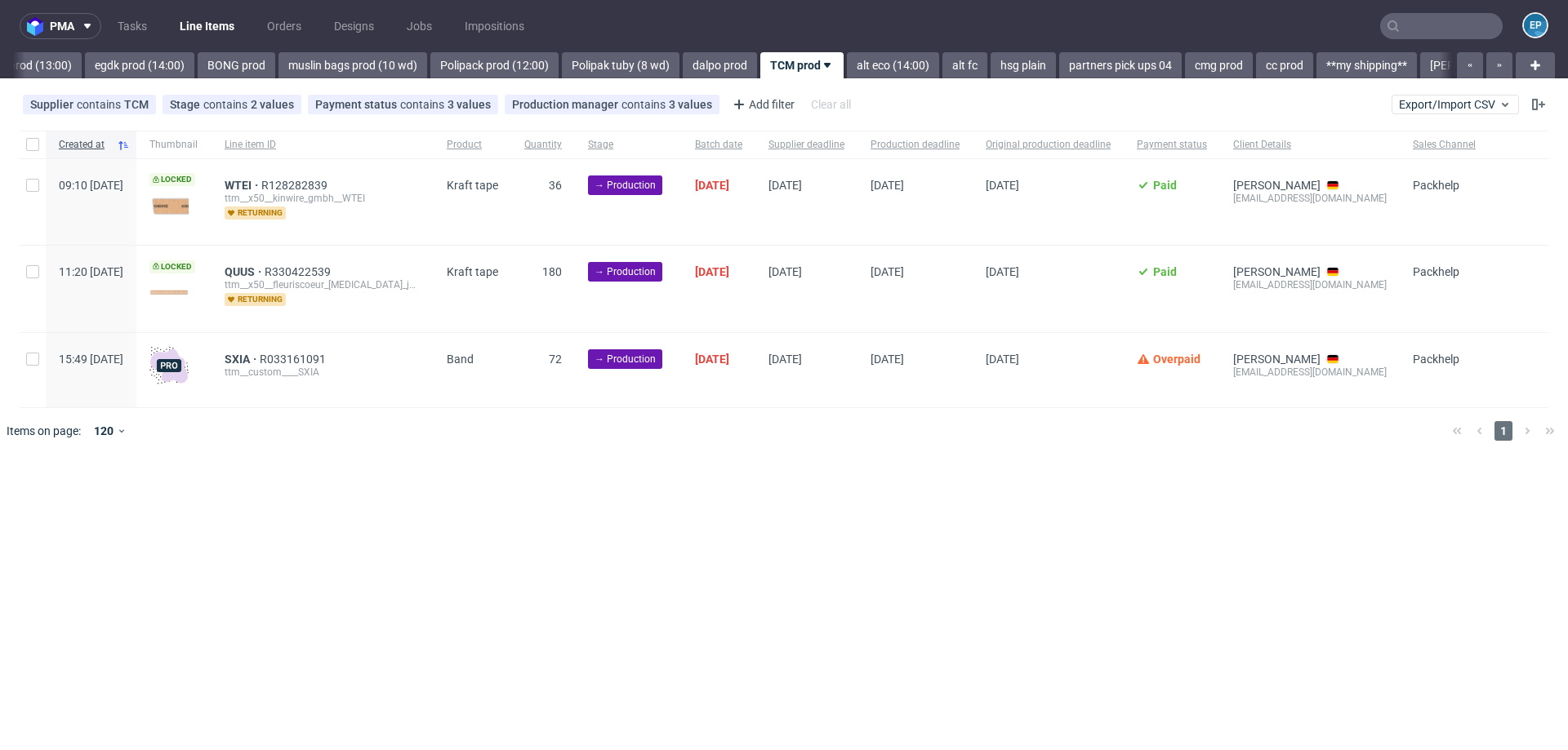
scroll to position [0, 1881]
click at [33, 144] on input "checkbox" at bounding box center [33, 144] width 13 height 13
checkbox input "true"
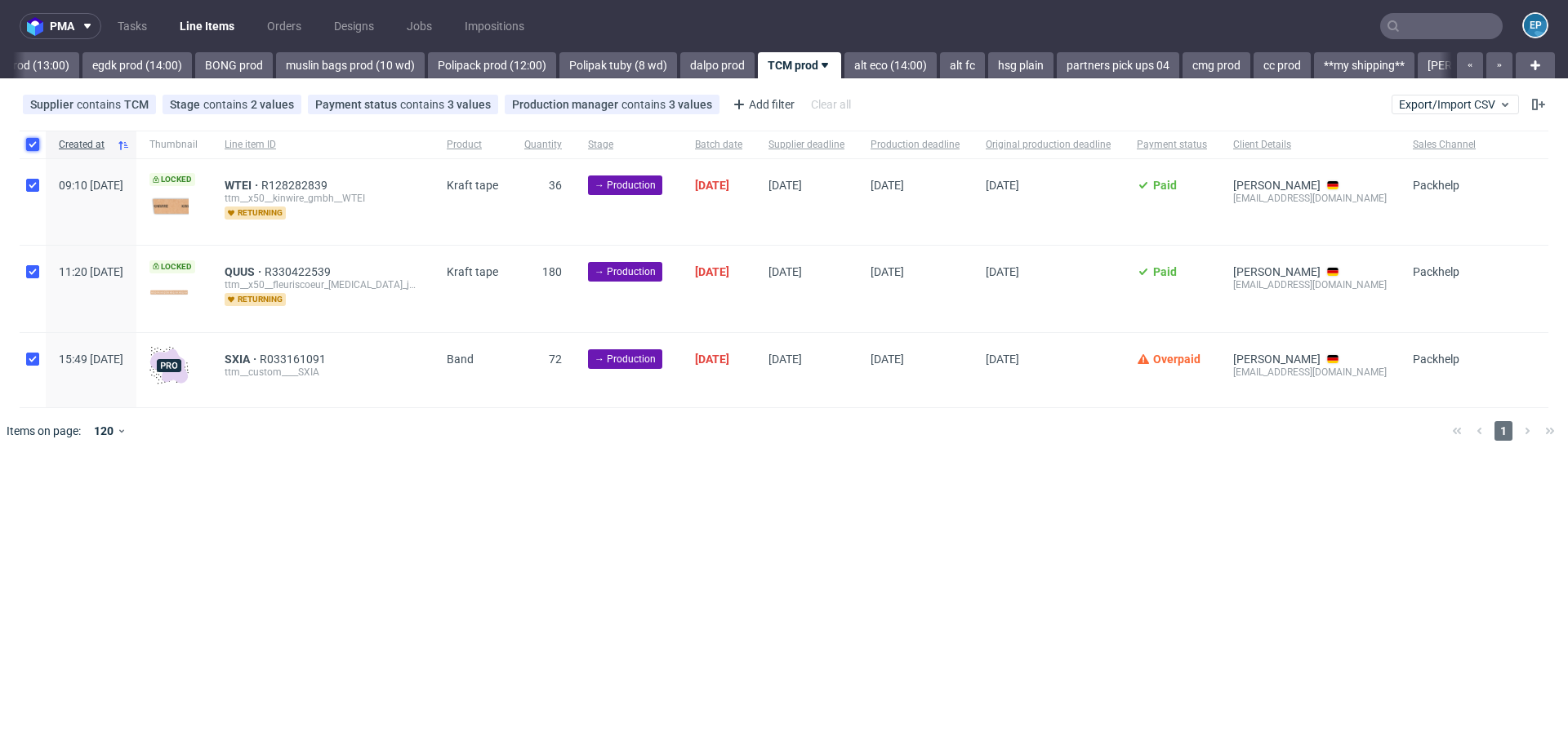
checkbox input "true"
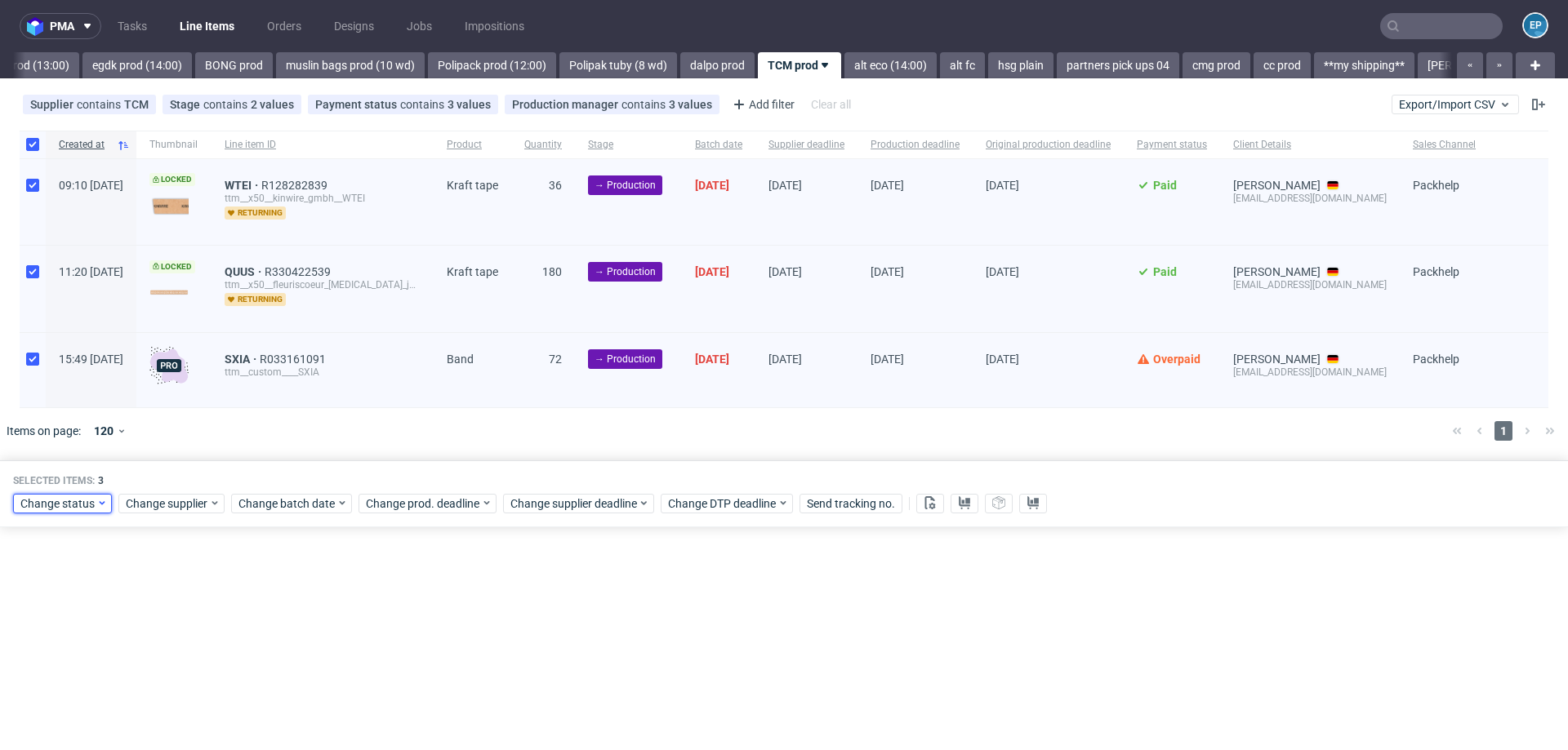
click at [45, 498] on span "Change status" at bounding box center [58, 503] width 76 height 16
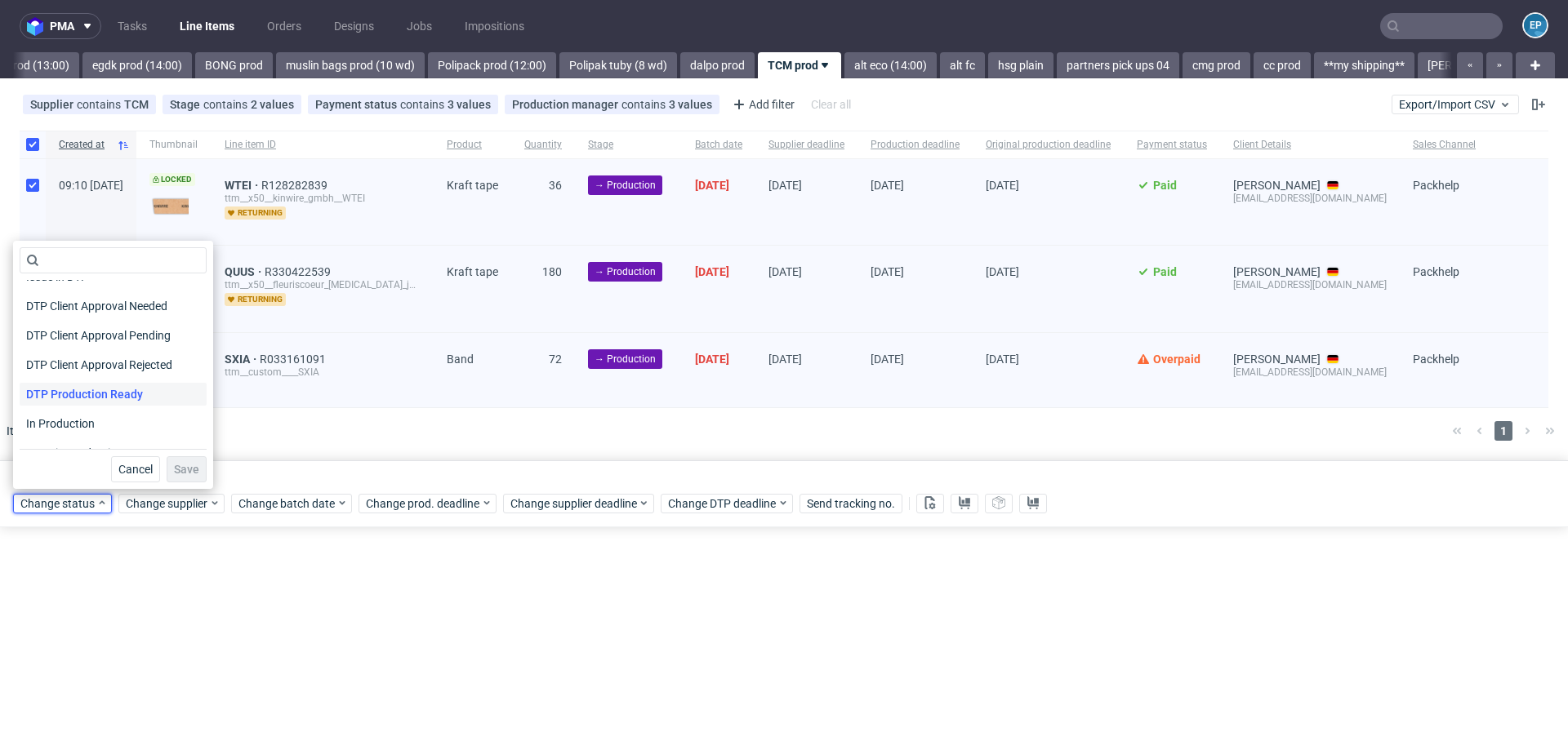
scroll to position [108, 0]
click at [64, 418] on span "In Production" at bounding box center [61, 422] width 82 height 23
click at [177, 475] on span "Save" at bounding box center [187, 469] width 25 height 12
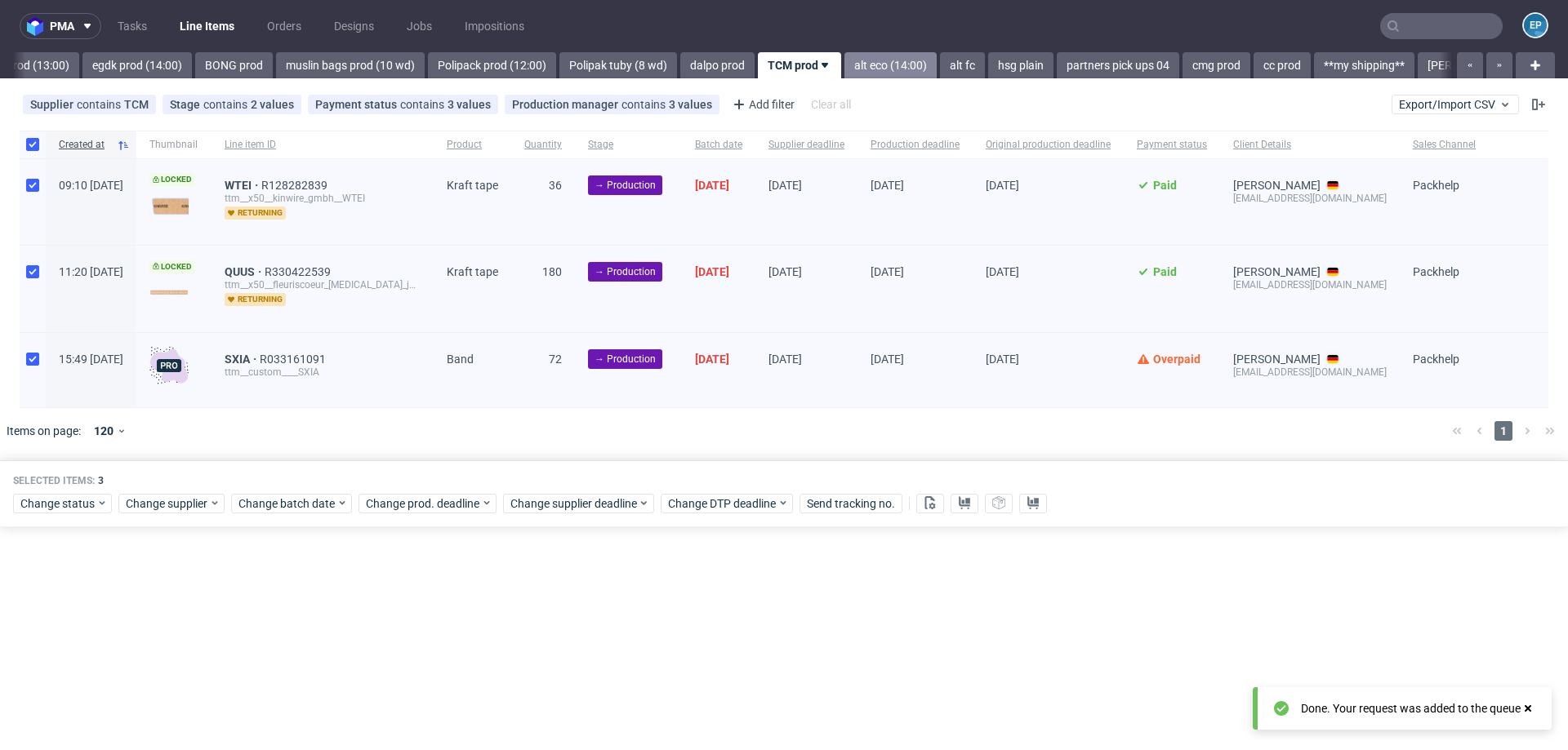
click at [845, 62] on link "alt eco (14:00)" at bounding box center [891, 65] width 92 height 26
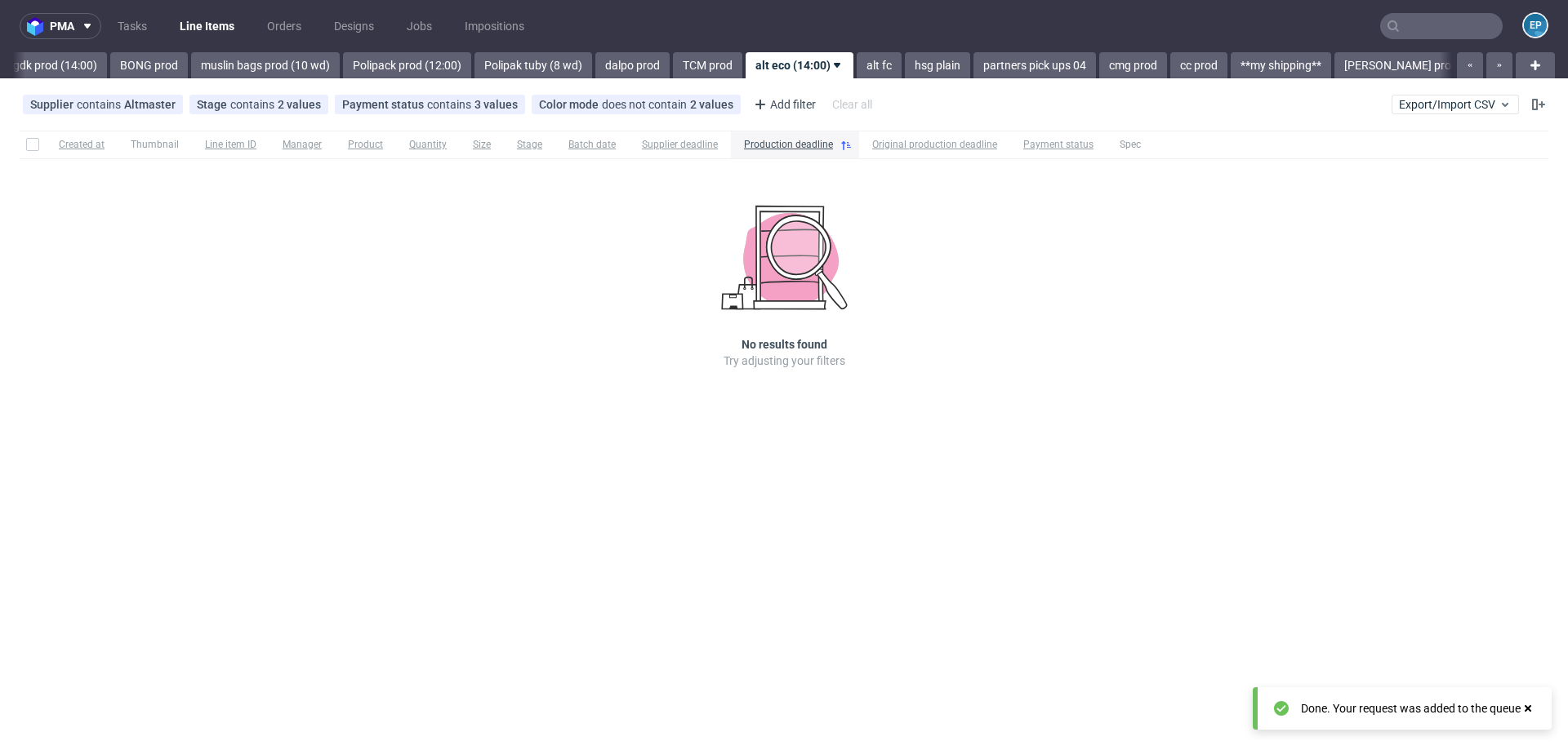
click at [856, 62] on link "alt fc" at bounding box center [878, 65] width 45 height 26
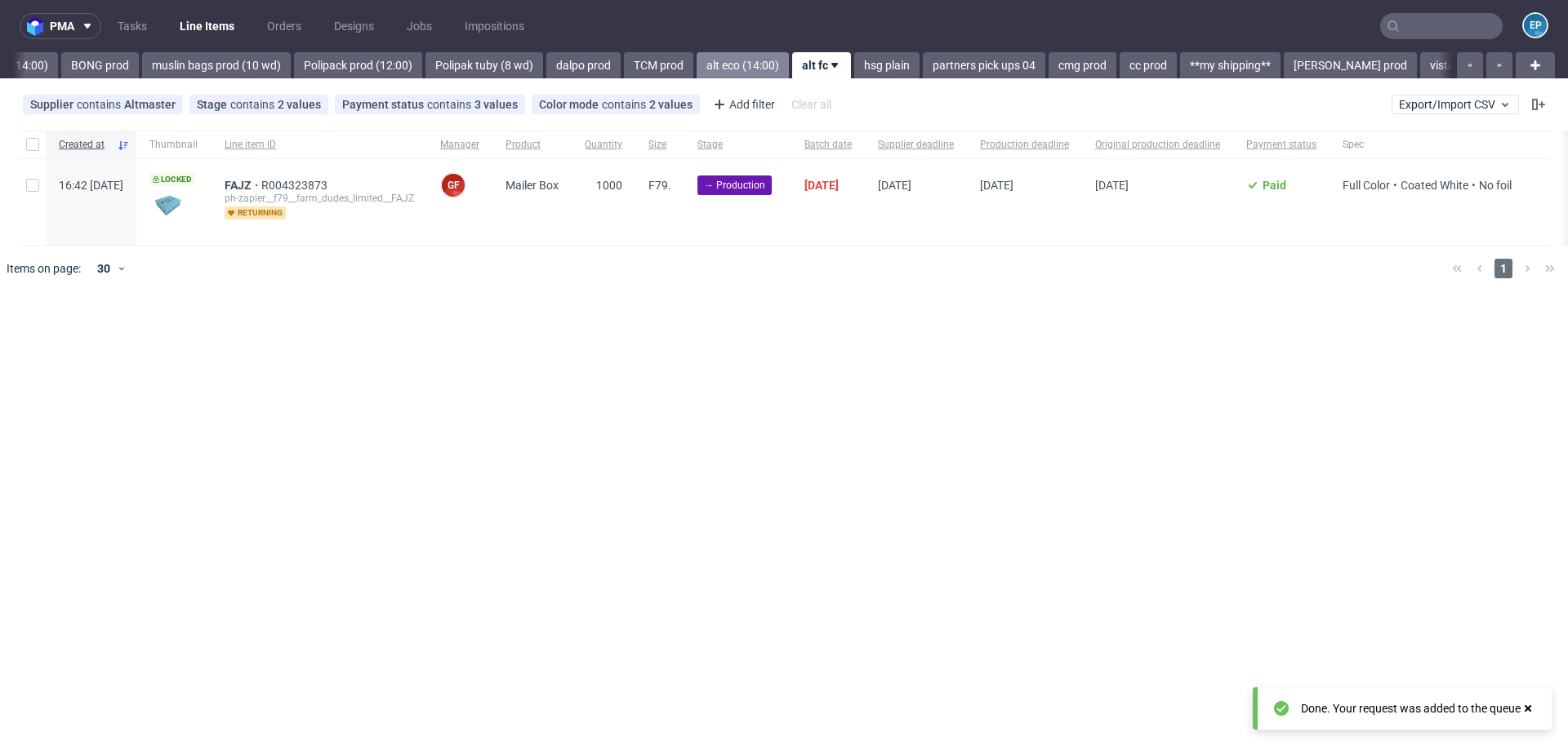
scroll to position [0, 2037]
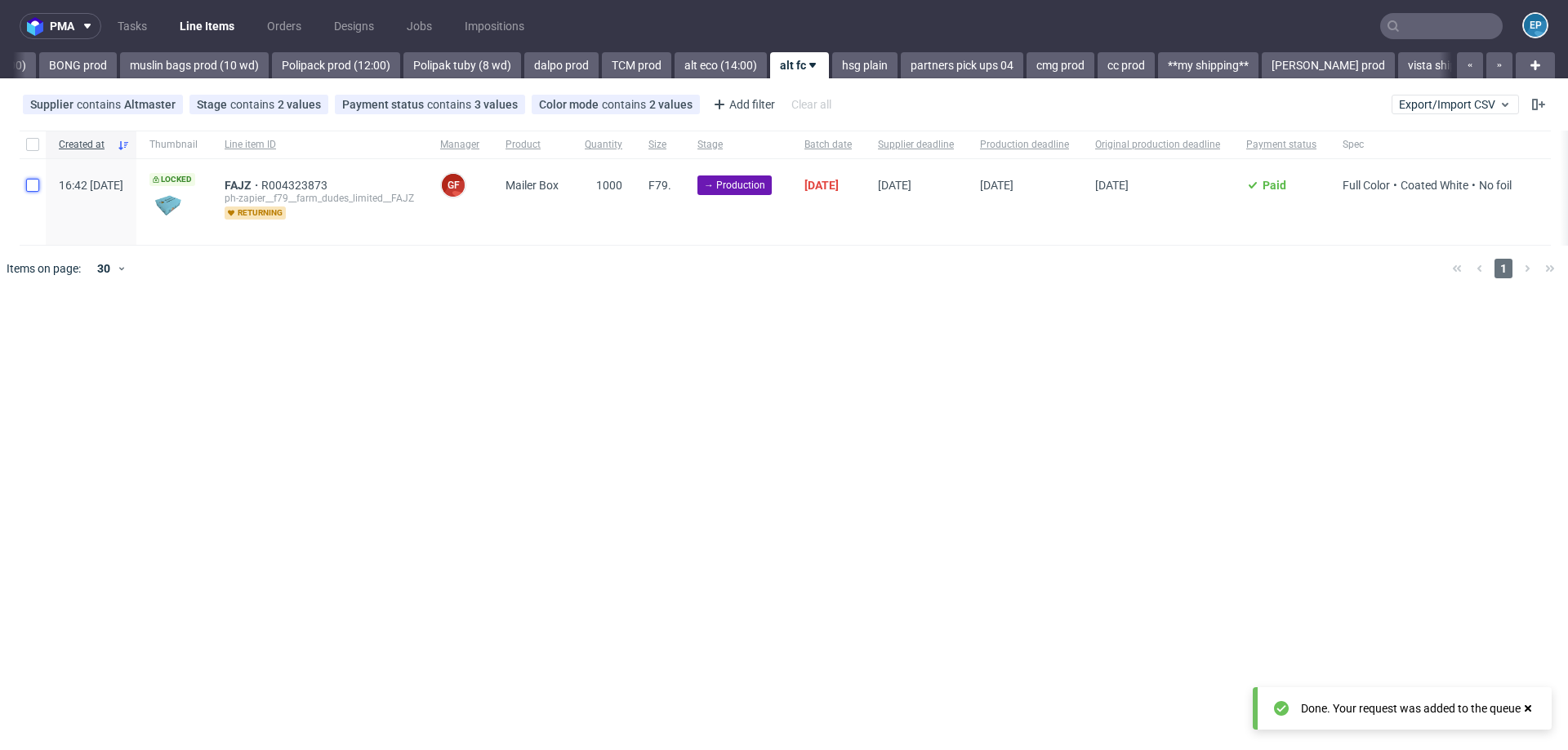
click at [39, 179] on input "checkbox" at bounding box center [33, 186] width 13 height 13
checkbox input "true"
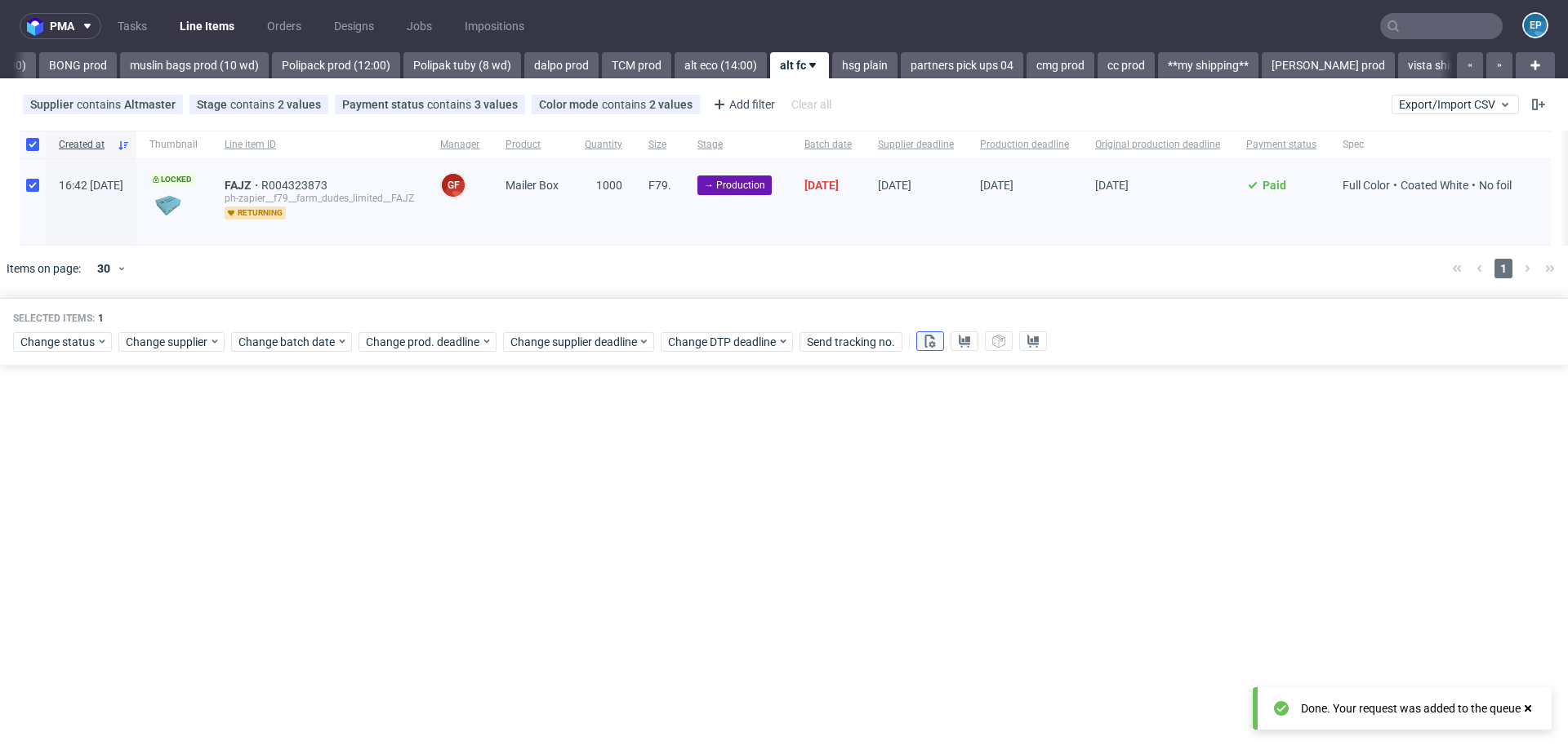
click at [935, 345] on button at bounding box center [929, 341] width 28 height 19
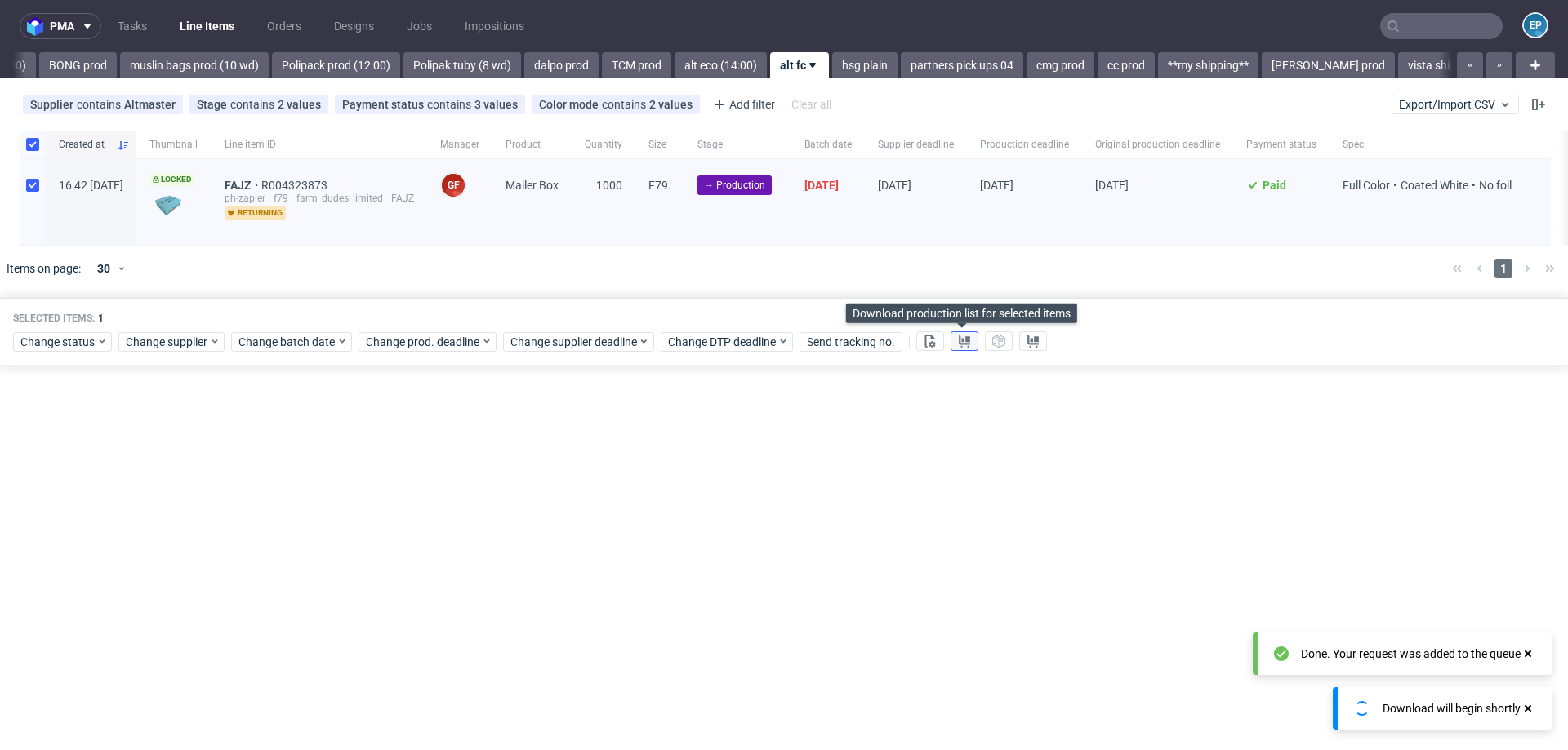
click at [966, 345] on icon at bounding box center [965, 341] width 13 height 13
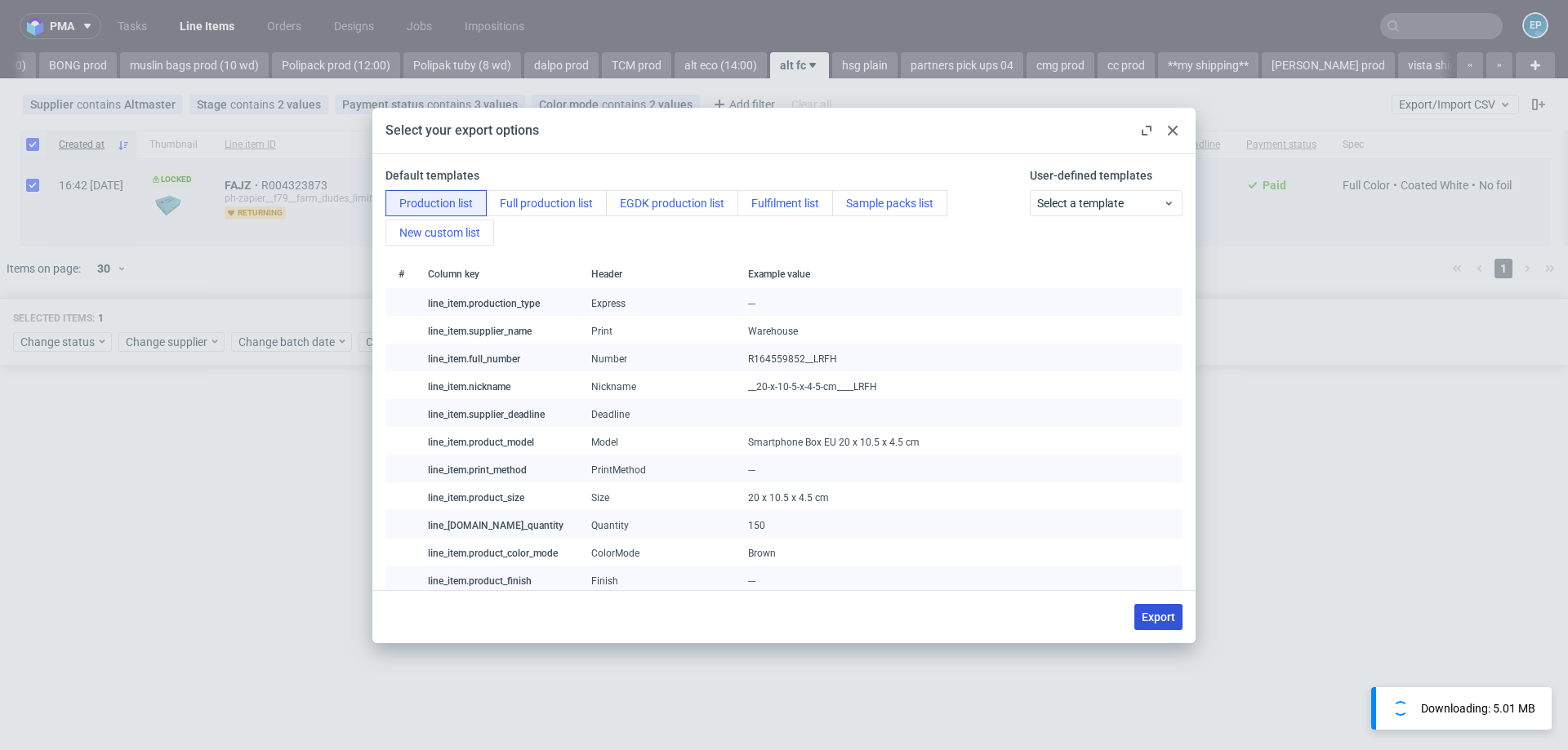
click at [1155, 619] on span "Export" at bounding box center [1158, 617] width 34 height 12
checkbox input "false"
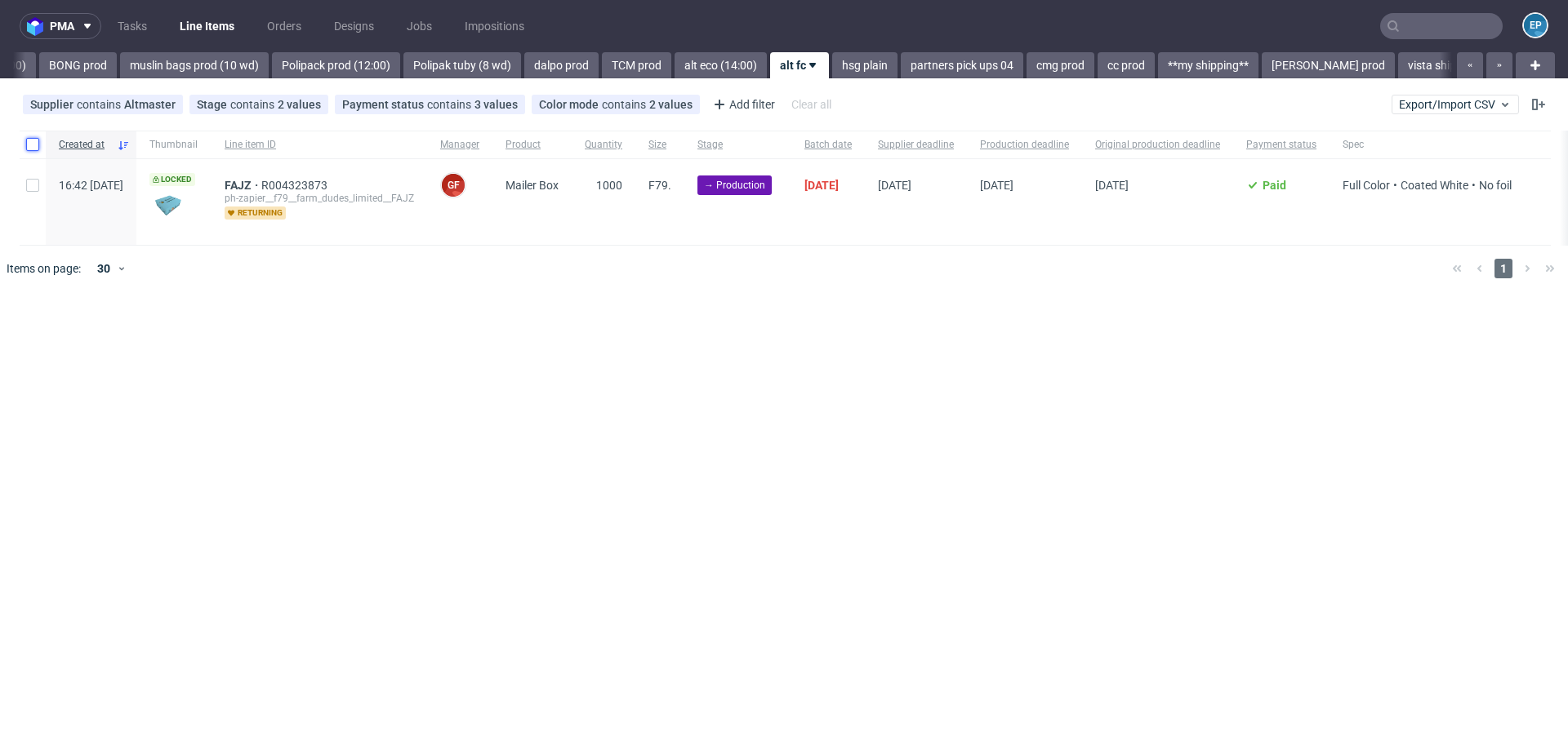
click at [34, 143] on input "checkbox" at bounding box center [33, 144] width 13 height 13
checkbox input "true"
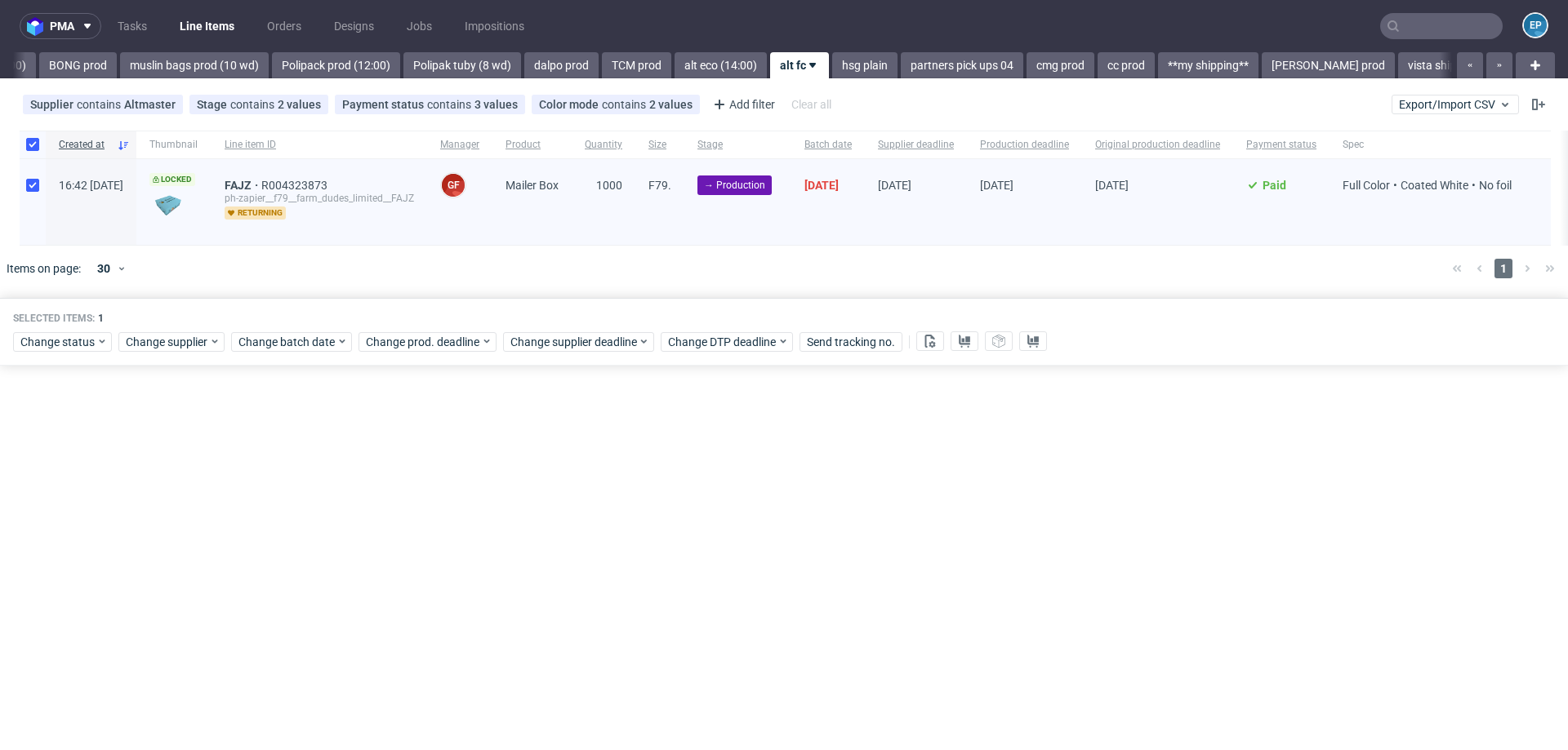
click at [66, 352] on div "Selected items: 1 Change status Change supplier Change batch date Change prod. …" at bounding box center [784, 332] width 1568 height 68
click at [65, 343] on span "Change status" at bounding box center [58, 341] width 76 height 16
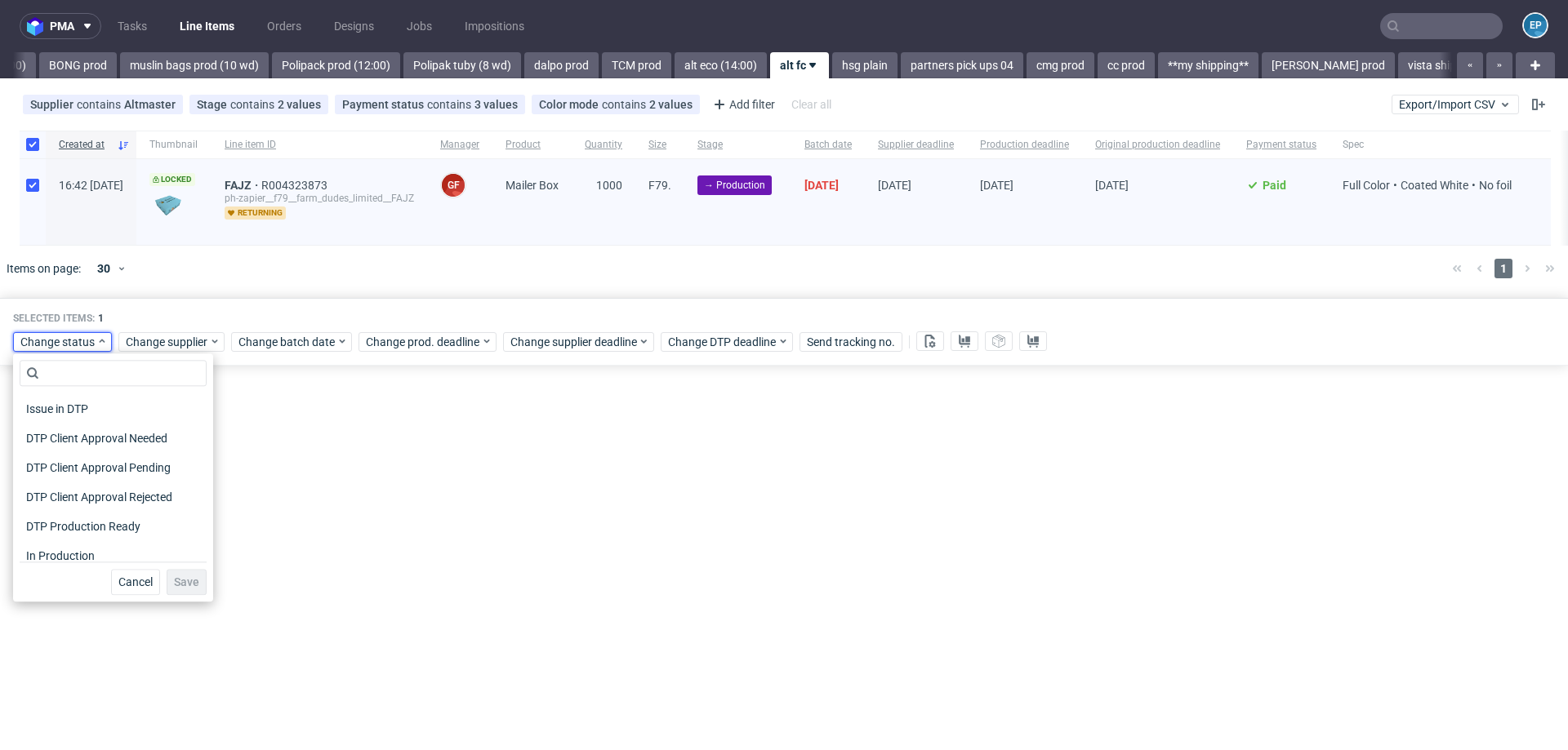
scroll to position [90, 0]
click at [83, 559] on span "In Production" at bounding box center [61, 552] width 82 height 23
click at [188, 577] on button "Save" at bounding box center [187, 581] width 40 height 26
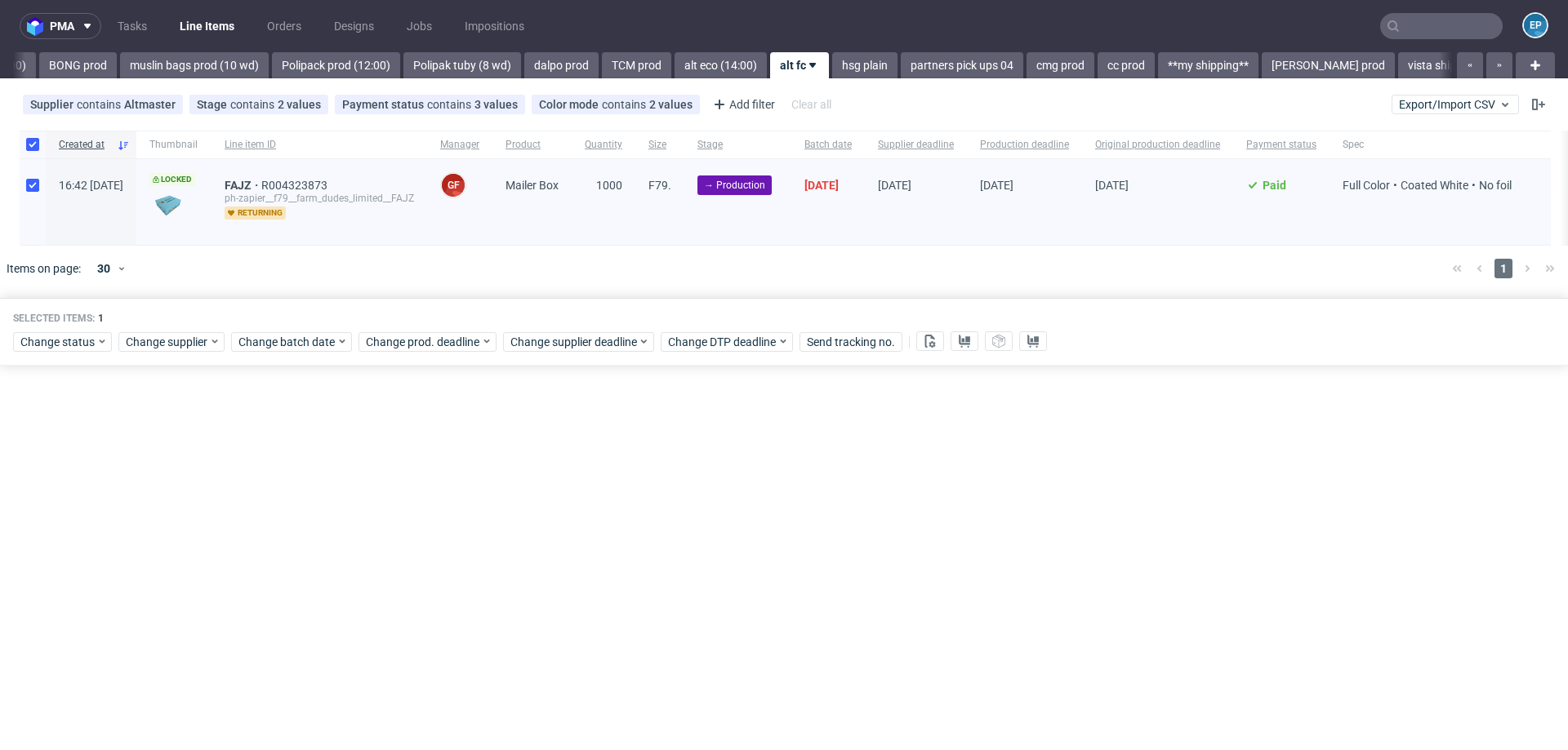
click at [1455, 15] on input "text" at bounding box center [1441, 26] width 123 height 26
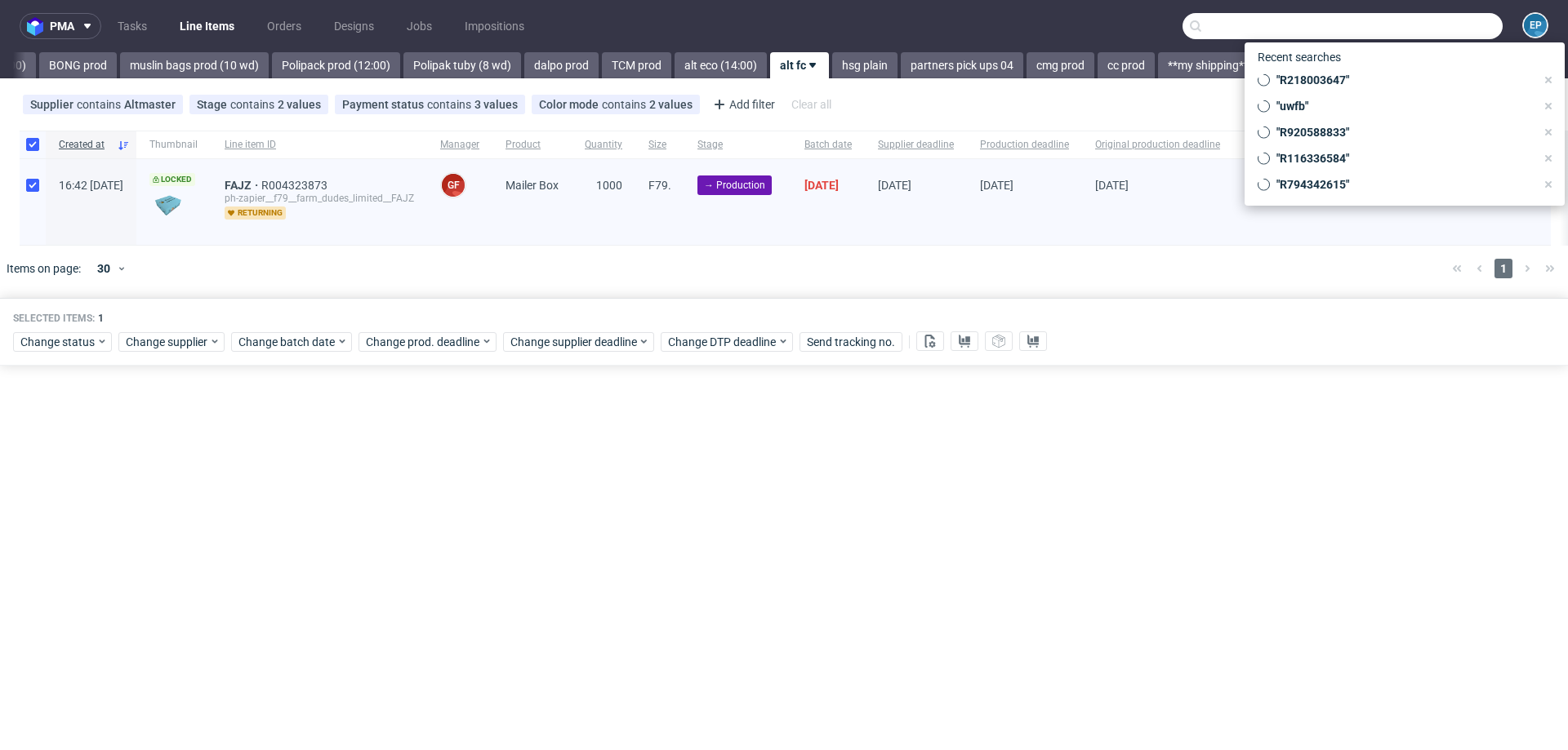
paste input "CDQH"
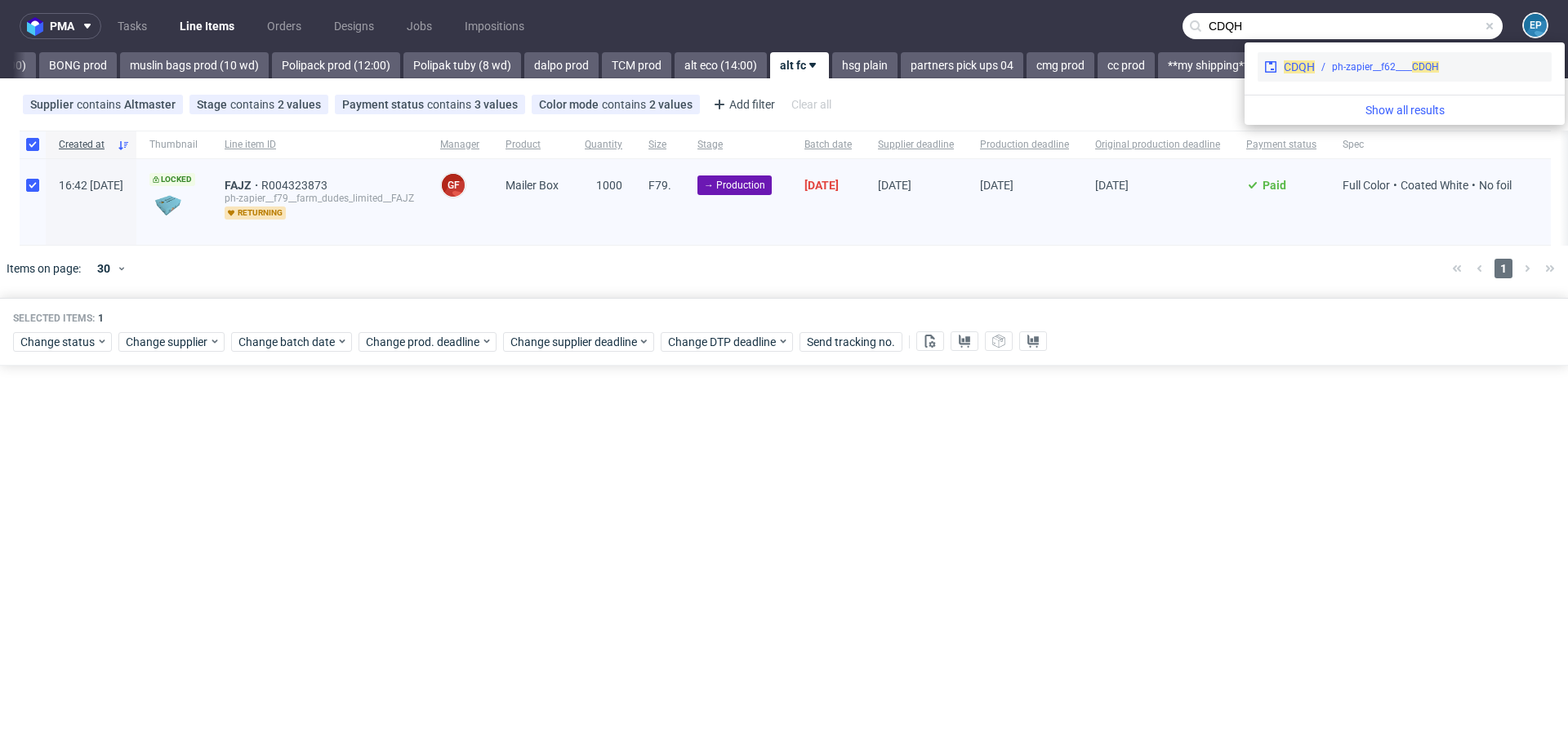
type input "CDQH"
click at [1323, 75] on div "CDQH ph-zapier__f62____ CDQH" at bounding box center [1404, 66] width 294 height 29
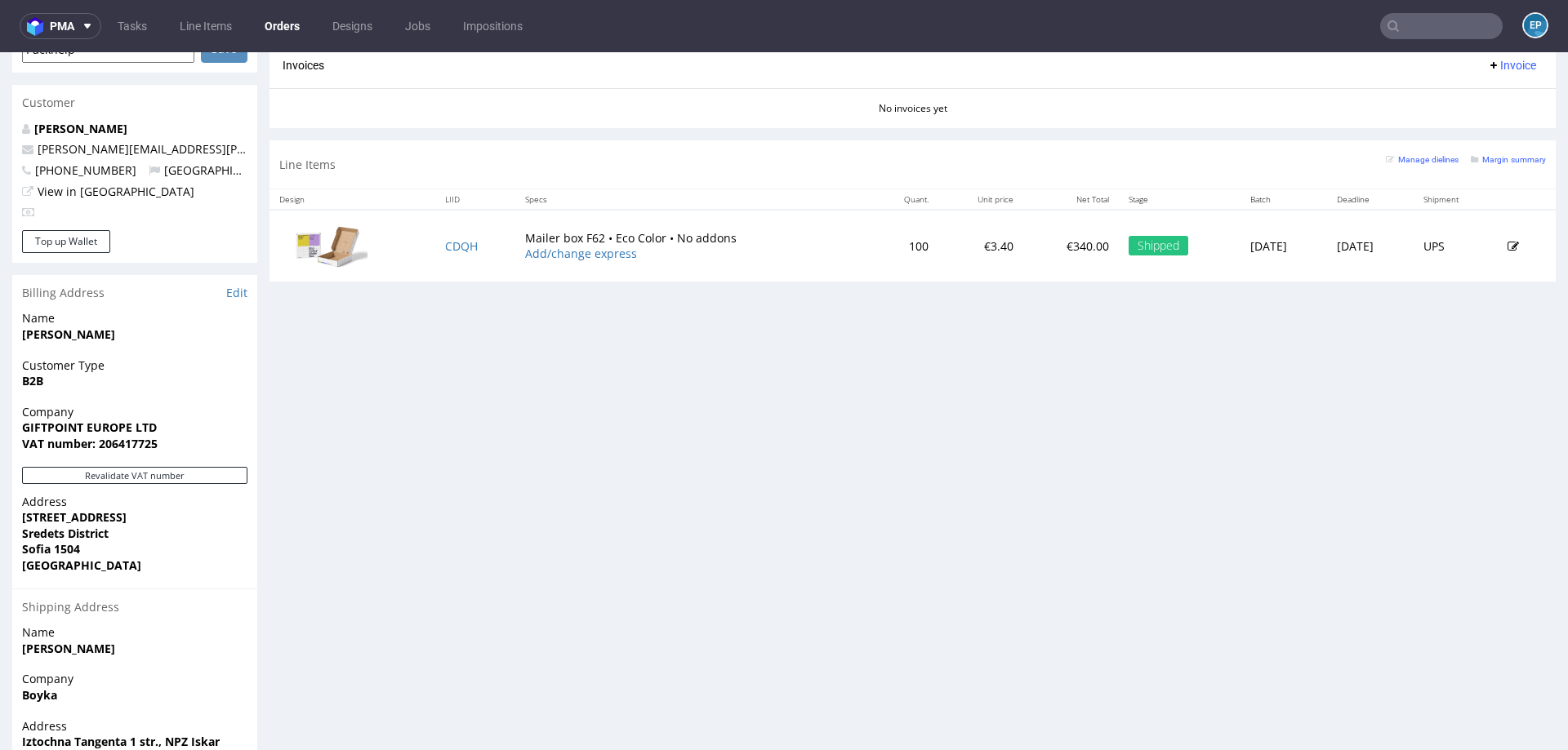
scroll to position [819, 0]
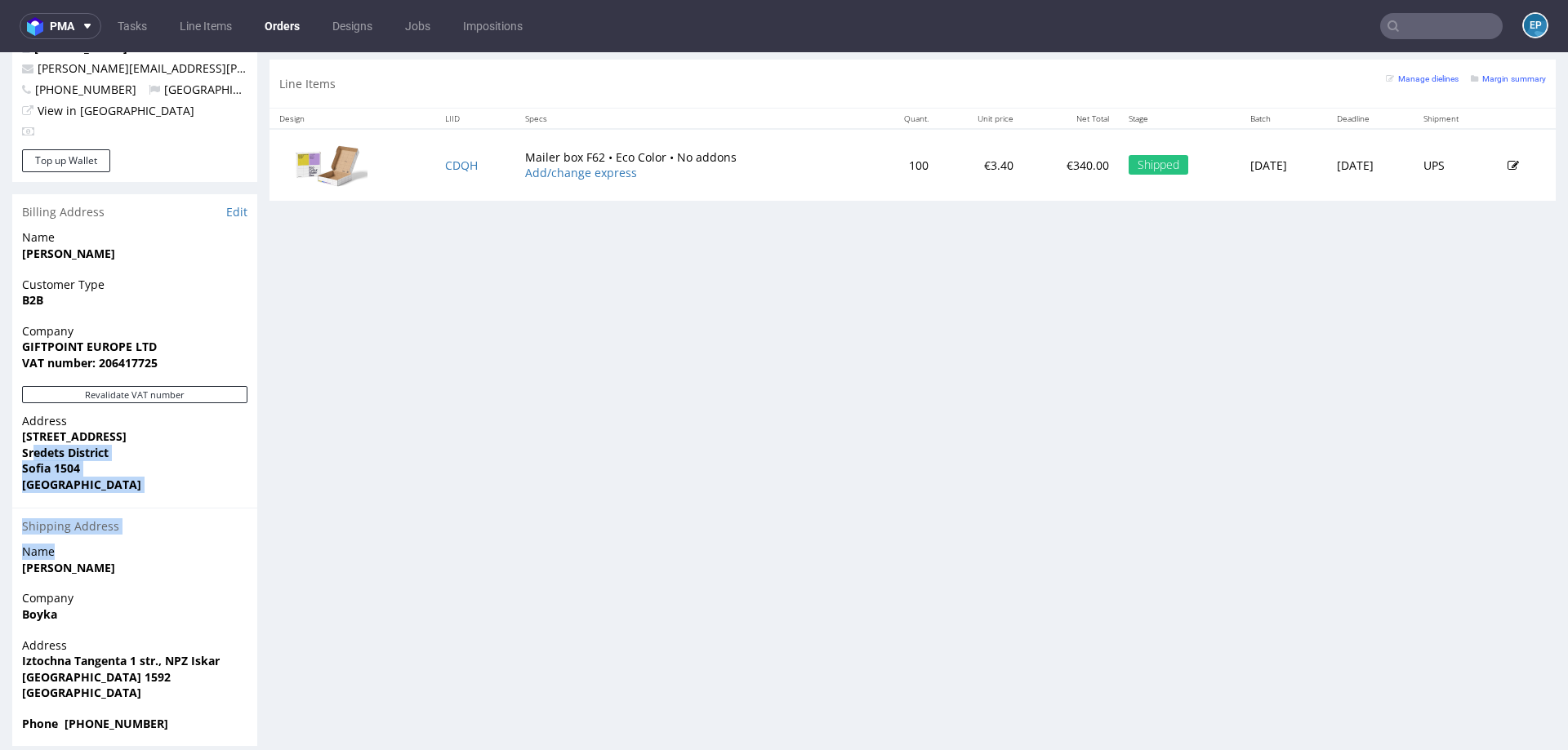
drag, startPoint x: 35, startPoint y: 436, endPoint x: 143, endPoint y: 536, distance: 147.2
click at [145, 538] on section "Billing Address Edit Name [PERSON_NAME] Customer Type B2B Company GIFTPOINT EUR…" at bounding box center [135, 470] width 245 height 553
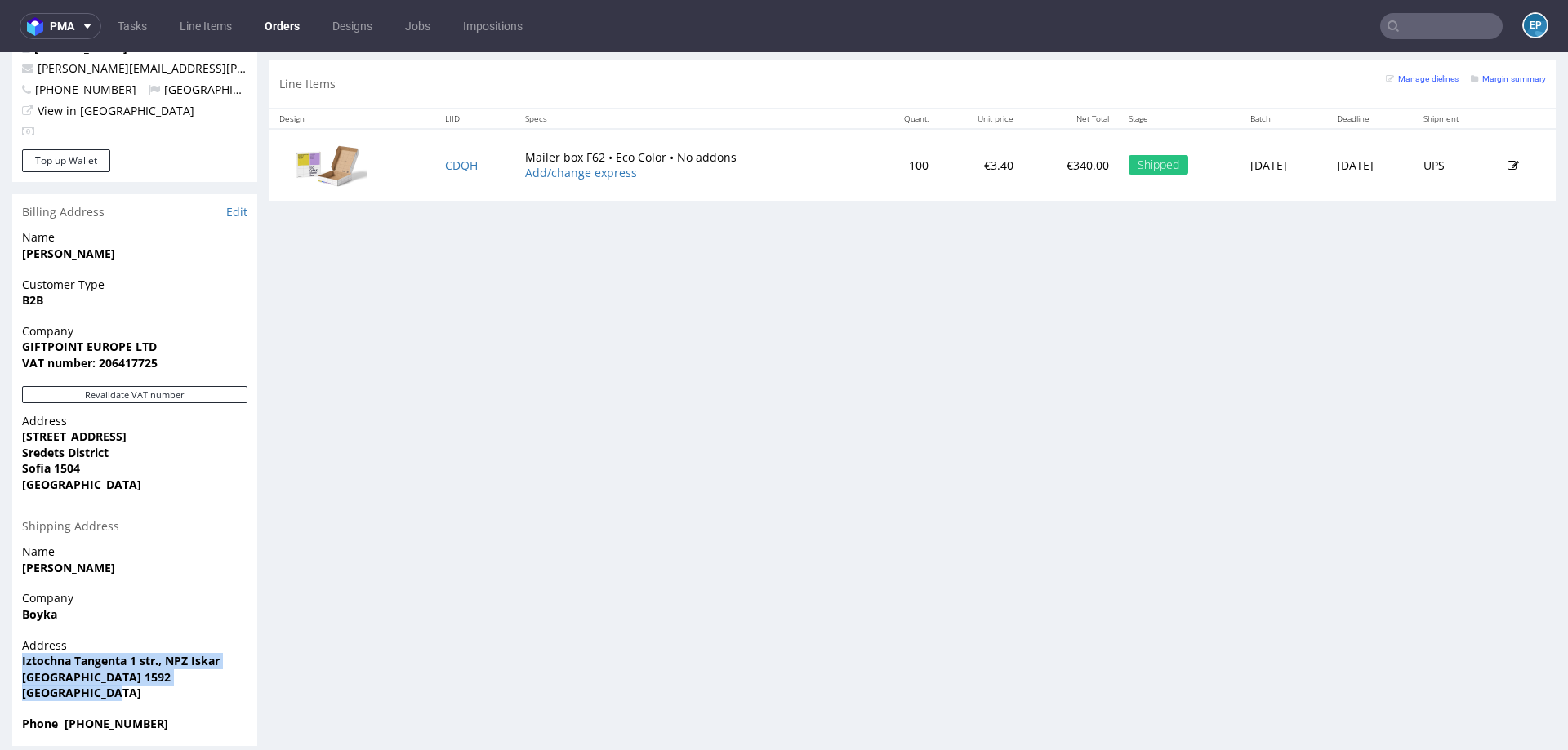
drag, startPoint x: 22, startPoint y: 645, endPoint x: 173, endPoint y: 694, distance: 158.8
click at [173, 694] on div "Address [STREET_ADDRESS]" at bounding box center [135, 676] width 245 height 78
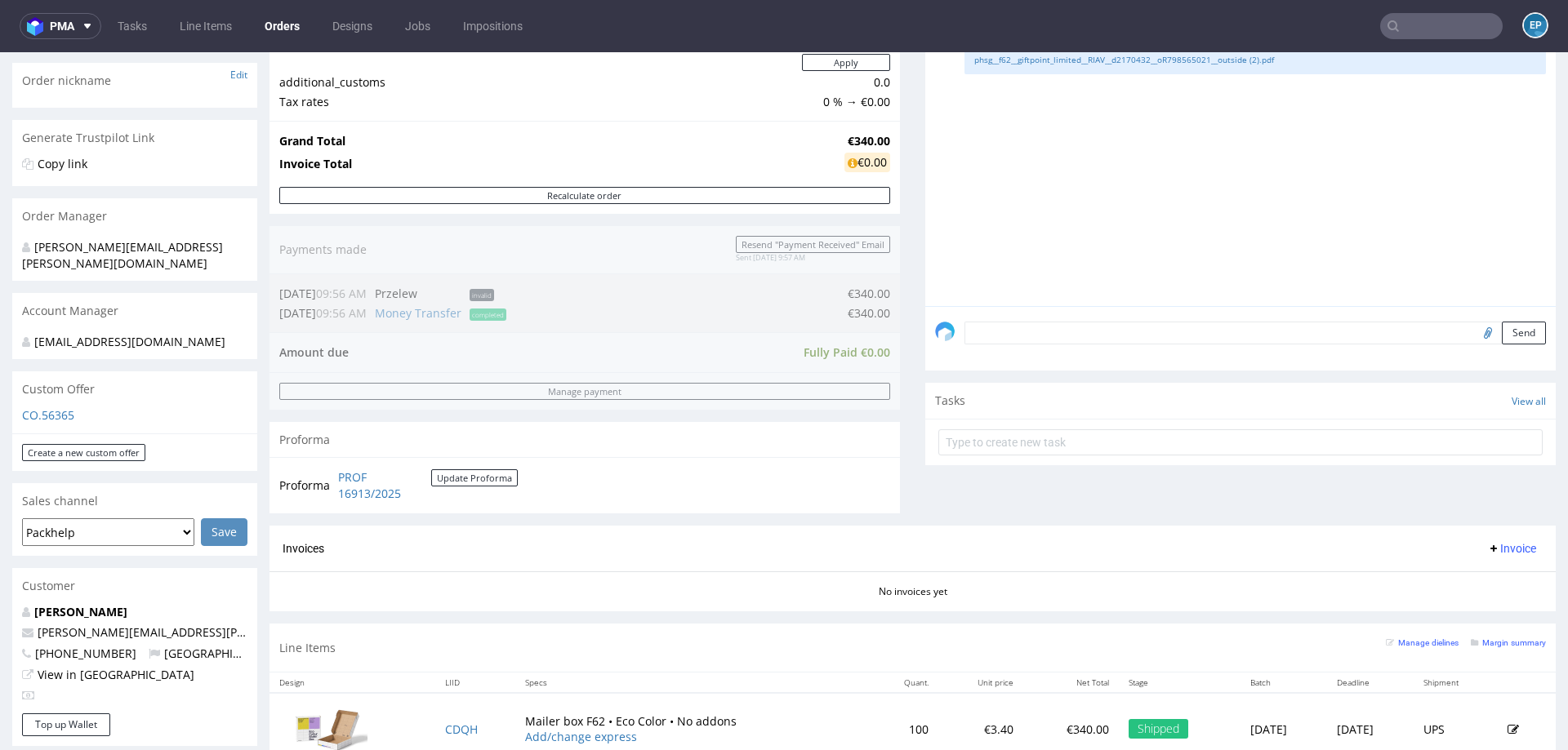
scroll to position [251, 0]
click at [1459, 34] on input "text" at bounding box center [1441, 26] width 123 height 26
paste input "R109258252"
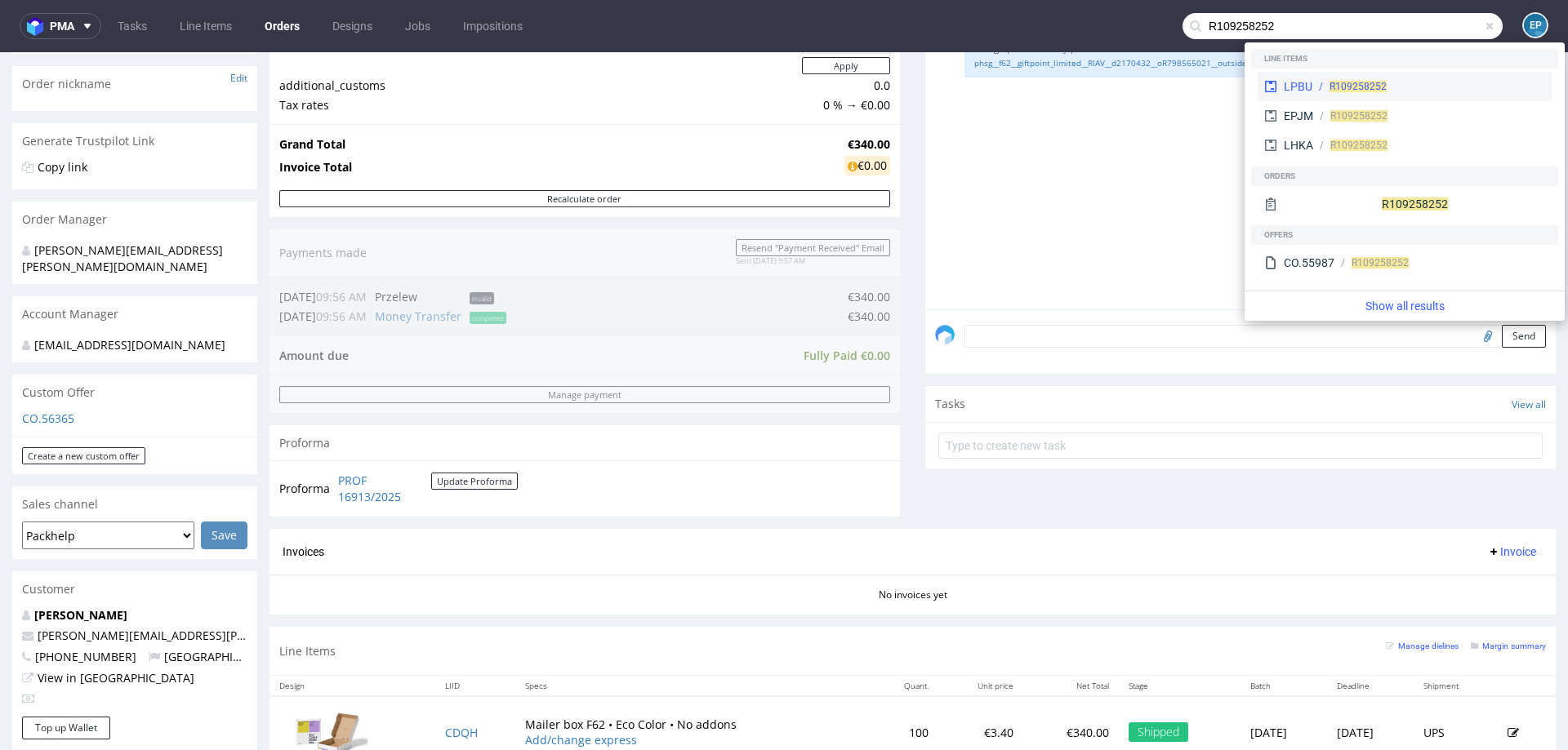
type input "R109258252"
click at [1344, 83] on span "R109258252" at bounding box center [1358, 87] width 57 height 12
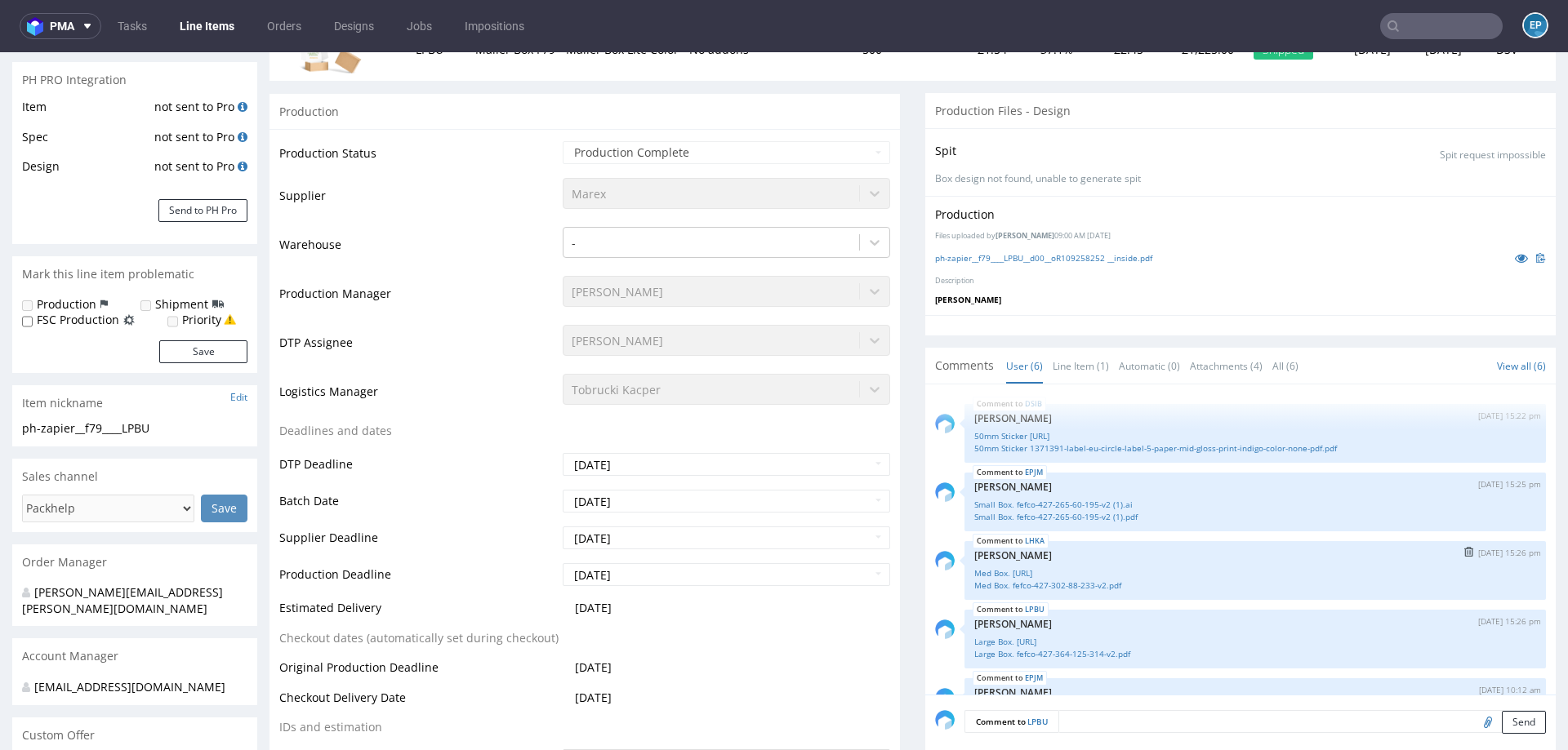
scroll to position [102, 0]
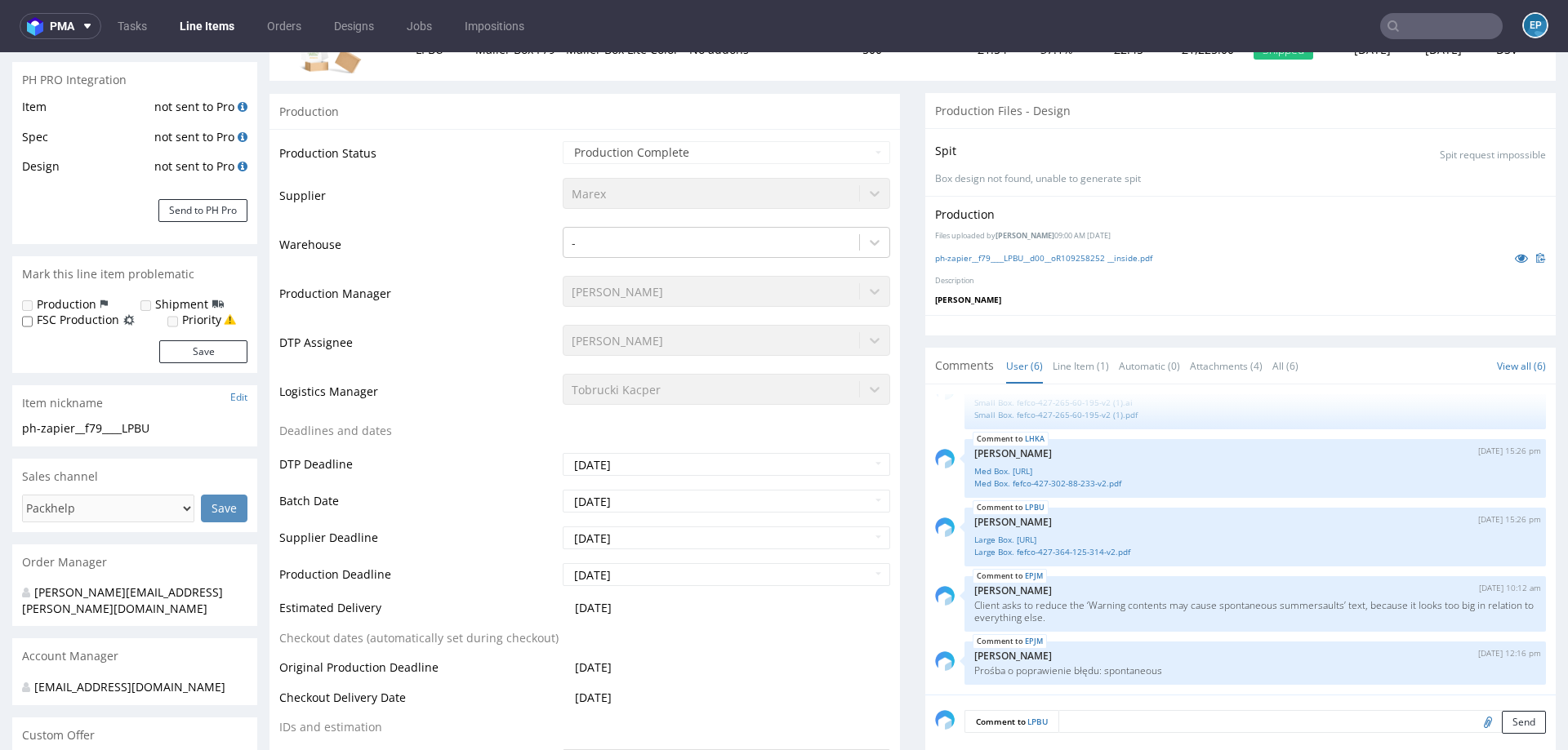
click at [1410, 25] on input "text" at bounding box center [1441, 26] width 123 height 26
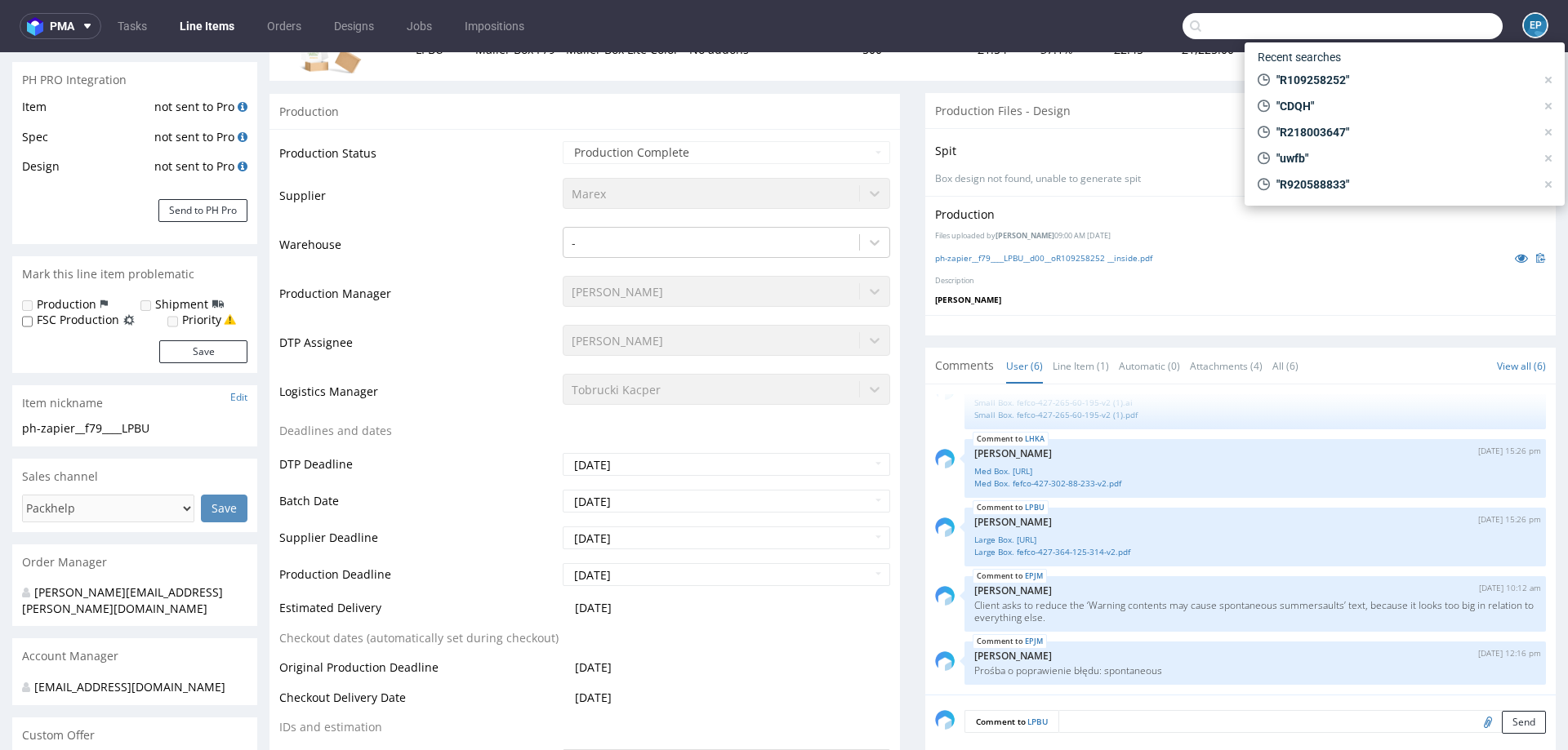
paste input "R109258252"
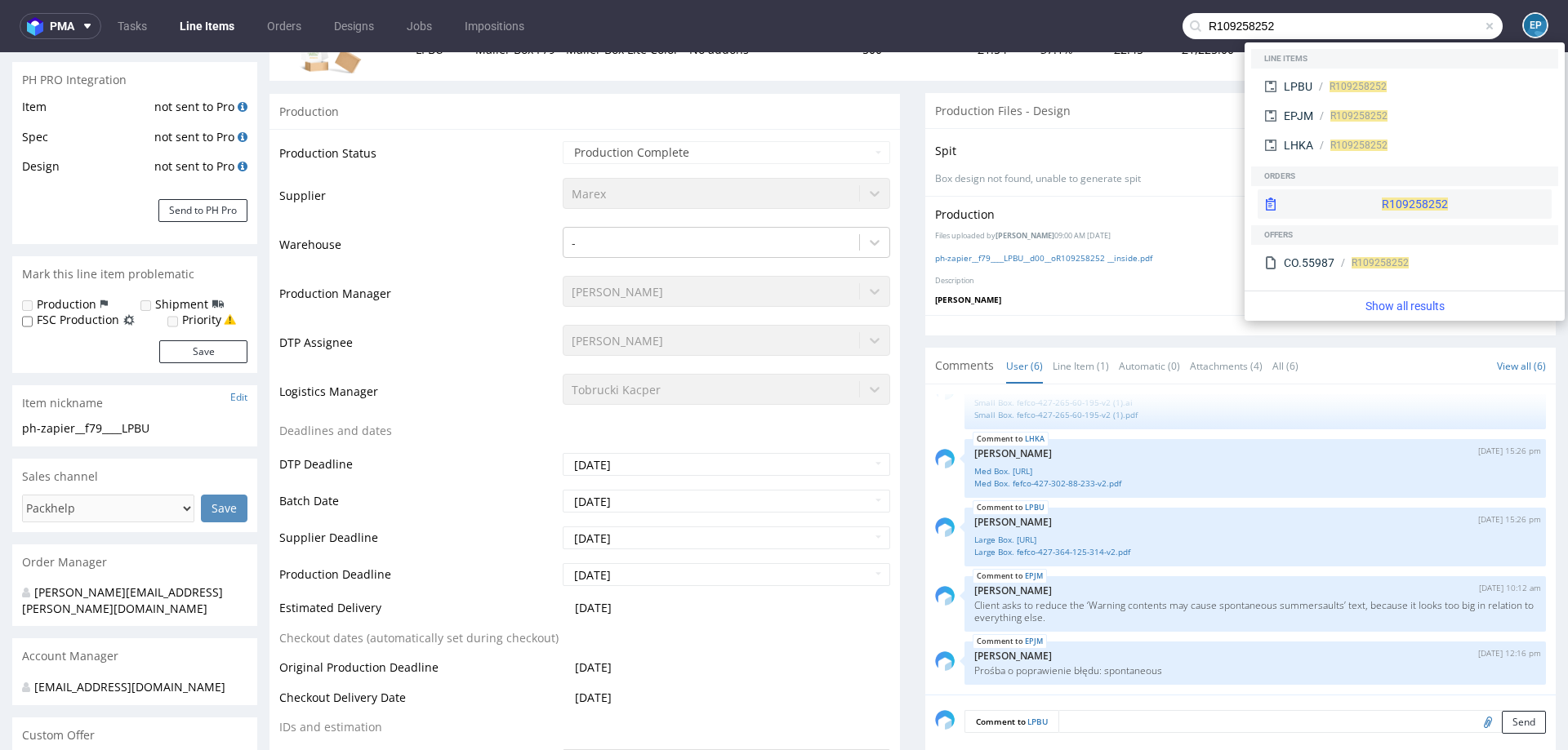
type input "R109258252"
click at [1381, 202] on span "R109258252" at bounding box center [1414, 204] width 66 height 13
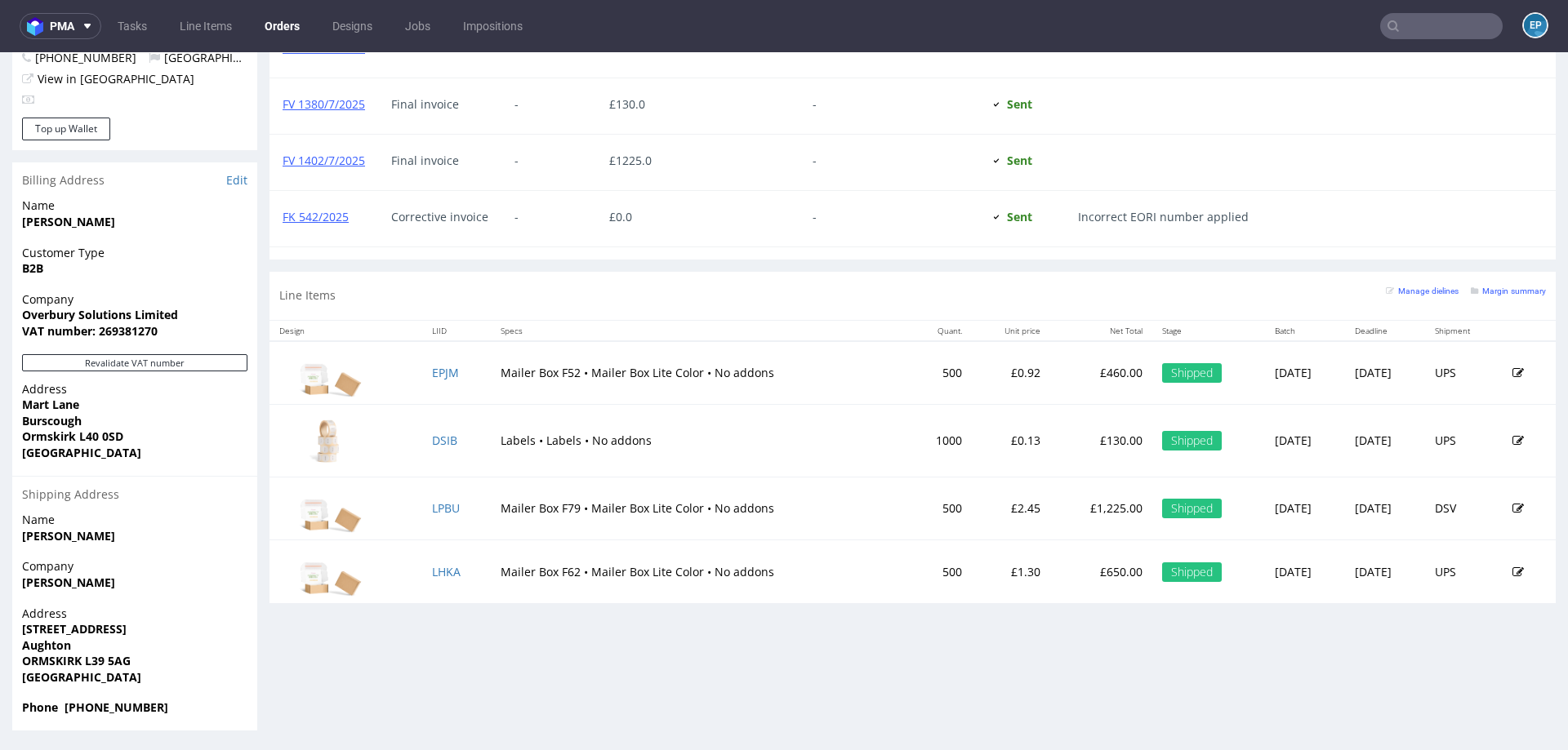
scroll to position [4, 0]
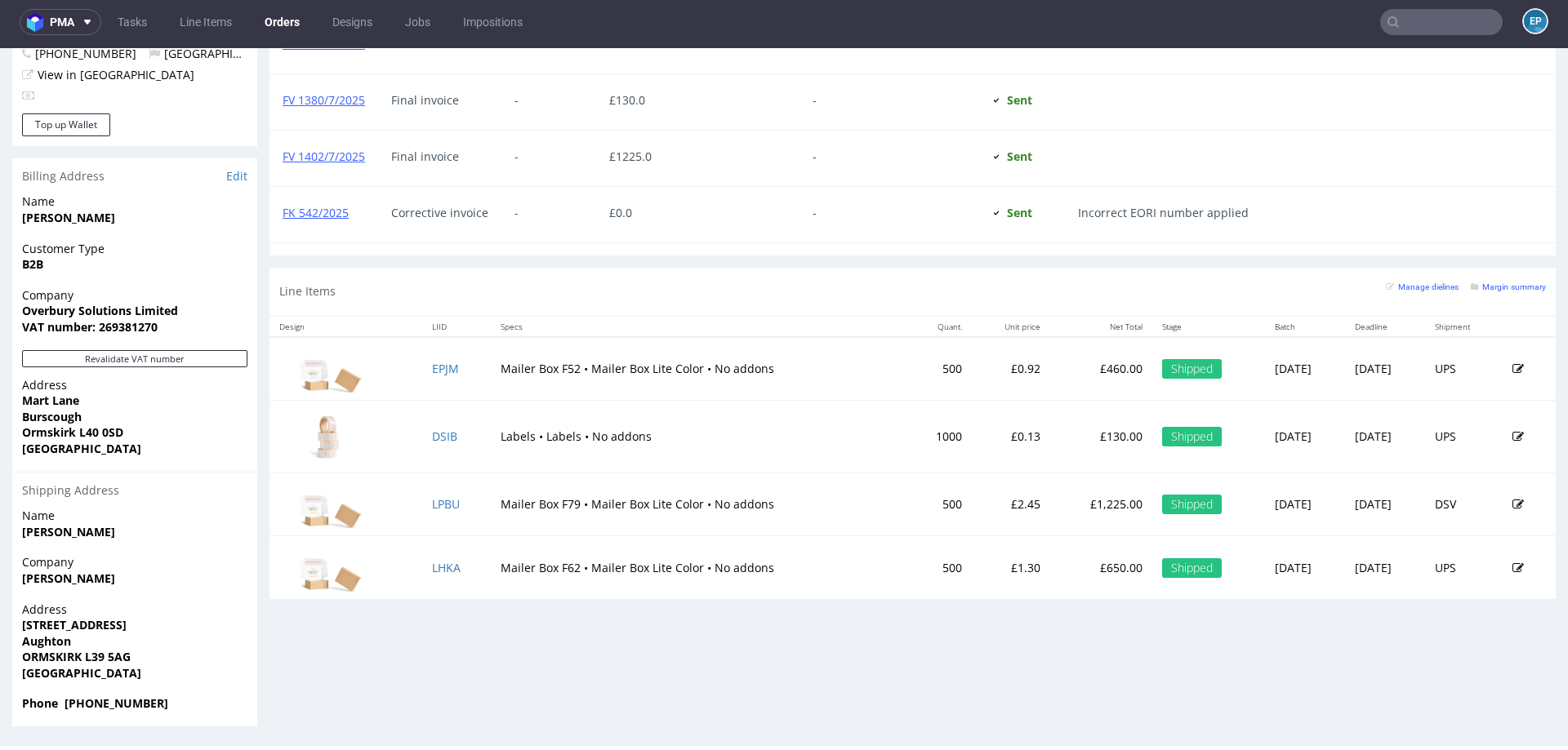
click at [1429, 18] on input "text" at bounding box center [1441, 22] width 123 height 26
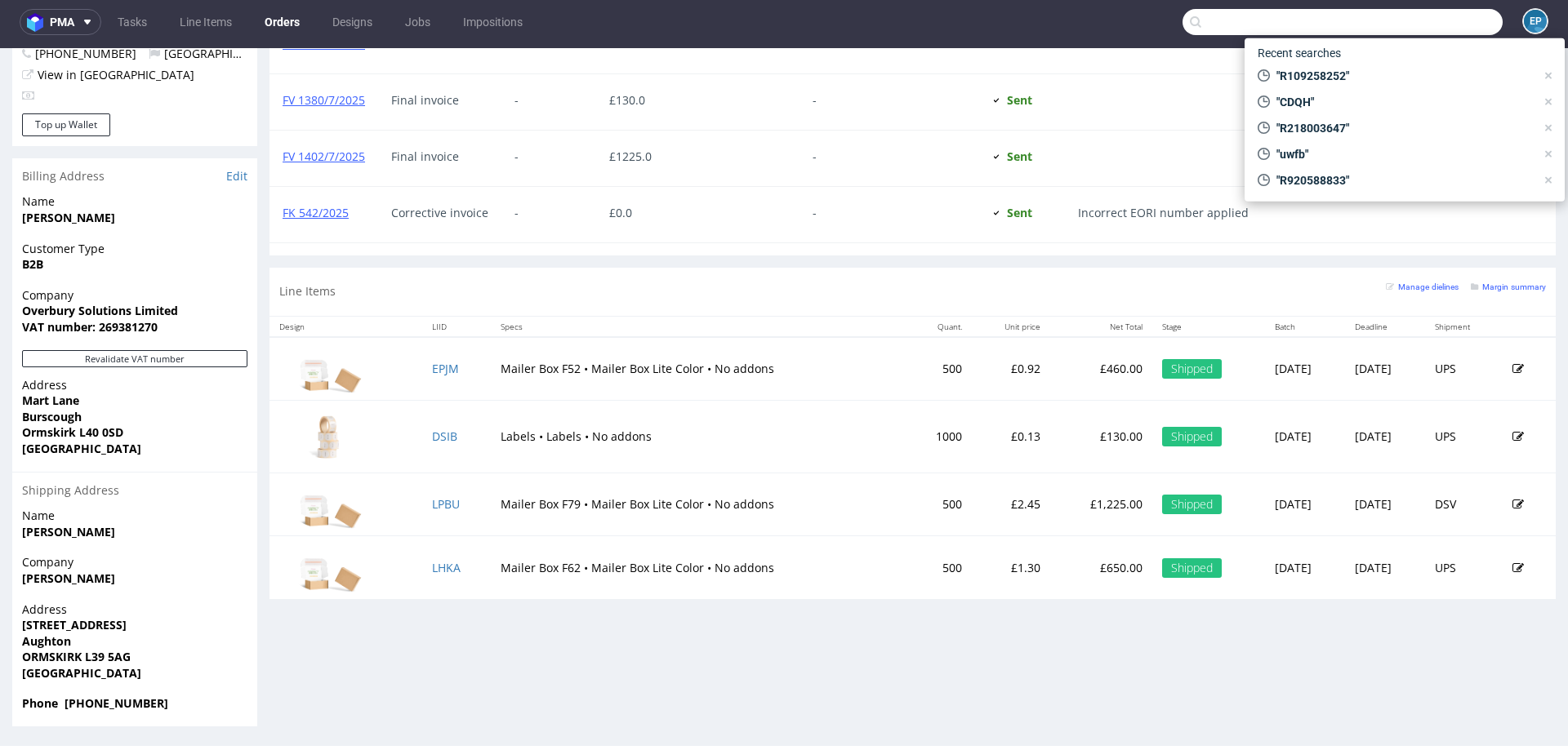
paste input "R923763332"
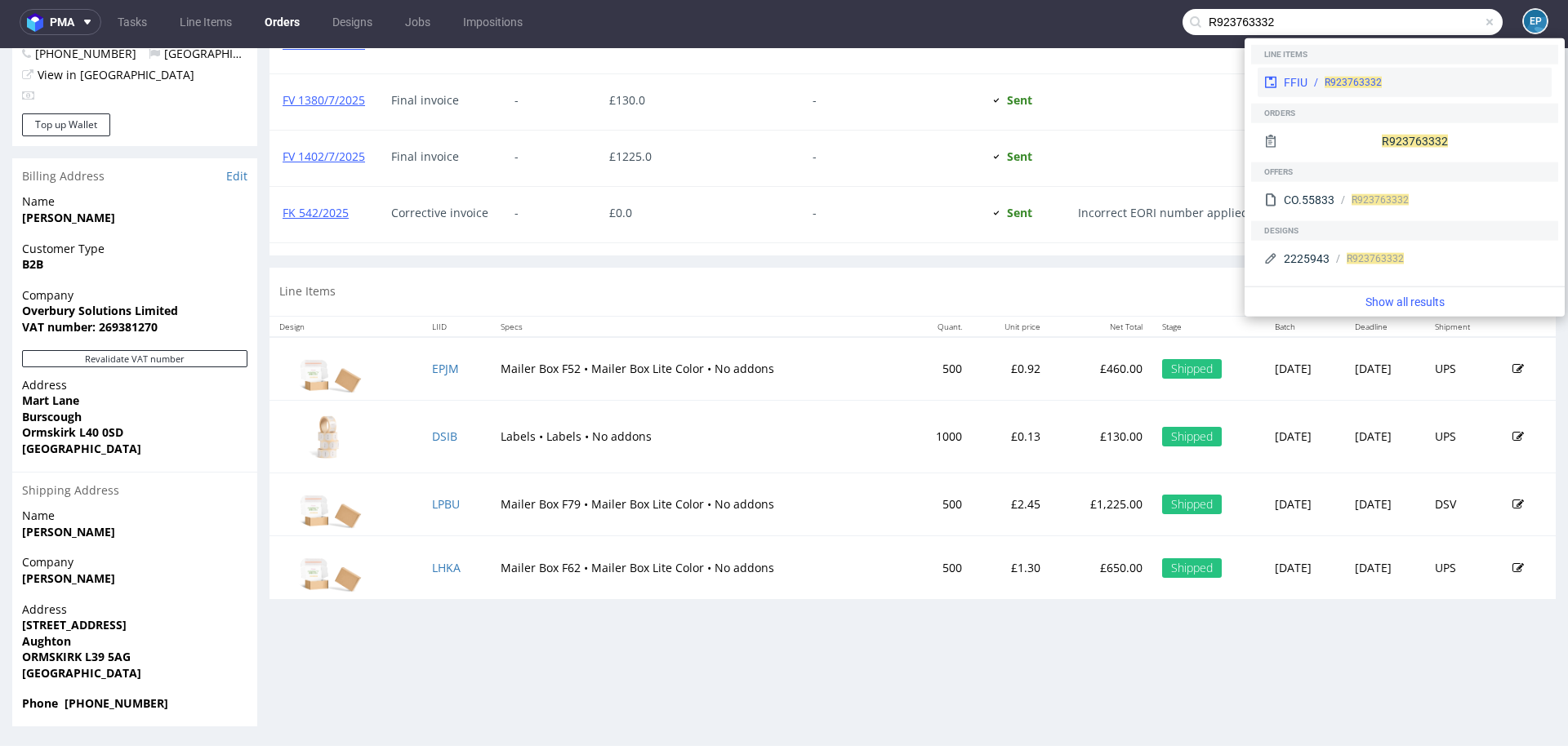
type input "R923763332"
click at [1373, 79] on span "R923763332" at bounding box center [1353, 82] width 57 height 12
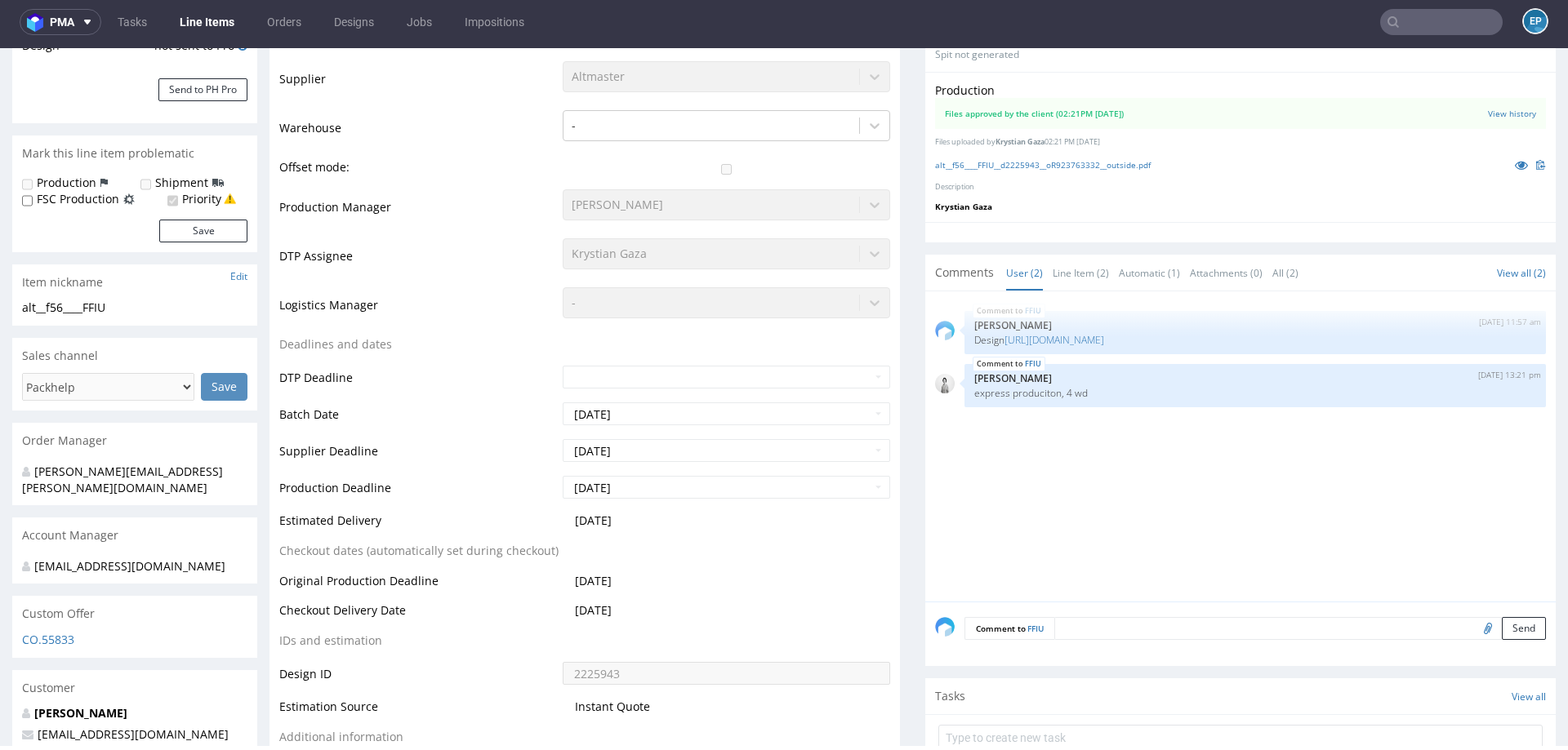
scroll to position [357, 0]
click at [1443, 27] on input "text" at bounding box center [1441, 22] width 123 height 26
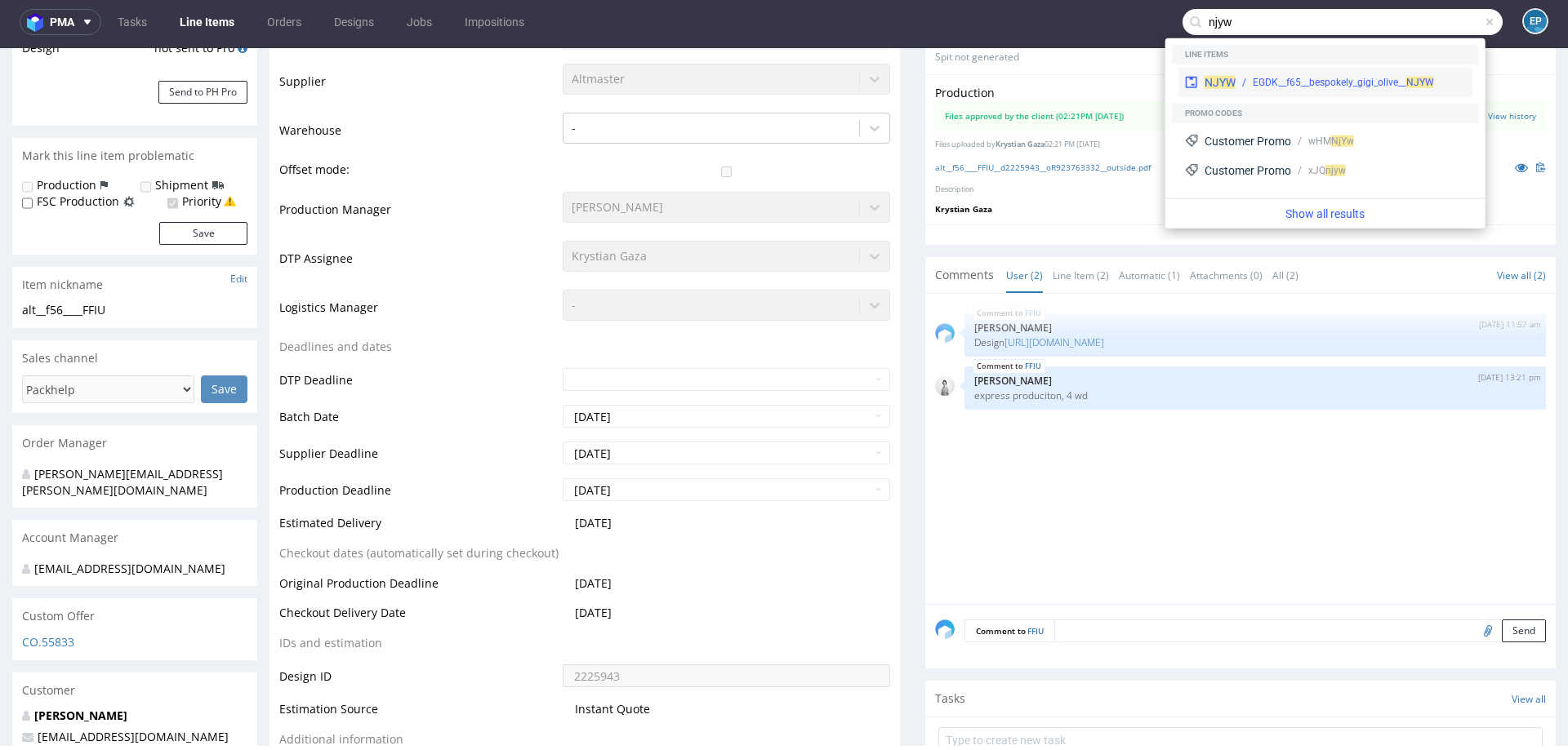
type input "njyw"
click at [1306, 81] on div "EGDK__f65__bespokely_gigi_olive__ NJYW" at bounding box center [1344, 81] width 182 height 14
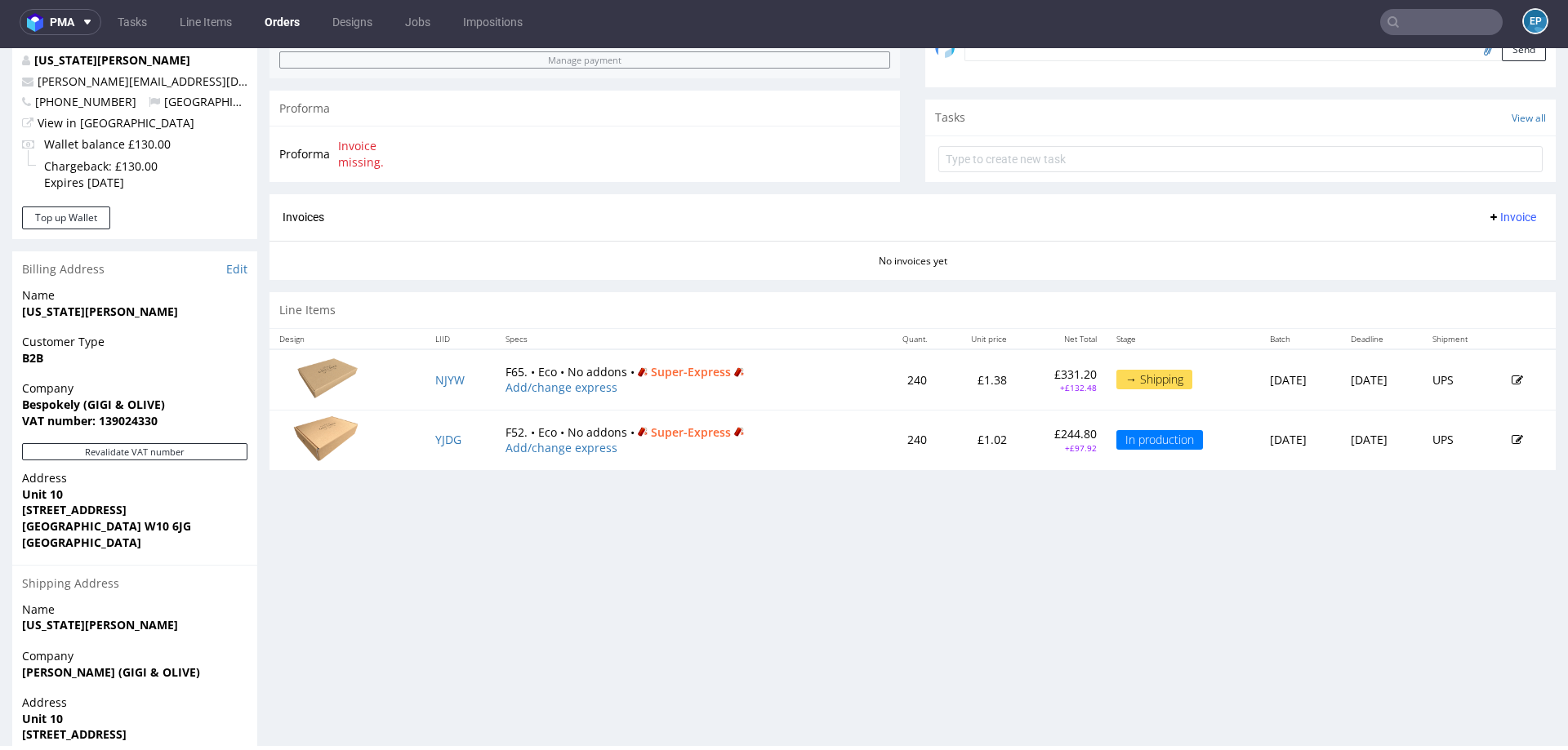
scroll to position [547, 0]
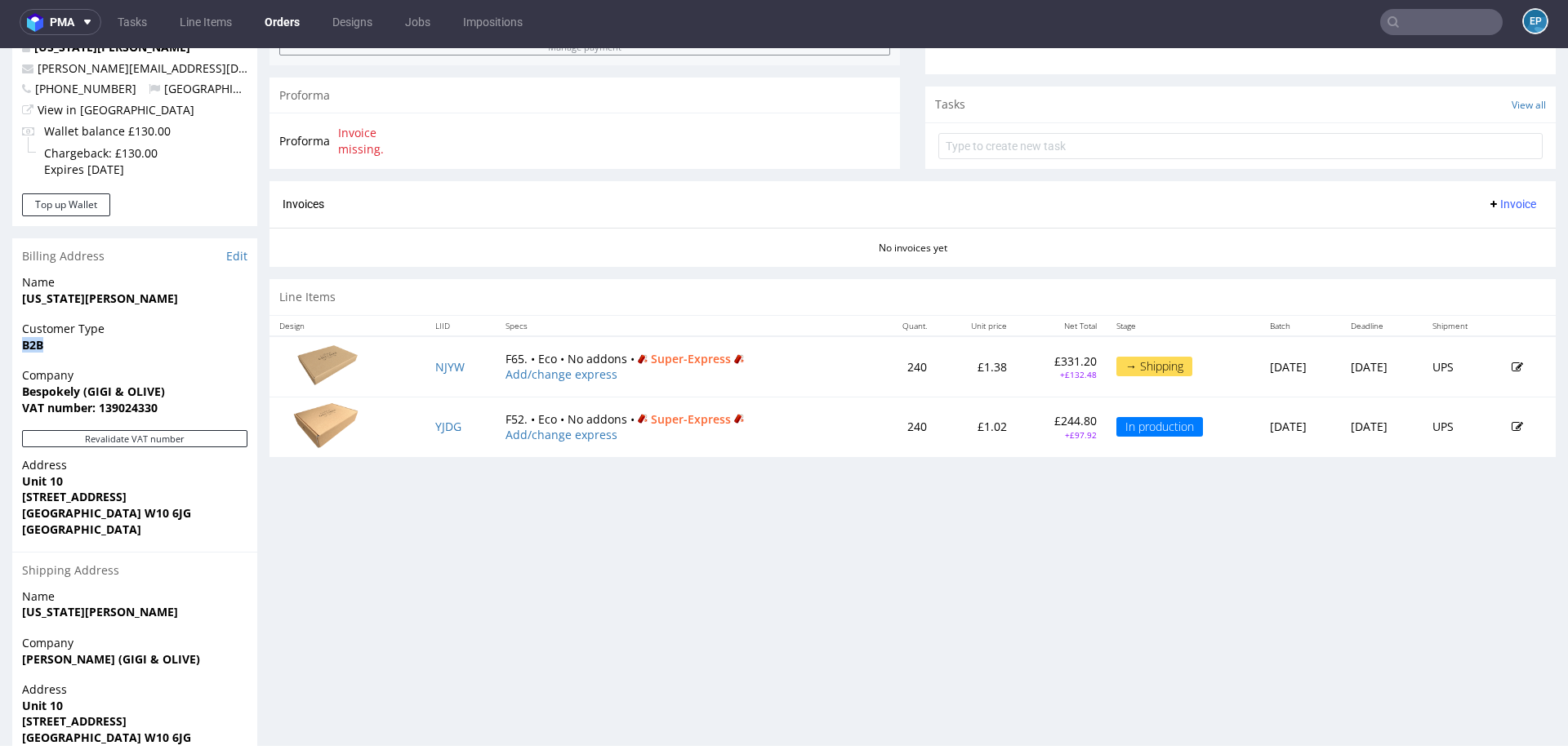
drag, startPoint x: 22, startPoint y: 342, endPoint x: 64, endPoint y: 344, distance: 42.0
click at [64, 344] on span "B2B" at bounding box center [134, 344] width 225 height 16
click at [89, 393] on strong "Bespokely (GIGI & OLIVE)" at bounding box center [93, 391] width 143 height 15
drag, startPoint x: 17, startPoint y: 406, endPoint x: 171, endPoint y: 412, distance: 154.1
click at [171, 412] on div "Company Bespokely (GIGI & OLIVE) VAT number: 139024330" at bounding box center [135, 398] width 245 height 63
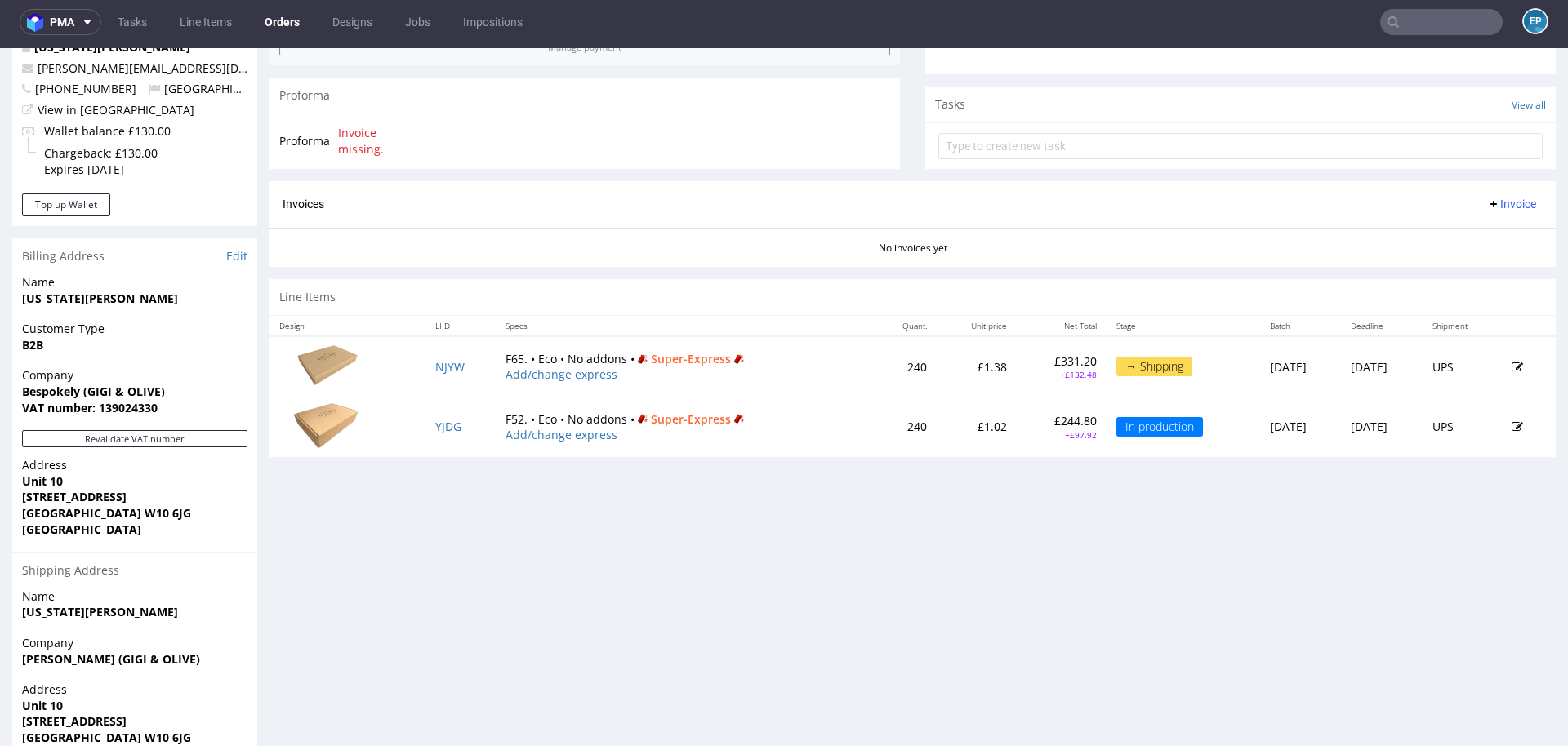
click at [195, 405] on span "VAT number: 139024330" at bounding box center [134, 407] width 225 height 16
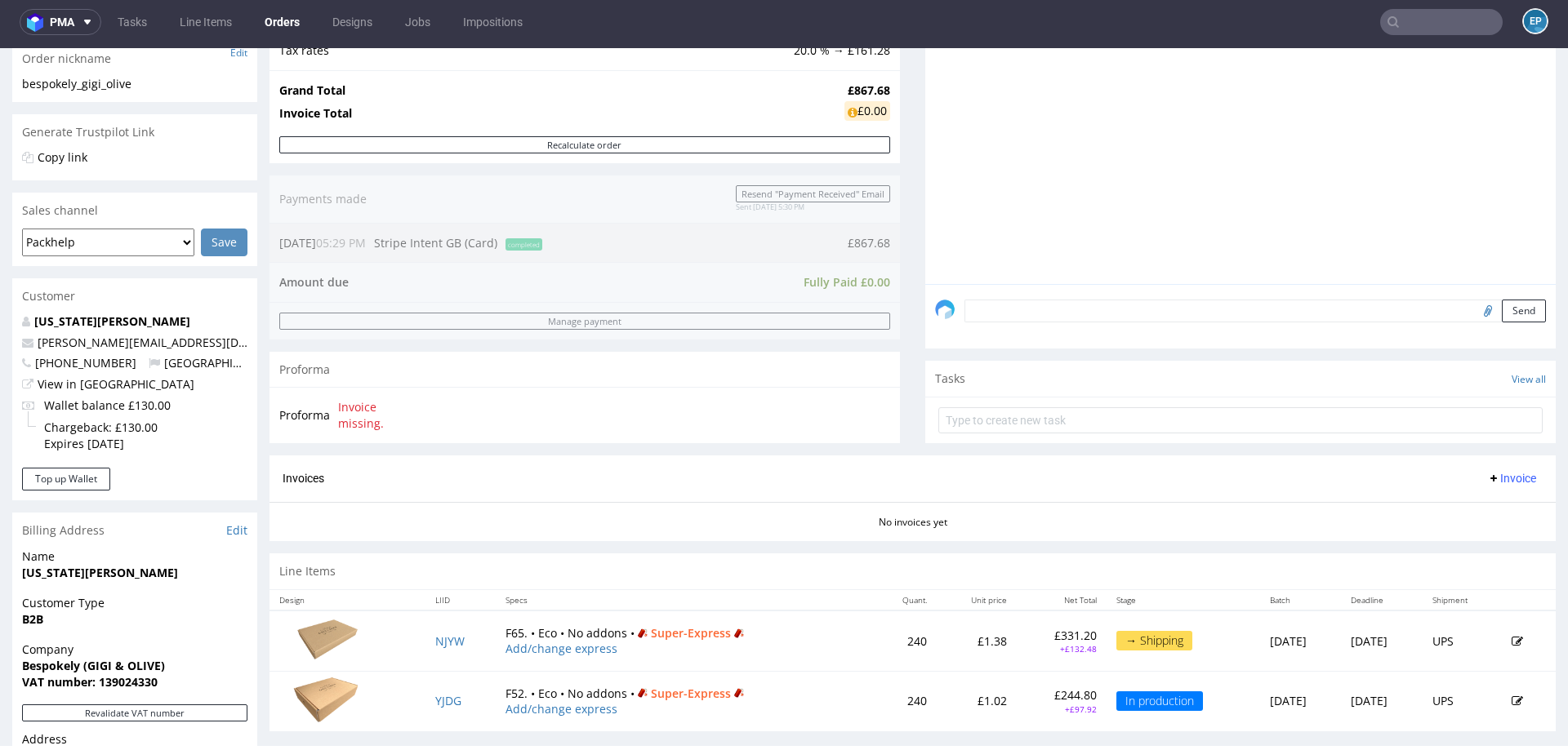
scroll to position [275, 0]
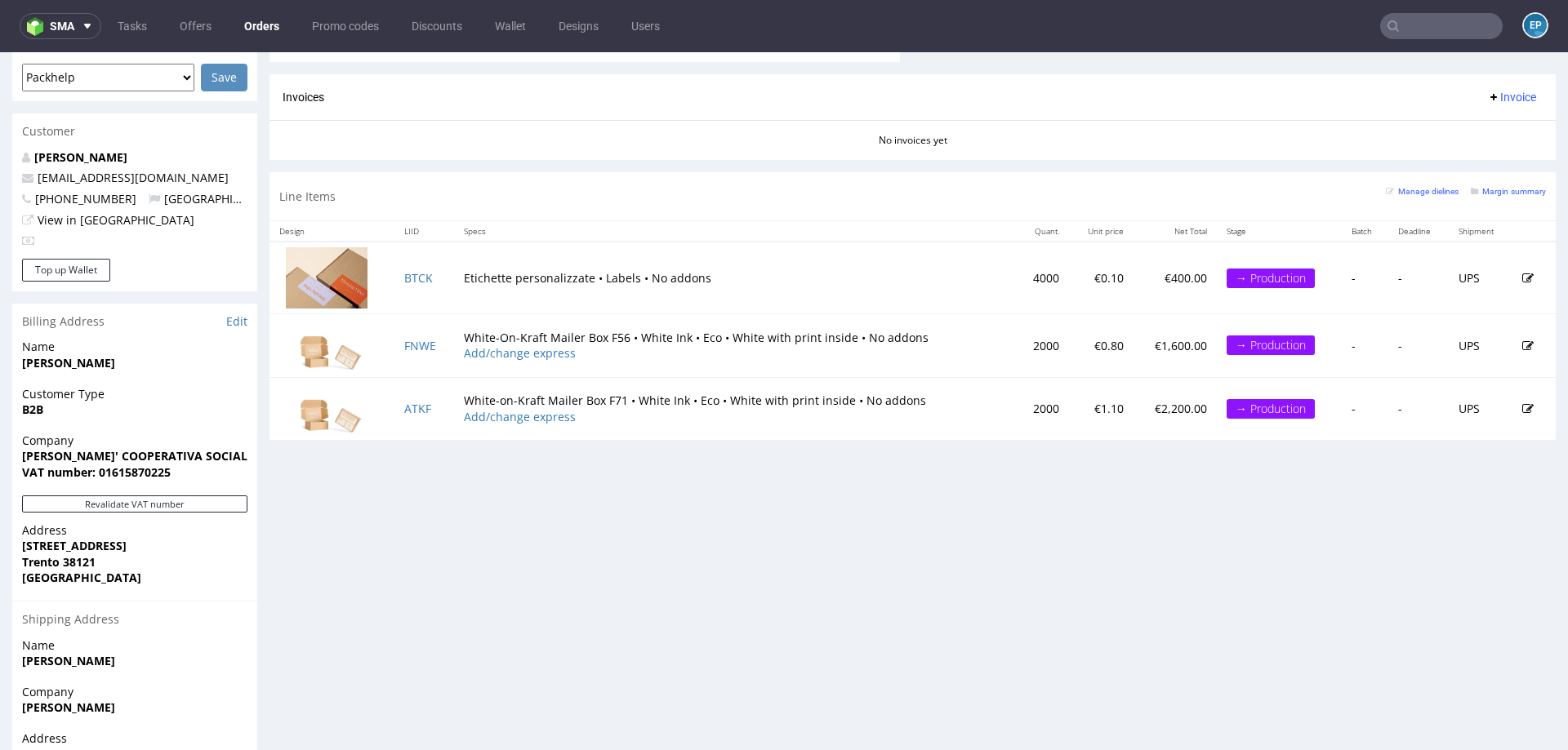
scroll to position [716, 0]
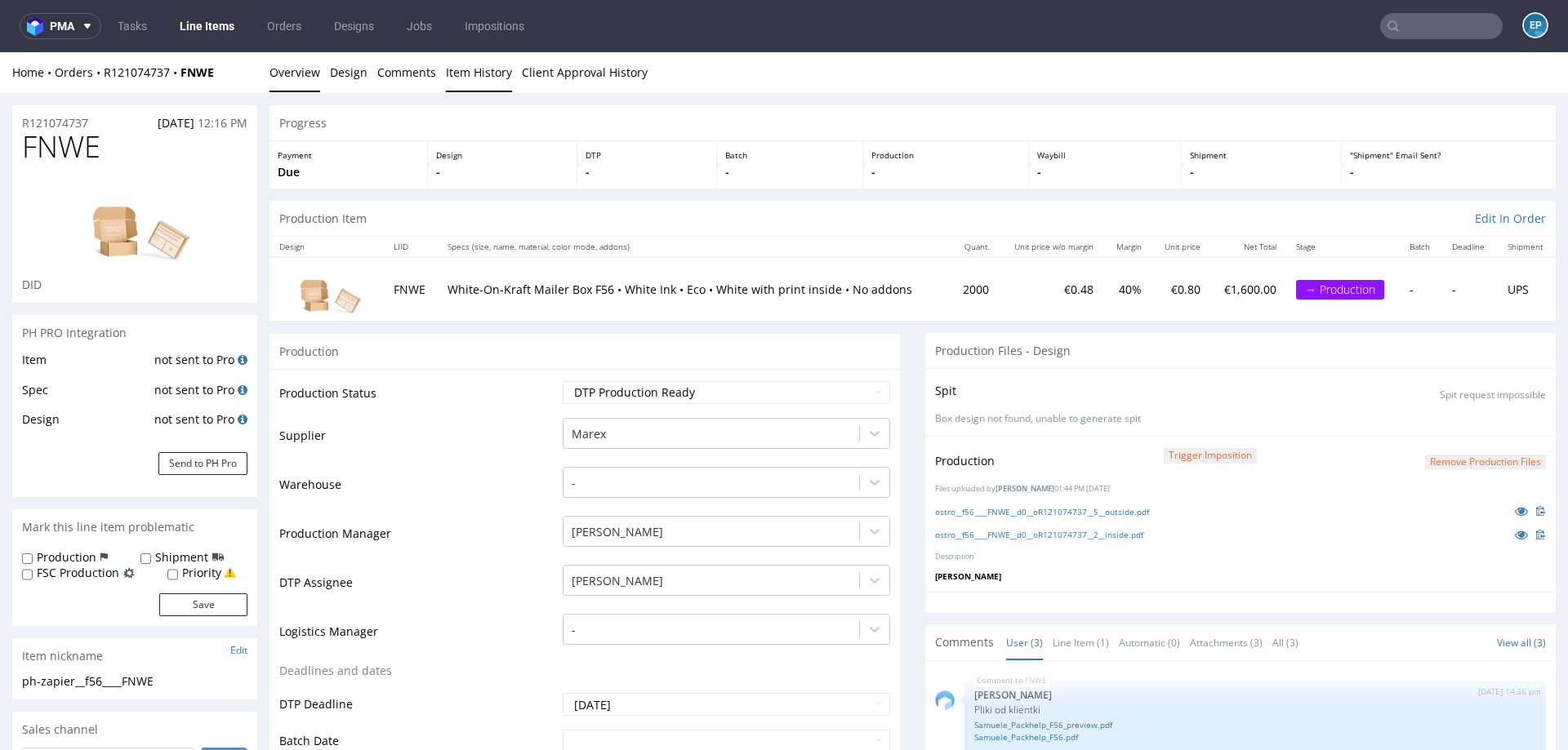
click at [475, 82] on link "Item History" at bounding box center [479, 72] width 66 height 40
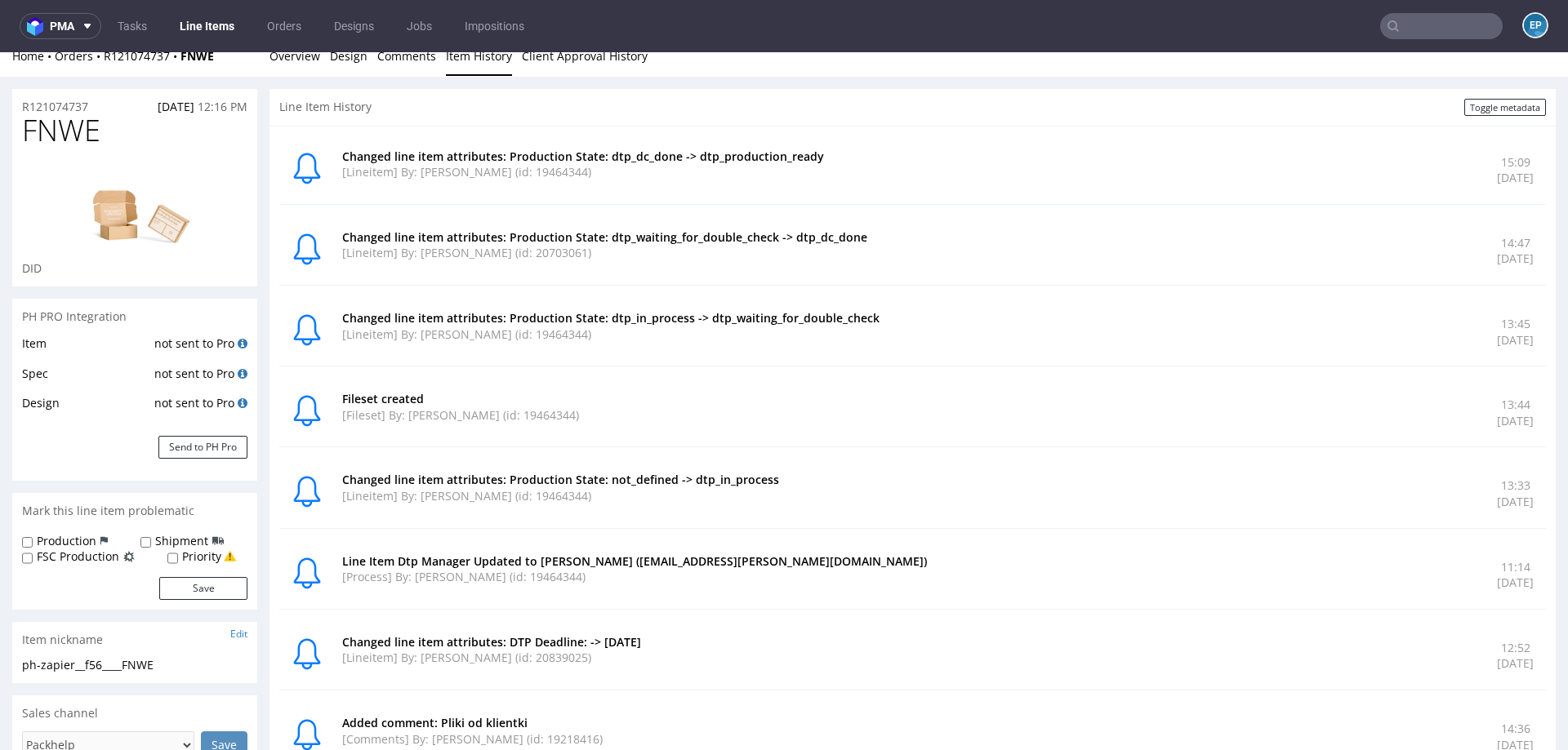
scroll to position [17, 0]
click at [313, 58] on link "Overview" at bounding box center [295, 55] width 50 height 40
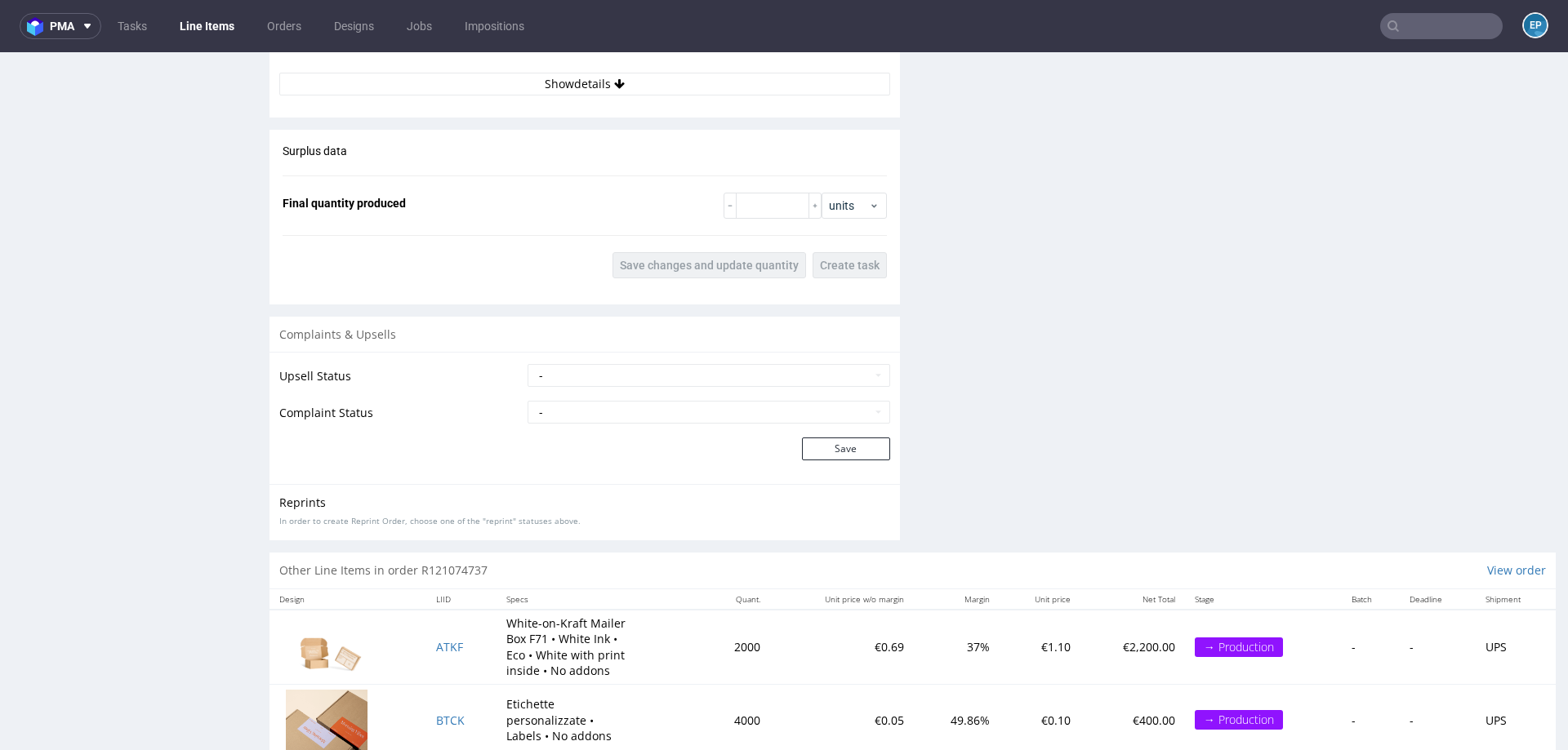
scroll to position [2291, 0]
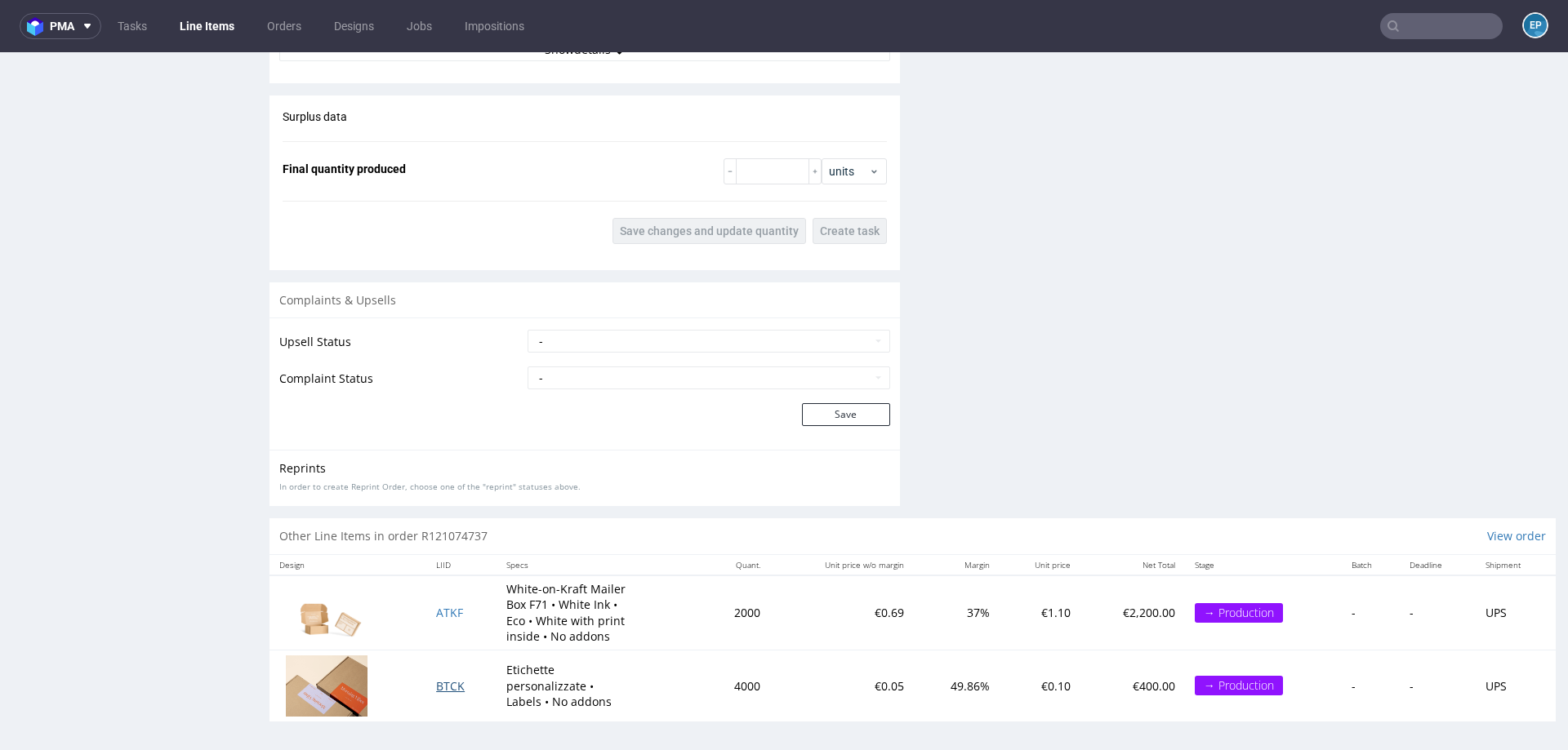
click at [455, 679] on span "BTCK" at bounding box center [450, 686] width 29 height 15
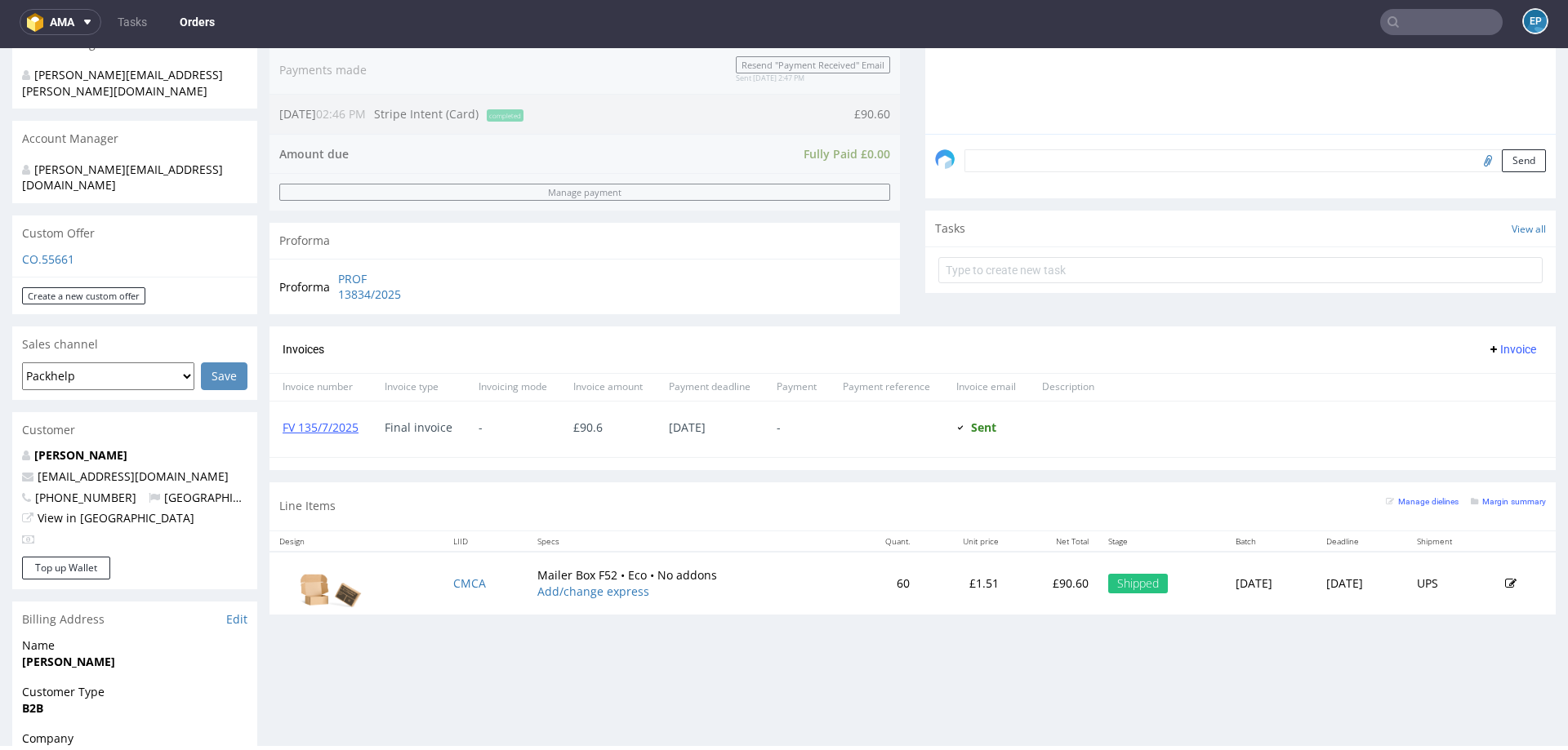
scroll to position [433, 0]
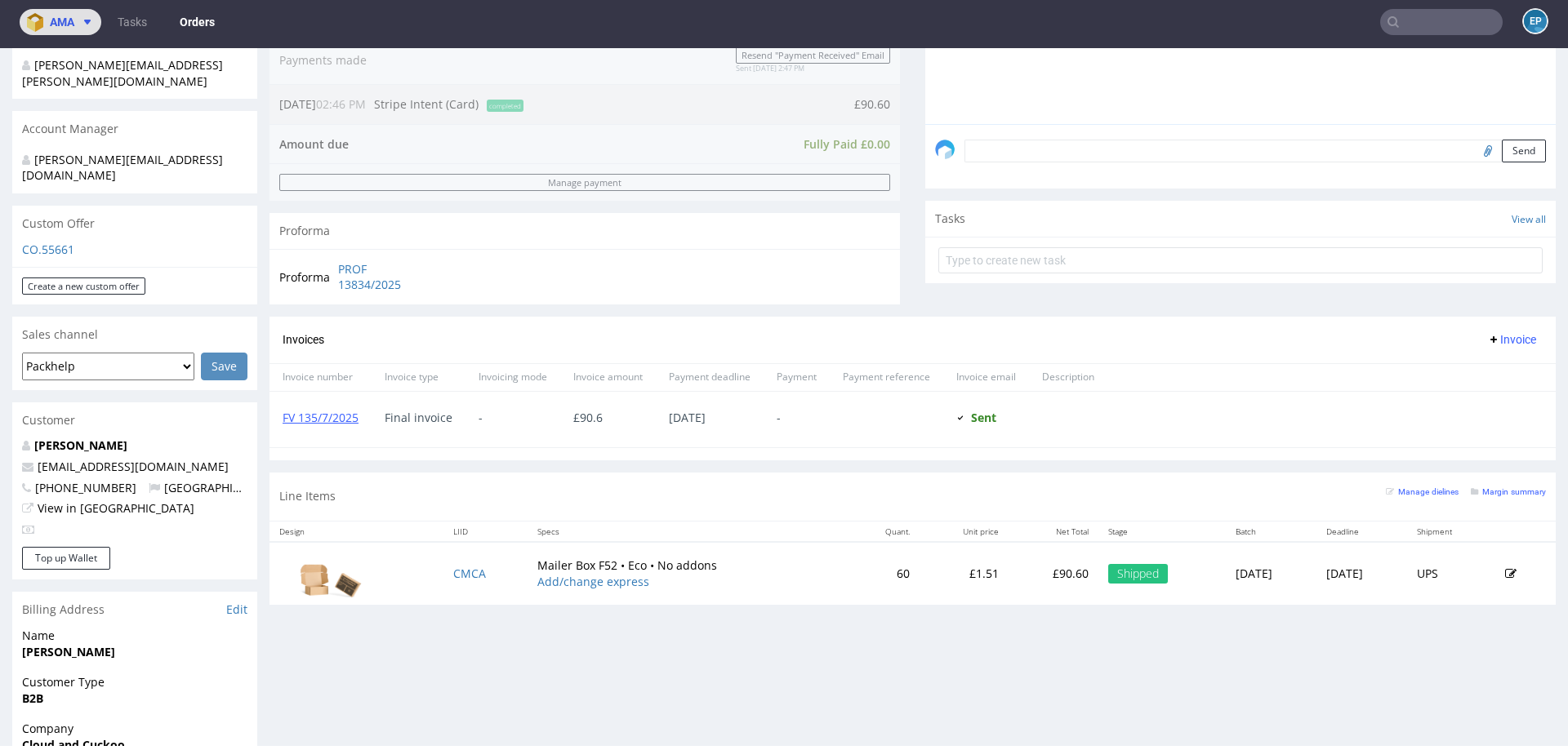
click at [98, 24] on button "ama" at bounding box center [60, 22] width 82 height 26
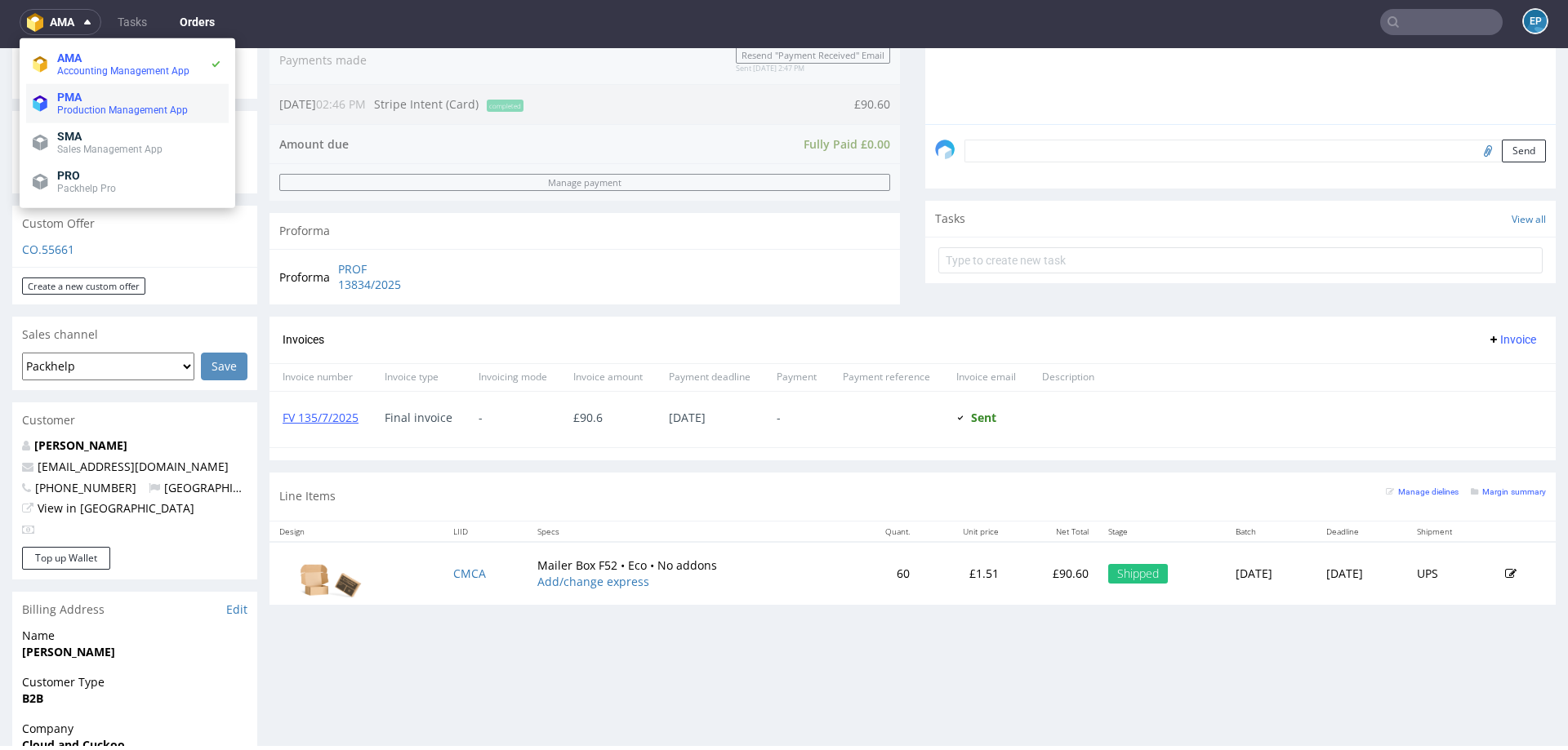
click at [84, 102] on span "PMA" at bounding box center [139, 97] width 165 height 13
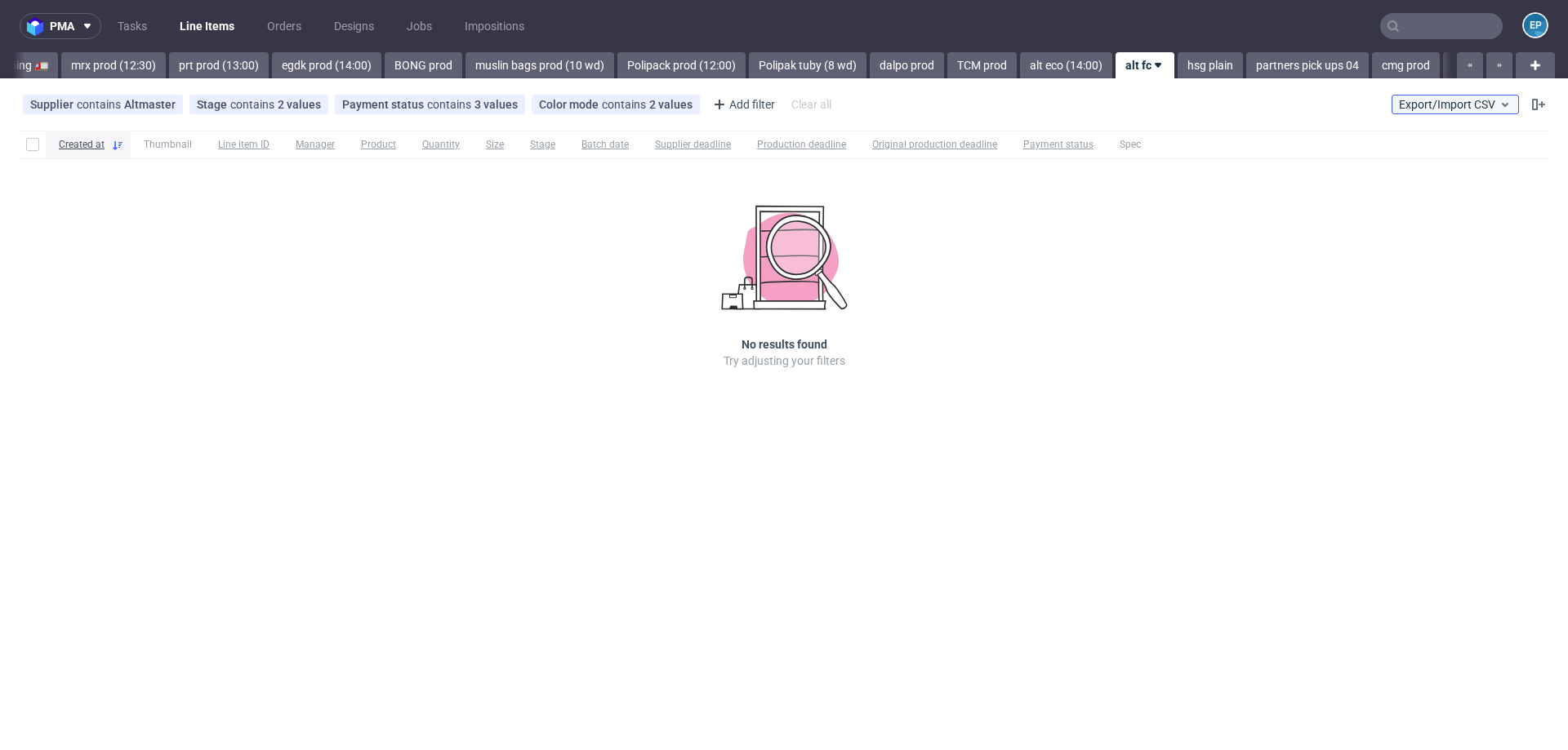
click at [1472, 108] on span "Export/Import CSV" at bounding box center [1455, 105] width 113 height 13
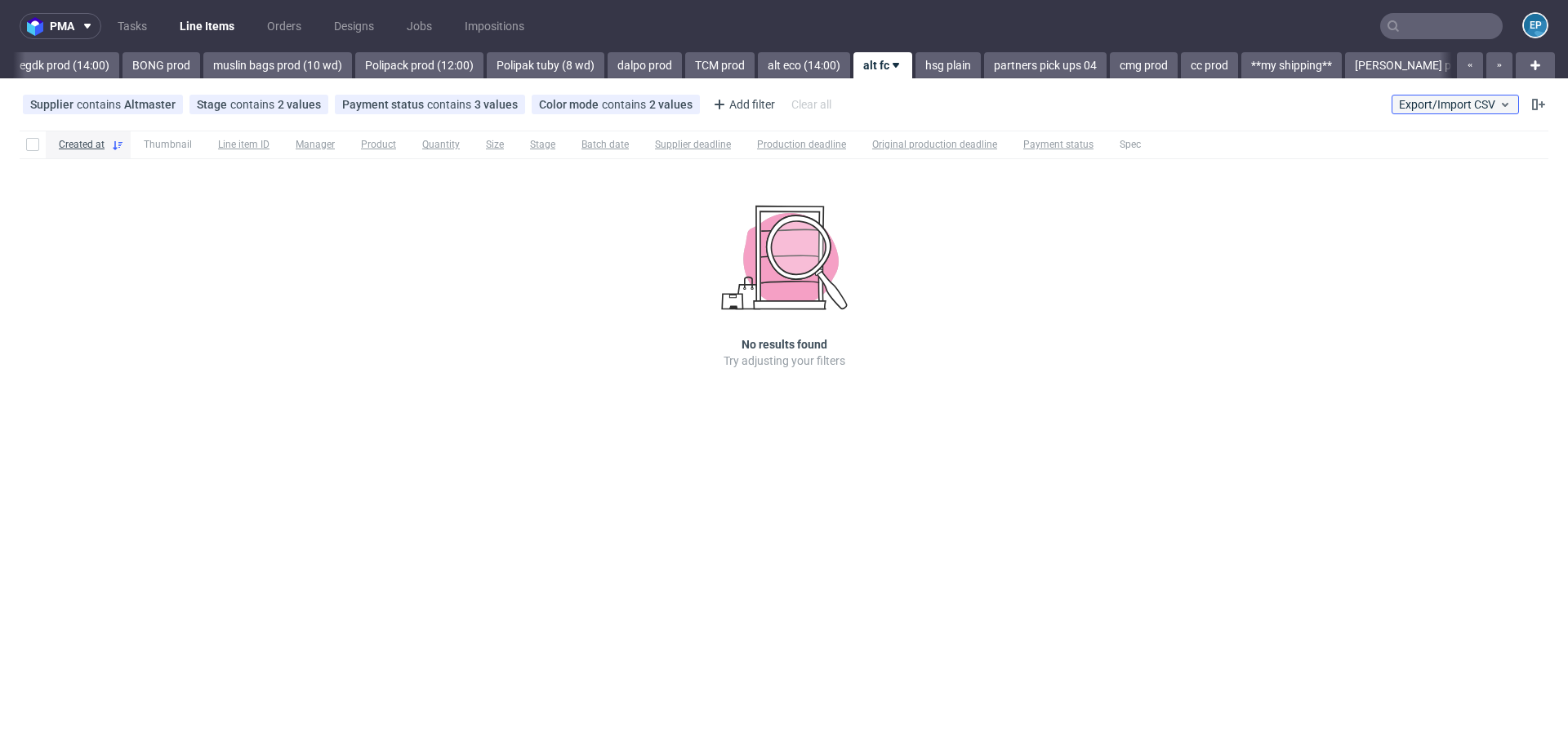
scroll to position [0, 2037]
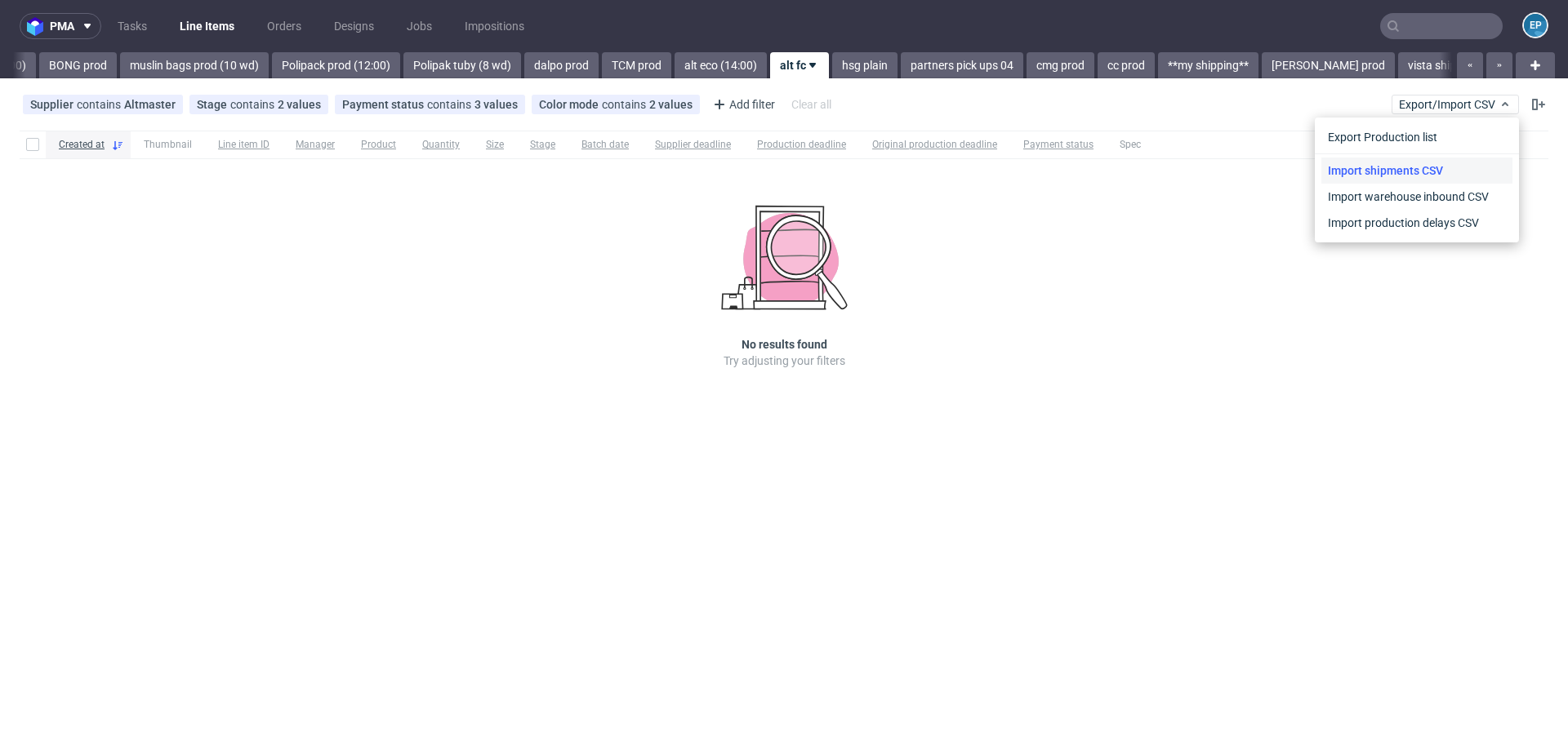
click at [1413, 176] on link "Import shipments CSV" at bounding box center [1416, 170] width 191 height 26
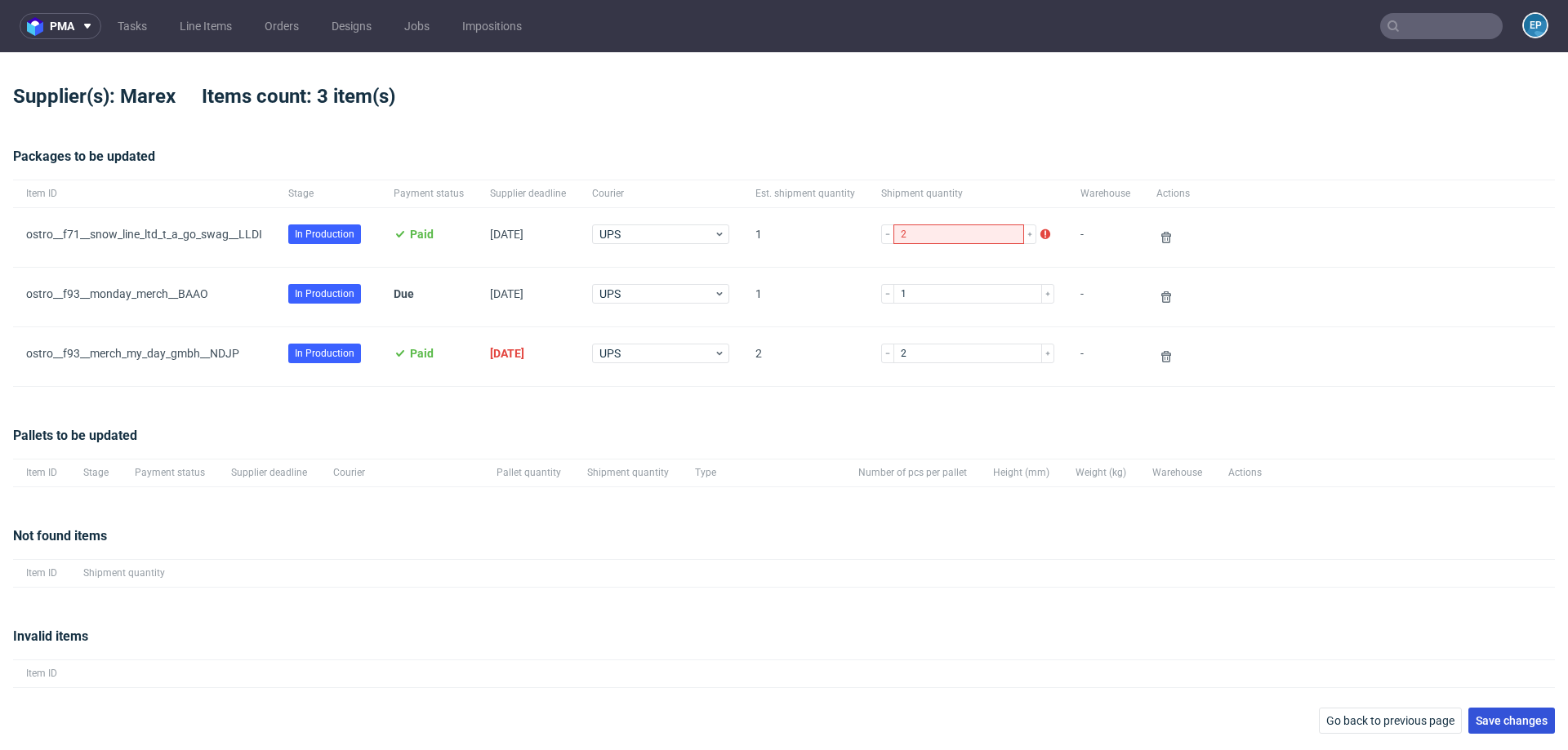
click at [1492, 716] on span "Save changes" at bounding box center [1512, 721] width 72 height 12
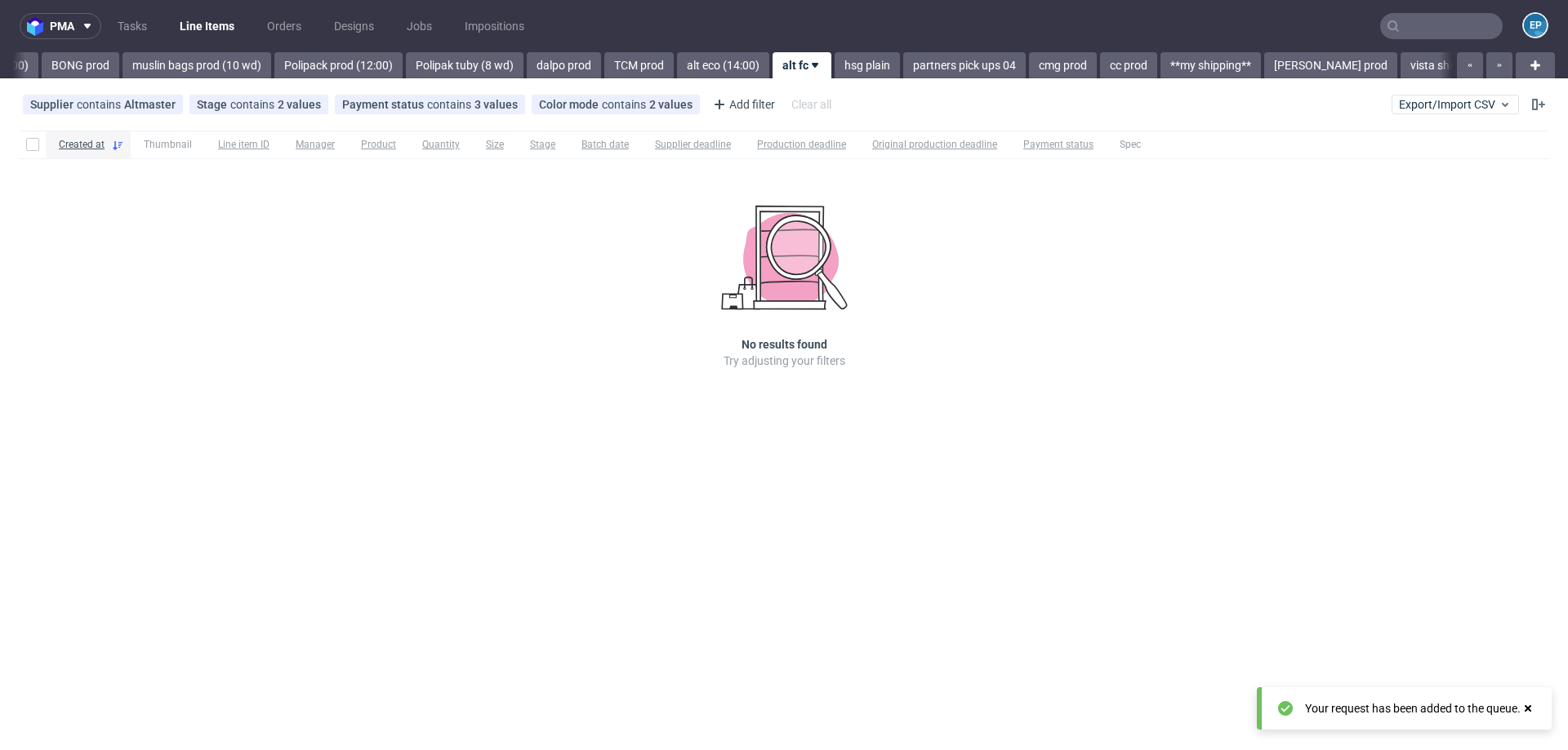
scroll to position [0, 2037]
click at [1461, 104] on span "Export/Import CSV" at bounding box center [1455, 105] width 113 height 13
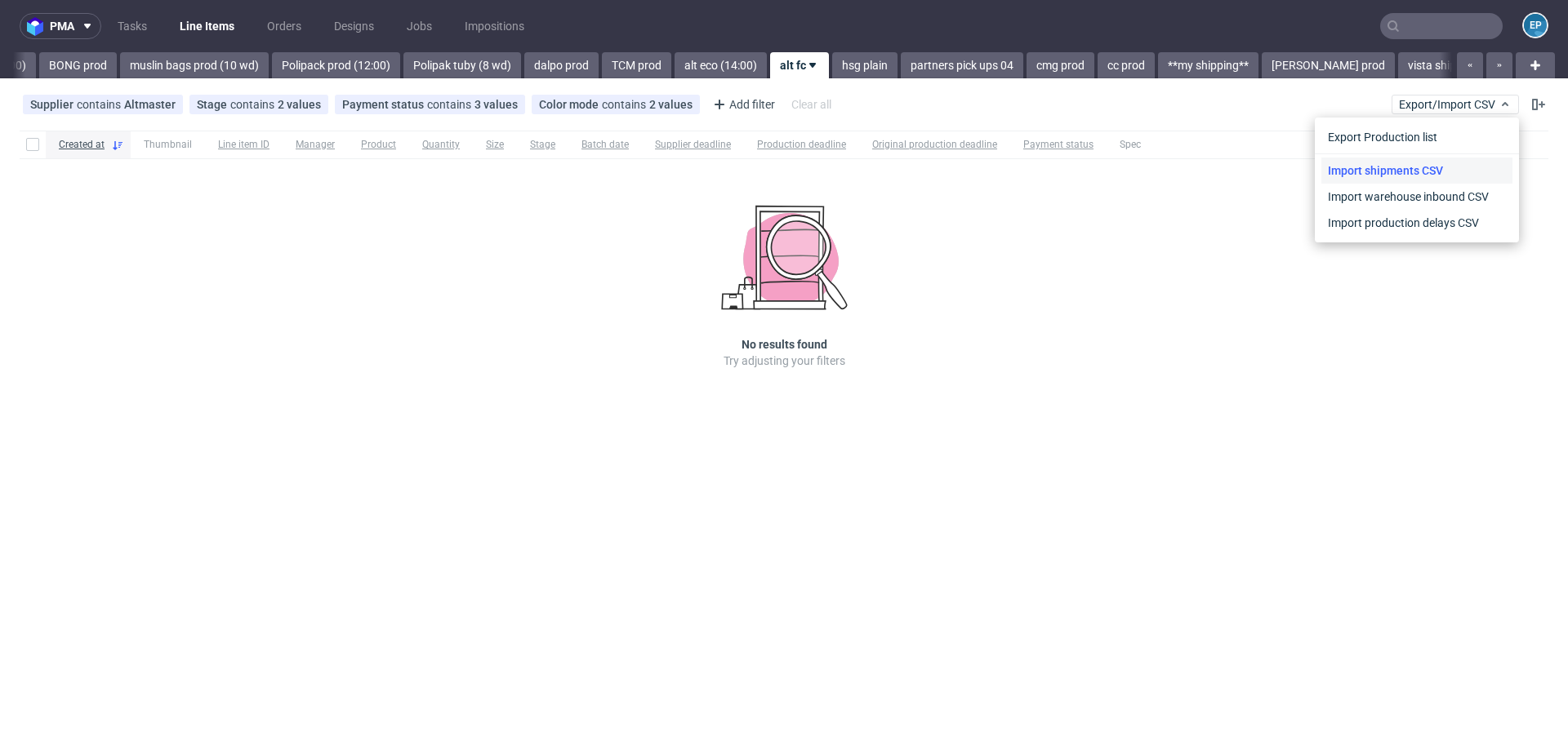
click at [1423, 176] on link "Import shipments CSV" at bounding box center [1416, 170] width 191 height 26
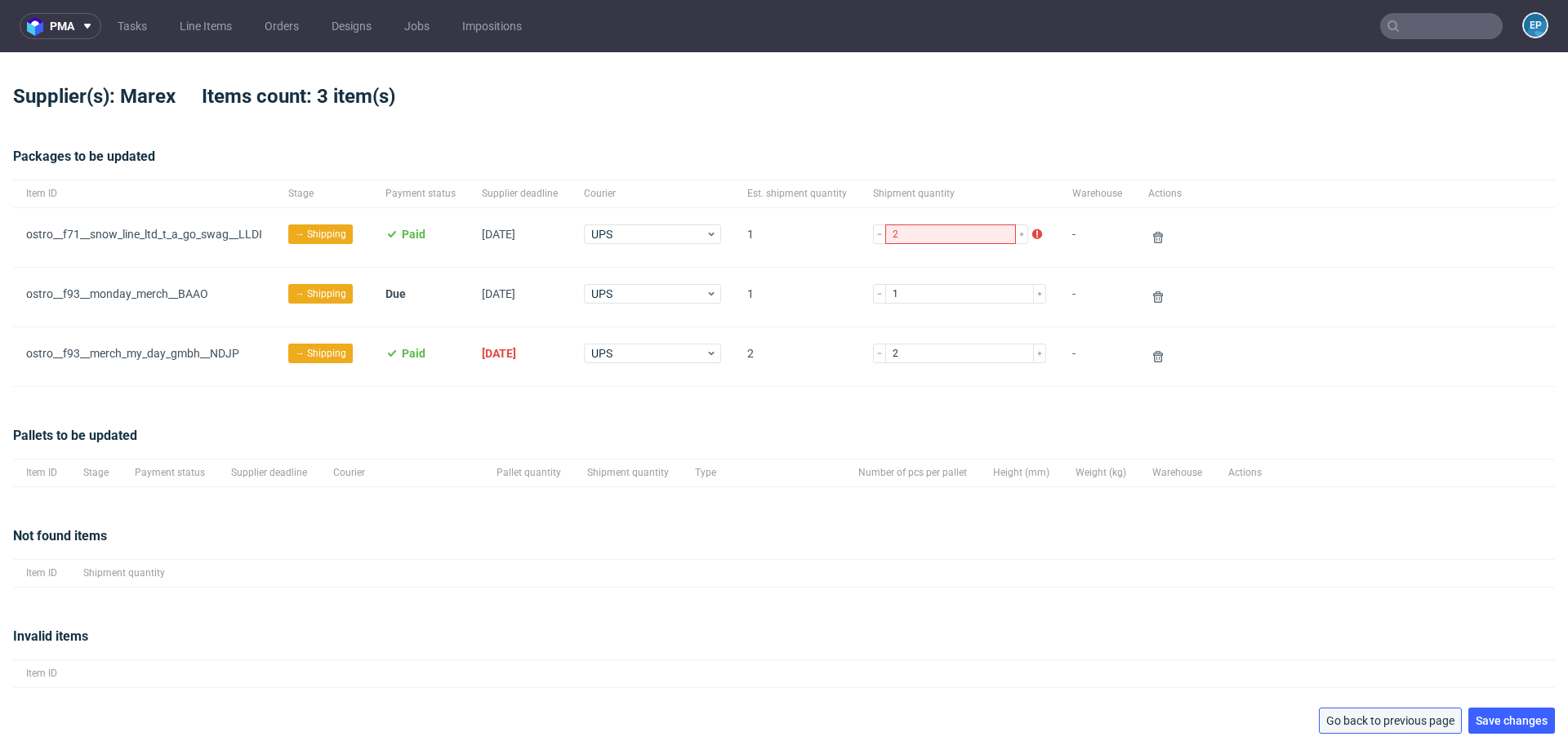
click at [1353, 715] on span "Go back to previous page" at bounding box center [1390, 721] width 129 height 12
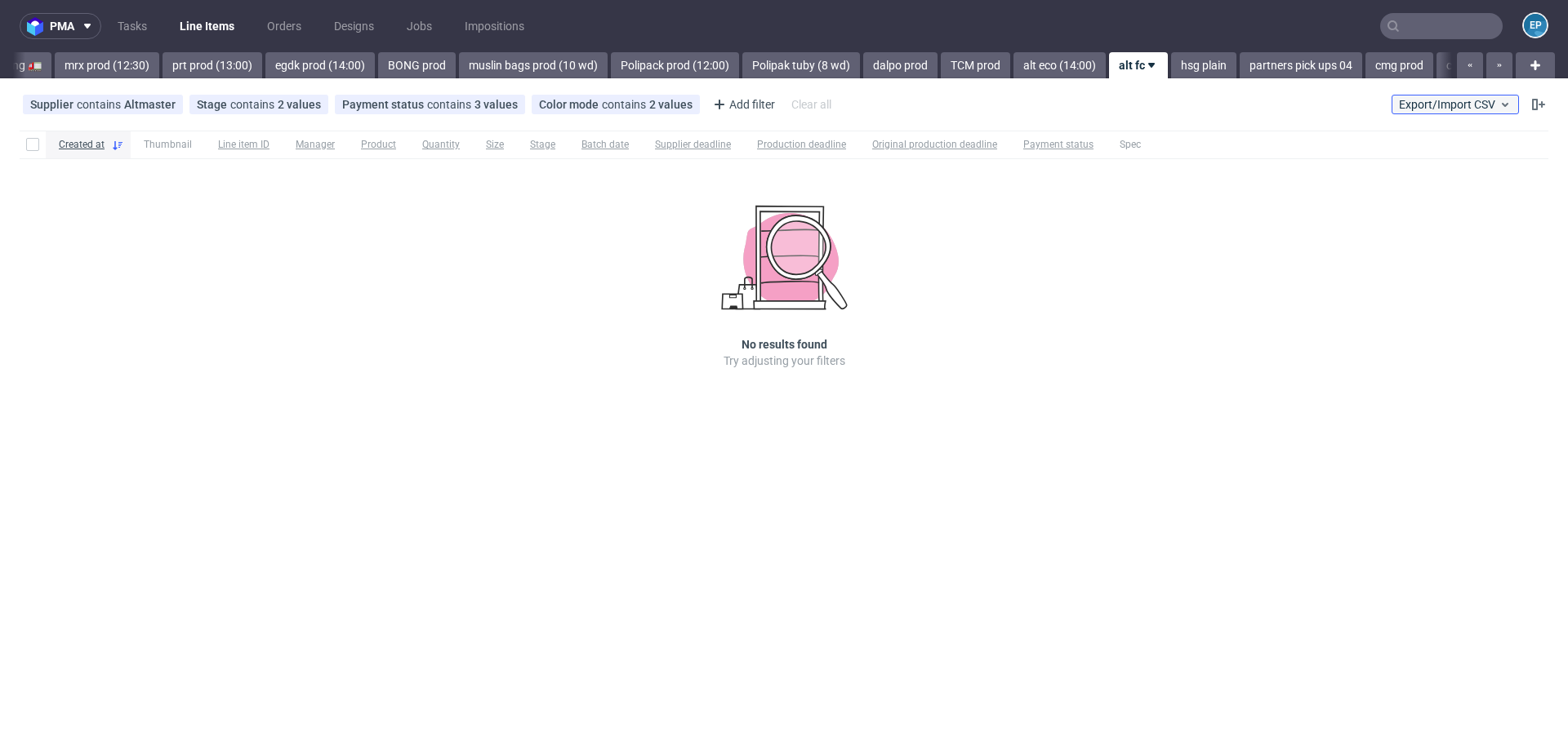
click at [1470, 102] on span "Export/Import CSV" at bounding box center [1455, 105] width 113 height 13
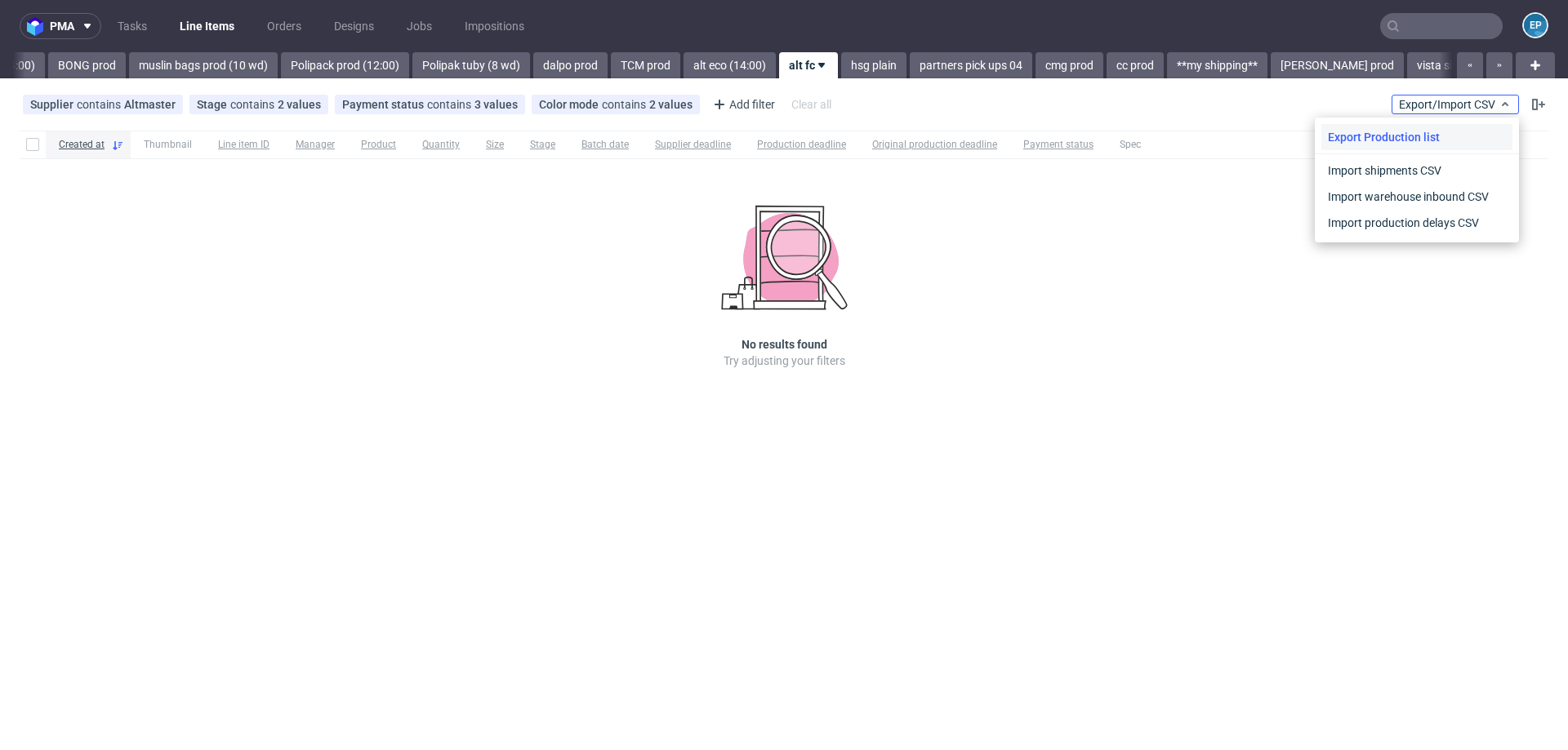
scroll to position [0, 2037]
click at [1371, 178] on link "Import shipments CSV" at bounding box center [1416, 170] width 191 height 26
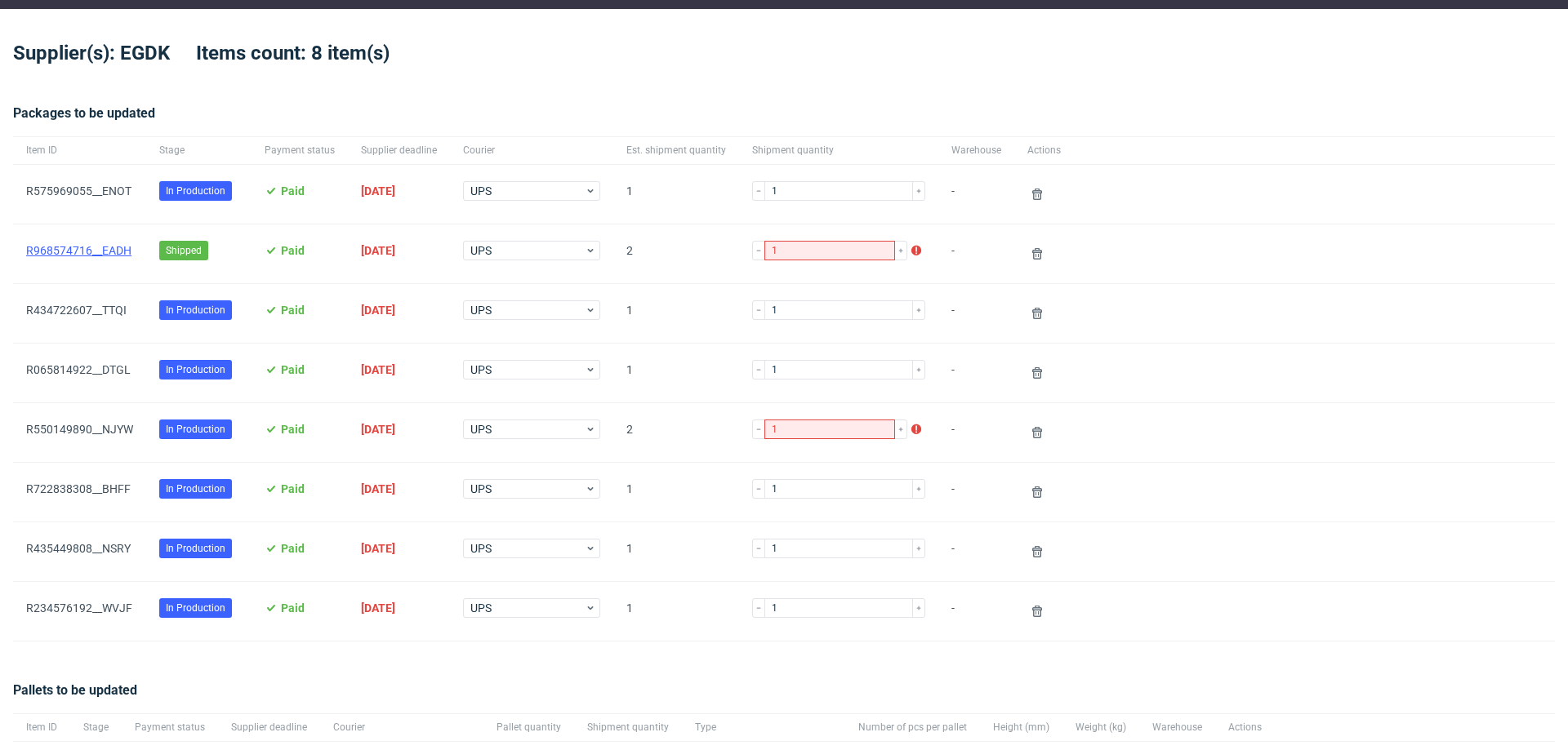
scroll to position [43, 0]
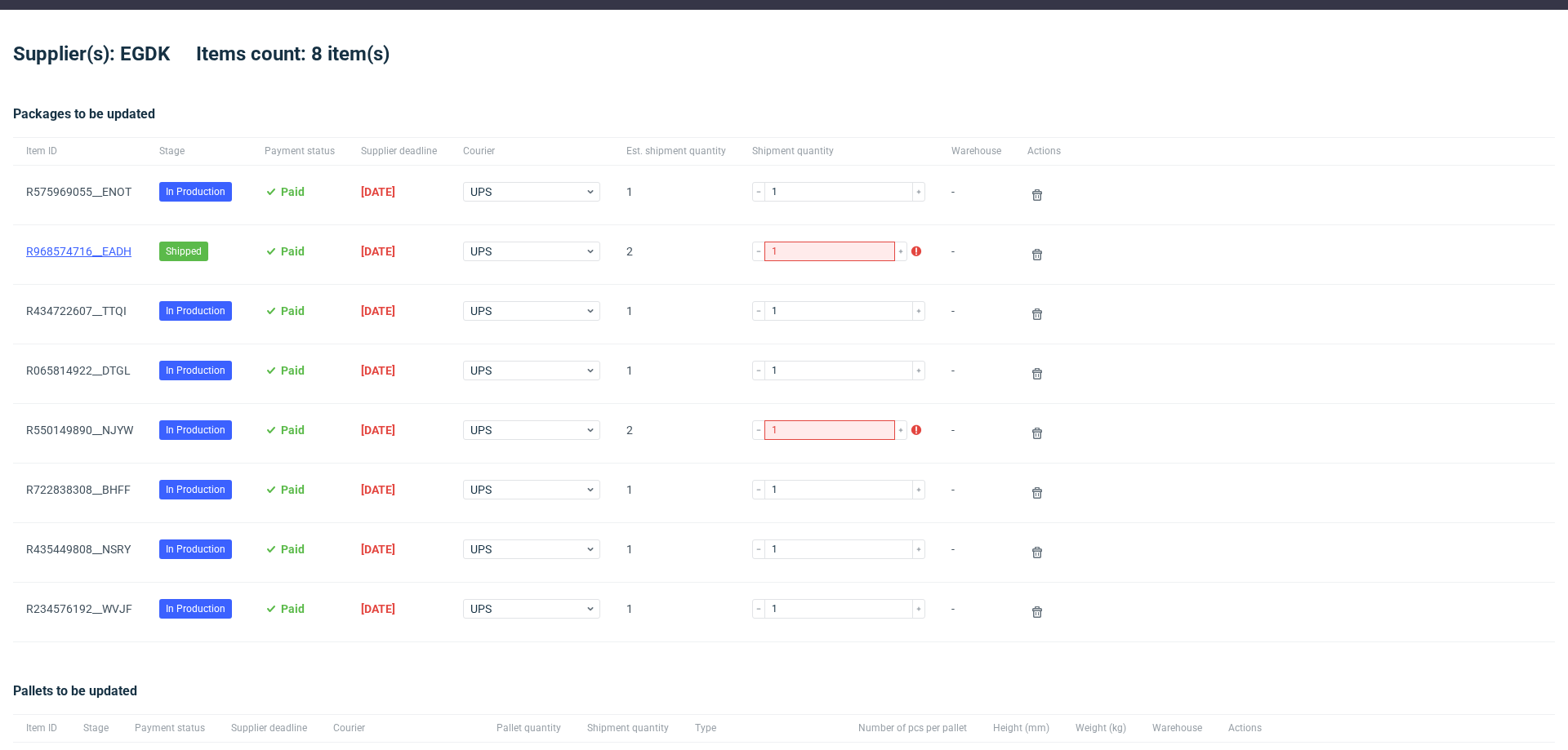
click at [93, 250] on link "R968574716__EADH" at bounding box center [78, 252] width 105 height 13
click at [1032, 249] on use at bounding box center [1037, 254] width 10 height 12
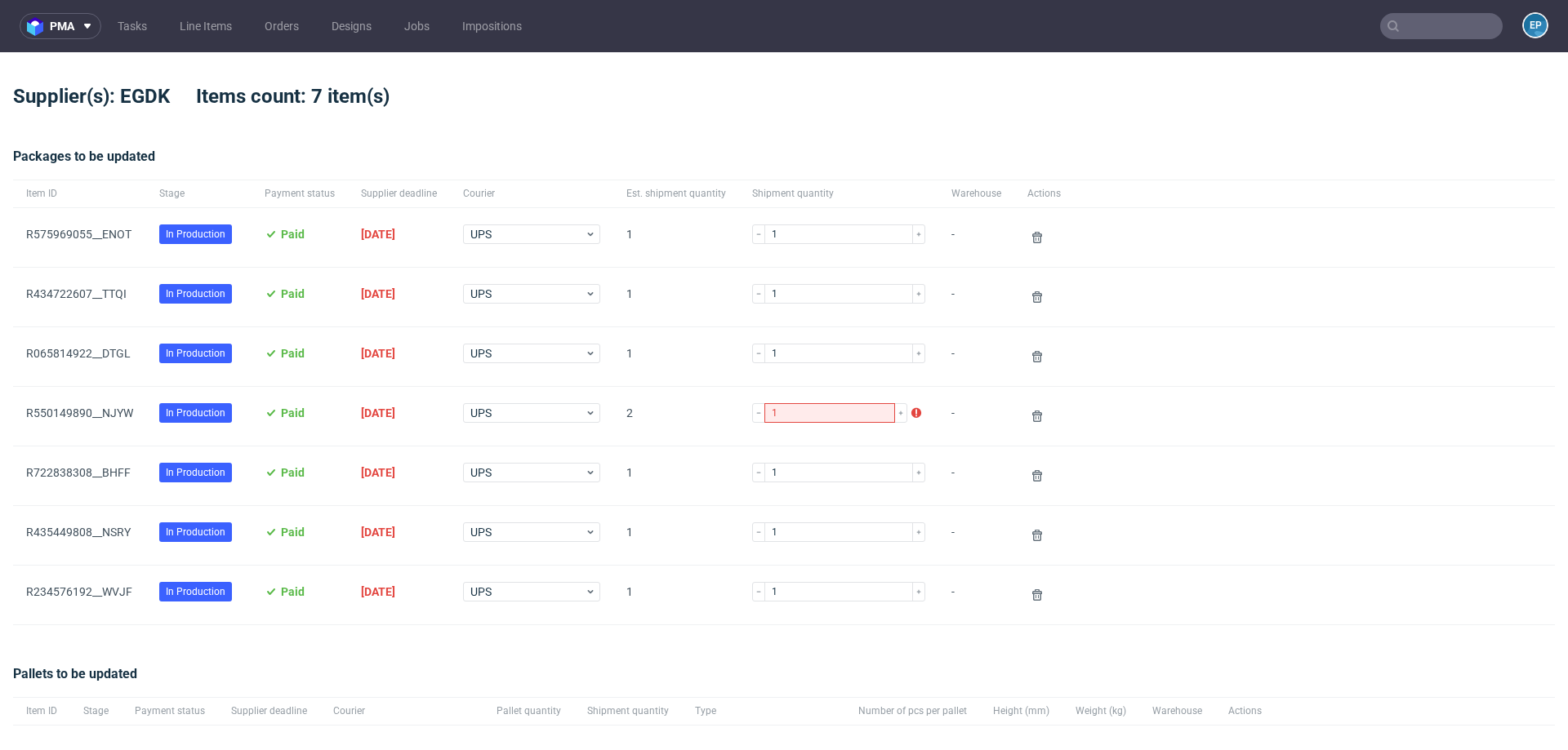
scroll to position [232, 0]
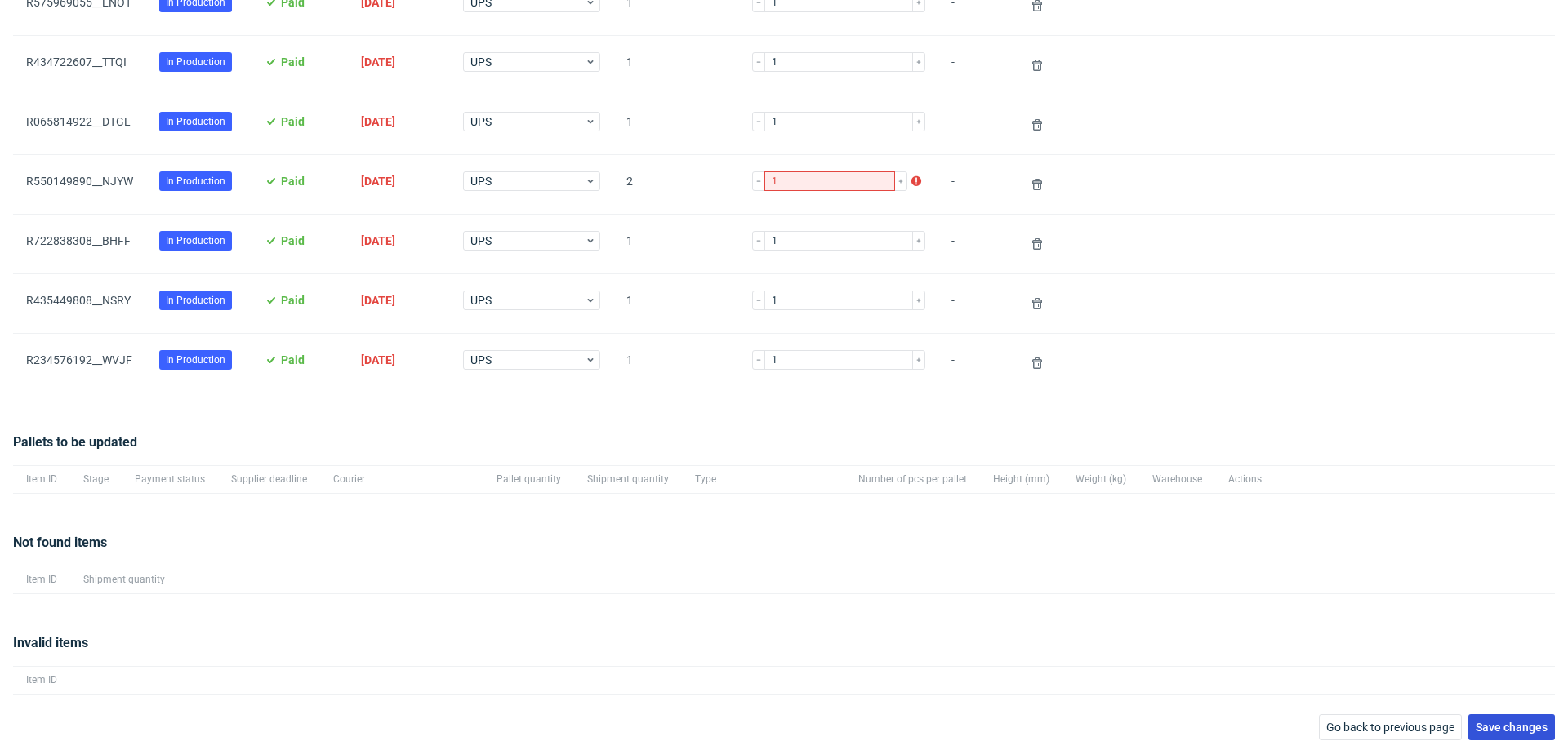
click at [1491, 714] on button "Save changes" at bounding box center [1511, 726] width 87 height 26
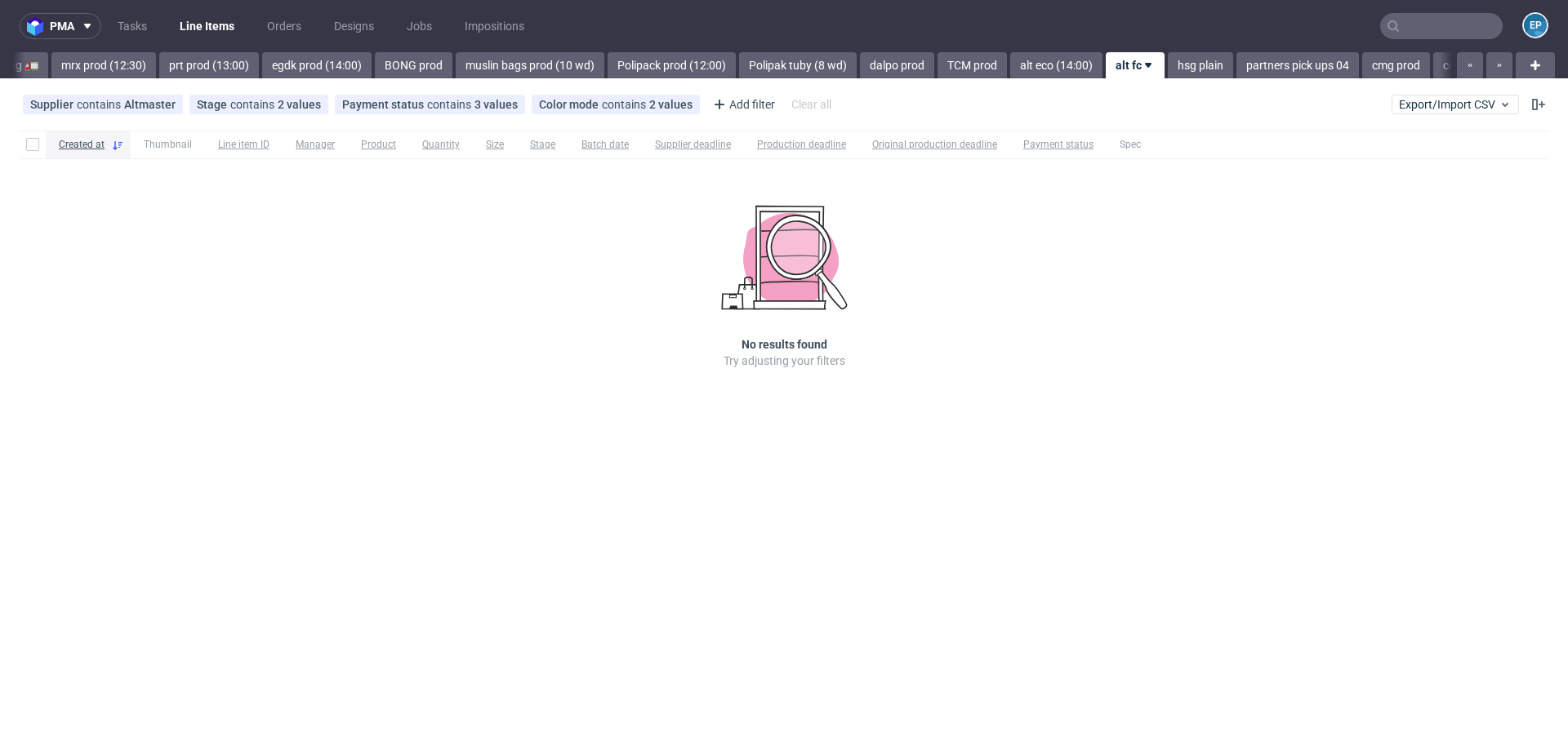
scroll to position [0, 2037]
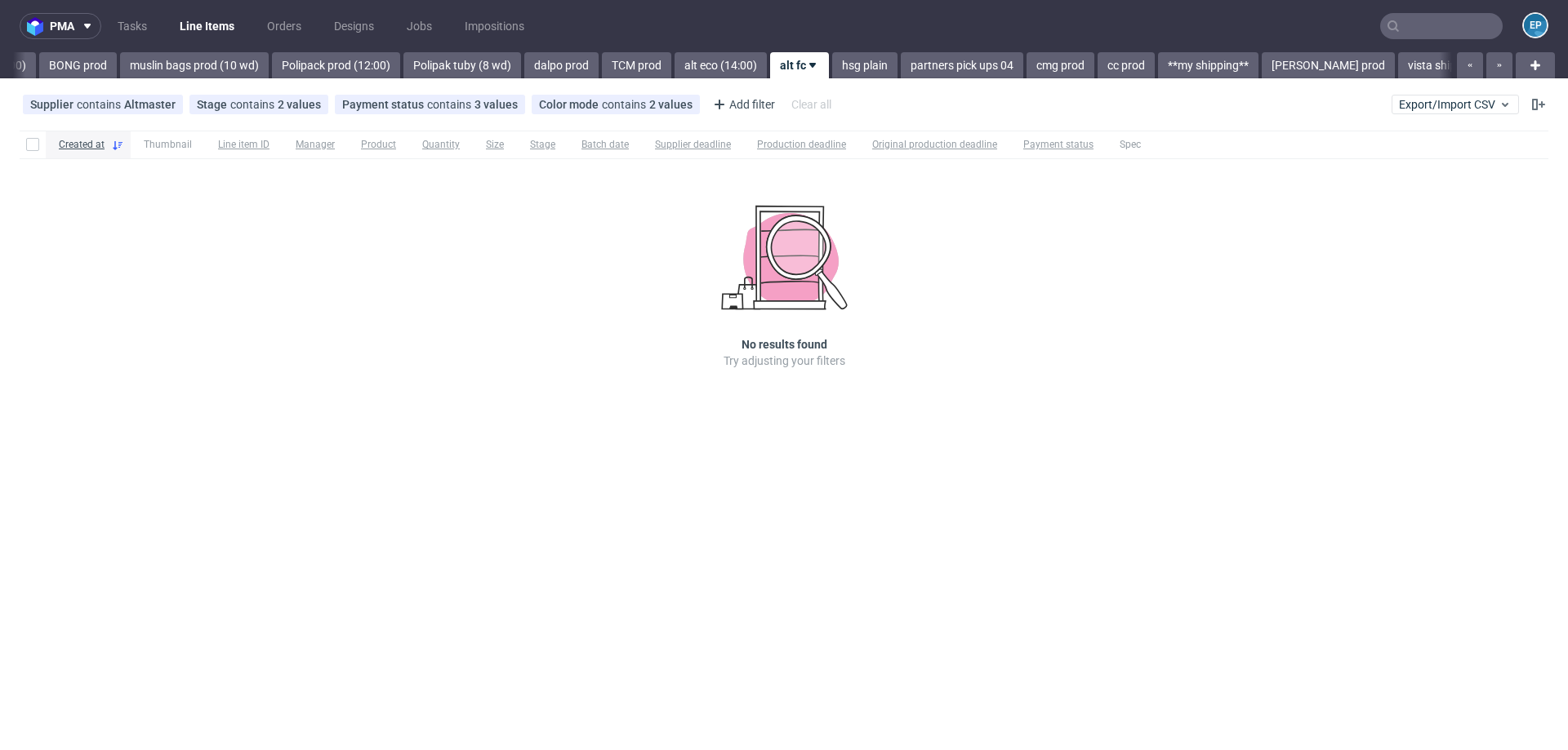
click at [1426, 31] on input "text" at bounding box center [1441, 26] width 123 height 26
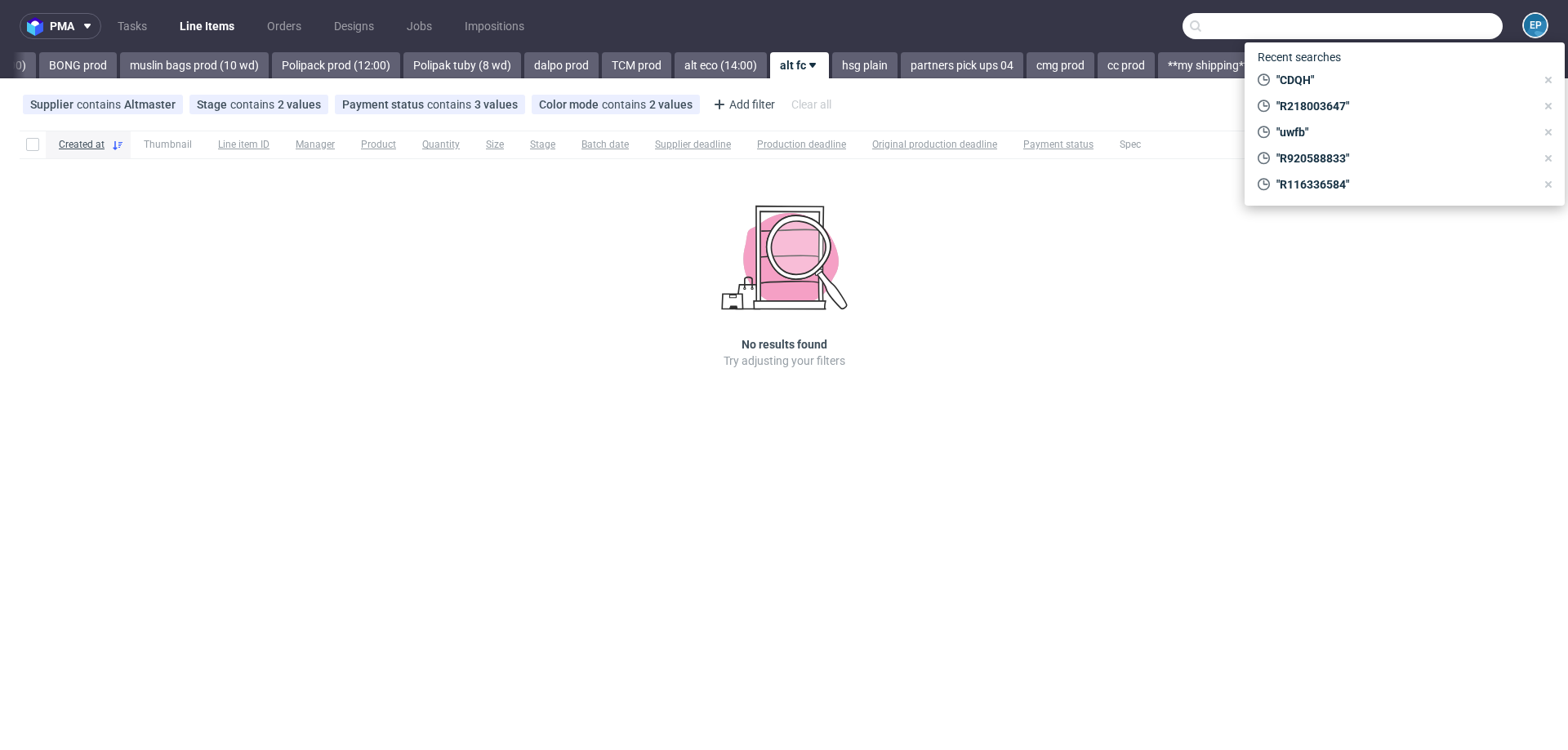
paste input "LCYC"
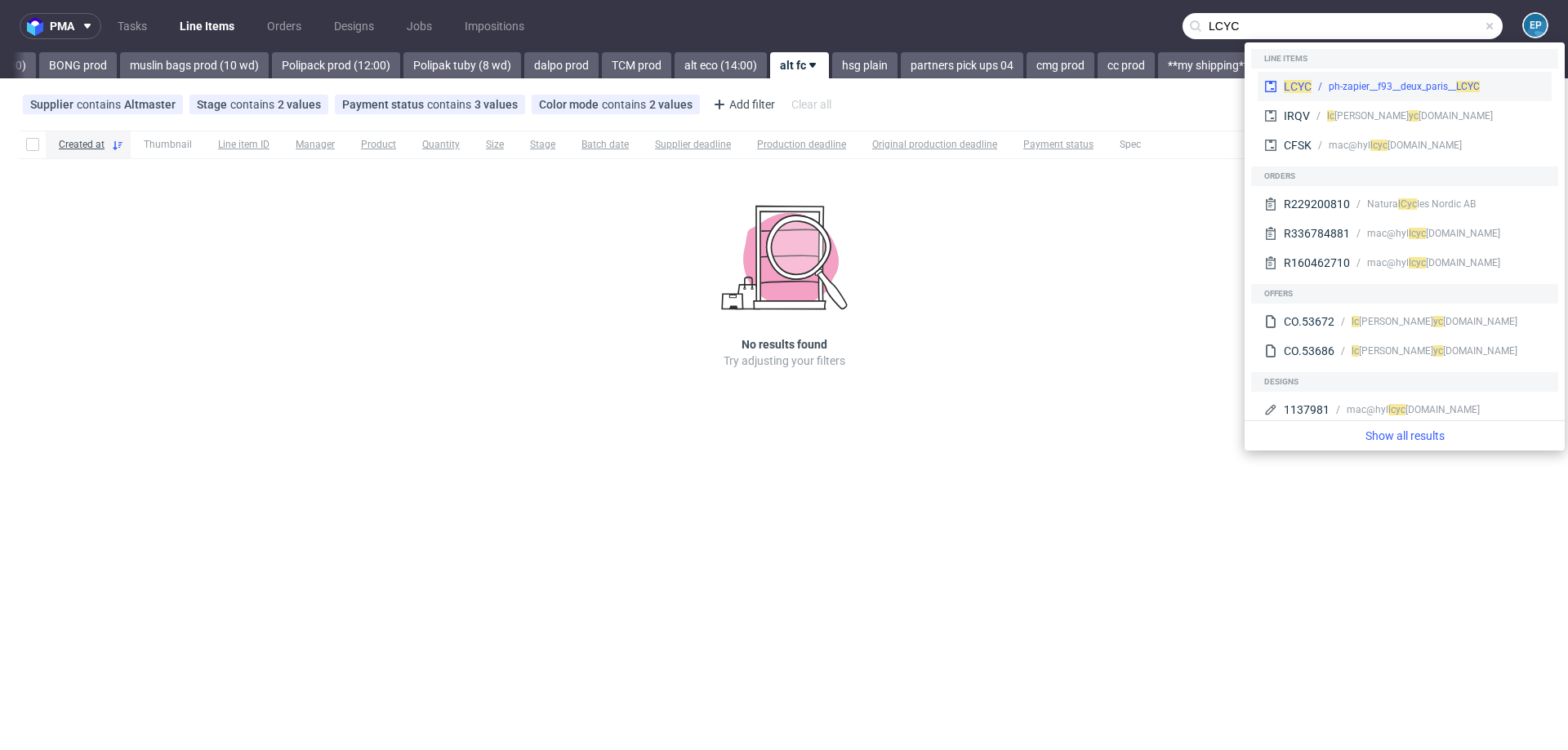
type input "LCYC"
click at [1399, 79] on div "ph-zapier__f93__deux_paris__ LCYC" at bounding box center [1404, 86] width 151 height 14
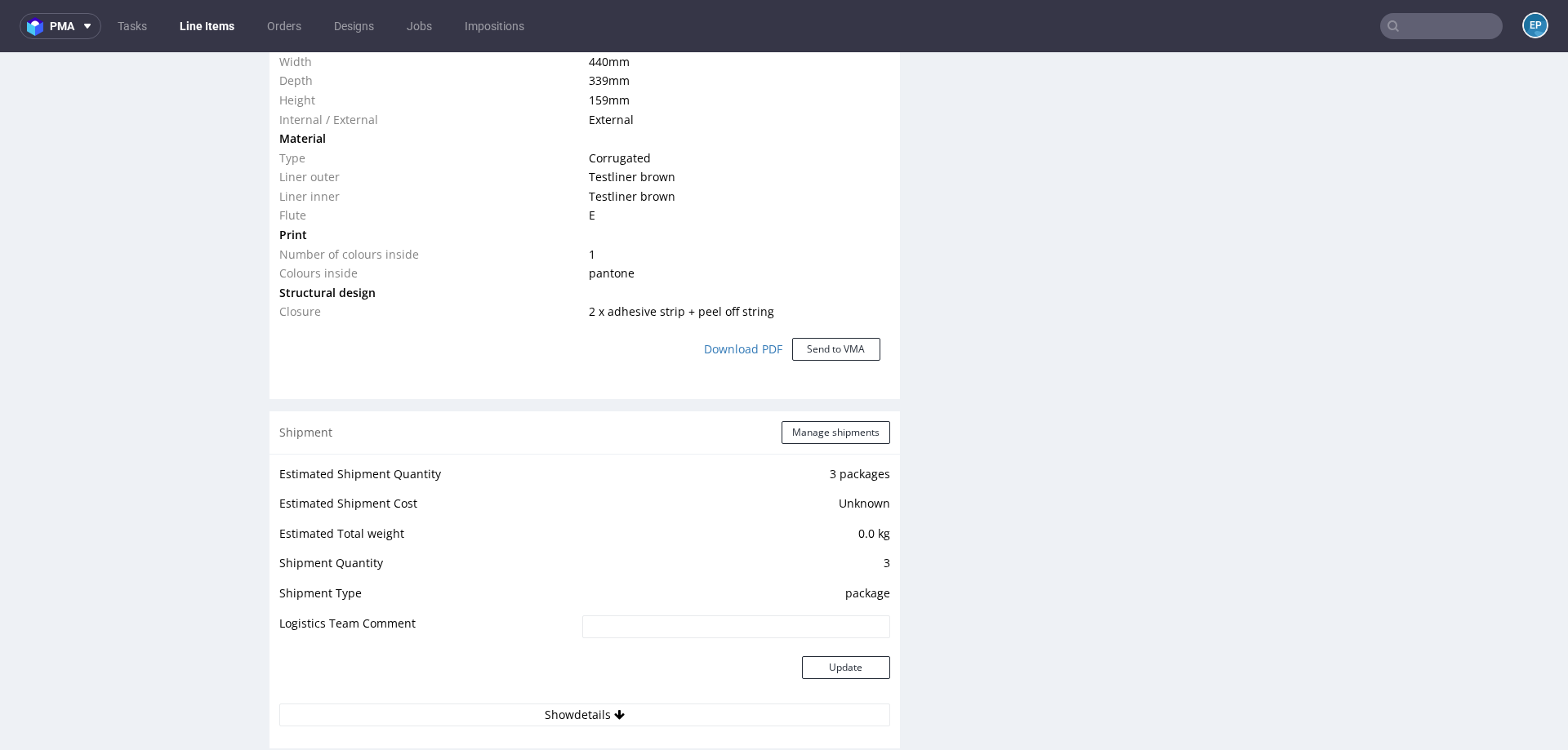
scroll to position [1368, 0]
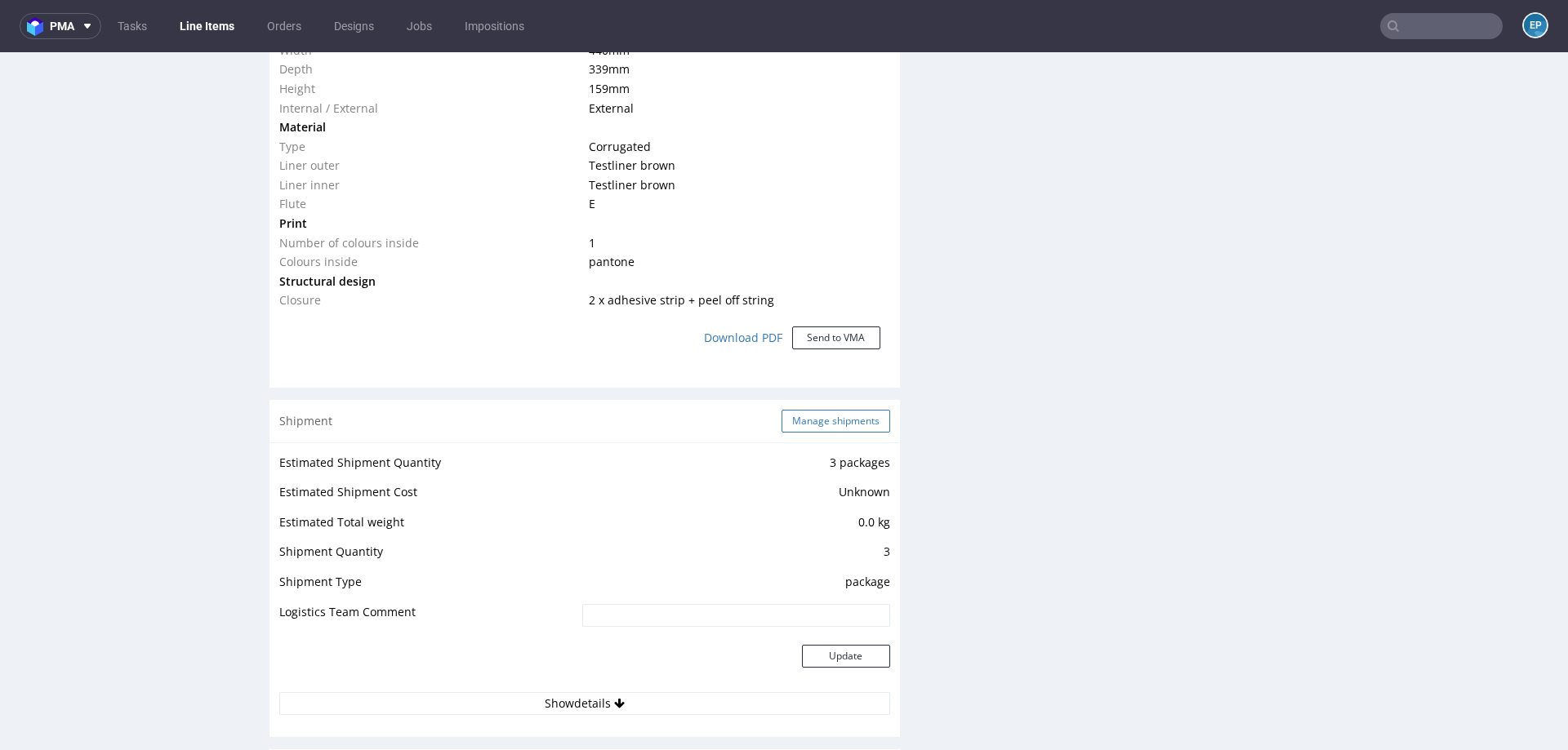
click at [815, 410] on button "Manage shipments" at bounding box center [835, 421] width 108 height 23
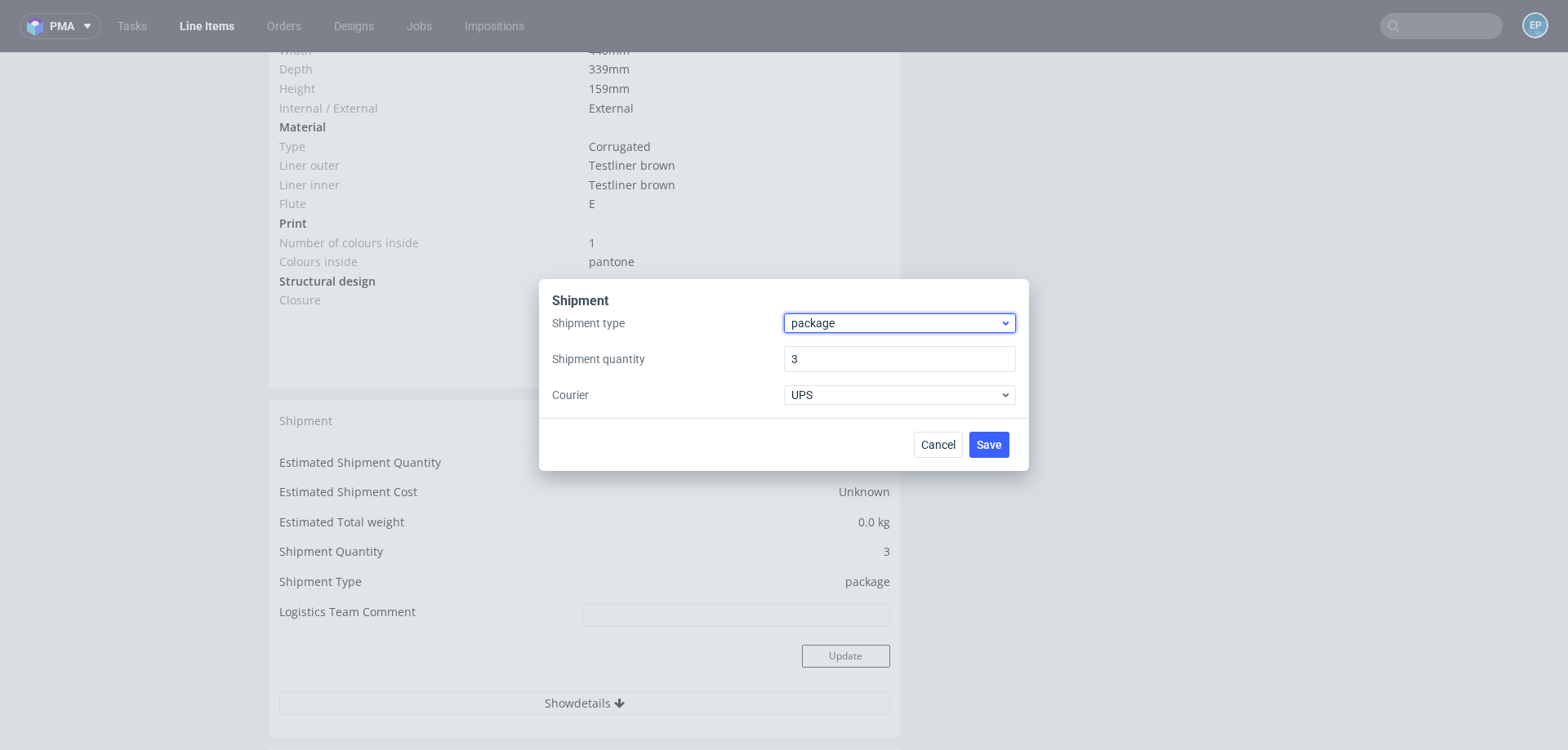
click at [818, 316] on span "package" at bounding box center [896, 323] width 208 height 16
click at [818, 349] on div "pallet" at bounding box center [900, 357] width 218 height 29
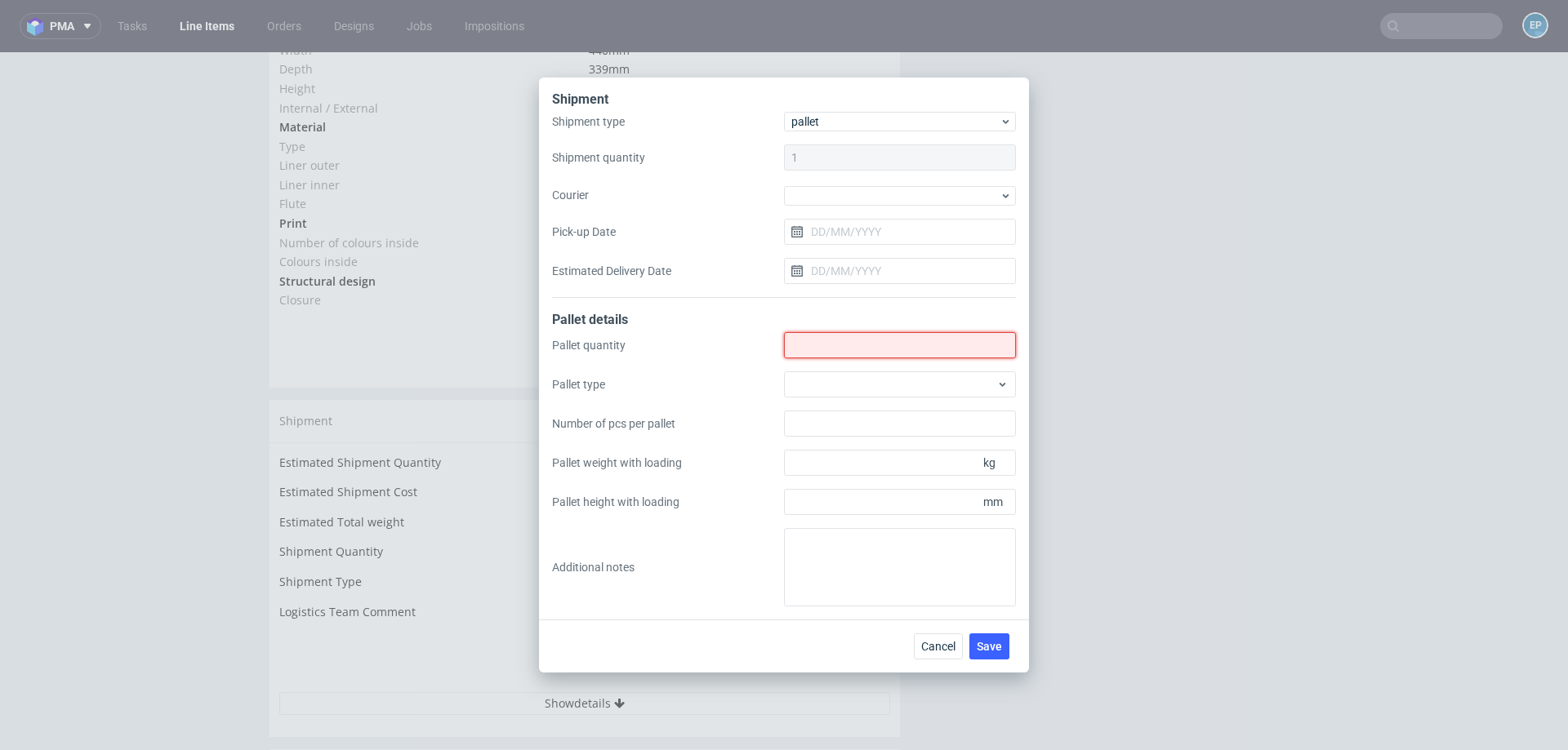
click at [818, 353] on input "Shipment type" at bounding box center [900, 344] width 232 height 26
type input "1"
click at [823, 389] on div at bounding box center [900, 384] width 232 height 26
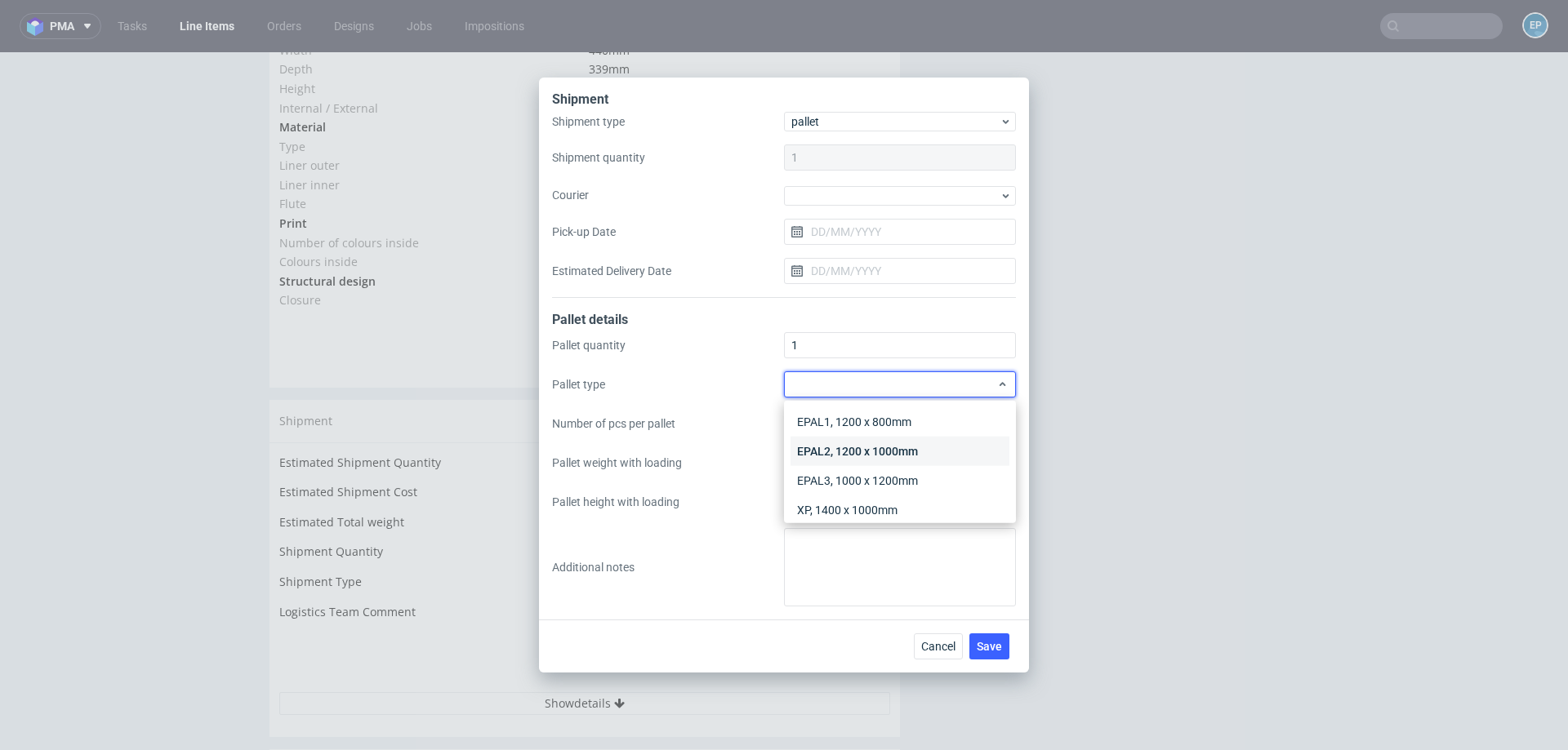
click at [823, 451] on div "EPAL2, 1200 x 1000mm" at bounding box center [900, 451] width 218 height 29
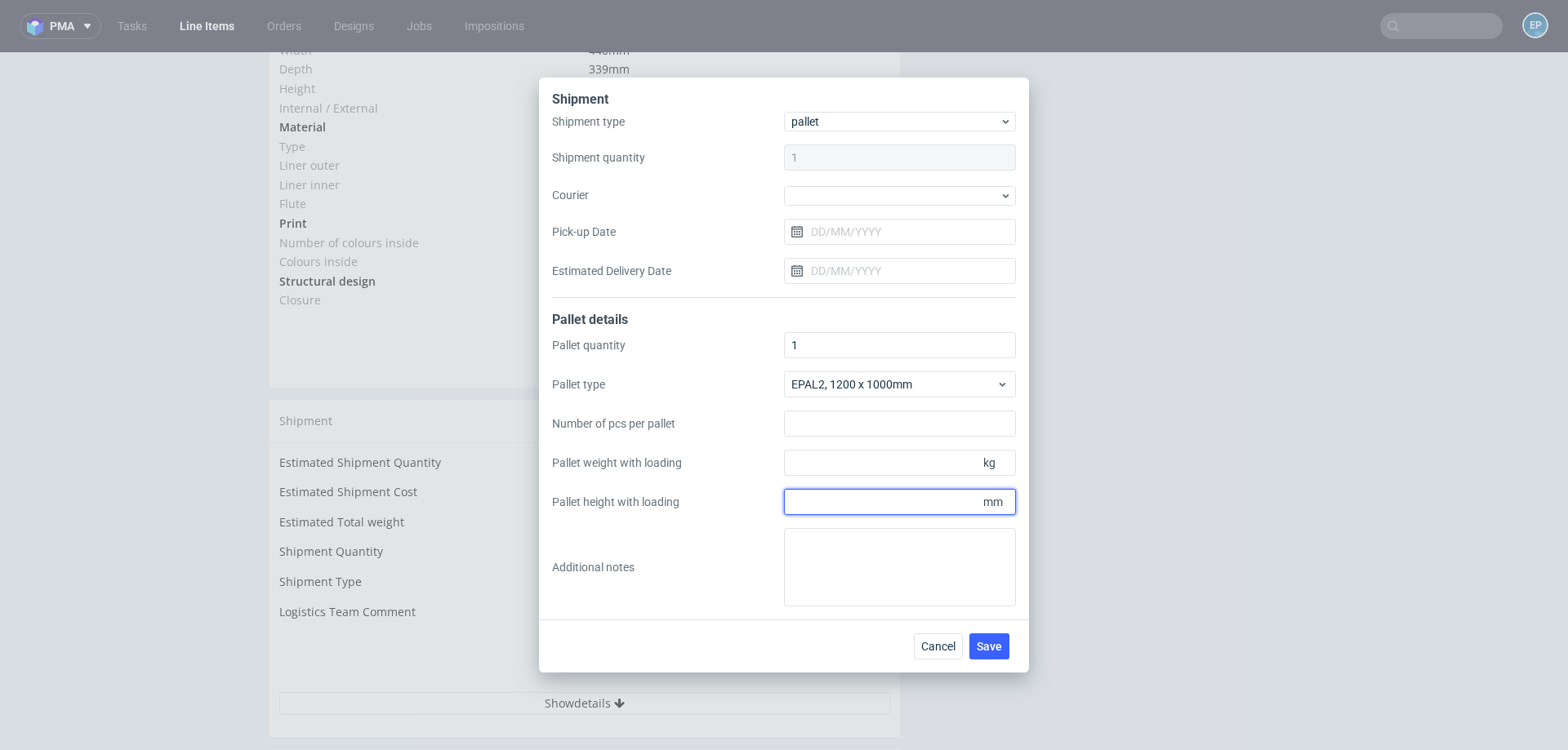
click at [821, 495] on input "Pallet height with loading" at bounding box center [900, 501] width 232 height 26
type input "1600"
click at [895, 466] on input "Pallet weight with loading" at bounding box center [900, 462] width 232 height 26
type input "6"
type input "80"
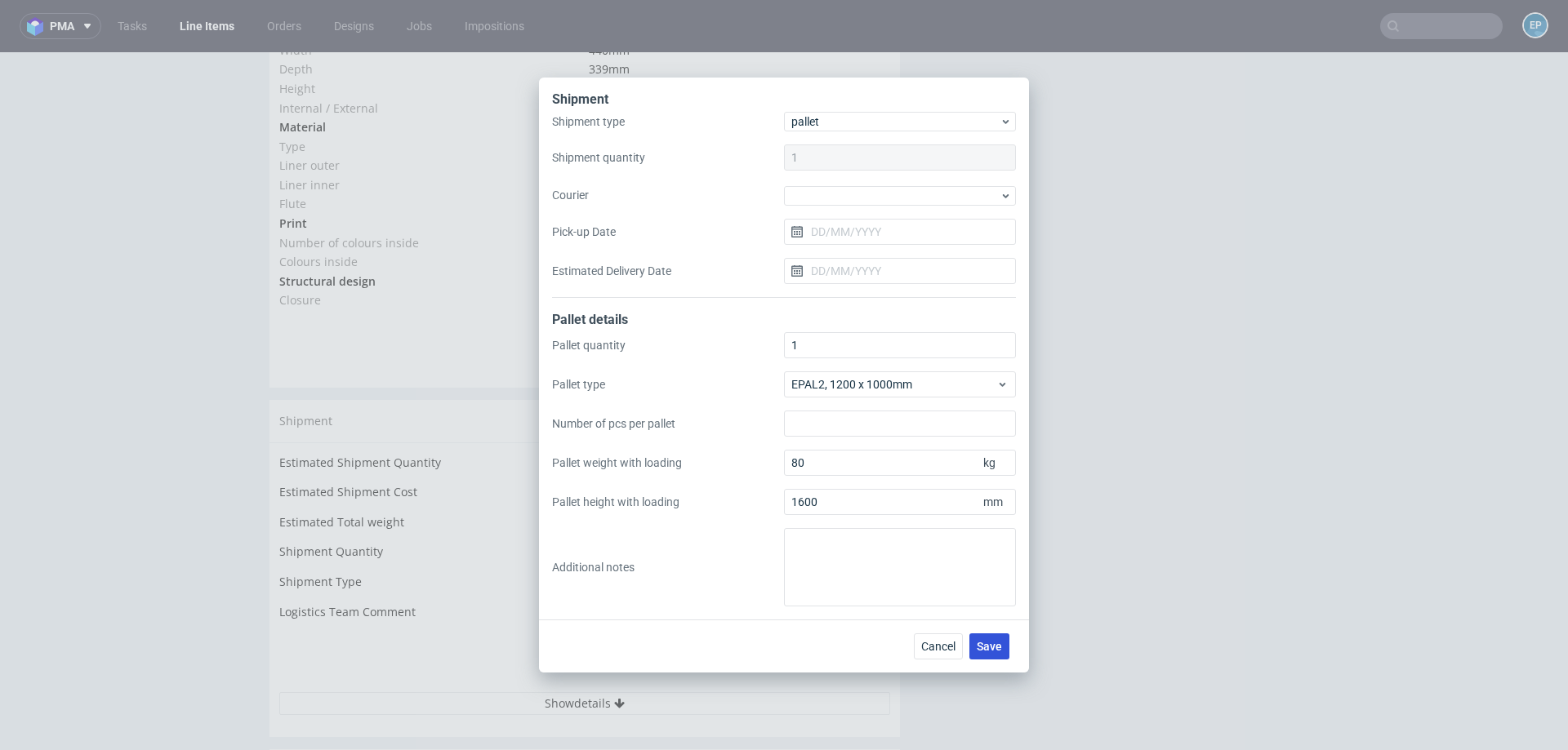
click at [984, 648] on span "Save" at bounding box center [989, 647] width 25 height 12
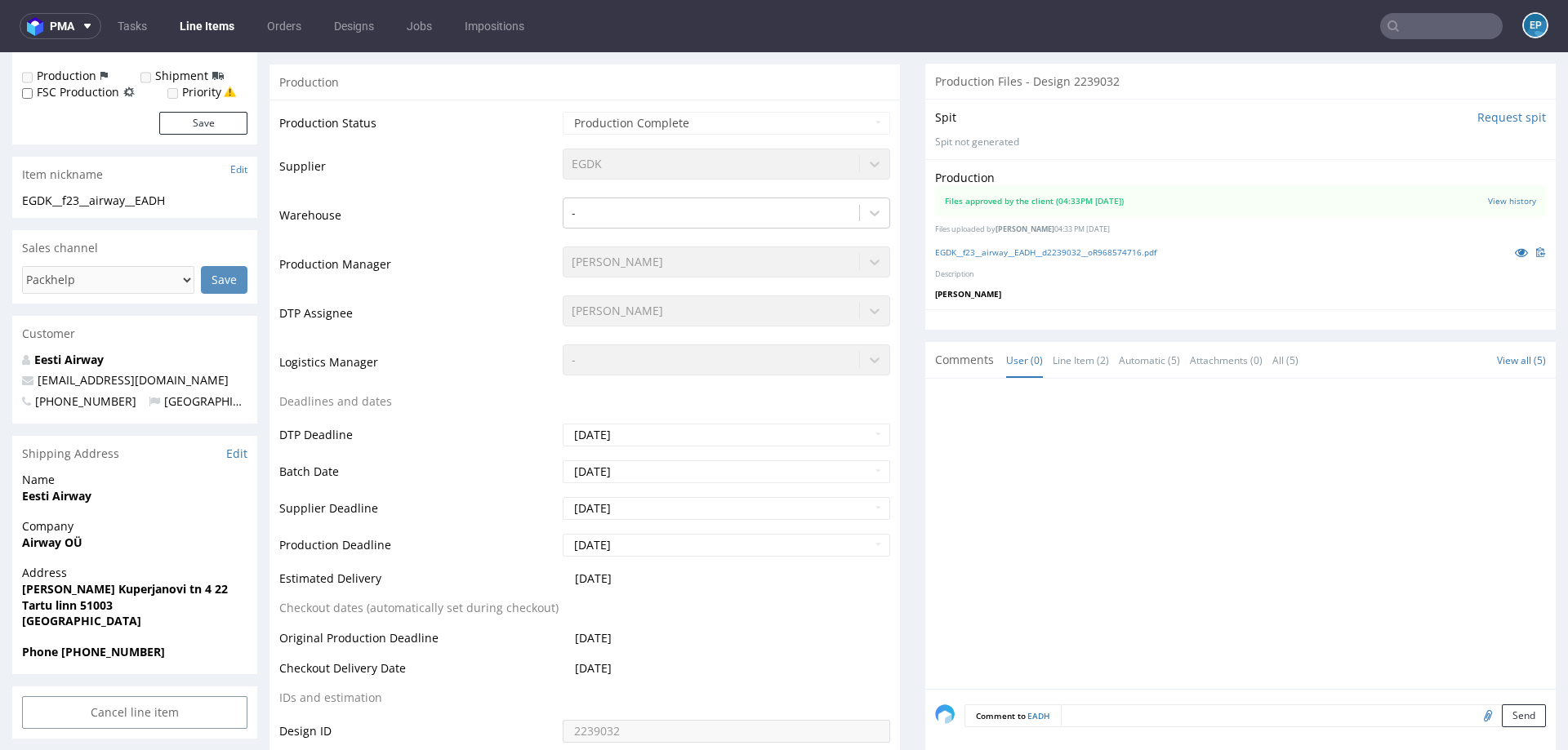
scroll to position [278, 0]
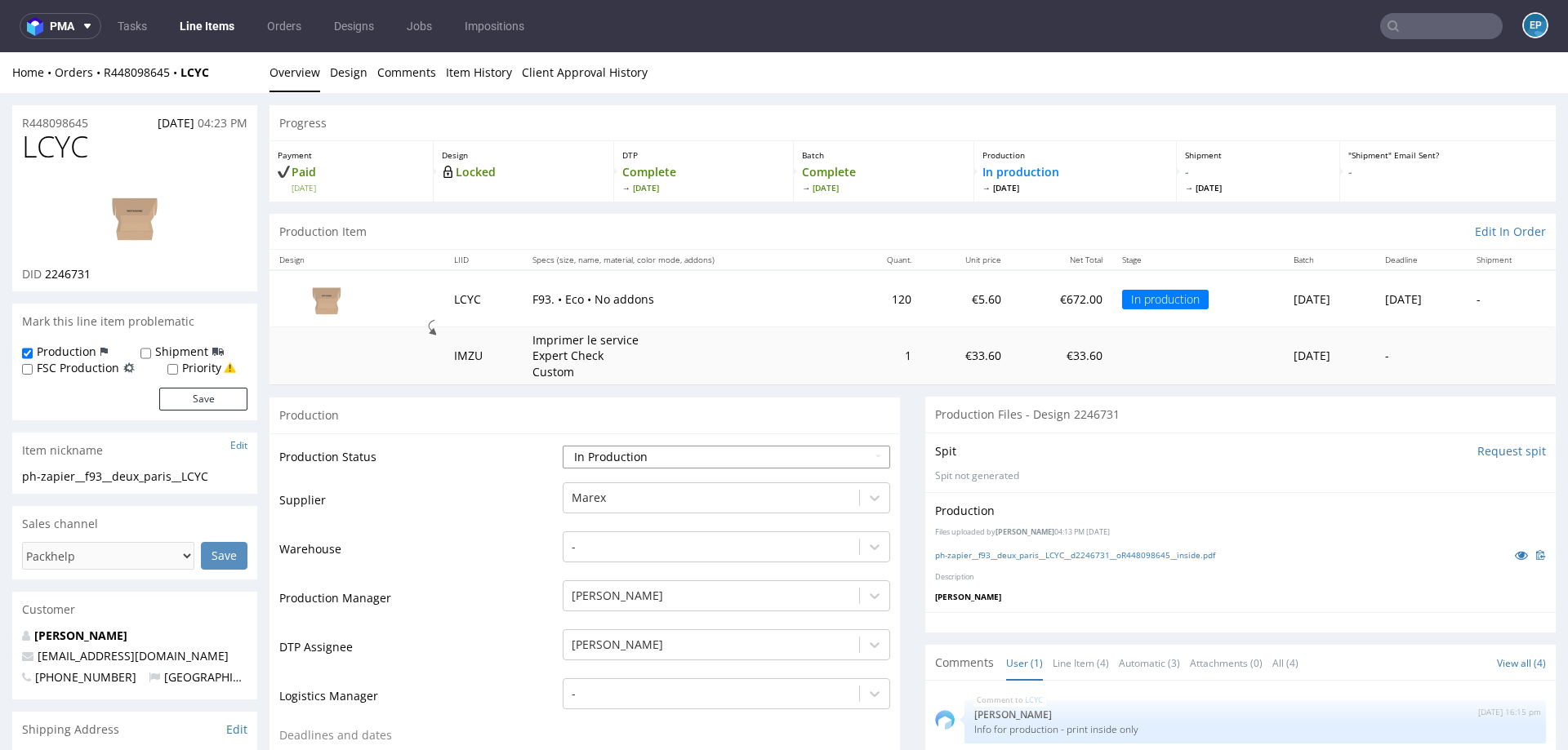
click at [734, 450] on select "Waiting for Artwork Waiting for Diecut Waiting for Mockup Waiting for DTP Waiti…" at bounding box center [727, 457] width 328 height 23
select select "production_complete"
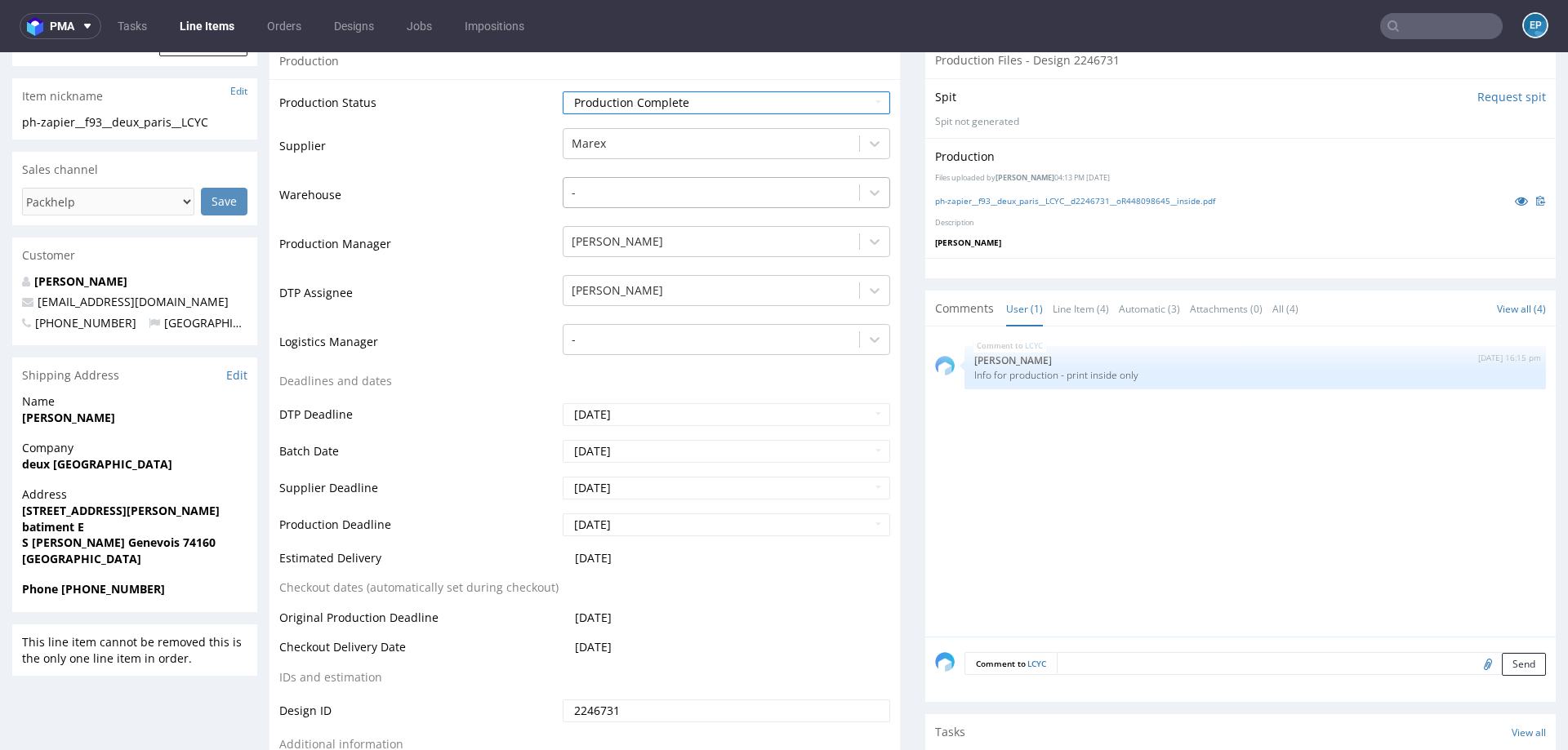
scroll to position [527, 0]
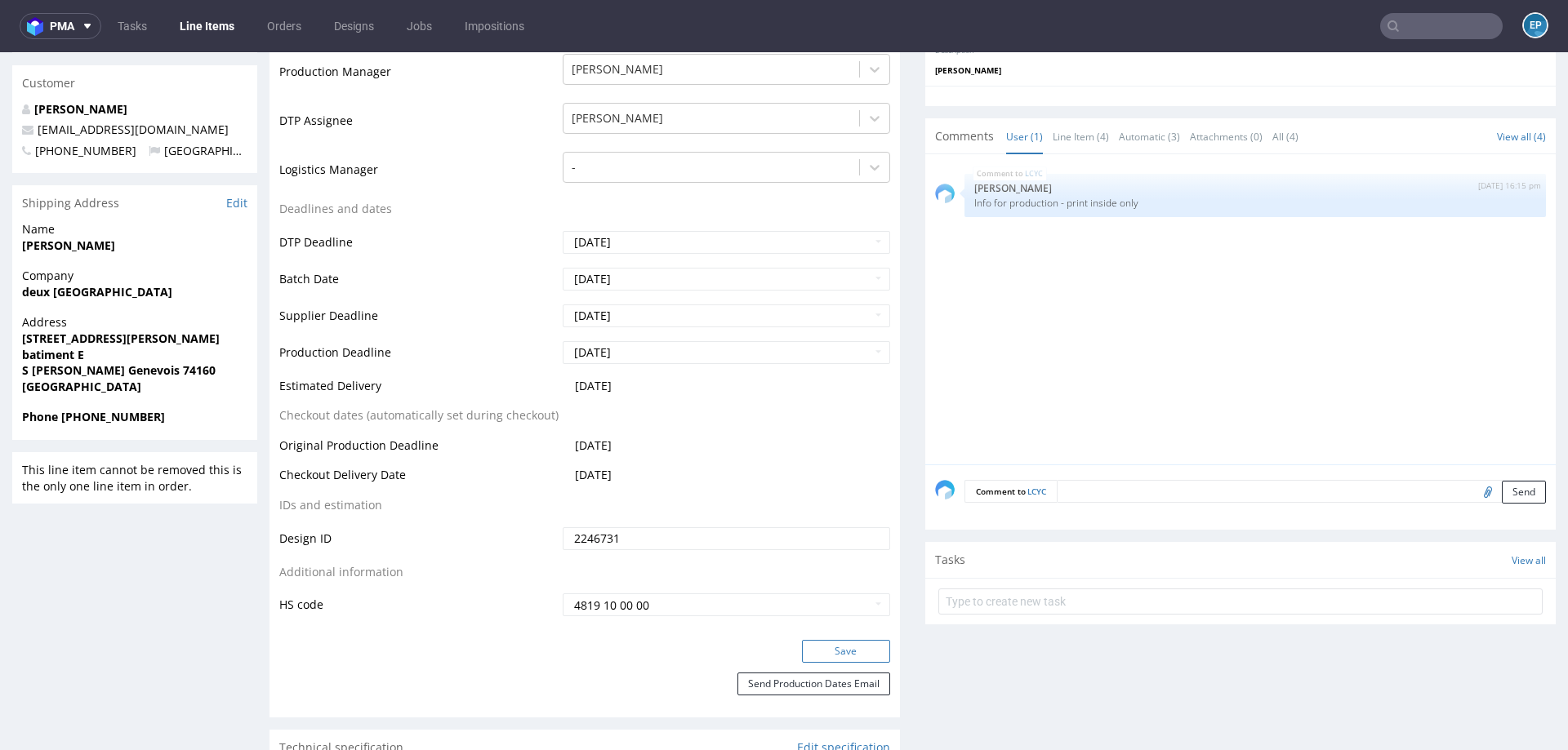
click at [838, 646] on button "Save" at bounding box center [845, 651] width 88 height 23
click at [1457, 33] on input "text" at bounding box center [1441, 26] width 123 height 26
paste input "JNSX"
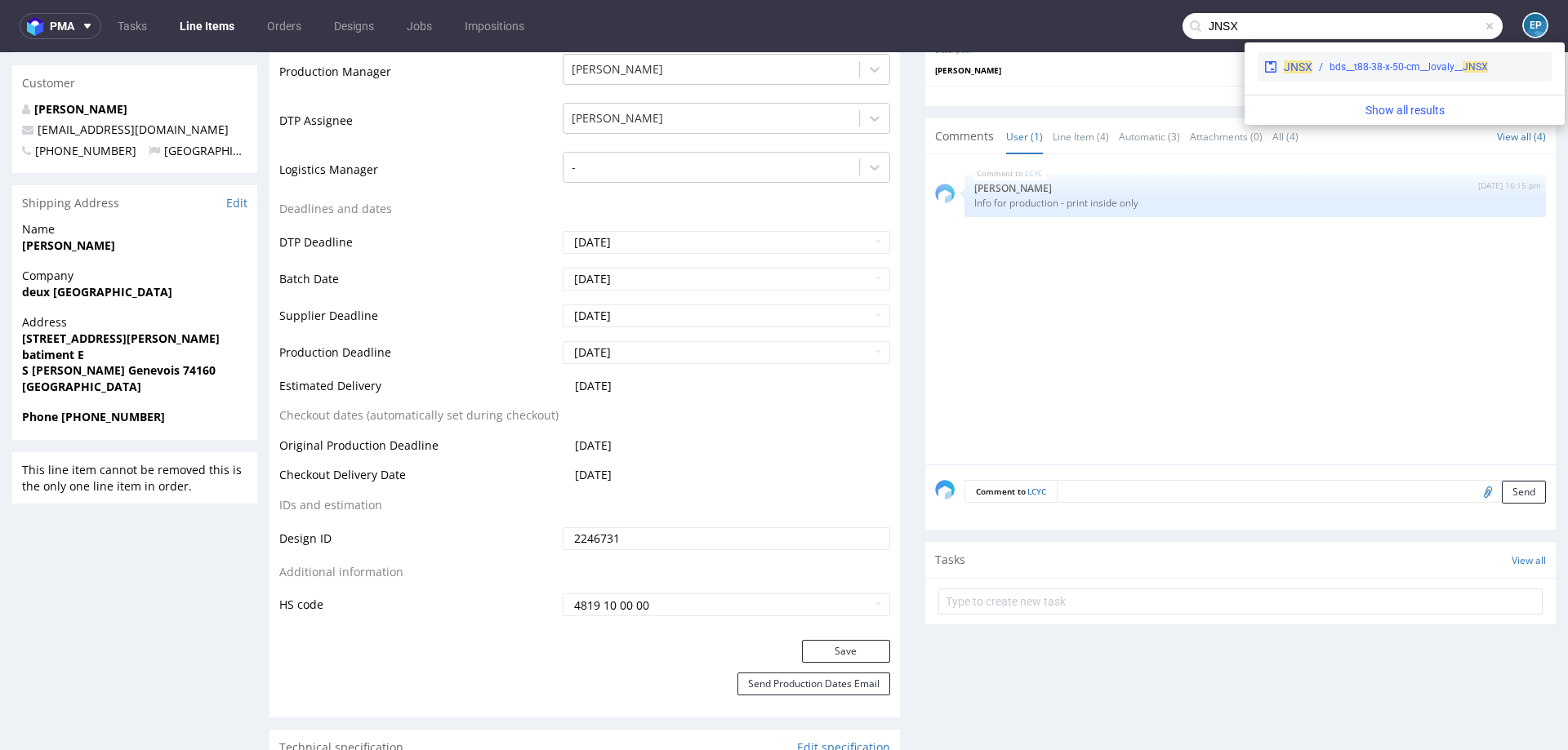
type input "JNSX"
click at [1345, 72] on div "bds__t88-38-x-50-cm__lovaly__ JNSX" at bounding box center [1408, 66] width 159 height 14
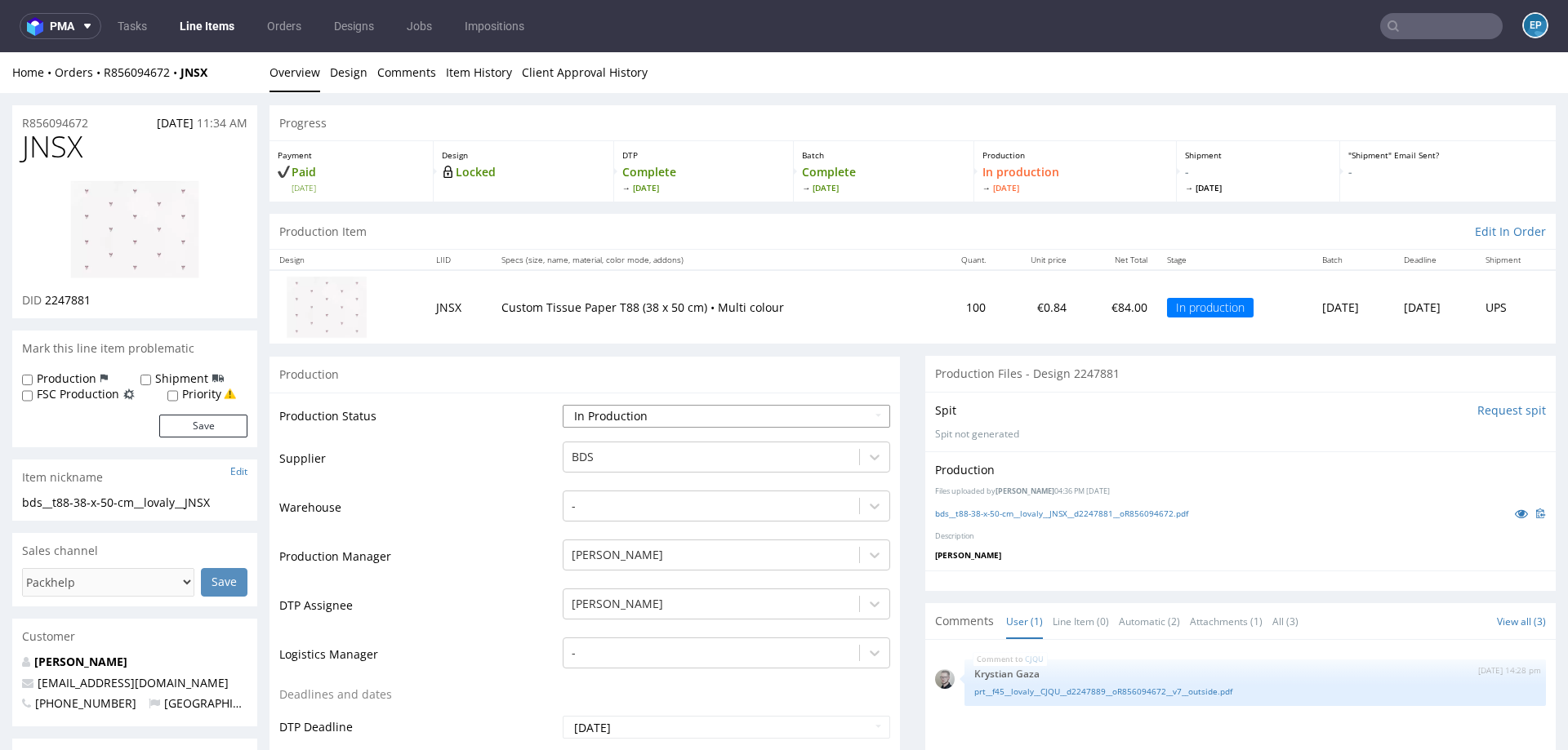
click at [644, 407] on select "Waiting for Artwork Waiting for Diecut Waiting for Mockup Waiting for DTP Waiti…" at bounding box center [727, 416] width 328 height 23
select select "production_complete"
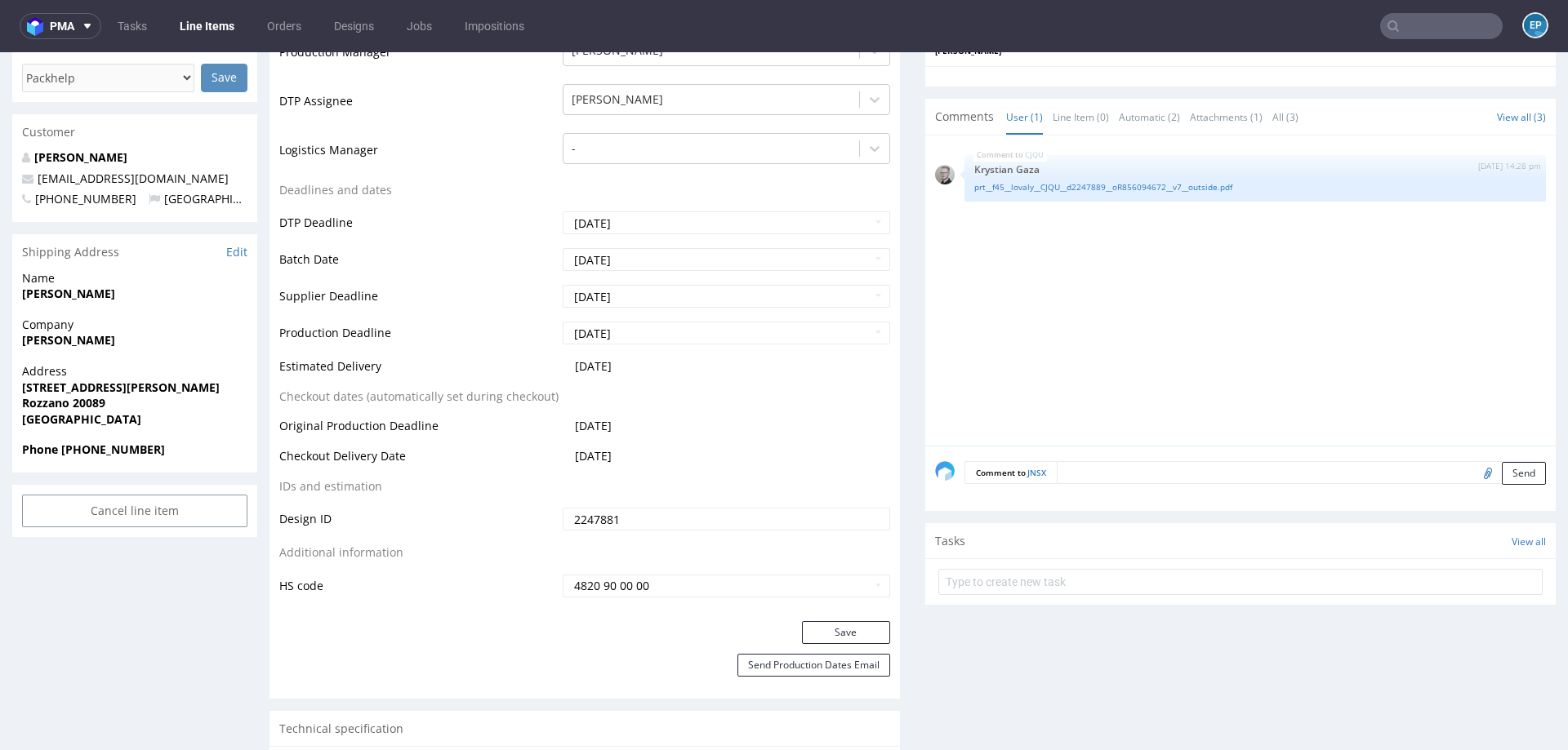
scroll to position [569, 0]
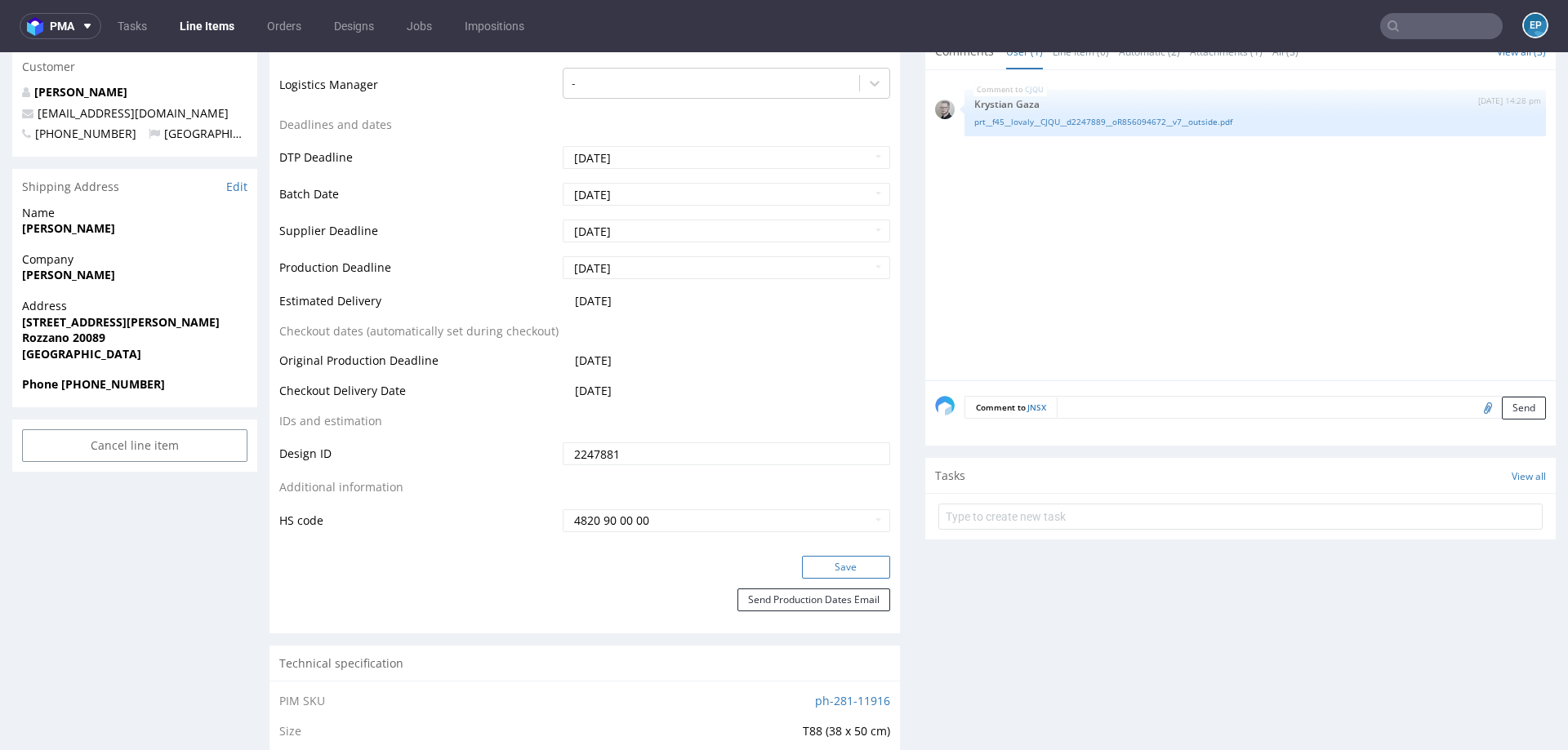
click at [867, 568] on button "Save" at bounding box center [845, 567] width 88 height 23
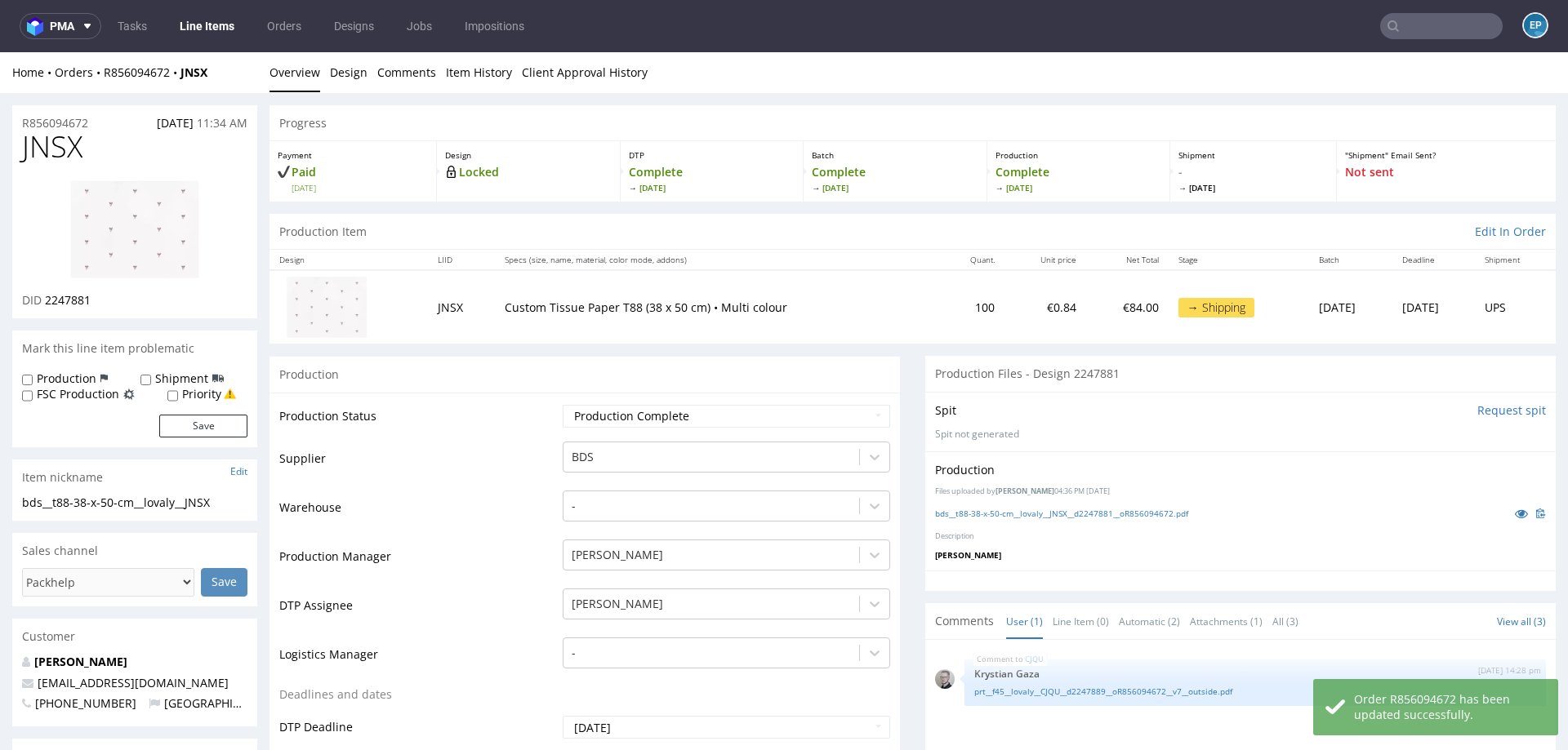
scroll to position [559, 0]
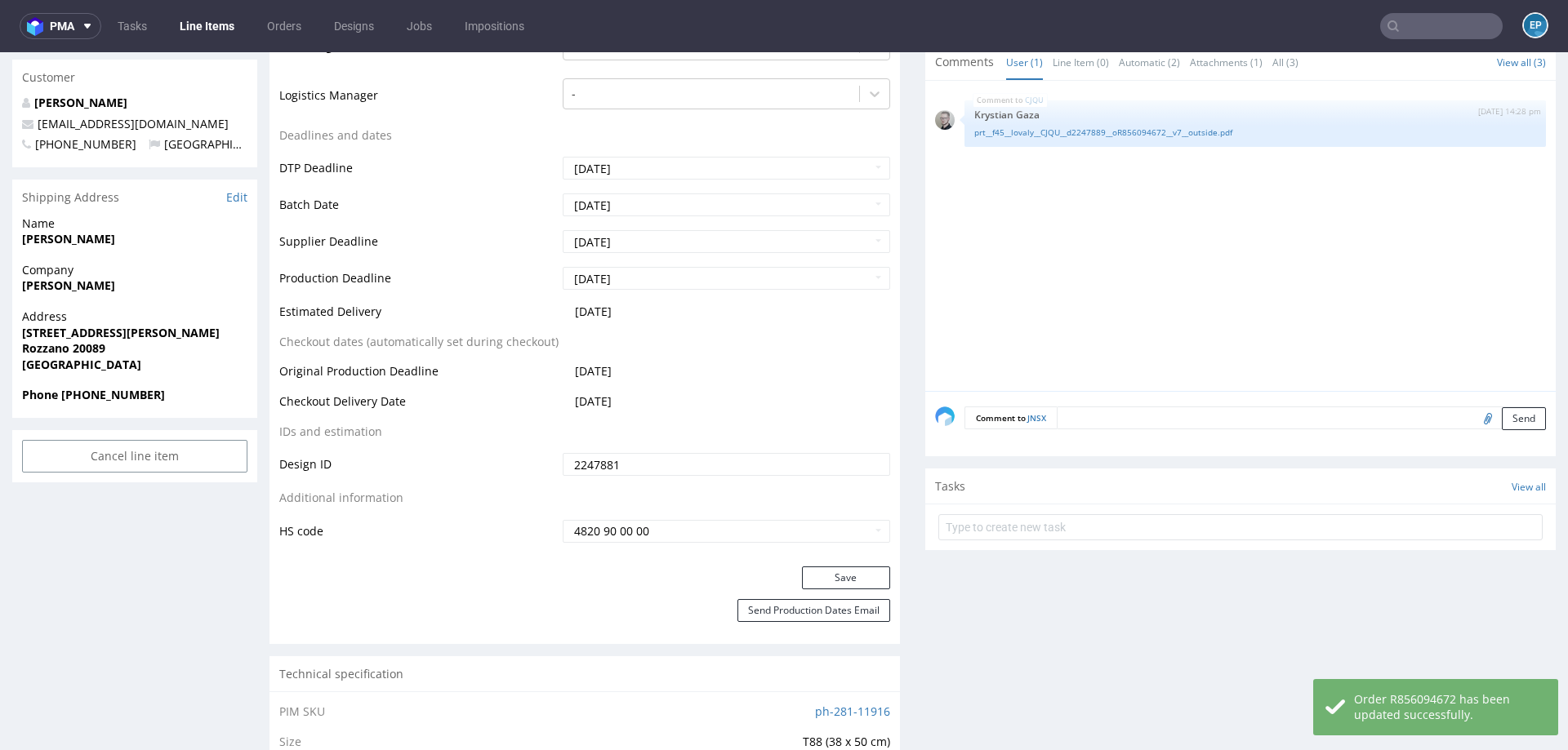
click at [1423, 39] on input "text" at bounding box center [1441, 26] width 123 height 26
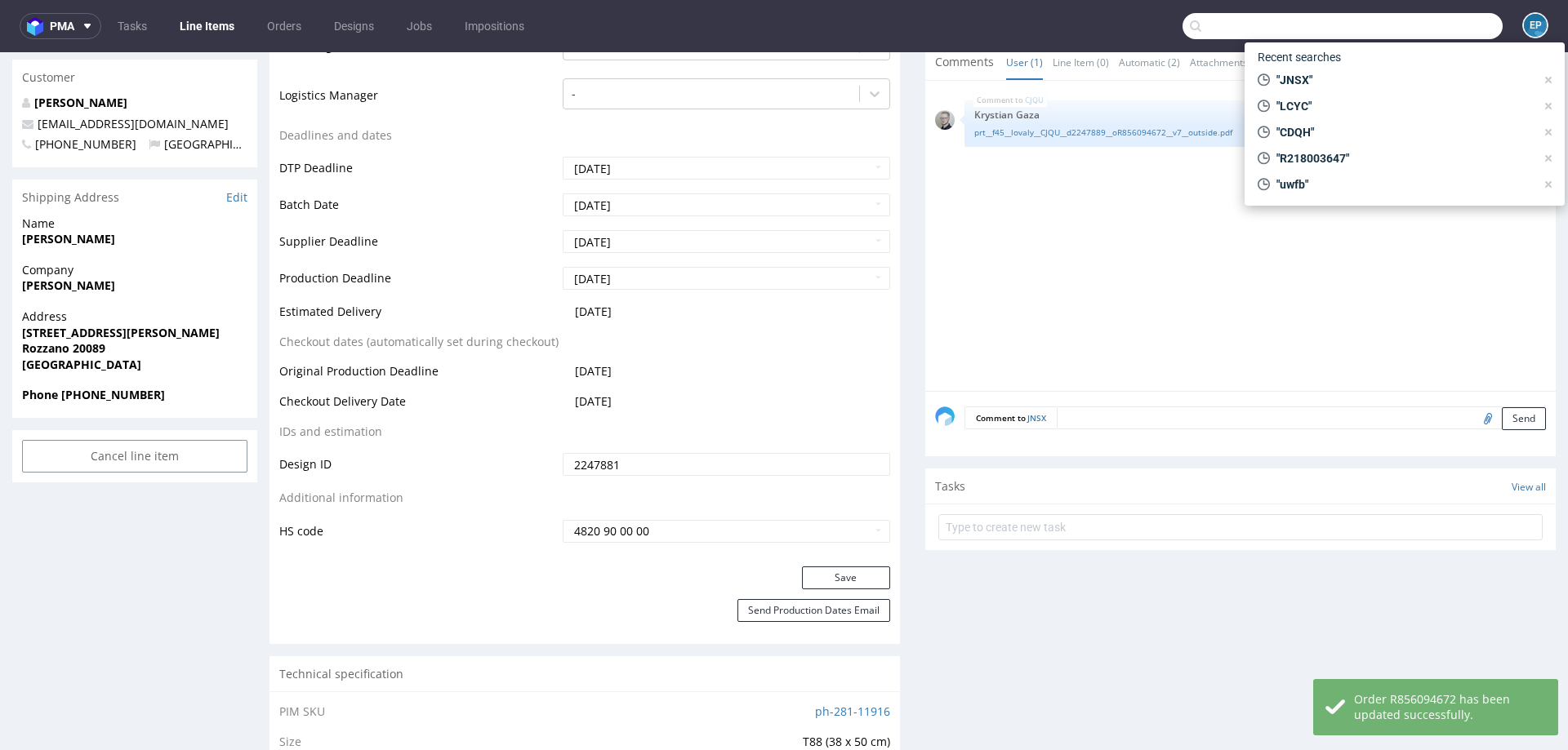
paste input "YGBG"
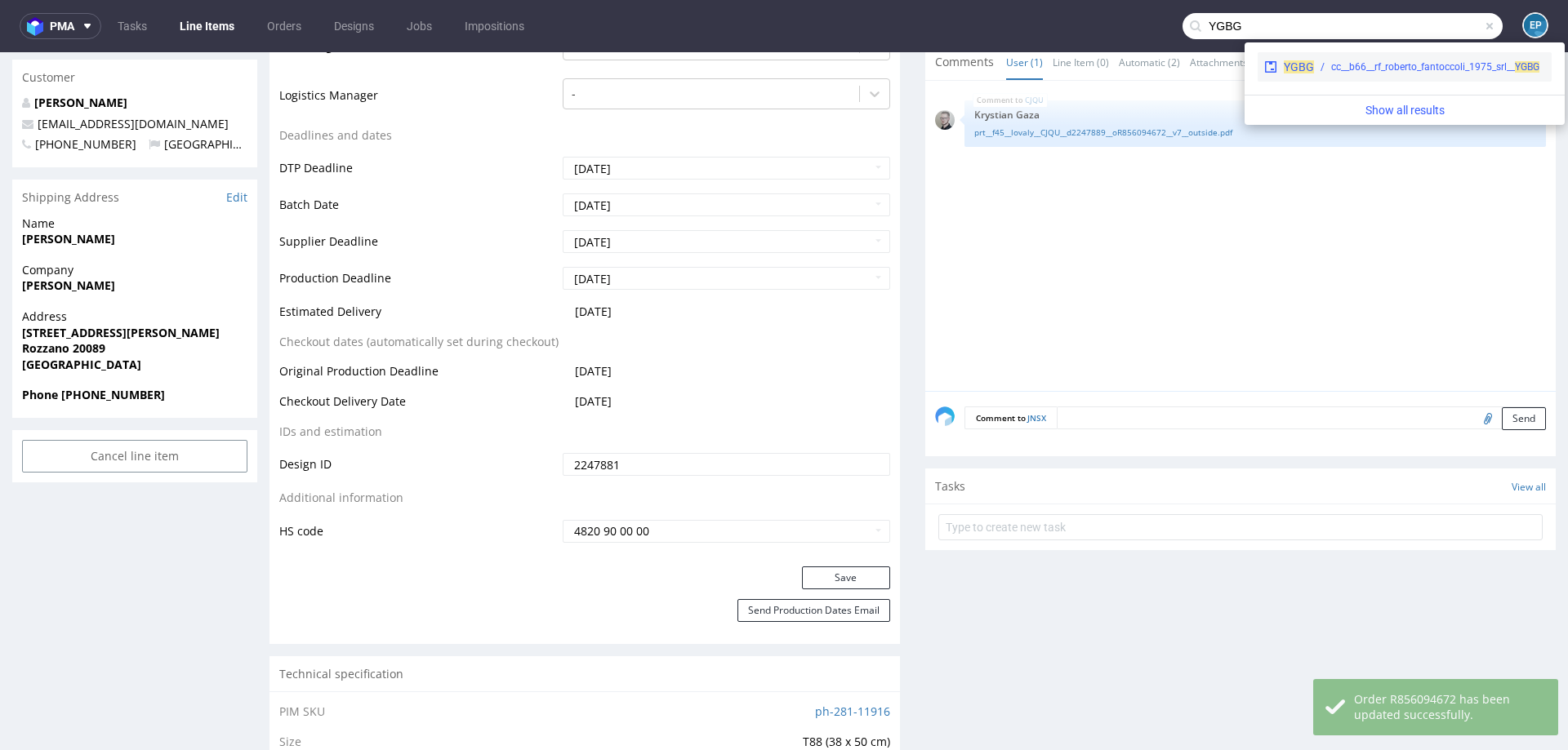
type input "YGBG"
click at [1343, 71] on div "cc__b66__rf_roberto_fantoccoli_1975_srl__ YGBG" at bounding box center [1435, 66] width 208 height 14
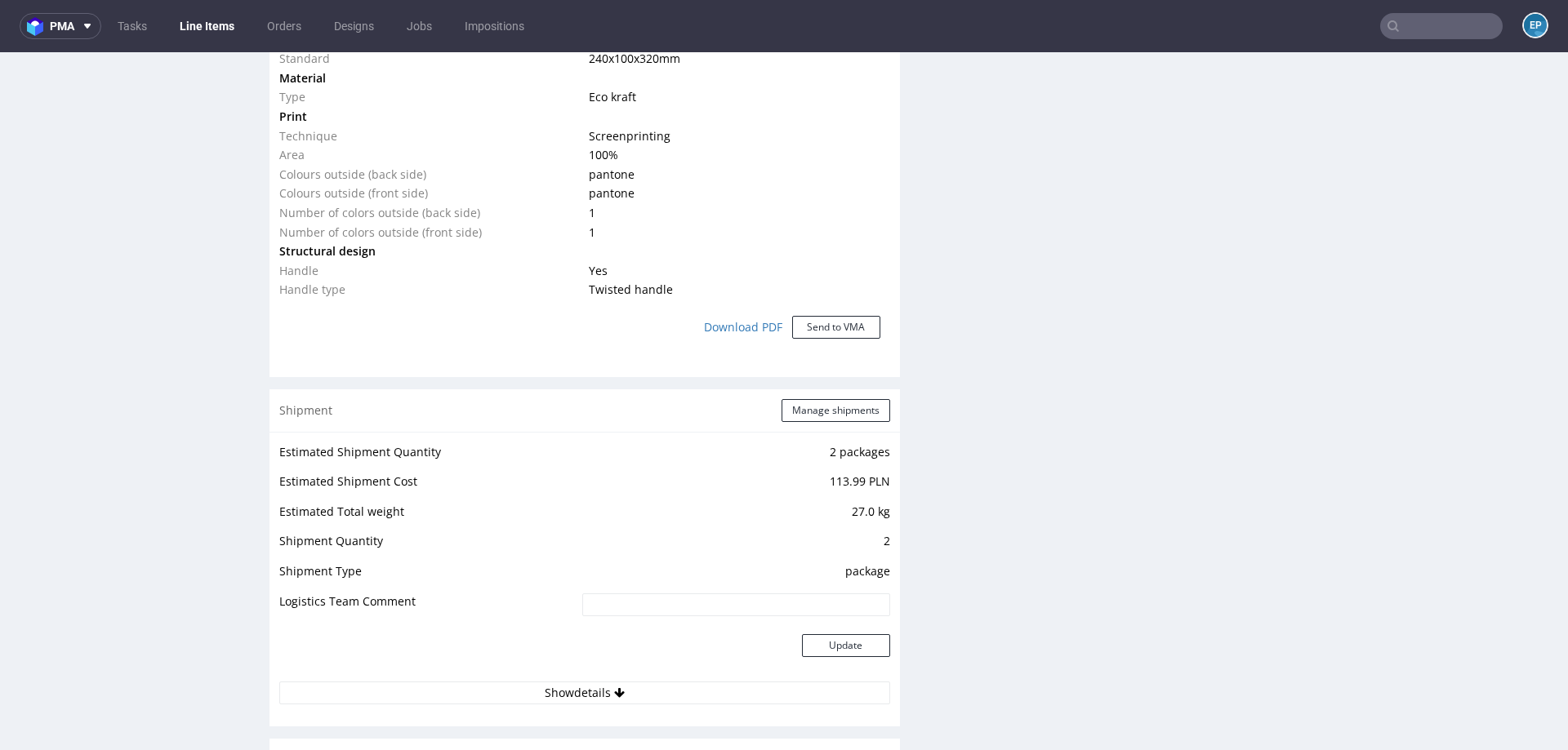
scroll to position [1366, 0]
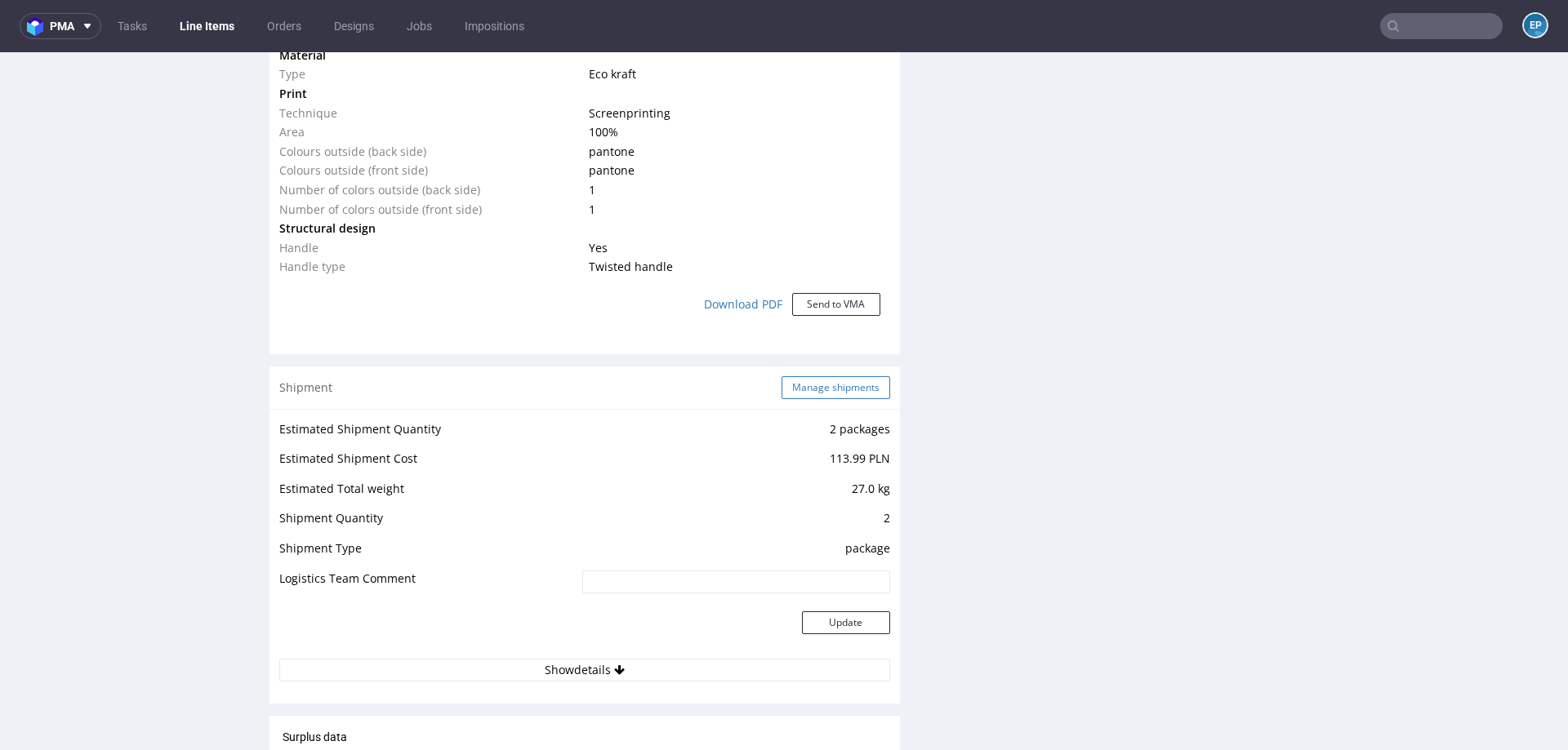
click at [816, 390] on button "Manage shipments" at bounding box center [835, 387] width 108 height 23
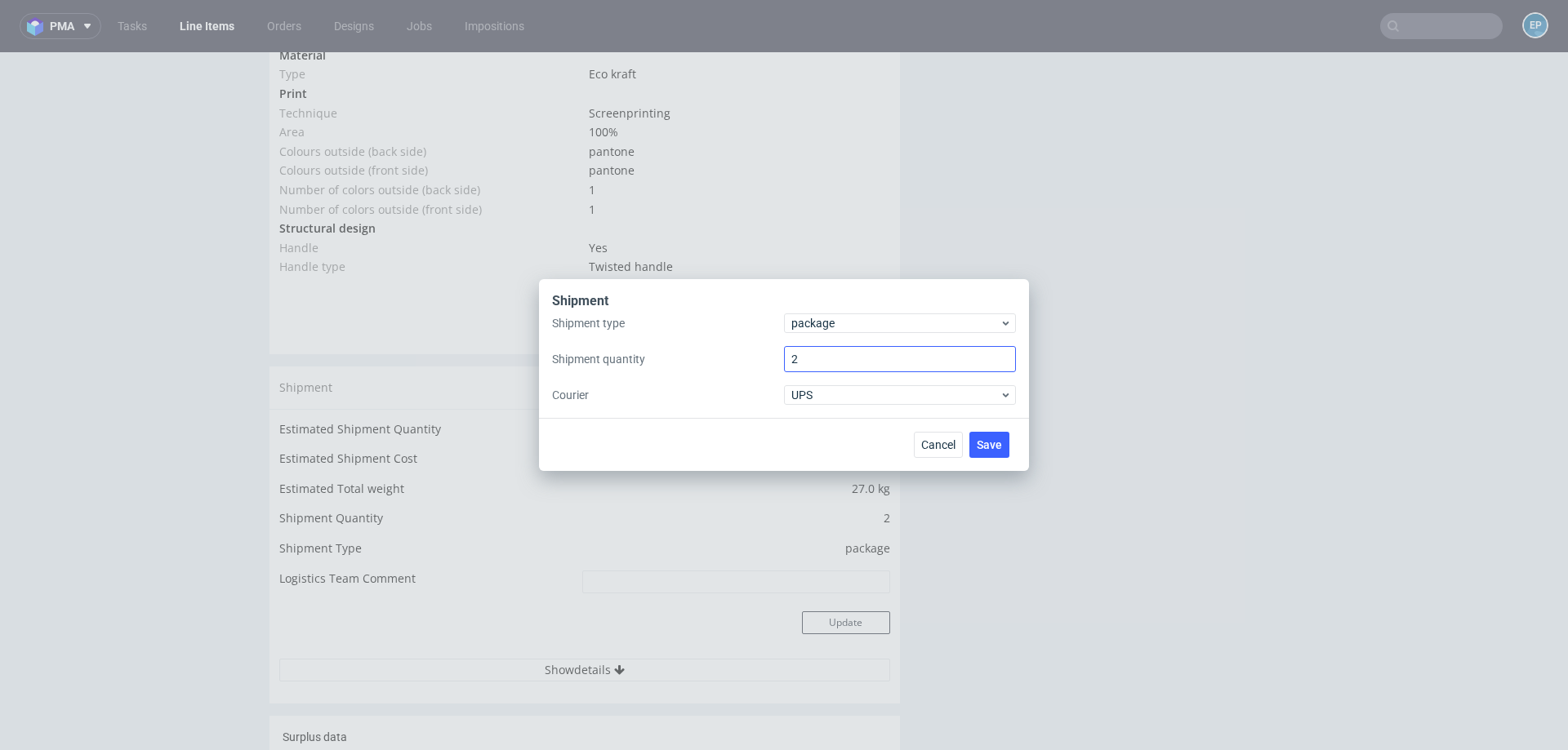
click at [811, 365] on input "2" at bounding box center [900, 359] width 232 height 26
type input "4"
click at [994, 447] on span "Save" at bounding box center [989, 445] width 25 height 12
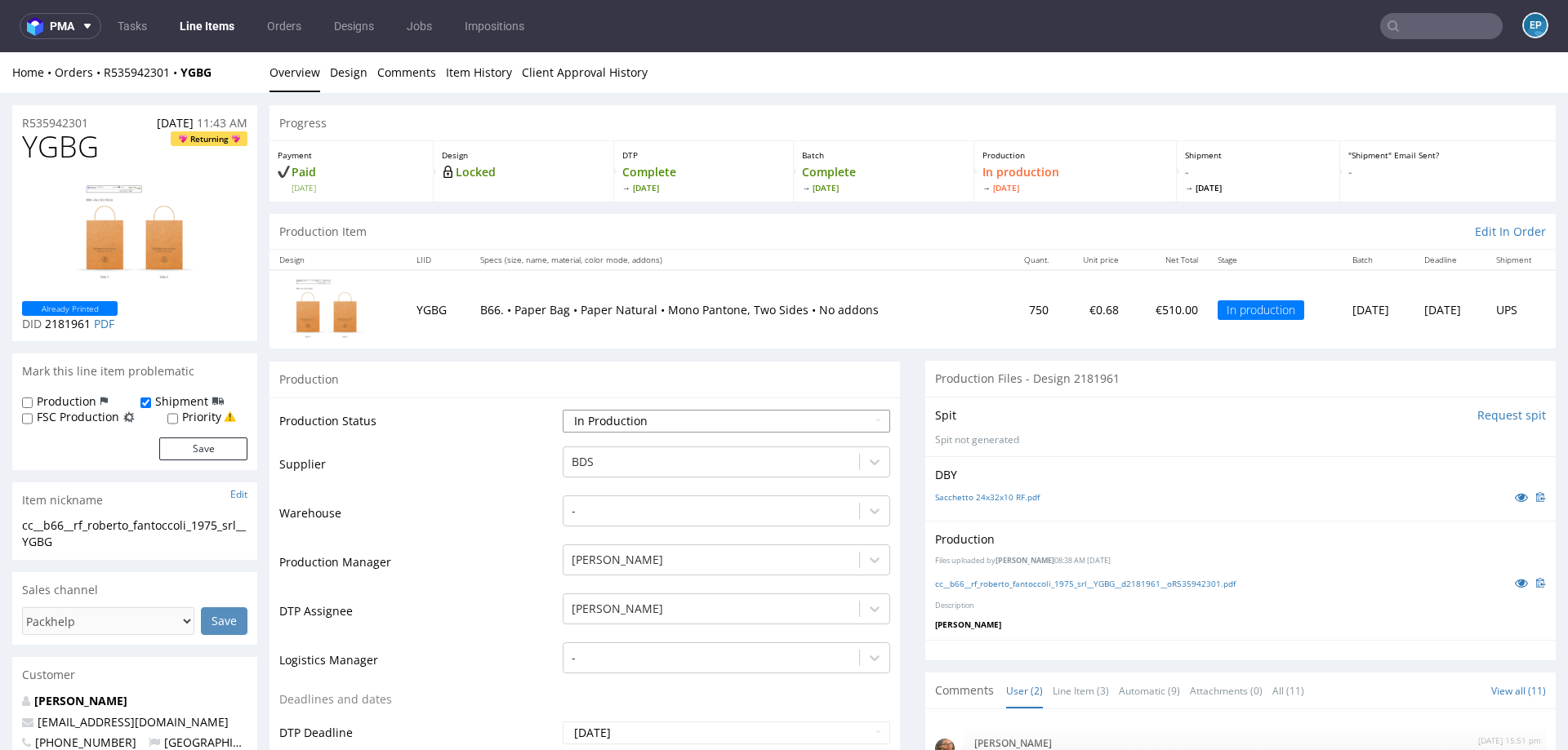
click at [723, 419] on select "Waiting for Artwork Waiting for Diecut Waiting for Mockup Waiting for DTP Waiti…" at bounding box center [727, 421] width 328 height 23
select select "production_complete"
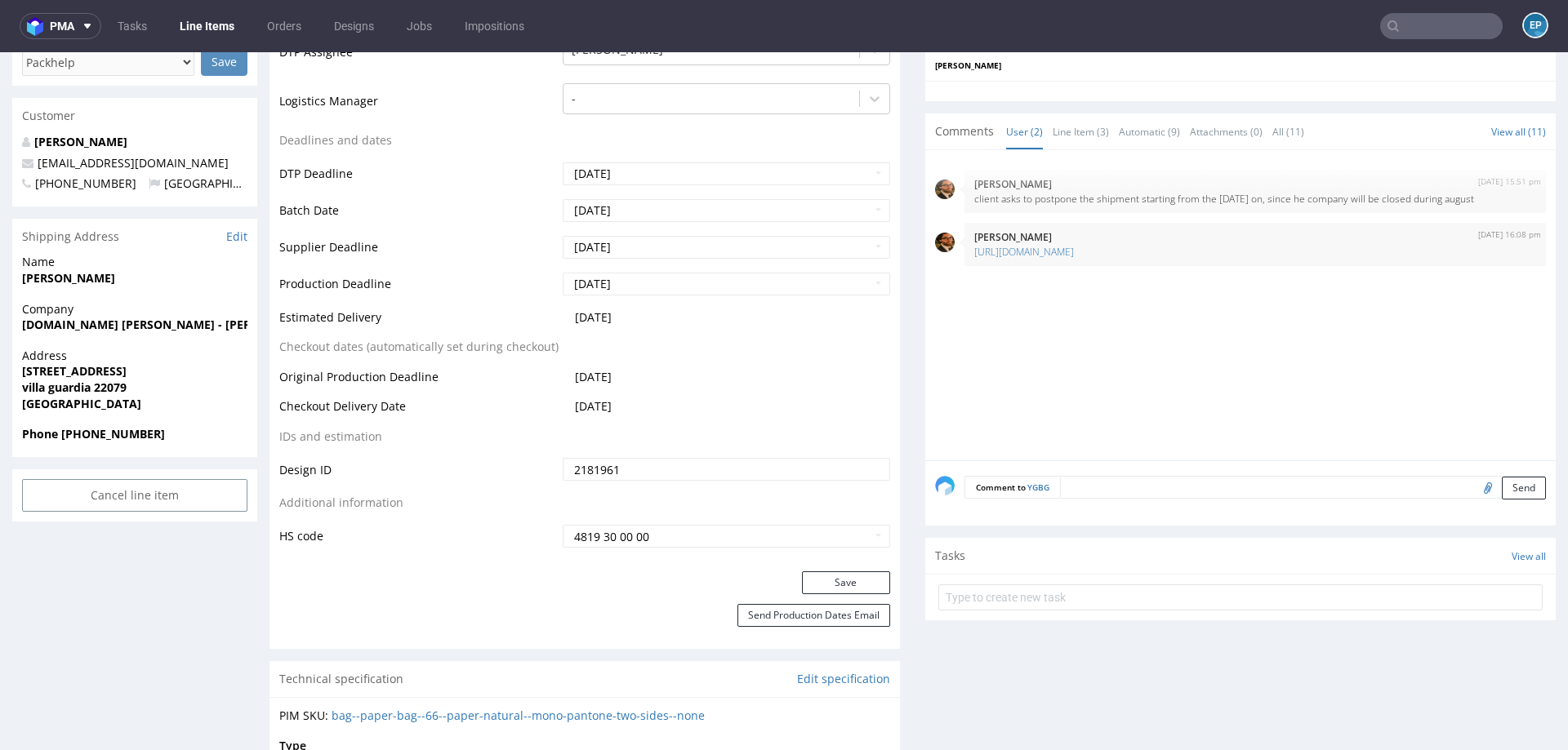
scroll to position [604, 0]
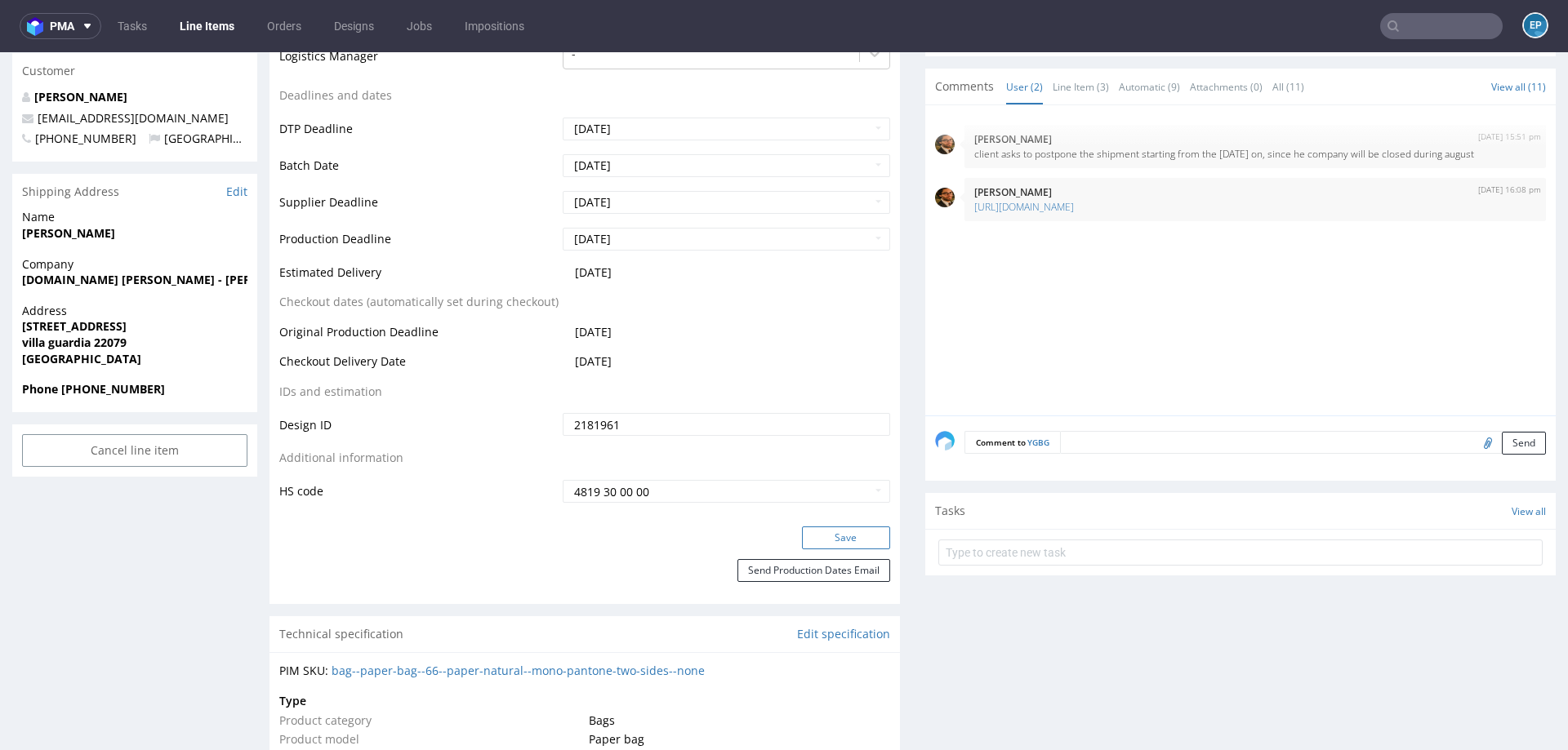
click at [817, 535] on button "Save" at bounding box center [845, 538] width 88 height 23
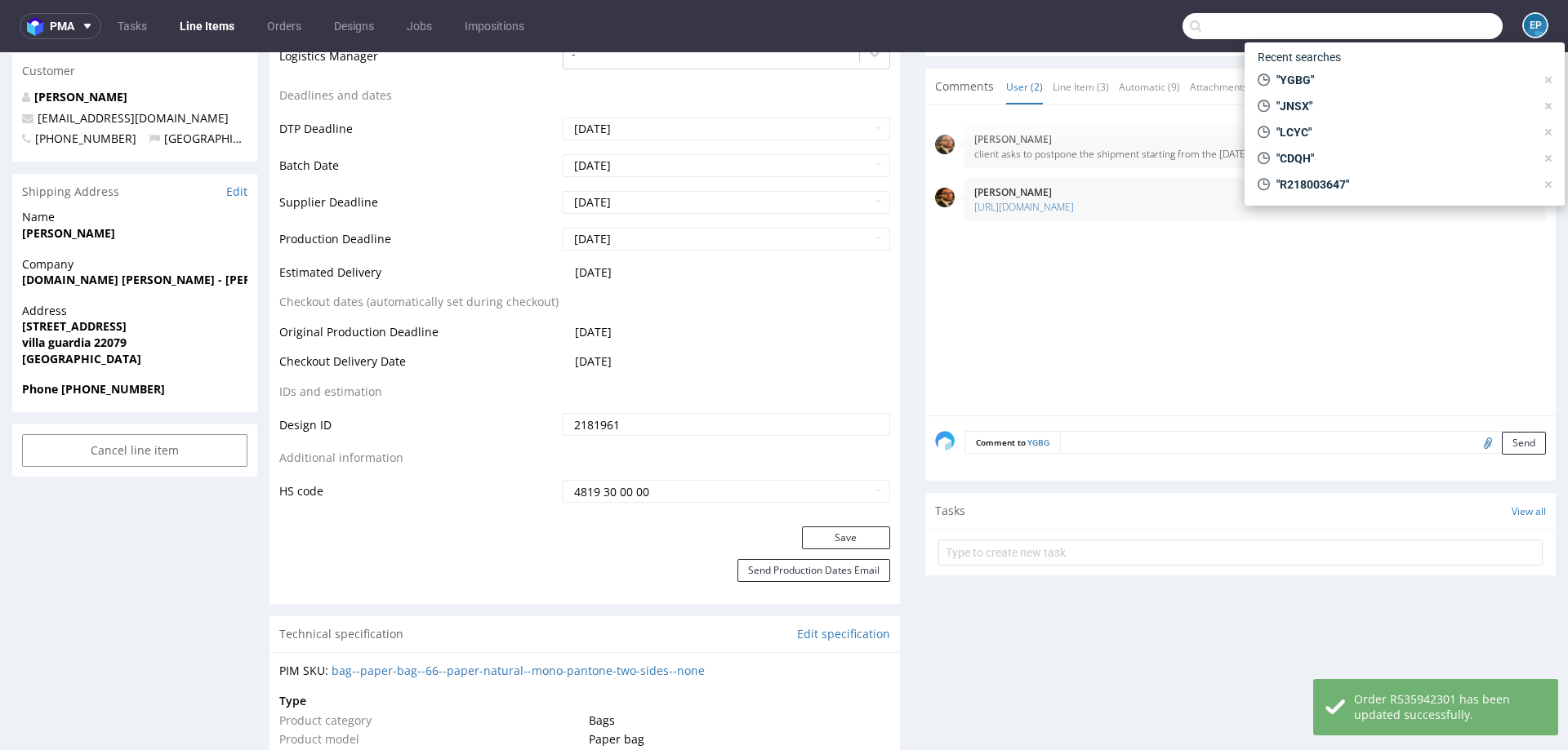
click at [1427, 18] on input "text" at bounding box center [1342, 26] width 320 height 26
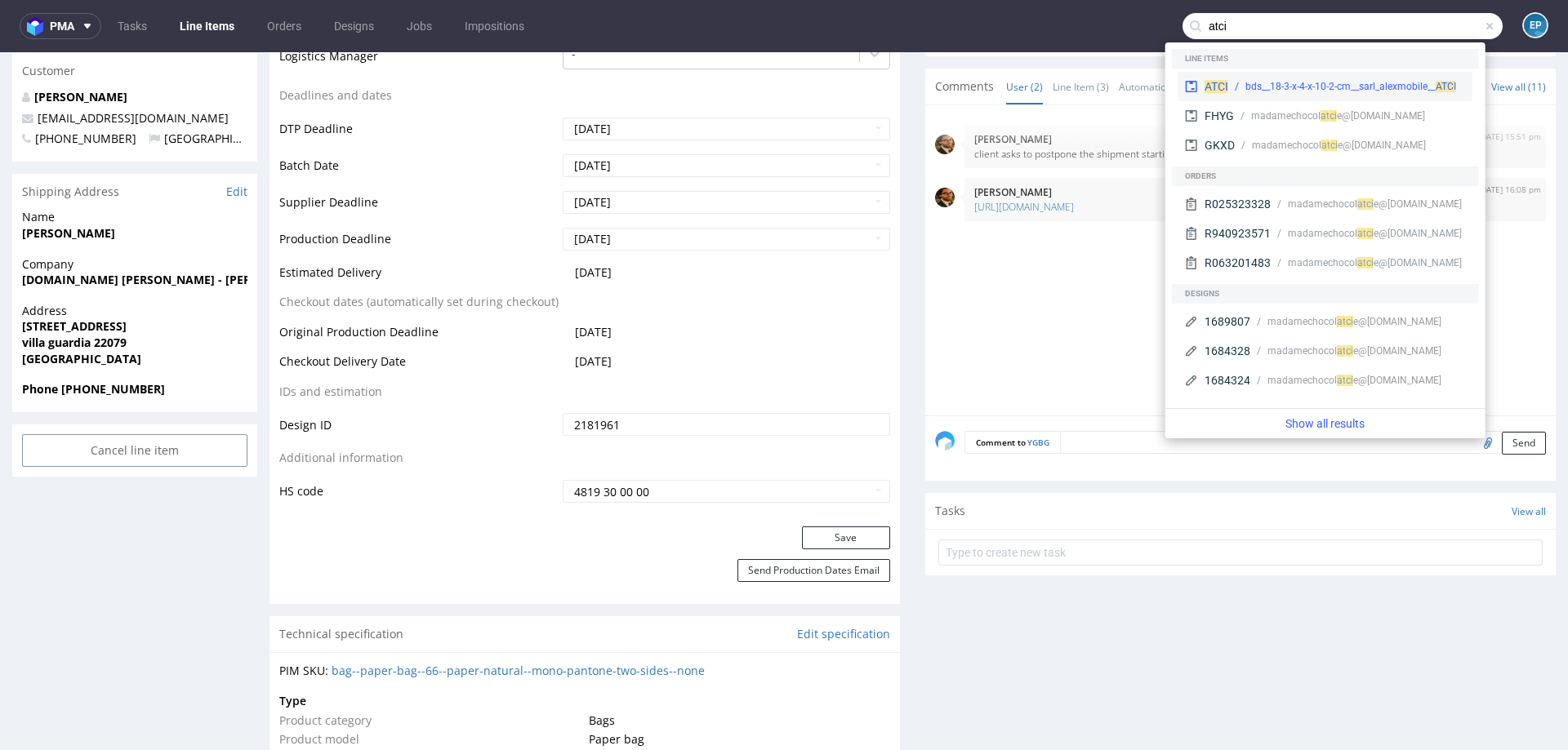
type input "atci"
click at [1274, 76] on div "ATCI bds__18-3-x-4-x-10-2-cm__sarl_alexmobile__ ATCI" at bounding box center [1325, 87] width 294 height 29
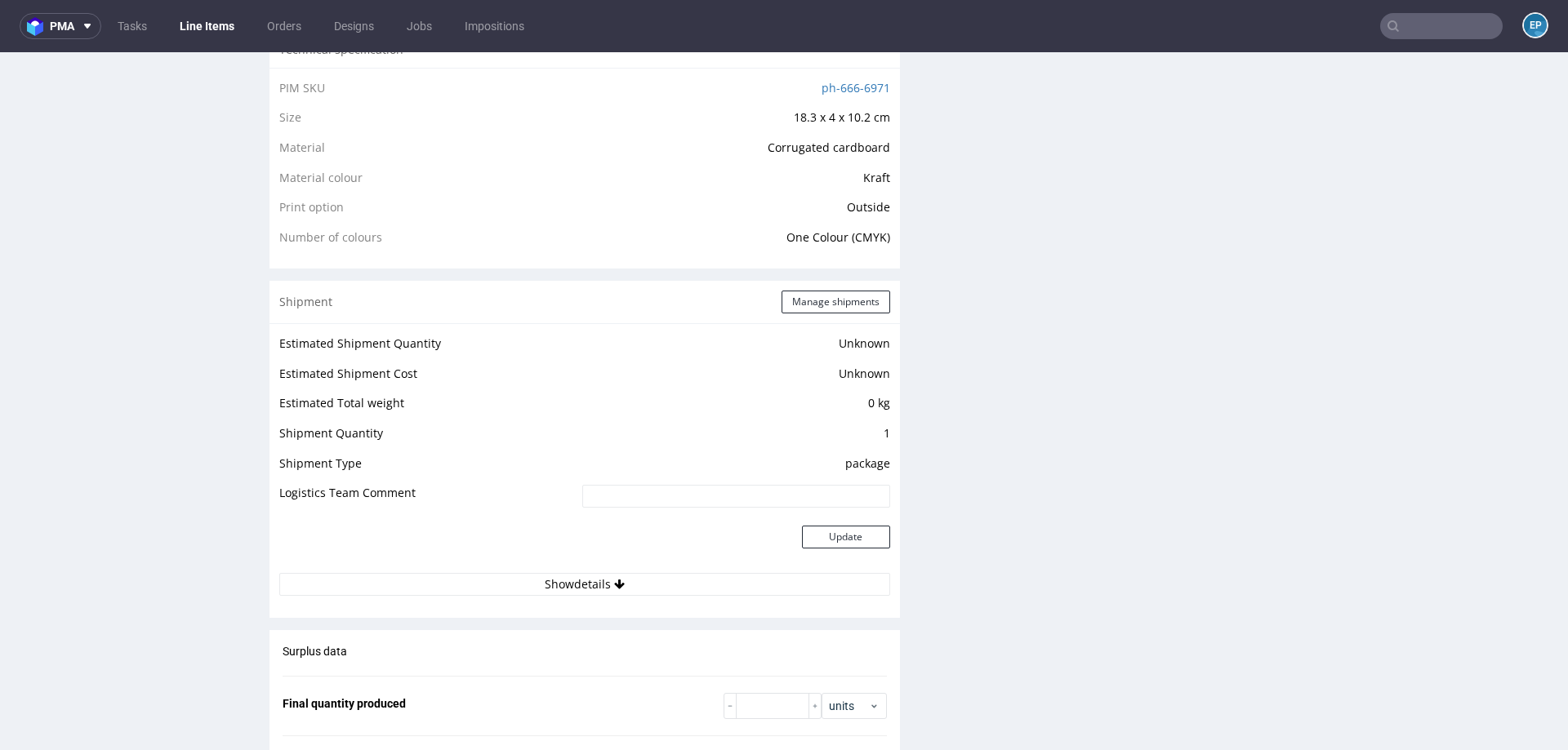
scroll to position [1209, 0]
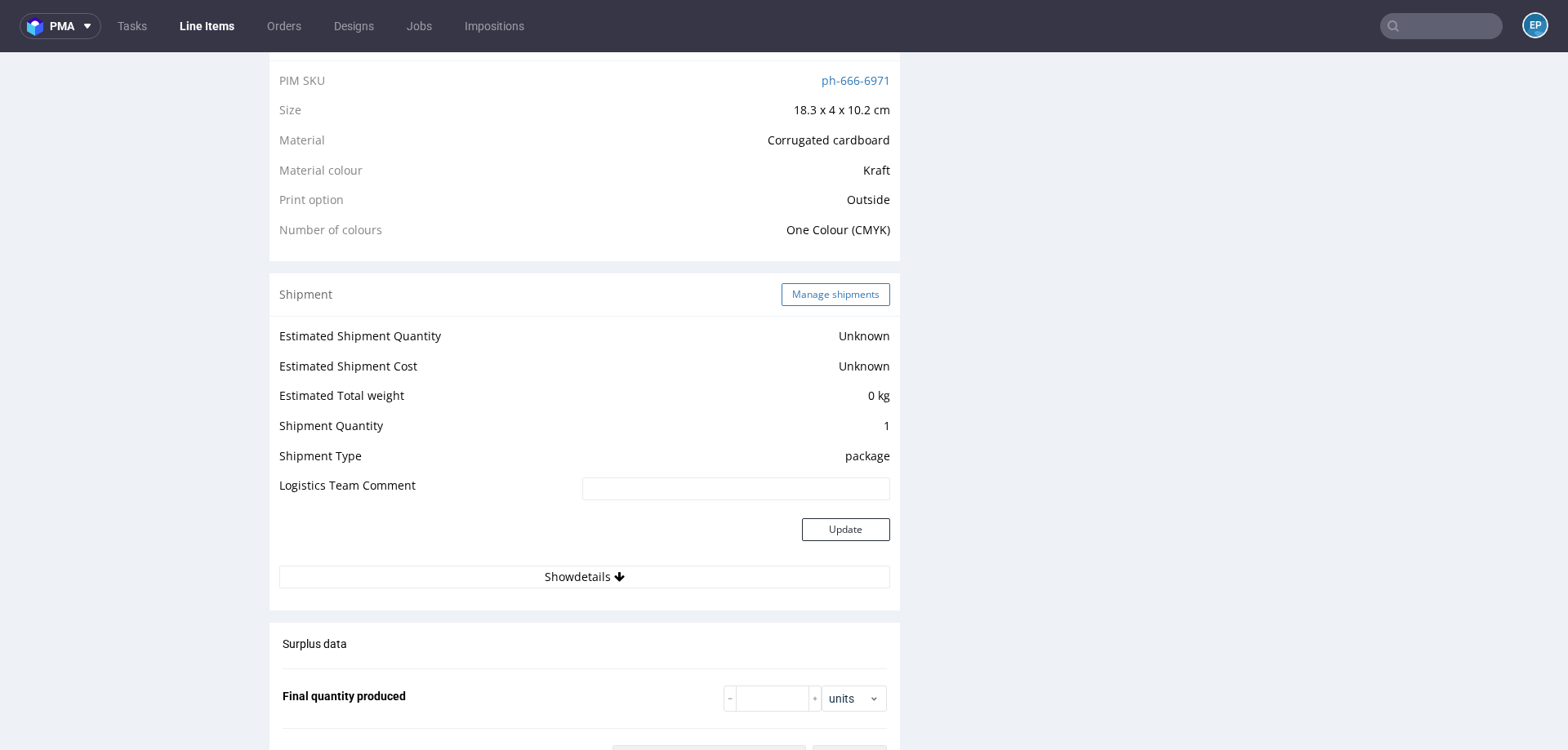
click at [811, 302] on button "Manage shipments" at bounding box center [835, 294] width 108 height 23
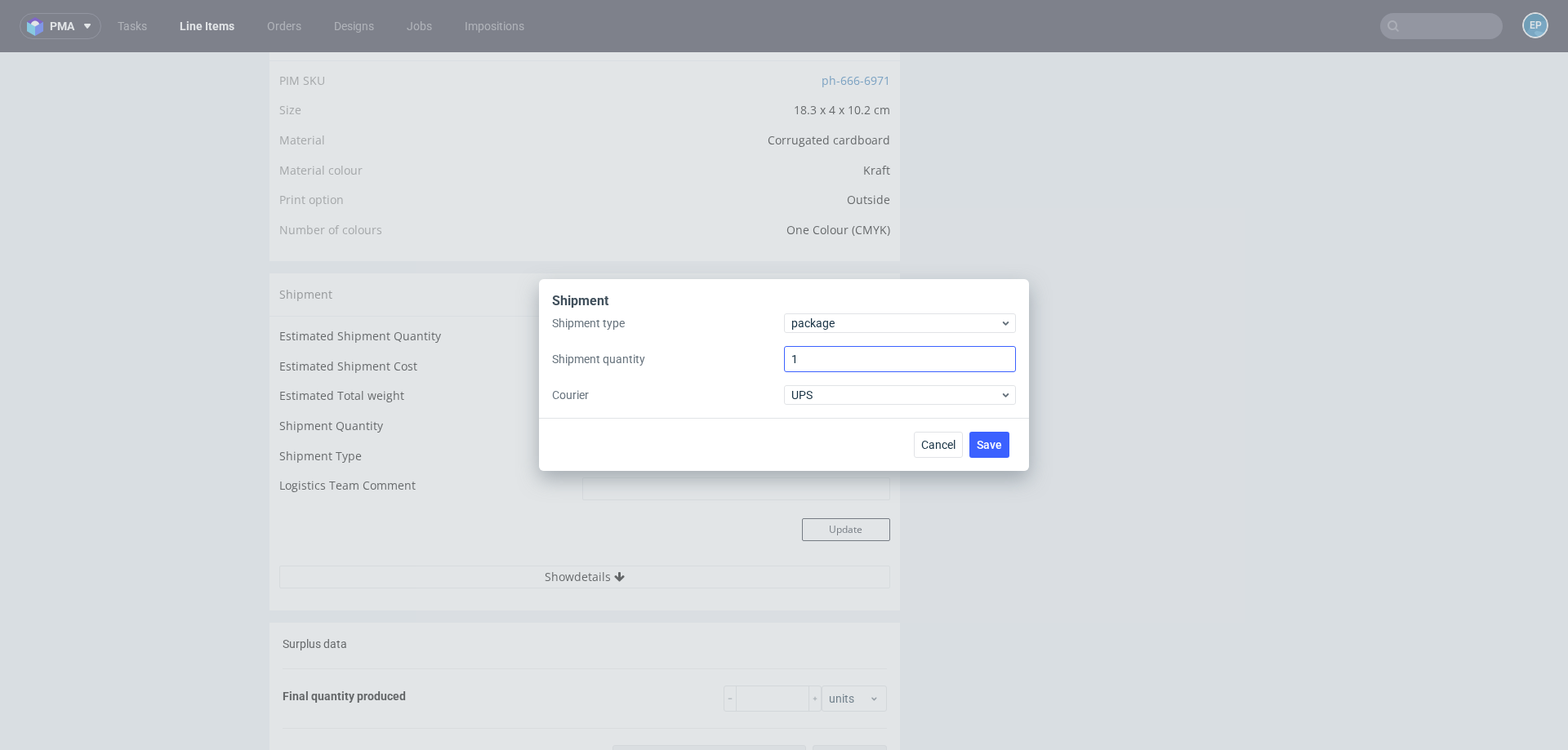
click at [814, 359] on input "1" at bounding box center [900, 359] width 232 height 26
type input "2"
click at [987, 448] on span "Save" at bounding box center [989, 445] width 25 height 12
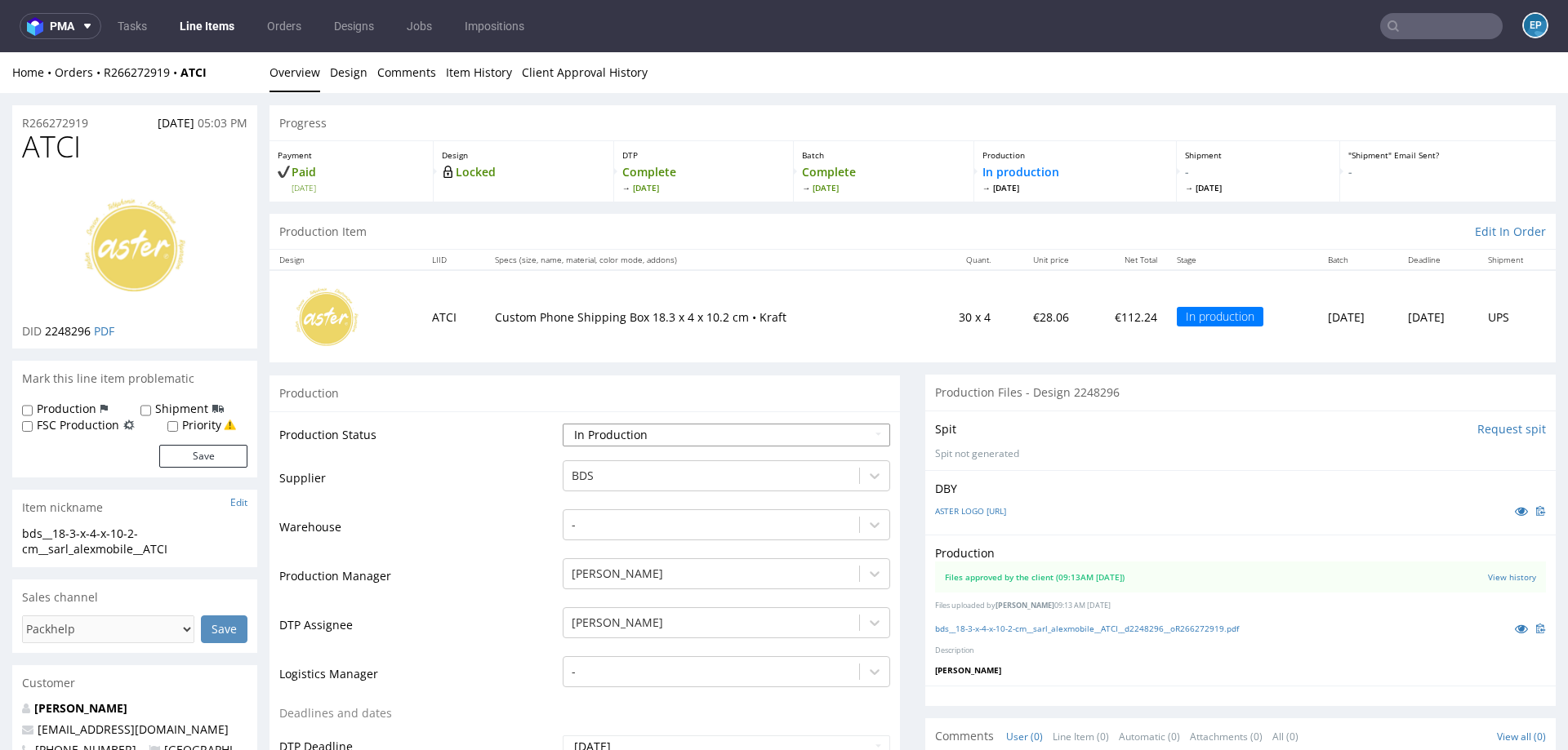
click at [755, 433] on select "Waiting for Artwork Waiting for Diecut Waiting for Mockup Waiting for DTP Waiti…" at bounding box center [727, 434] width 328 height 23
select select "production_complete"
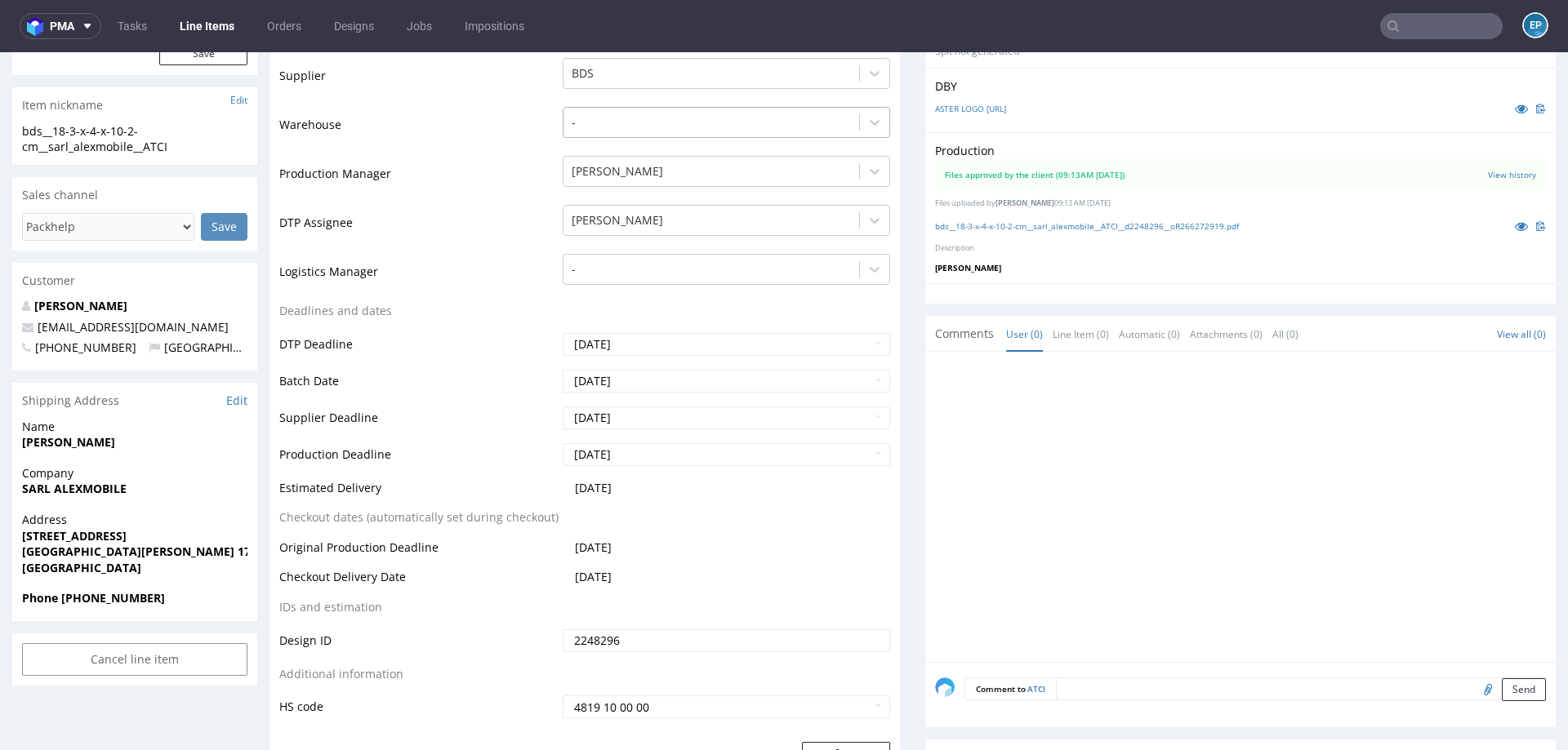
scroll to position [425, 0]
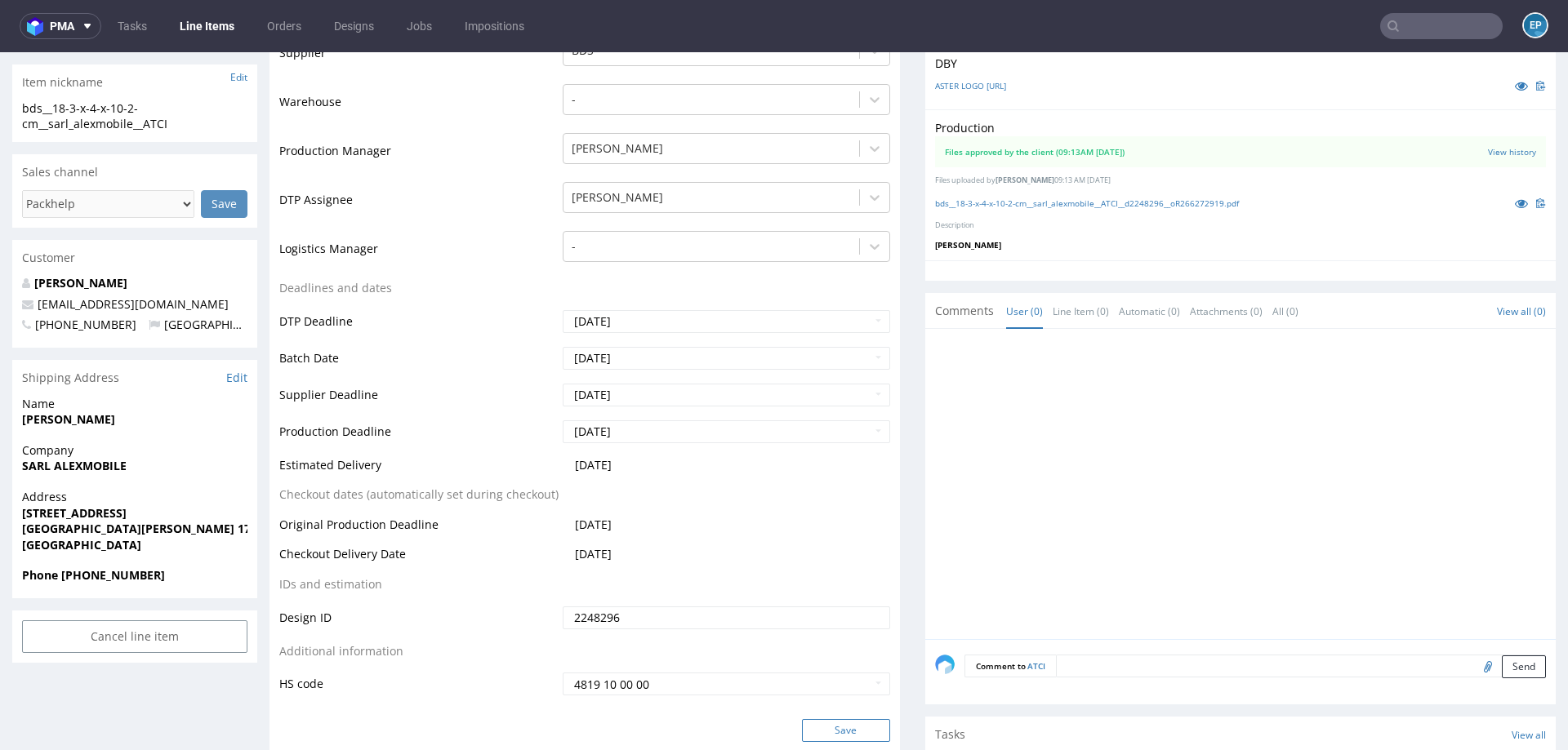
click at [816, 720] on button "Save" at bounding box center [845, 730] width 88 height 23
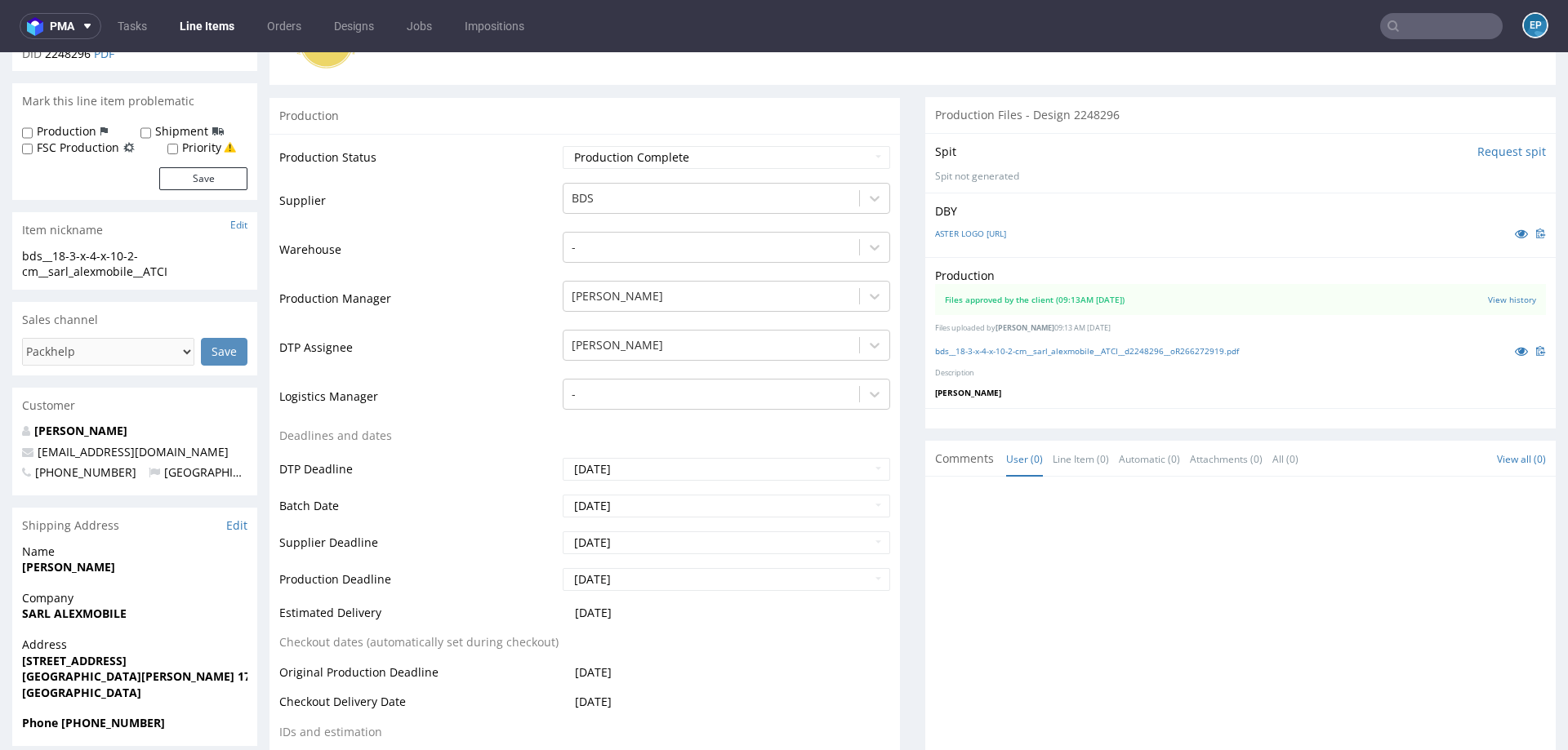
scroll to position [0, 0]
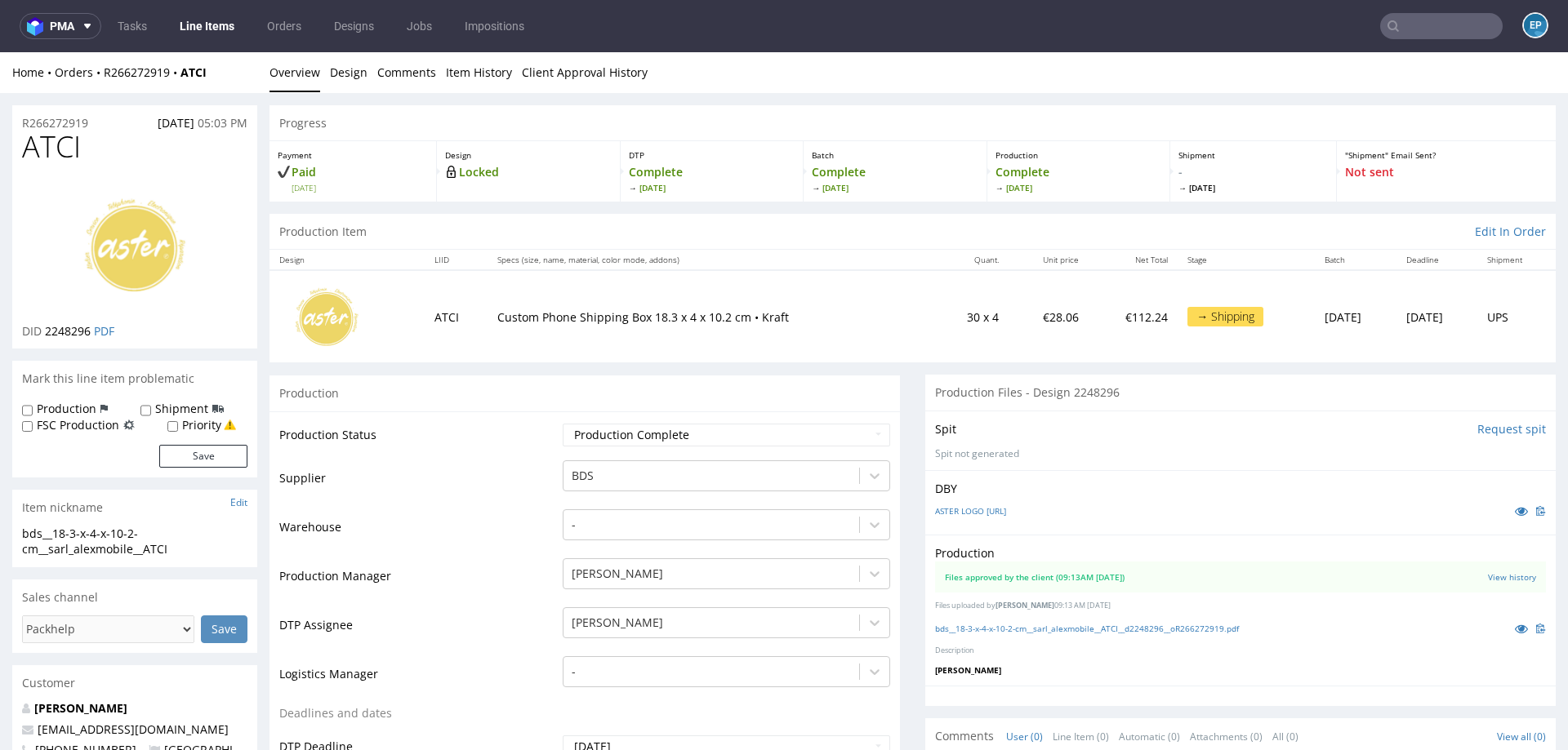
click at [221, 30] on link "Line Items" at bounding box center [207, 26] width 74 height 26
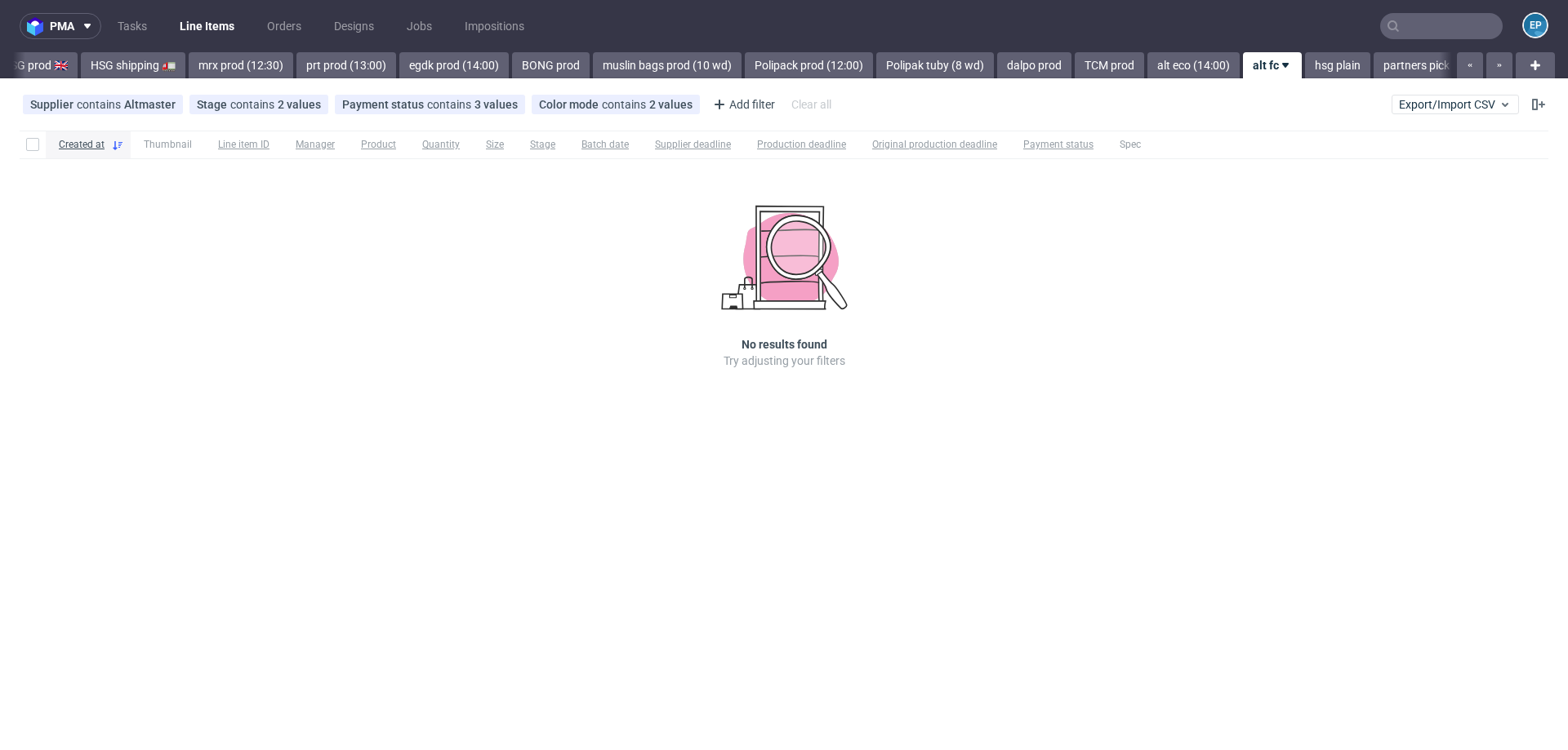
scroll to position [0, 2037]
click at [929, 70] on link "partners pick ups 04" at bounding box center [962, 65] width 123 height 26
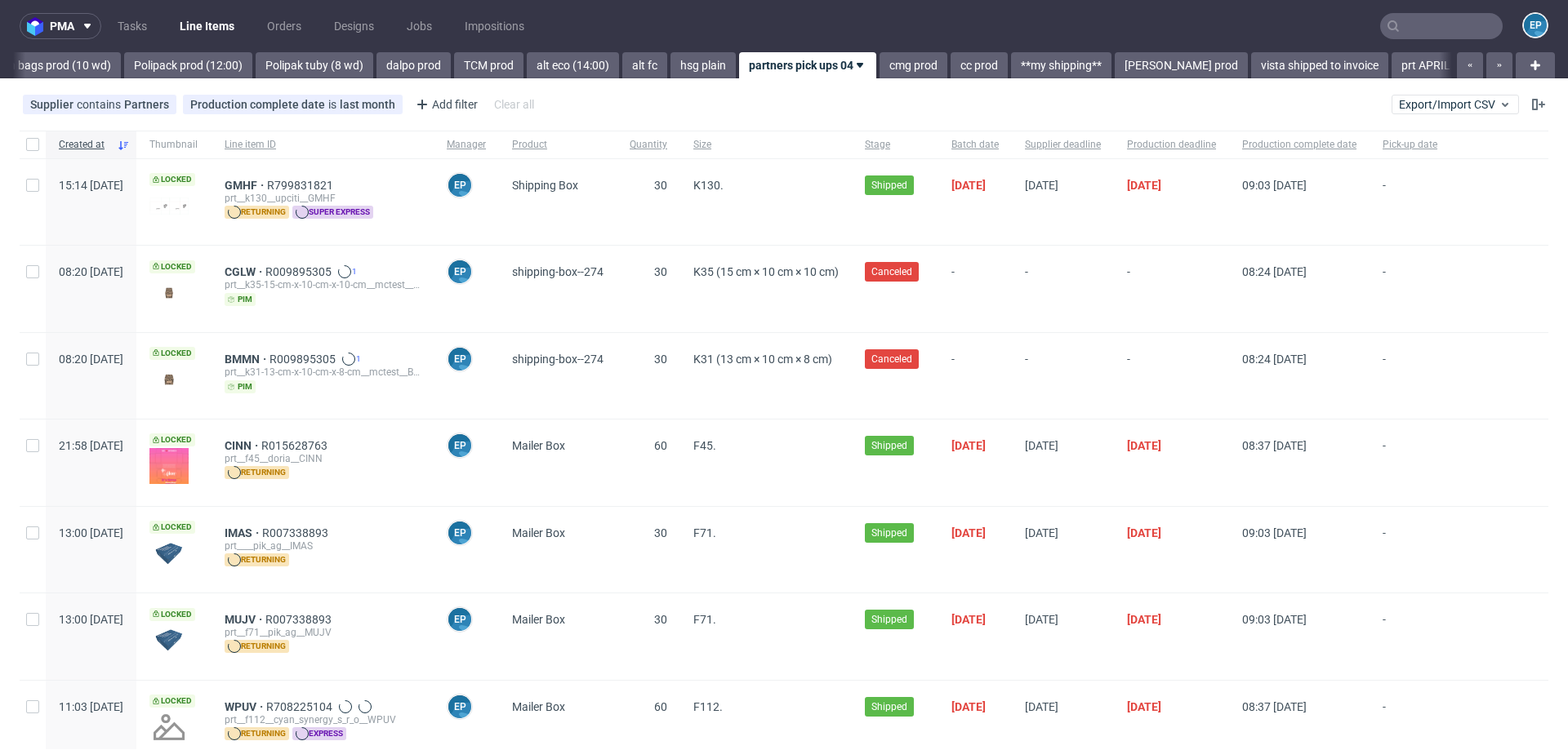
scroll to position [0, 2195]
click at [441, 58] on div "TCM prod" at bounding box center [477, 65] width 72 height 26
click at [245, 71] on link "Polipak tuby (8 wd)" at bounding box center [304, 65] width 118 height 26
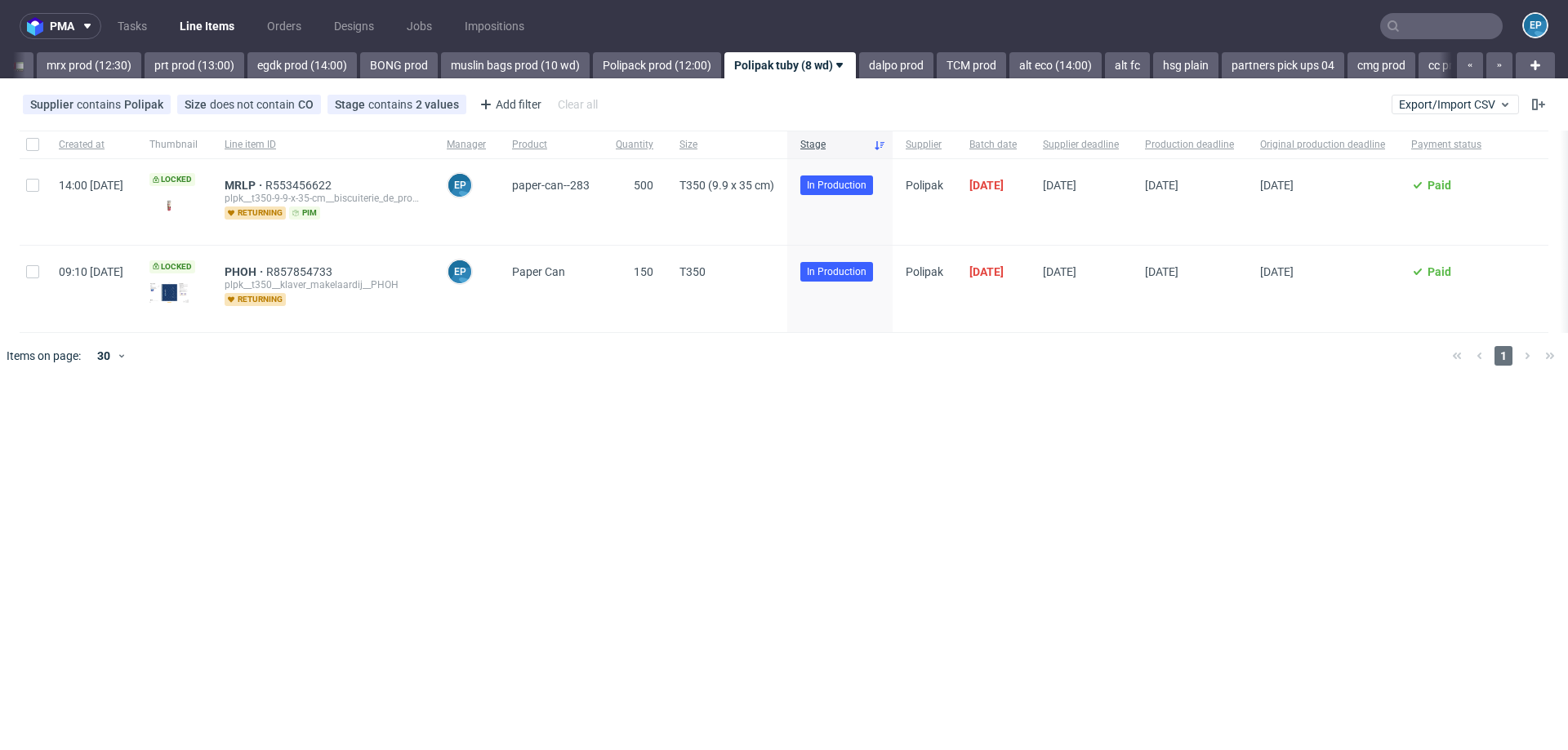
scroll to position [0, 1707]
click at [256, 62] on link "egdk prod (14:00)" at bounding box center [311, 65] width 109 height 26
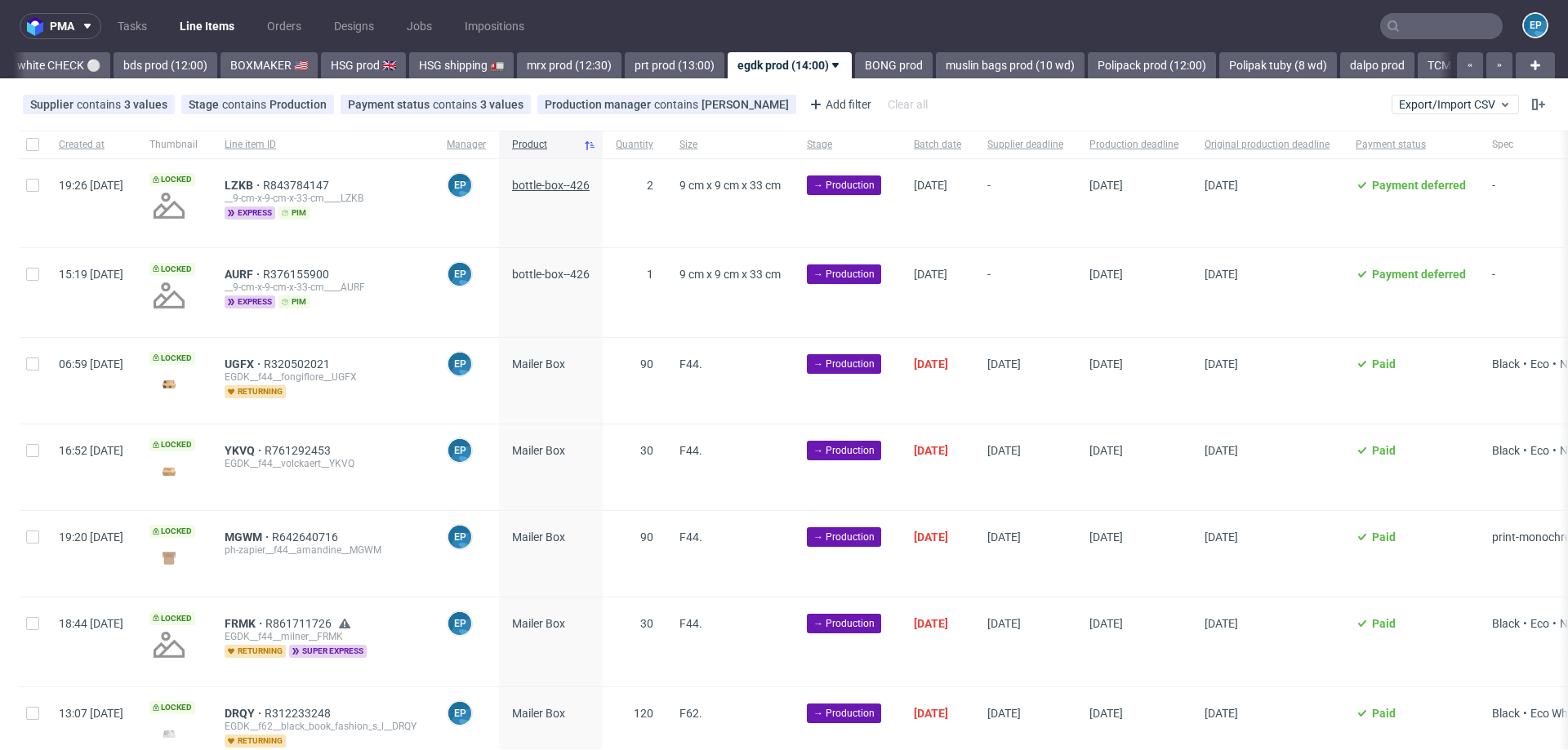
click at [590, 187] on span "bottle-box--426" at bounding box center [550, 186] width 77 height 13
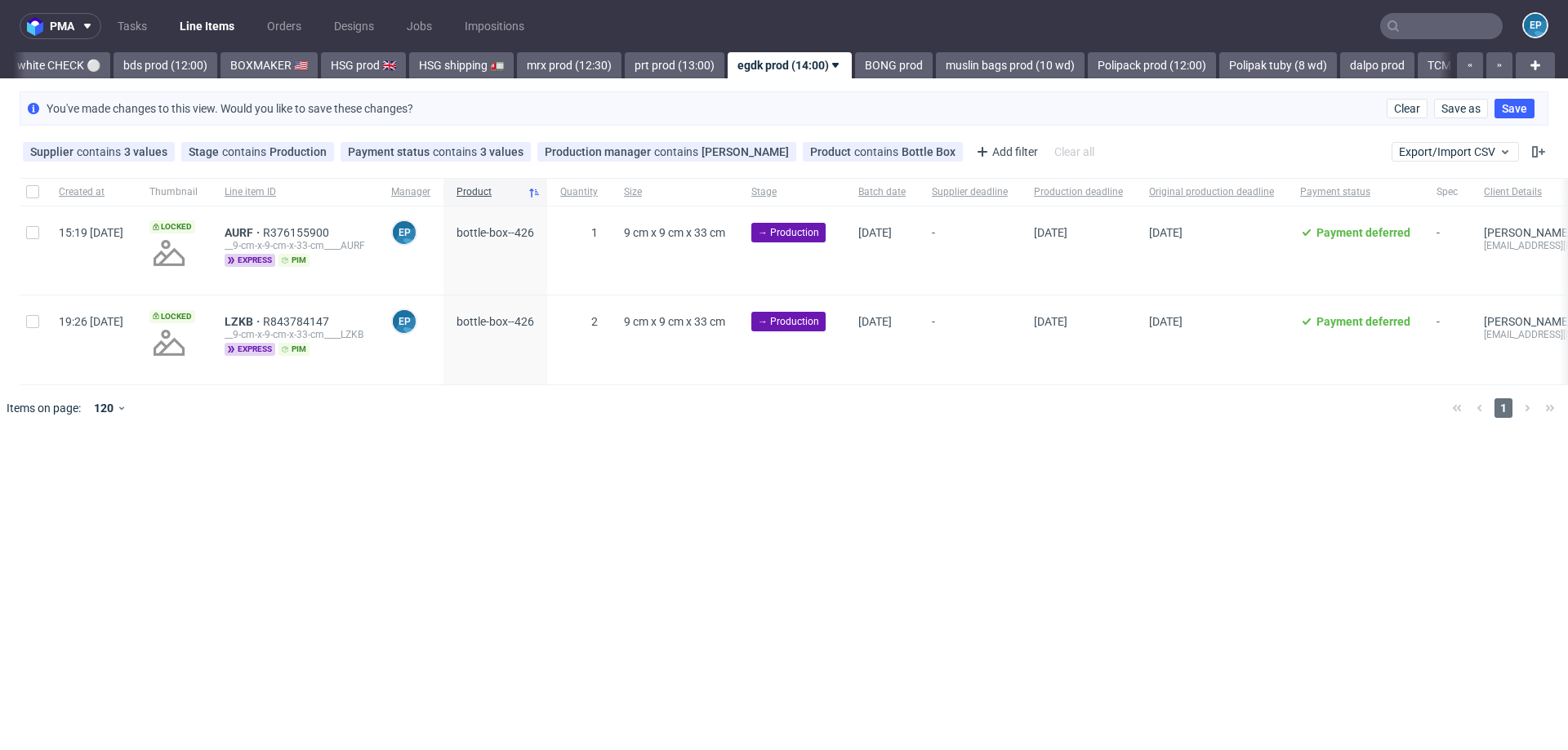
click at [39, 195] on div at bounding box center [32, 191] width 26 height 28
checkbox input "true"
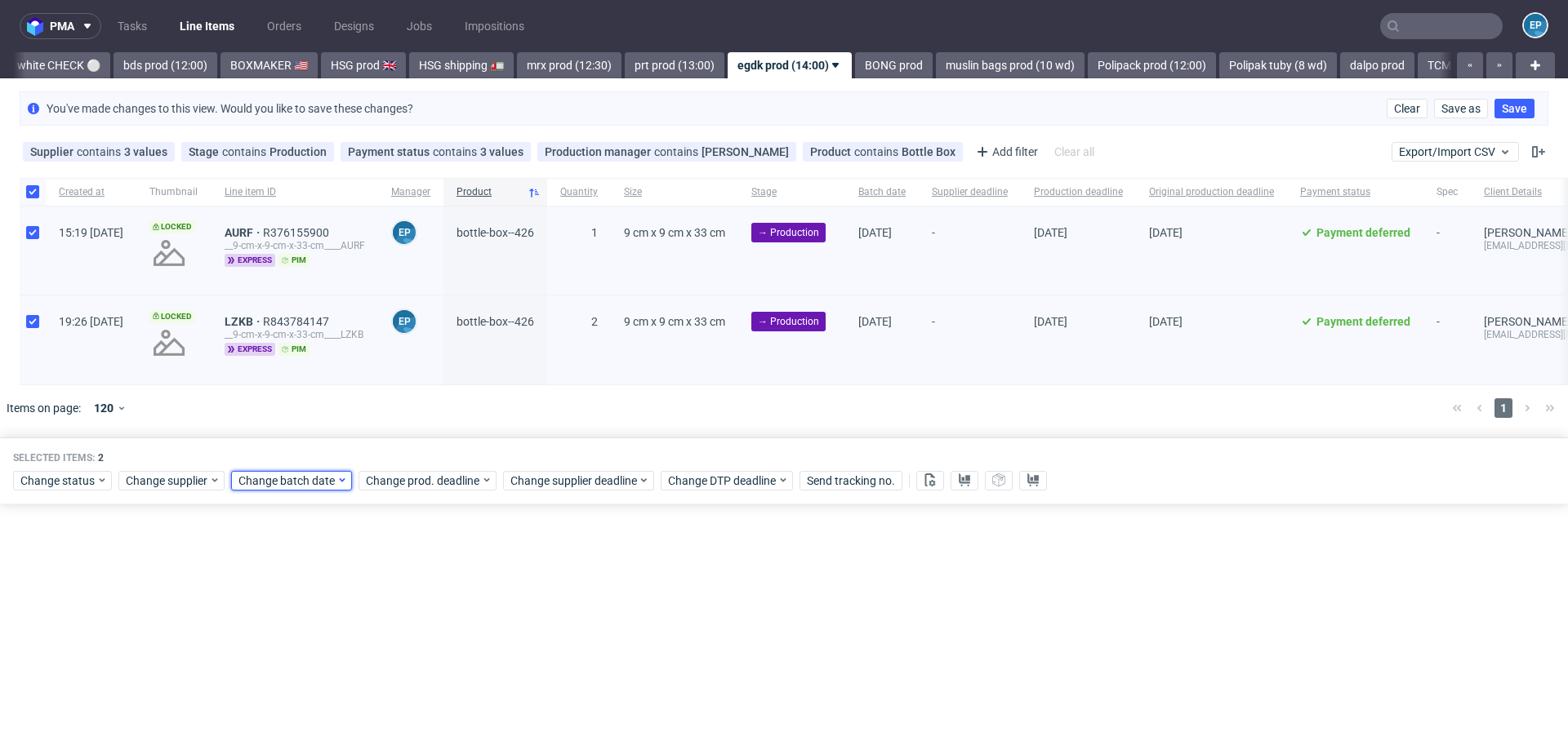
click at [330, 482] on span "Change batch date" at bounding box center [287, 480] width 98 height 16
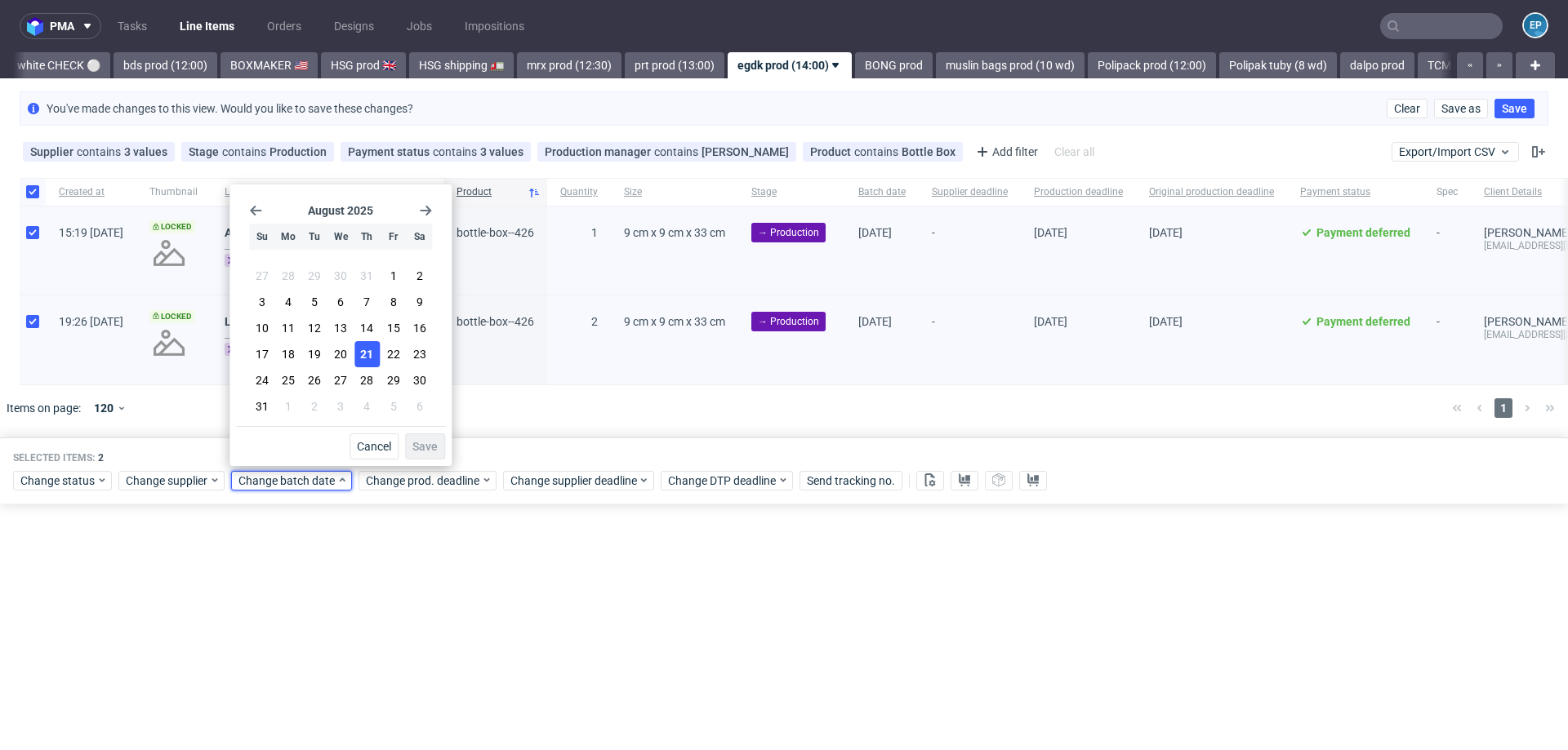
click at [365, 347] on span "21" at bounding box center [367, 354] width 13 height 16
click at [418, 435] on button "Save" at bounding box center [425, 446] width 40 height 26
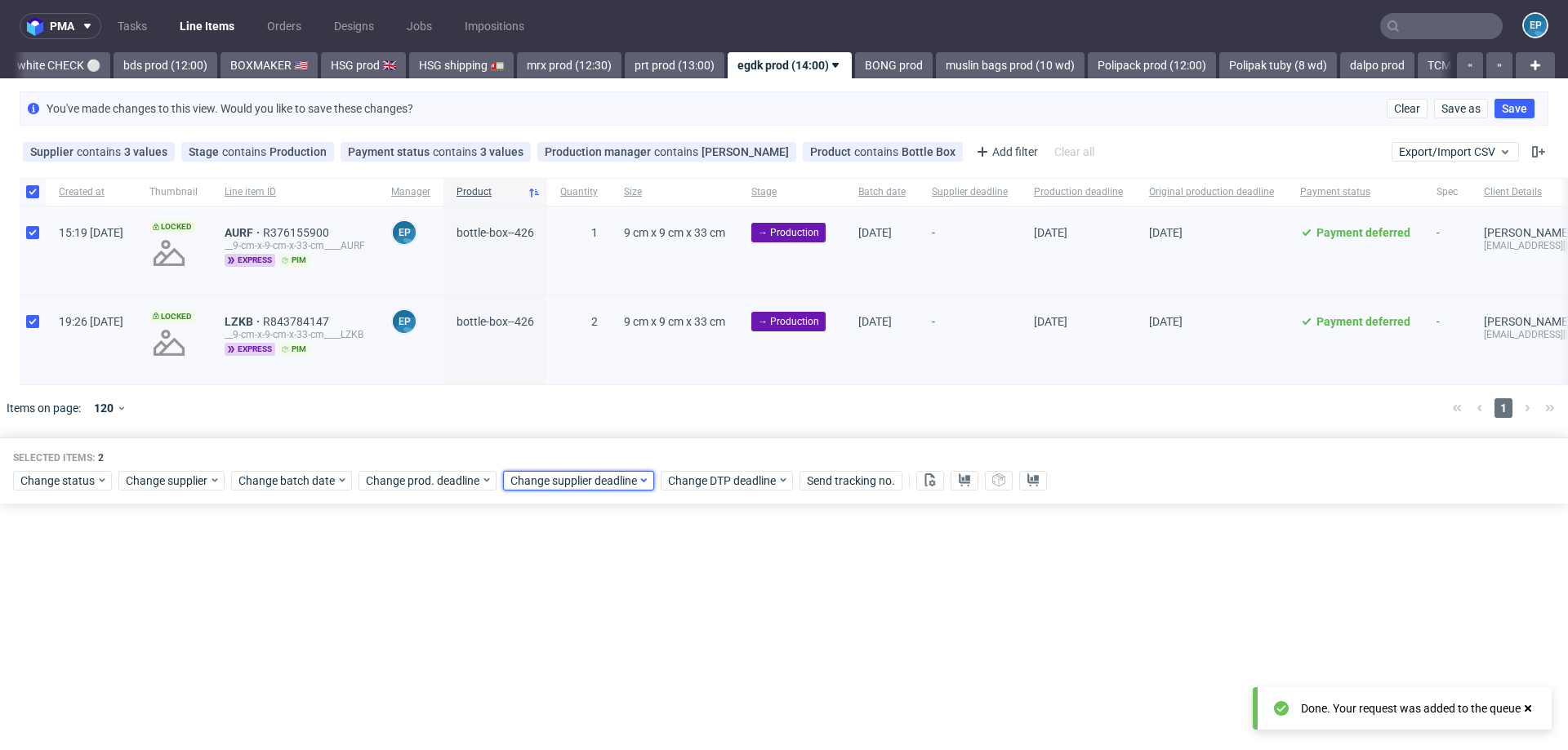
click at [566, 475] on span "Change supplier deadline" at bounding box center [574, 480] width 128 height 16
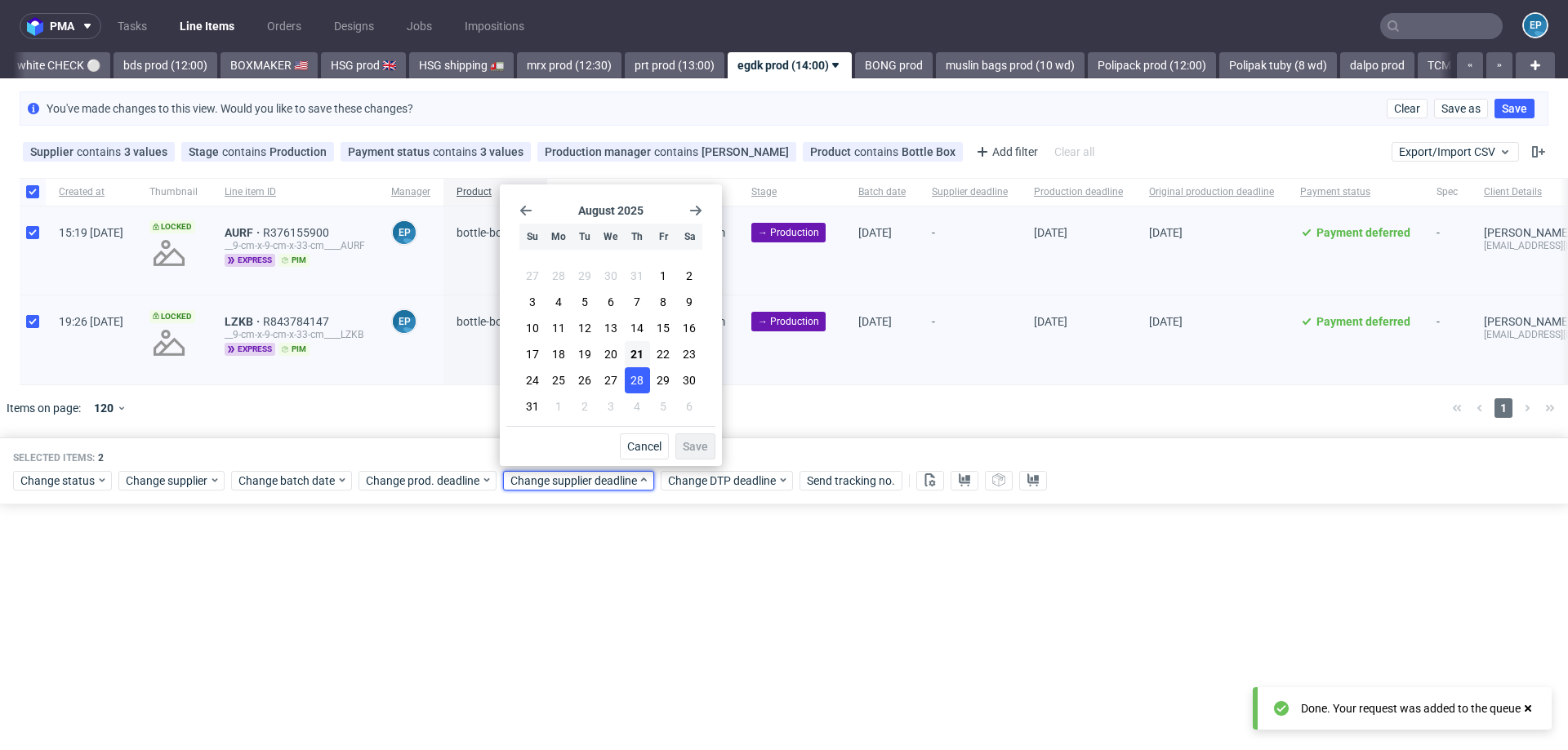
click at [645, 373] on button "28" at bounding box center [637, 380] width 25 height 26
click at [679, 428] on div "Cancel Save" at bounding box center [610, 443] width 209 height 34
click at [695, 447] on span "Save" at bounding box center [695, 447] width 25 height 12
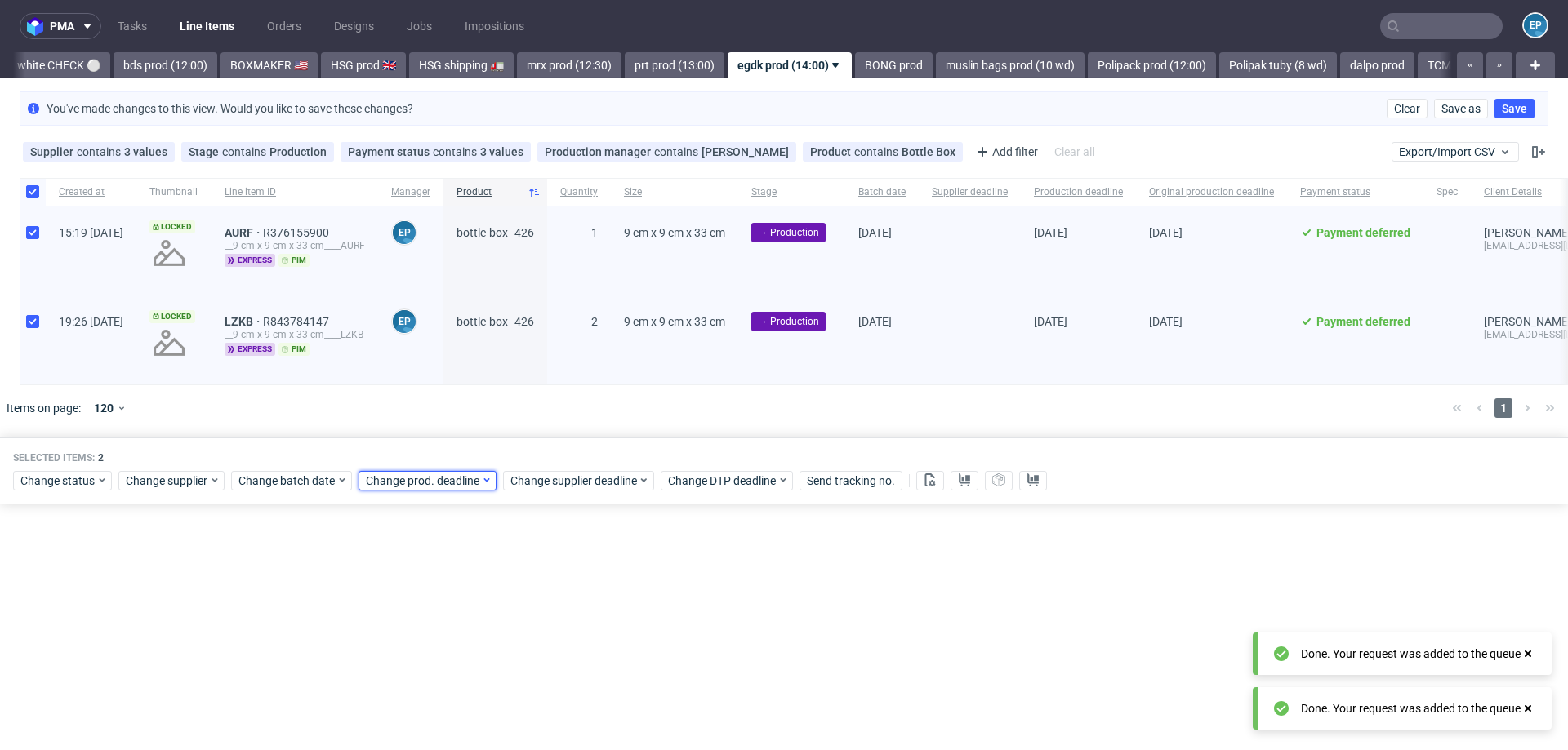
click at [421, 479] on span "Change prod. deadline" at bounding box center [423, 480] width 115 height 16
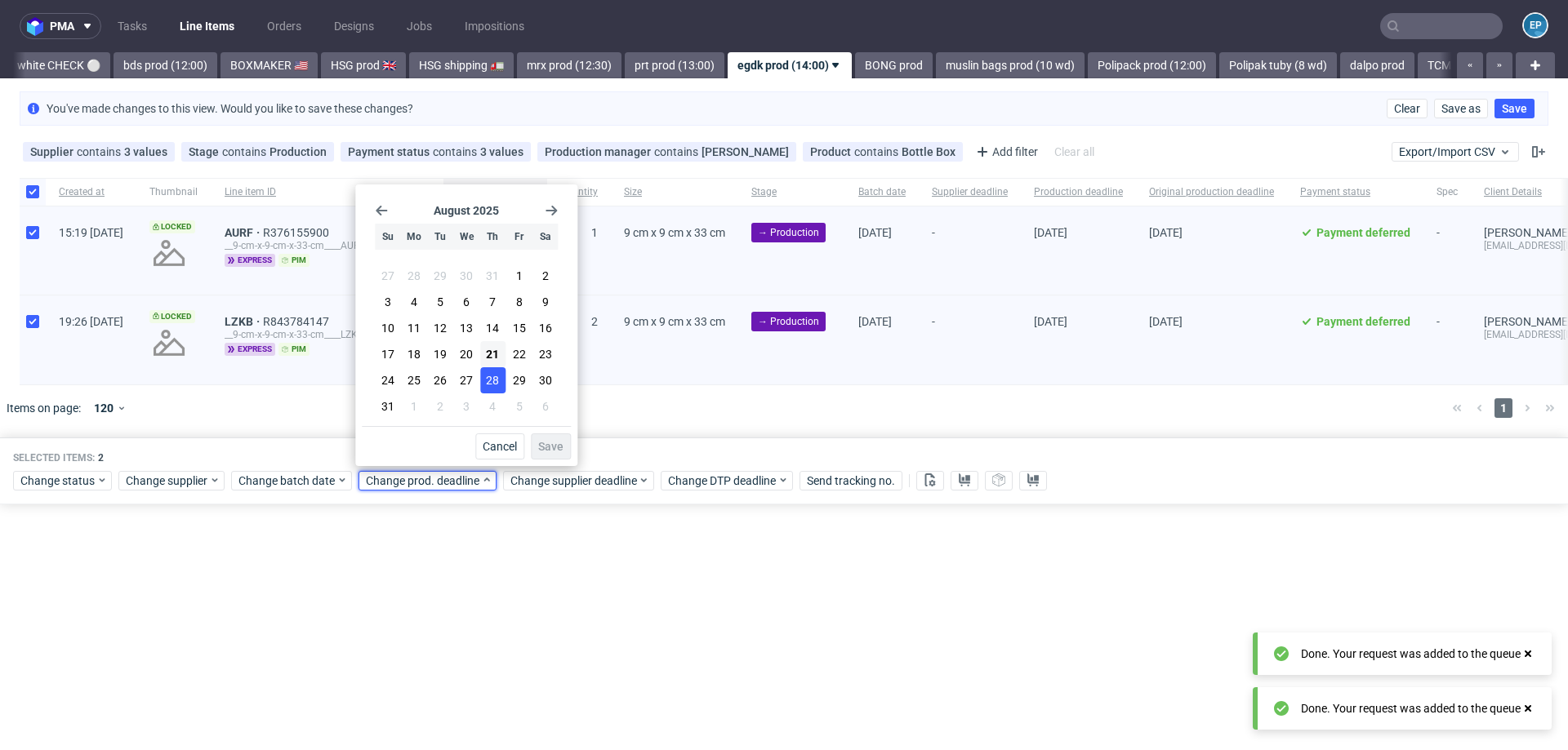
click at [492, 380] on span "28" at bounding box center [492, 380] width 13 height 16
click at [543, 450] on span "Save" at bounding box center [550, 447] width 25 height 12
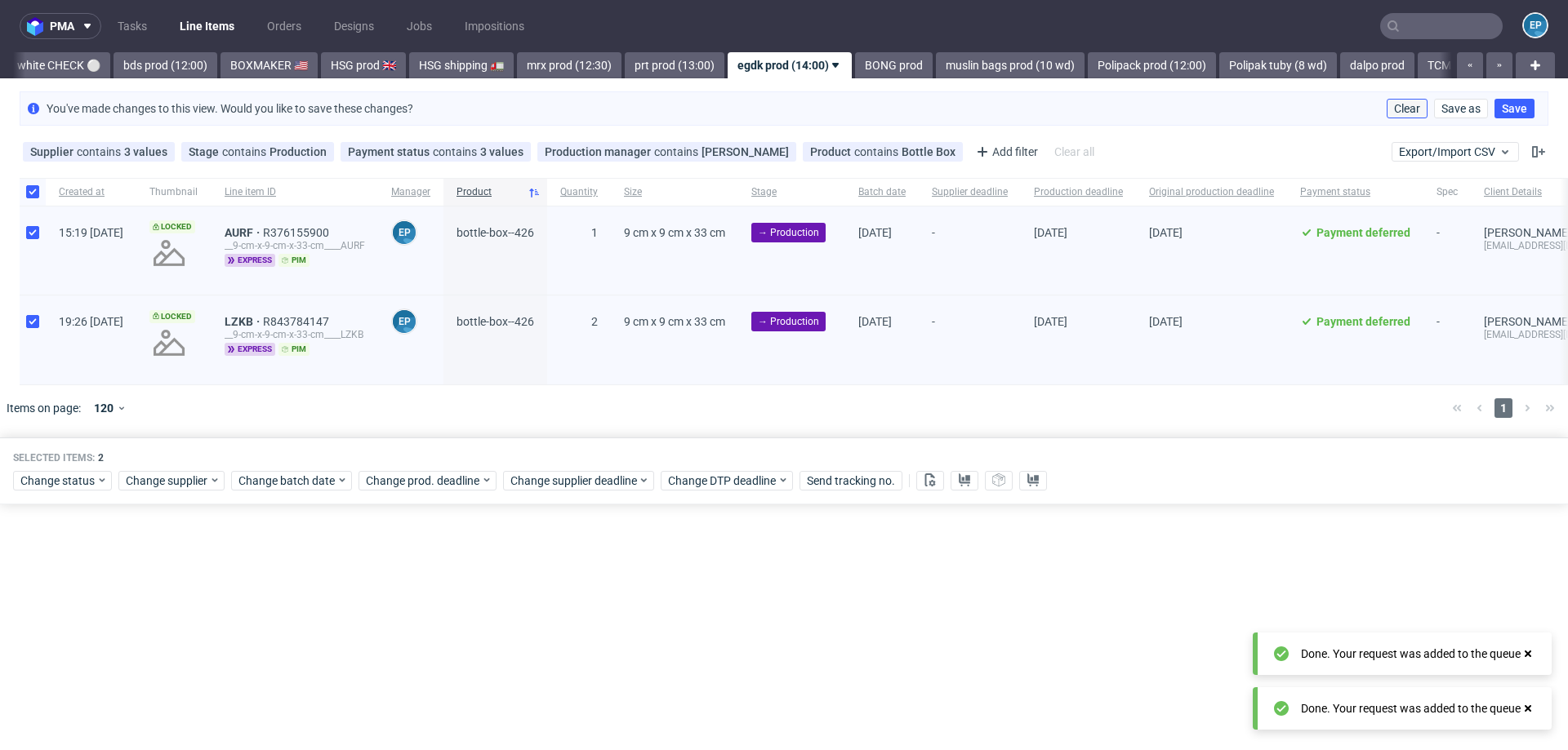
click at [1404, 105] on span "Clear" at bounding box center [1407, 108] width 26 height 12
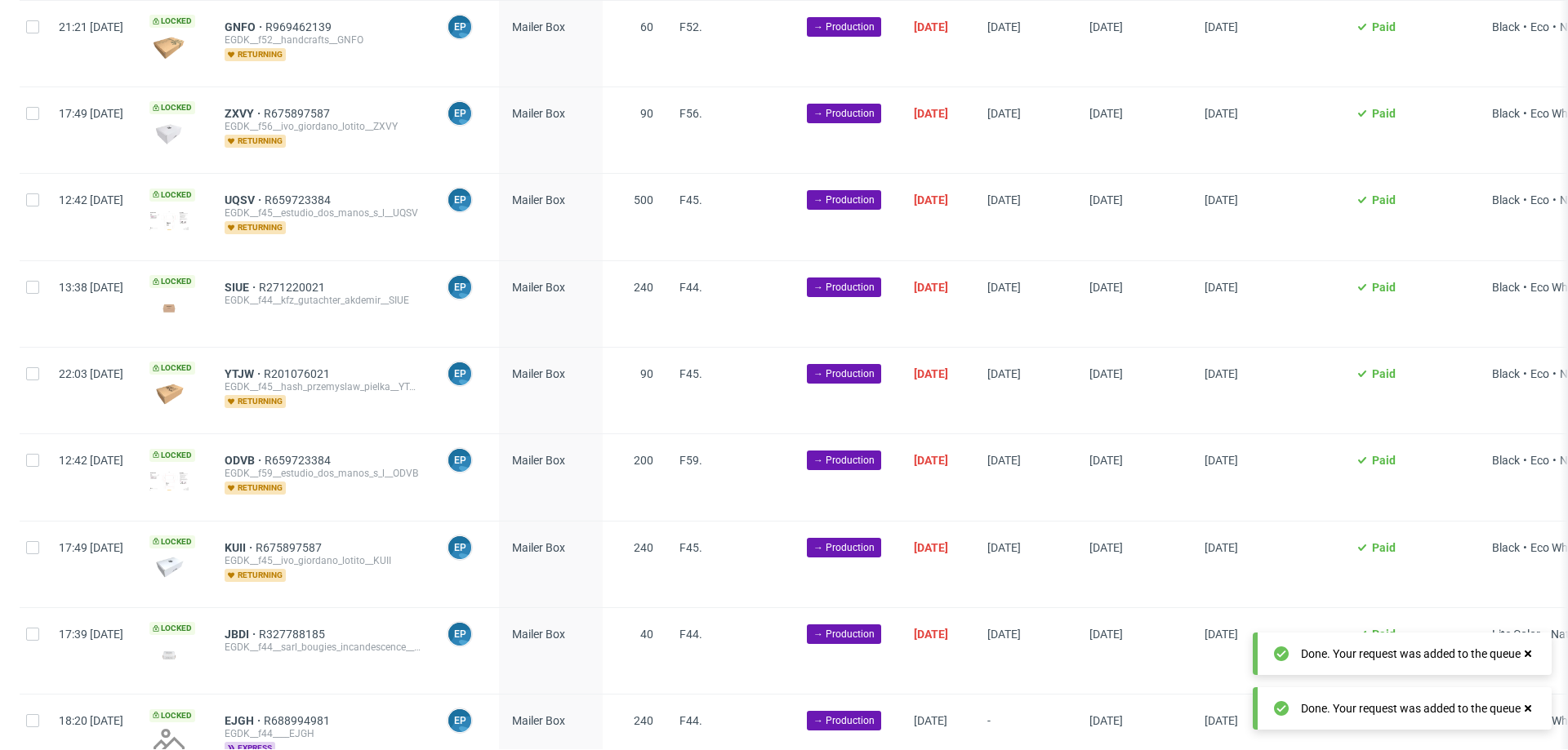
scroll to position [1890, 0]
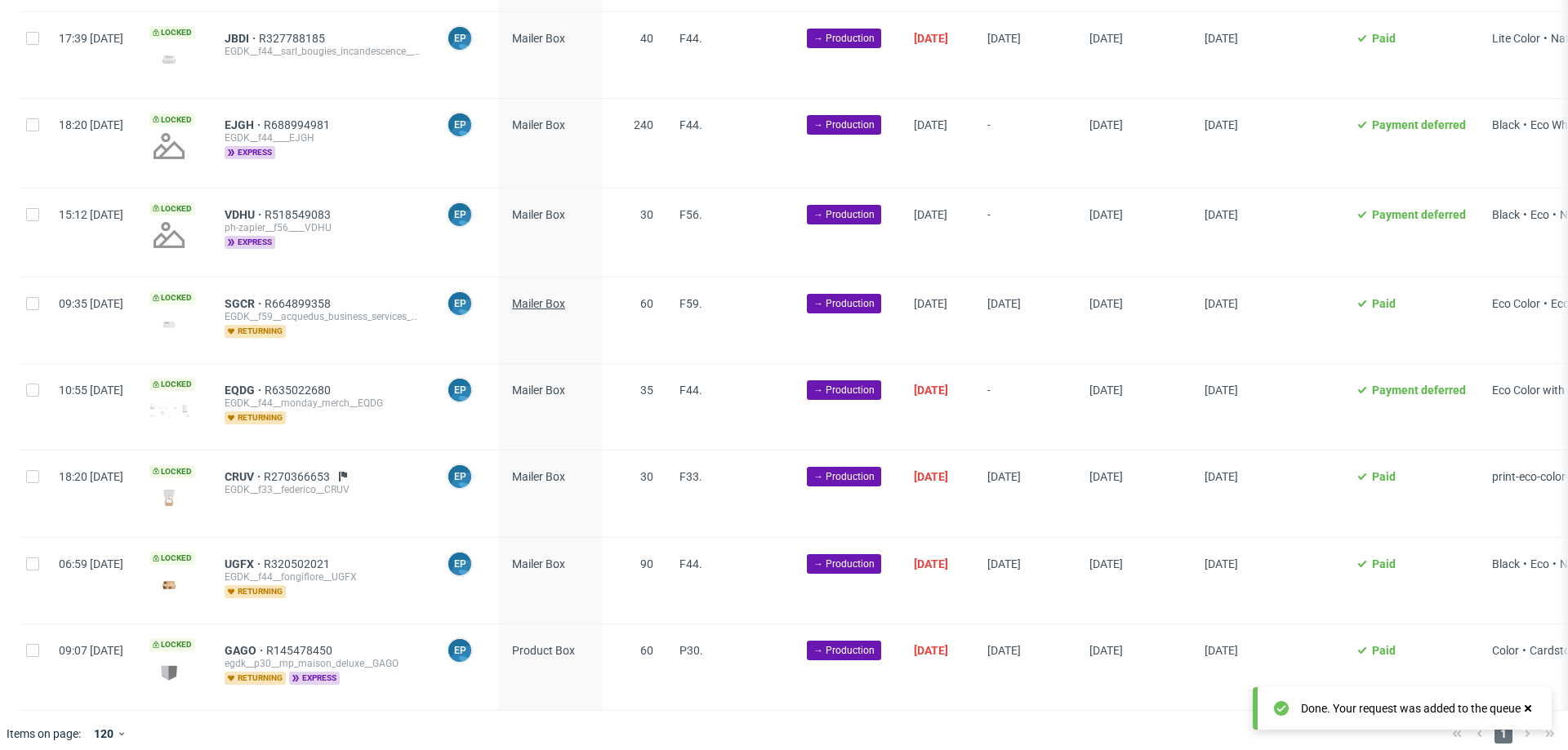
click at [565, 297] on span "Mailer Box" at bounding box center [538, 304] width 53 height 13
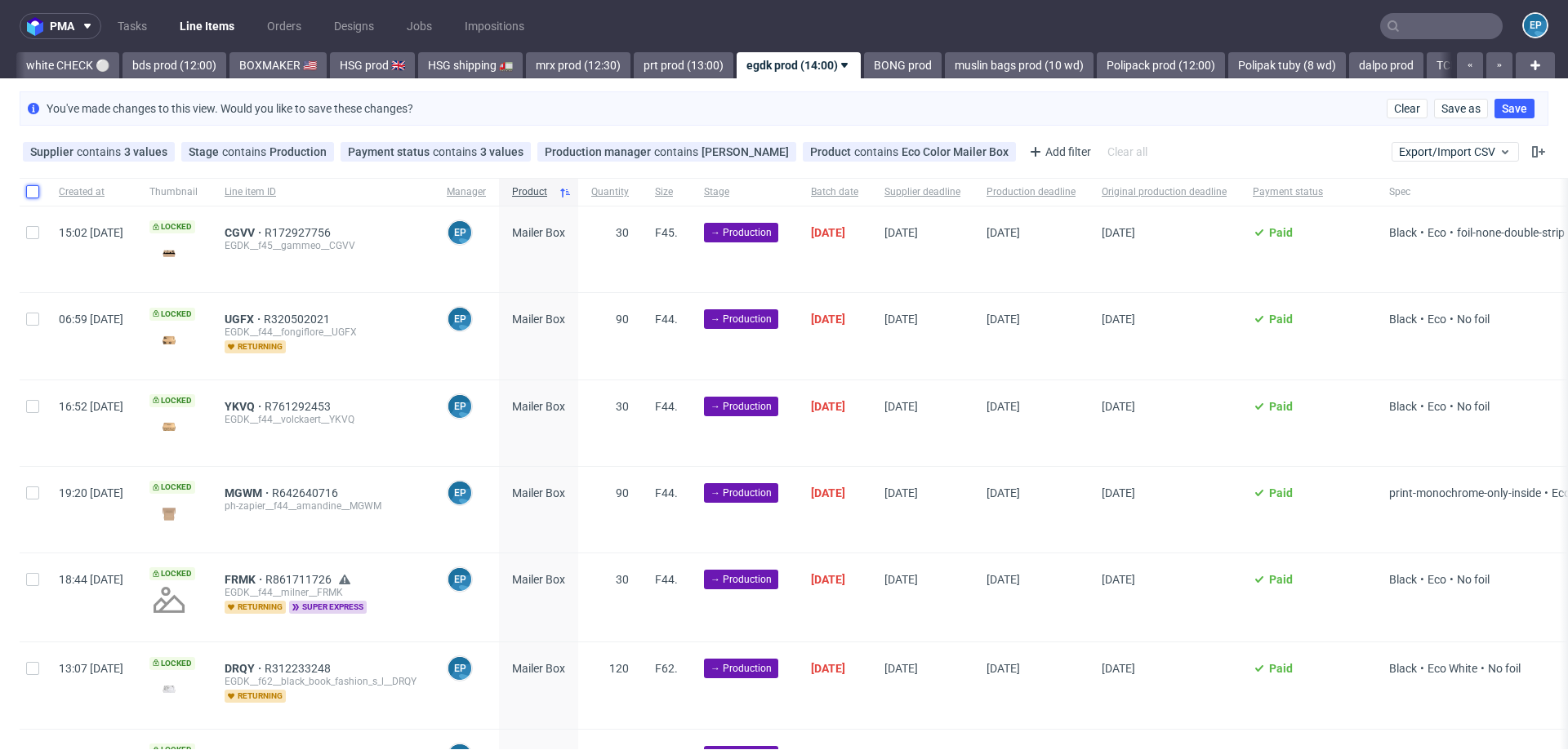
click at [34, 186] on input "checkbox" at bounding box center [33, 192] width 13 height 13
checkbox input "true"
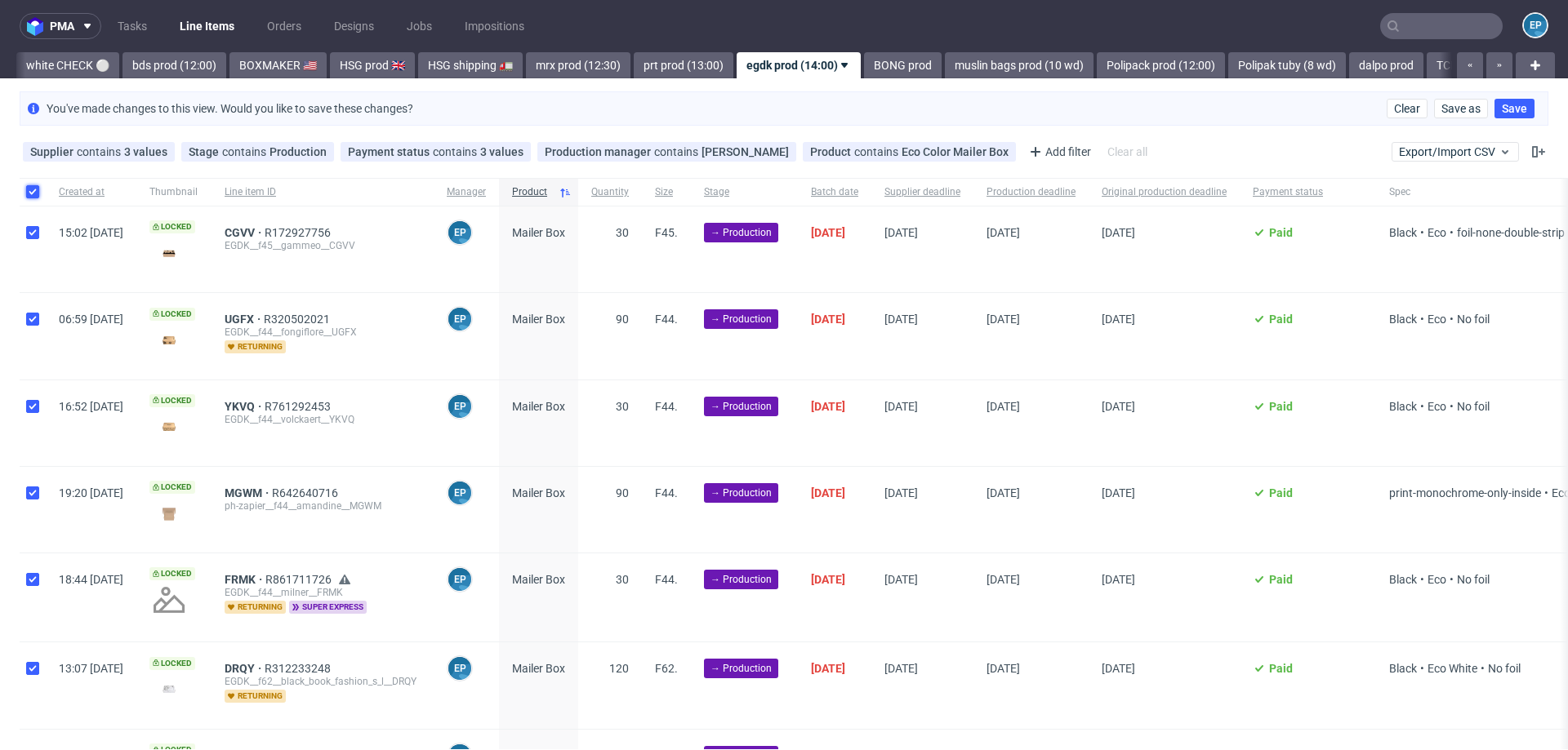
checkbox input "true"
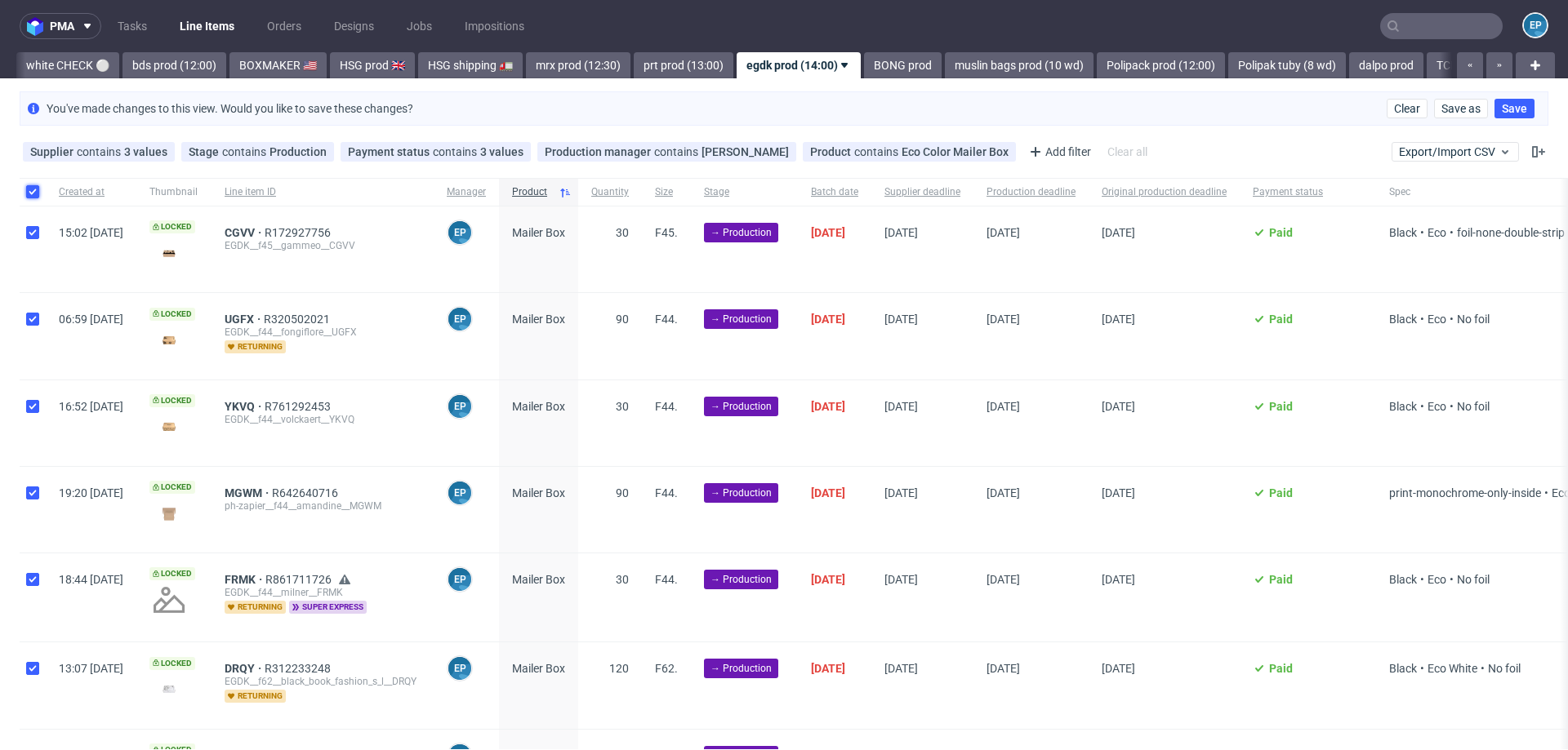
checkbox input "true"
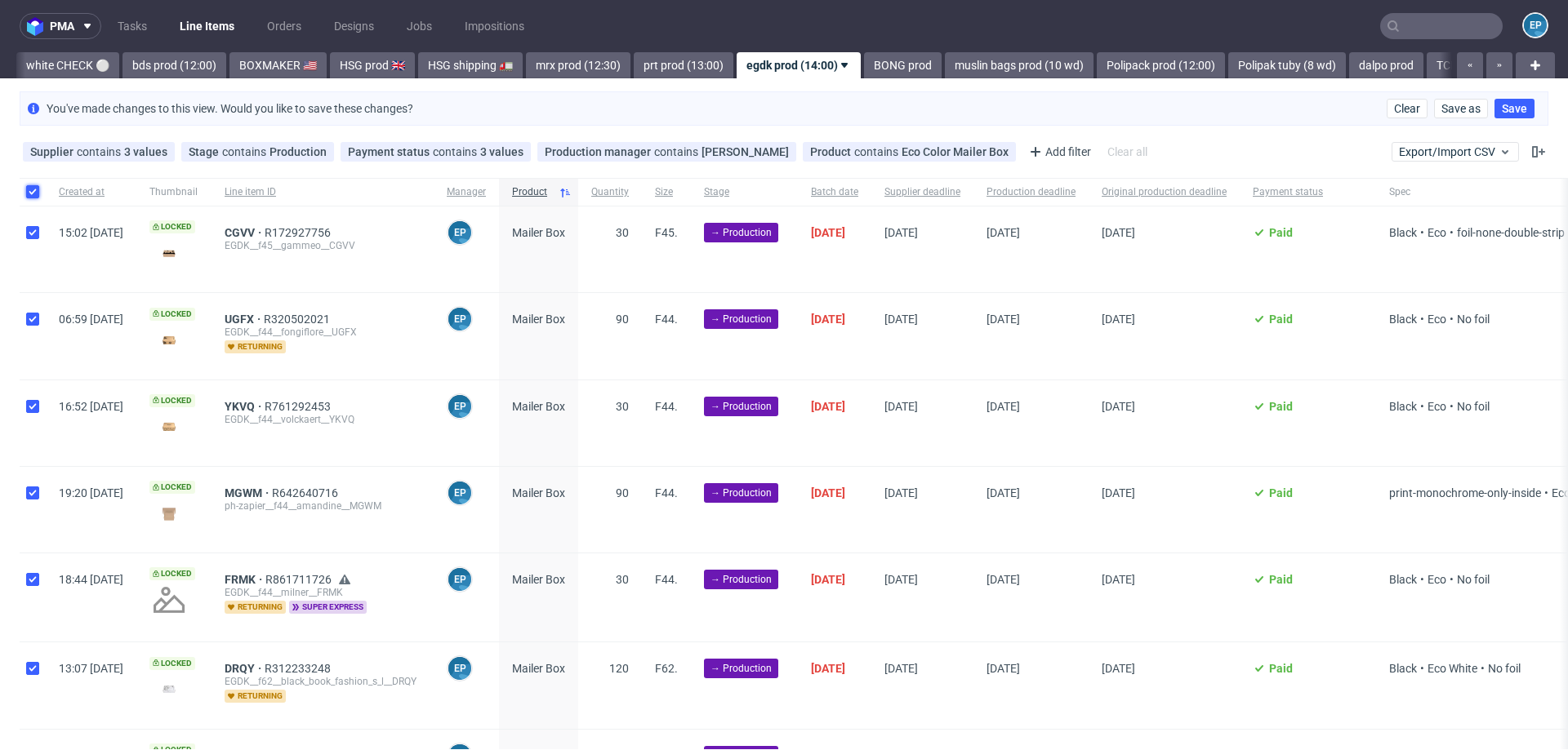
checkbox input "true"
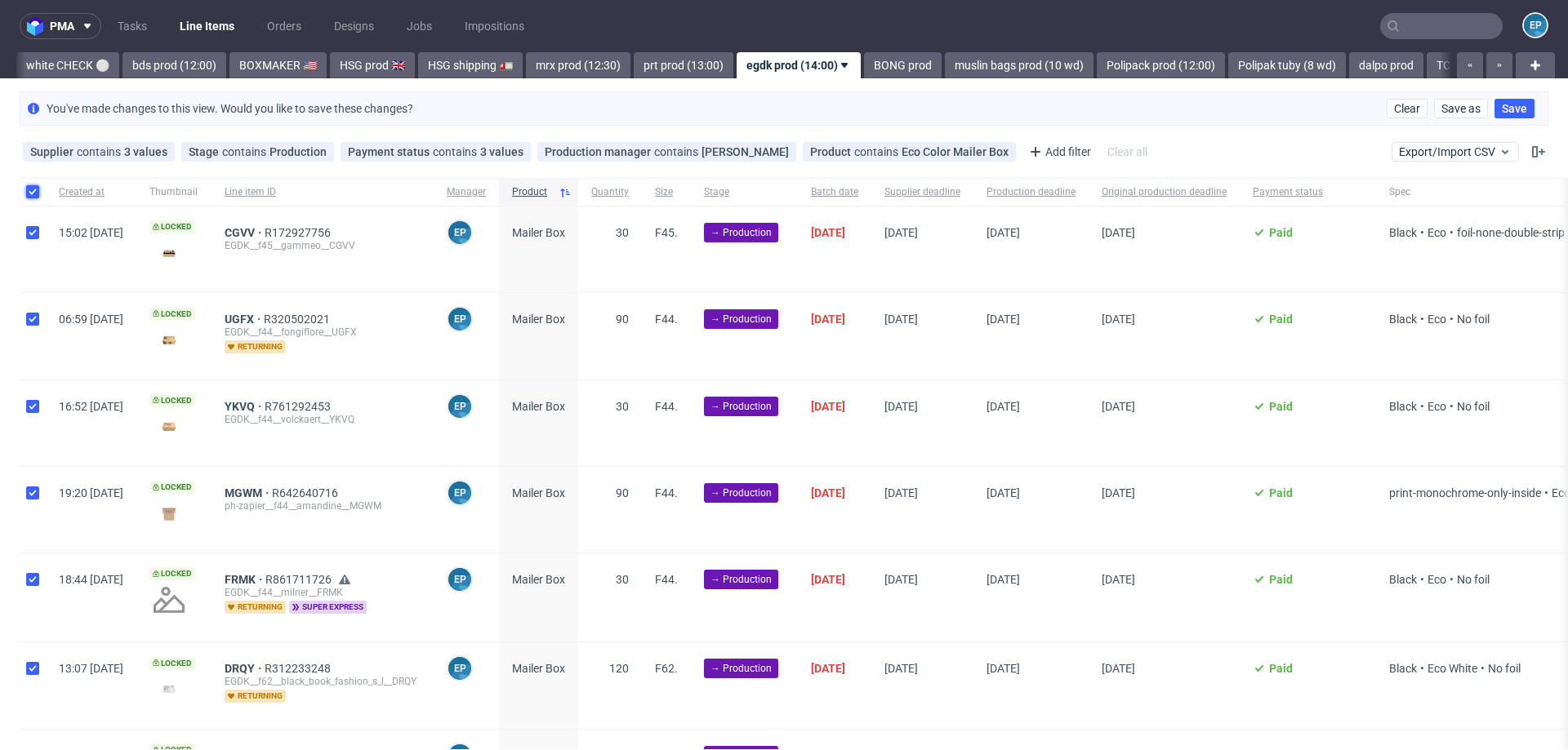
checkbox input "true"
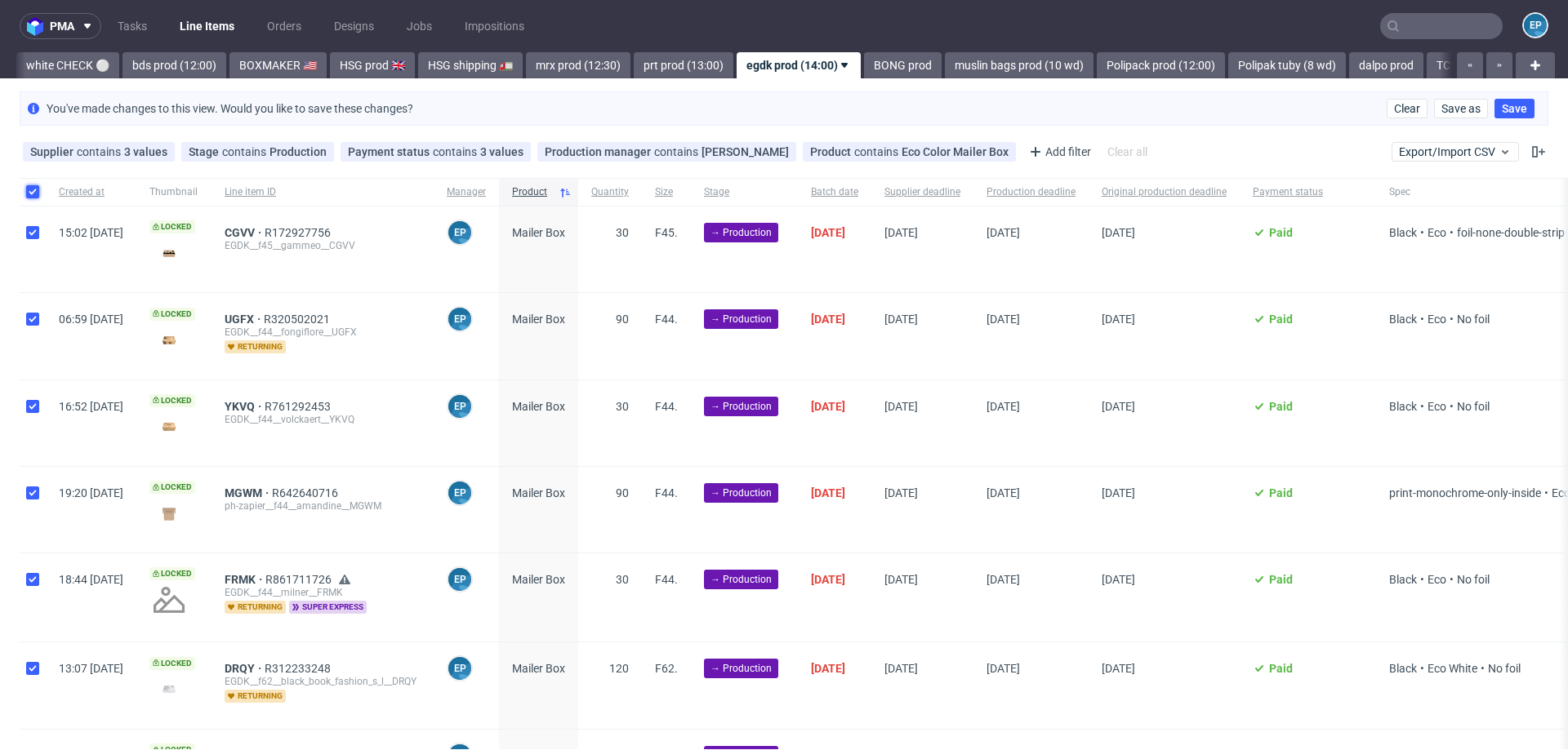
checkbox input "true"
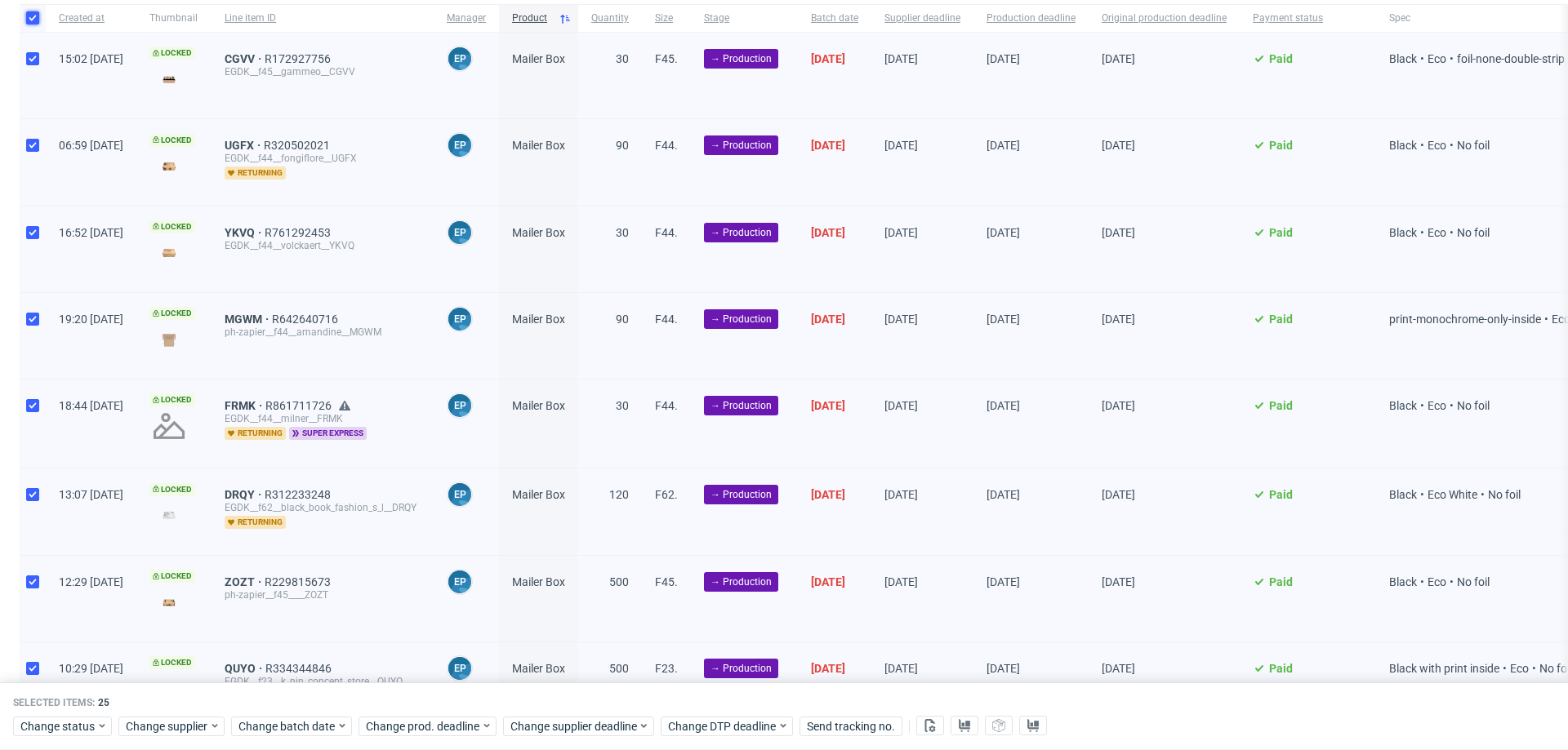
scroll to position [225, 0]
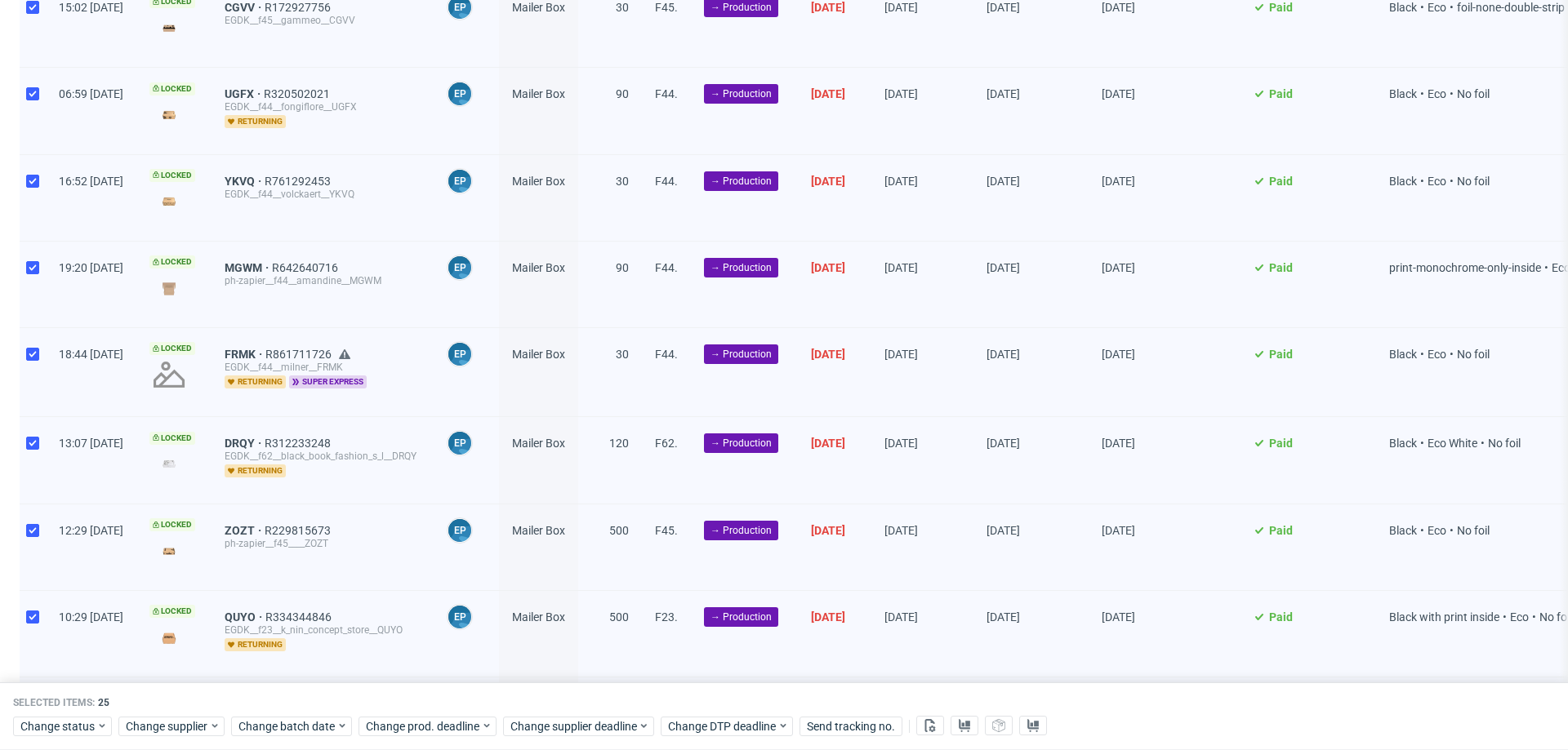
click at [34, 359] on div at bounding box center [32, 372] width 26 height 88
checkbox input "false"
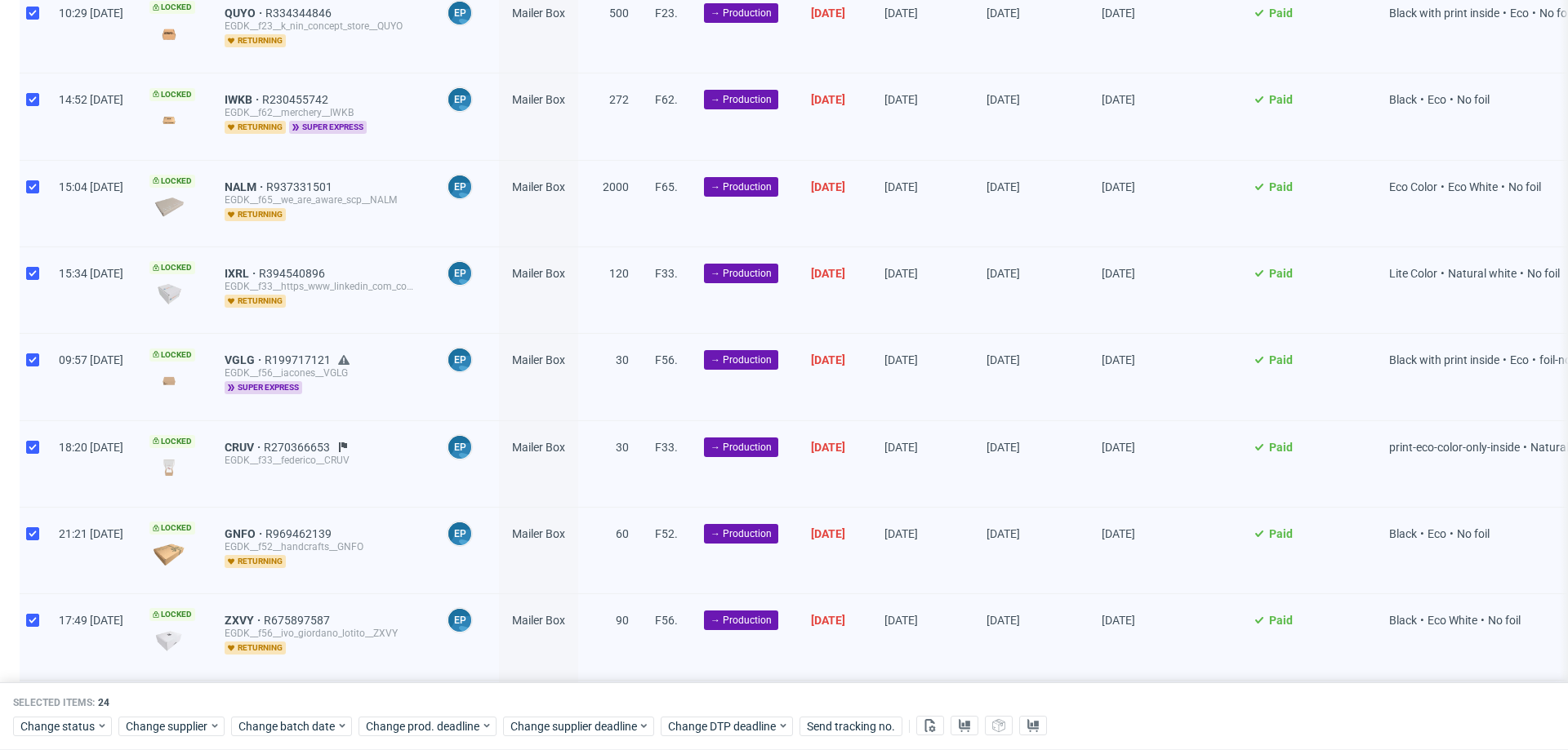
scroll to position [843, 0]
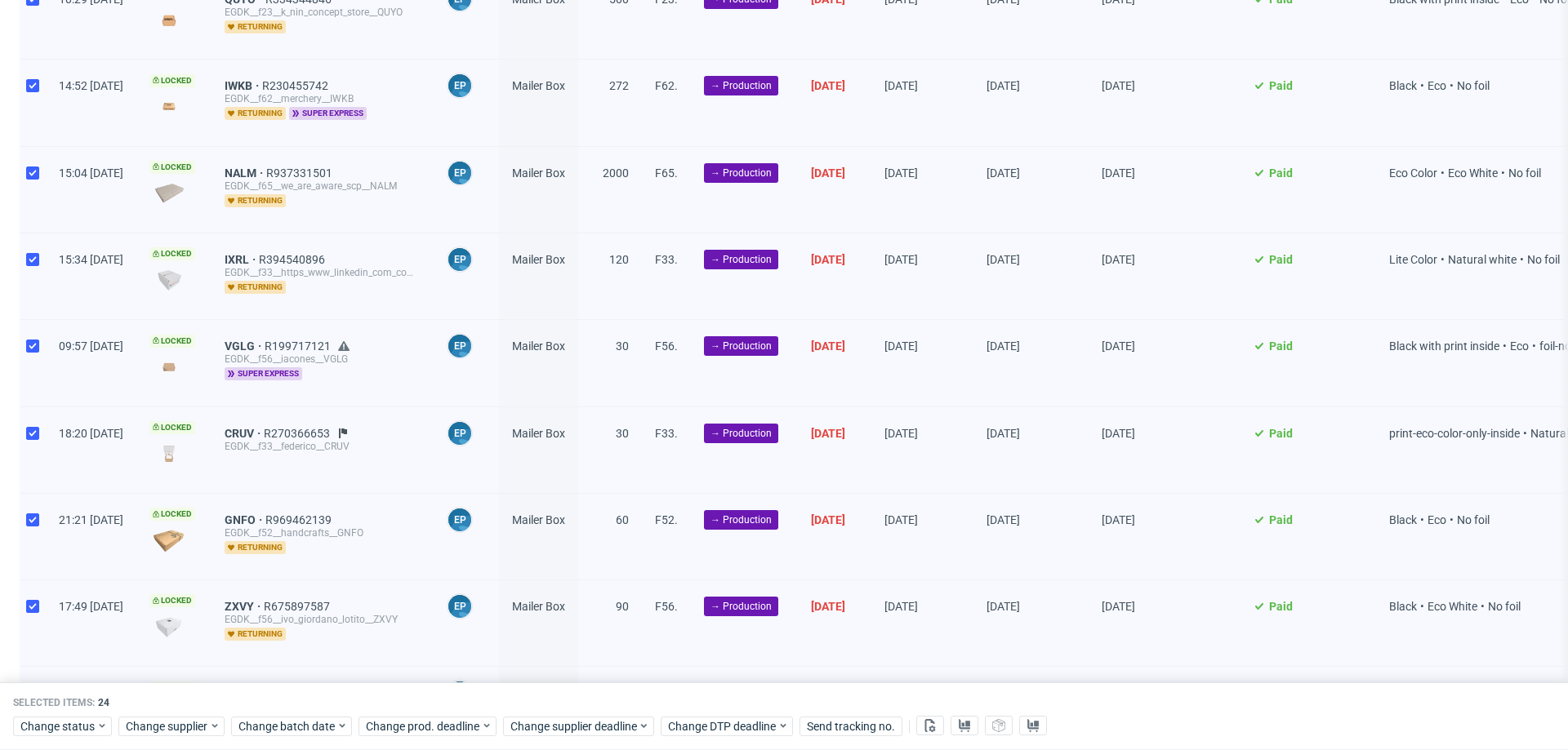
click at [34, 358] on div at bounding box center [32, 363] width 26 height 86
checkbox input "false"
click at [30, 83] on input "checkbox" at bounding box center [33, 86] width 13 height 13
checkbox input "false"
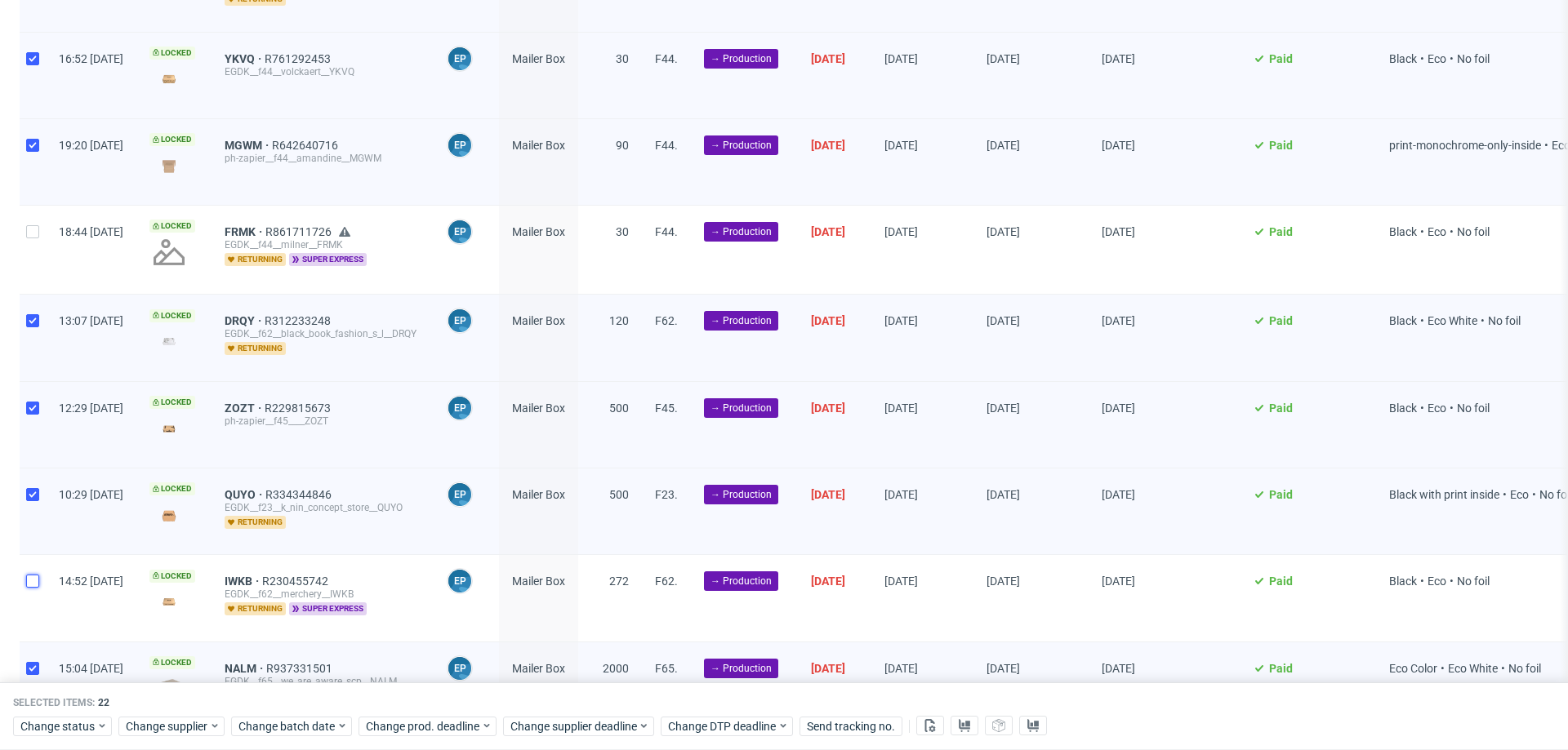
scroll to position [0, 0]
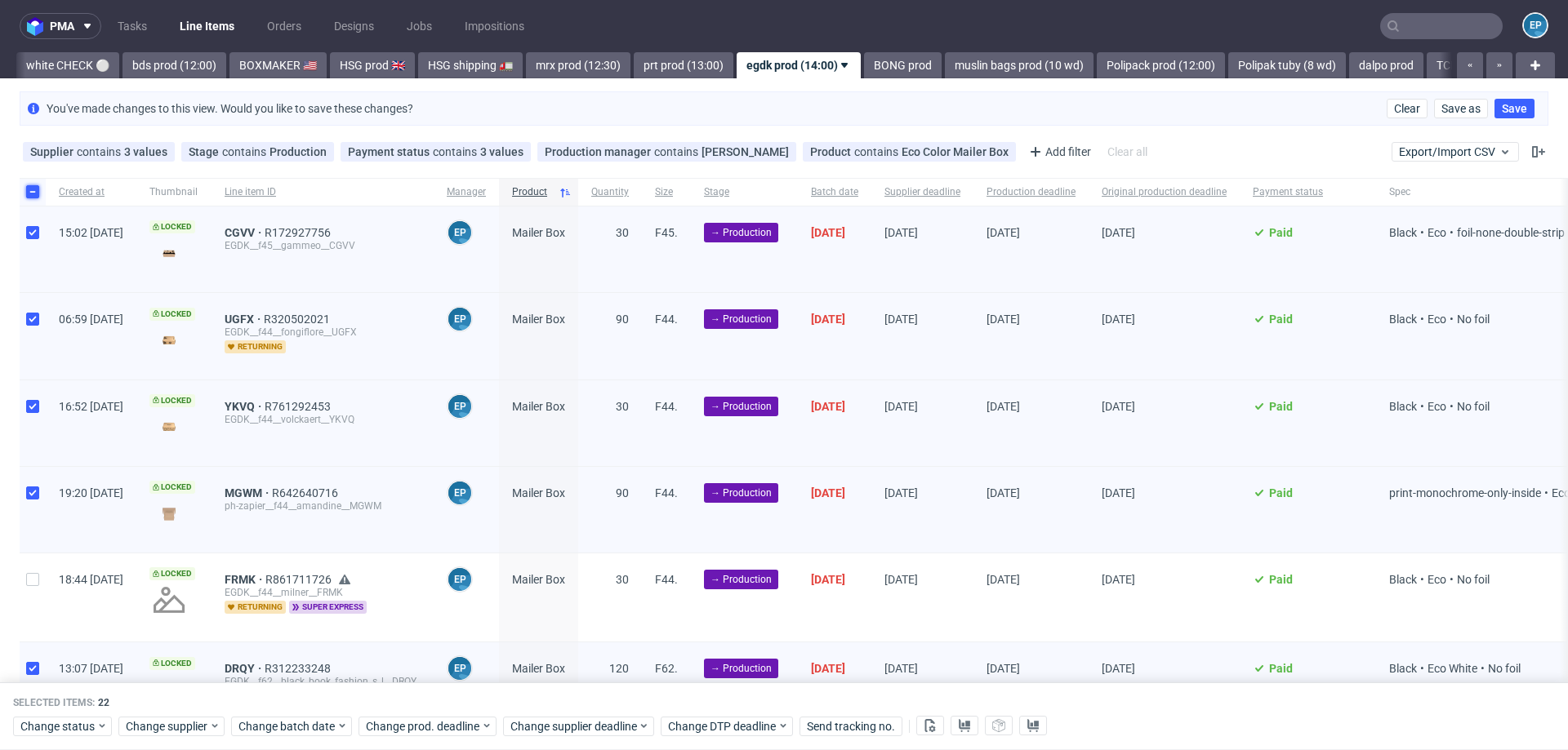
click at [34, 193] on input "checkbox" at bounding box center [33, 192] width 13 height 13
checkbox input "false"
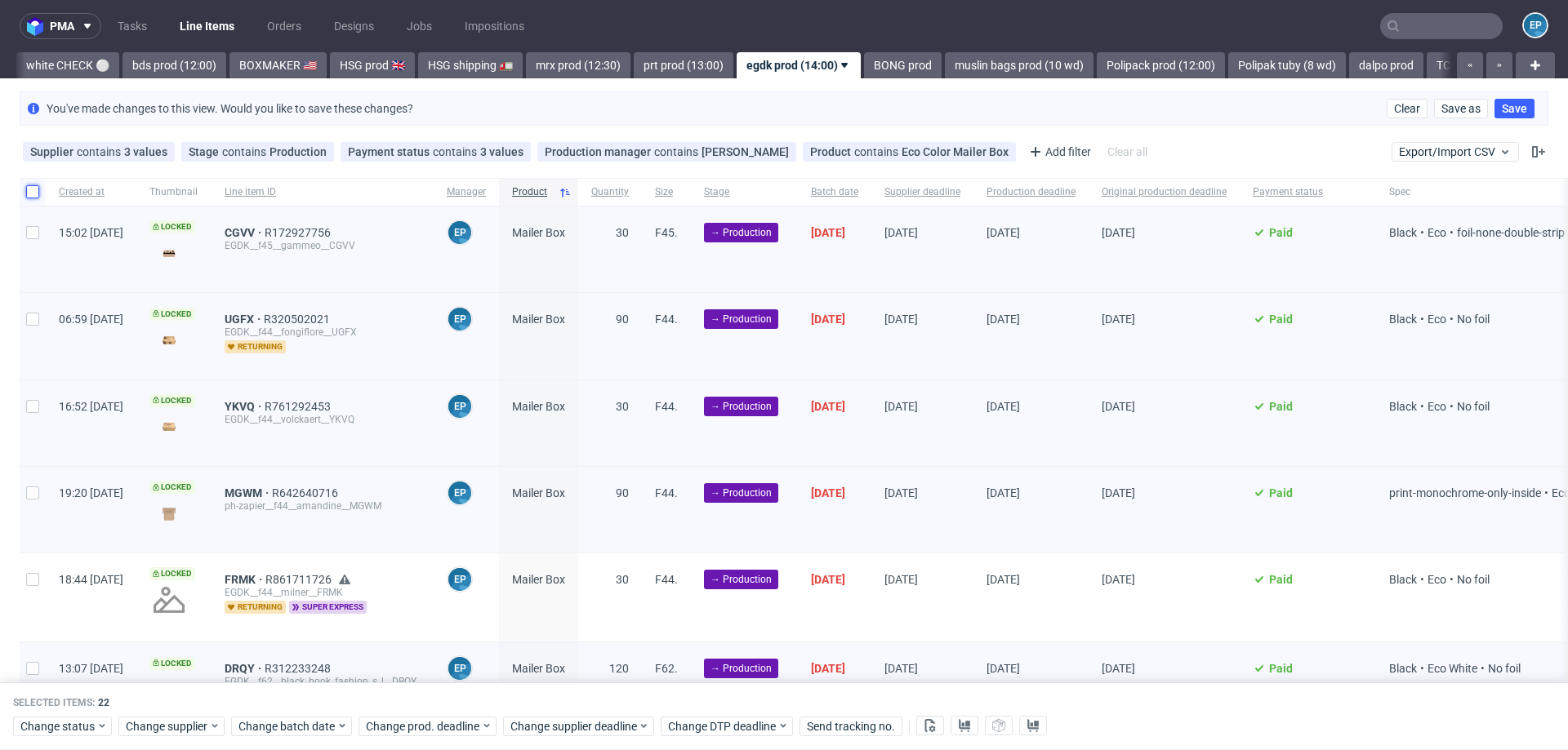
checkbox input "false"
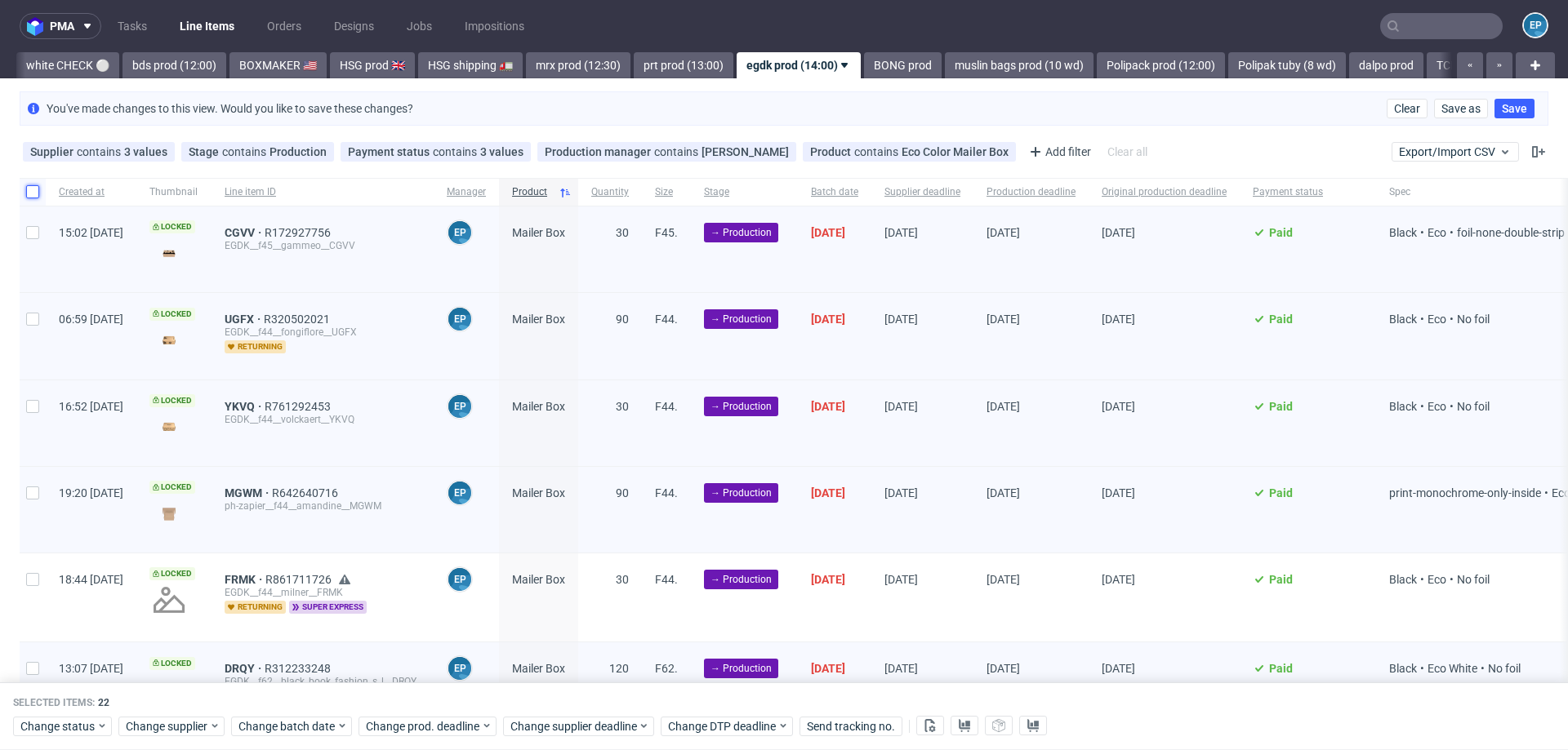
checkbox input "false"
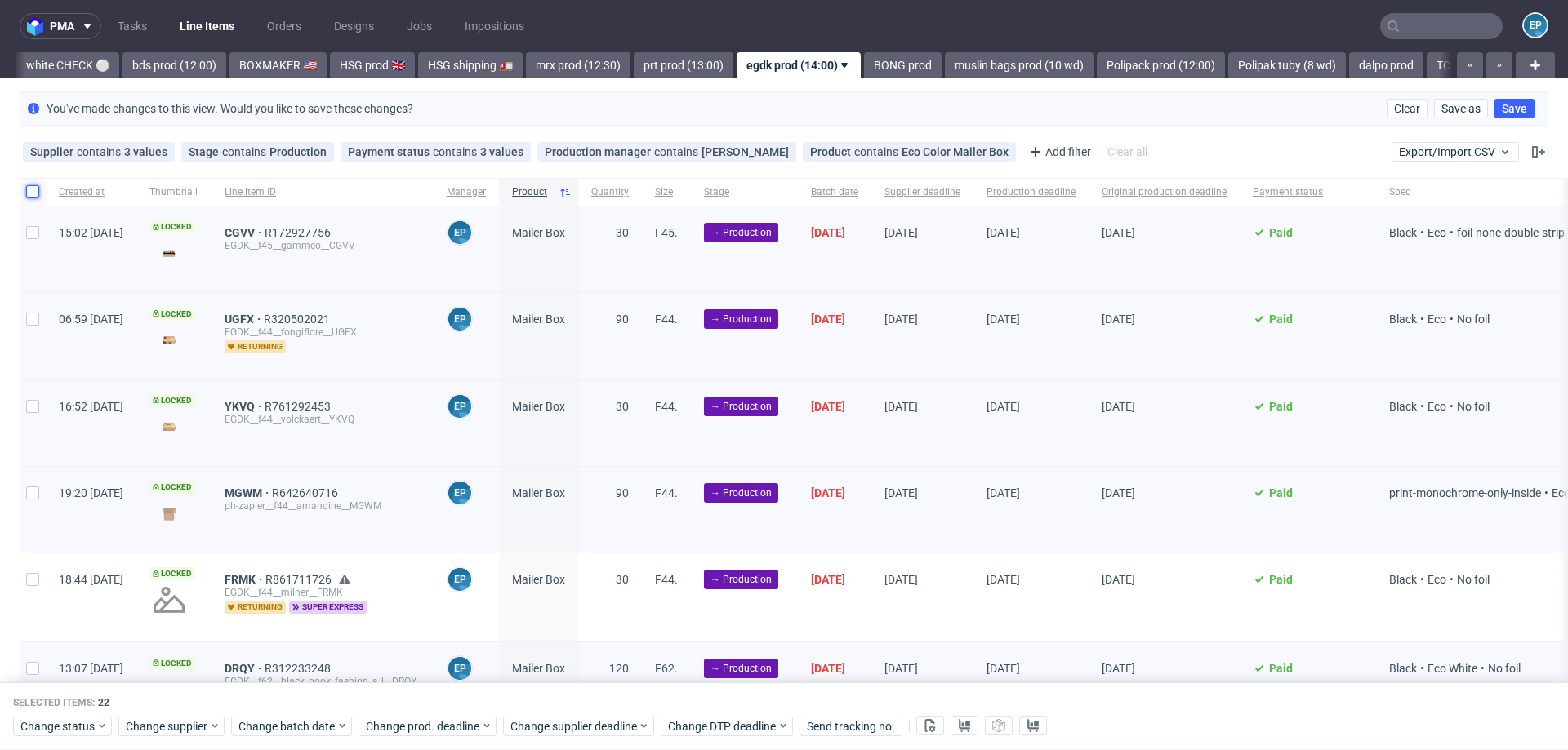
checkbox input "false"
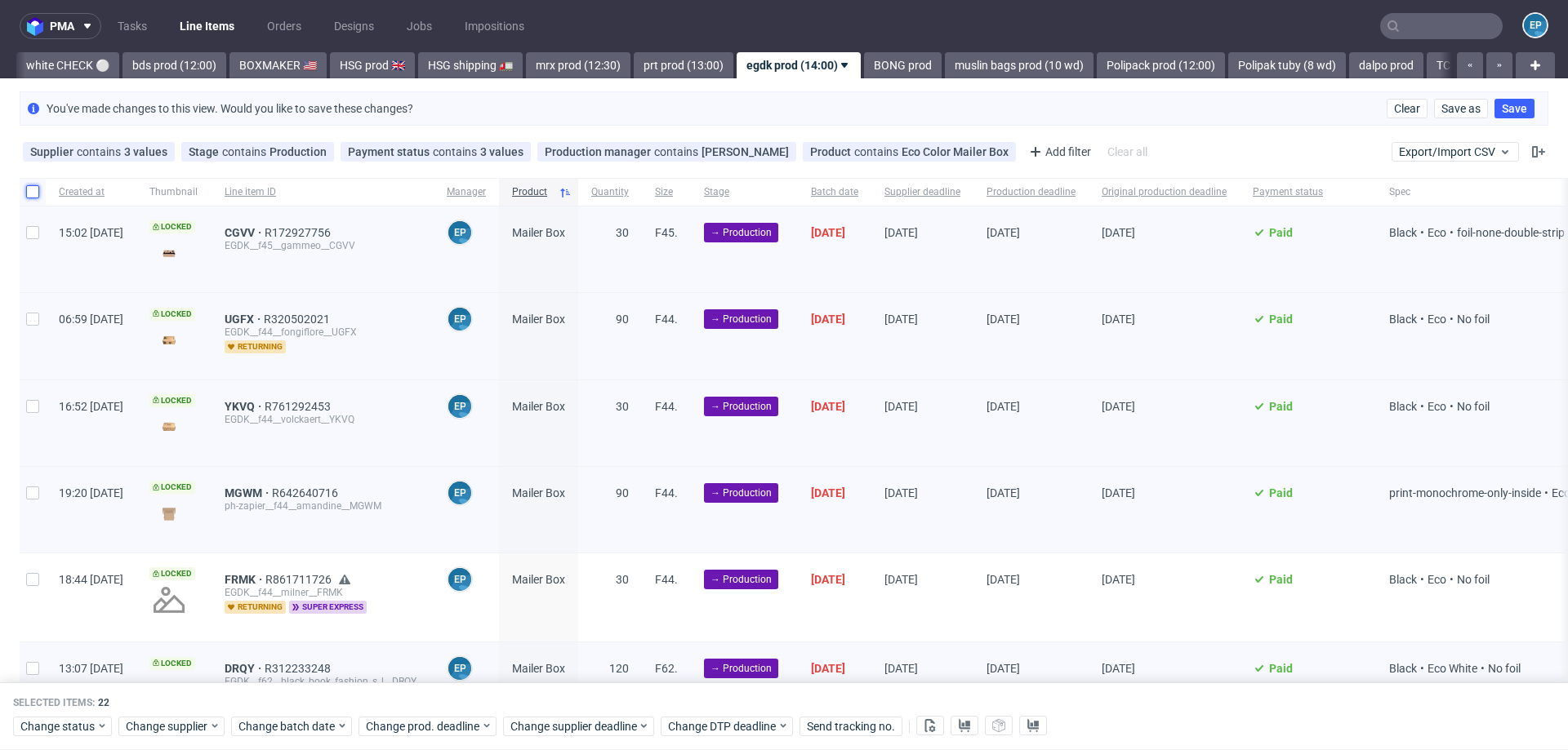
checkbox input "false"
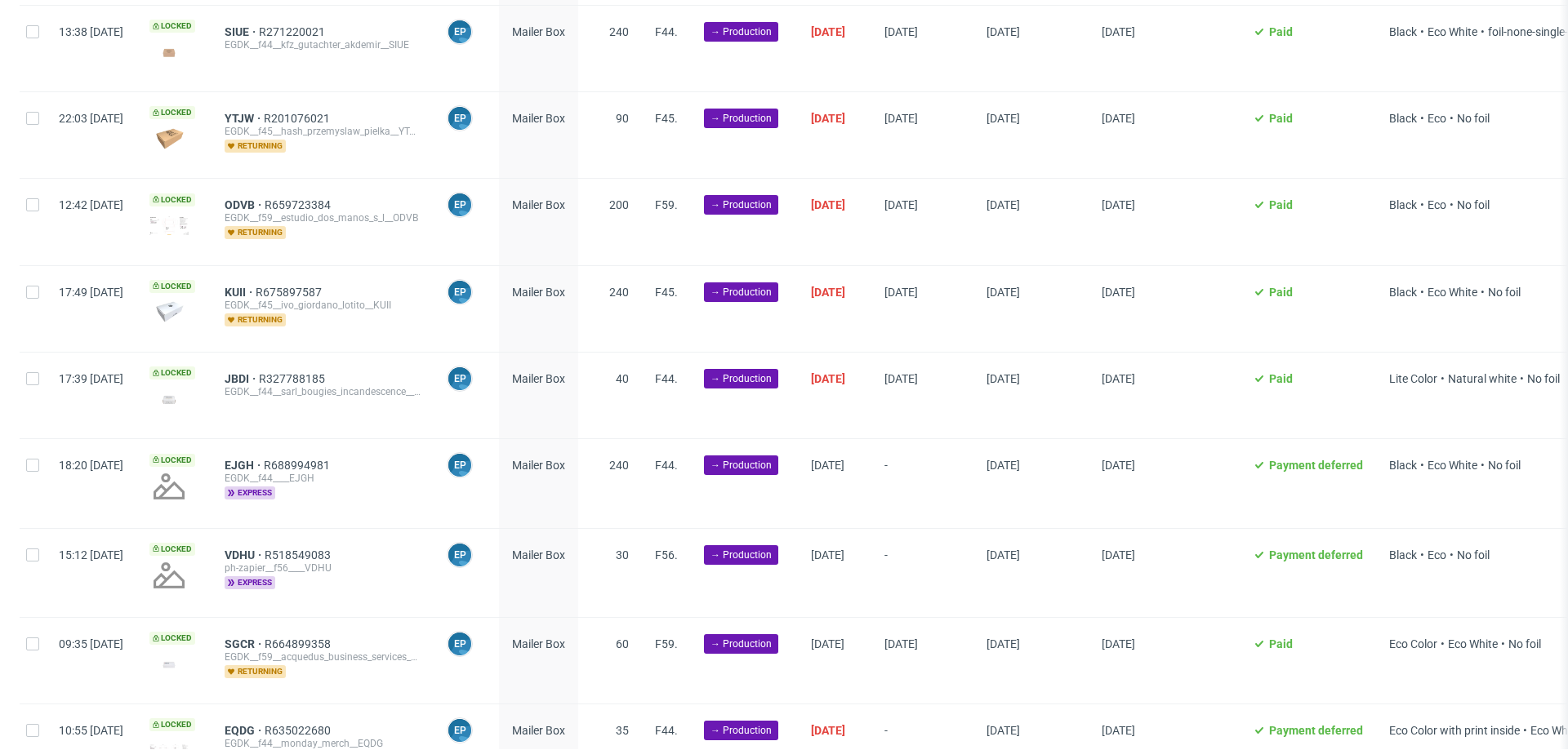
scroll to position [1671, 0]
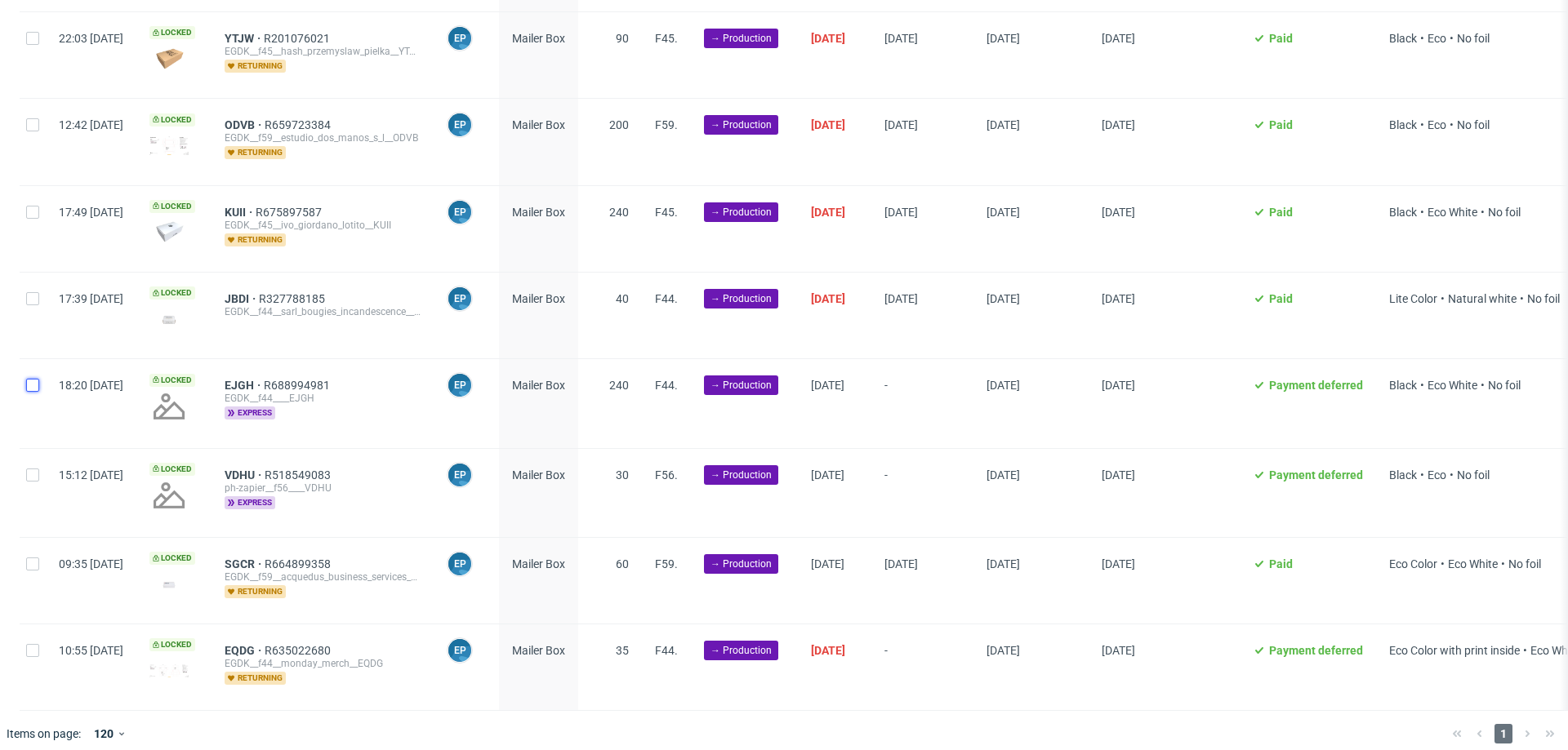
click at [37, 379] on input "checkbox" at bounding box center [33, 385] width 13 height 13
checkbox input "true"
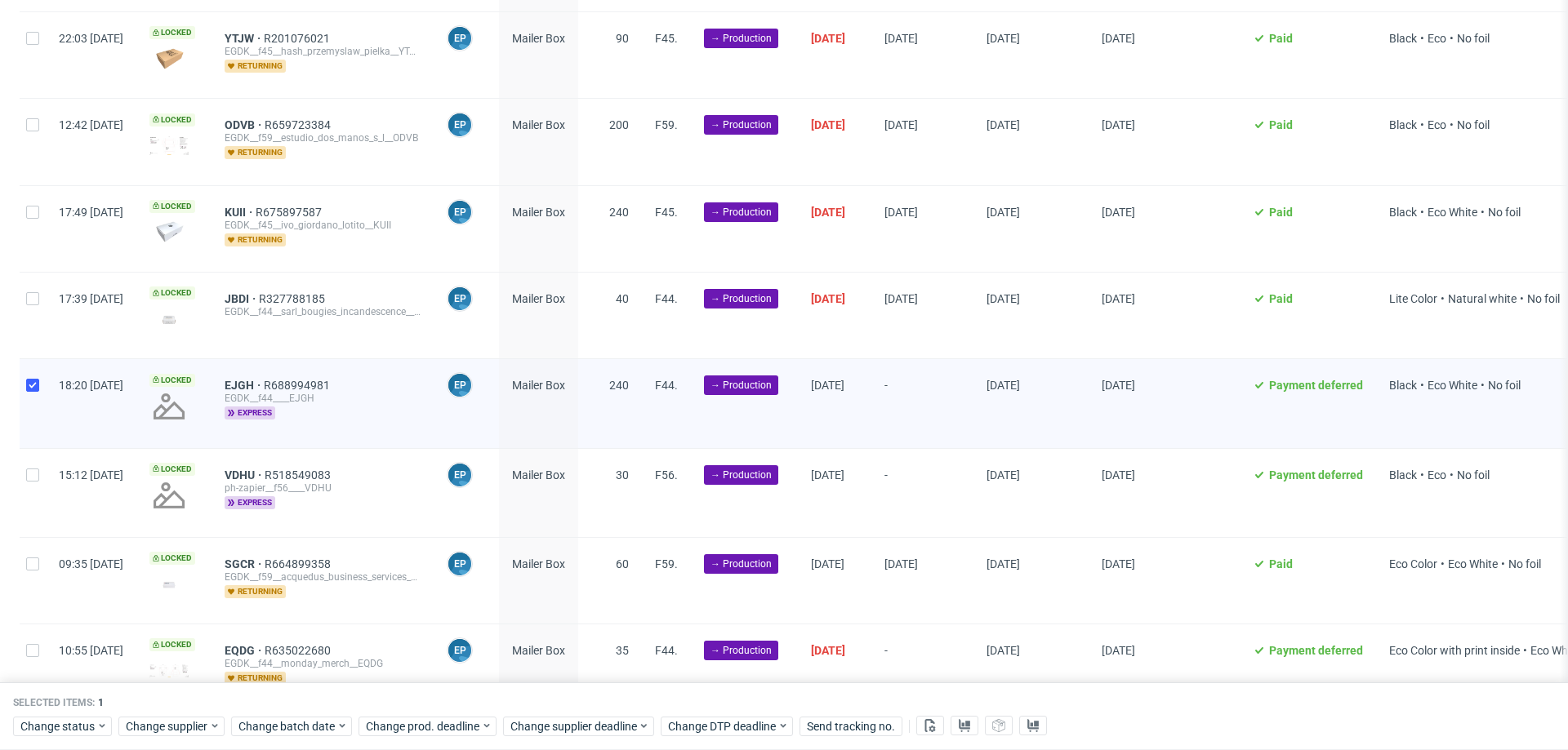
click at [37, 484] on div at bounding box center [32, 492] width 26 height 88
checkbox input "true"
click at [40, 565] on div at bounding box center [32, 580] width 26 height 86
checkbox input "true"
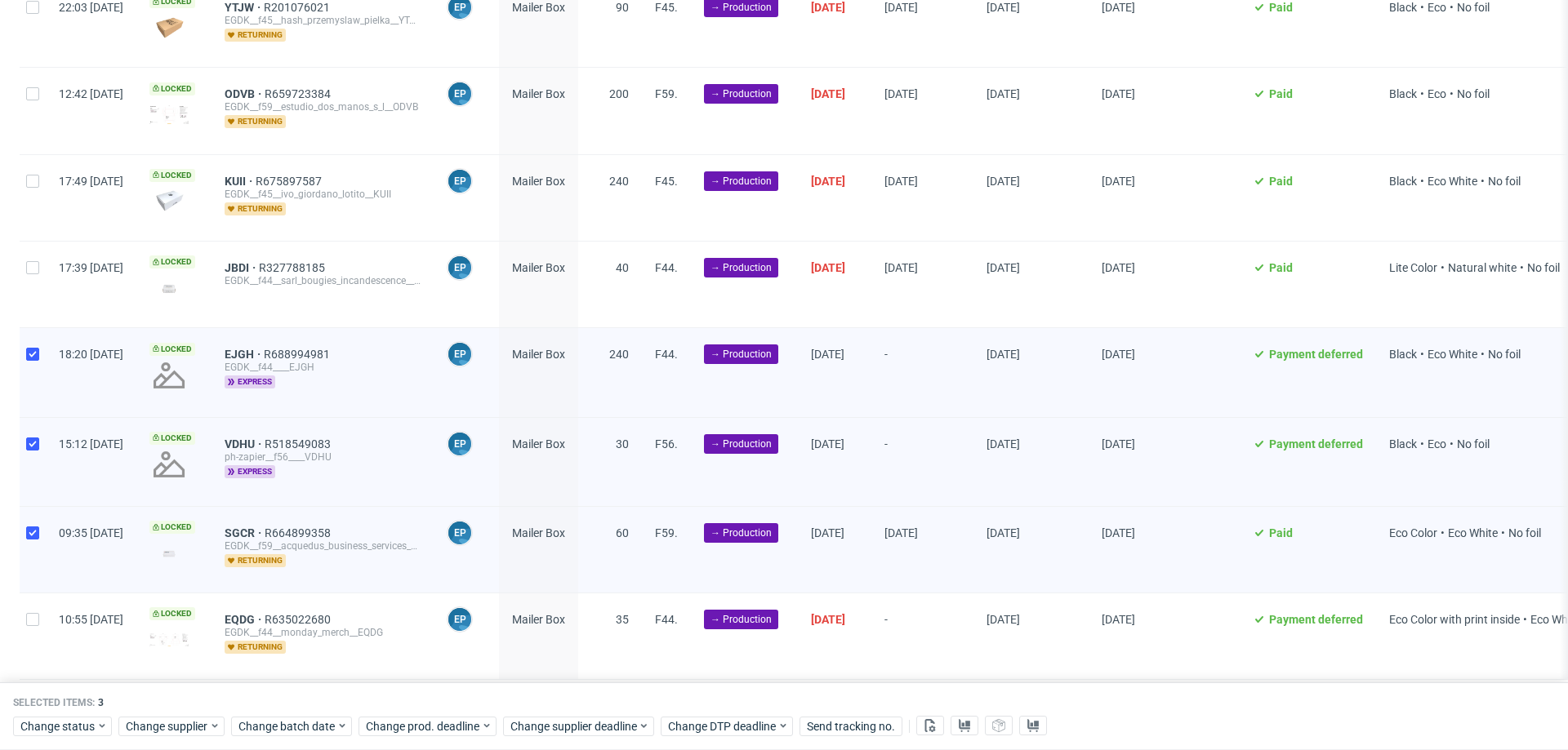
scroll to position [1710, 0]
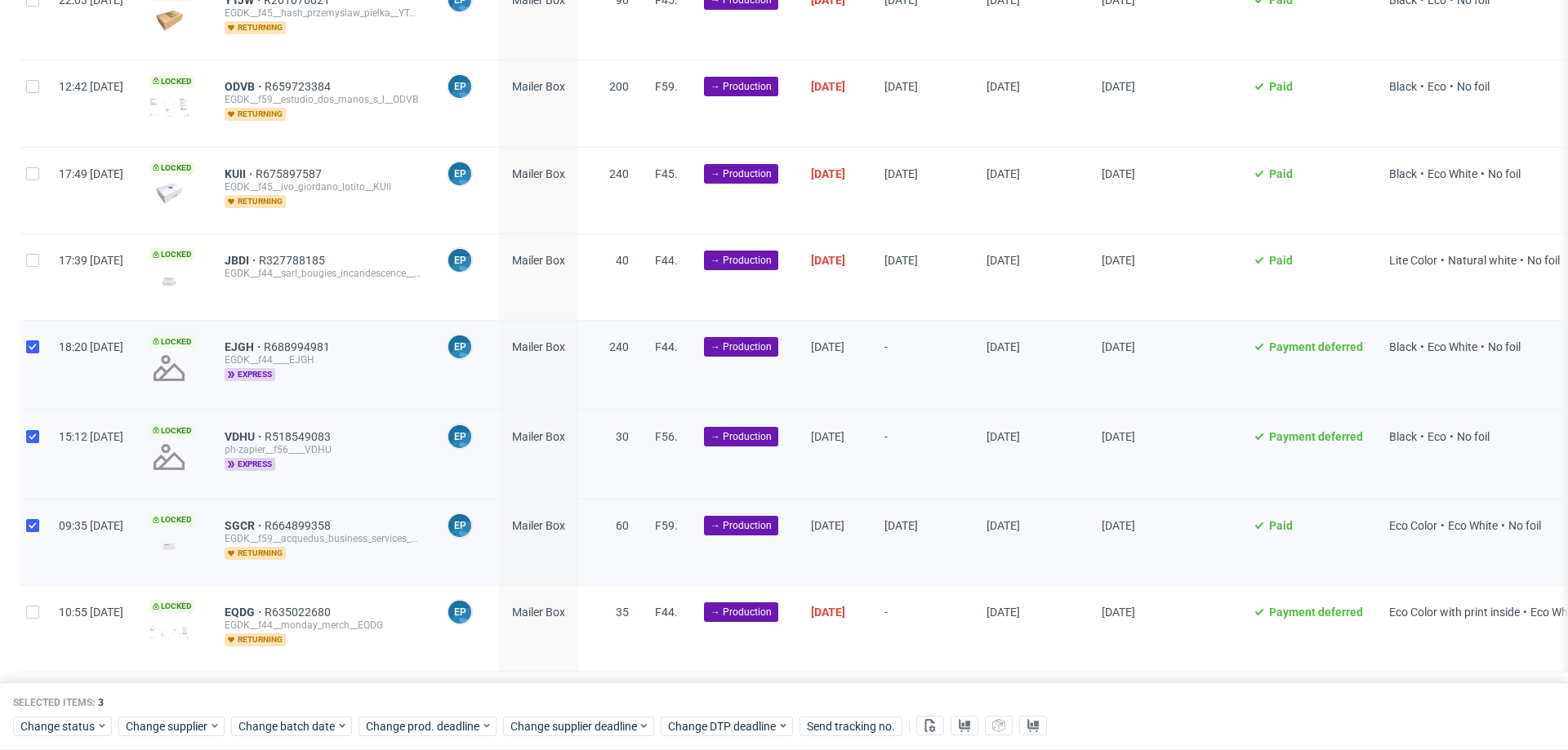
click at [29, 606] on div at bounding box center [32, 629] width 26 height 86
checkbox input "true"
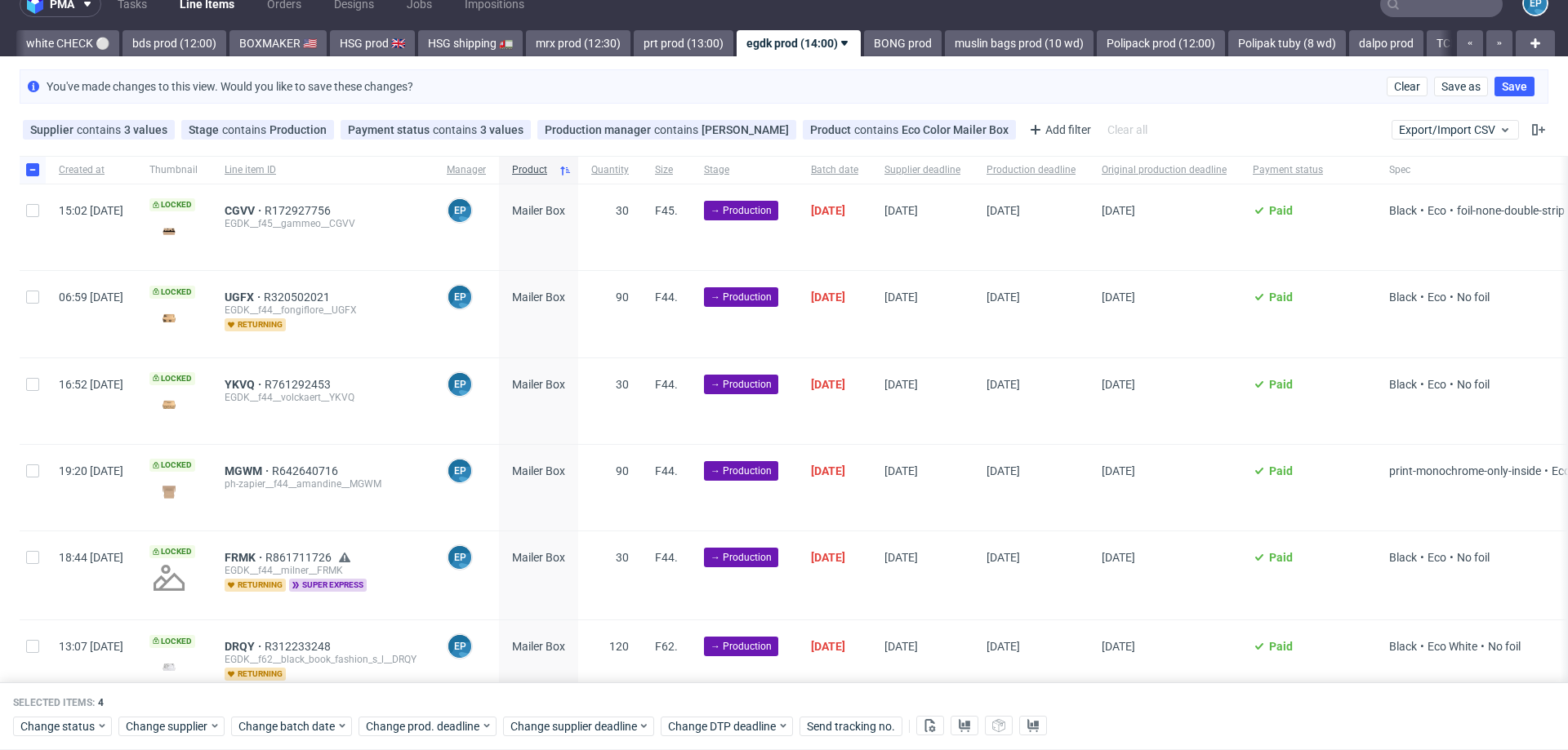
scroll to position [0, 0]
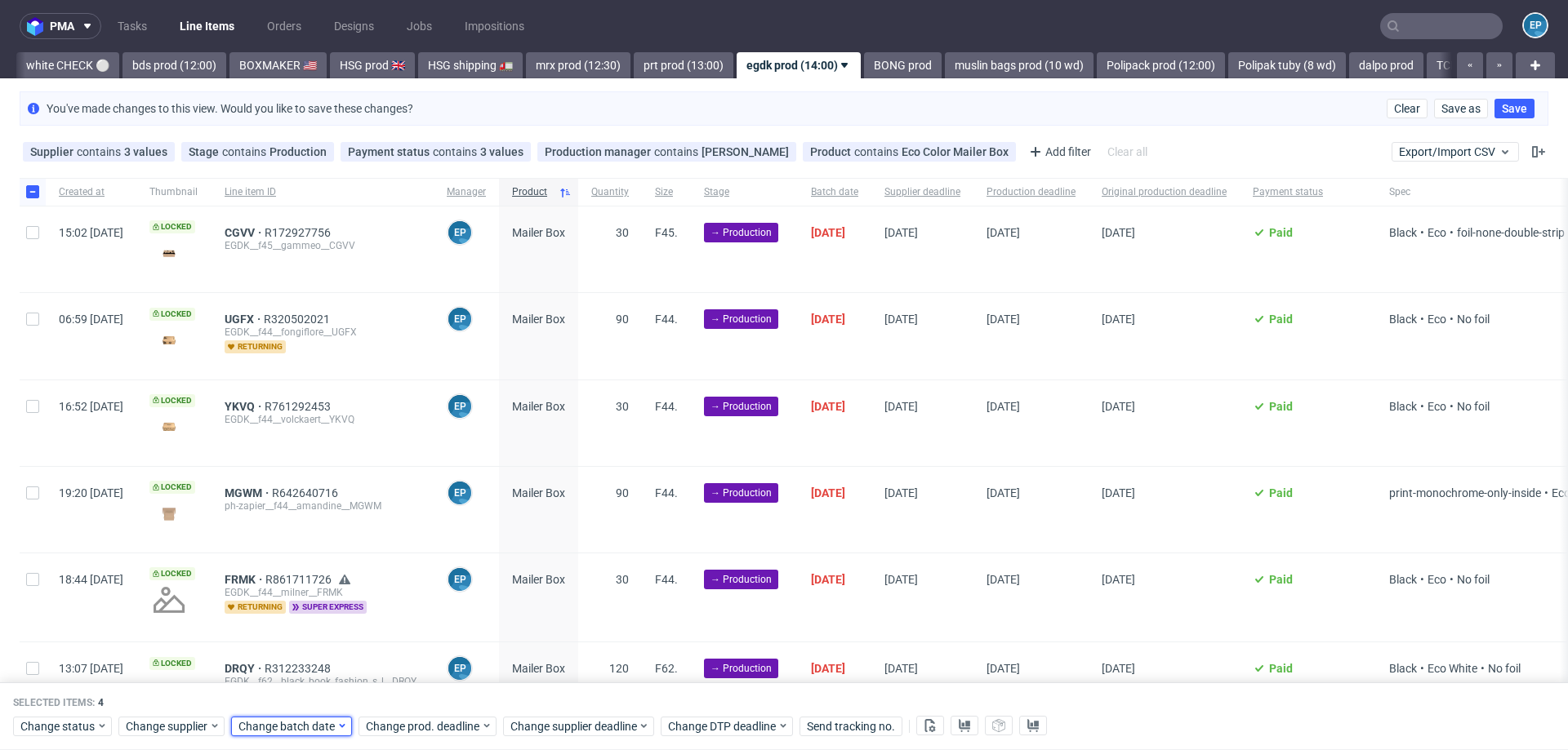
click at [320, 726] on span "Change batch date" at bounding box center [287, 726] width 98 height 16
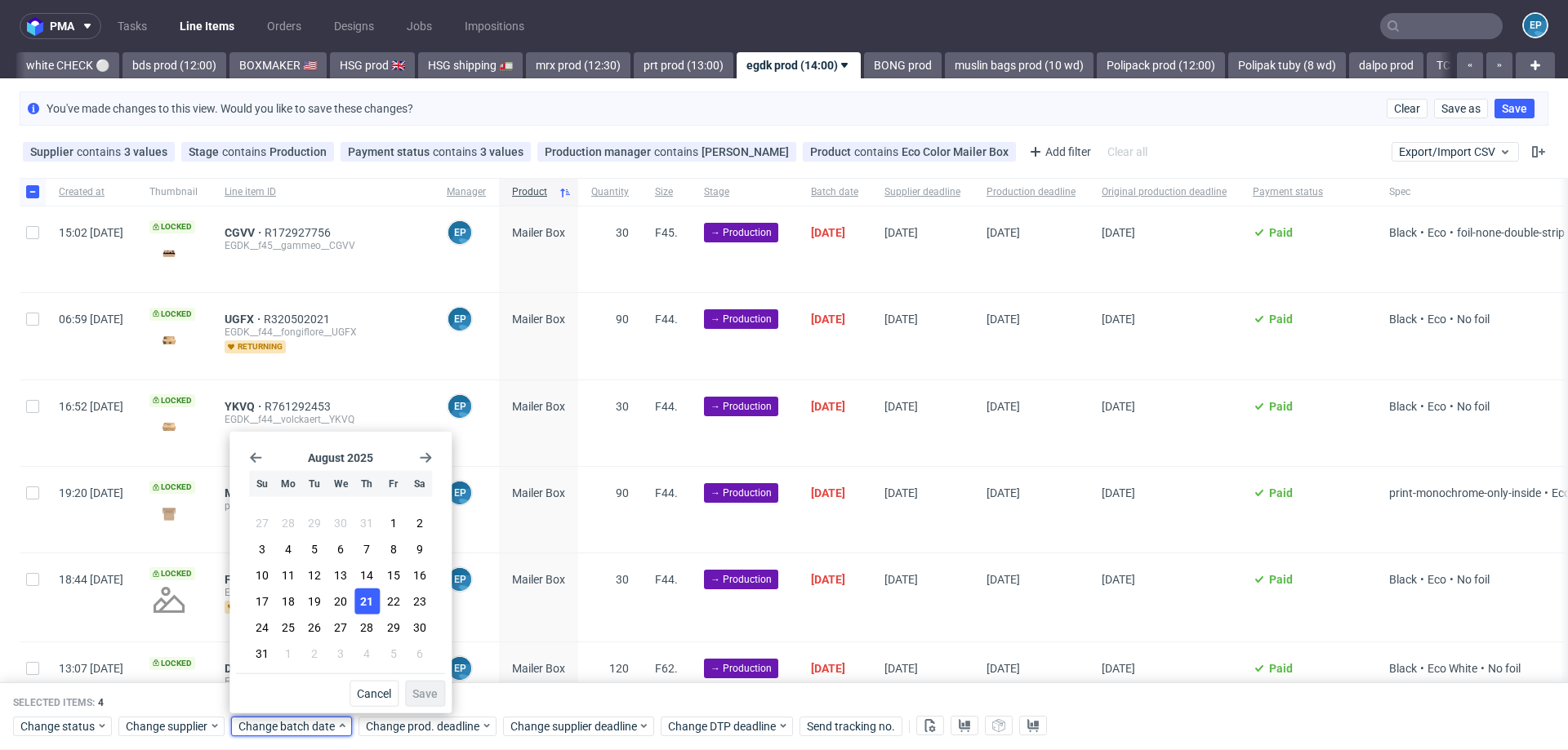
click at [365, 601] on span "21" at bounding box center [367, 601] width 13 height 16
click at [420, 694] on span "Save" at bounding box center [425, 694] width 25 height 12
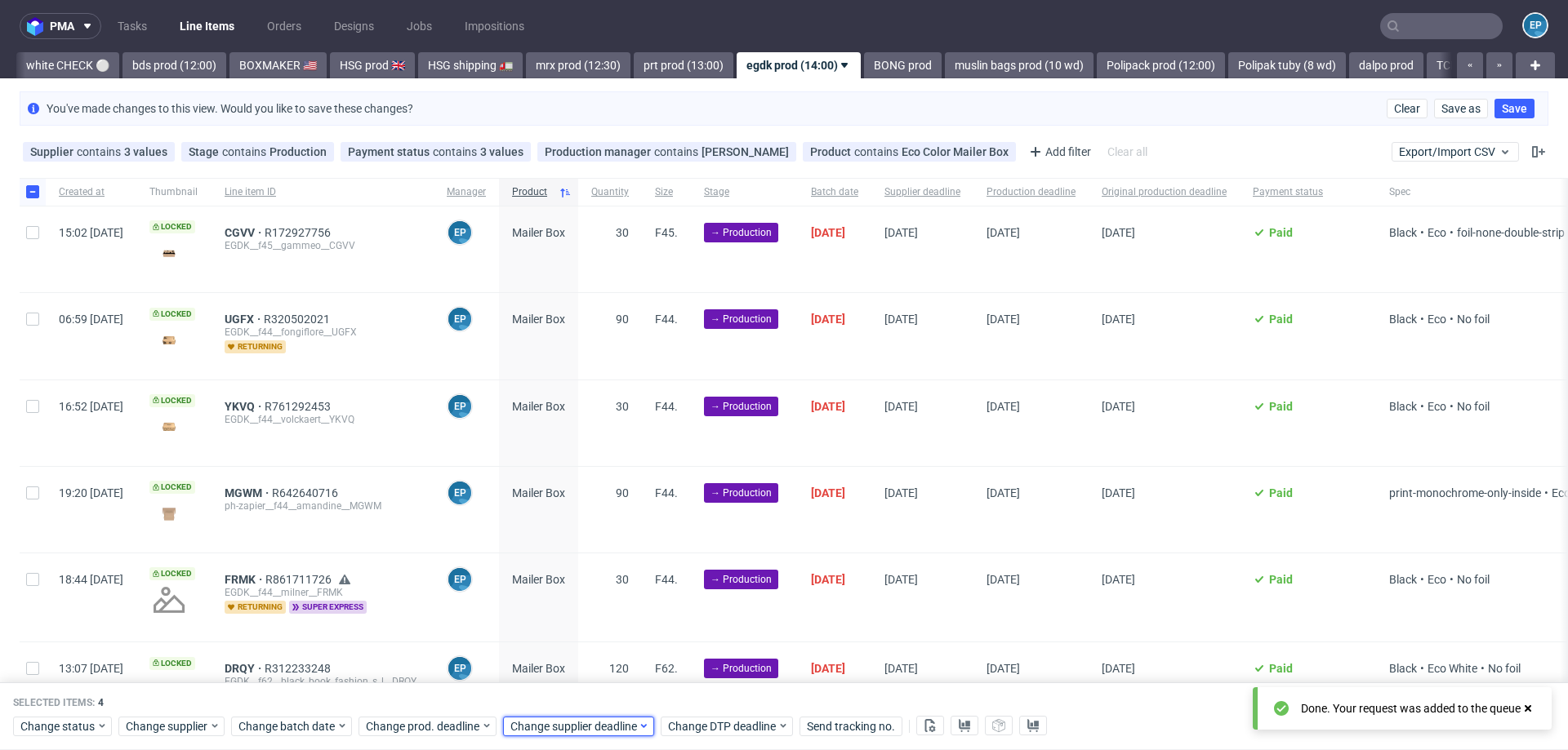
click at [601, 727] on span "Change supplier deadline" at bounding box center [574, 726] width 128 height 16
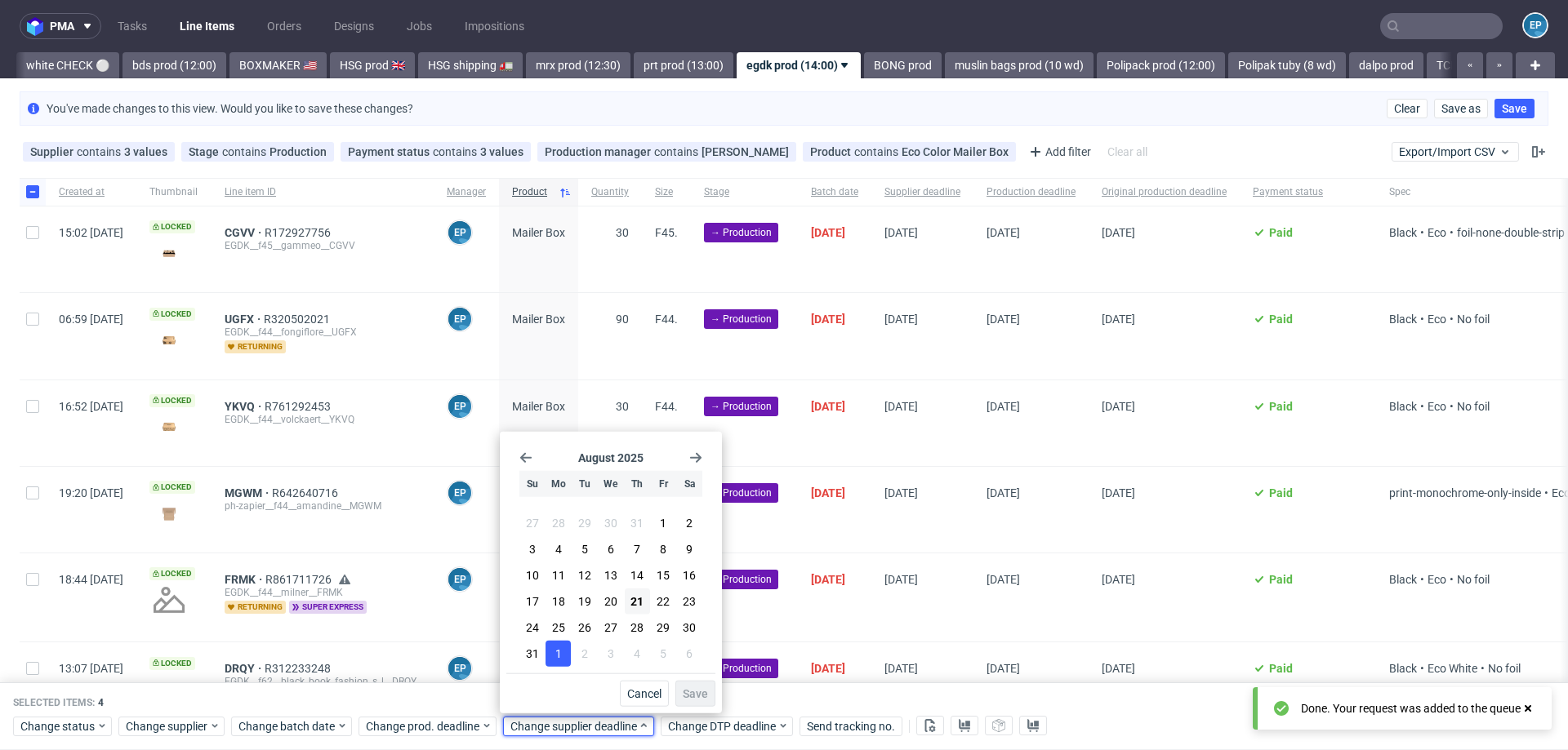
click at [565, 648] on button "1" at bounding box center [558, 653] width 25 height 26
click at [708, 690] on button "Save" at bounding box center [696, 693] width 40 height 26
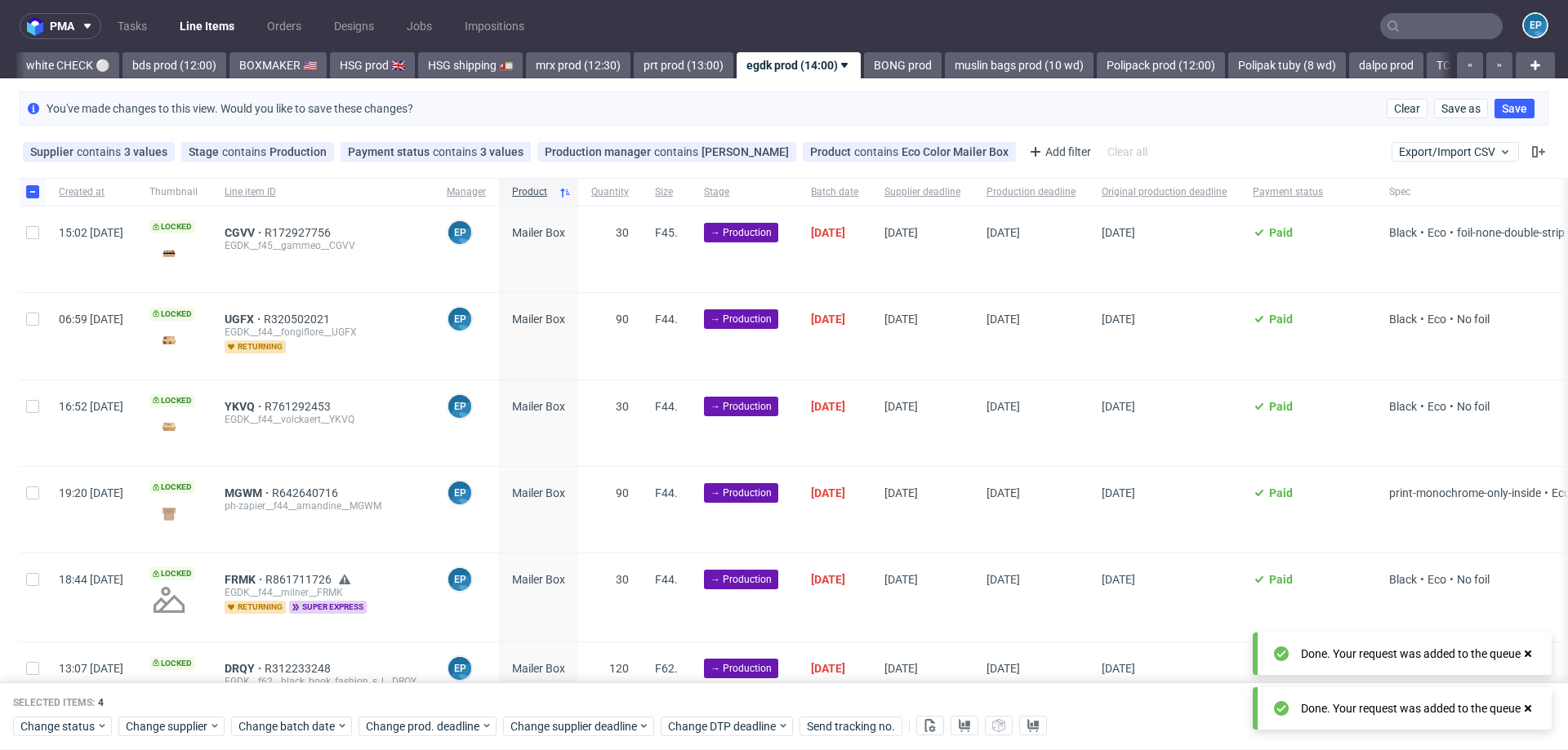
click at [467, 713] on div "Change status Change supplier Change batch date Change prod. deadline Change su…" at bounding box center [784, 725] width 1542 height 24
click at [457, 721] on span "Change prod. deadline" at bounding box center [423, 726] width 115 height 16
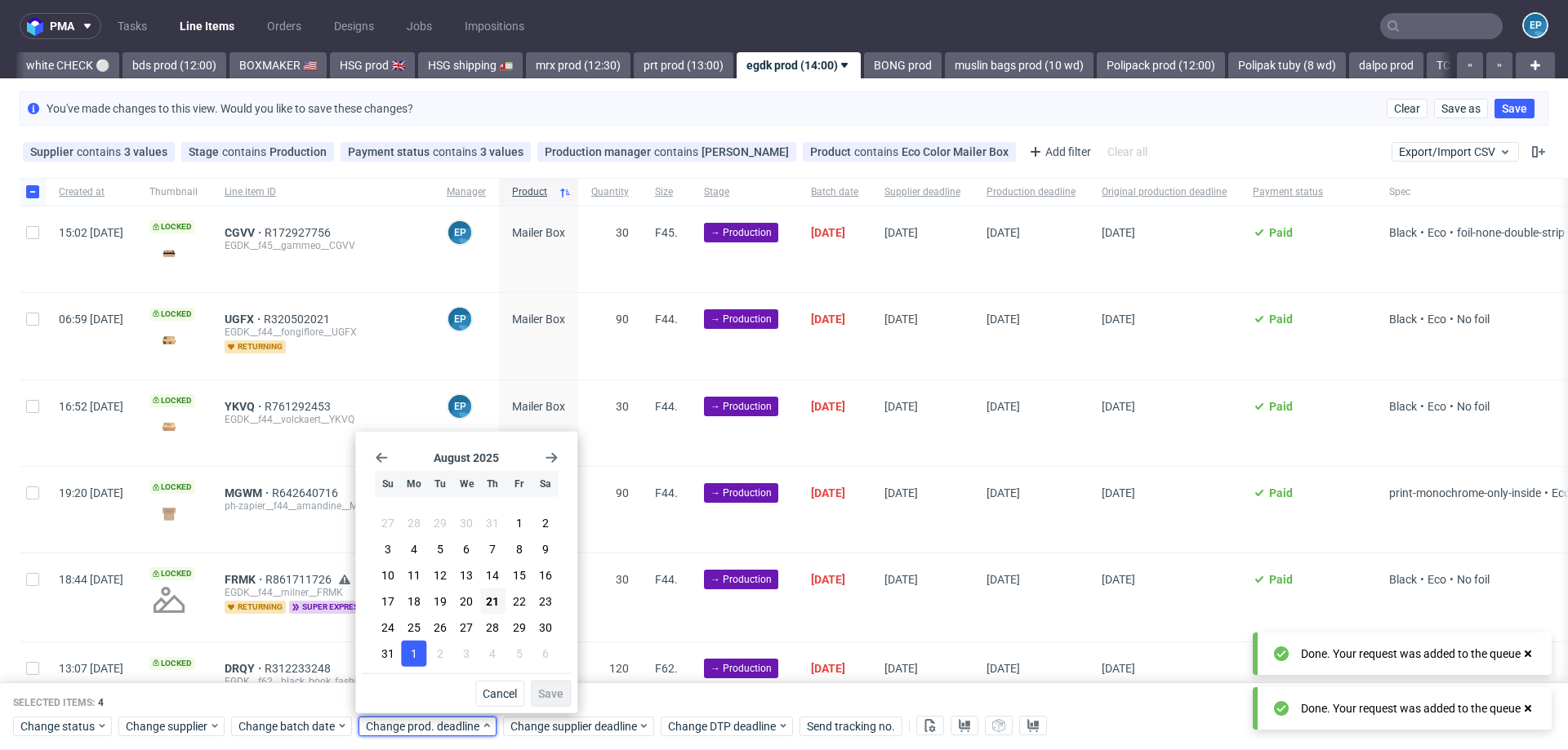
click at [411, 661] on button "1" at bounding box center [413, 653] width 25 height 26
click at [561, 690] on span "Save" at bounding box center [550, 694] width 25 height 12
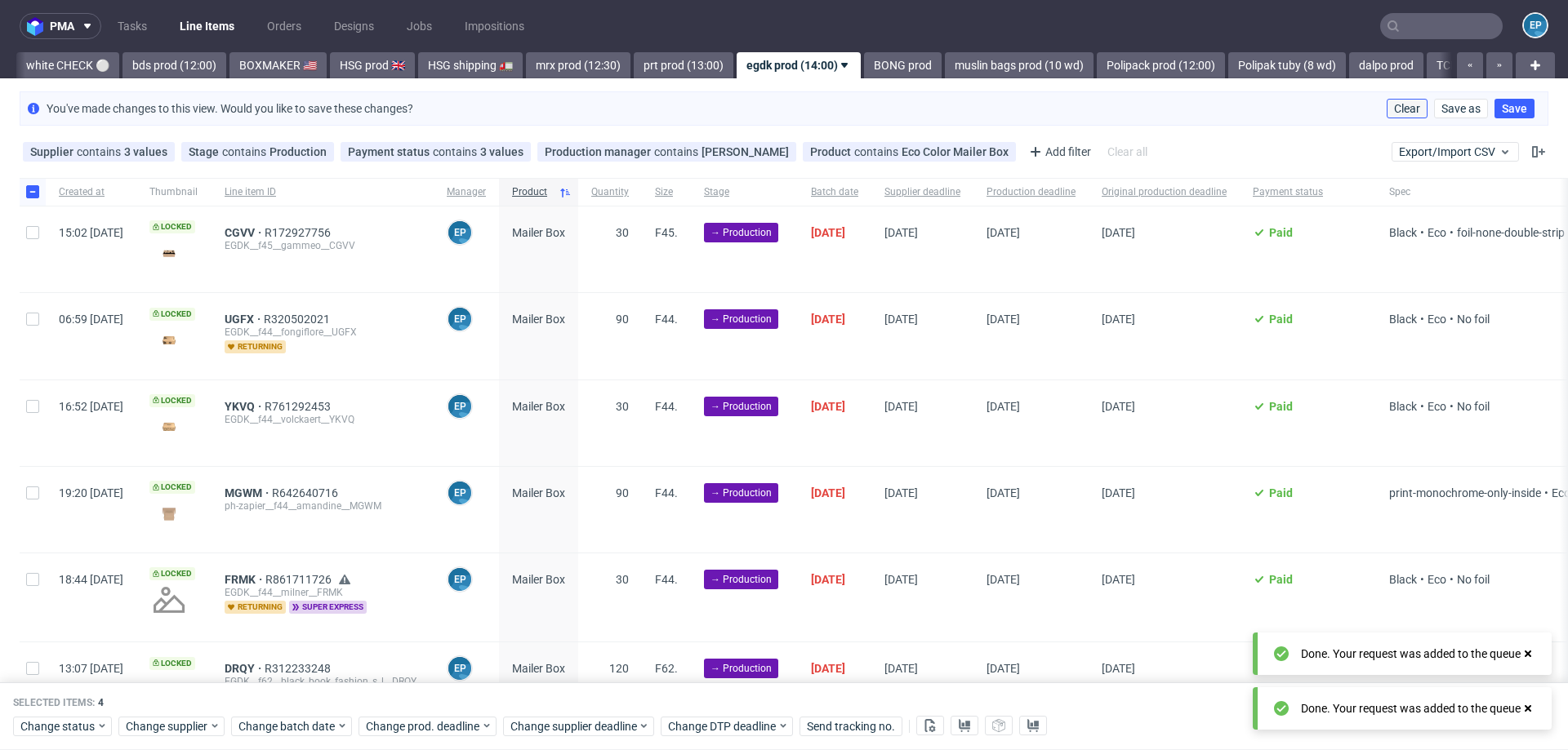
click at [1394, 114] on span "Clear" at bounding box center [1407, 108] width 26 height 12
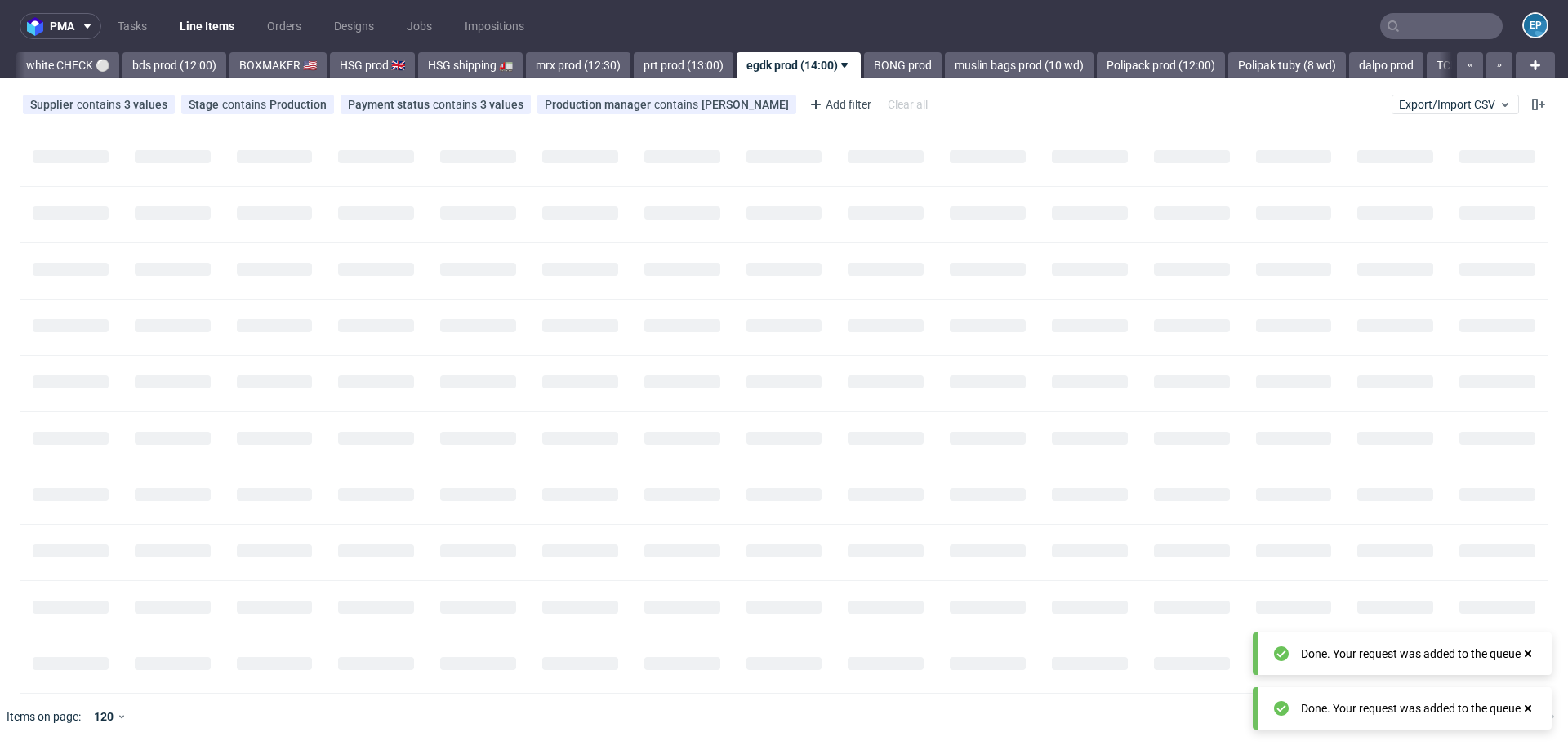
scroll to position [0, 1228]
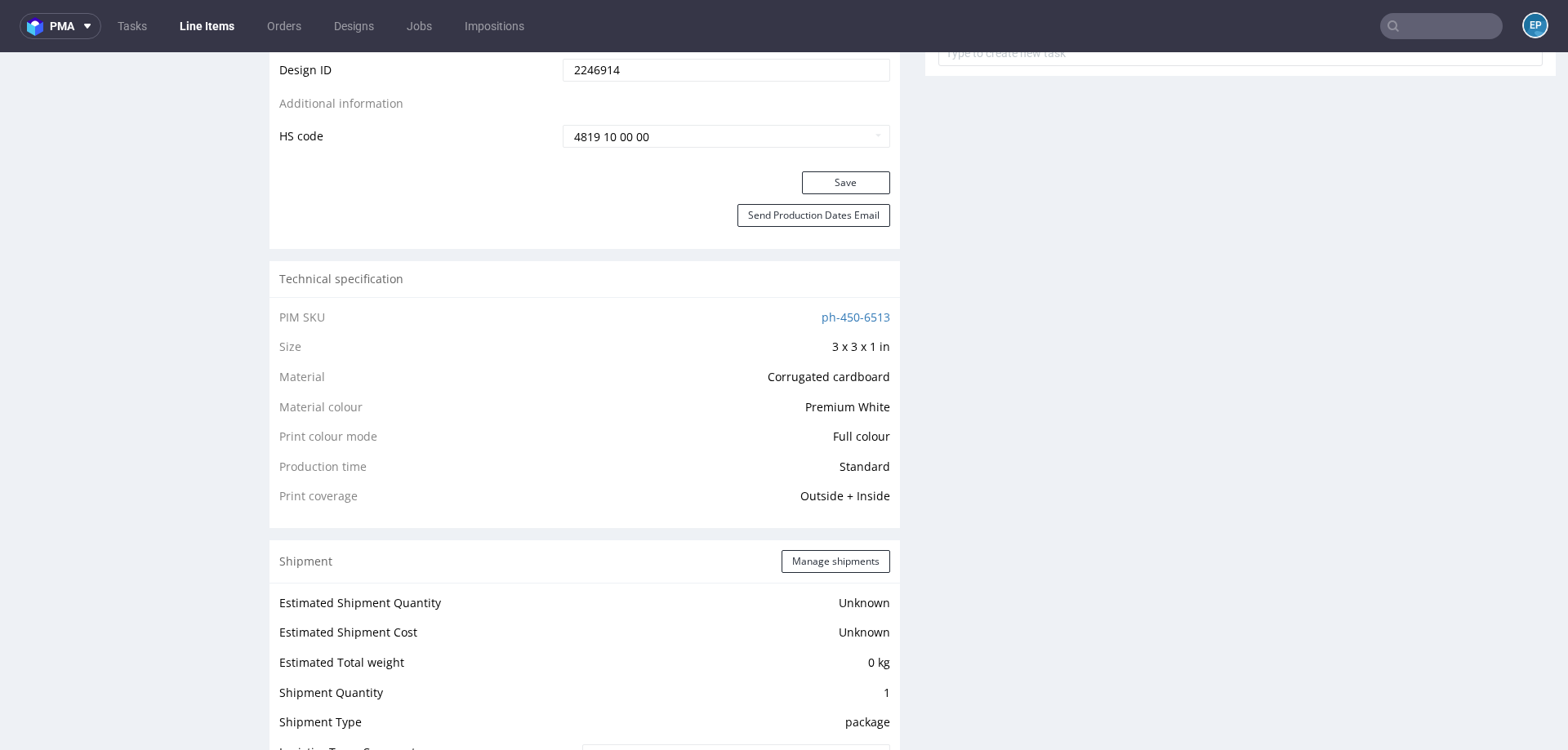
scroll to position [1109, 0]
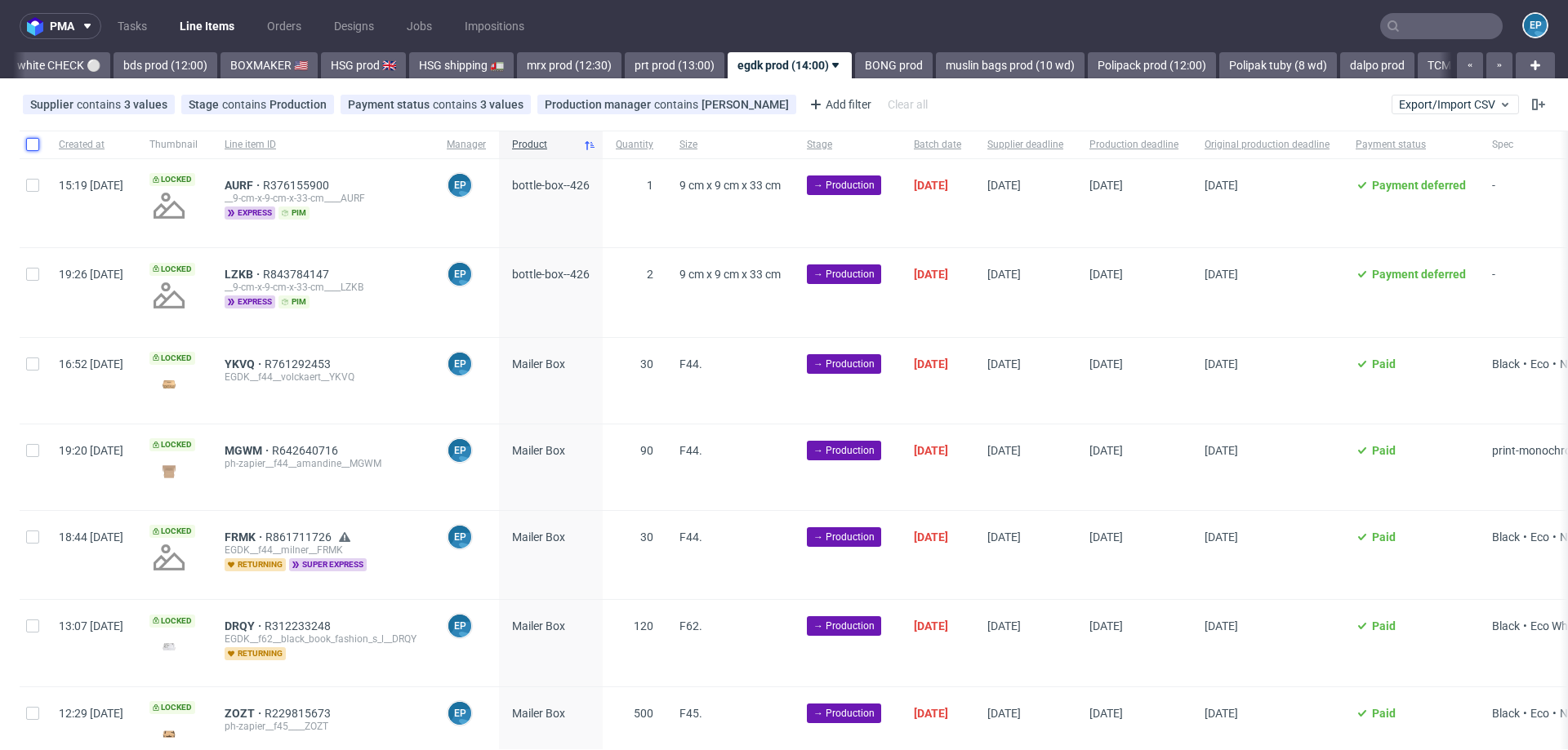
click at [34, 145] on input "checkbox" at bounding box center [33, 144] width 13 height 13
checkbox input "true"
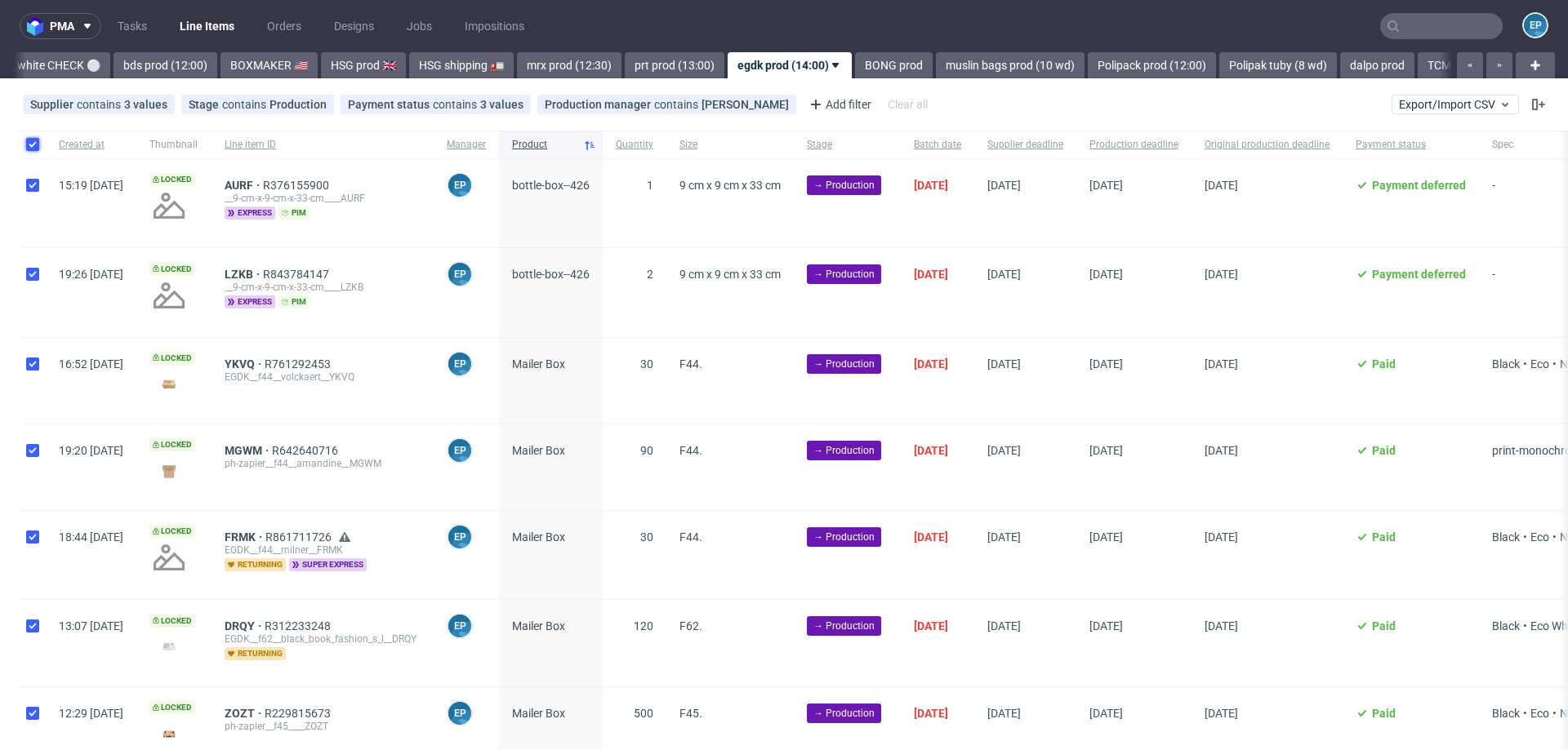
checkbox input "true"
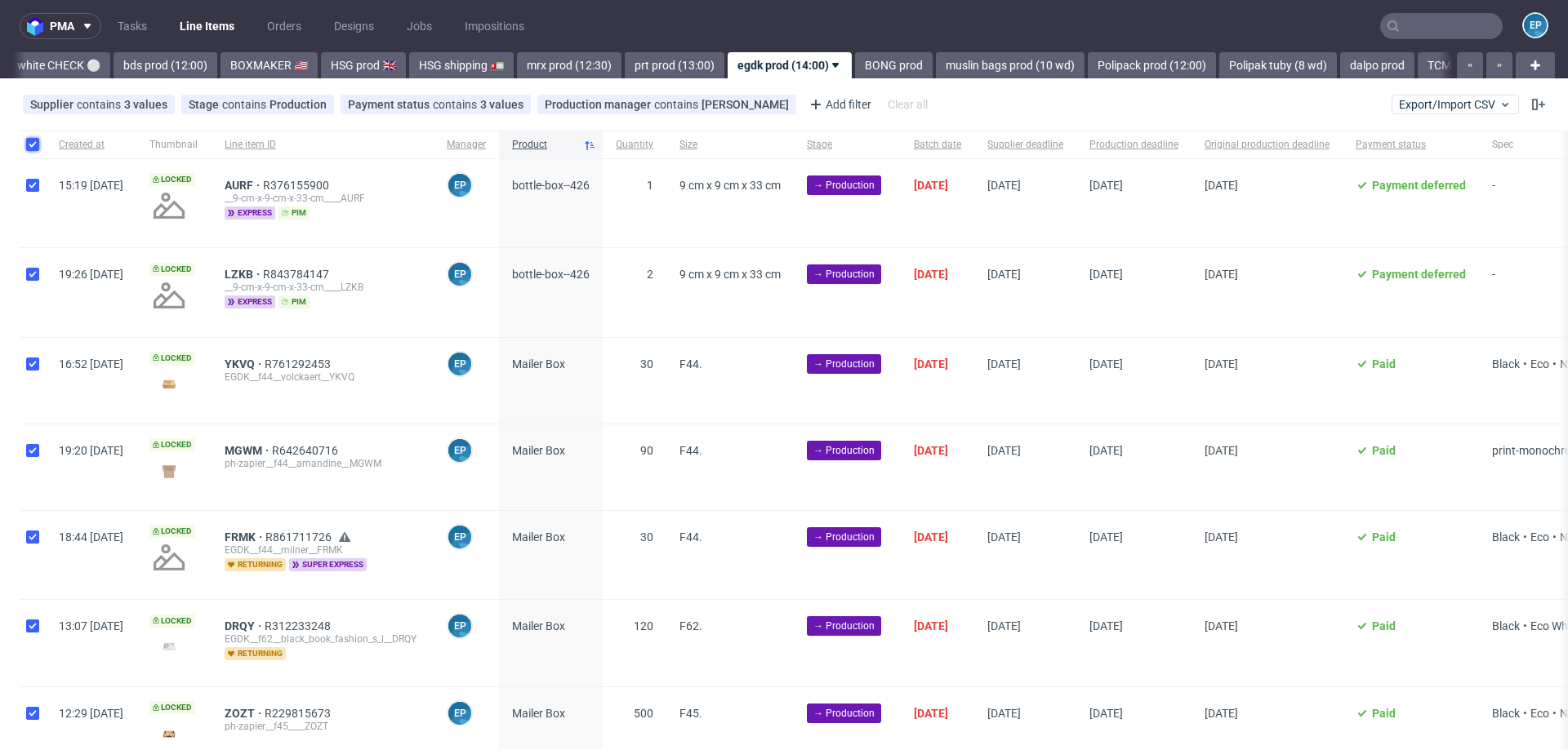
checkbox input "true"
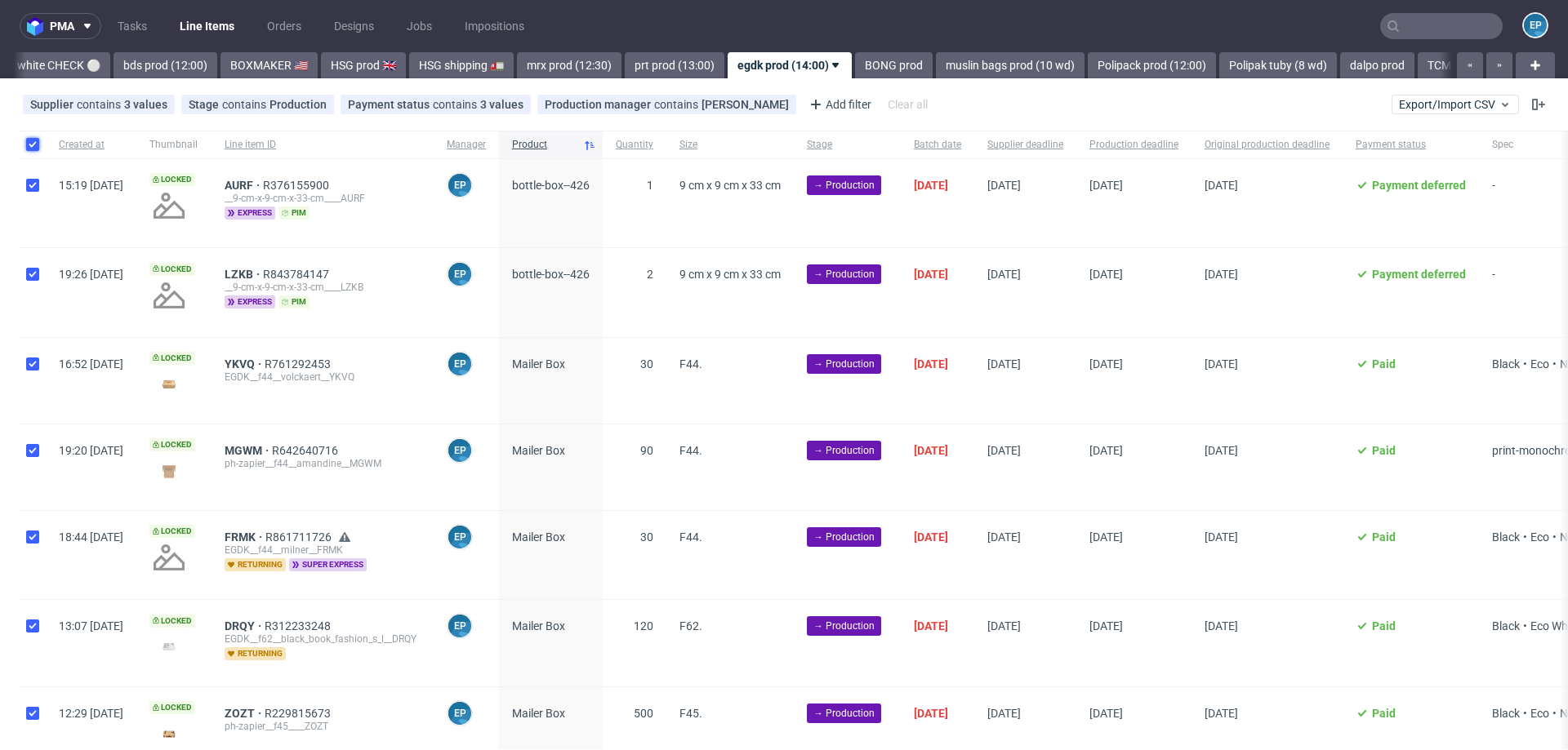
checkbox input "true"
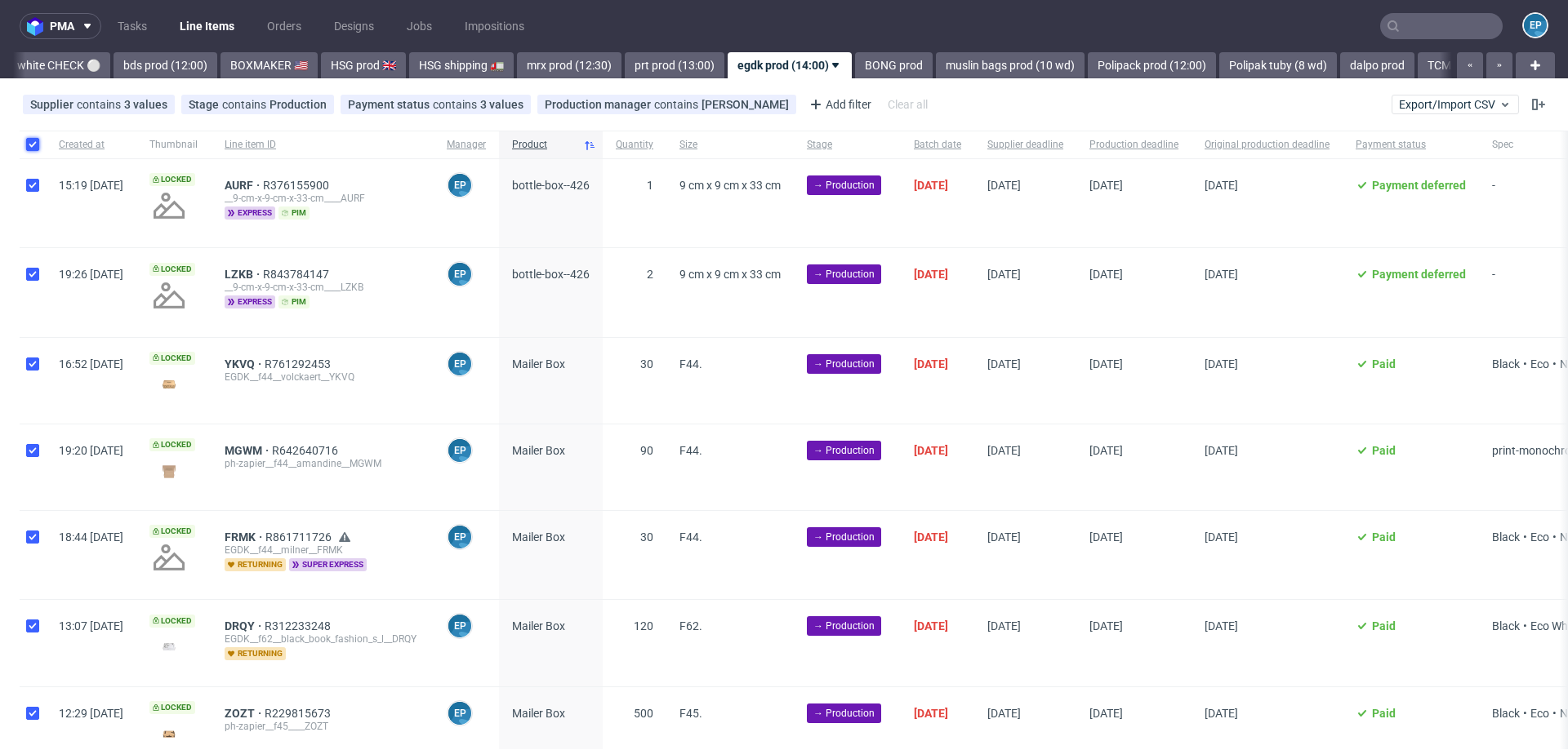
checkbox input "true"
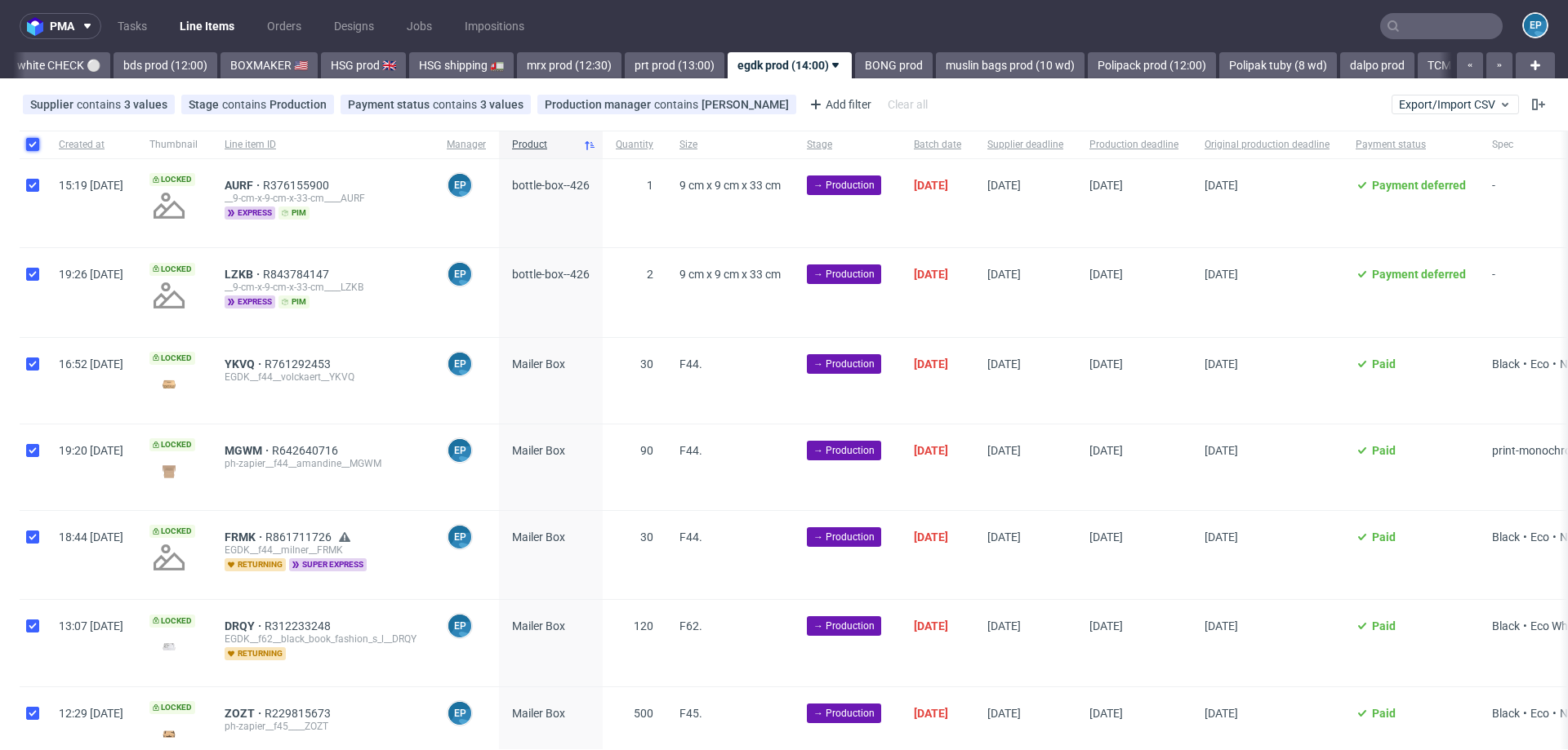
checkbox input "true"
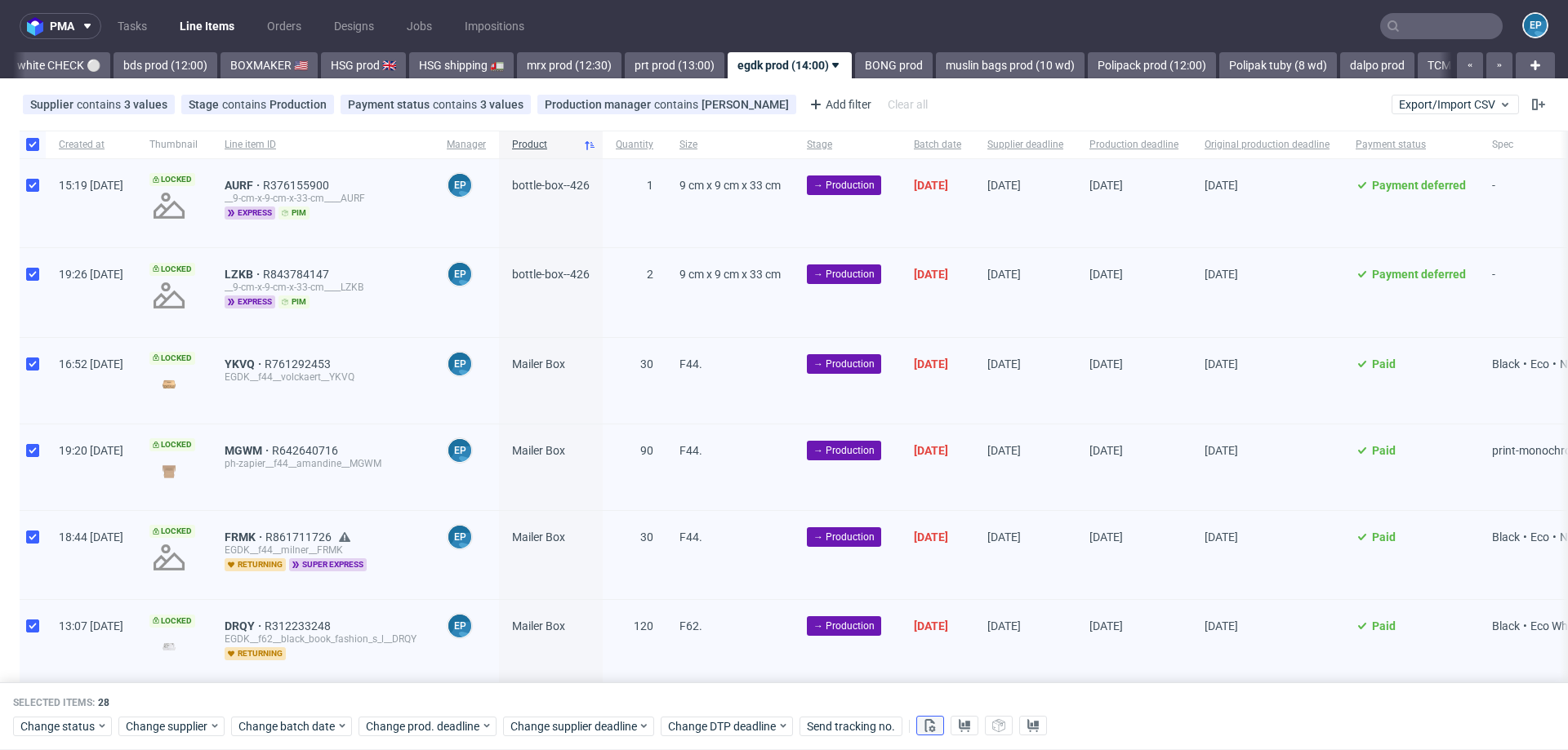
click at [933, 724] on icon at bounding box center [930, 726] width 13 height 13
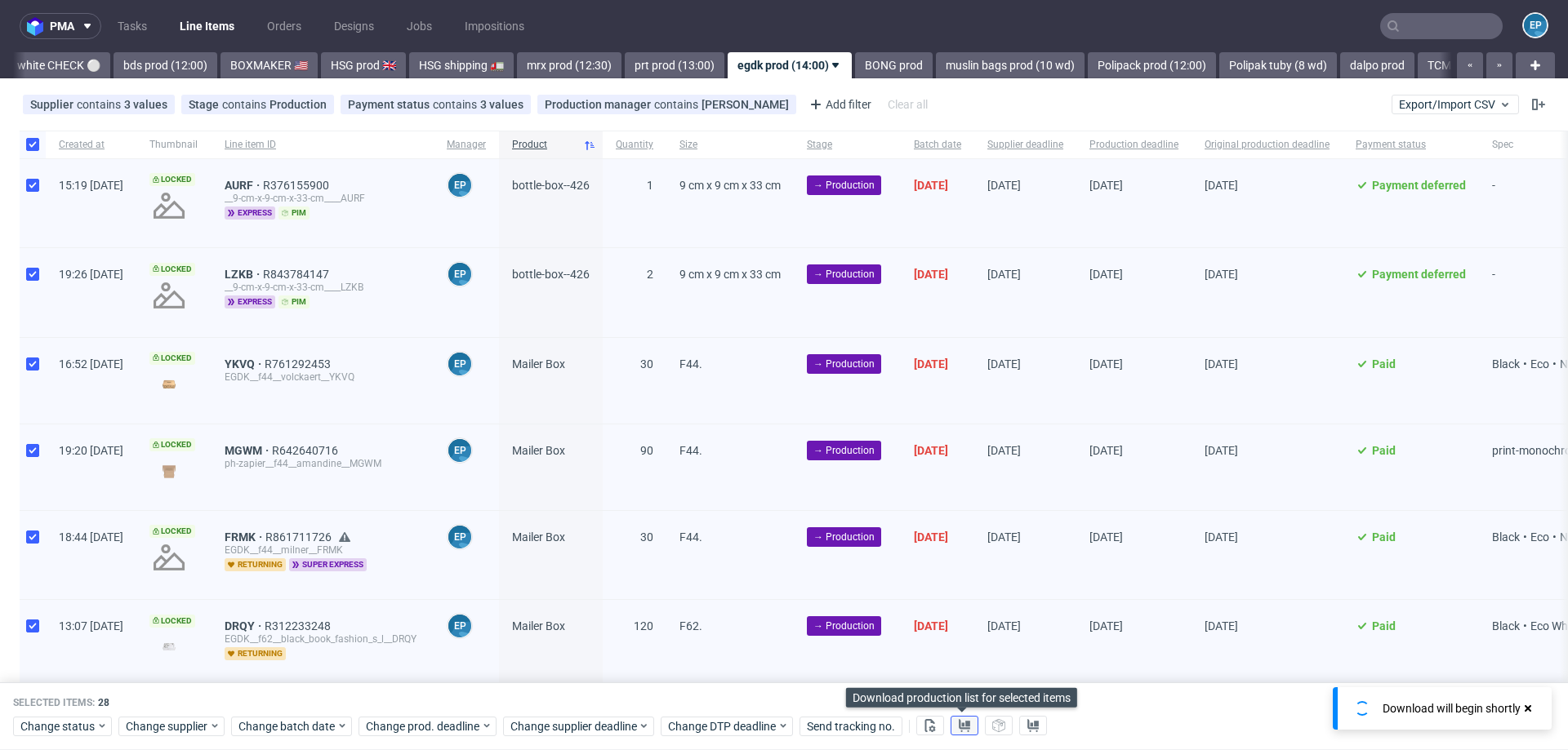
click at [963, 725] on use at bounding box center [965, 726] width 12 height 13
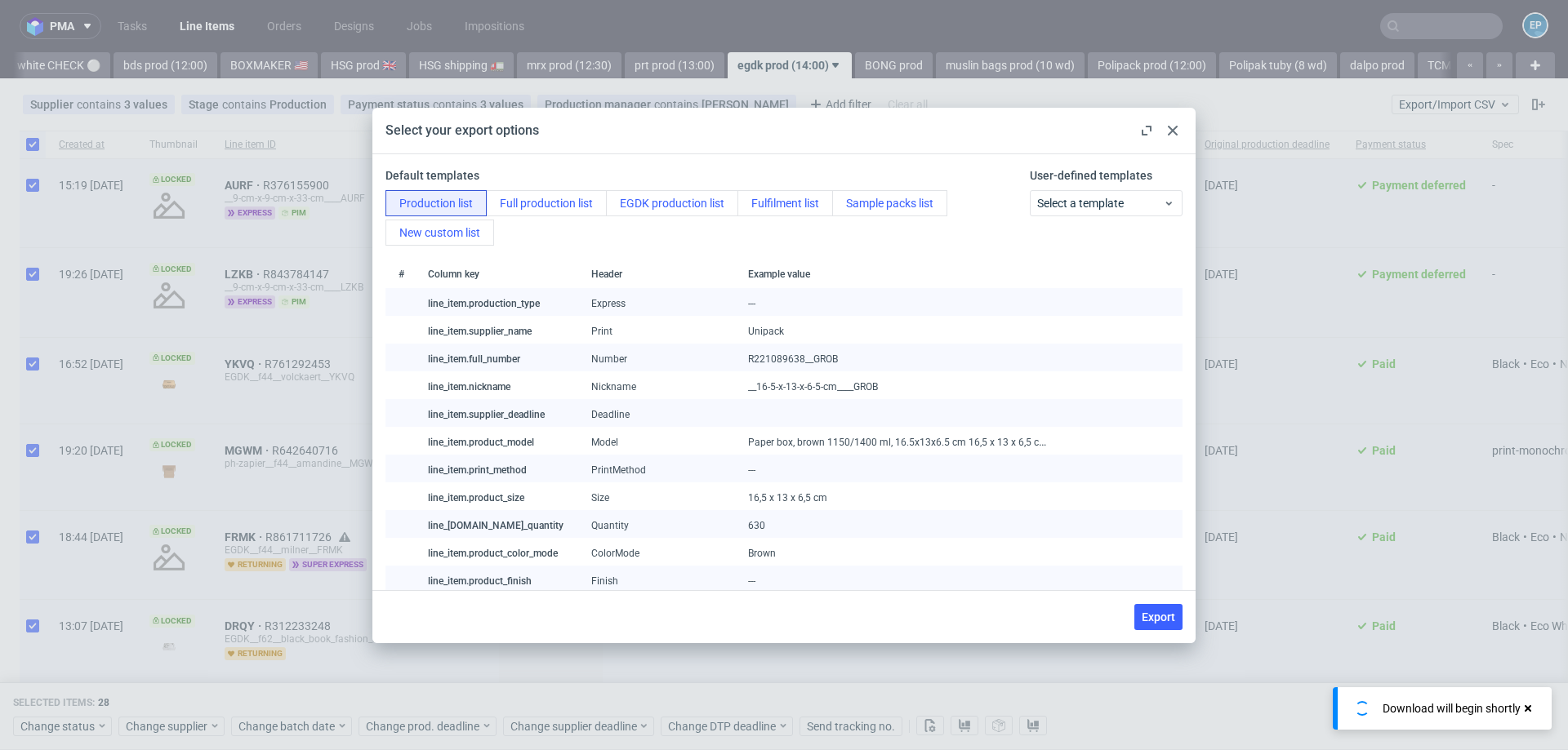
click at [653, 218] on div "Production list Full production list EGDK production list Fulfilment list Sampl…" at bounding box center [704, 218] width 638 height 55
click at [653, 211] on button "EGDK production list" at bounding box center [671, 202] width 132 height 26
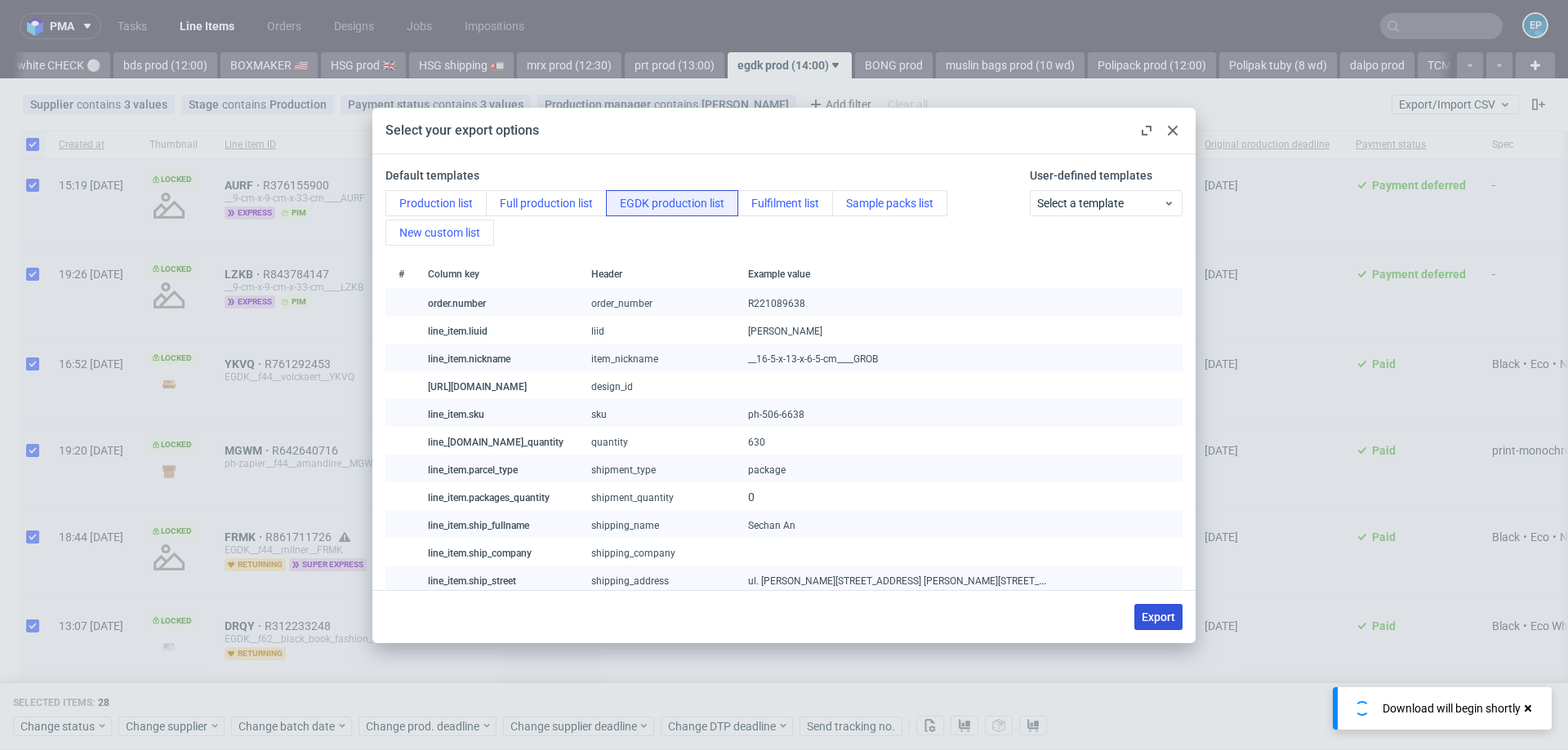
click at [1155, 615] on span "Export" at bounding box center [1158, 617] width 34 height 12
checkbox input "false"
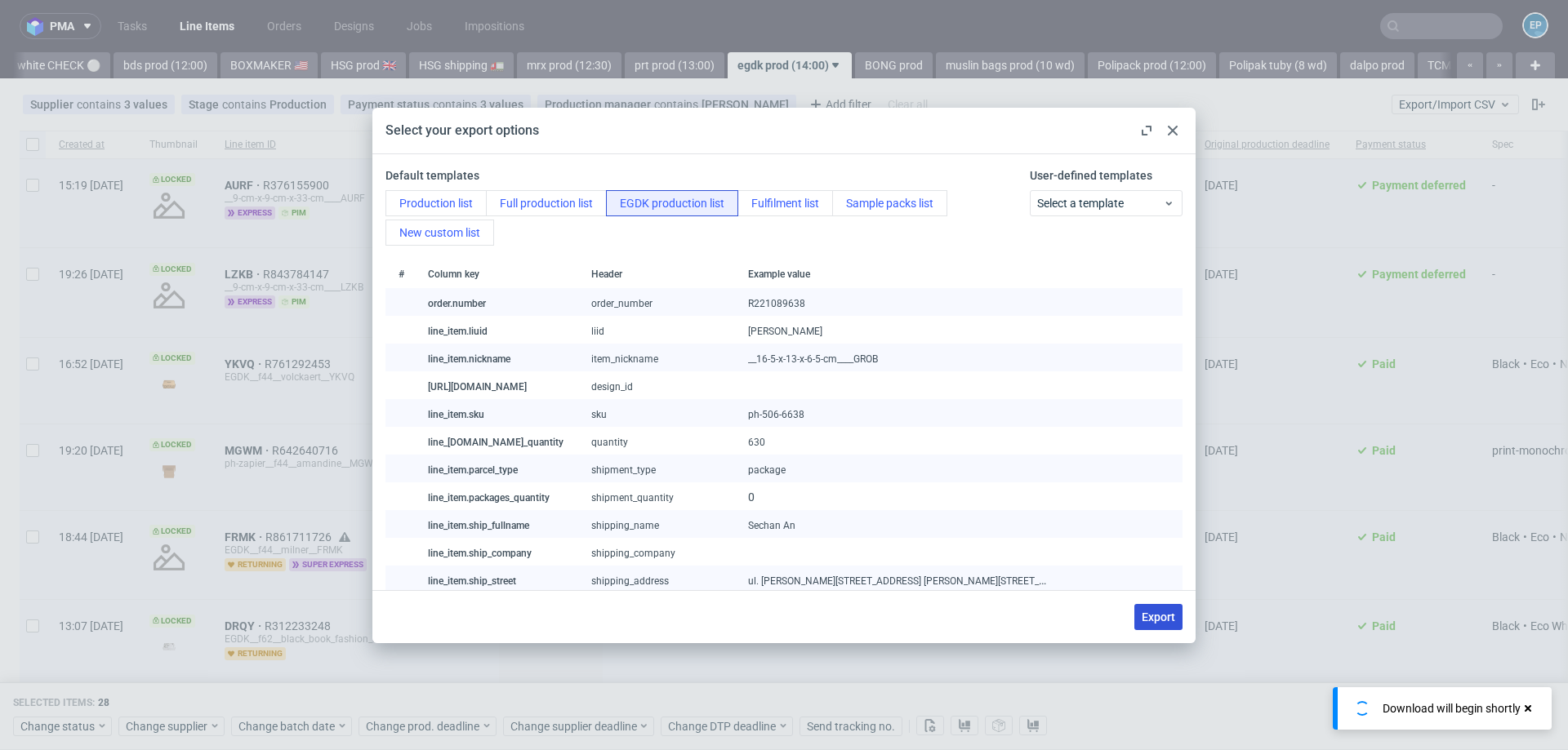
checkbox input "false"
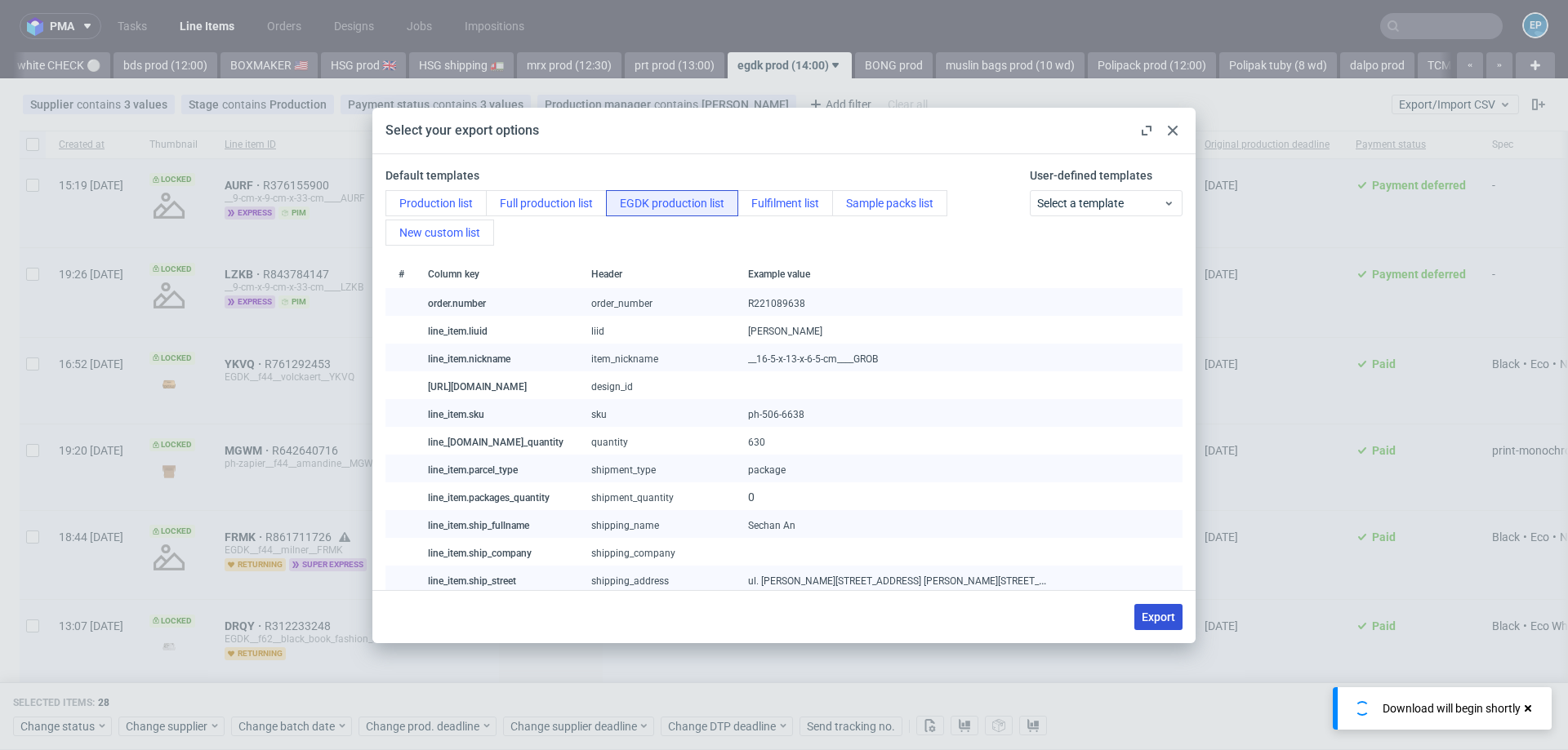
checkbox input "false"
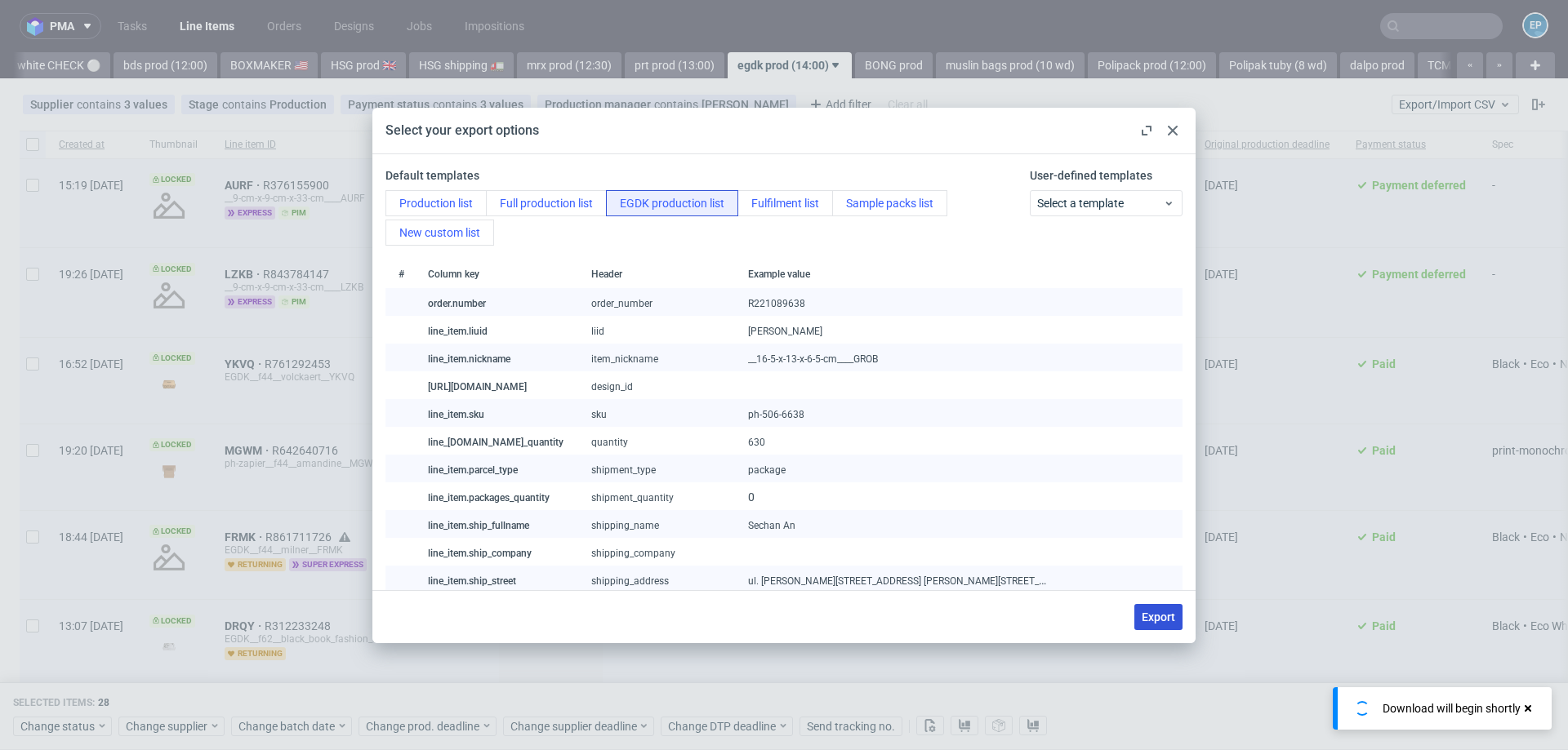
checkbox input "false"
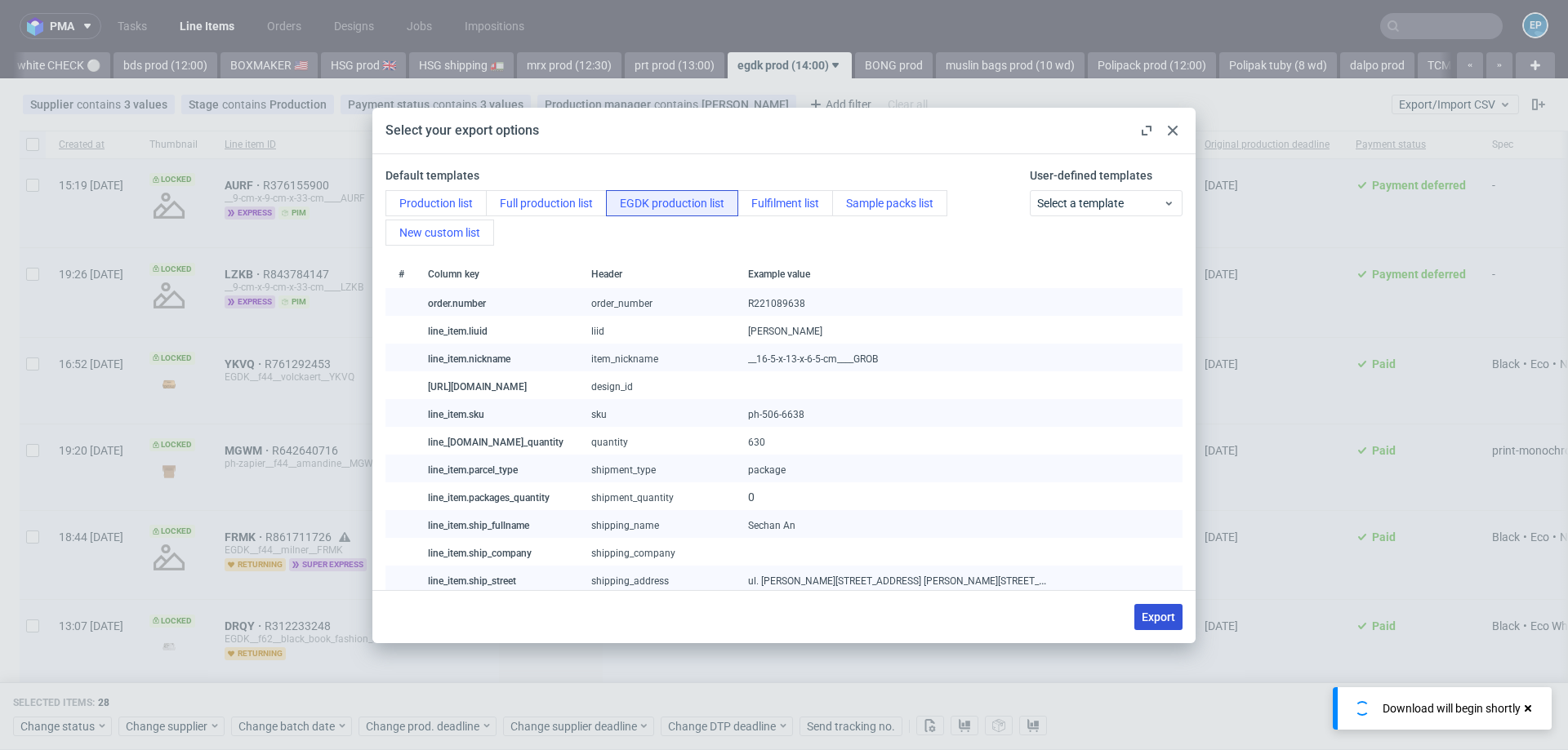
checkbox input "false"
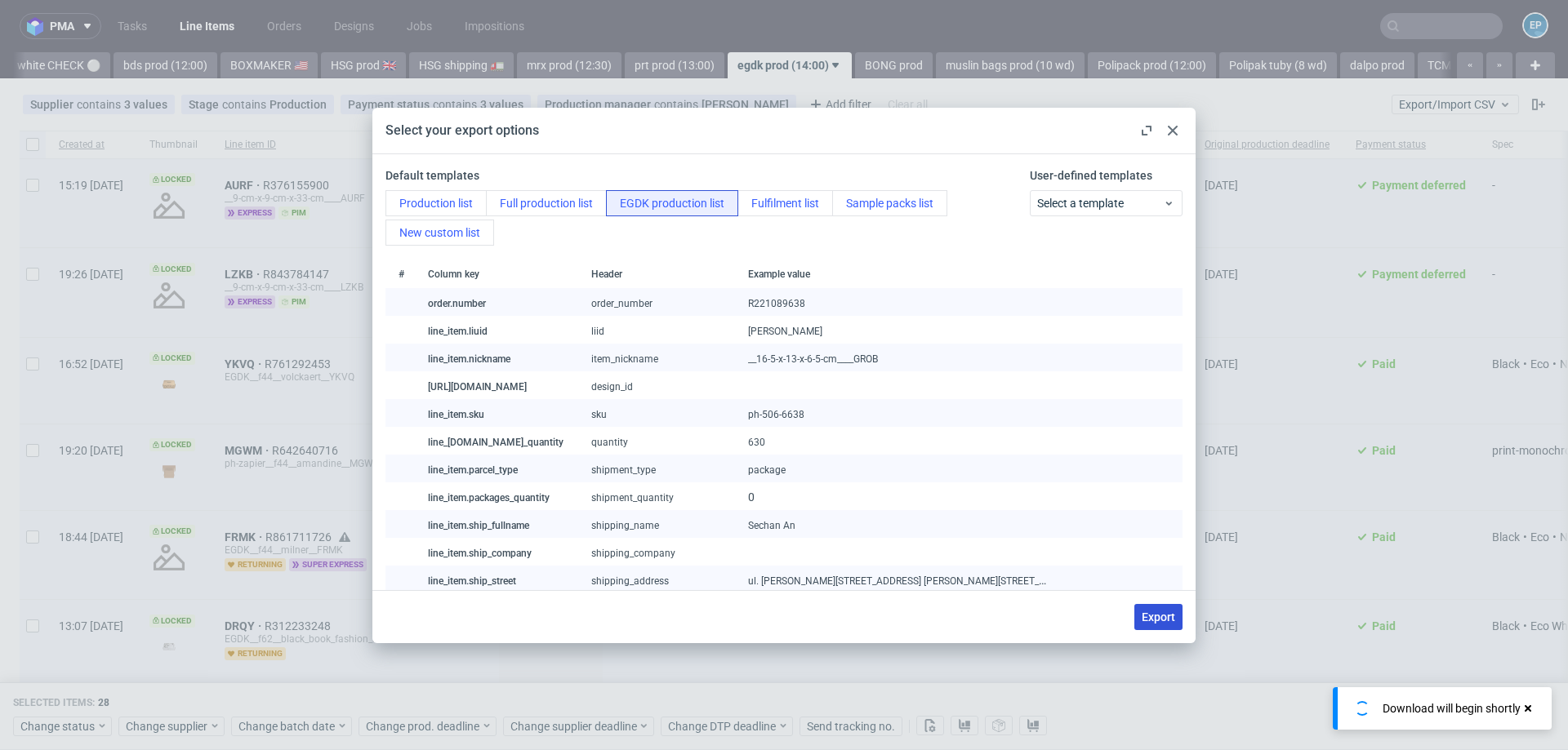
checkbox input "false"
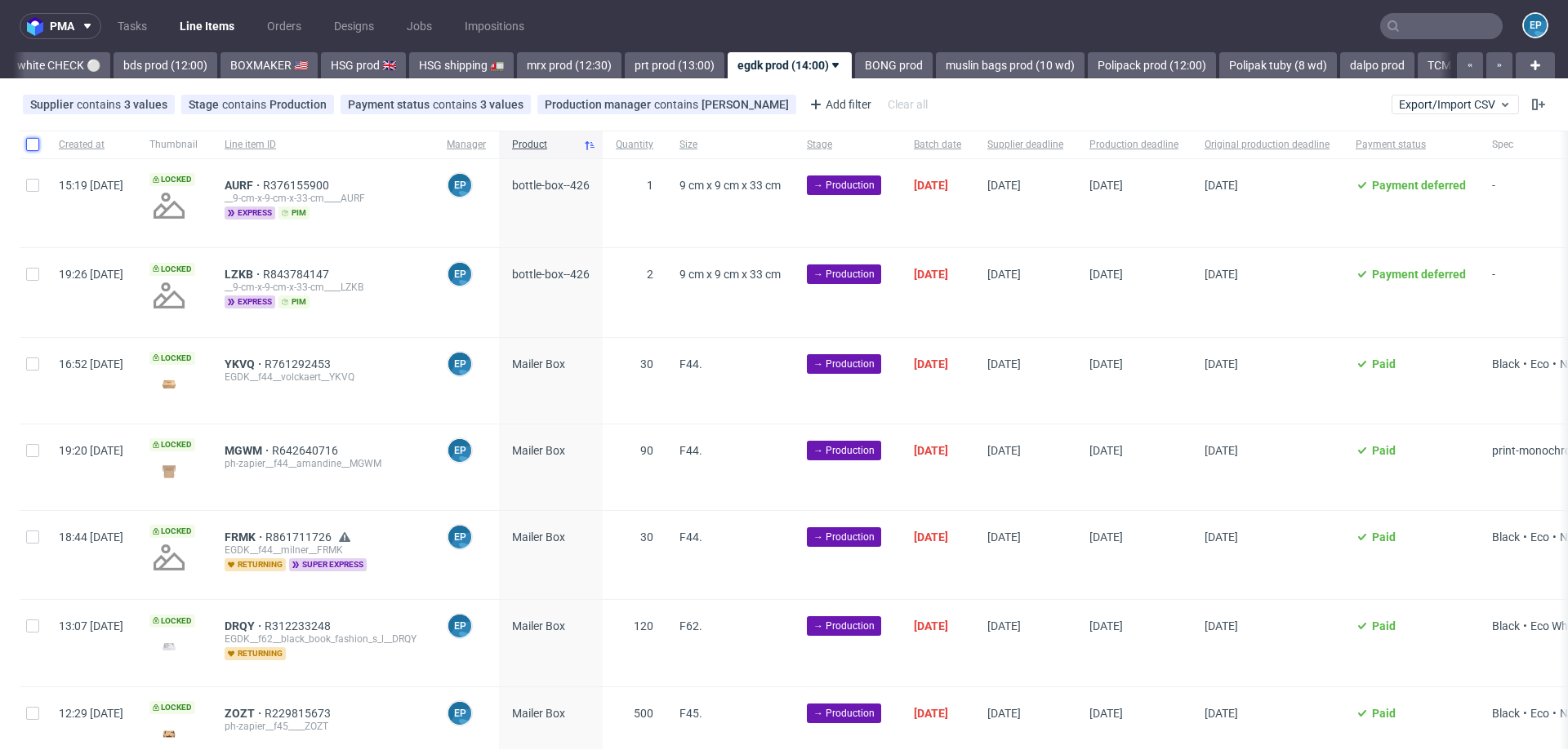
click at [33, 146] on input "checkbox" at bounding box center [33, 144] width 13 height 13
checkbox input "true"
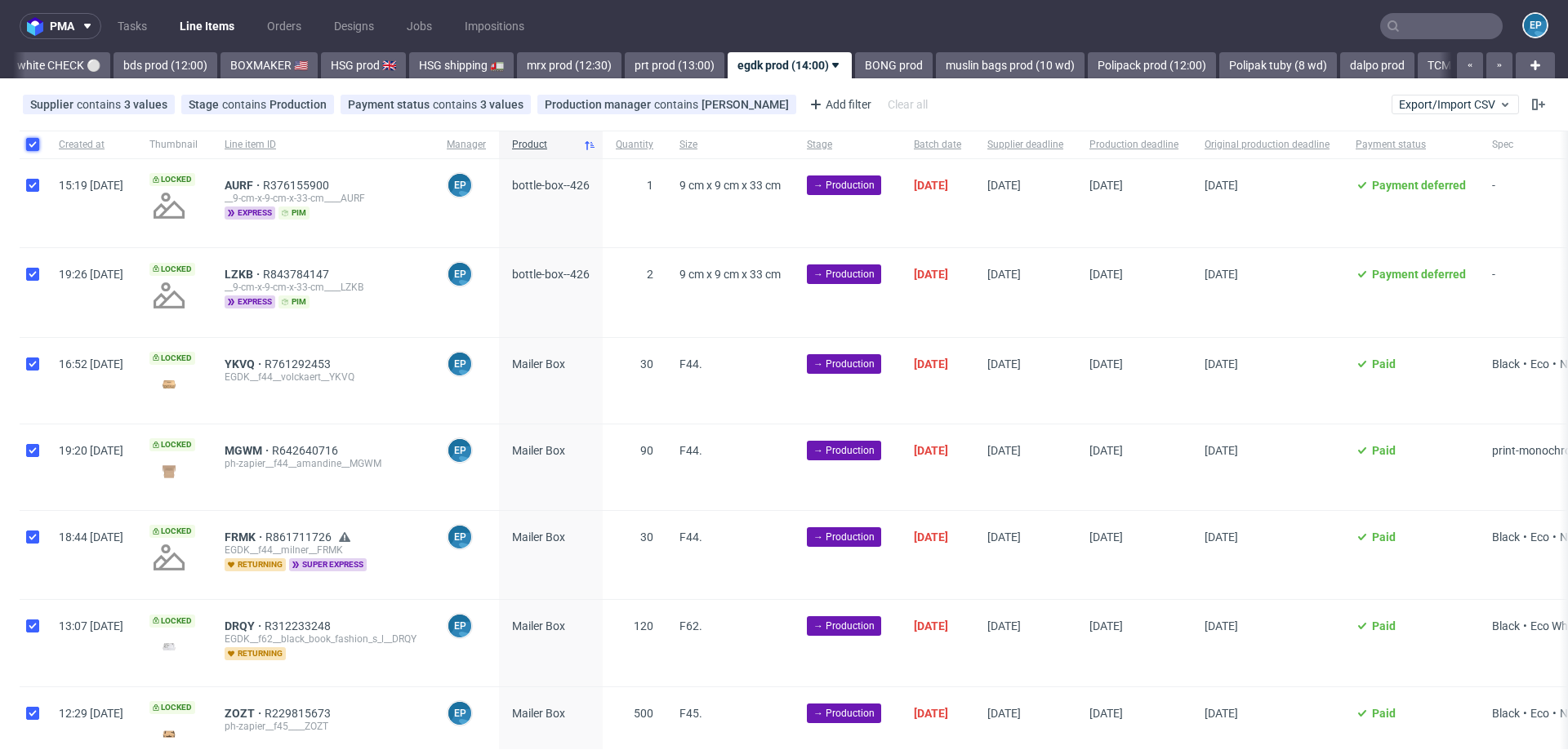
checkbox input "true"
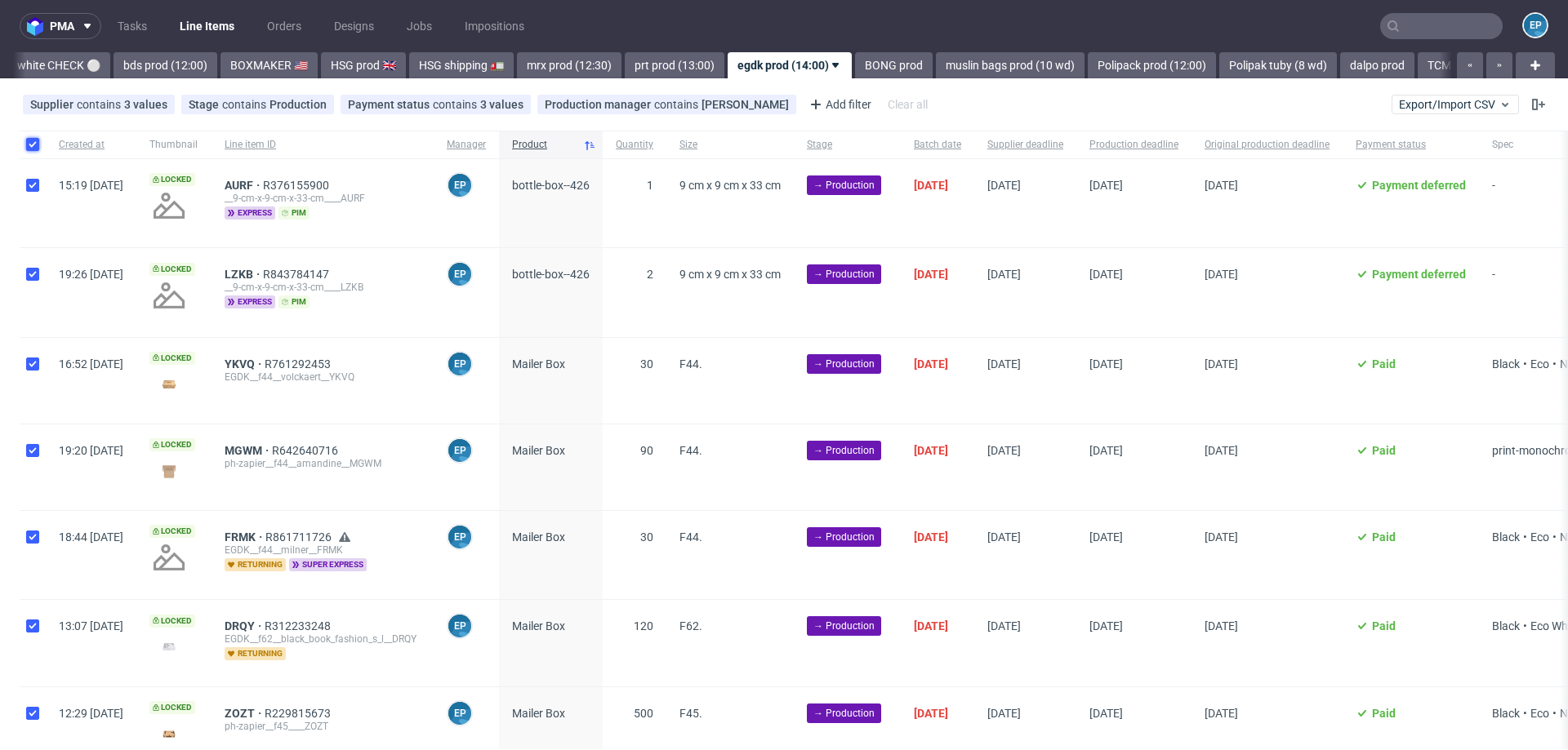
checkbox input "true"
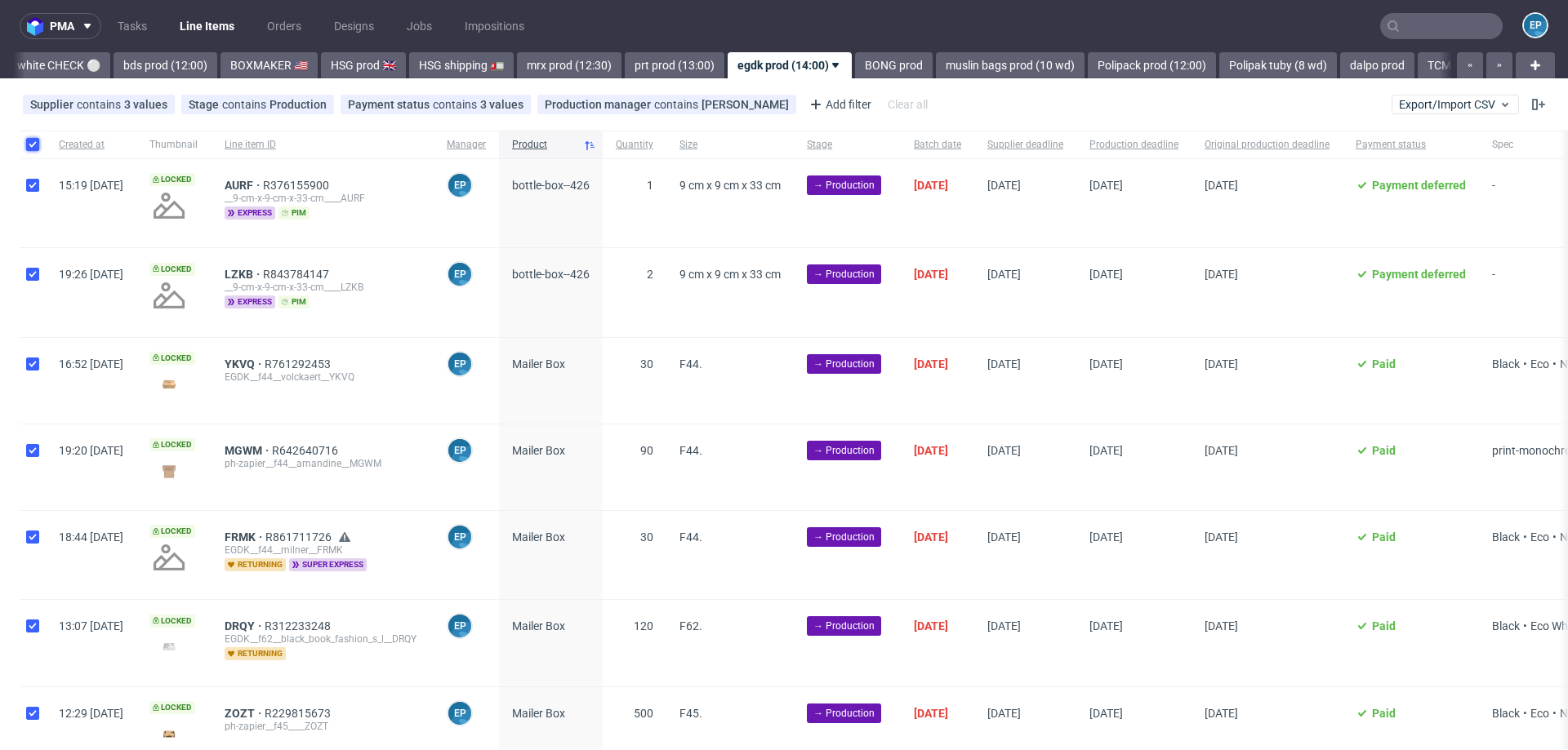
checkbox input "true"
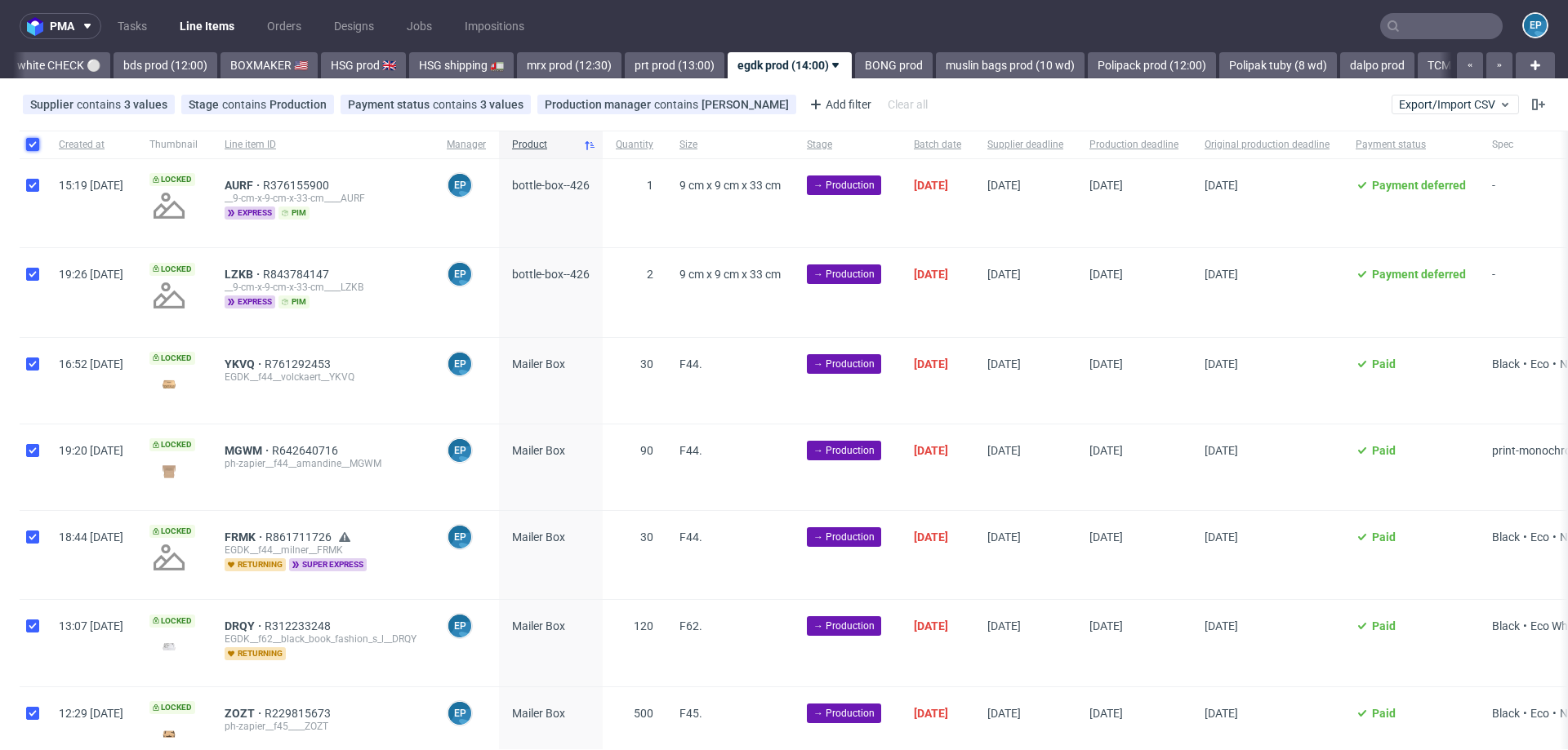
checkbox input "true"
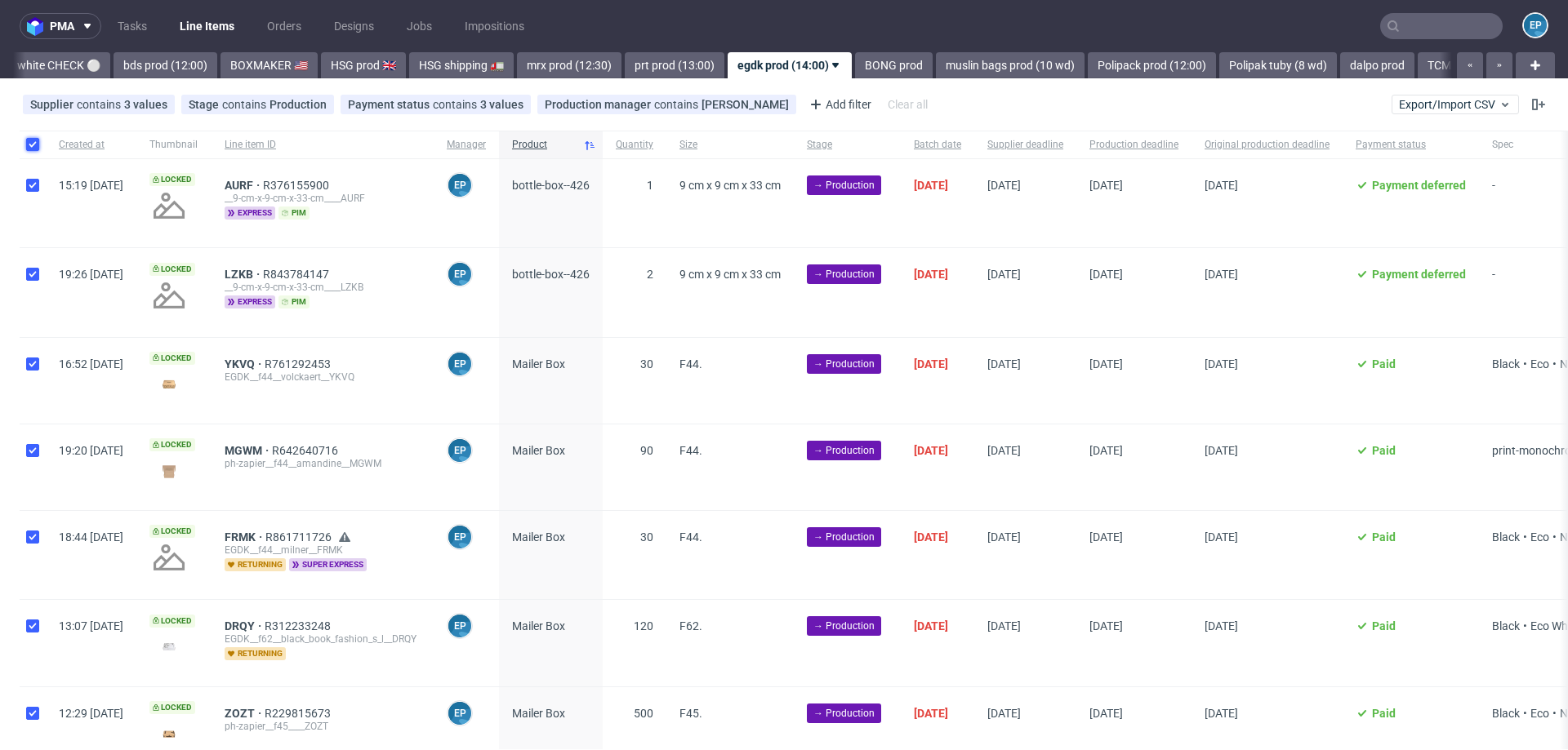
checkbox input "true"
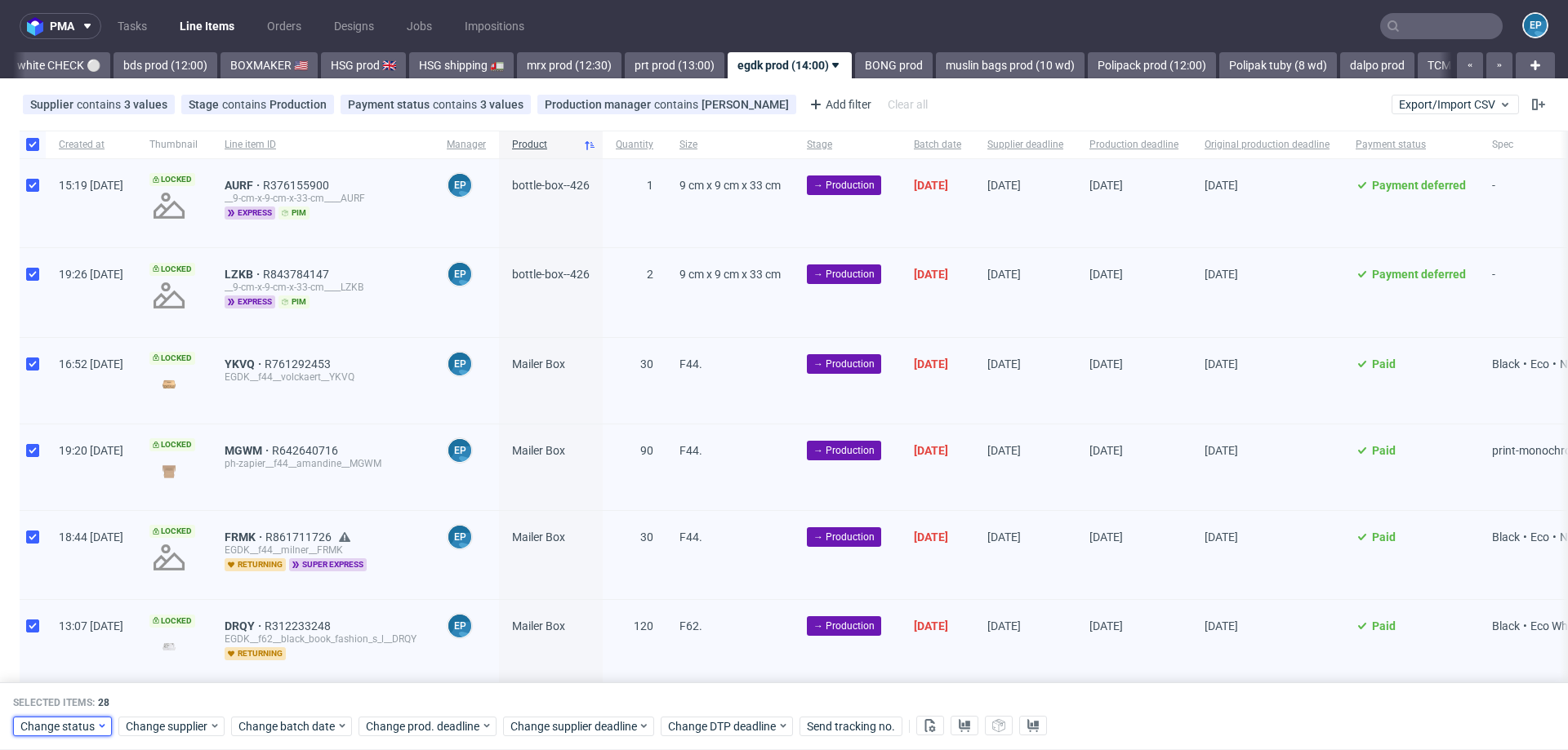
click at [62, 718] on span "Change status" at bounding box center [58, 726] width 76 height 16
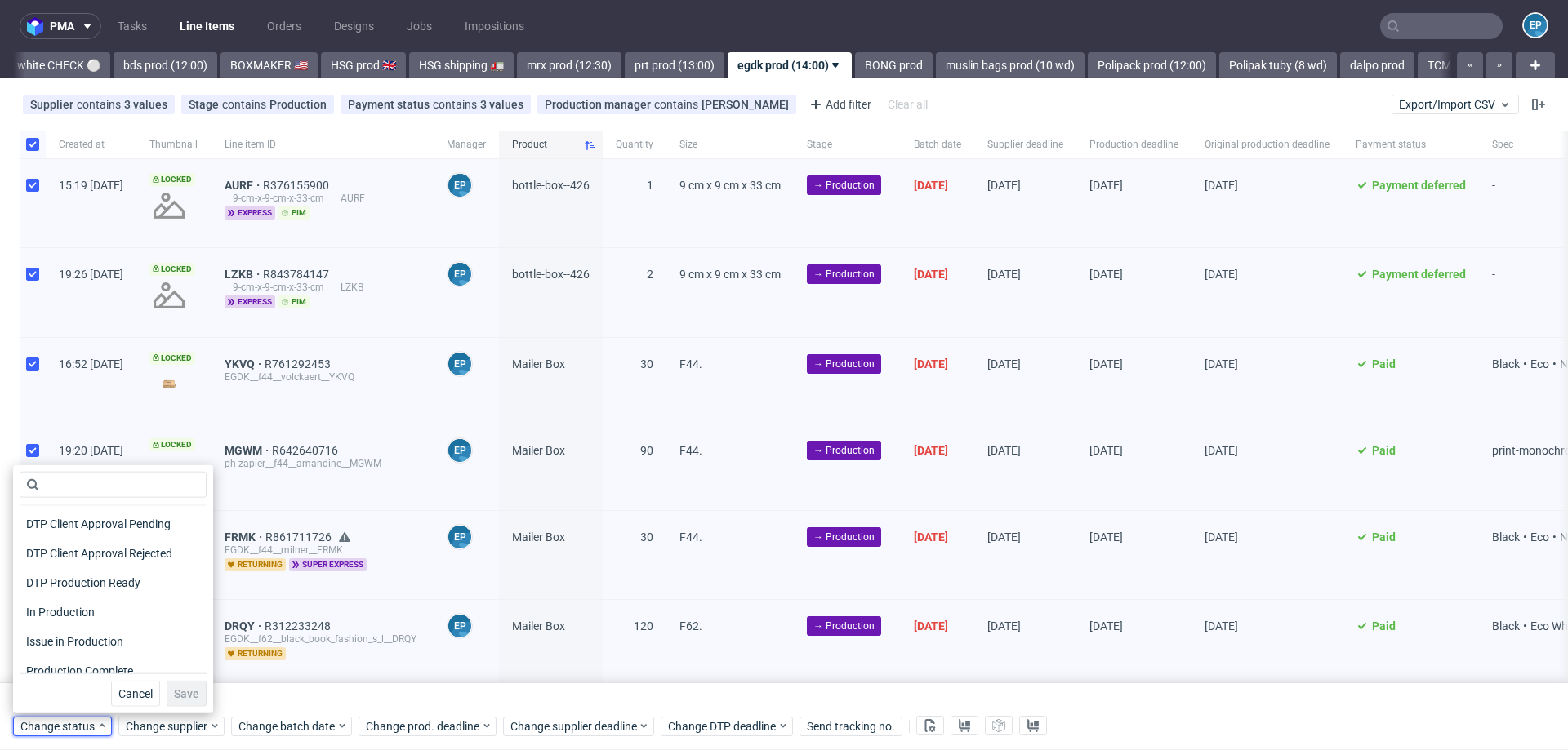
scroll to position [151, 0]
click at [49, 604] on span "In Production" at bounding box center [61, 603] width 82 height 23
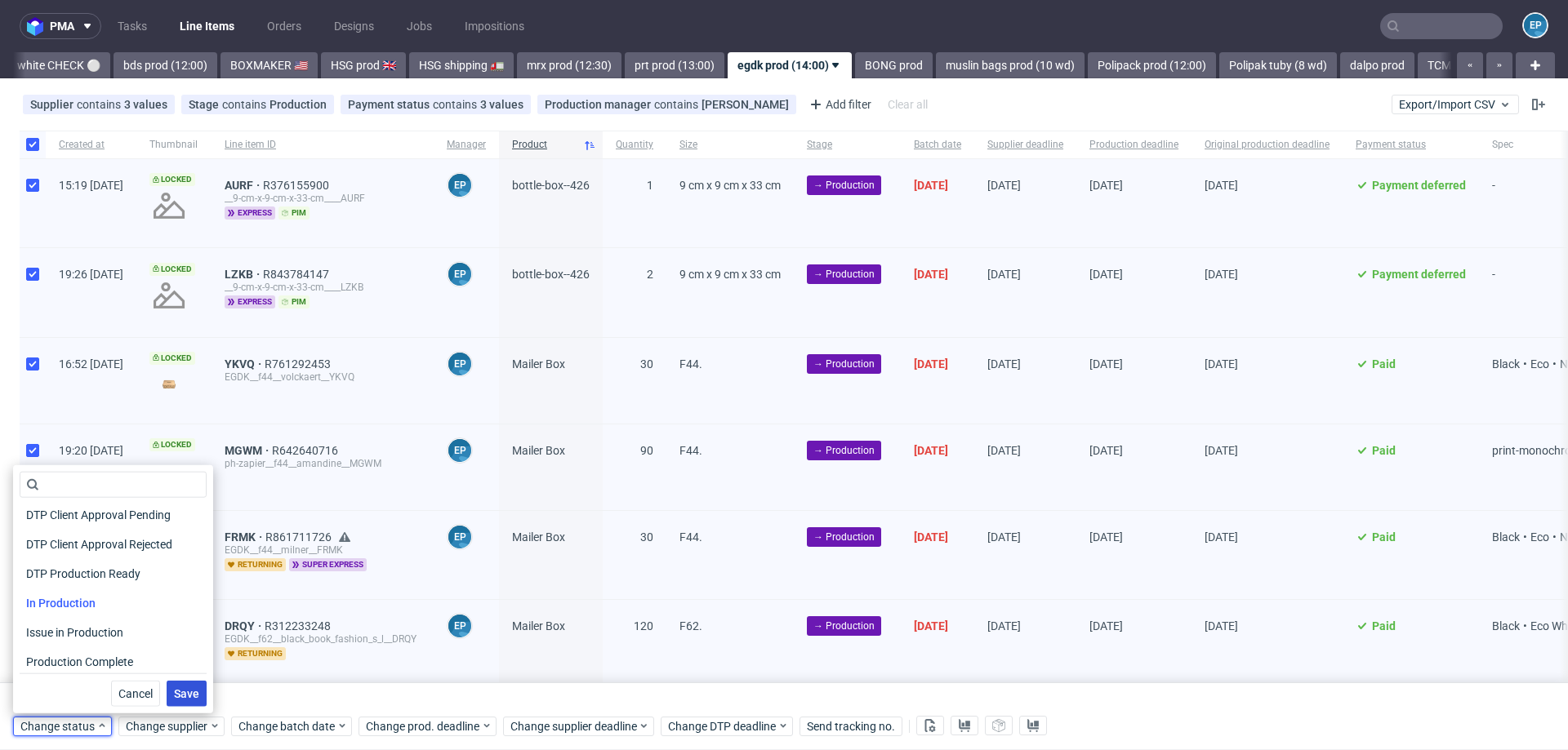
click at [177, 688] on span "Save" at bounding box center [187, 694] width 25 height 12
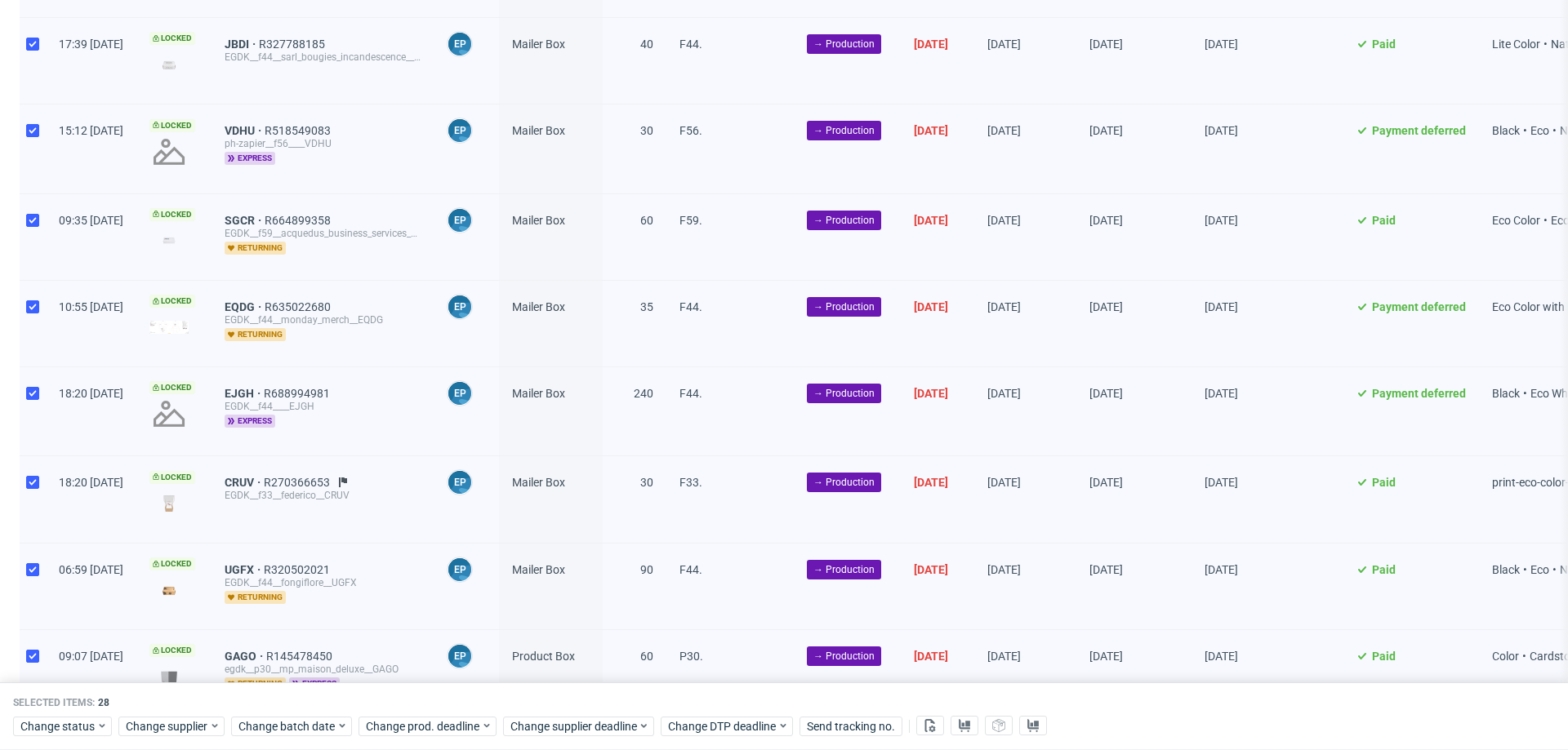
scroll to position [1955, 0]
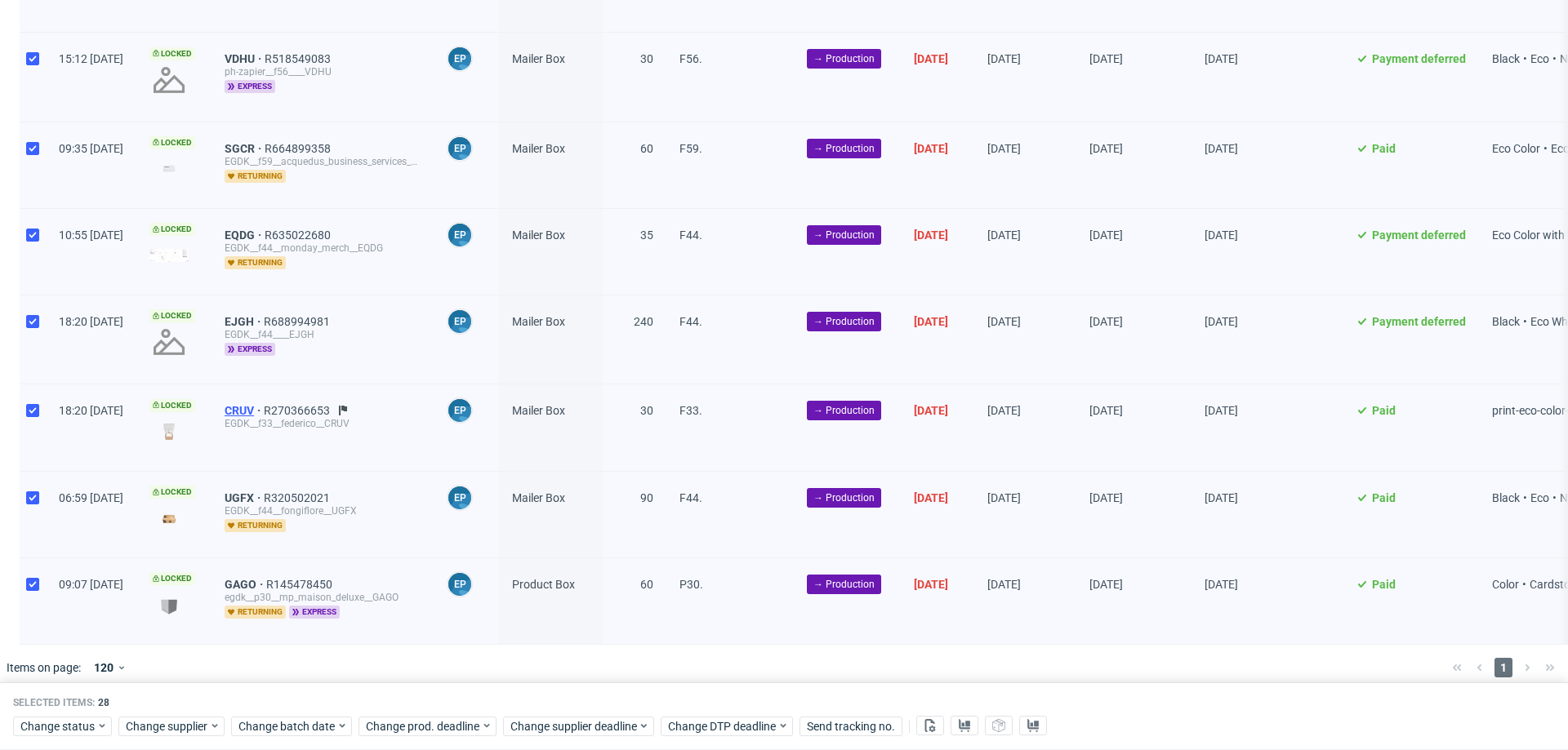
click at [264, 404] on span "CRUV" at bounding box center [244, 411] width 39 height 13
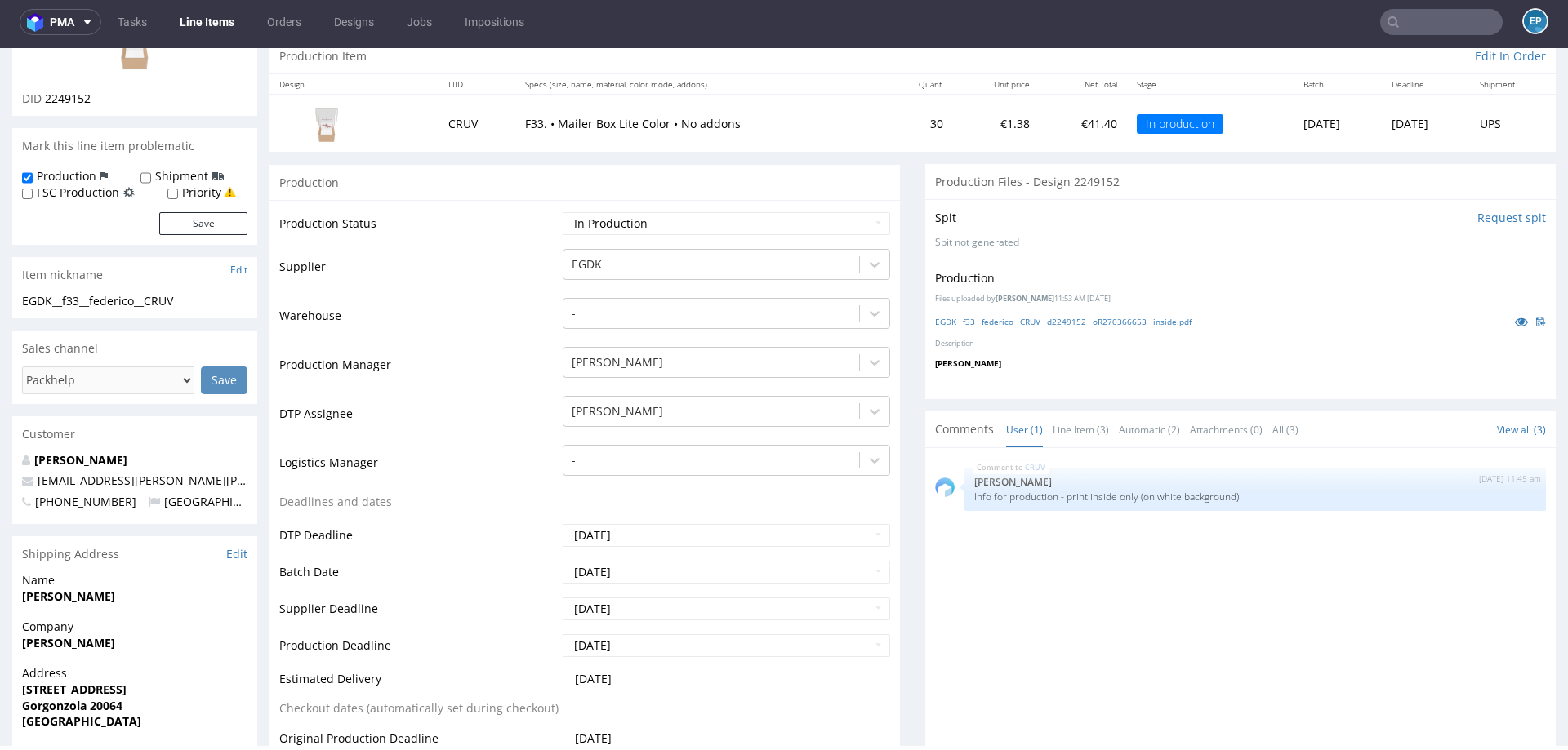
scroll to position [173, 0]
